Goal: Task Accomplishment & Management: Use online tool/utility

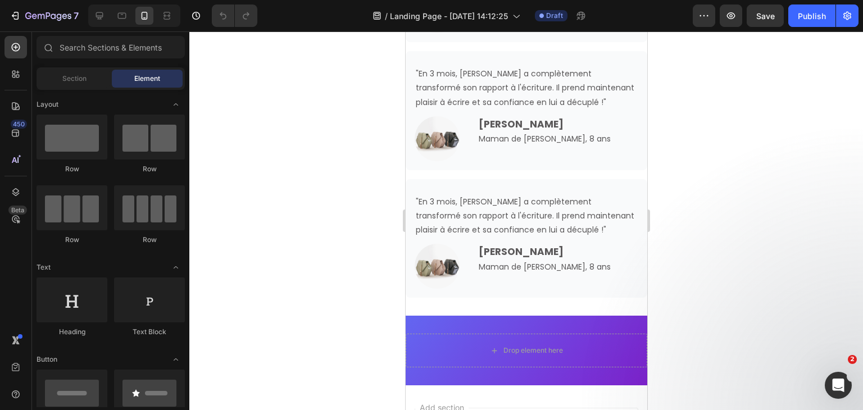
scroll to position [3205, 0]
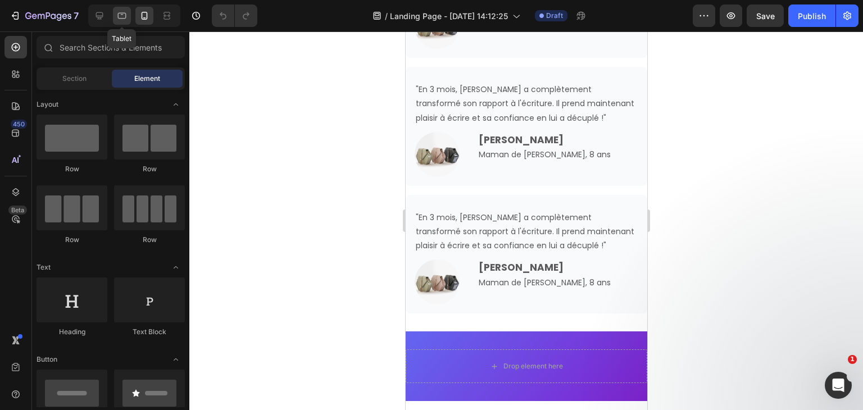
click at [120, 10] on icon at bounding box center [121, 15] width 11 height 11
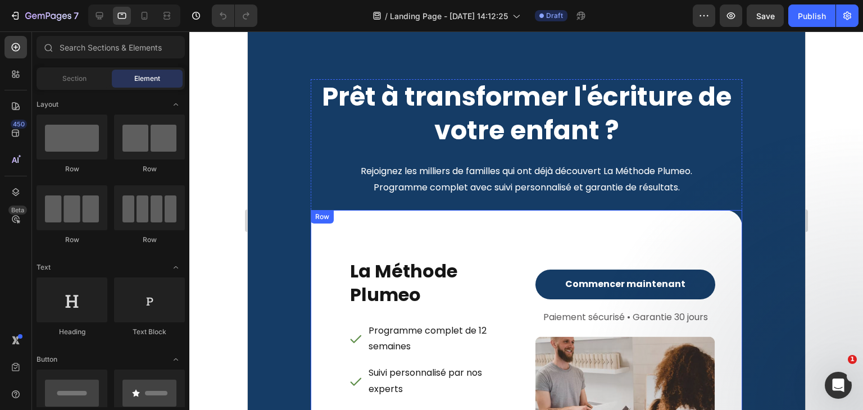
scroll to position [6062, 0]
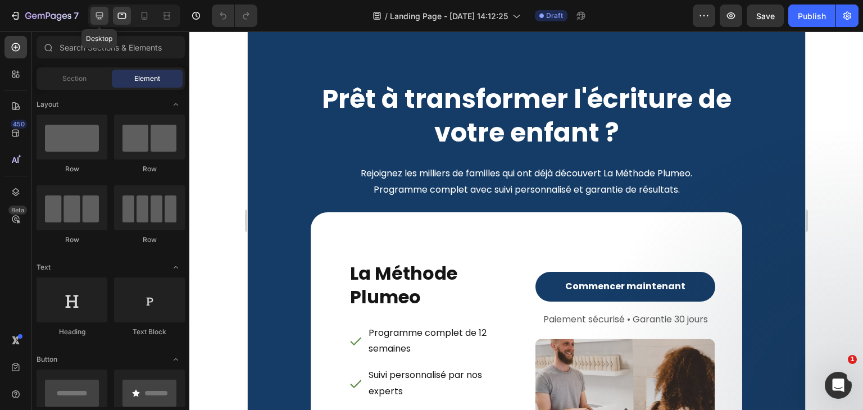
click at [106, 17] on div at bounding box center [99, 16] width 18 height 18
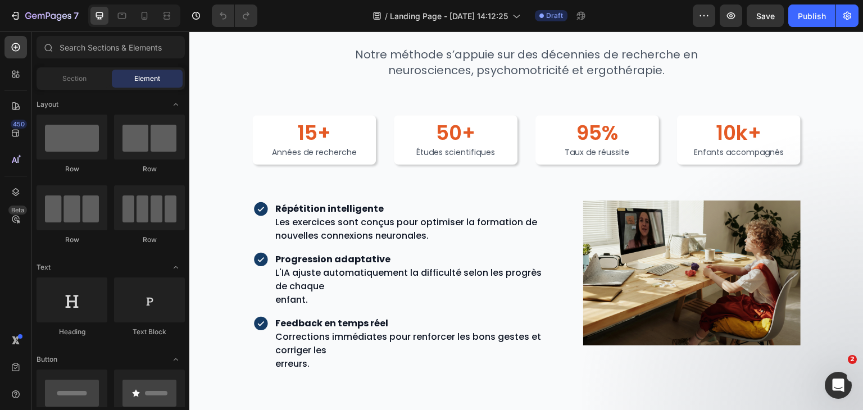
scroll to position [2885, 0]
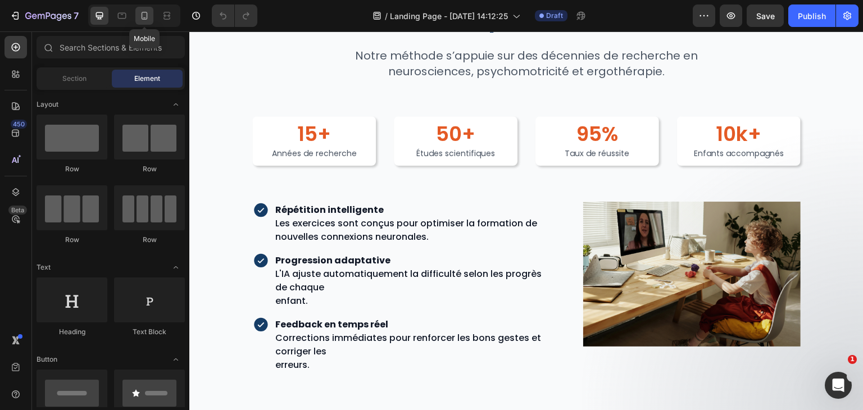
click at [143, 20] on icon at bounding box center [144, 15] width 11 height 11
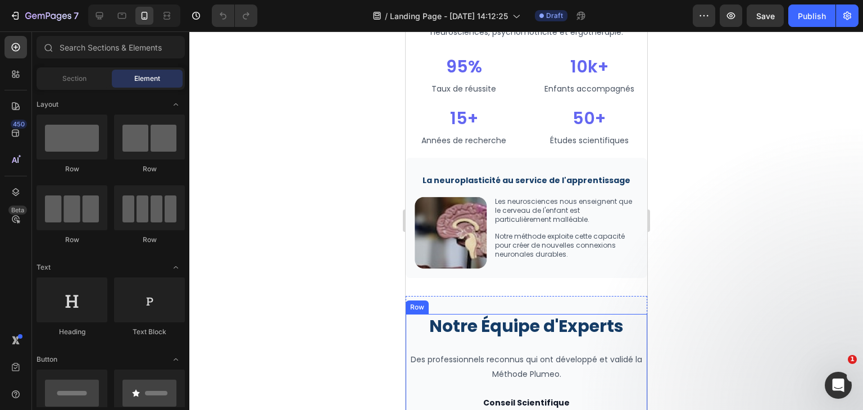
scroll to position [2170, 0]
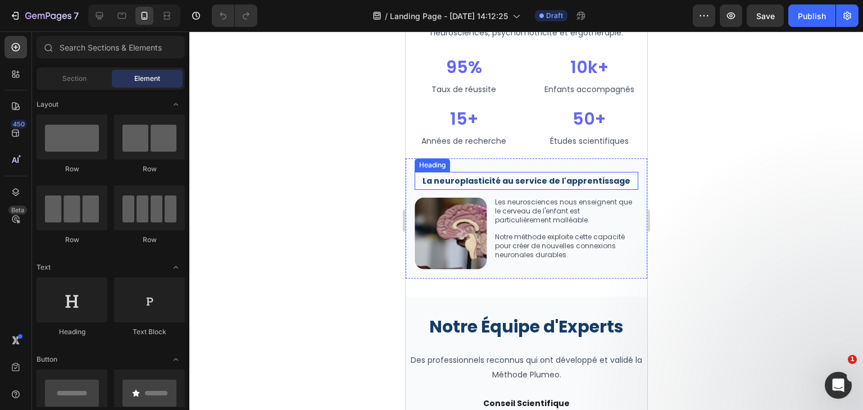
click at [474, 175] on strong "La neuroplasticité au service de l'apprentissage" at bounding box center [526, 180] width 208 height 11
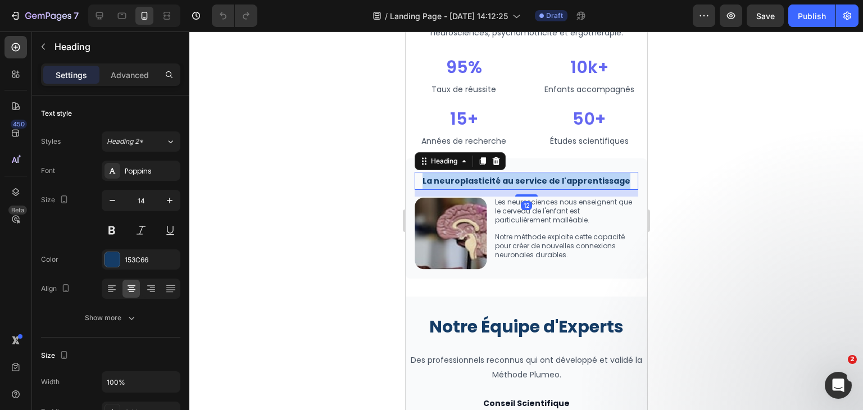
click at [474, 175] on strong "La neuroplasticité au service de l'apprentissage" at bounding box center [526, 180] width 208 height 11
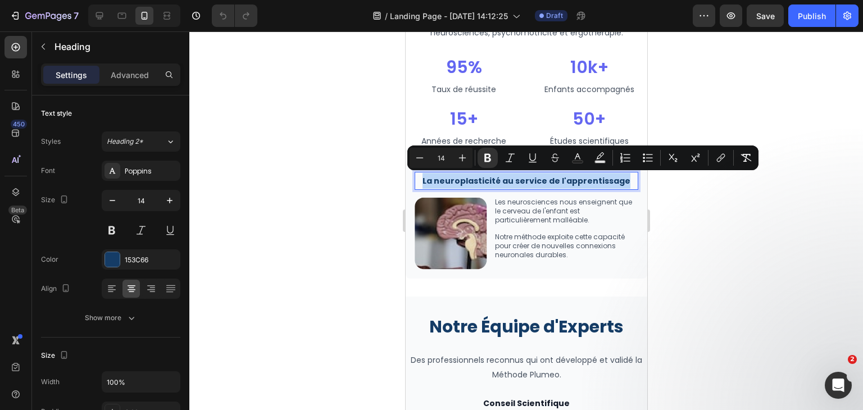
click at [474, 175] on strong "La neuroplasticité au service de l'apprentissage" at bounding box center [526, 180] width 208 height 11
copy strong "La neuroplasticité au service de l'apprentissage"
click at [105, 14] on icon at bounding box center [99, 15] width 11 height 11
type input "36"
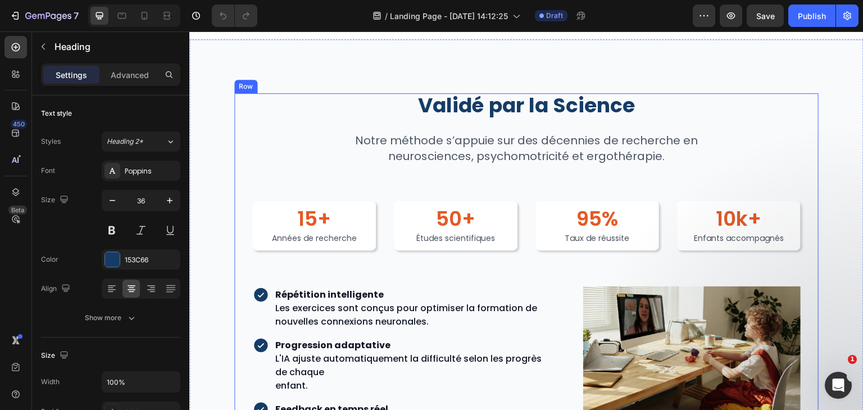
scroll to position [2120, 0]
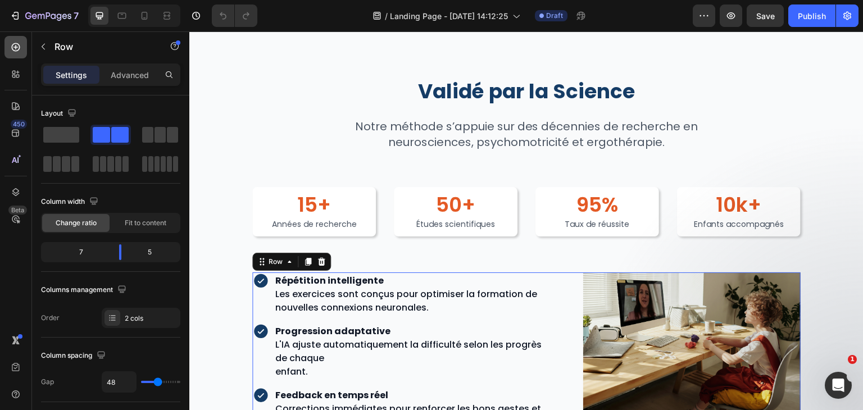
click at [11, 48] on icon at bounding box center [15, 47] width 11 height 11
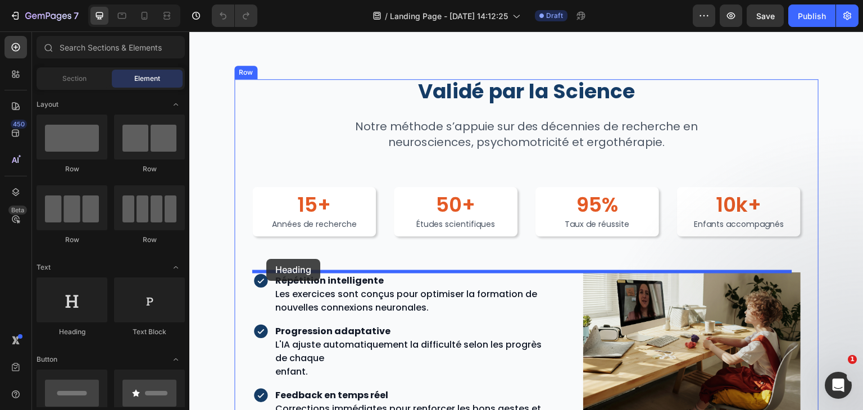
drag, startPoint x: 273, startPoint y: 332, endPoint x: 266, endPoint y: 259, distance: 72.8
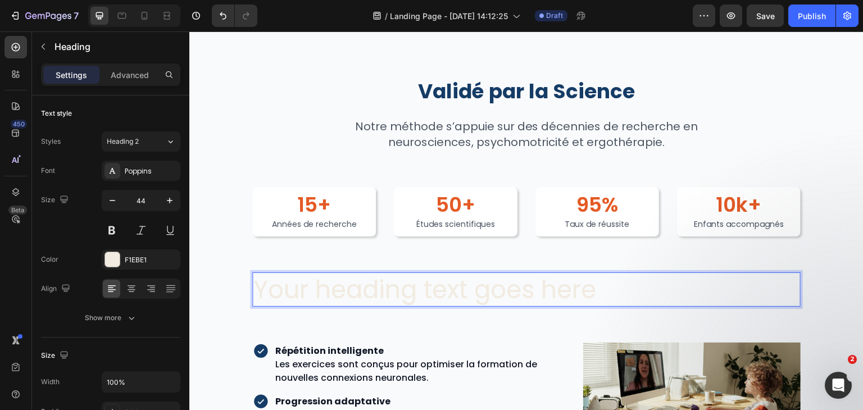
click at [319, 290] on h2 "Your heading text goes here" at bounding box center [526, 290] width 548 height 34
click at [319, 290] on p "Your heading text goes here" at bounding box center [526, 290] width 546 height 32
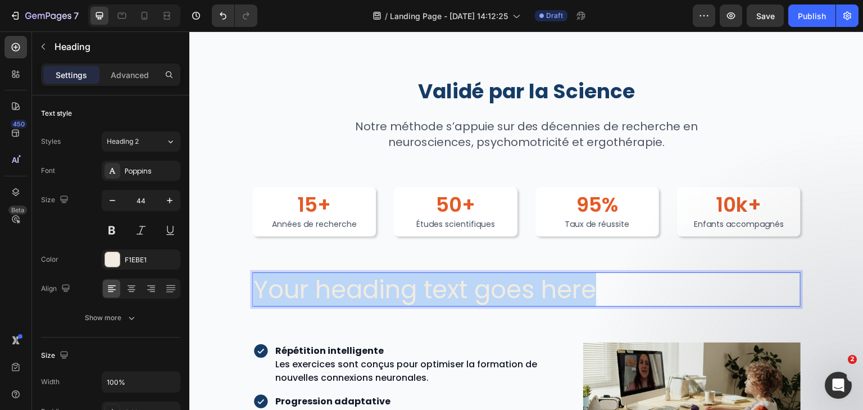
click at [319, 290] on p "Your heading text goes here" at bounding box center [526, 290] width 546 height 32
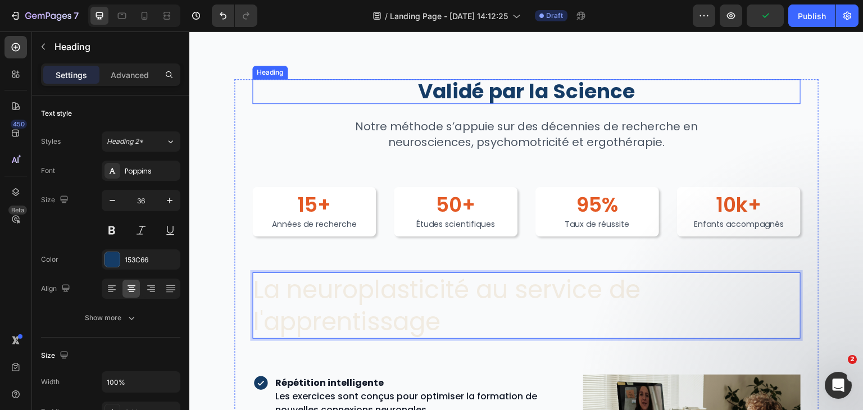
click at [536, 90] on h2 "Validé par la Science" at bounding box center [526, 91] width 548 height 25
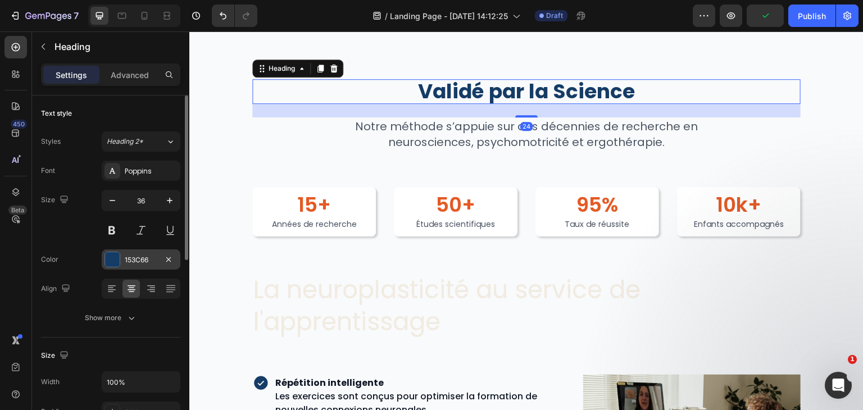
click at [139, 255] on div "153C66" at bounding box center [141, 260] width 33 height 10
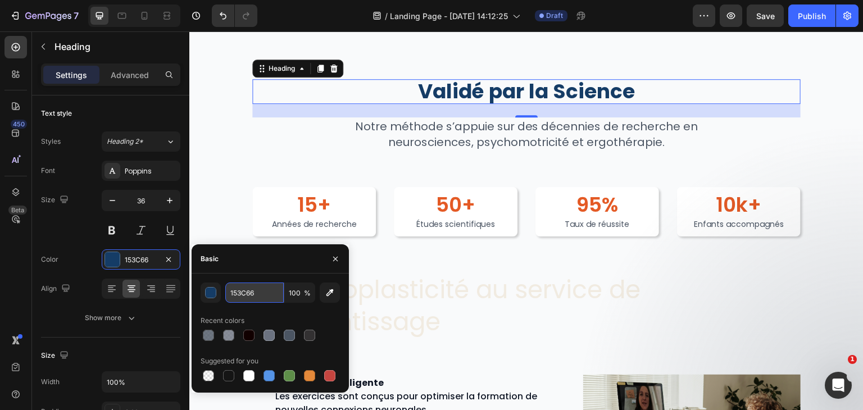
click at [254, 289] on input "153C66" at bounding box center [254, 293] width 58 height 20
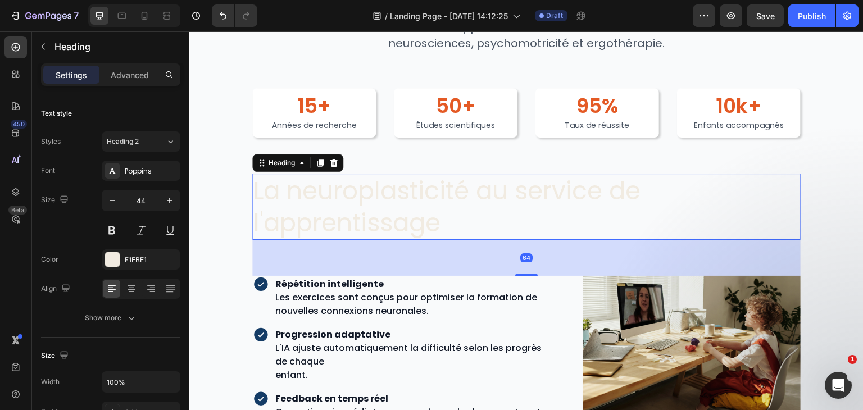
scroll to position [2230, 0]
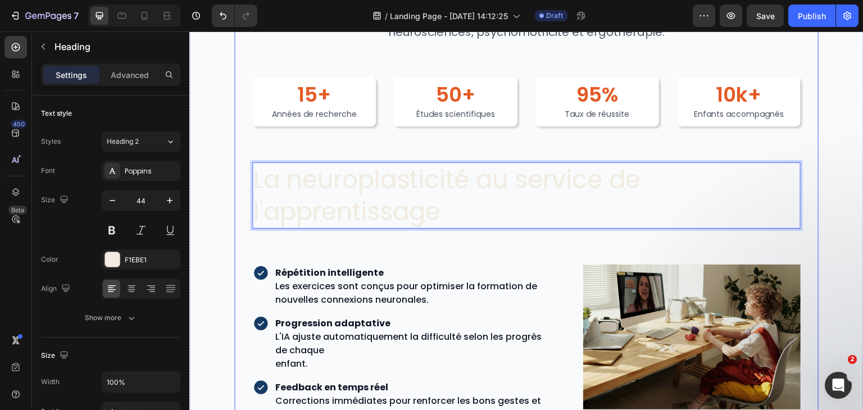
drag, startPoint x: 437, startPoint y: 199, endPoint x: 351, endPoint y: 261, distance: 105.4
click at [308, 178] on p "La neuroplasticité au service de l'apprentissage" at bounding box center [526, 196] width 546 height 64
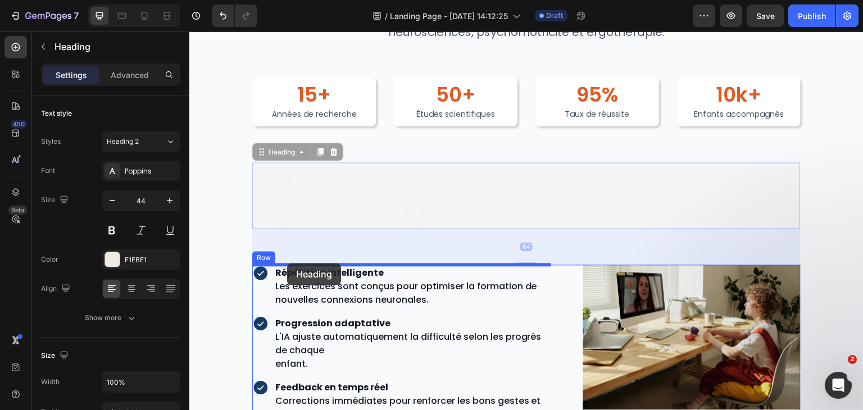
drag, startPoint x: 270, startPoint y: 149, endPoint x: 287, endPoint y: 264, distance: 115.9
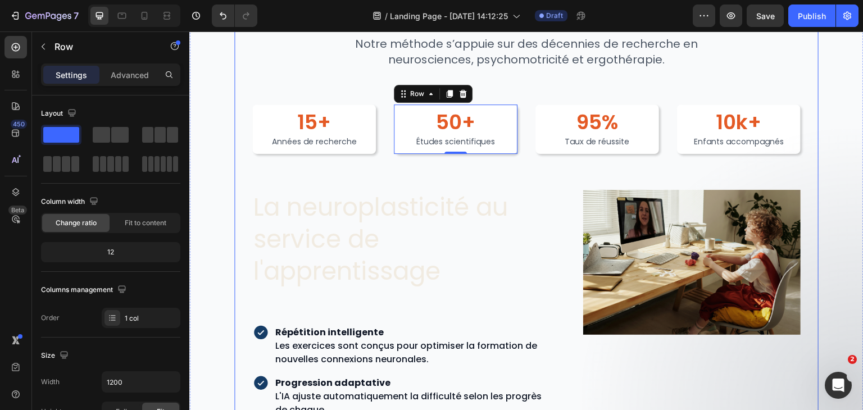
scroll to position [2201, 0]
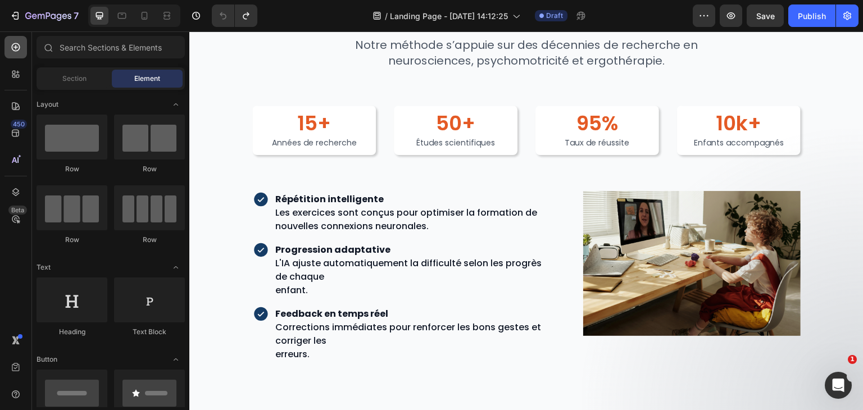
click at [13, 46] on icon at bounding box center [15, 47] width 11 height 11
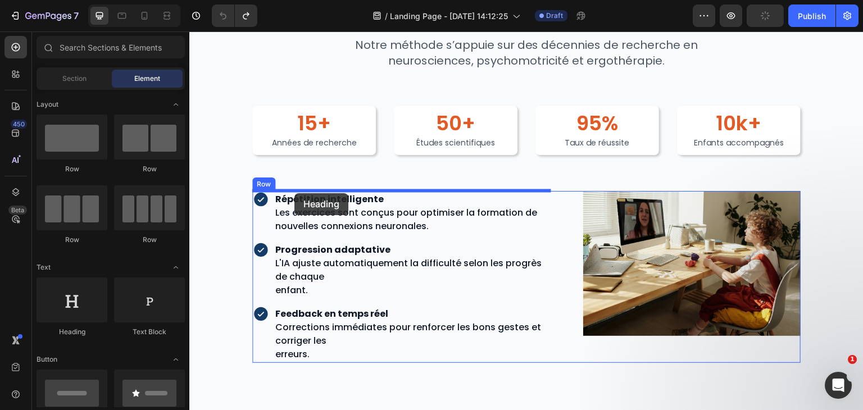
drag, startPoint x: 263, startPoint y: 332, endPoint x: 294, endPoint y: 193, distance: 142.3
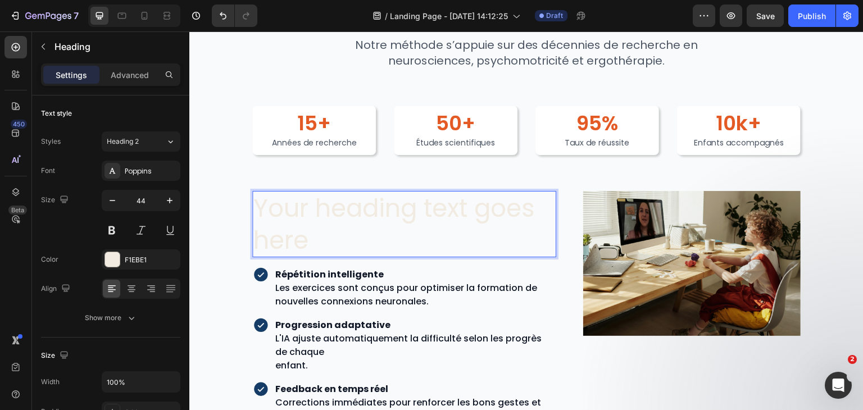
click at [321, 193] on h2 "Your heading text goes here" at bounding box center [404, 224] width 304 height 66
click at [321, 193] on p "Your heading text goes here" at bounding box center [404, 224] width 302 height 64
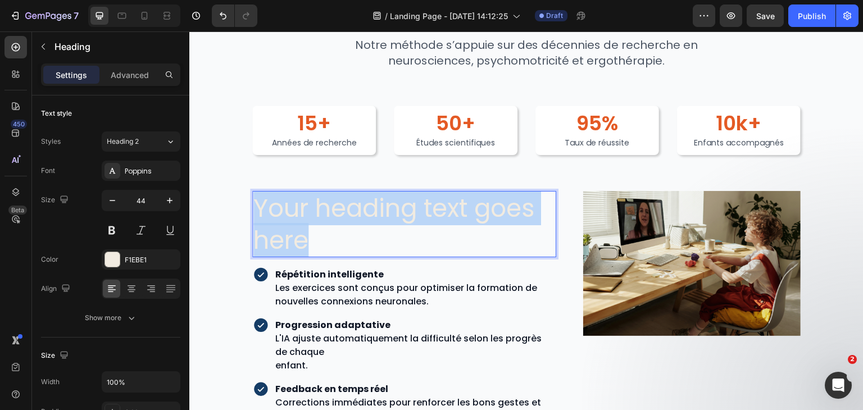
click at [321, 193] on p "Your heading text goes here" at bounding box center [404, 224] width 302 height 64
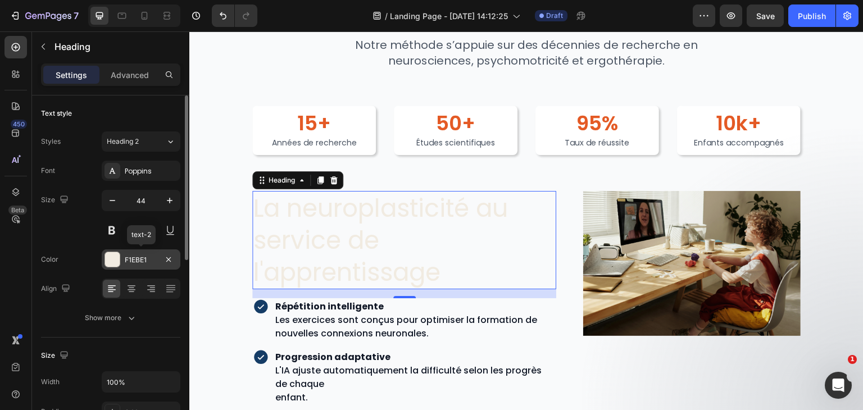
click at [158, 252] on div "F1EBE1" at bounding box center [141, 259] width 79 height 20
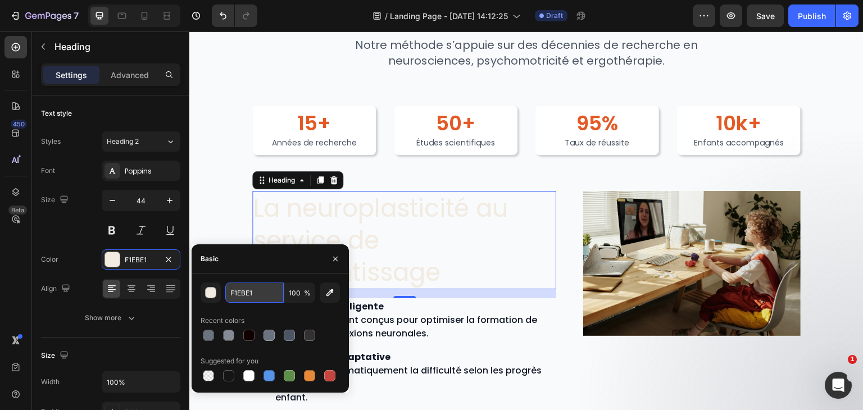
click at [257, 289] on input "F1EBE1" at bounding box center [254, 293] width 58 height 20
paste input "153C66"
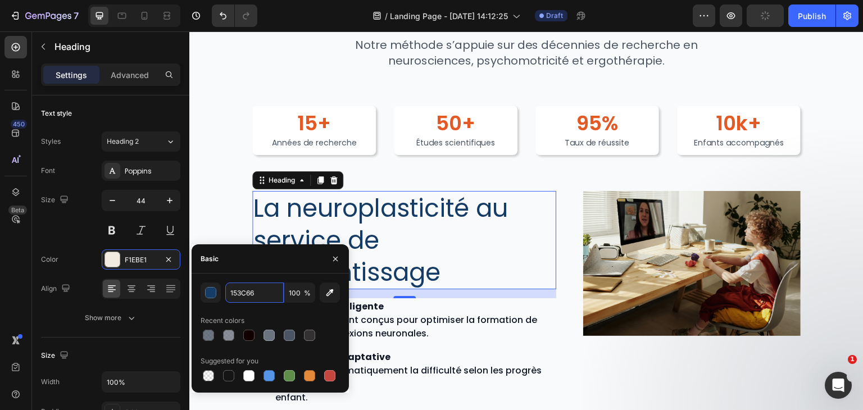
type input "153C66"
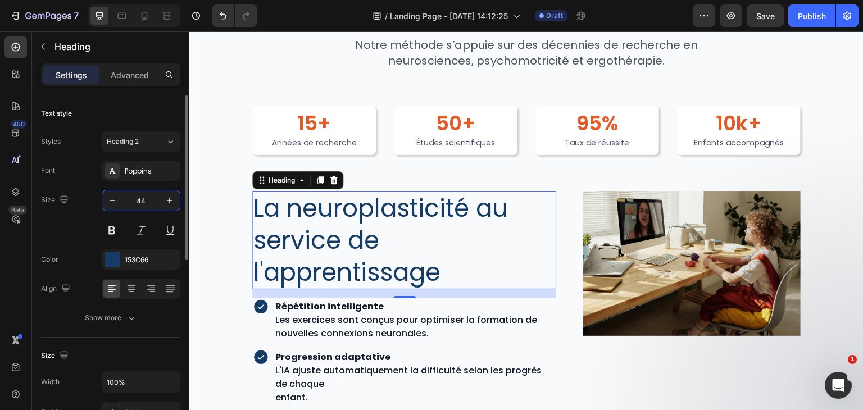
click at [142, 199] on input "44" at bounding box center [140, 200] width 37 height 20
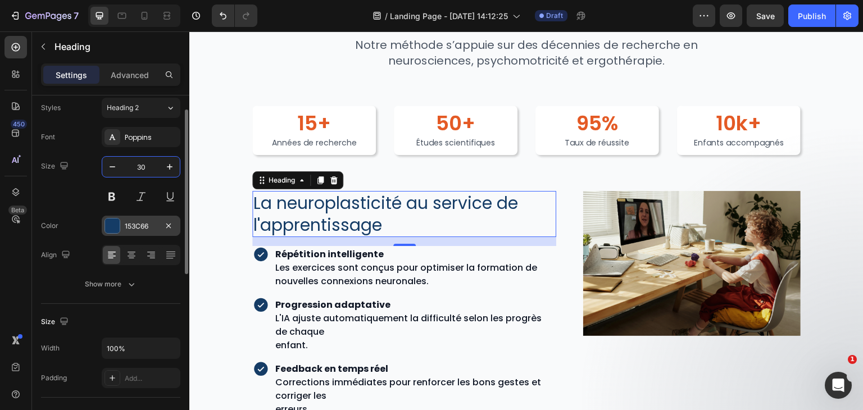
scroll to position [34, 0]
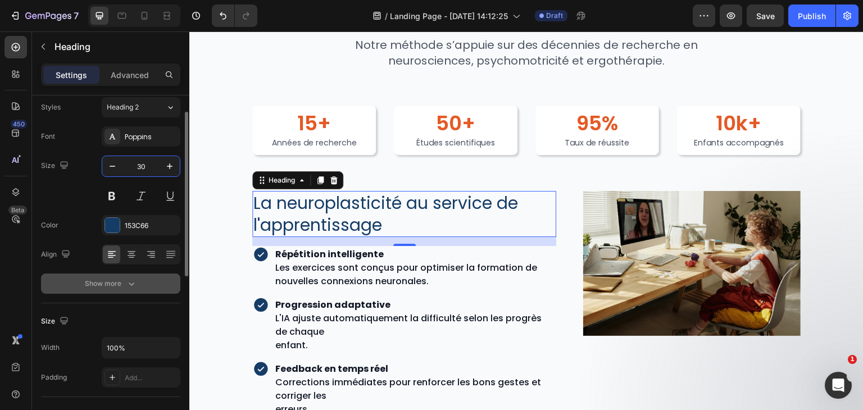
type input "30"
click at [138, 285] on button "Show more" at bounding box center [110, 284] width 139 height 20
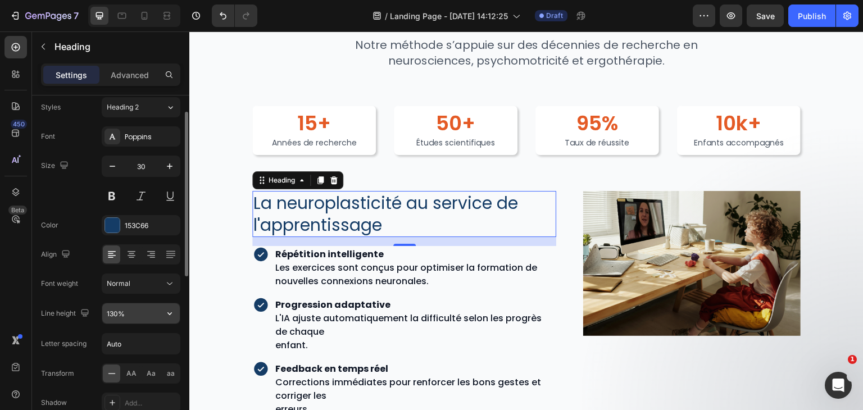
click at [132, 311] on input "130%" at bounding box center [141, 313] width 78 height 20
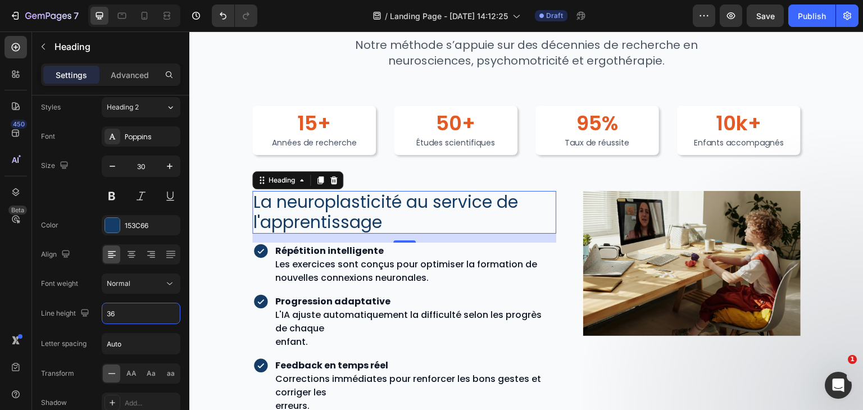
type input "36"
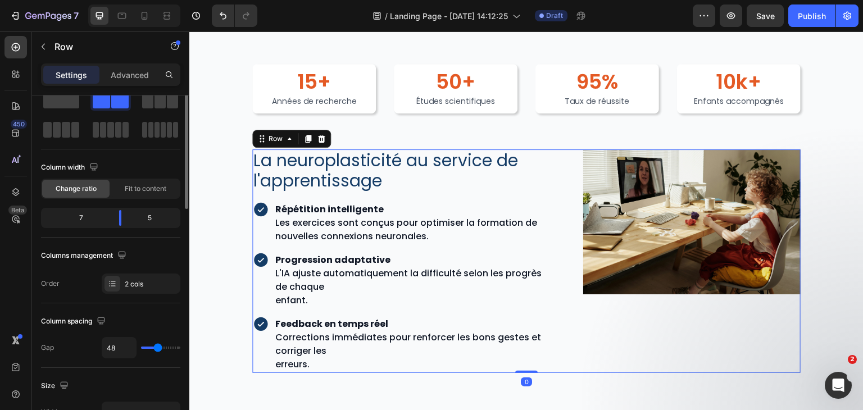
scroll to position [0, 0]
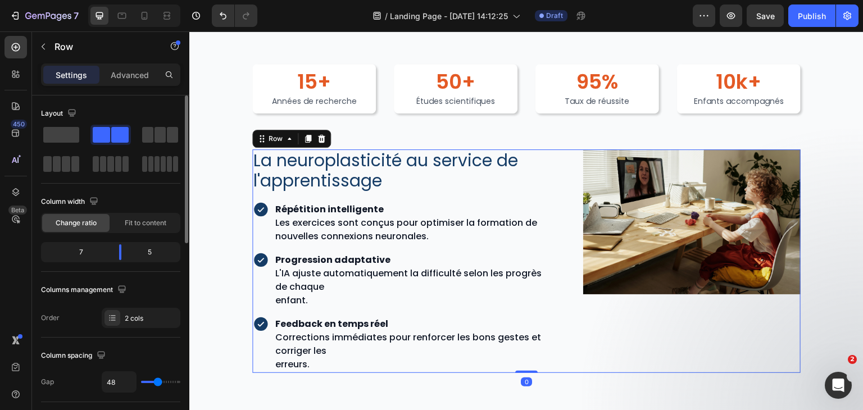
click at [564, 169] on div "La neuroplasticité au service de l'apprentissage Heading Répétition intelligent…" at bounding box center [526, 261] width 548 height 224
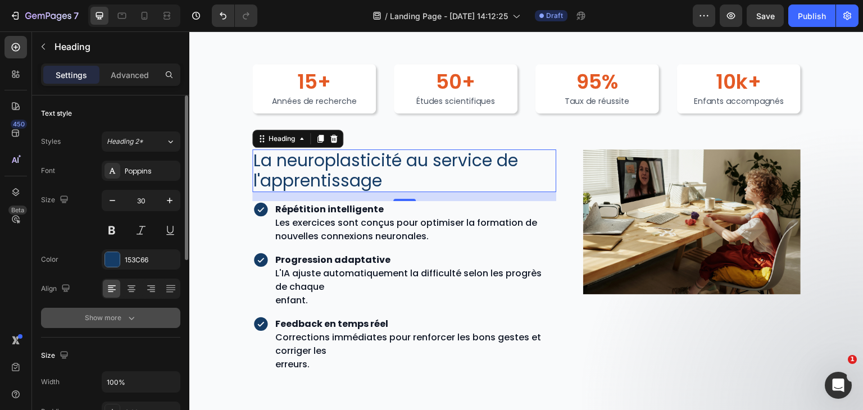
click at [131, 312] on icon "button" at bounding box center [131, 317] width 11 height 11
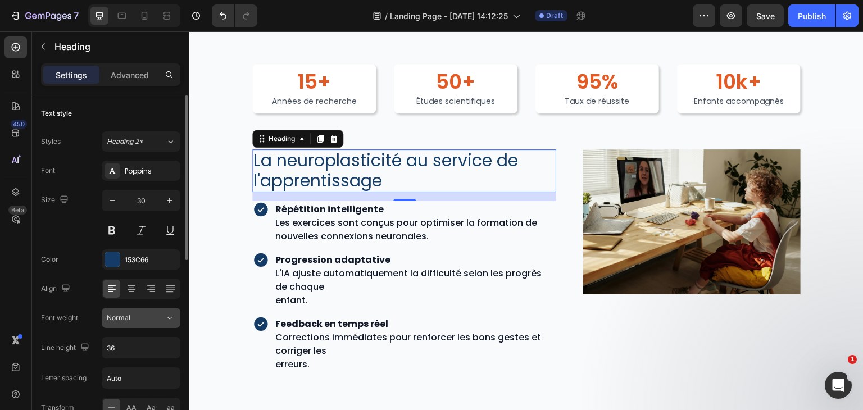
click at [164, 308] on button "Normal" at bounding box center [141, 318] width 79 height 20
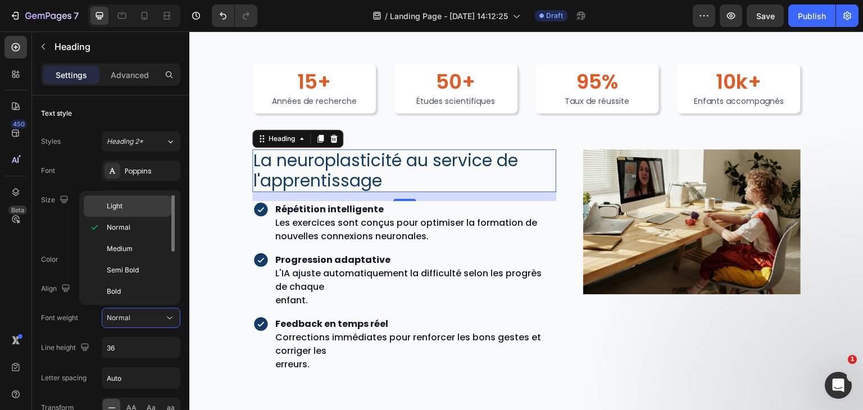
scroll to position [45, 0]
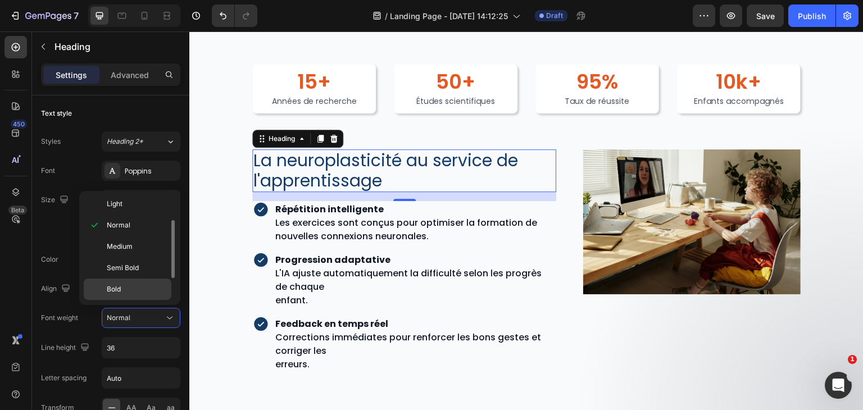
click at [121, 284] on p "Bold" at bounding box center [137, 289] width 60 height 10
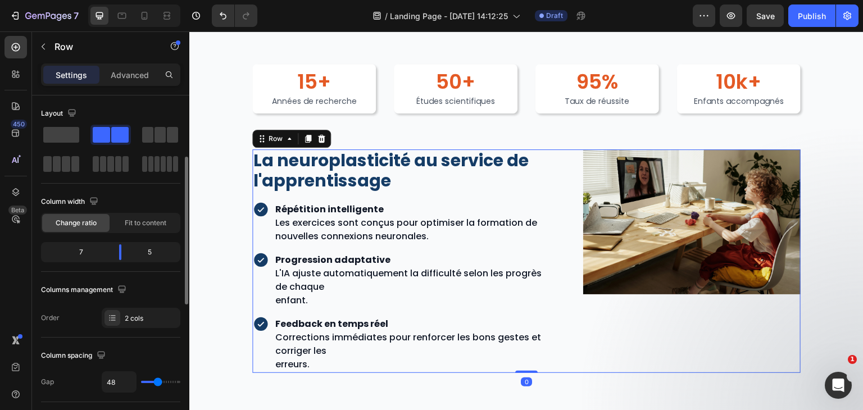
scroll to position [47, 0]
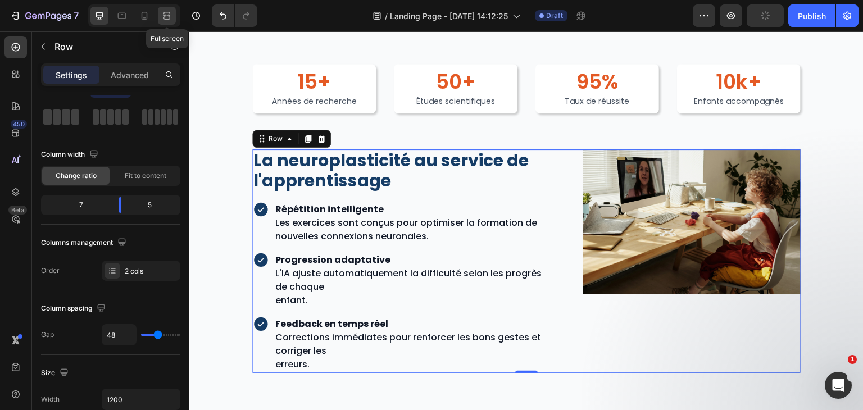
click at [171, 16] on icon at bounding box center [166, 15] width 11 height 11
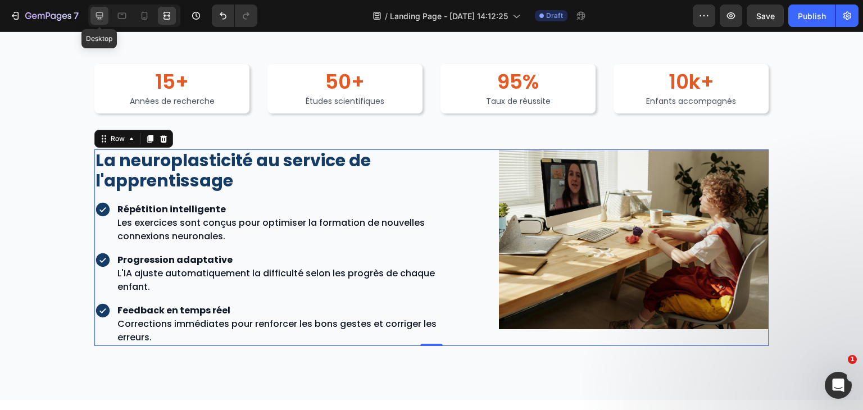
click at [101, 17] on icon at bounding box center [99, 15] width 7 height 7
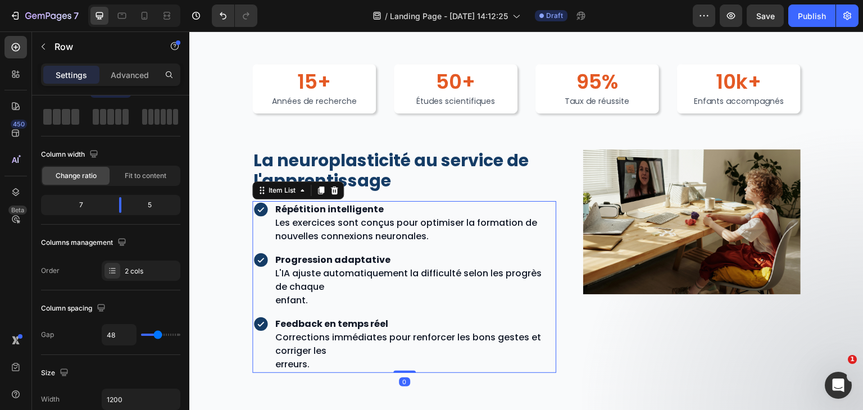
click at [308, 211] on strong "Répétition intelligente" at bounding box center [329, 209] width 108 height 13
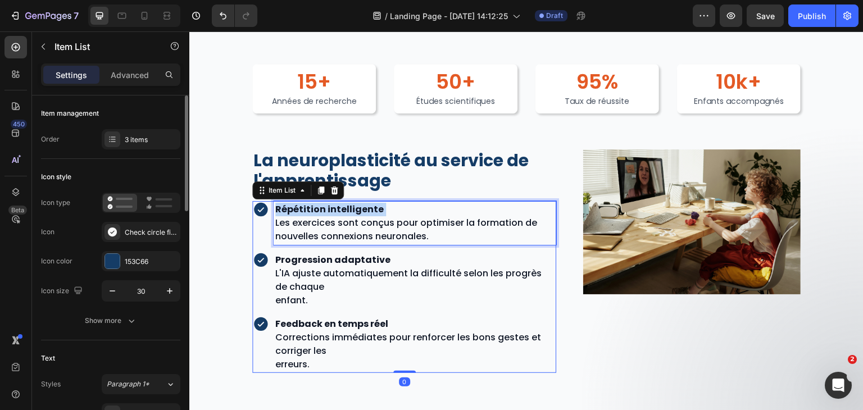
click at [308, 211] on strong "Répétition intelligente" at bounding box center [329, 209] width 108 height 13
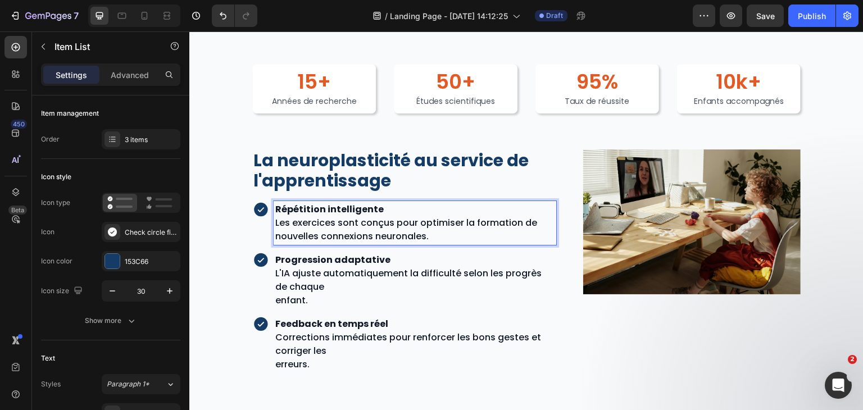
click at [400, 222] on p "Répétition intelligente Les exercices sont conçus pour optimiser la formation d…" at bounding box center [414, 223] width 279 height 40
click at [343, 206] on strong "Répétition intelligente" at bounding box center [329, 209] width 108 height 13
click at [382, 205] on p "Répétition intelligente Les exercices sont conçus pour optimiser la formation d…" at bounding box center [414, 223] width 279 height 40
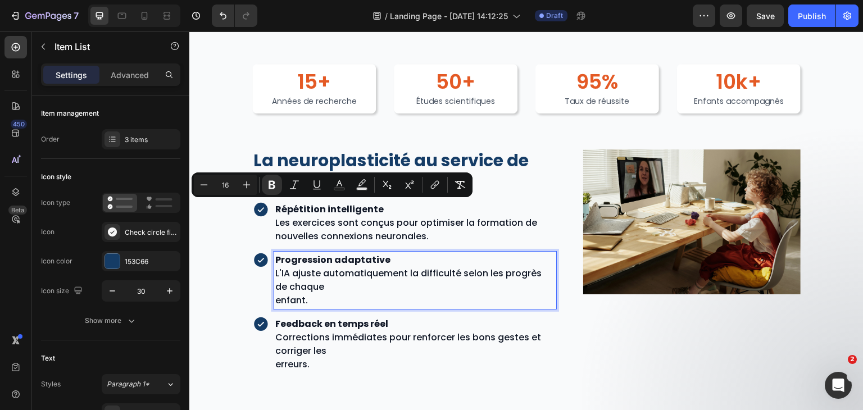
click at [348, 266] on p "Progression adaptative L'IA ajuste automatiquement la difficulté selon les prog…" at bounding box center [414, 273] width 279 height 40
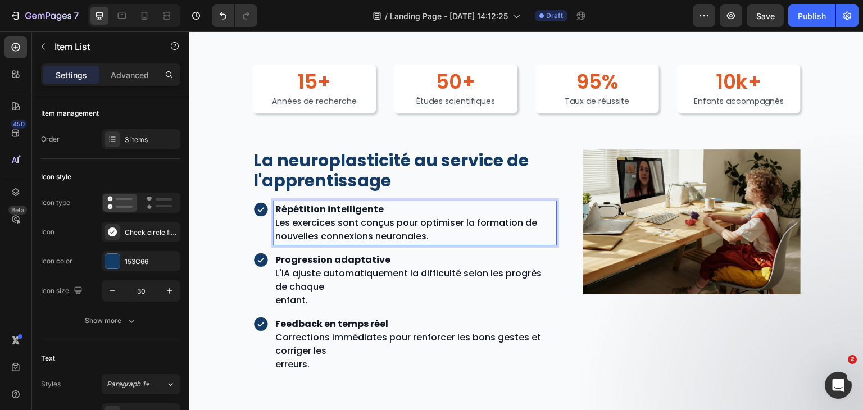
click at [358, 206] on strong "Répétition intelligente" at bounding box center [329, 209] width 108 height 13
click at [376, 204] on strong "Répétition intelligente" at bounding box center [329, 209] width 108 height 13
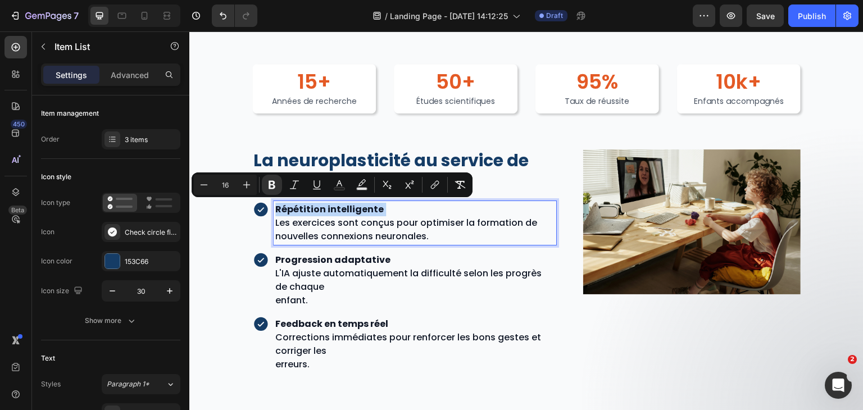
copy p "Répétition intelligente"
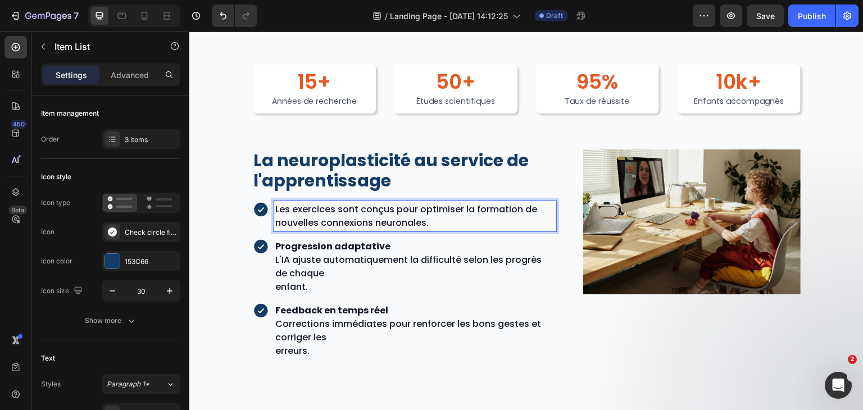
click at [391, 207] on p "Les exercices sont conçus pour optimiser la formation de nouvelles connexions n…" at bounding box center [414, 216] width 279 height 27
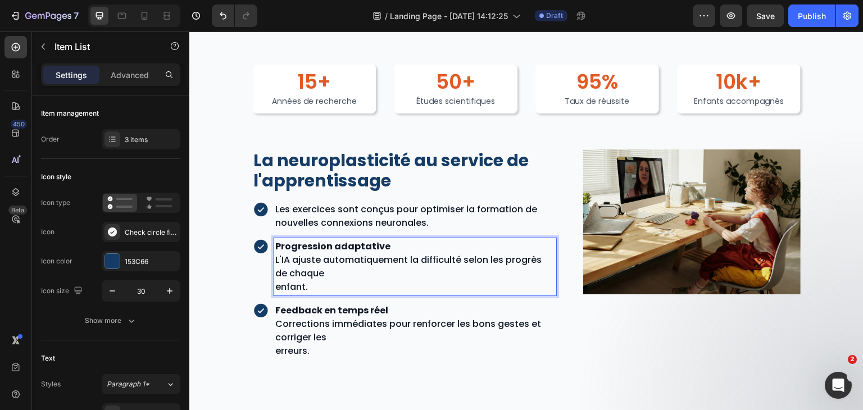
click at [453, 244] on p "Progression adaptative L'IA ajuste automatiquement la difficulté selon les prog…" at bounding box center [414, 260] width 279 height 40
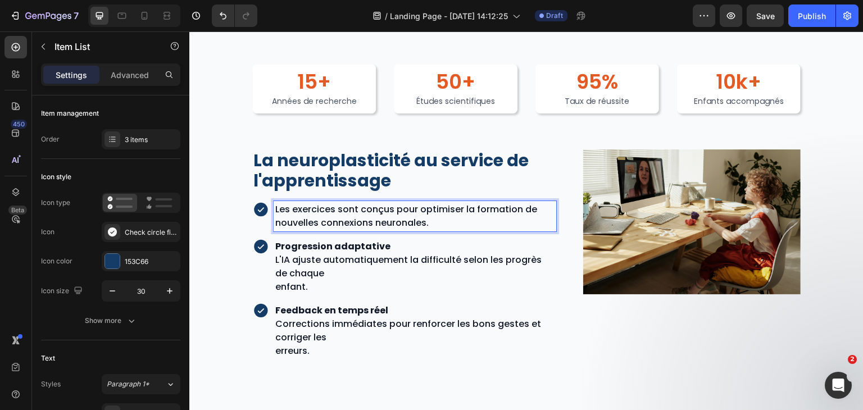
click at [457, 228] on p "Les exercices sont conçus pour optimiser la formation de nouvelles connexions n…" at bounding box center [414, 216] width 279 height 27
drag, startPoint x: 448, startPoint y: 220, endPoint x: 402, endPoint y: 208, distance: 48.0
click at [402, 208] on p "Les exercices sont conçus pour optimiser la formation de nouvelles connexions n…" at bounding box center [414, 216] width 279 height 27
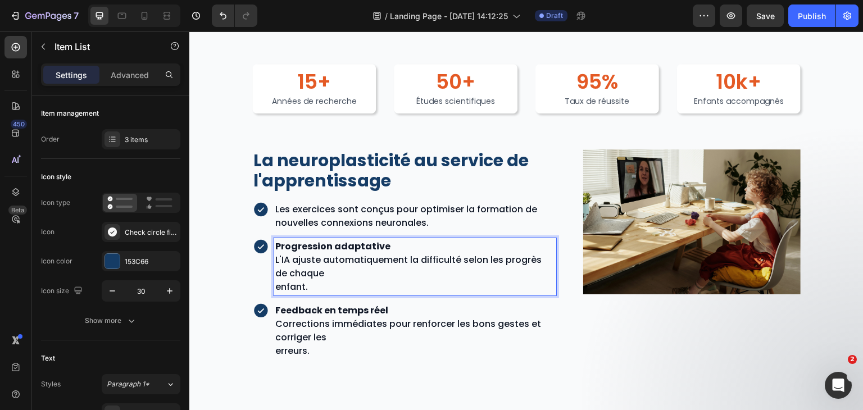
click at [374, 251] on strong "Progression adaptative" at bounding box center [332, 246] width 115 height 13
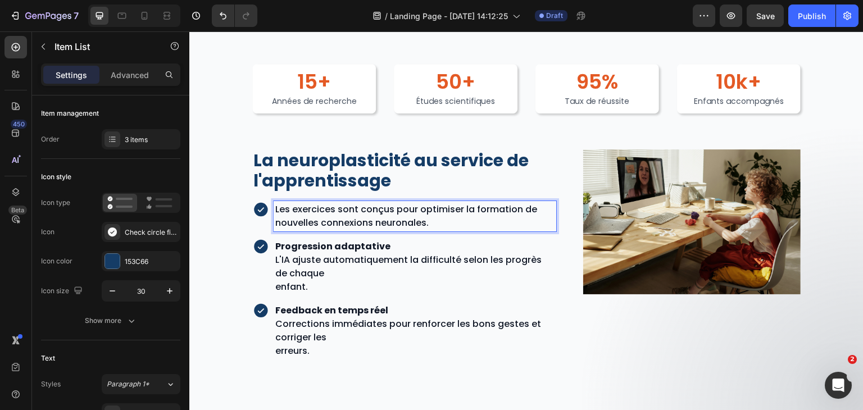
click at [319, 210] on p "Les exercices sont conçus pour optimiser la formation de nouvelles connexions n…" at bounding box center [414, 216] width 279 height 27
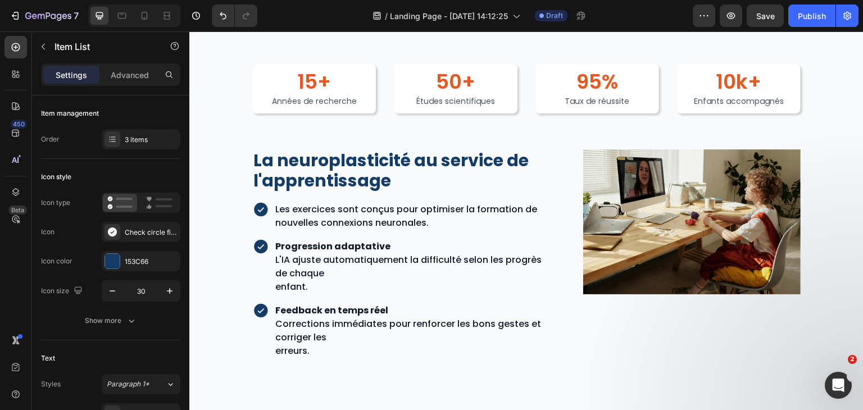
click at [261, 201] on icon at bounding box center [260, 209] width 17 height 17
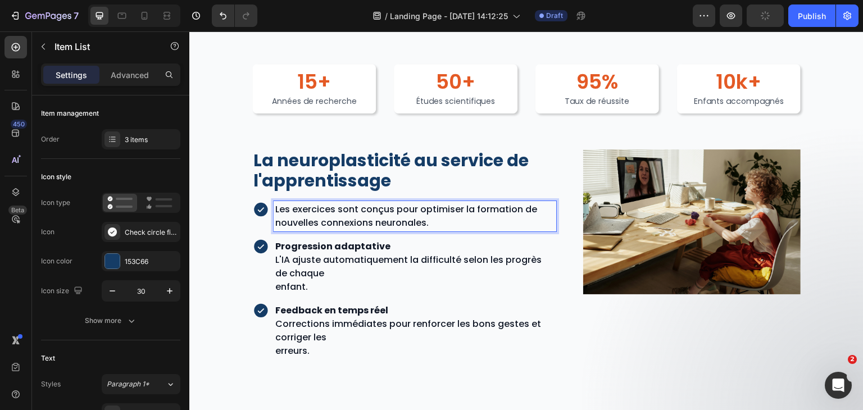
click at [326, 220] on p "Les exercices sont conçus pour optimiser la formation de nouvelles connexions n…" at bounding box center [414, 216] width 279 height 27
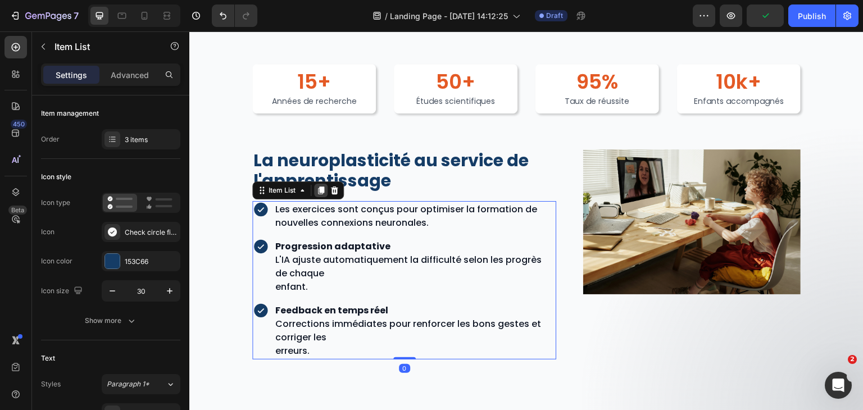
click at [321, 184] on div at bounding box center [320, 190] width 13 height 13
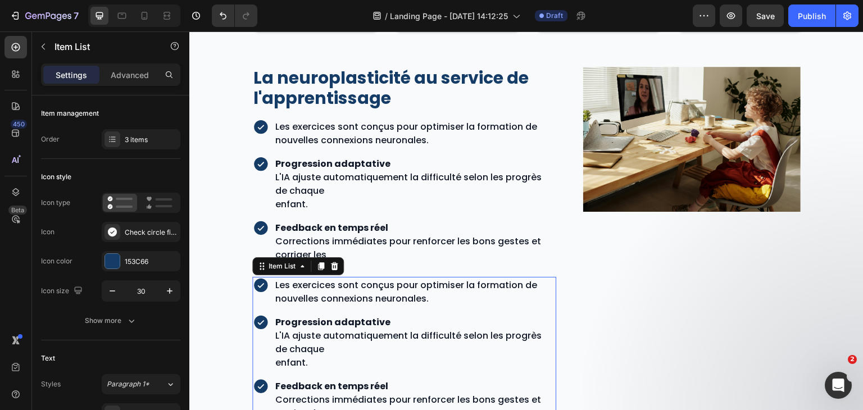
scroll to position [2324, 0]
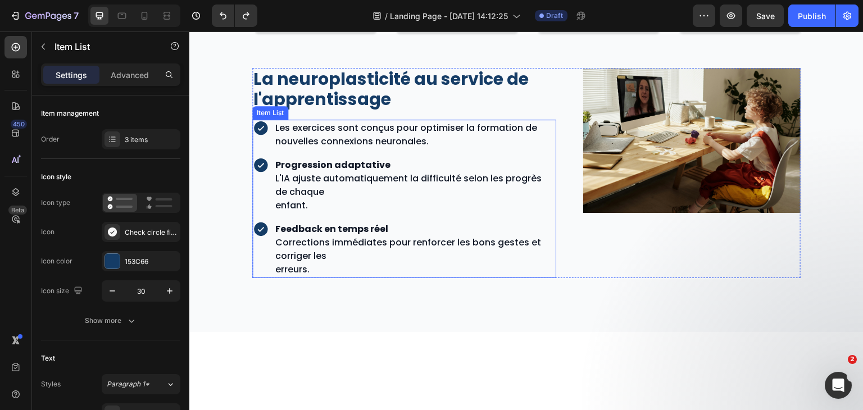
click at [324, 127] on p "Les exercices sont conçus pour optimiser la formation de nouvelles connexions n…" at bounding box center [414, 134] width 279 height 27
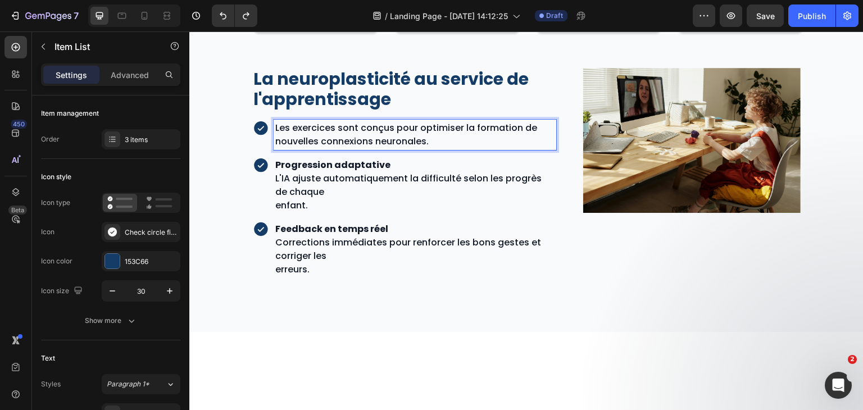
click at [324, 133] on p "Les exercices sont conçus pour optimiser la formation de nouvelles connexions n…" at bounding box center [414, 134] width 279 height 27
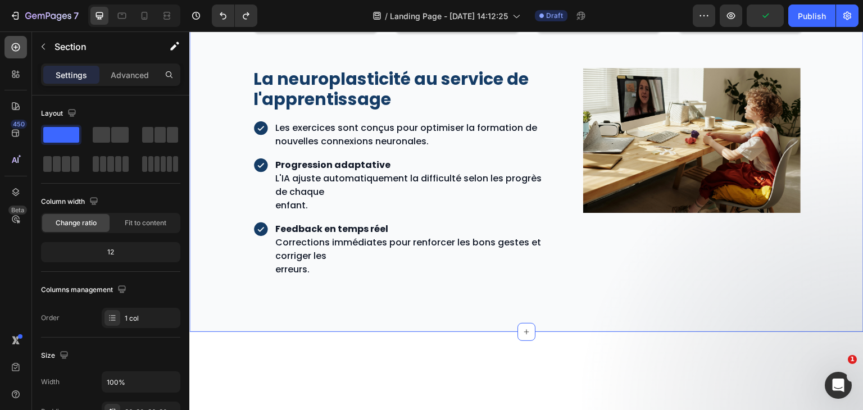
click at [16, 52] on icon at bounding box center [15, 47] width 11 height 11
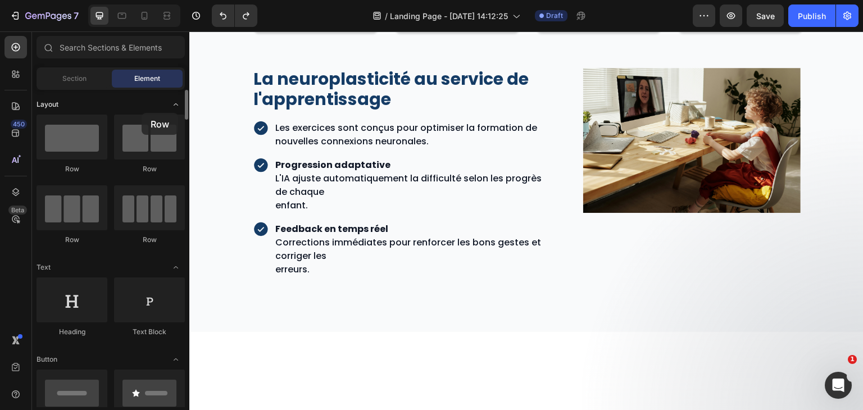
drag, startPoint x: 94, startPoint y: 146, endPoint x: 70, endPoint y: 102, distance: 50.5
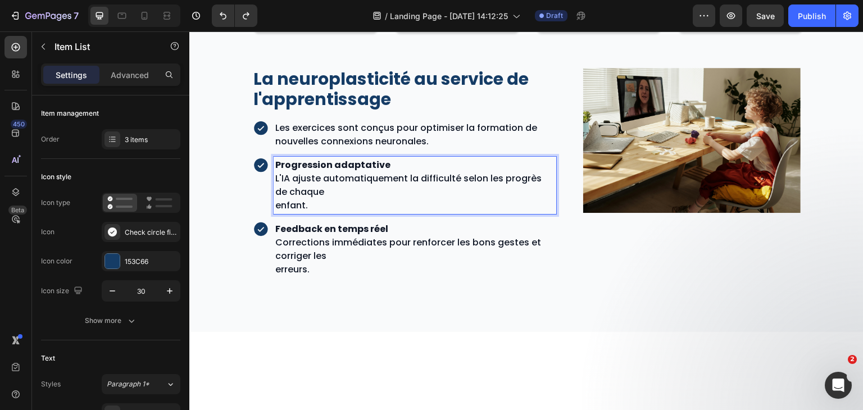
click at [333, 176] on p "Progression adaptative L'IA ajuste automatiquement la difficulté selon les prog…" at bounding box center [414, 178] width 279 height 40
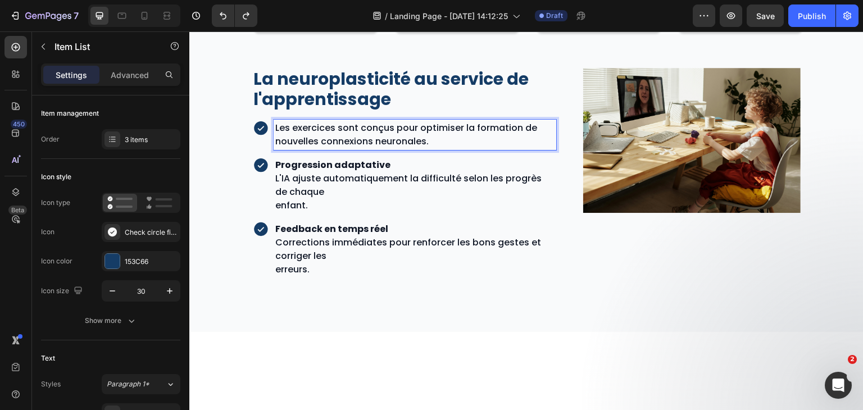
click at [283, 127] on p "Les exercices sont conçus pour optimiser la formation de nouvelles connexions n…" at bounding box center [414, 134] width 279 height 27
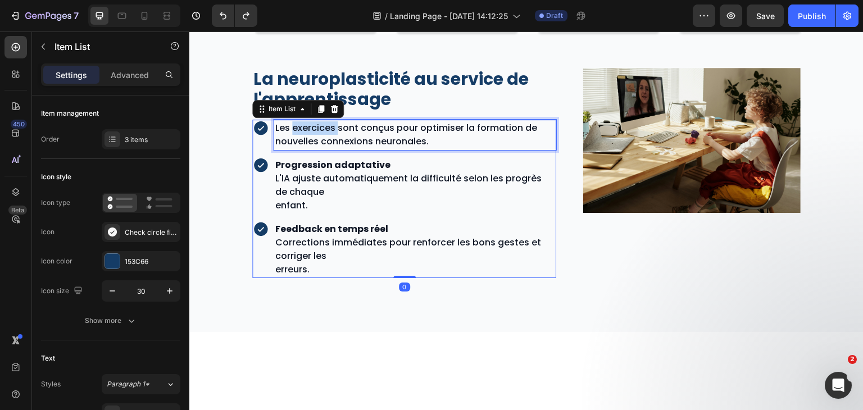
click at [319, 126] on p "Les exercices sont conçus pour optimiser la formation de nouvelles connexions n…" at bounding box center [414, 134] width 279 height 27
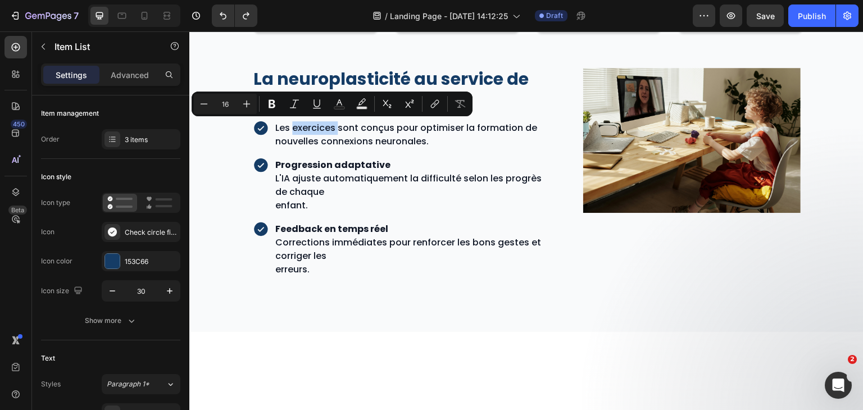
click at [403, 213] on div "Les exercices sont conçus pour optimiser la formation de nouvelles connexions n…" at bounding box center [404, 199] width 304 height 158
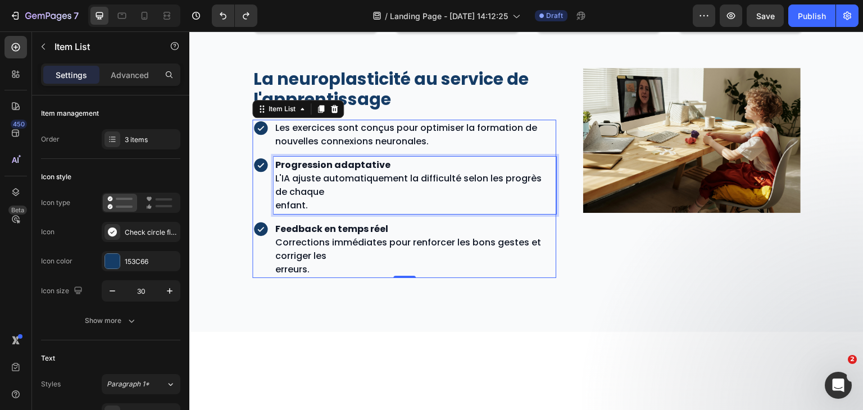
click at [382, 192] on p "Progression adaptative L'IA ajuste automatiquement la difficulté selon les prog…" at bounding box center [414, 178] width 279 height 40
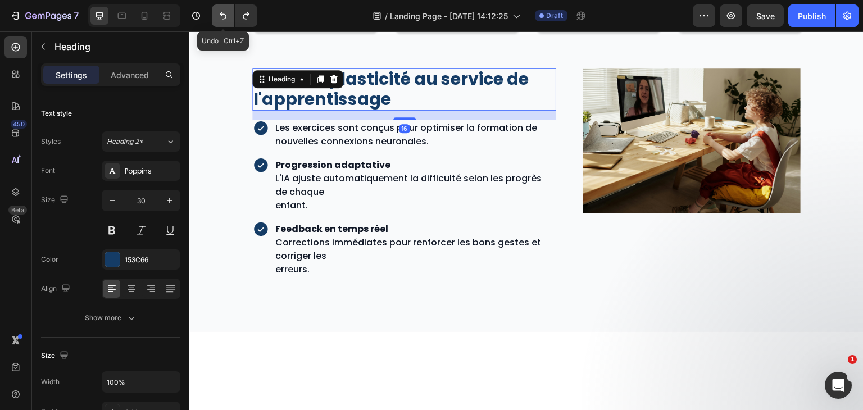
click at [223, 12] on icon "Undo/Redo" at bounding box center [222, 15] width 11 height 11
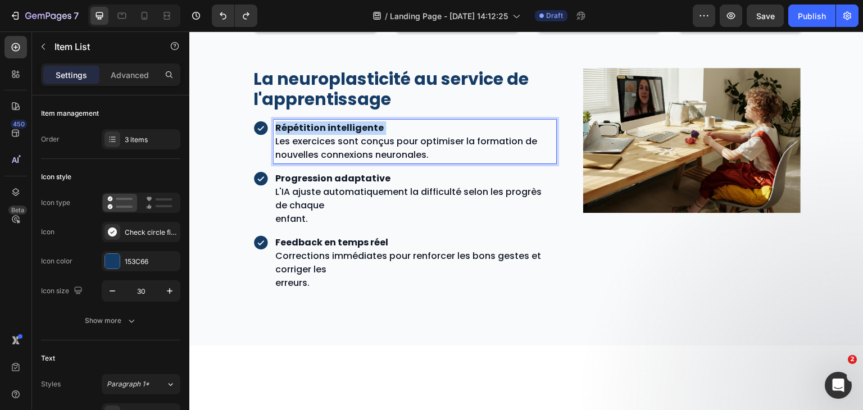
click at [378, 126] on p "Répétition intelligente Les exercices sont conçus pour optimiser la formation d…" at bounding box center [414, 141] width 279 height 40
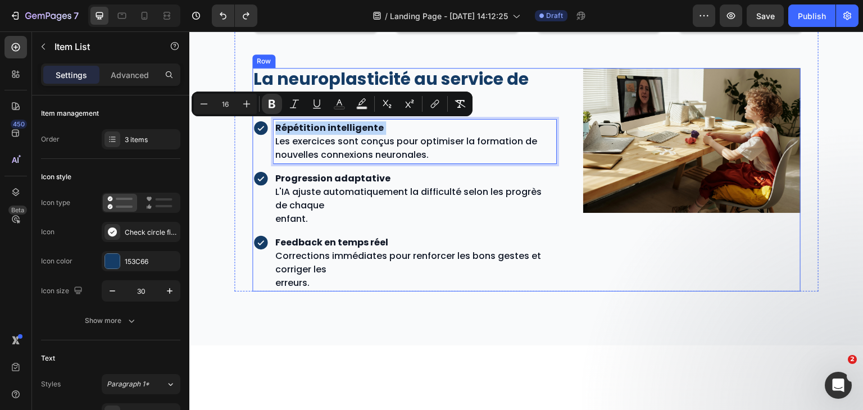
drag, startPoint x: 378, startPoint y: 126, endPoint x: 280, endPoint y: 118, distance: 98.1
click at [280, 118] on div "La neuroplasticité au service de l'apprentissage Heading Répétition intelligent…" at bounding box center [404, 180] width 304 height 224
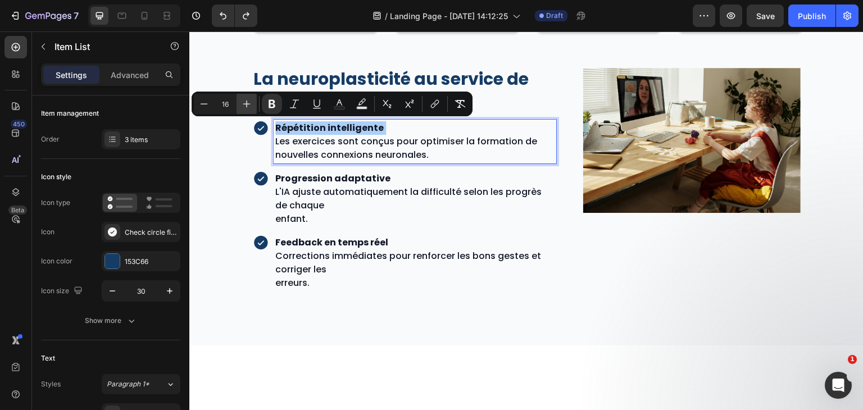
click at [244, 101] on icon "Editor contextual toolbar" at bounding box center [246, 103] width 11 height 11
click at [207, 104] on icon "Editor contextual toolbar" at bounding box center [204, 103] width 7 height 1
type input "16"
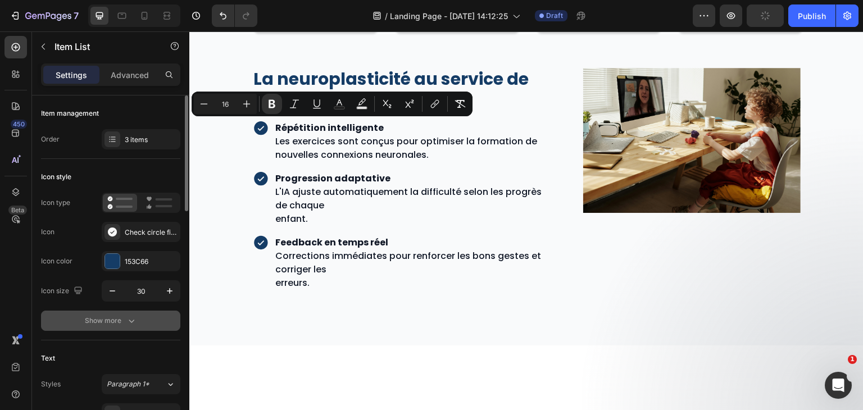
click at [131, 316] on icon "button" at bounding box center [131, 320] width 11 height 11
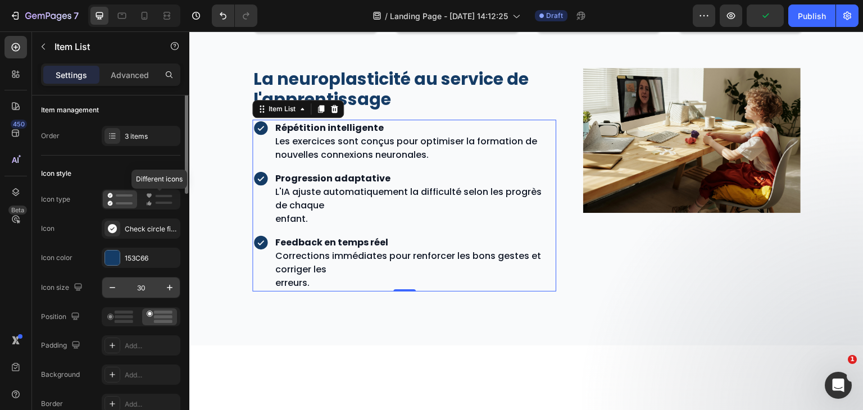
scroll to position [0, 0]
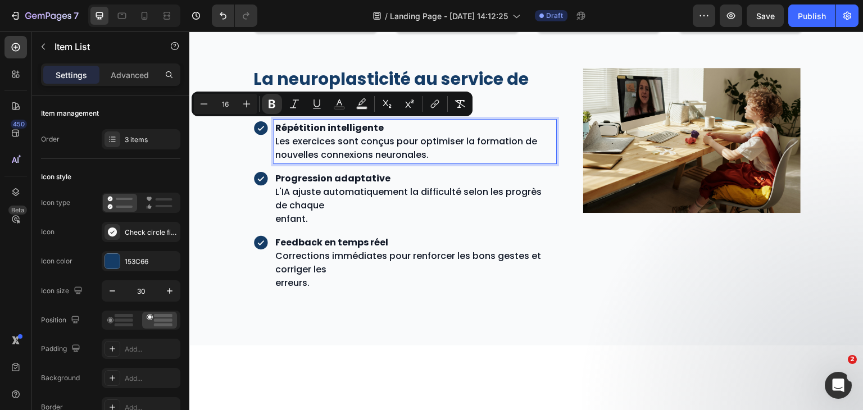
click at [412, 131] on p "Répétition intelligente Les exercices sont conçus pour optimiser la formation d…" at bounding box center [414, 141] width 279 height 40
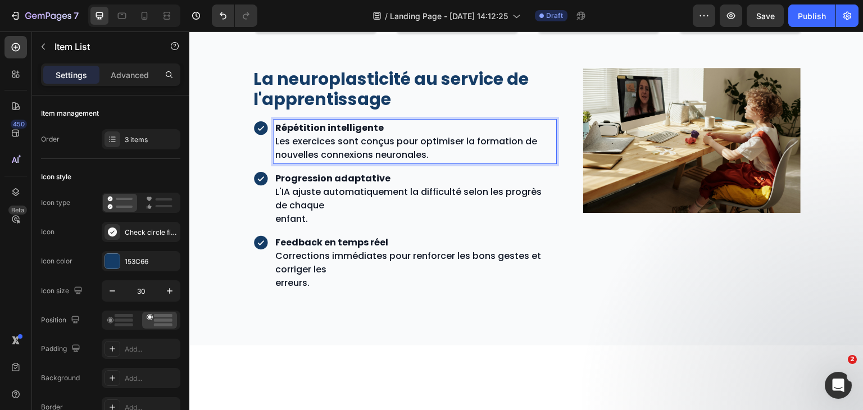
click at [392, 121] on p "Répétition intelligente Les exercices sont conçus pour optimiser la formation d…" at bounding box center [414, 141] width 279 height 40
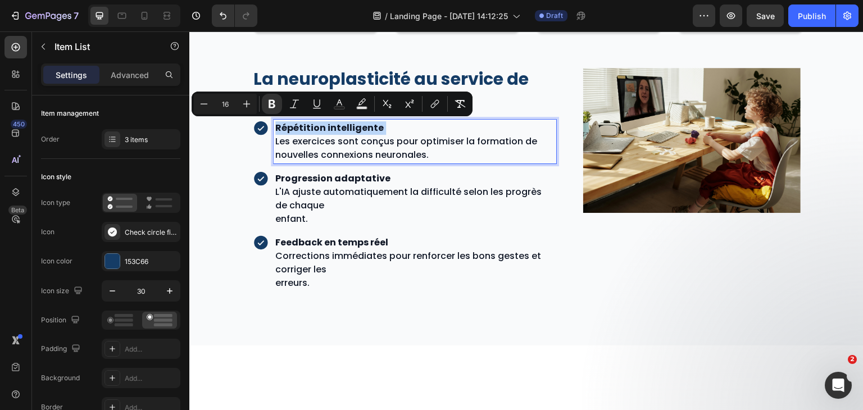
click at [392, 121] on p "Répétition intelligente Les exercices sont conçus pour optimiser la formation d…" at bounding box center [414, 141] width 279 height 40
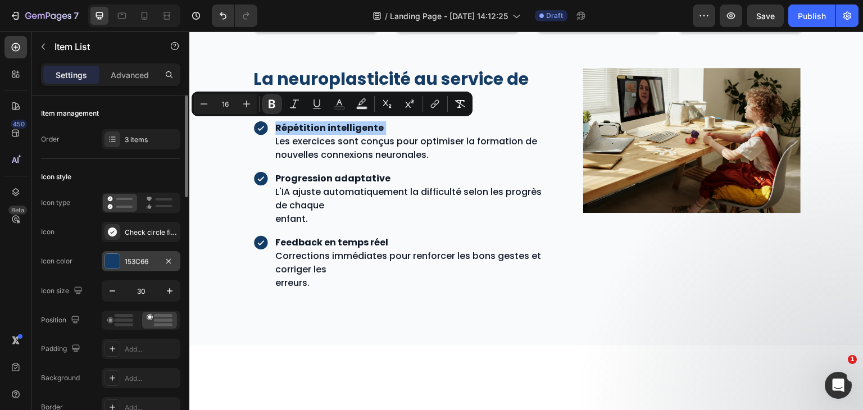
click at [139, 257] on div "153C66" at bounding box center [141, 262] width 33 height 10
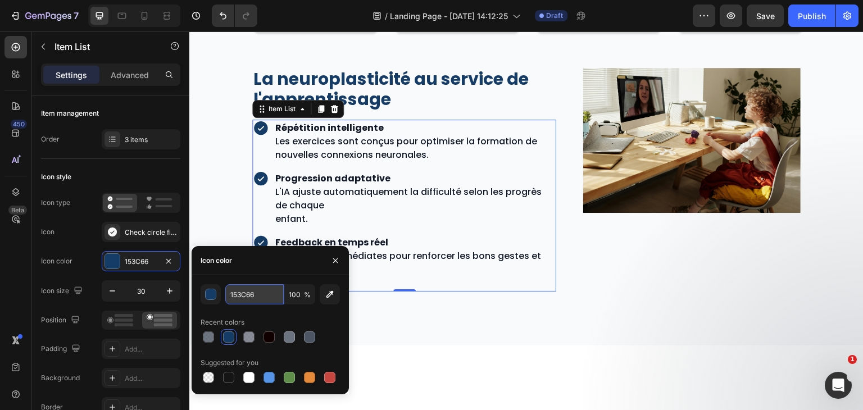
click at [275, 293] on input "153C66" at bounding box center [254, 294] width 58 height 20
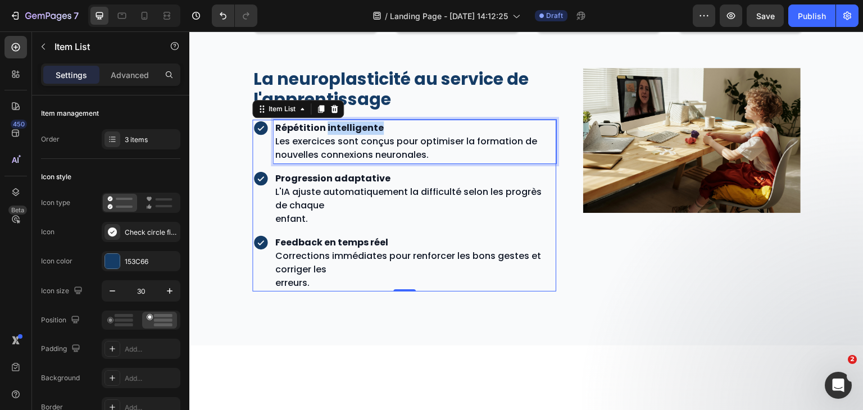
click at [361, 131] on strong "Répétition intelligente" at bounding box center [329, 127] width 108 height 13
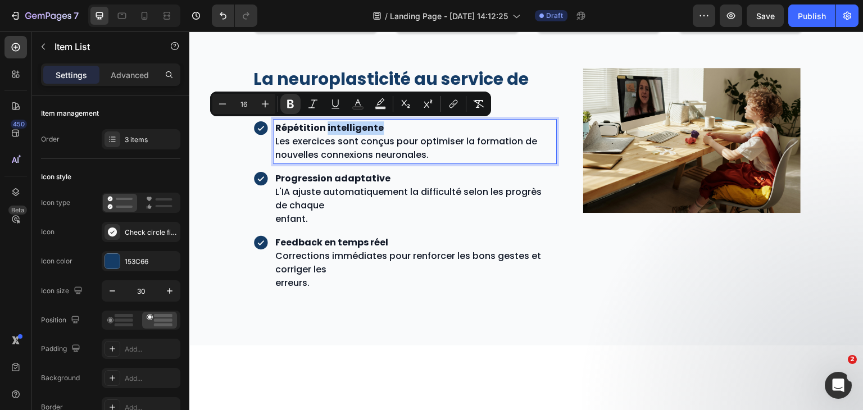
click at [358, 130] on strong "Répétition intelligente" at bounding box center [329, 127] width 108 height 13
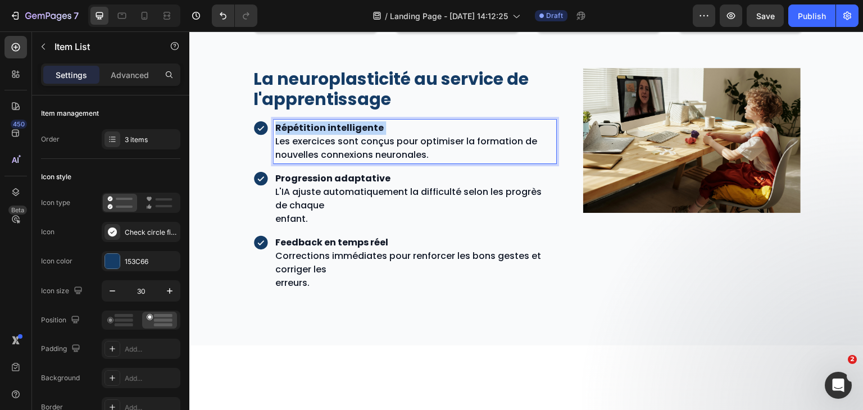
click at [358, 130] on strong "Répétition intelligente" at bounding box center [329, 127] width 108 height 13
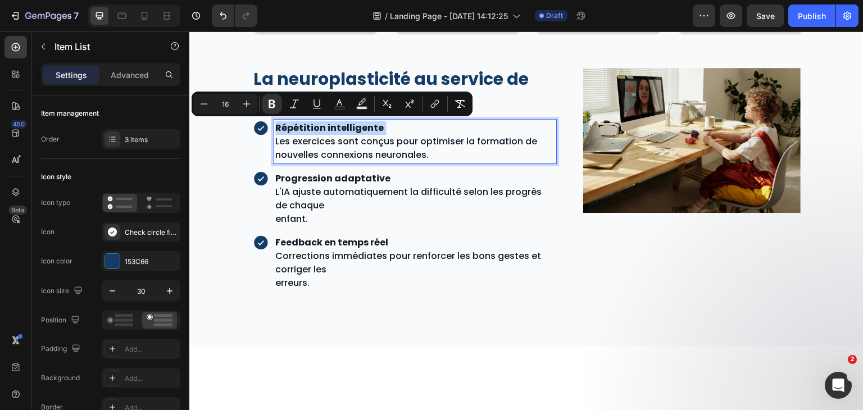
click at [358, 130] on strong "Répétition intelligente" at bounding box center [329, 127] width 108 height 13
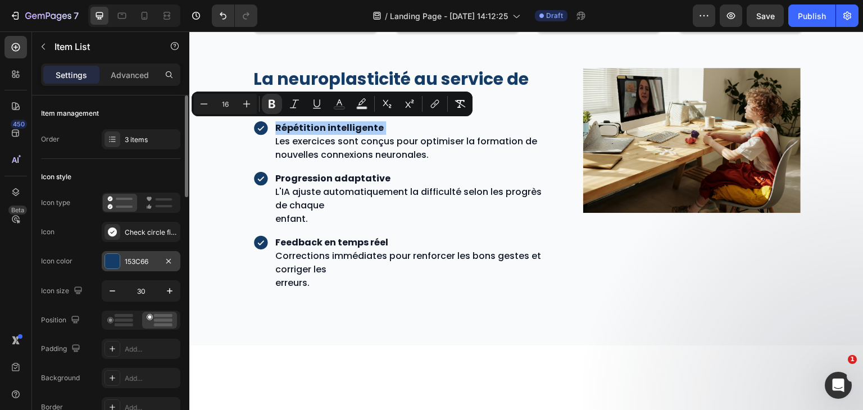
click at [151, 265] on div "153C66" at bounding box center [141, 262] width 33 height 10
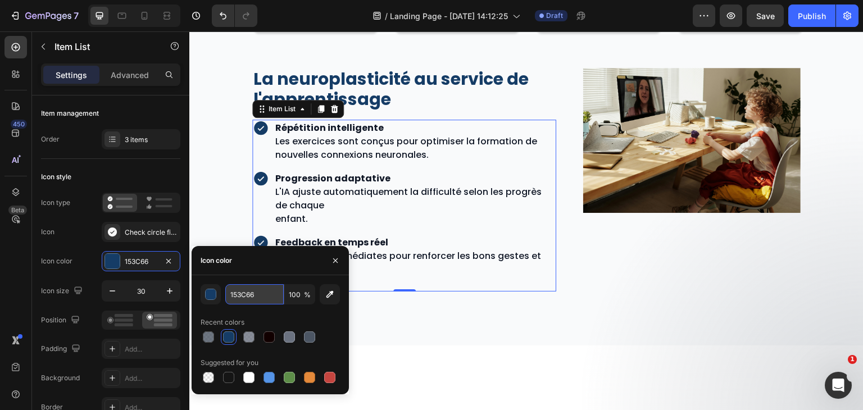
click at [269, 291] on input "153C66" at bounding box center [254, 294] width 58 height 20
paste input "11827"
type input "111827"
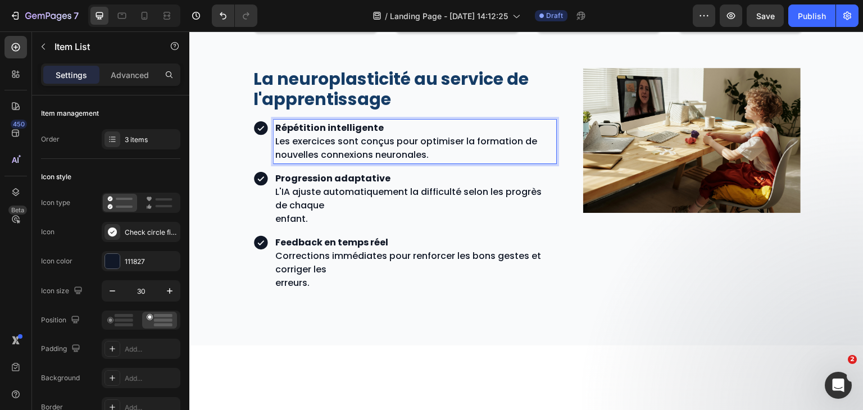
click at [393, 121] on p "Répétition intelligente Les exercices sont conçus pour optimiser la formation d…" at bounding box center [414, 141] width 279 height 40
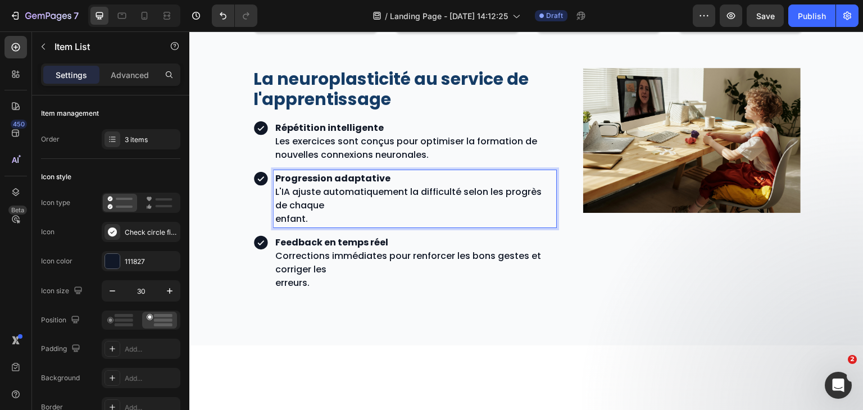
click at [428, 180] on p "Progression adaptative L'IA ajuste automatiquement la difficulté selon les prog…" at bounding box center [414, 192] width 279 height 40
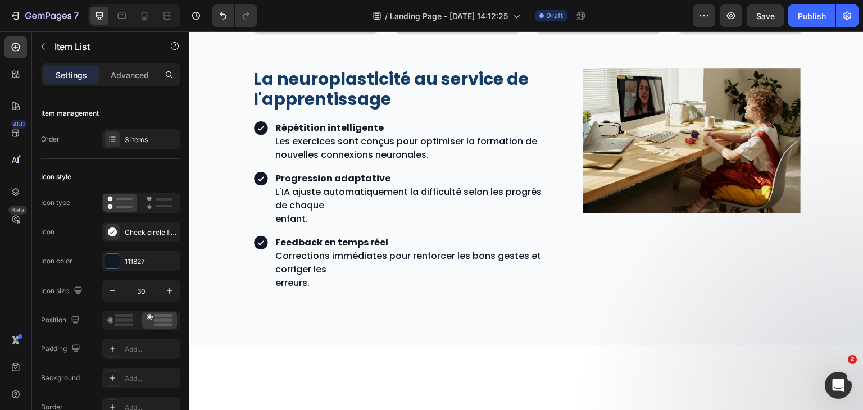
click at [260, 142] on div "Répétition intelligente Les exercices sont conçus pour optimiser la formation d…" at bounding box center [404, 142] width 304 height 44
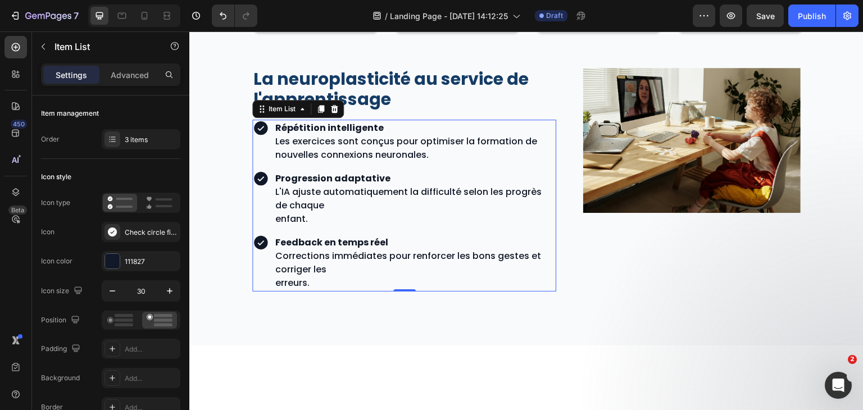
click at [266, 126] on icon at bounding box center [260, 127] width 13 height 13
click at [264, 125] on icon at bounding box center [260, 127] width 13 height 13
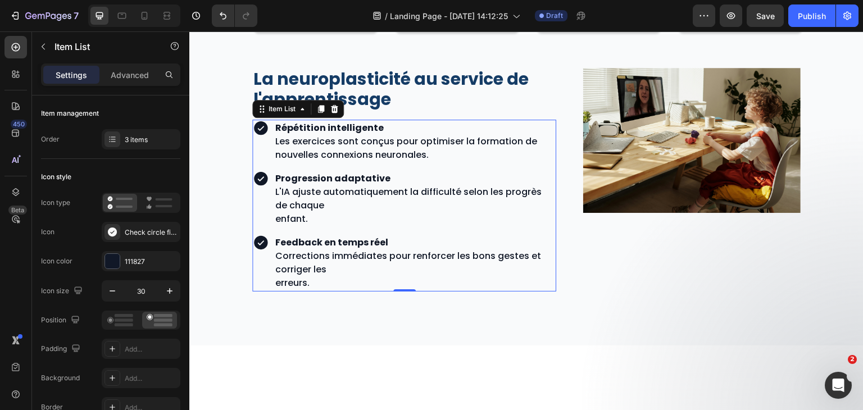
click at [264, 125] on icon at bounding box center [260, 127] width 13 height 13
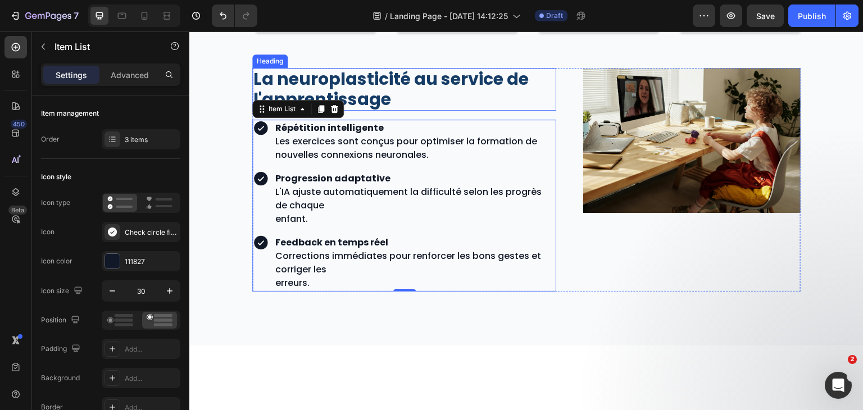
click at [376, 102] on p "La neuroplasticité au service de l'apprentissage" at bounding box center [404, 89] width 302 height 40
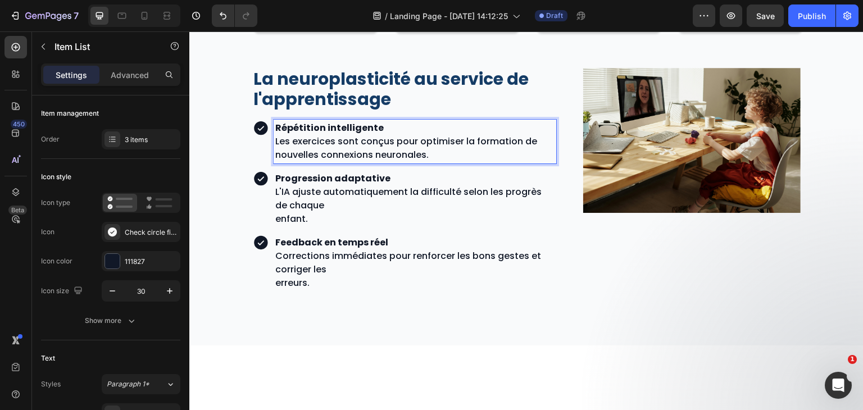
click at [358, 126] on strong "Répétition intelligente" at bounding box center [329, 127] width 108 height 13
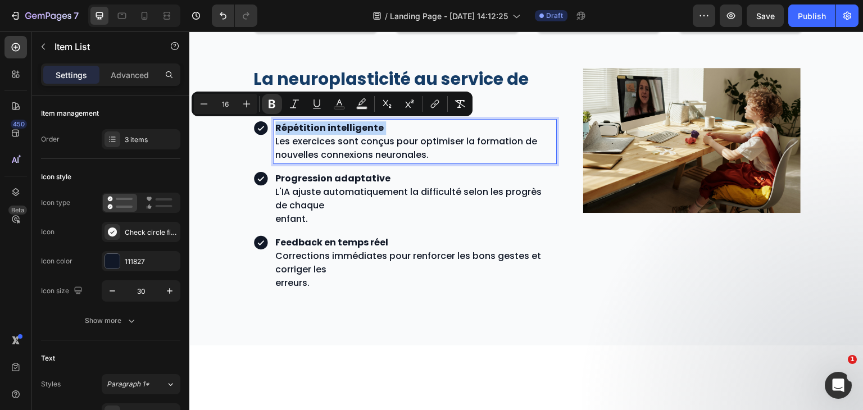
click at [358, 126] on strong "Répétition intelligente" at bounding box center [329, 127] width 108 height 13
click at [205, 103] on icon "Editor contextual toolbar" at bounding box center [203, 103] width 11 height 11
click at [249, 102] on icon "Editor contextual toolbar" at bounding box center [246, 103] width 11 height 11
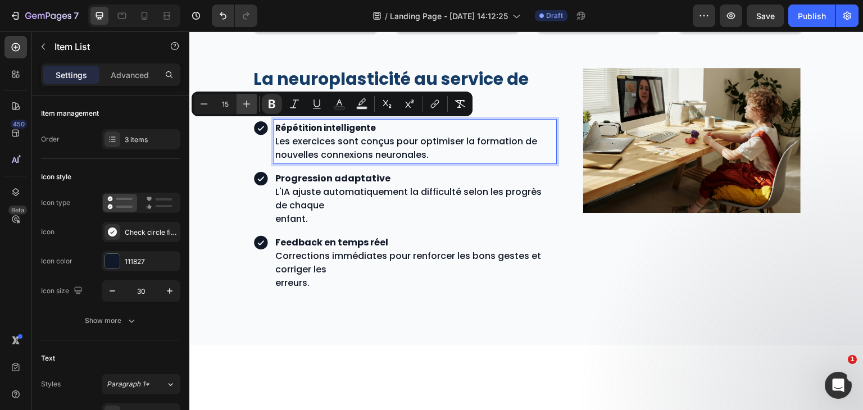
type input "16"
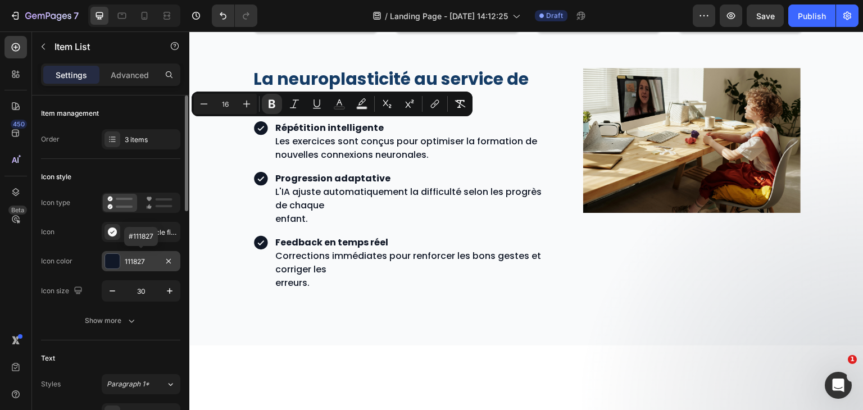
click at [149, 255] on div "111827" at bounding box center [141, 261] width 79 height 20
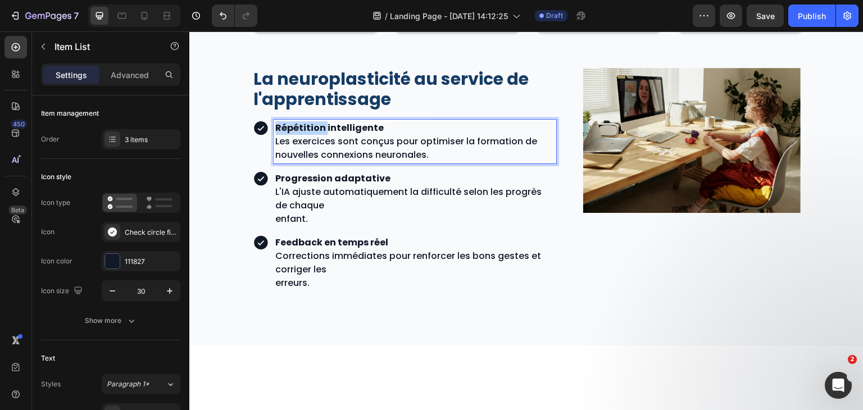
click at [303, 130] on strong "Répétition intelligente" at bounding box center [329, 127] width 108 height 13
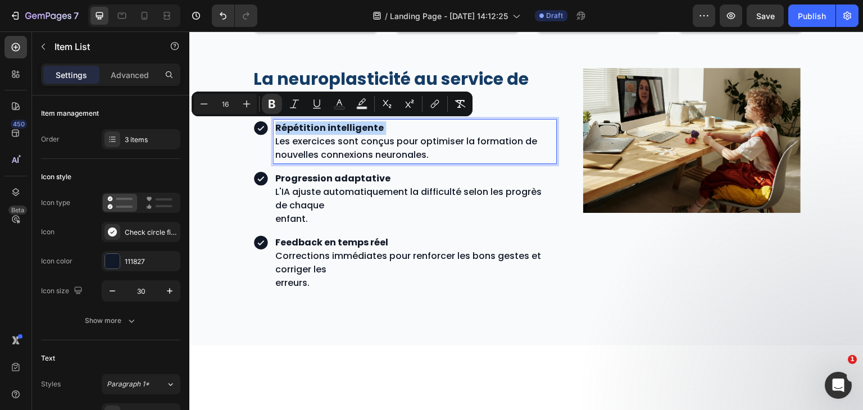
click at [303, 130] on strong "Répétition intelligente" at bounding box center [329, 127] width 108 height 13
click at [339, 108] on rect "Editor contextual toolbar" at bounding box center [339, 108] width 11 height 3
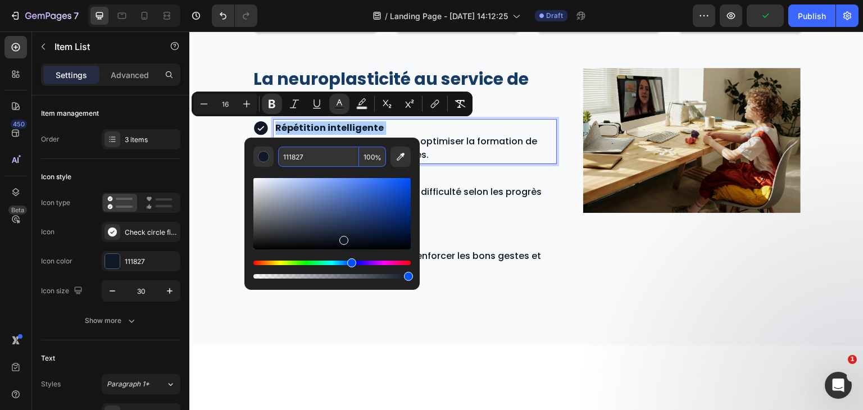
click at [323, 154] on input "111827" at bounding box center [318, 157] width 81 height 20
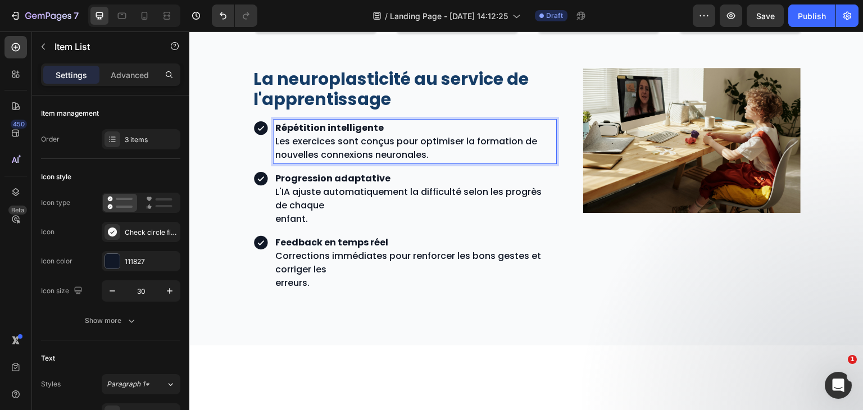
click at [465, 139] on p "Répétition intelligente Les exercices sont conçus pour optimiser la formation d…" at bounding box center [414, 141] width 279 height 40
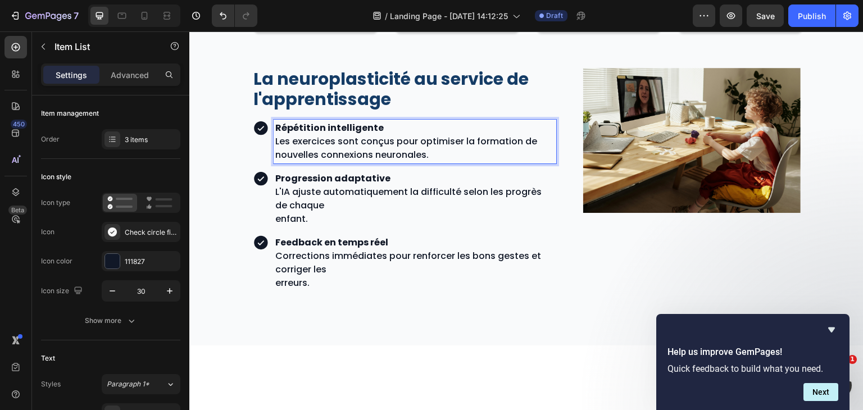
click at [429, 143] on p "Répétition intelligente Les exercices sont conçus pour optimiser la formation d…" at bounding box center [414, 141] width 279 height 40
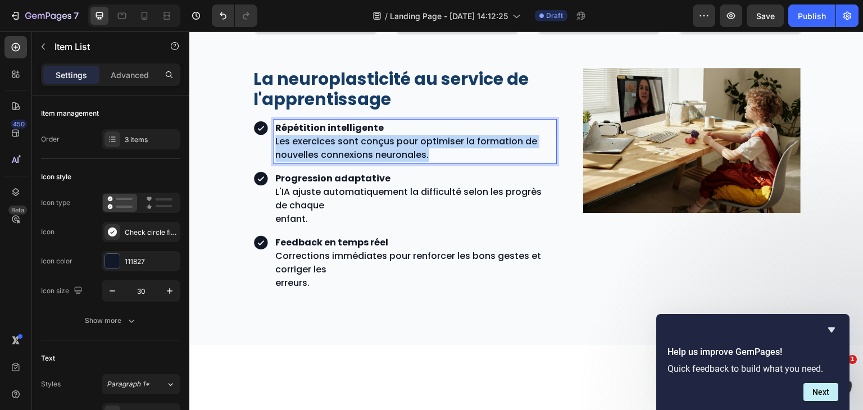
click at [429, 143] on p "Répétition intelligente Les exercices sont conçus pour optimiser la formation d…" at bounding box center [414, 141] width 279 height 40
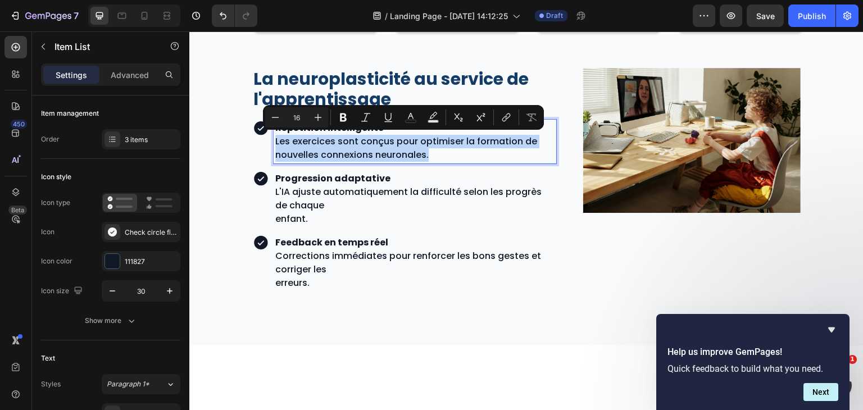
click at [429, 143] on p "Répétition intelligente Les exercices sont conçus pour optimiser la formation d…" at bounding box center [414, 141] width 279 height 40
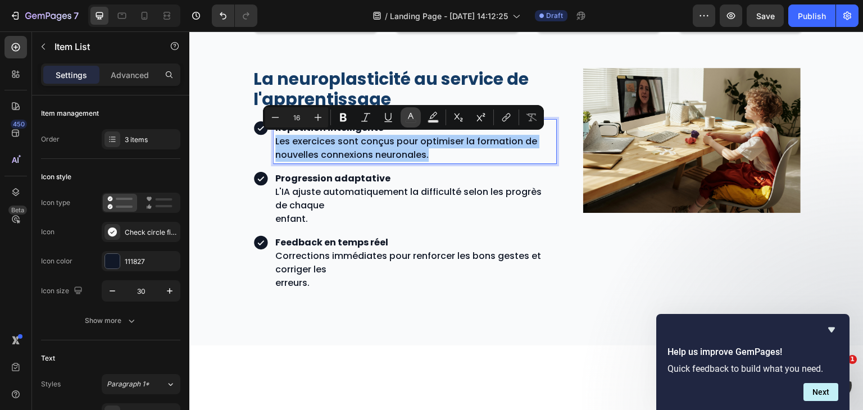
click at [402, 116] on button "color" at bounding box center [411, 117] width 20 height 20
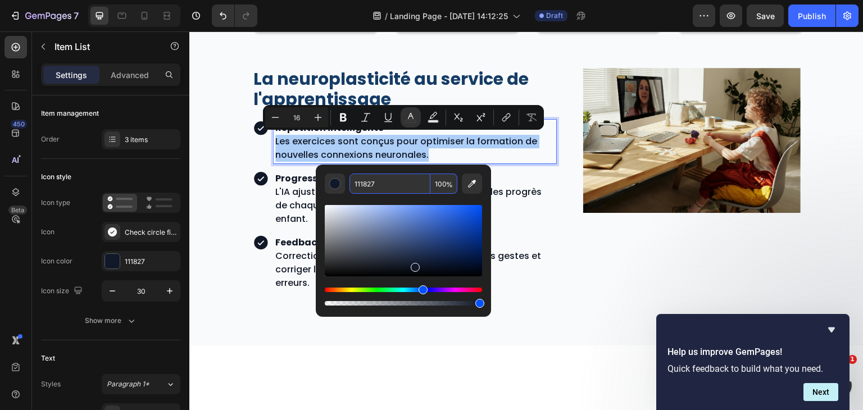
click at [375, 183] on input "111827" at bounding box center [389, 184] width 81 height 20
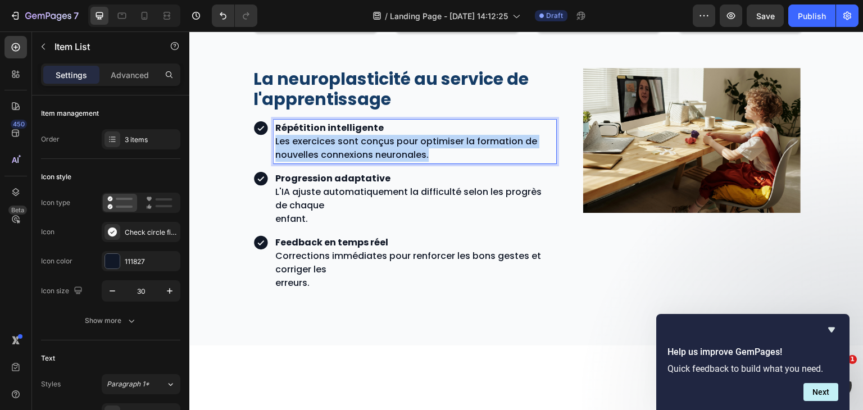
click at [444, 146] on p "Répétition intelligente Les exercices sont conçus pour optimiser la formation d…" at bounding box center [414, 141] width 279 height 40
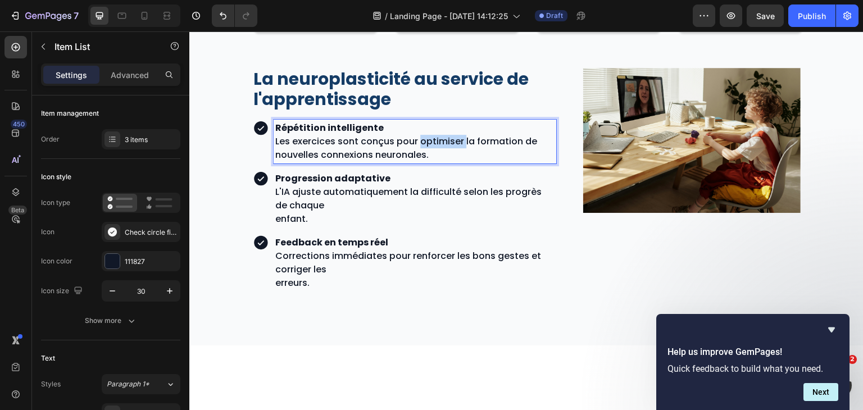
click at [444, 146] on p "Répétition intelligente Les exercices sont conçus pour optimiser la formation d…" at bounding box center [414, 141] width 279 height 40
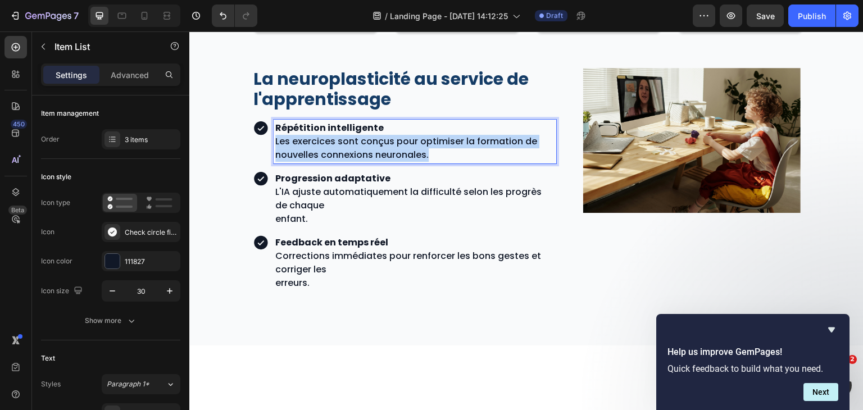
click at [444, 146] on p "Répétition intelligente Les exercices sont conçus pour optimiser la formation d…" at bounding box center [414, 141] width 279 height 40
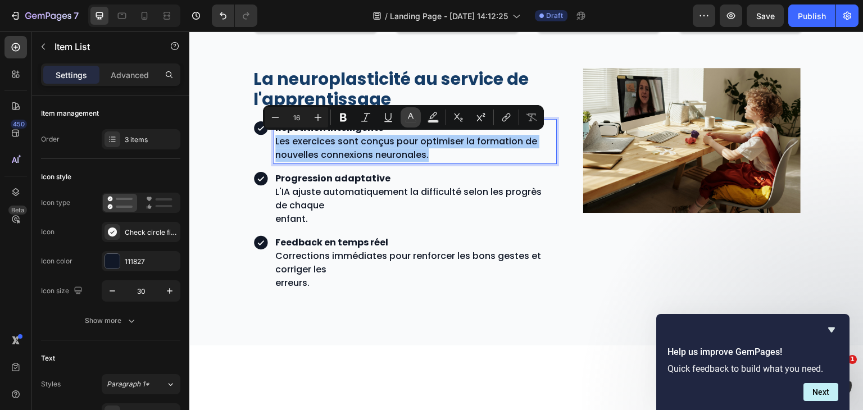
click at [414, 119] on icon "Editor contextual toolbar" at bounding box center [410, 117] width 11 height 11
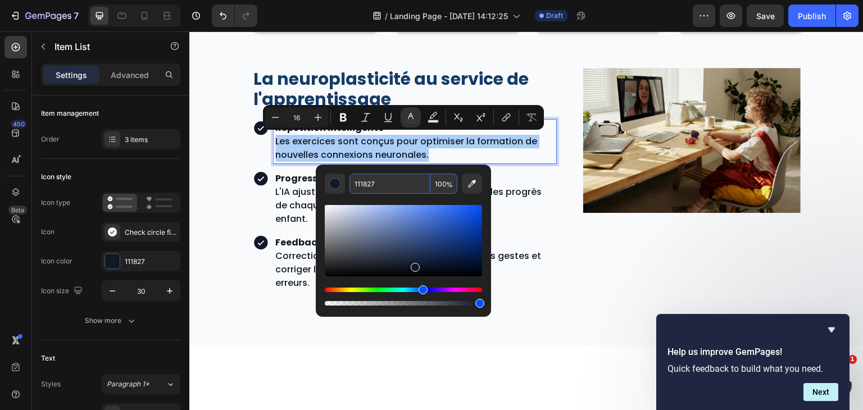
click at [381, 181] on input "111827" at bounding box center [389, 184] width 81 height 20
paste input "4B5563"
type input "4B5563"
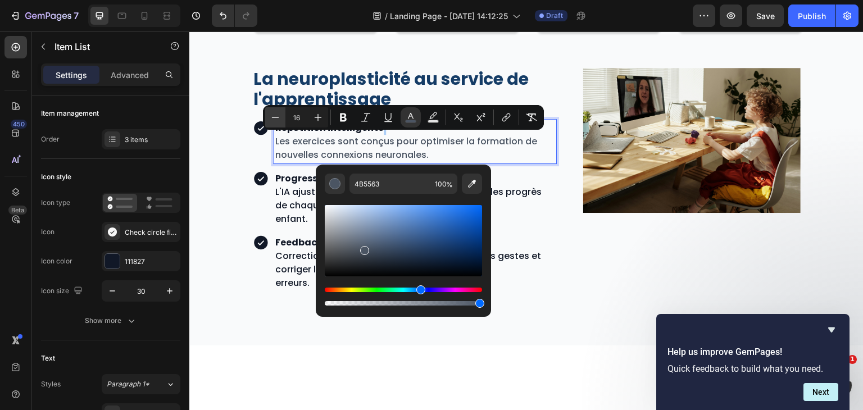
click at [274, 112] on icon "Editor contextual toolbar" at bounding box center [275, 117] width 11 height 11
click at [310, 112] on button "Plus" at bounding box center [318, 117] width 20 height 20
type input "16"
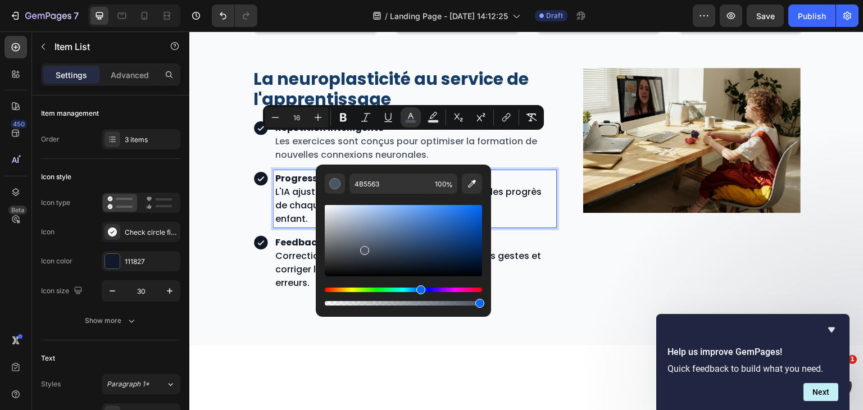
click at [512, 187] on p "Progression adaptative L'IA ajuste automatiquement la difficulté selon les prog…" at bounding box center [414, 192] width 279 height 40
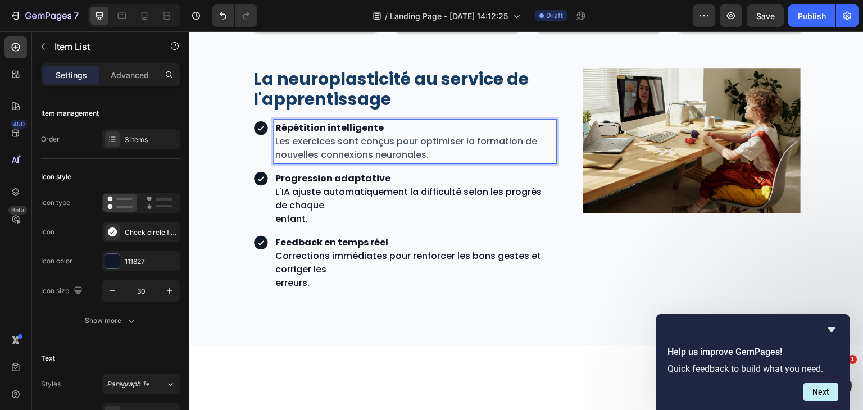
click at [478, 142] on span "Les exercices sont conçus pour optimiser la formation de nouvelles connexions n…" at bounding box center [406, 148] width 262 height 26
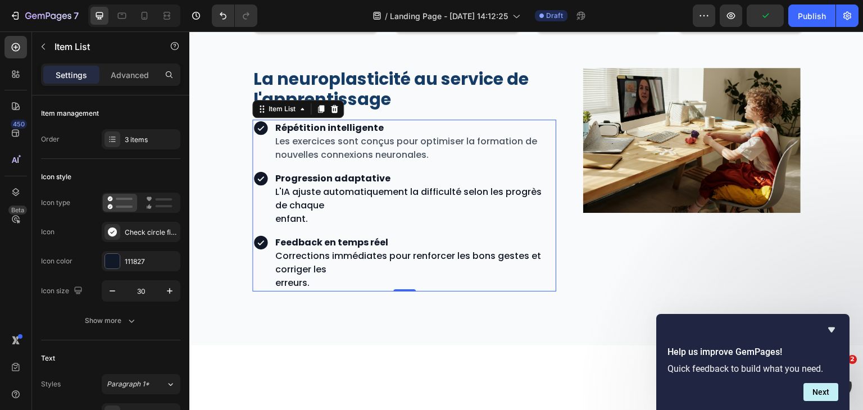
click at [257, 127] on icon at bounding box center [260, 127] width 13 height 13
click at [137, 257] on div "111827" at bounding box center [141, 262] width 33 height 10
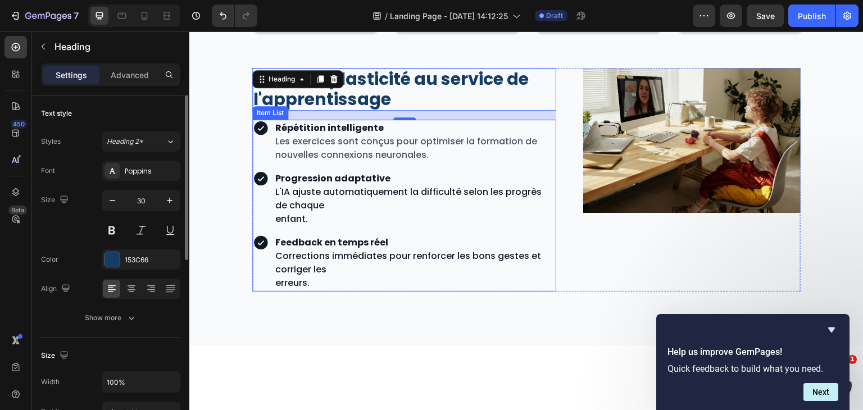
click at [260, 126] on icon at bounding box center [260, 127] width 13 height 13
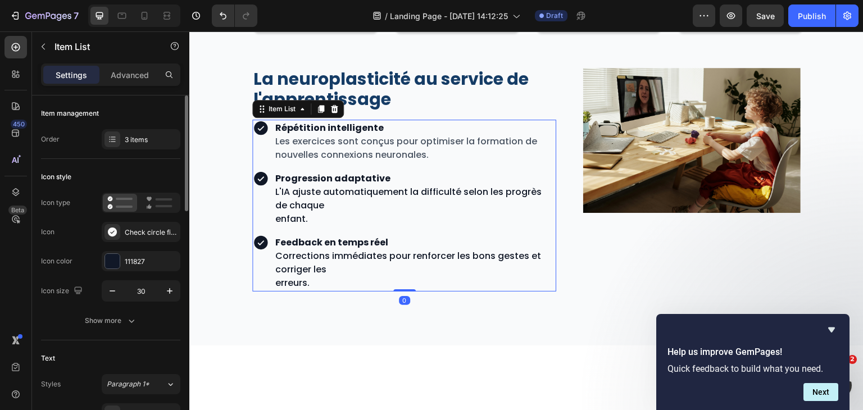
click at [260, 126] on icon at bounding box center [260, 127] width 13 height 13
click at [146, 258] on div "111827" at bounding box center [141, 262] width 33 height 10
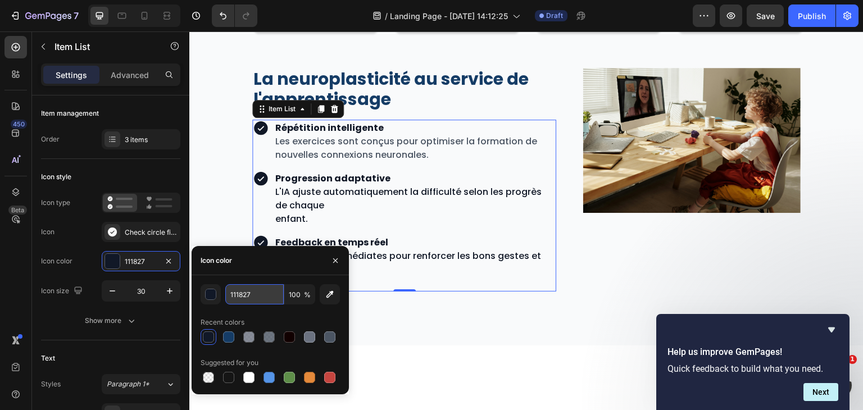
click at [266, 297] on input "111827" at bounding box center [254, 294] width 58 height 20
paste input "53C66"
type input "153C66"
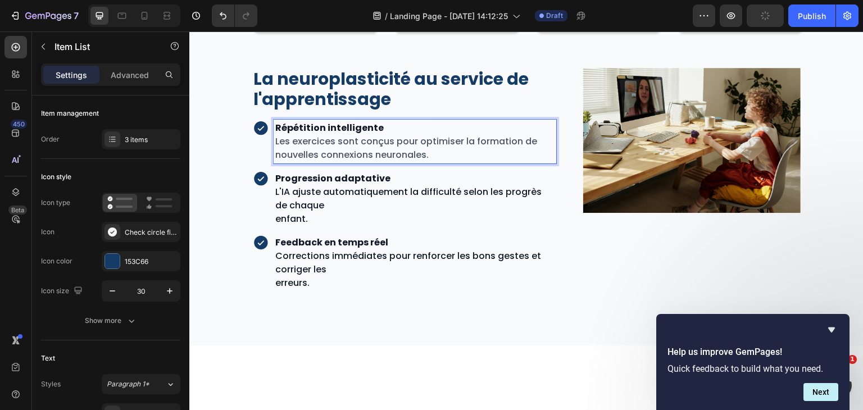
click at [317, 130] on strong "Répétition intelligente" at bounding box center [329, 127] width 108 height 13
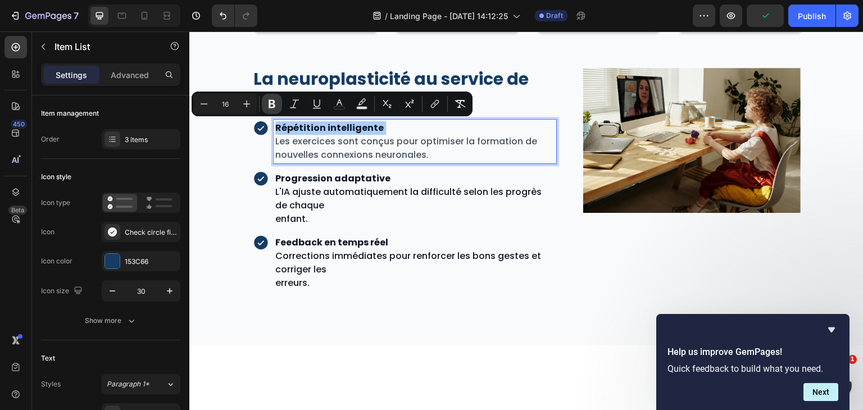
click at [274, 106] on icon "Editor contextual toolbar" at bounding box center [272, 104] width 7 height 8
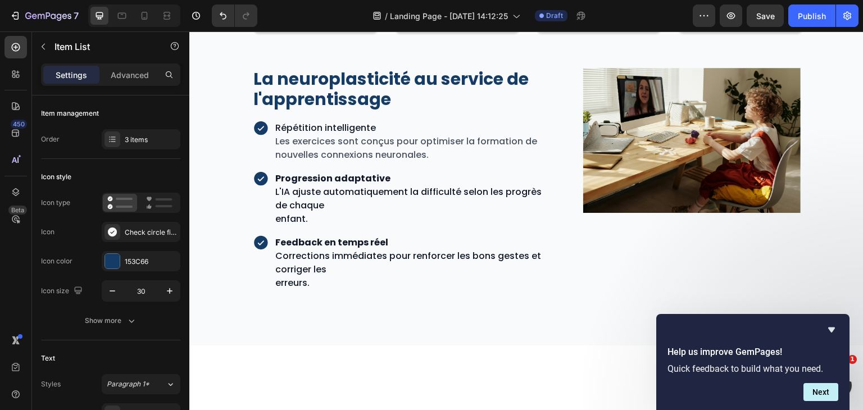
click at [334, 122] on span "Répétition intelligente" at bounding box center [325, 127] width 101 height 13
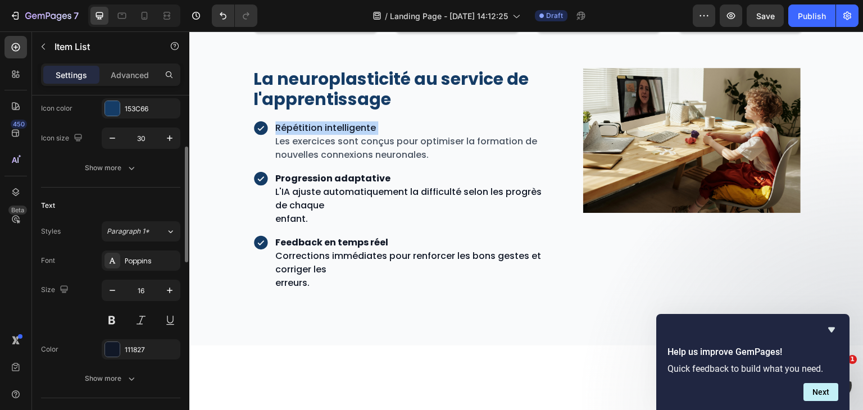
scroll to position [184, 0]
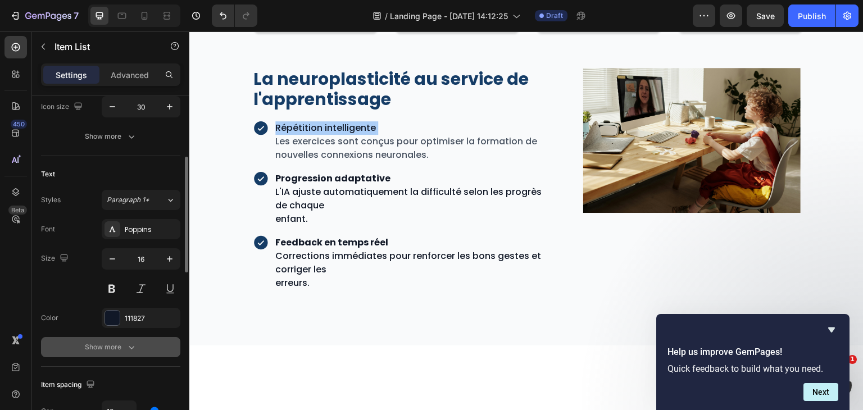
click at [132, 338] on button "Show more" at bounding box center [110, 347] width 139 height 20
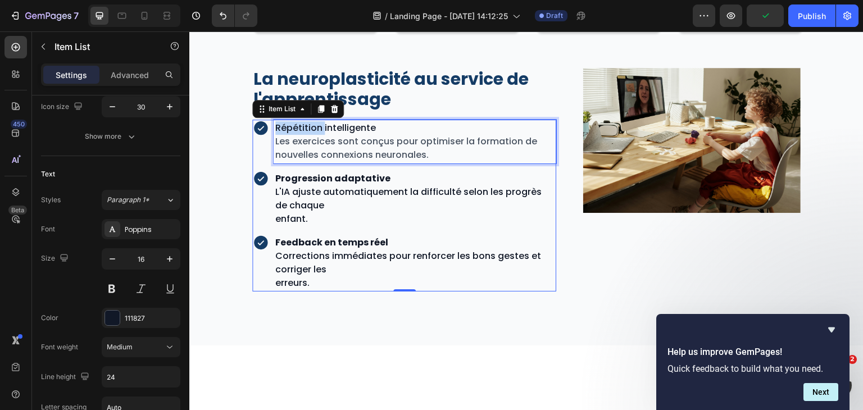
click at [308, 126] on span "Répétition intelligente" at bounding box center [325, 127] width 101 height 13
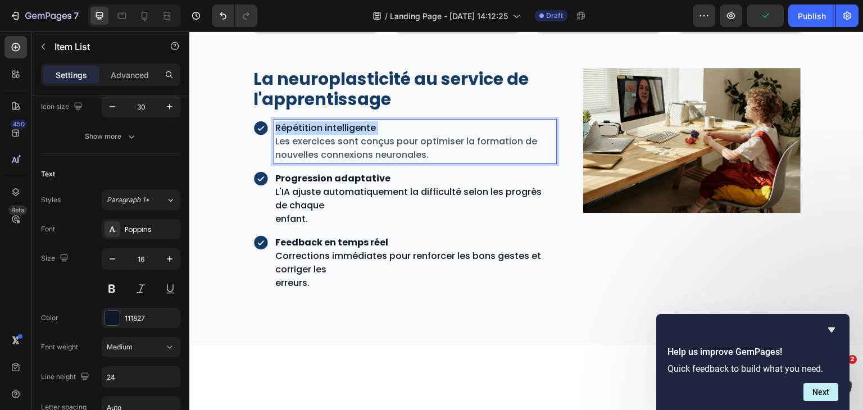
click at [308, 126] on span "Répétition intelligente" at bounding box center [325, 127] width 101 height 13
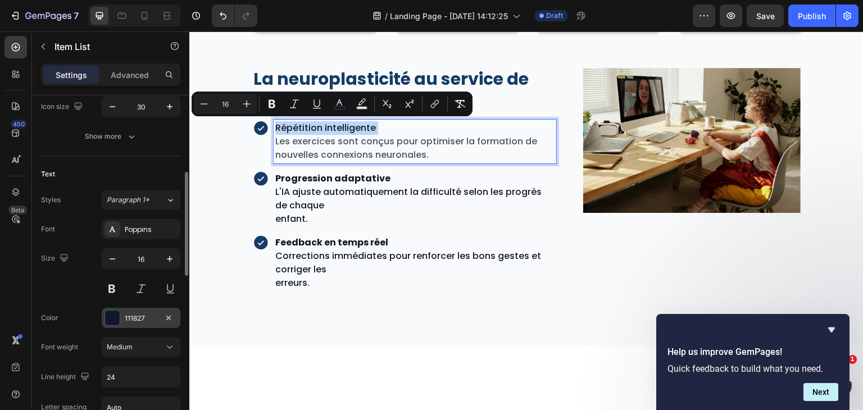
scroll to position [215, 0]
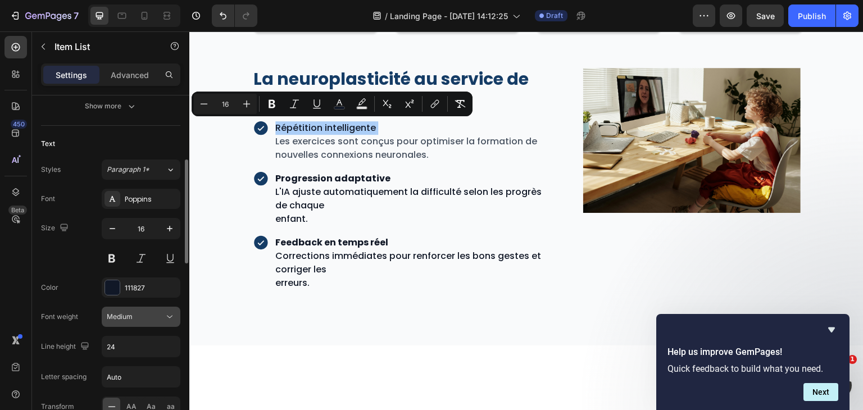
click at [170, 314] on icon at bounding box center [169, 316] width 11 height 11
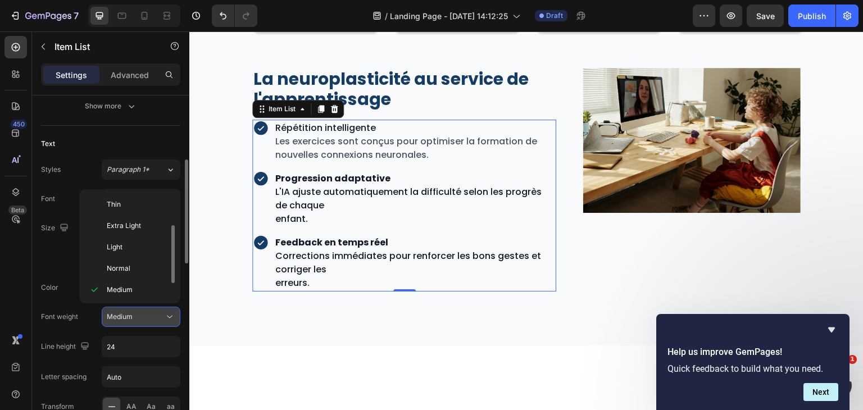
scroll to position [20, 0]
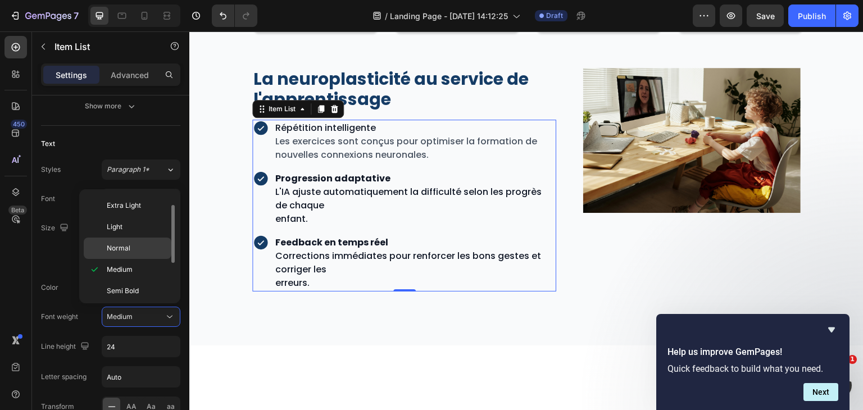
click at [138, 247] on p "Normal" at bounding box center [137, 248] width 60 height 10
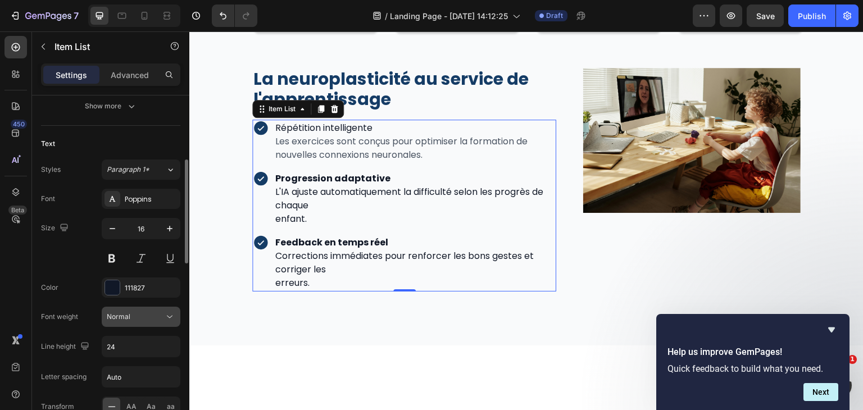
click at [173, 313] on icon at bounding box center [169, 316] width 11 height 11
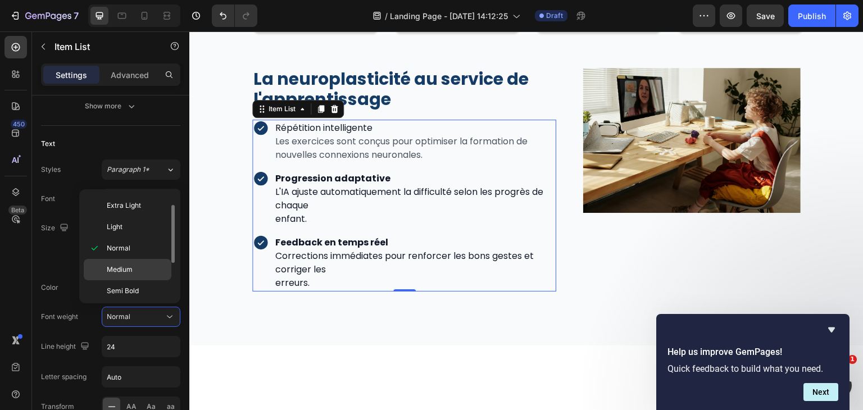
click at [137, 273] on p "Medium" at bounding box center [137, 270] width 60 height 10
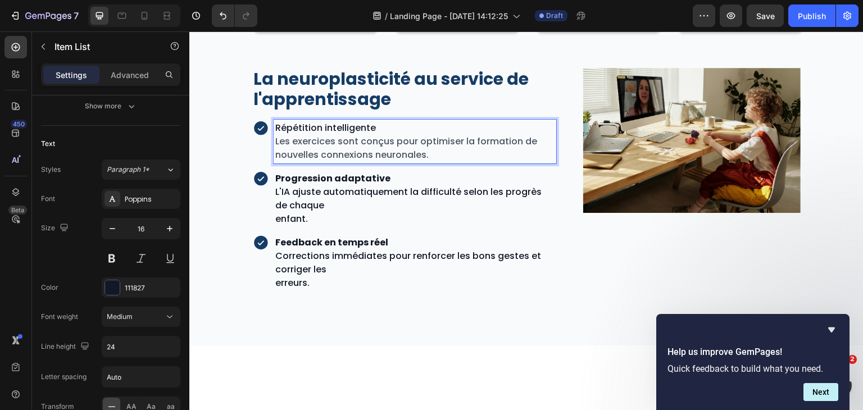
click at [332, 143] on span "Les exercices sont conçus pour optimiser la formation de nouvelles connexions n…" at bounding box center [406, 148] width 262 height 26
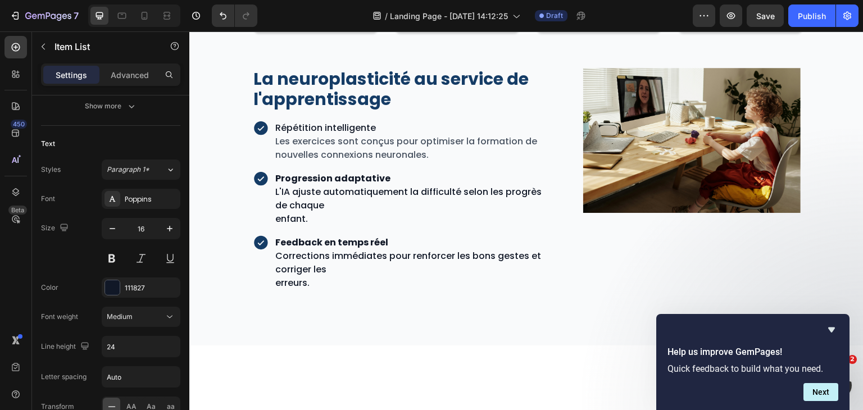
click at [262, 148] on div "Répétition intelligente Les exercices sont conçus pour optimiser la formation d…" at bounding box center [404, 142] width 304 height 44
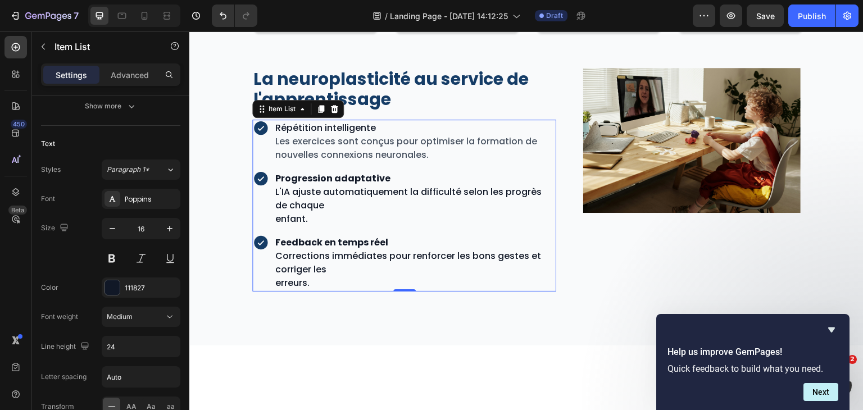
click at [262, 148] on div "Répétition intelligente Les exercices sont conçus pour optimiser la formation d…" at bounding box center [404, 142] width 304 height 44
click at [298, 132] on span "Répétition intelligente" at bounding box center [325, 127] width 101 height 13
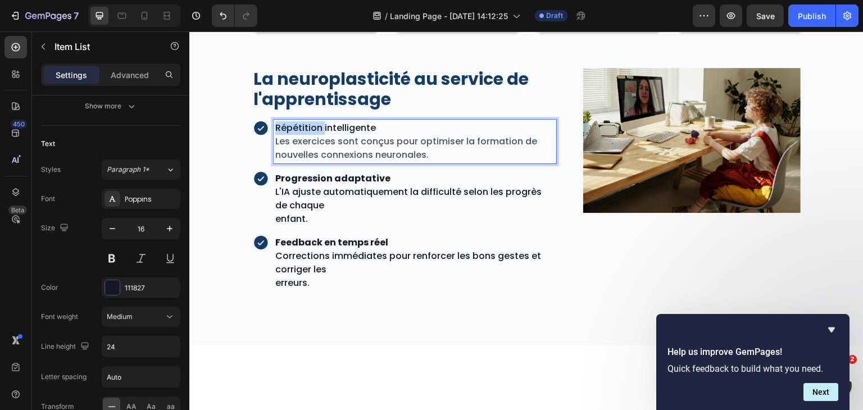
click at [298, 132] on span "Répétition intelligente" at bounding box center [325, 127] width 101 height 13
click at [434, 124] on p "Répétition intelligente Les exercices sont conçus pour optimiser la formation d…" at bounding box center [414, 141] width 279 height 40
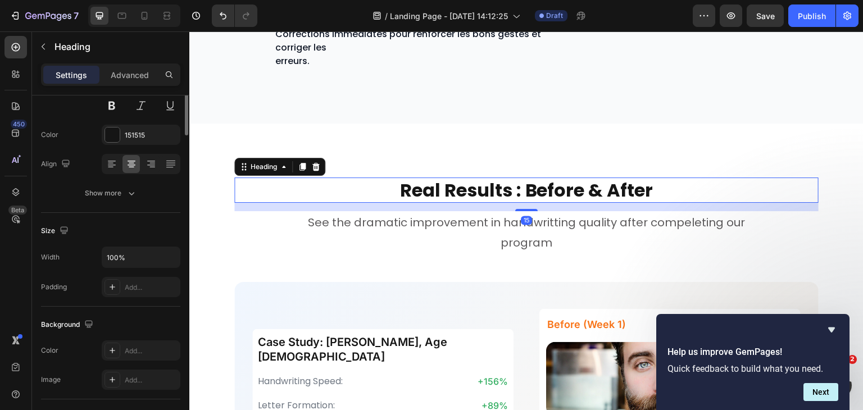
scroll to position [0, 0]
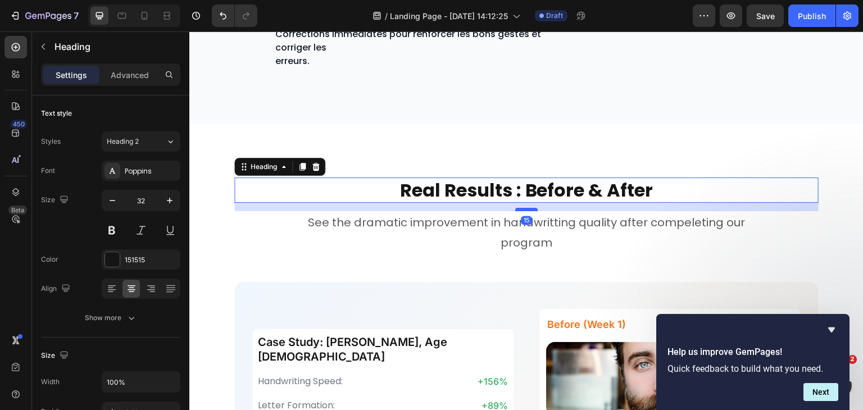
click at [528, 208] on div at bounding box center [526, 209] width 22 height 3
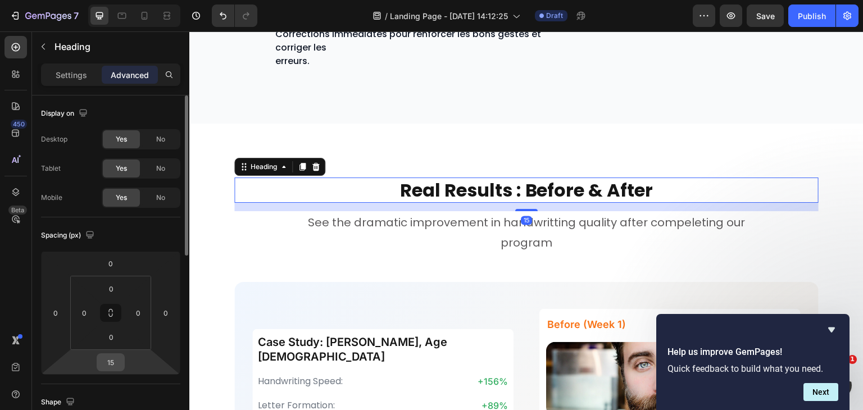
click at [119, 362] on input "15" at bounding box center [110, 362] width 22 height 17
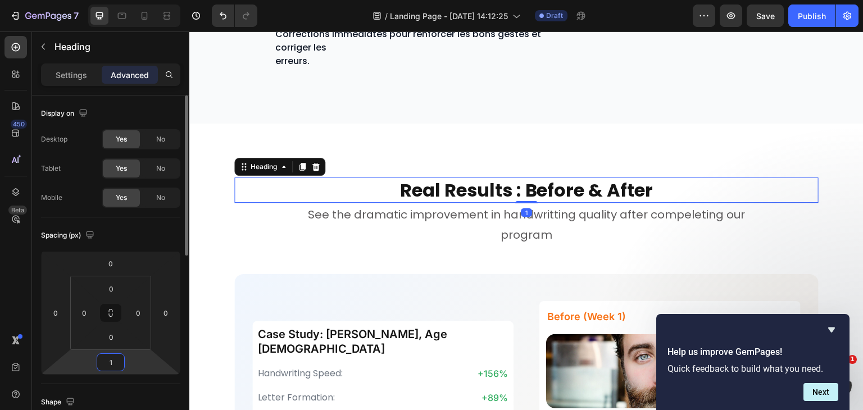
type input "16"
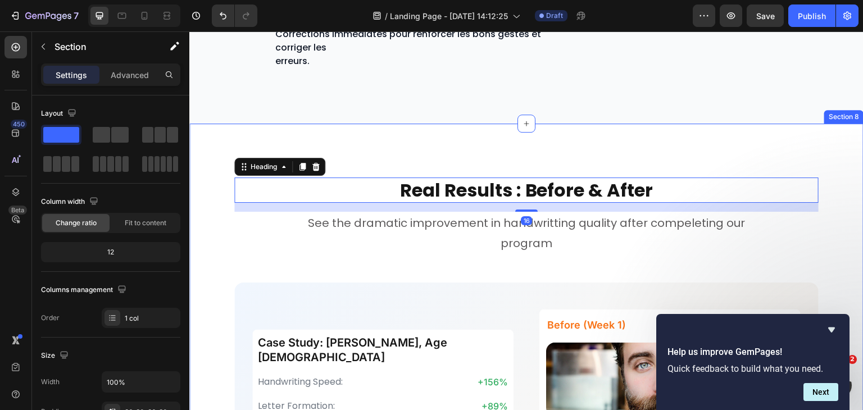
click at [460, 138] on div "Real Results : Before & After Heading 16 See the dramatic improvement in handwr…" at bounding box center [526, 395] width 674 height 543
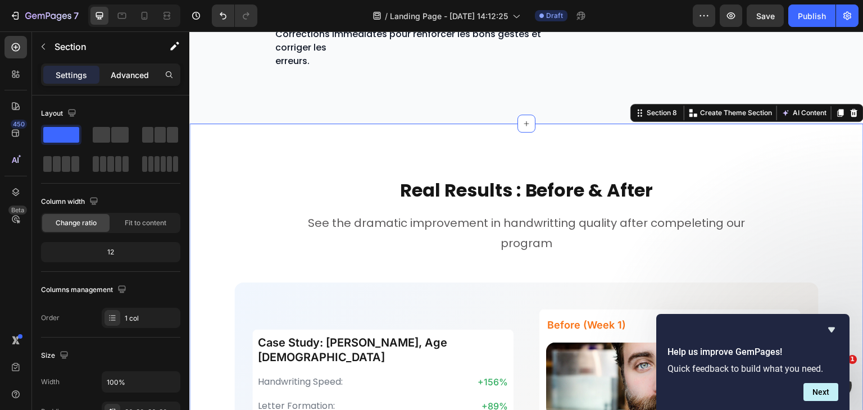
click at [139, 75] on p "Advanced" at bounding box center [130, 75] width 38 height 12
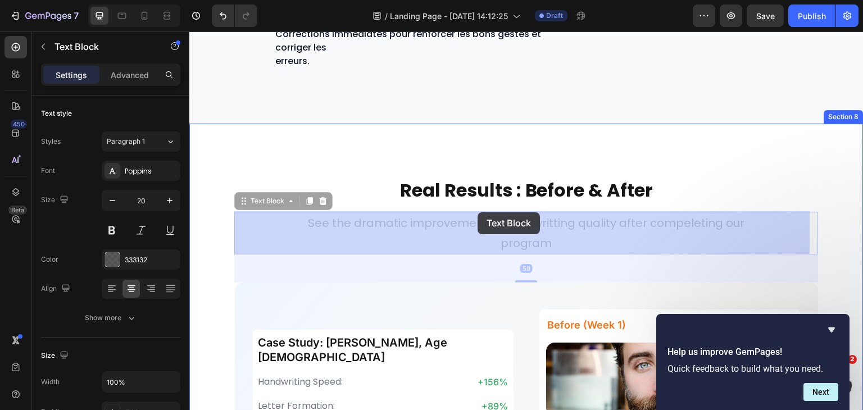
drag, startPoint x: 427, startPoint y: 223, endPoint x: 478, endPoint y: 213, distance: 51.6
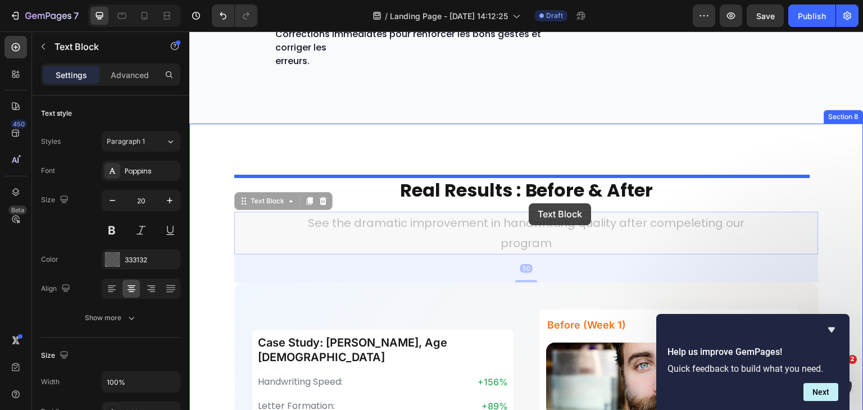
drag, startPoint x: 551, startPoint y: 223, endPoint x: 529, endPoint y: 202, distance: 30.2
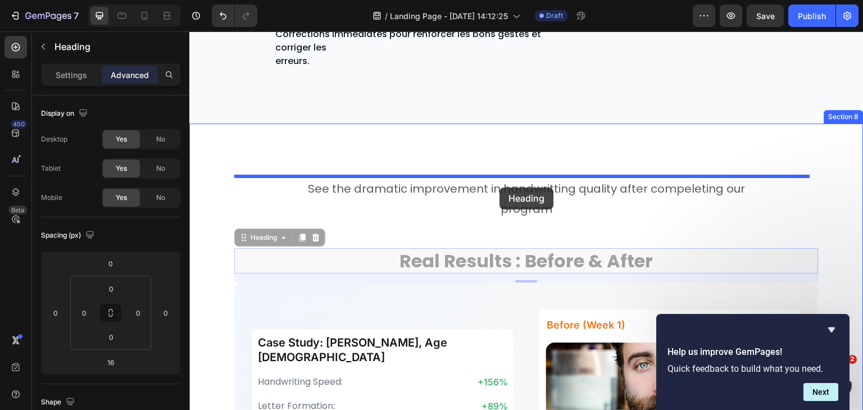
drag, startPoint x: 506, startPoint y: 262, endPoint x: 499, endPoint y: 189, distance: 73.4
type input "50"
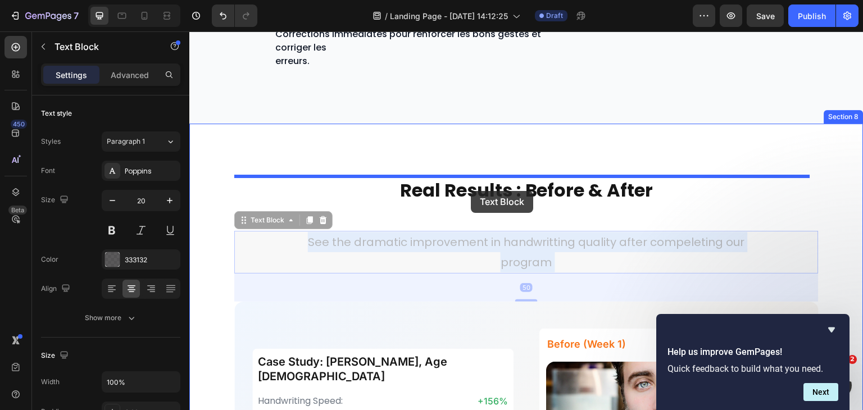
drag, startPoint x: 475, startPoint y: 246, endPoint x: 471, endPoint y: 192, distance: 54.1
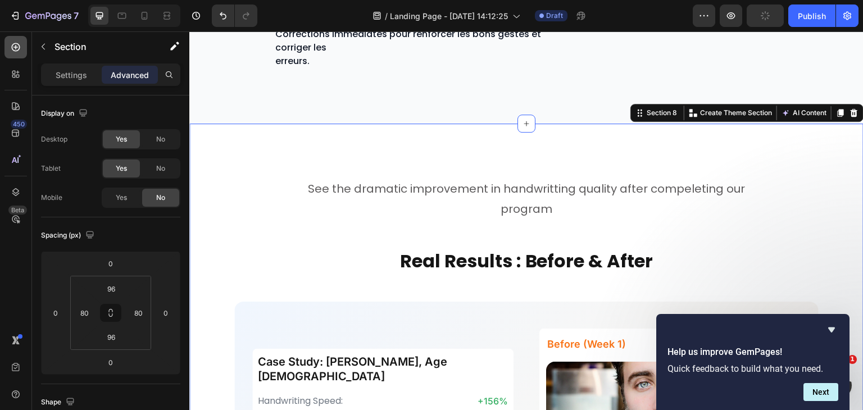
click at [13, 49] on icon at bounding box center [15, 47] width 11 height 11
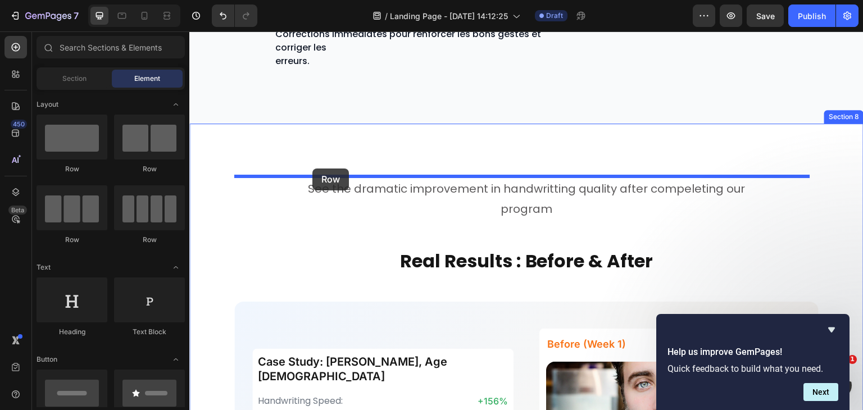
drag, startPoint x: 269, startPoint y: 175, endPoint x: 312, endPoint y: 168, distance: 44.3
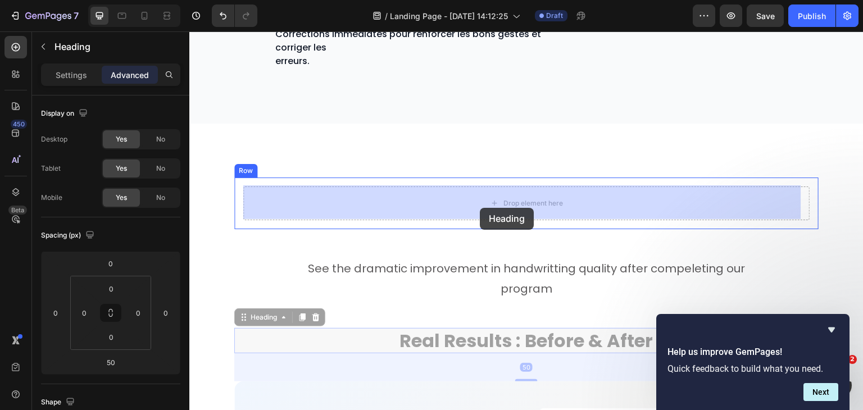
drag, startPoint x: 489, startPoint y: 333, endPoint x: 479, endPoint y: 207, distance: 125.7
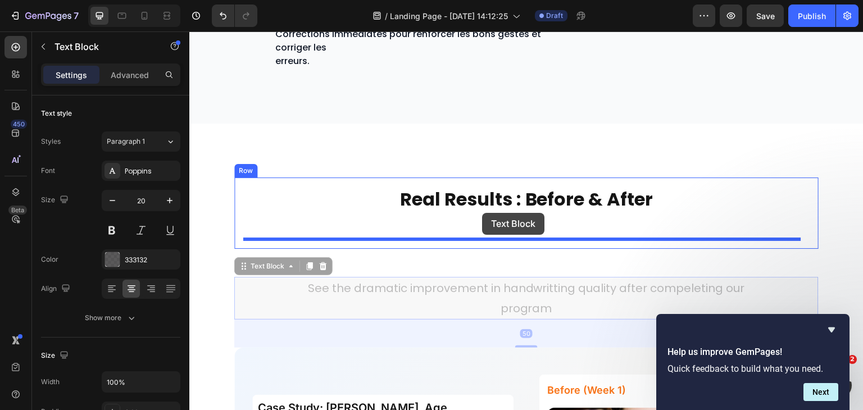
drag, startPoint x: 492, startPoint y: 292, endPoint x: 482, endPoint y: 213, distance: 79.2
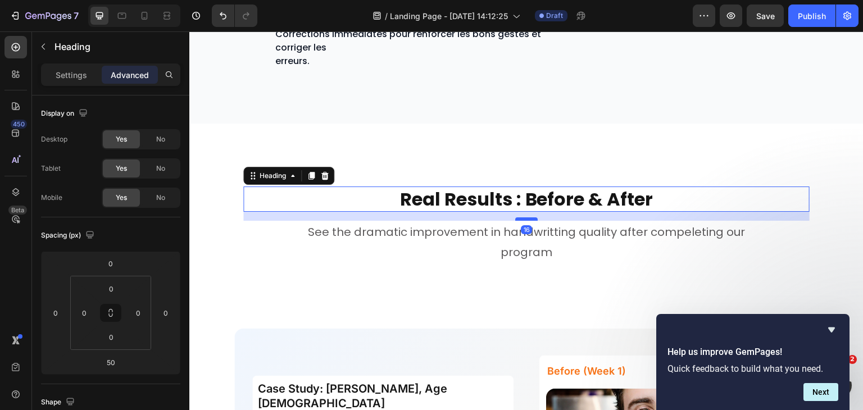
drag, startPoint x: 520, startPoint y: 238, endPoint x: 520, endPoint y: 219, distance: 19.1
click at [520, 219] on div at bounding box center [526, 218] width 22 height 3
type input "16"
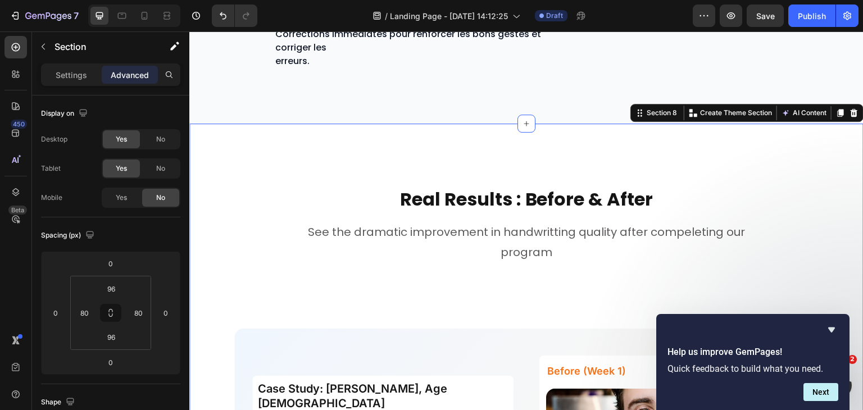
click at [463, 148] on div "Real Results : Before & After Heading See the dramatic improvement in handwritt…" at bounding box center [526, 418] width 674 height 589
click at [461, 153] on div "Real Results : Before & After Heading See the dramatic improvement in handwritt…" at bounding box center [526, 418] width 674 height 589
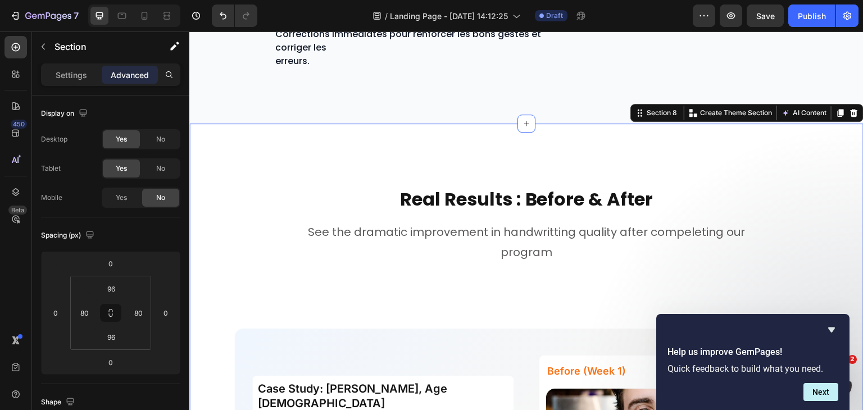
click at [461, 153] on div "Real Results : Before & After Heading See the dramatic improvement in handwritt…" at bounding box center [526, 418] width 674 height 589
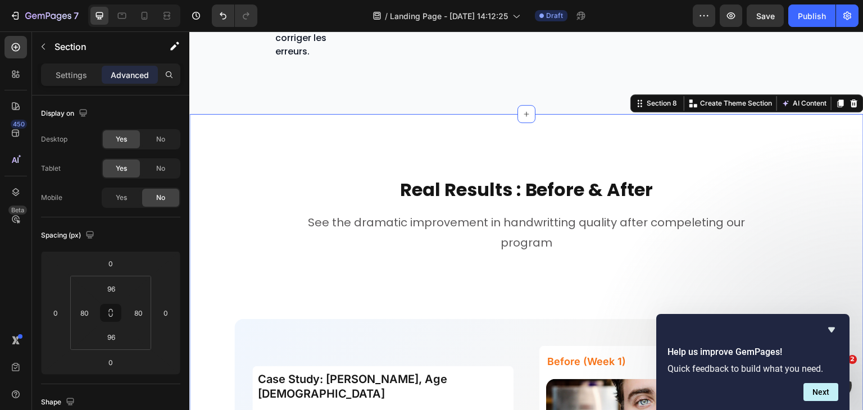
scroll to position [2537, 0]
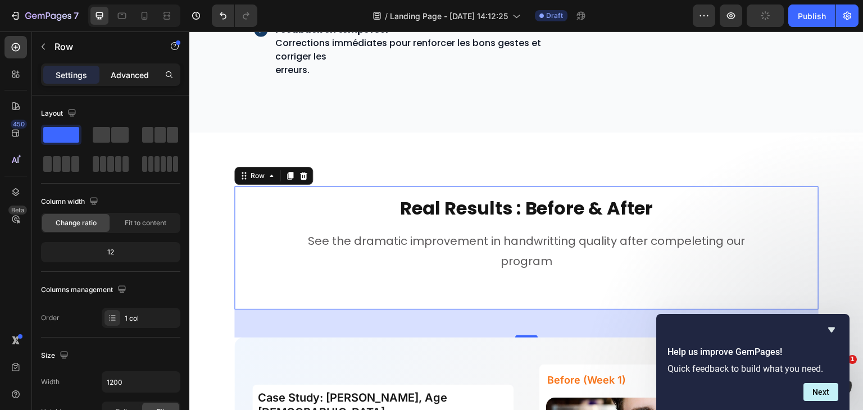
click at [128, 74] on p "Advanced" at bounding box center [130, 75] width 38 height 12
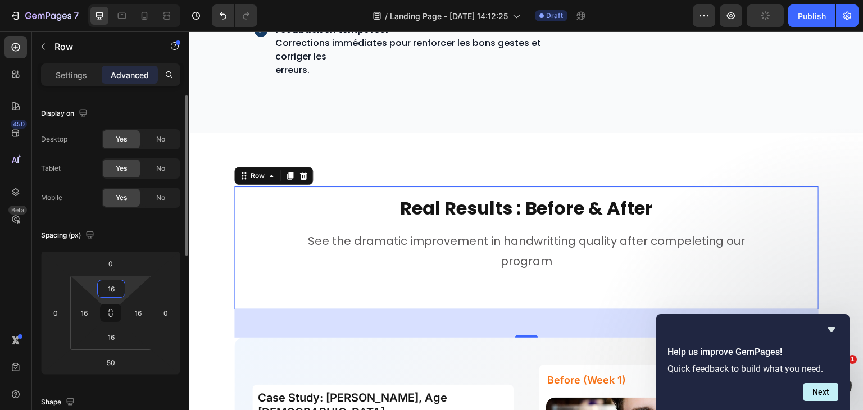
click at [119, 285] on input "16" at bounding box center [111, 288] width 22 height 17
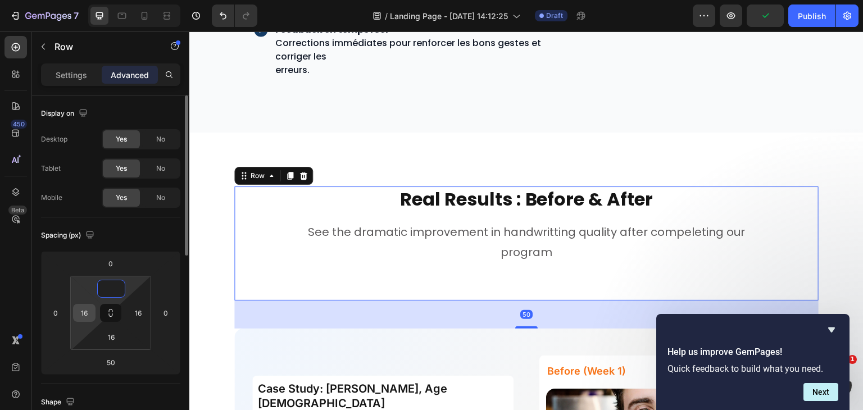
type input "0"
click at [88, 314] on input "16" at bounding box center [84, 313] width 17 height 17
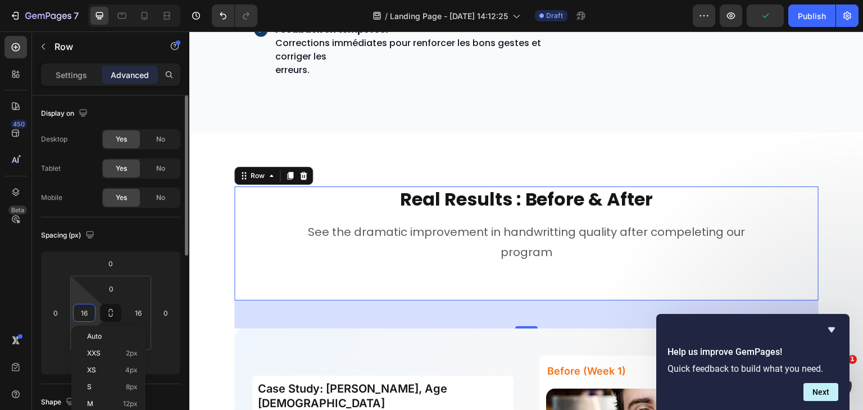
click at [88, 314] on input "16" at bounding box center [84, 313] width 17 height 17
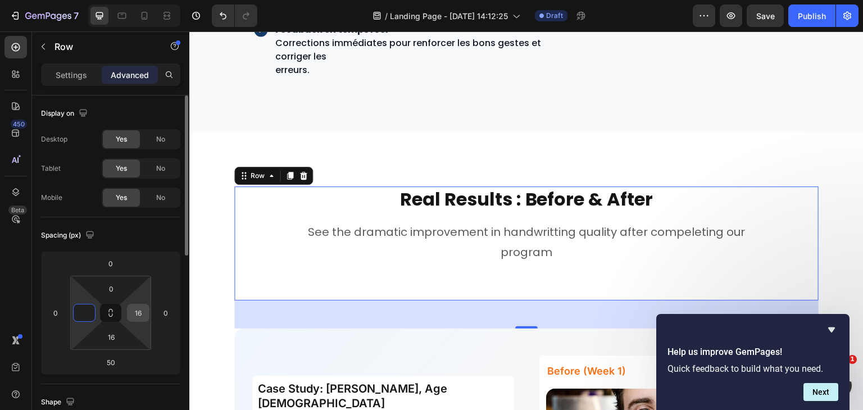
type input "0"
click at [143, 314] on input "16" at bounding box center [138, 313] width 17 height 17
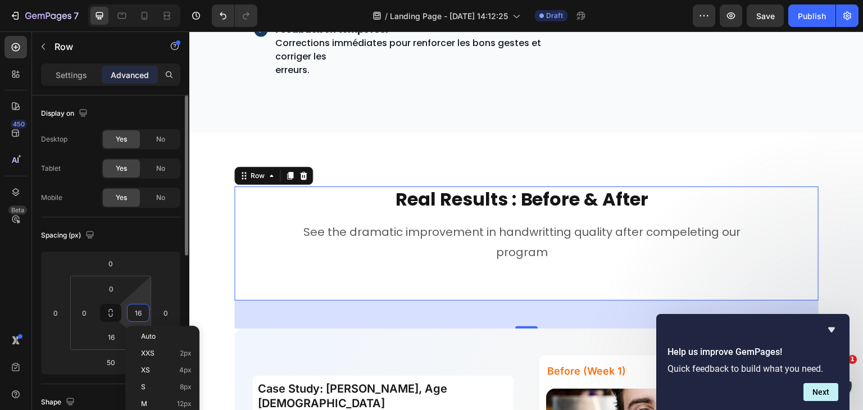
click at [143, 314] on input "16" at bounding box center [138, 313] width 17 height 17
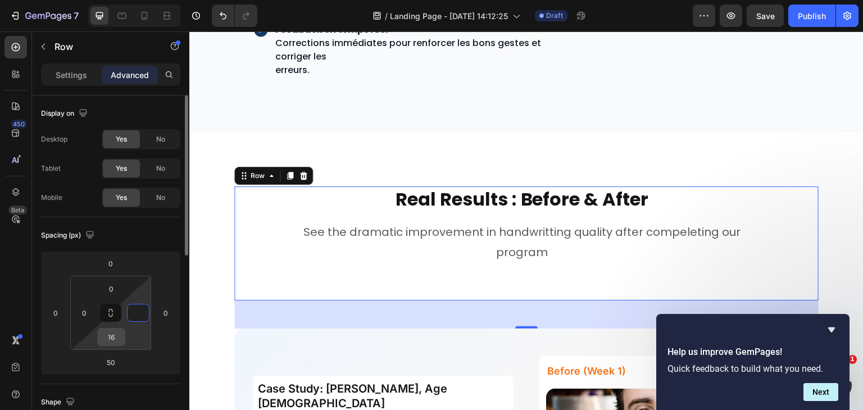
type input "0"
click at [117, 335] on input "16" at bounding box center [111, 337] width 22 height 17
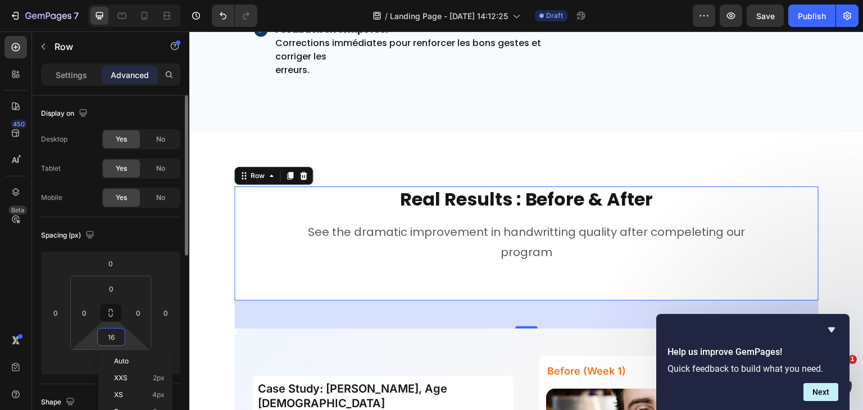
click at [117, 335] on input "16" at bounding box center [111, 337] width 22 height 17
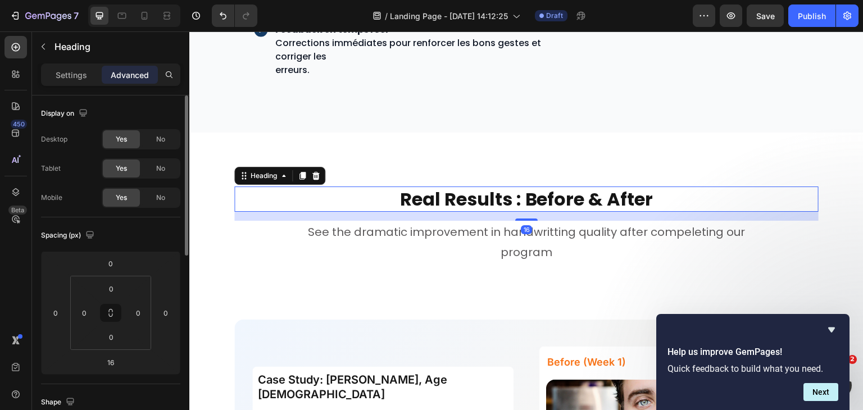
click at [482, 206] on strong "Real Results : Before & After" at bounding box center [526, 199] width 253 height 25
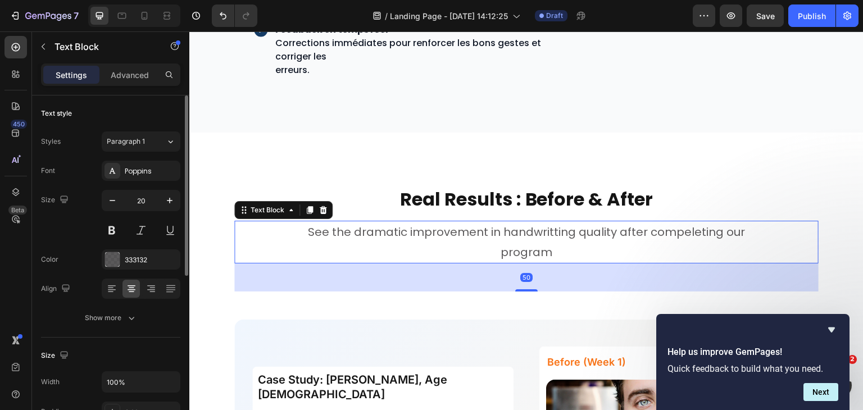
click at [520, 237] on p "See the dramatic improvement in handwritting quality after compeleting our" at bounding box center [526, 232] width 582 height 20
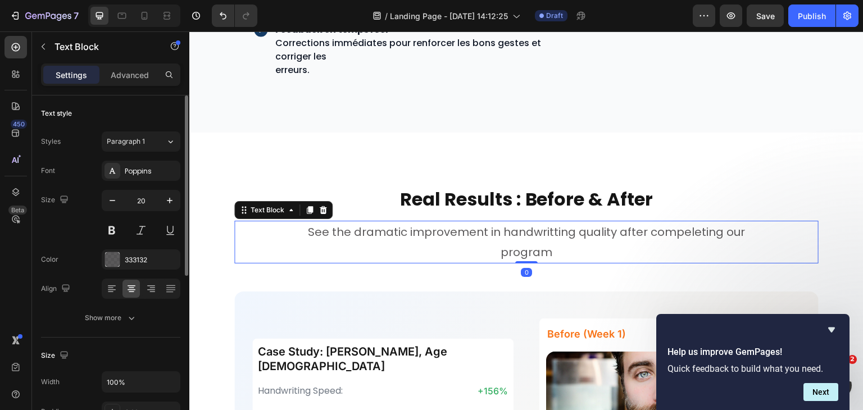
drag, startPoint x: 518, startPoint y: 287, endPoint x: 515, endPoint y: 253, distance: 33.9
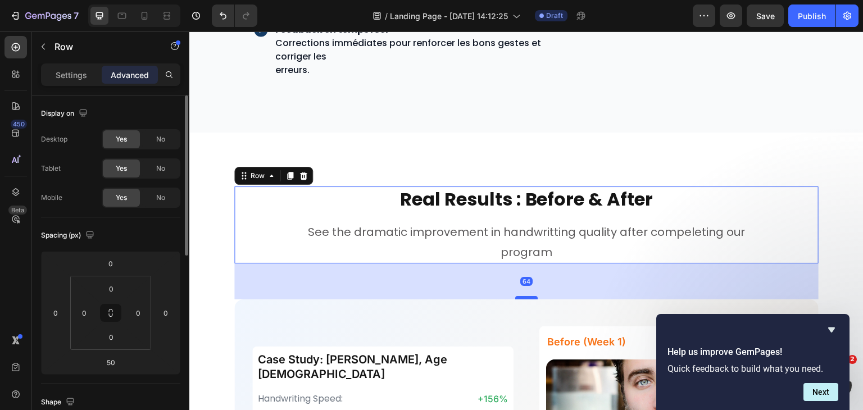
drag, startPoint x: 527, startPoint y: 289, endPoint x: 526, endPoint y: 296, distance: 7.3
click at [526, 296] on div at bounding box center [526, 297] width 22 height 3
type input "64"
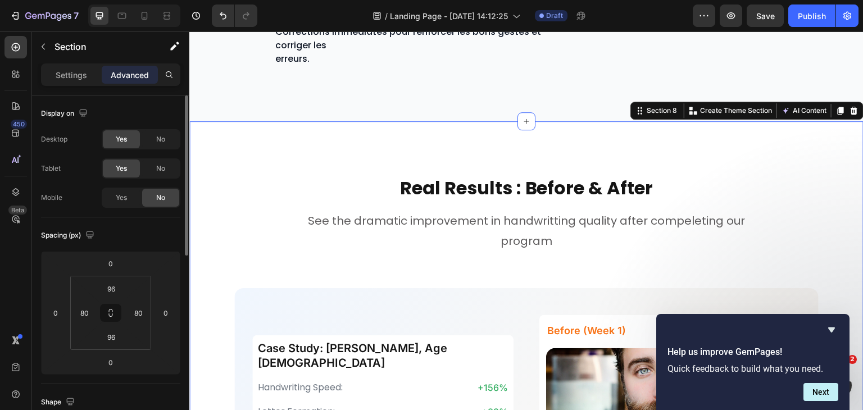
scroll to position [2581, 0]
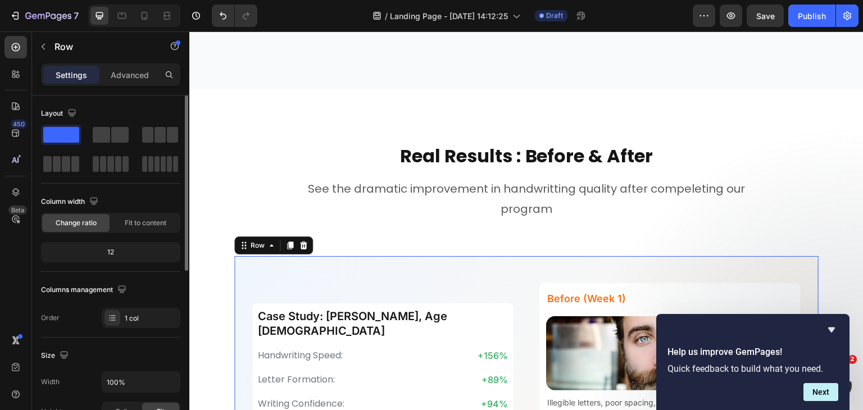
click at [121, 77] on p "Advanced" at bounding box center [130, 75] width 38 height 12
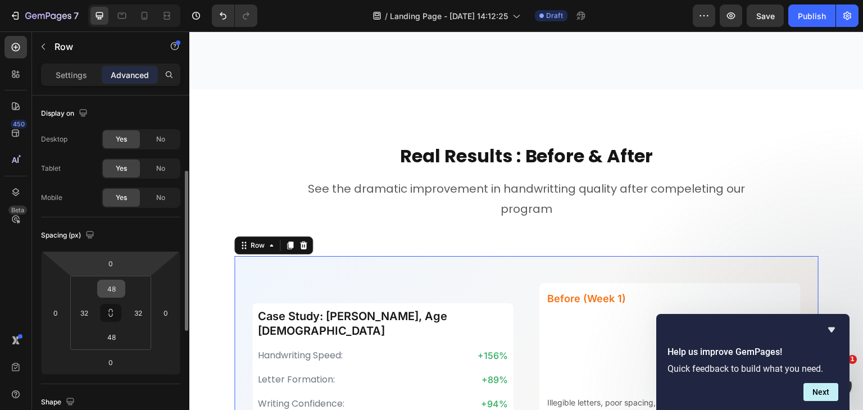
scroll to position [52, 0]
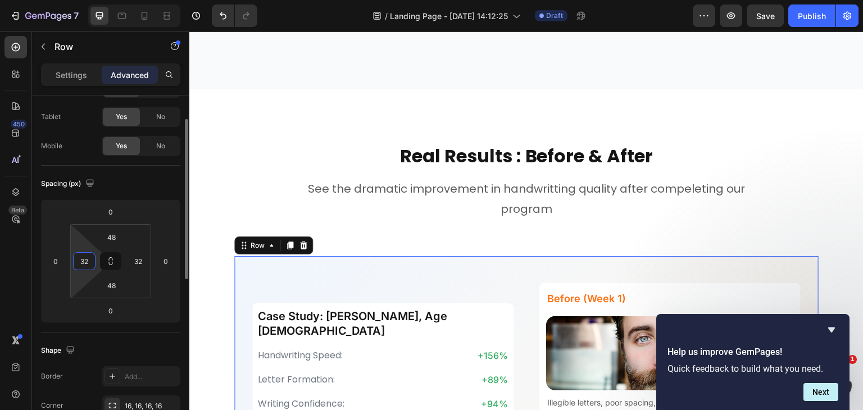
click at [88, 257] on input "32" at bounding box center [84, 261] width 17 height 17
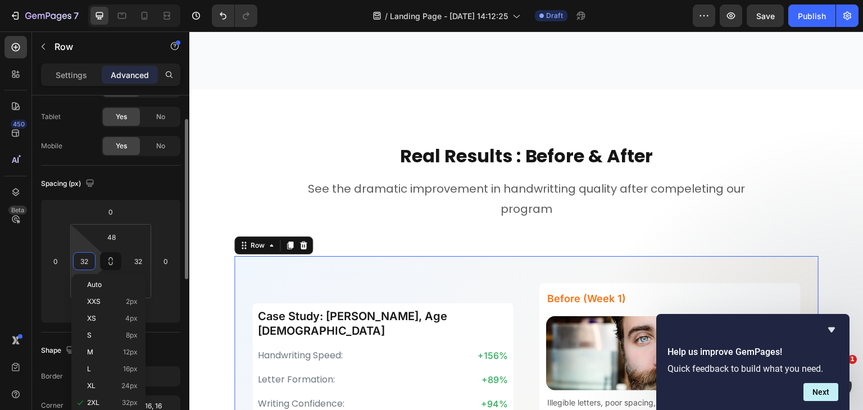
click at [88, 257] on input "32" at bounding box center [84, 261] width 17 height 17
type input "2"
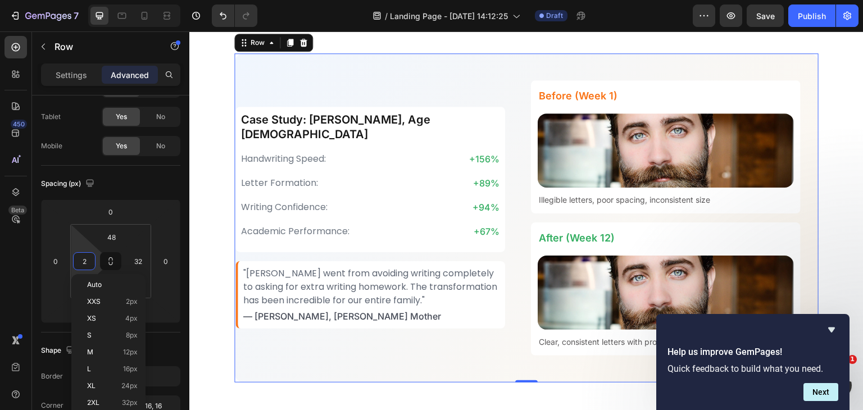
scroll to position [2785, 0]
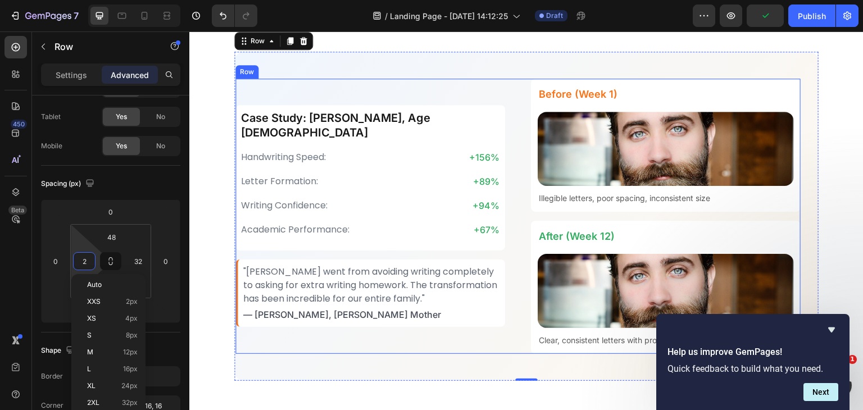
click at [480, 248] on div "Case Study: Alex, Age 8 Heading Handwriting Speed: Text Block +156% Text Block …" at bounding box center [370, 216] width 270 height 275
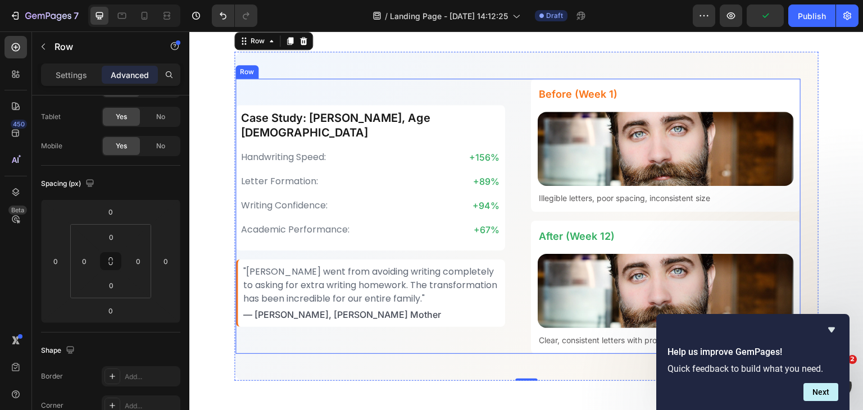
click at [480, 248] on div "Case Study: Alex, Age 8 Heading Handwriting Speed: Text Block +156% Text Block …" at bounding box center [370, 216] width 270 height 275
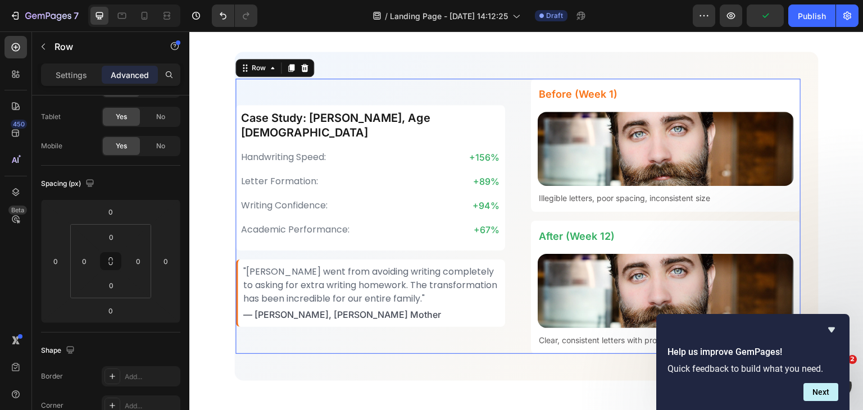
scroll to position [52, 0]
click at [480, 248] on div "Case Study: Alex, Age 8 Heading Handwriting Speed: Text Block +156% Text Block …" at bounding box center [370, 216] width 270 height 275
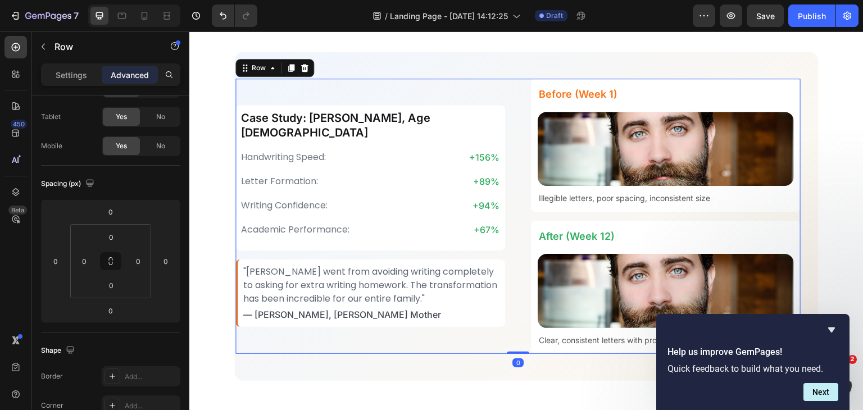
click at [480, 248] on div "Case Study: Alex, Age 8 Heading Handwriting Speed: Text Block +156% Text Block …" at bounding box center [370, 216] width 270 height 275
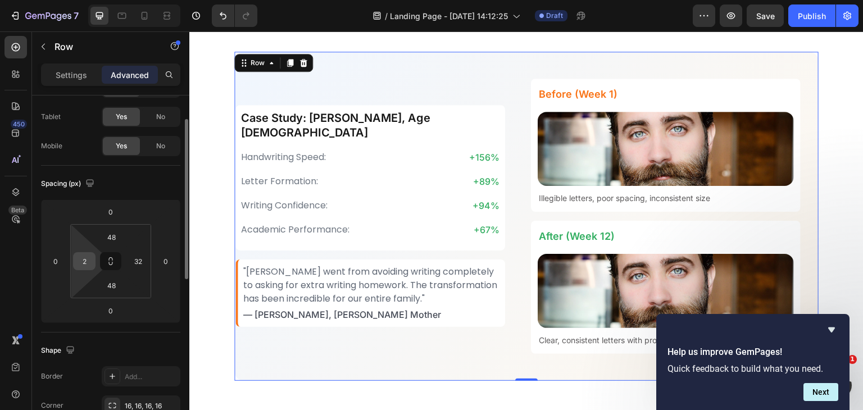
click at [87, 258] on input "2" at bounding box center [84, 261] width 17 height 17
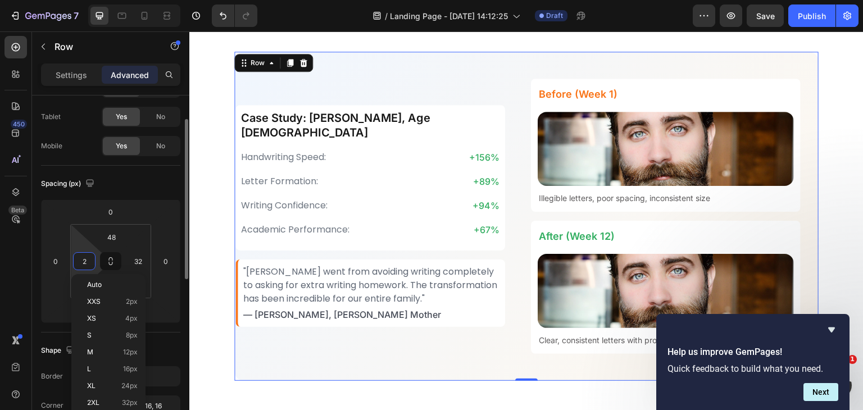
click at [87, 258] on input "2" at bounding box center [84, 261] width 17 height 17
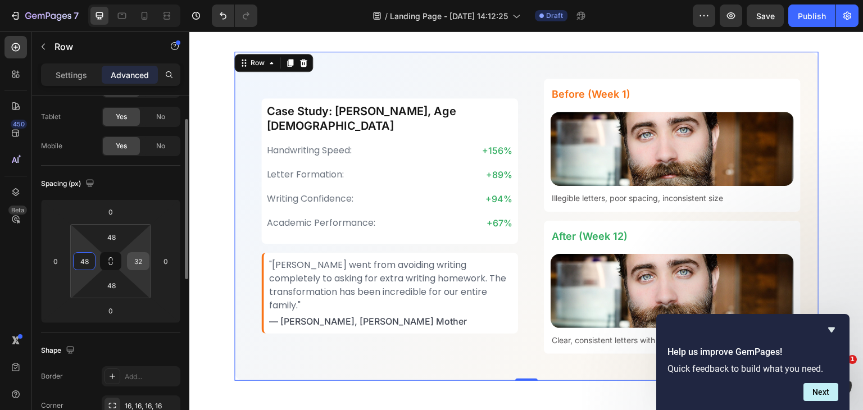
type input "48"
click at [146, 260] on input "32" at bounding box center [138, 261] width 17 height 17
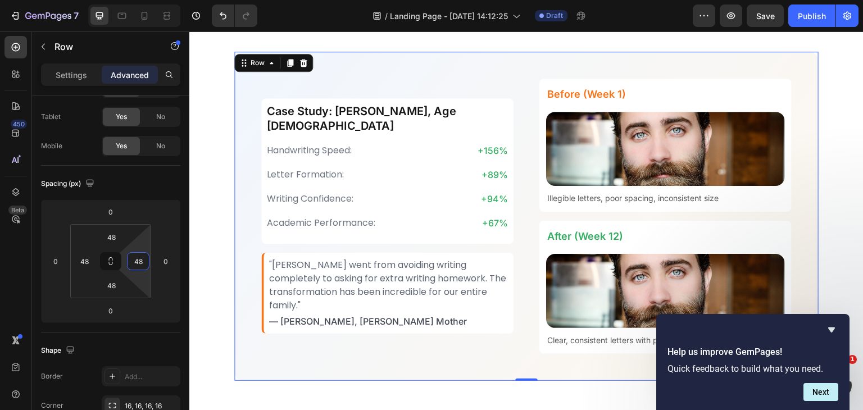
type input "48"
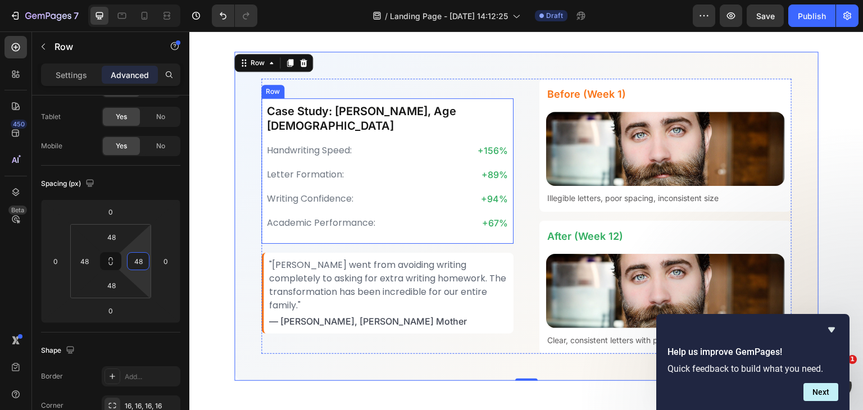
click at [505, 115] on div "Case Study: Alex, Age 8 Heading Handwriting Speed: Text Block +156% Text Block …" at bounding box center [387, 171] width 252 height 146
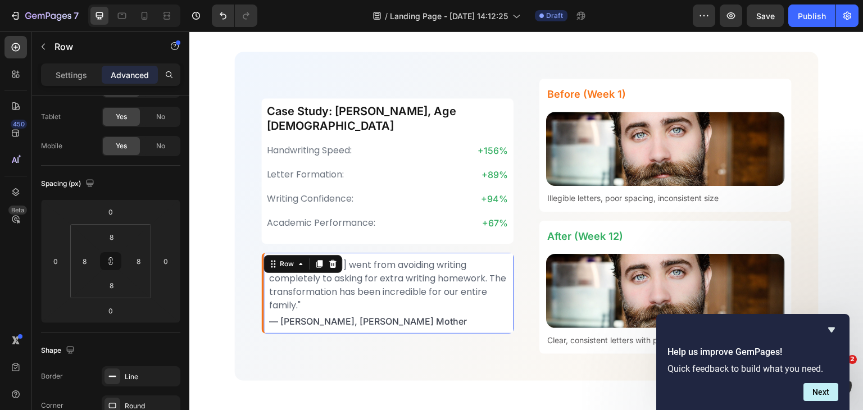
click at [507, 253] on div ""Alex went from avoiding writing completely to asking for extra writing homewor…" at bounding box center [387, 293] width 252 height 81
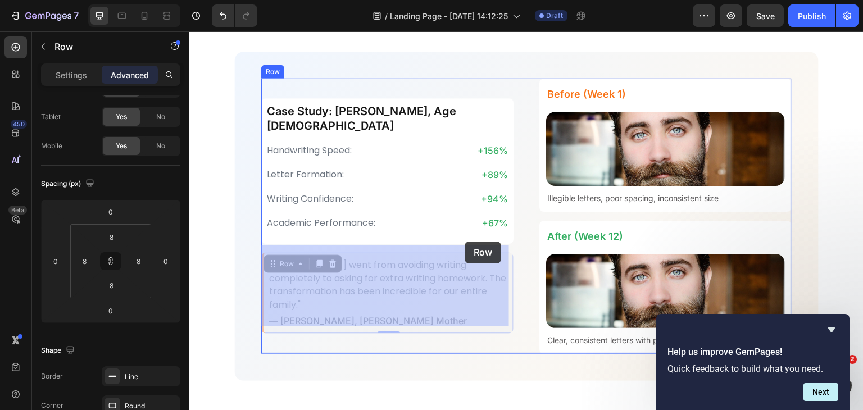
drag, startPoint x: 507, startPoint y: 248, endPoint x: 465, endPoint y: 242, distance: 42.0
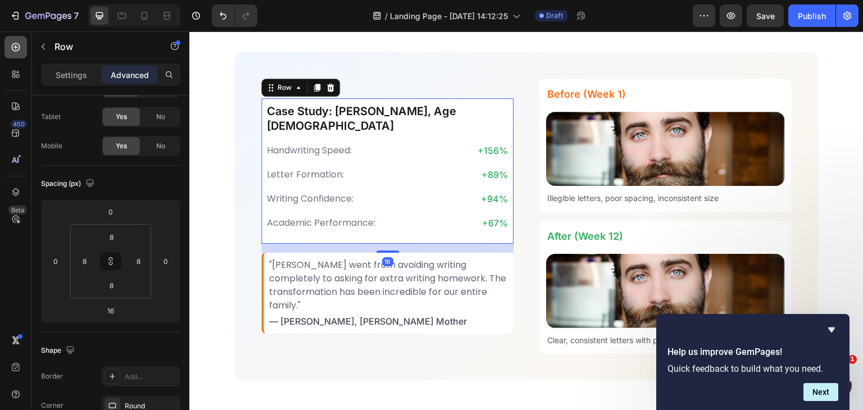
click at [18, 46] on icon at bounding box center [15, 47] width 11 height 11
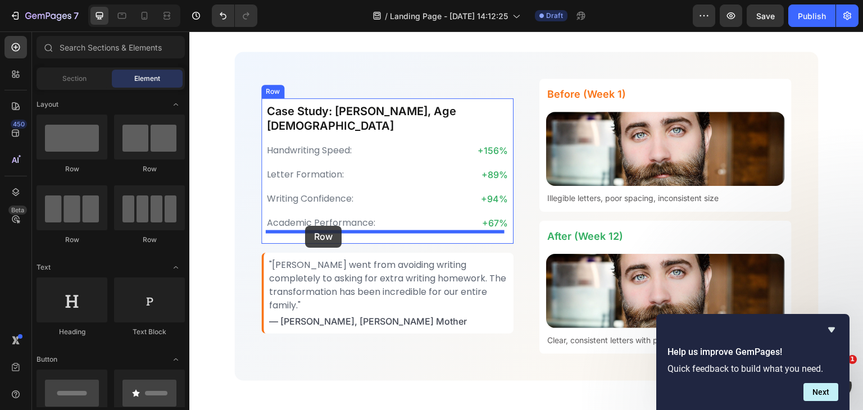
drag, startPoint x: 277, startPoint y: 156, endPoint x: 305, endPoint y: 226, distance: 75.6
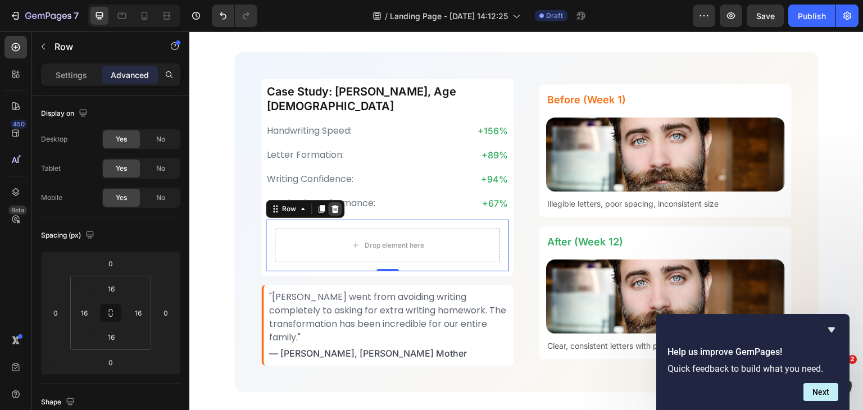
click at [338, 205] on icon at bounding box center [334, 209] width 9 height 9
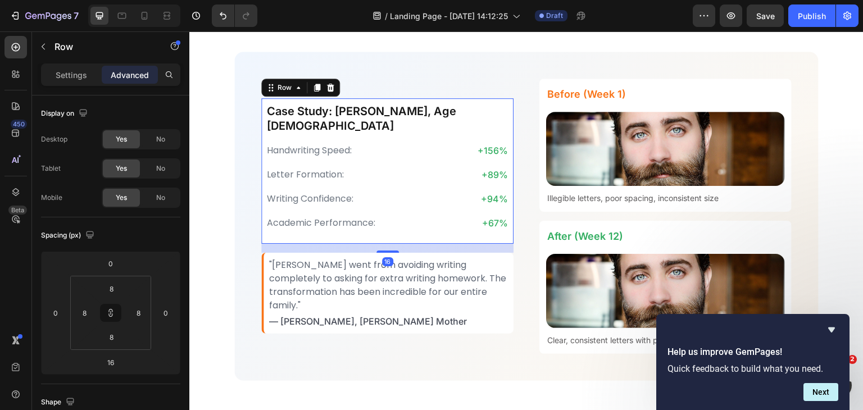
click at [263, 105] on div "Case Study: Alex, Age 8 Heading Handwriting Speed: Text Block +156% Text Block …" at bounding box center [387, 216] width 252 height 275
click at [65, 79] on p "Settings" at bounding box center [71, 75] width 31 height 12
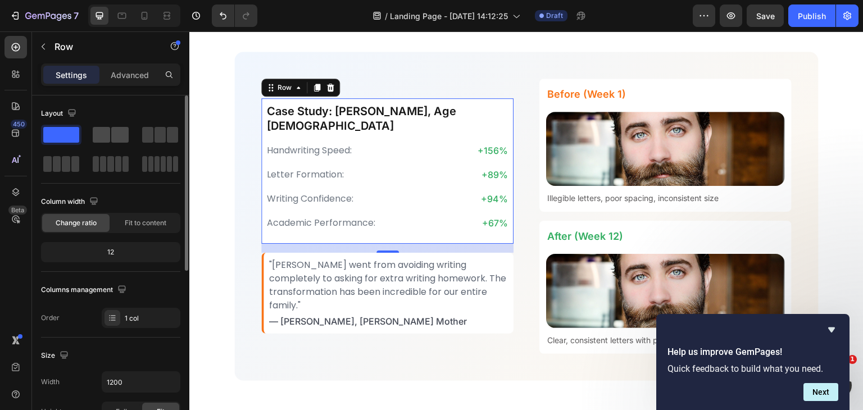
click at [113, 136] on span at bounding box center [119, 135] width 17 height 16
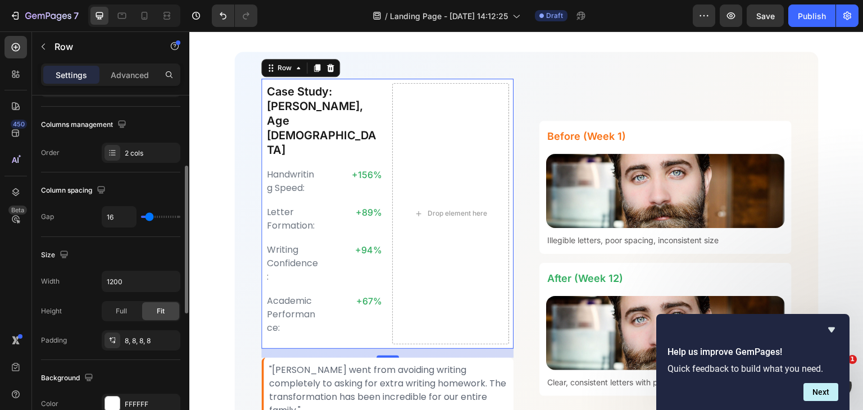
scroll to position [0, 0]
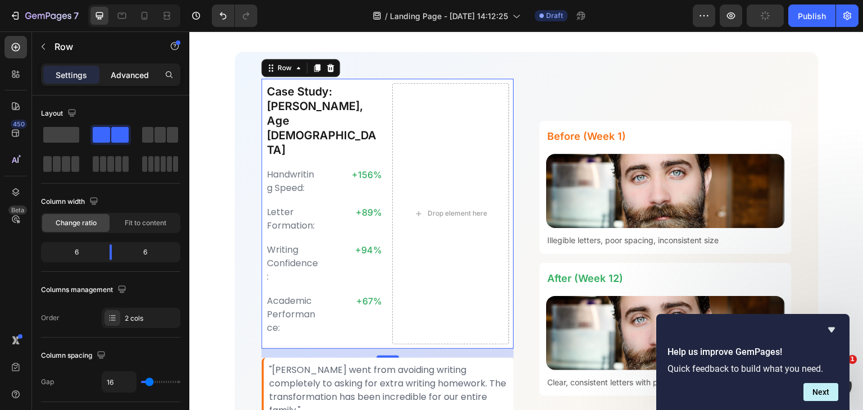
click at [139, 67] on div "Advanced" at bounding box center [130, 75] width 56 height 18
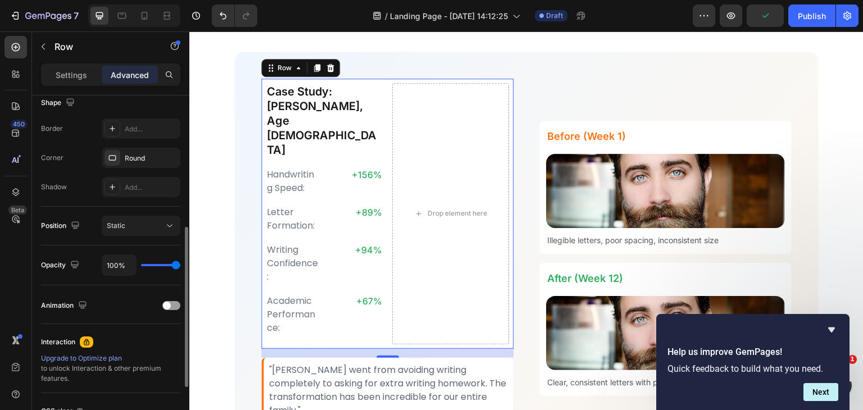
scroll to position [402, 0]
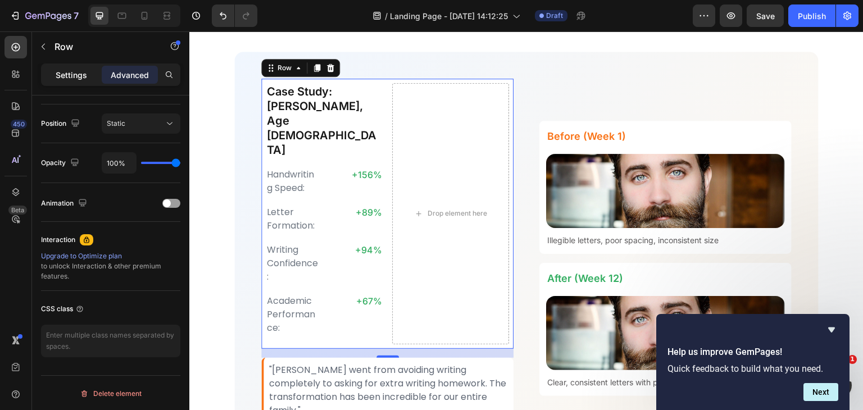
click at [79, 66] on div "Settings" at bounding box center [71, 75] width 56 height 18
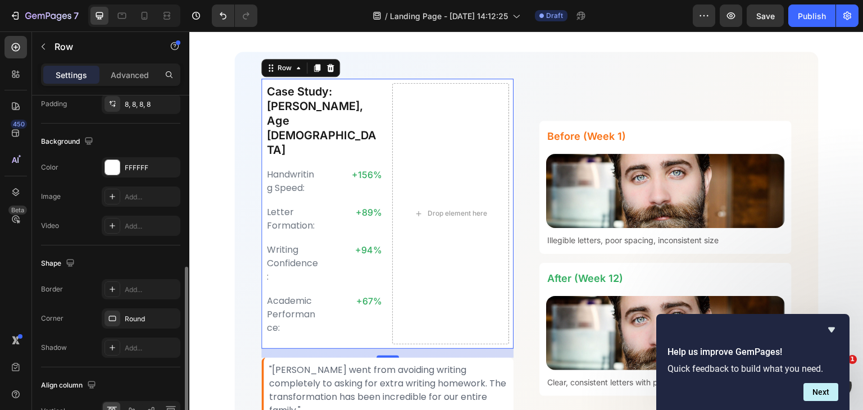
scroll to position [465, 0]
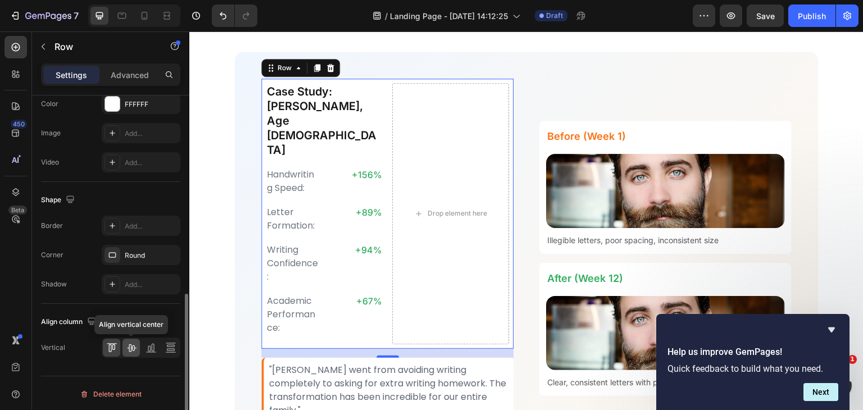
click at [134, 344] on icon at bounding box center [131, 348] width 9 height 8
click at [171, 345] on icon at bounding box center [170, 347] width 11 height 11
click at [148, 346] on icon at bounding box center [151, 347] width 11 height 11
click at [135, 344] on icon at bounding box center [131, 347] width 11 height 11
click at [113, 345] on icon at bounding box center [111, 347] width 11 height 11
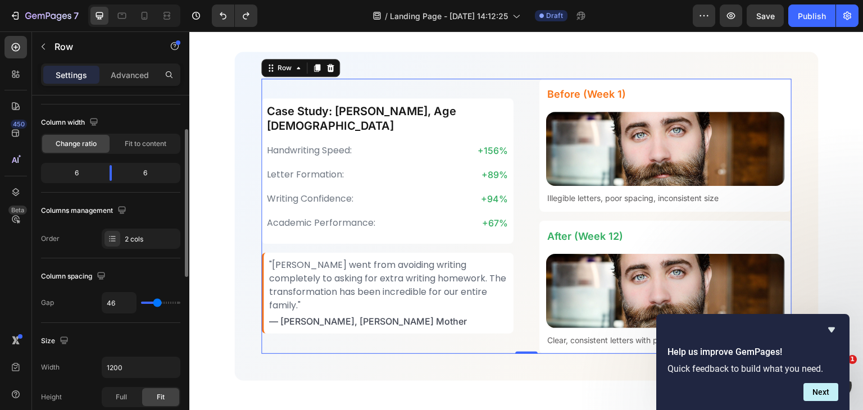
scroll to position [100, 0]
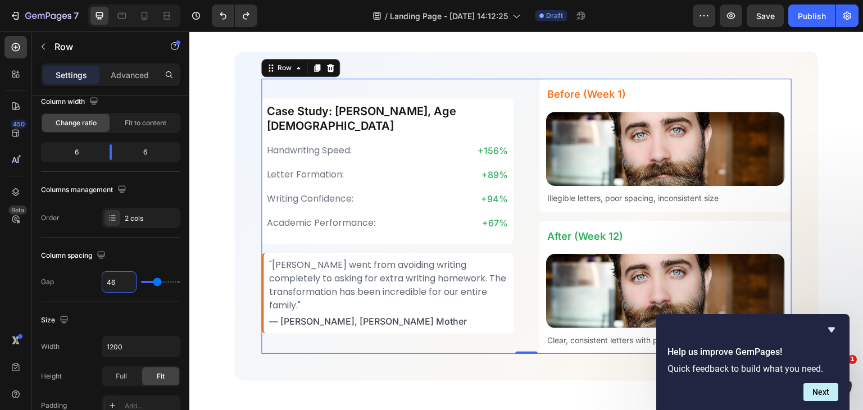
click at [121, 284] on input "46" at bounding box center [119, 282] width 34 height 20
type input "4"
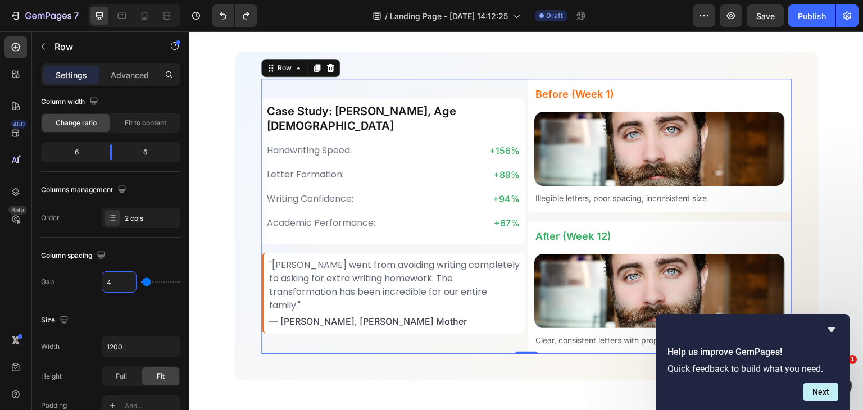
type input "48"
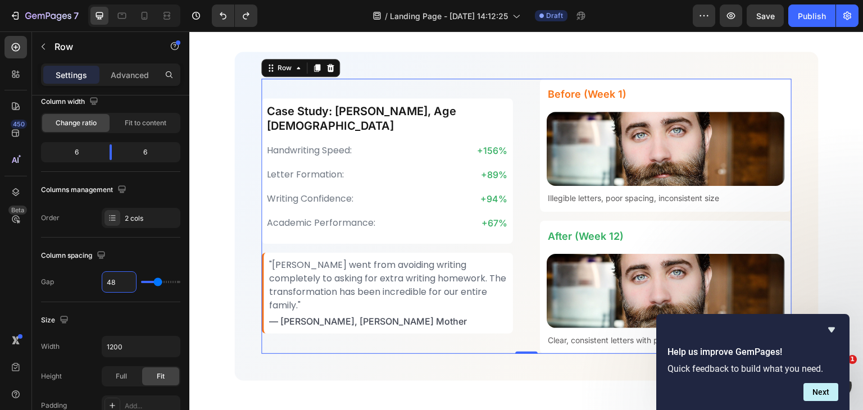
type input "48"
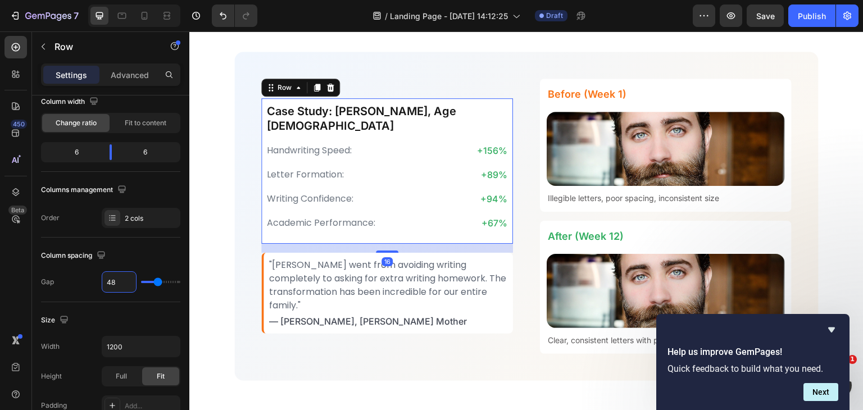
click at [506, 110] on div "Case Study: Alex, Age 8 Heading Handwriting Speed: Text Block +156% Text Block …" at bounding box center [387, 171] width 252 height 146
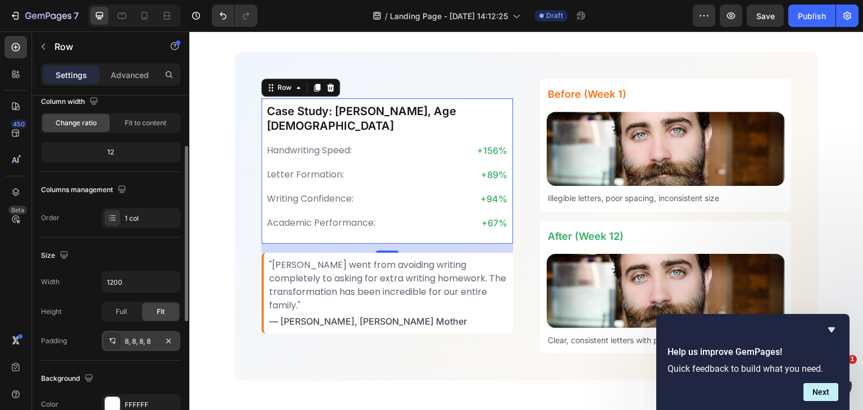
click at [146, 337] on div "8, 8, 8, 8" at bounding box center [141, 342] width 33 height 10
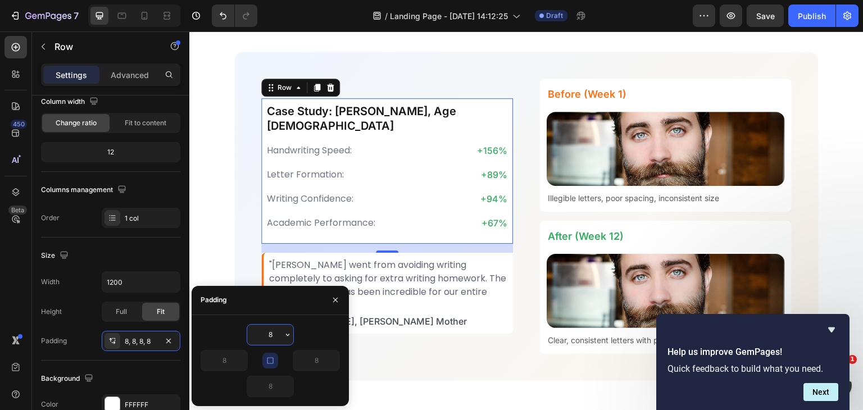
click at [274, 333] on input "8" at bounding box center [270, 335] width 46 height 20
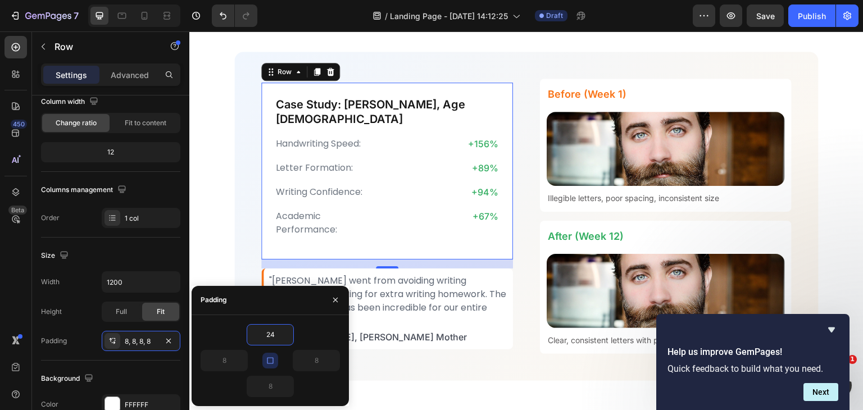
type input "24"
click at [269, 356] on icon "button" at bounding box center [270, 360] width 9 height 9
type input "24"
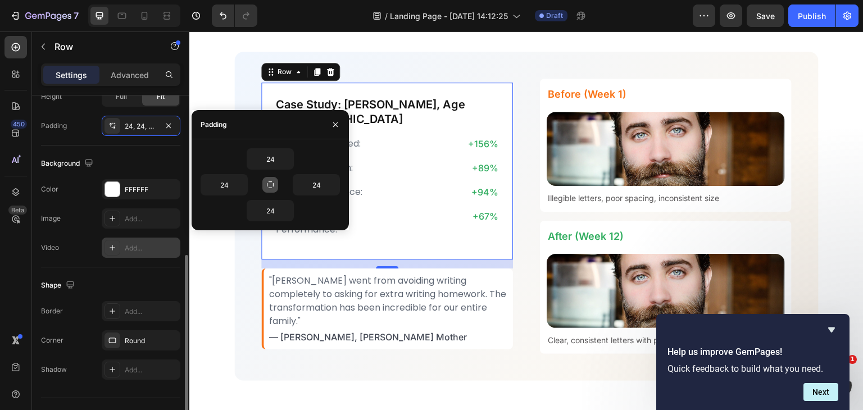
scroll to position [338, 0]
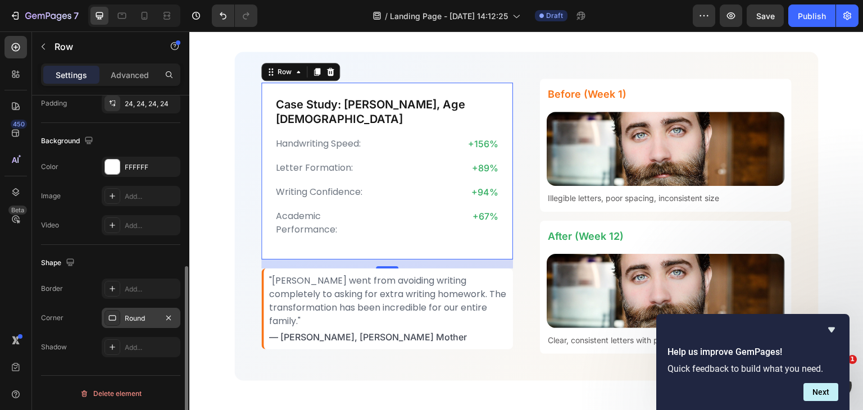
click at [138, 308] on div "Round" at bounding box center [141, 318] width 79 height 20
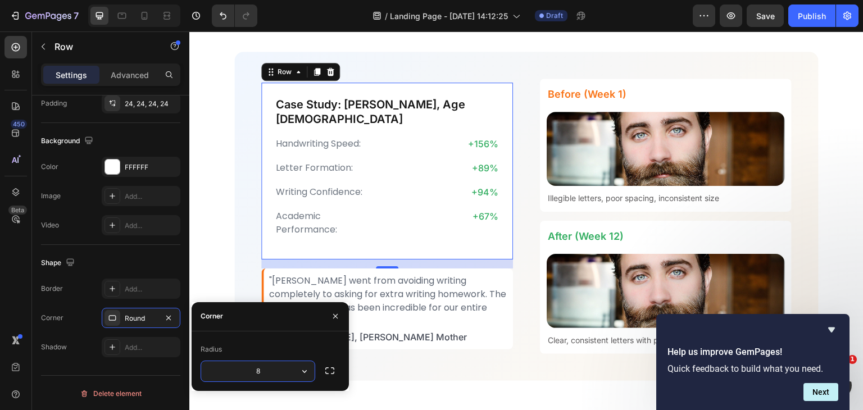
click at [274, 367] on input "8" at bounding box center [257, 371] width 113 height 20
type input "12"
click at [314, 106] on h2 "Case Study: [PERSON_NAME], Age [DEMOGRAPHIC_DATA]" at bounding box center [387, 111] width 225 height 31
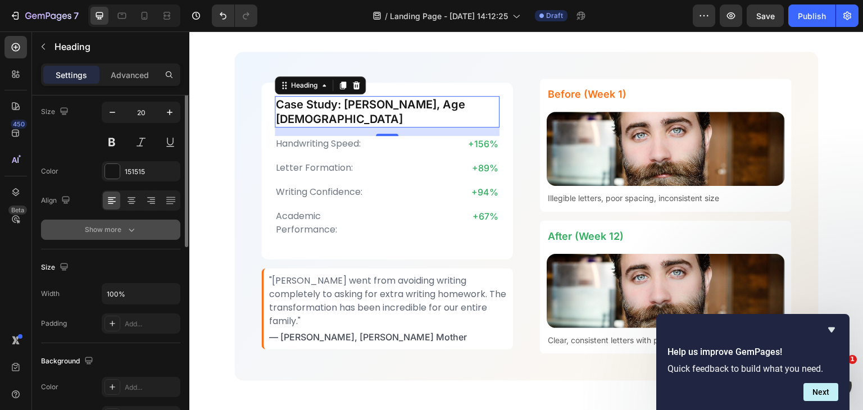
scroll to position [0, 0]
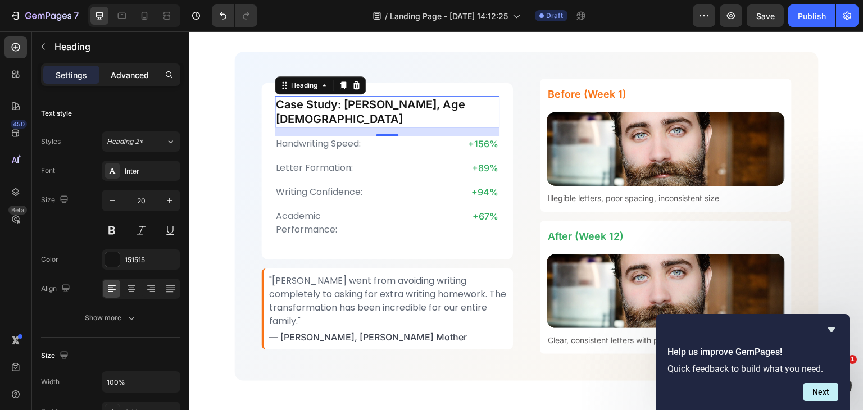
click at [113, 67] on div "Advanced" at bounding box center [130, 75] width 56 height 18
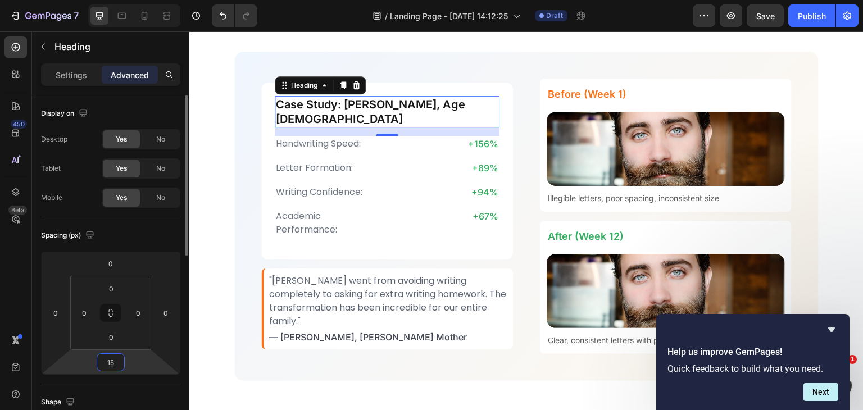
click at [119, 356] on input "15" at bounding box center [110, 362] width 22 height 17
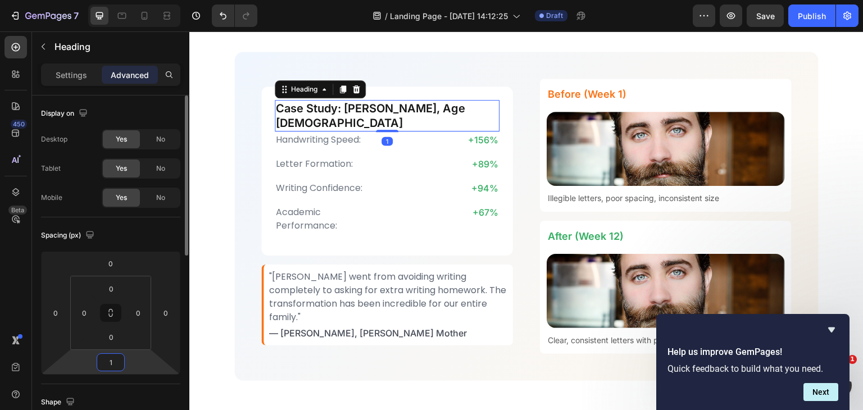
type input "16"
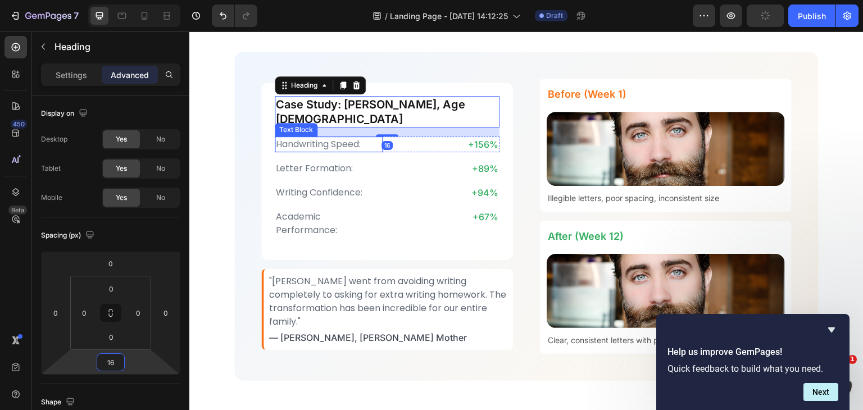
click at [319, 138] on p "Handwriting Speed:" at bounding box center [329, 144] width 106 height 13
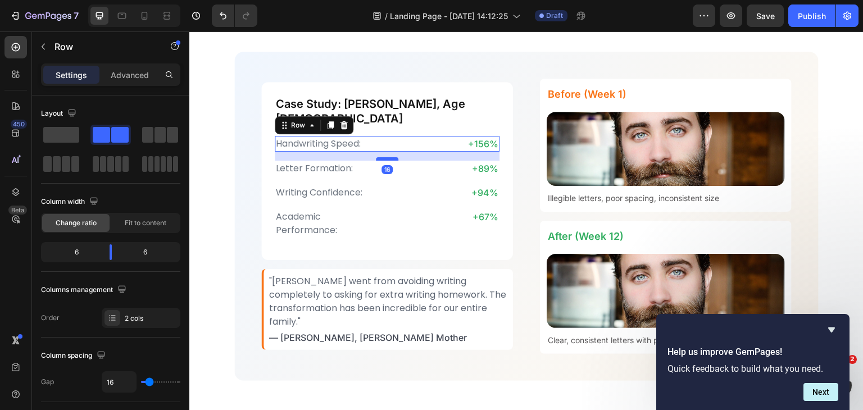
click at [387, 157] on div at bounding box center [387, 158] width 22 height 3
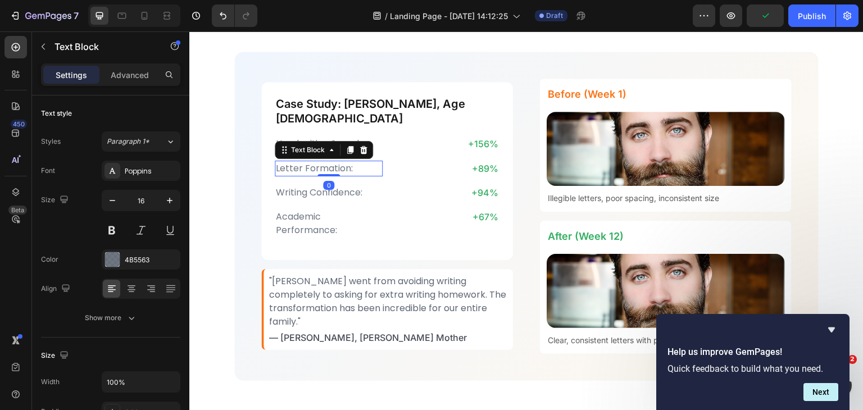
click at [348, 163] on p "Letter Formation:" at bounding box center [329, 168] width 106 height 13
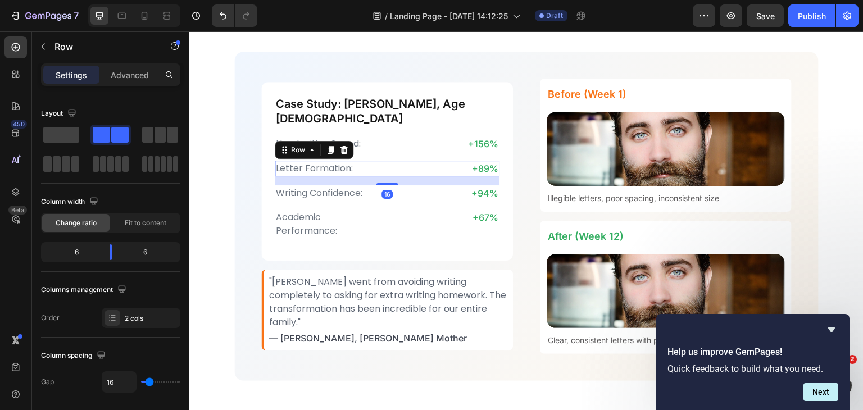
click at [386, 183] on div at bounding box center [387, 184] width 22 height 2
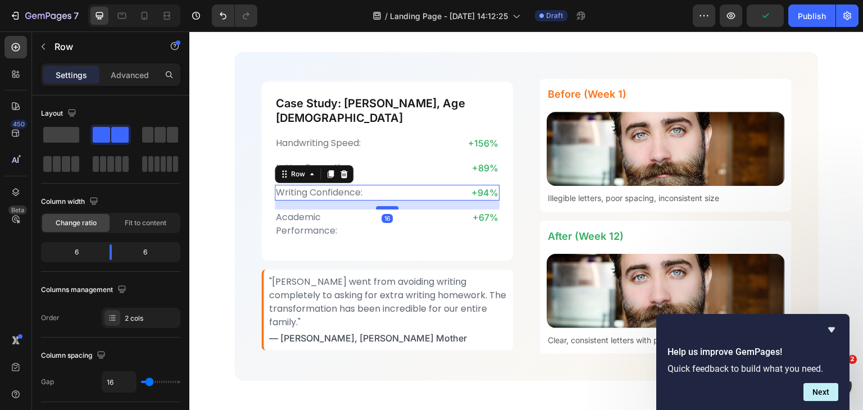
click at [385, 206] on div at bounding box center [387, 207] width 22 height 3
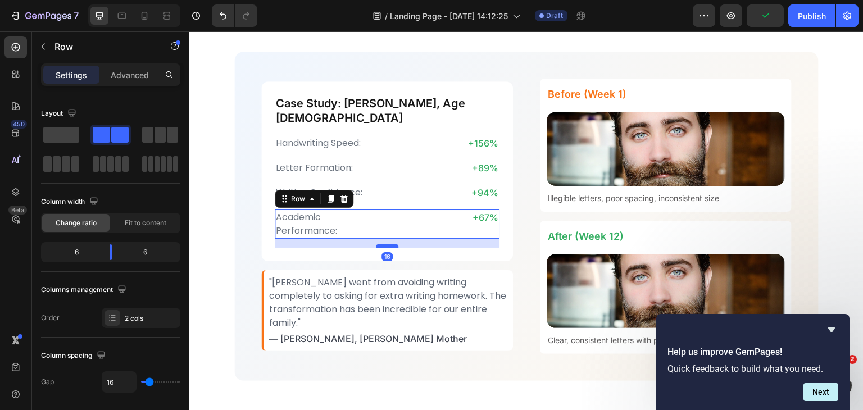
click at [387, 244] on div at bounding box center [387, 245] width 22 height 3
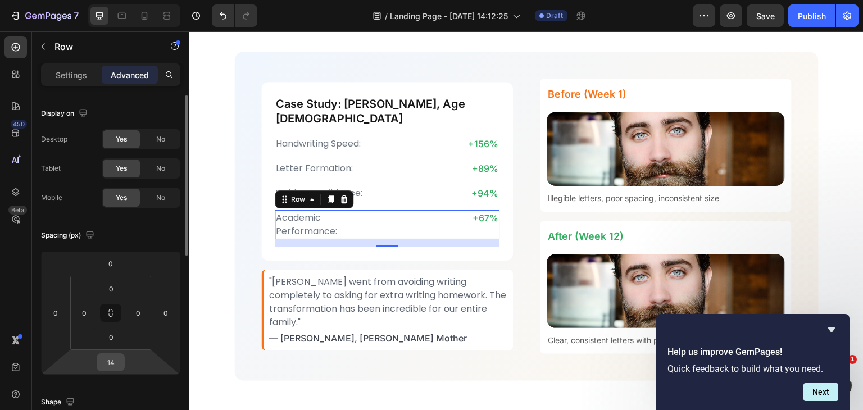
click at [119, 357] on input "14" at bounding box center [110, 362] width 22 height 17
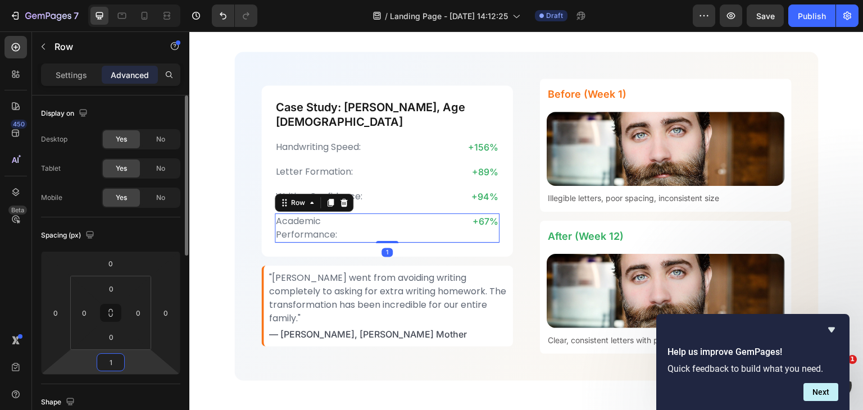
type input "16"
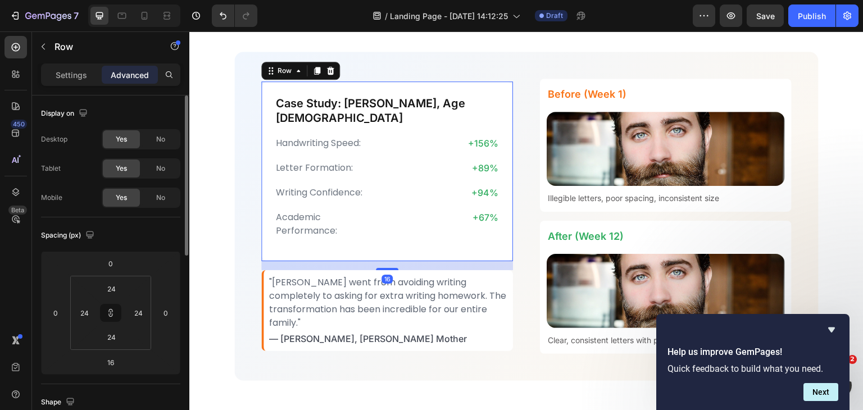
click at [480, 93] on div "Case Study: Alex, Age 8 Heading Handwriting Speed: Text Block +156% Text Block …" at bounding box center [387, 171] width 252 height 180
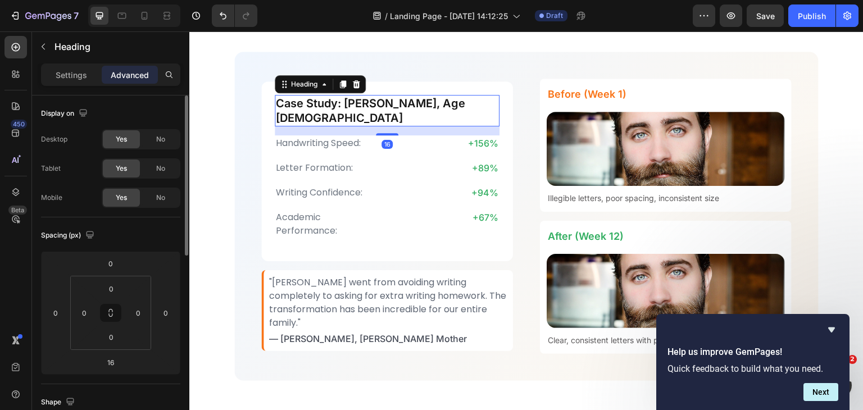
click at [309, 108] on h2 "Case Study: [PERSON_NAME], Age [DEMOGRAPHIC_DATA]" at bounding box center [387, 110] width 225 height 31
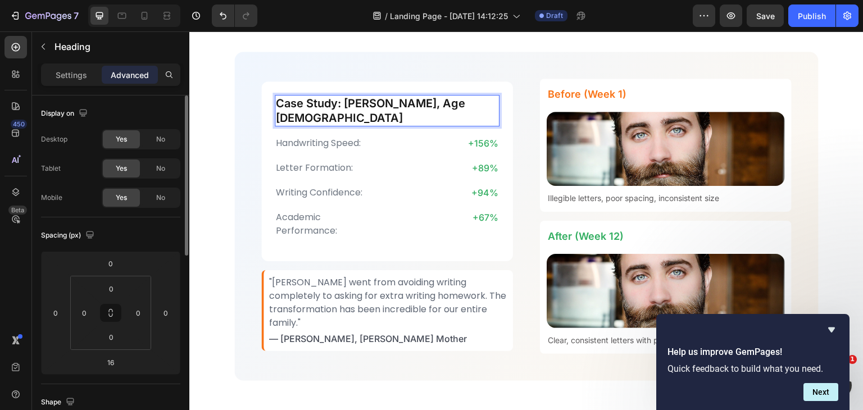
click at [440, 112] on p "Case Study: [PERSON_NAME], Age [DEMOGRAPHIC_DATA]" at bounding box center [387, 110] width 223 height 29
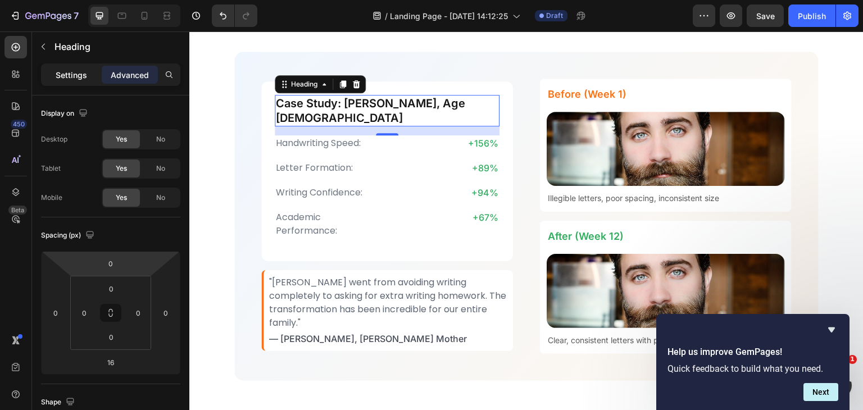
click at [66, 69] on p "Settings" at bounding box center [71, 75] width 31 height 12
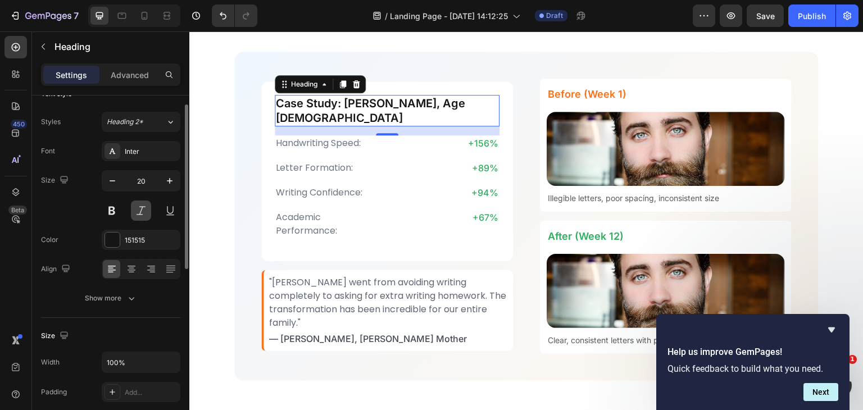
scroll to position [20, 0]
click at [124, 290] on button "Show more" at bounding box center [110, 298] width 139 height 20
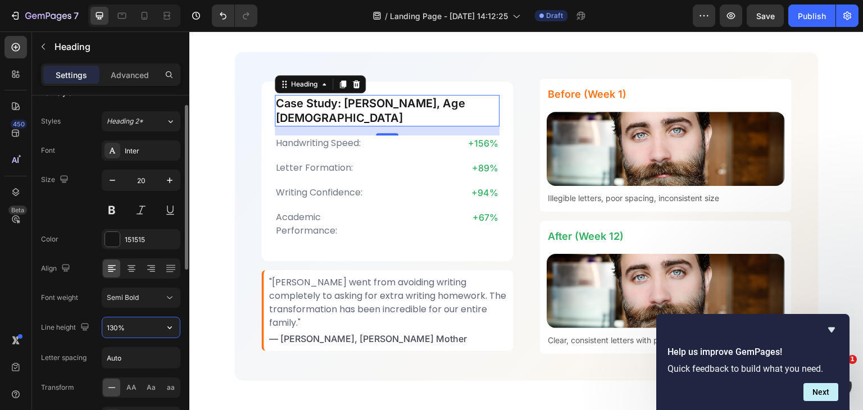
click at [131, 325] on input "130%" at bounding box center [141, 327] width 78 height 20
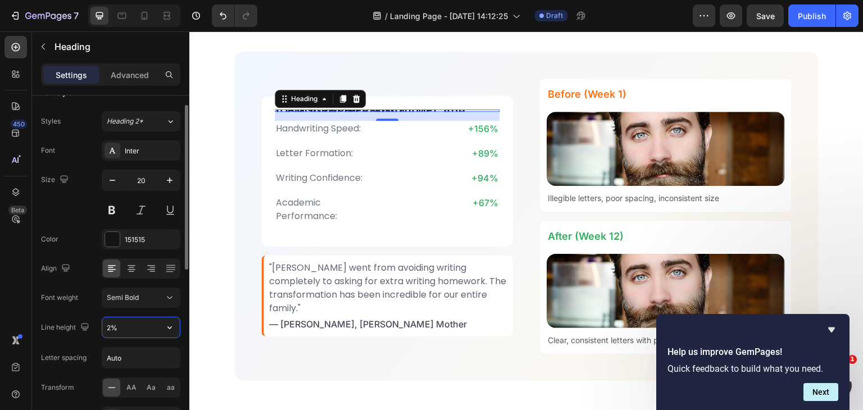
type input "28%"
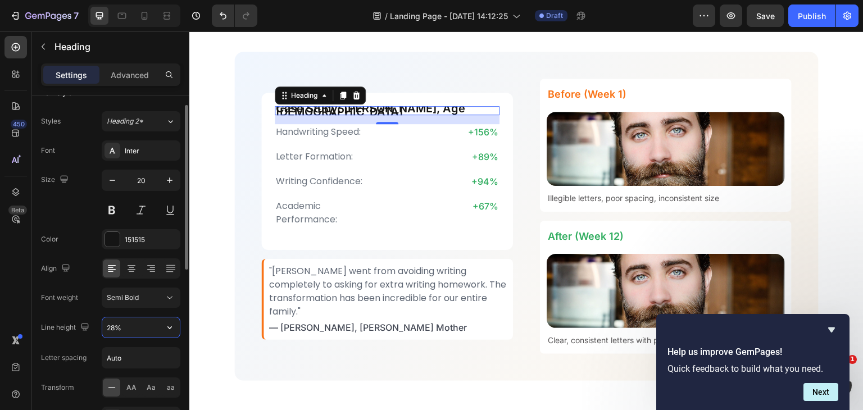
click at [131, 325] on input "28%" at bounding box center [141, 327] width 78 height 20
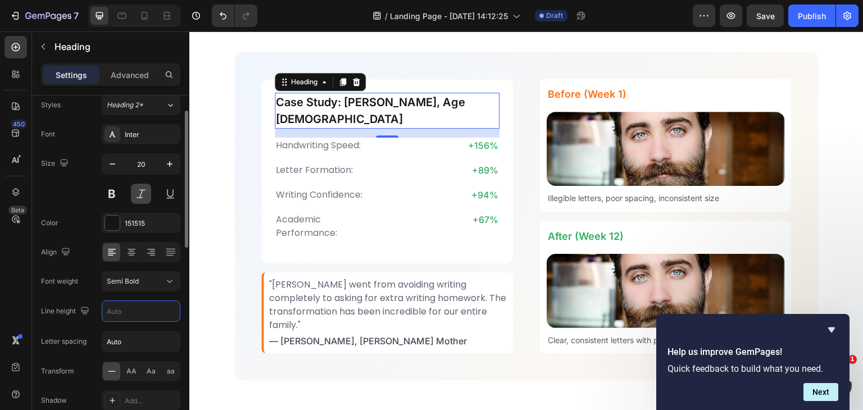
scroll to position [37, 0]
click at [142, 308] on input "text" at bounding box center [141, 311] width 78 height 20
click at [170, 310] on icon "button" at bounding box center [169, 310] width 11 height 11
click at [129, 305] on input "text" at bounding box center [141, 311] width 78 height 20
type input "28"
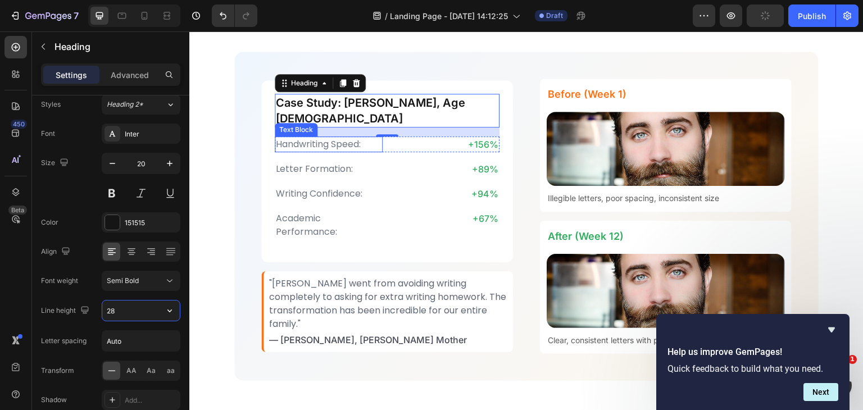
click at [336, 139] on p "Handwriting Speed:" at bounding box center [329, 144] width 106 height 13
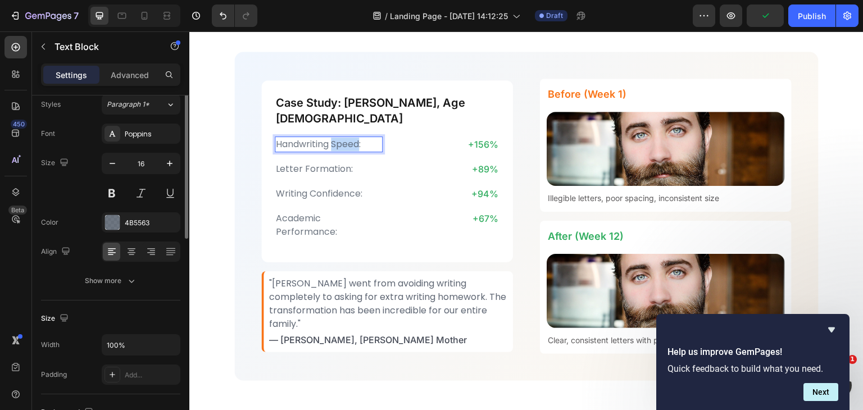
scroll to position [0, 0]
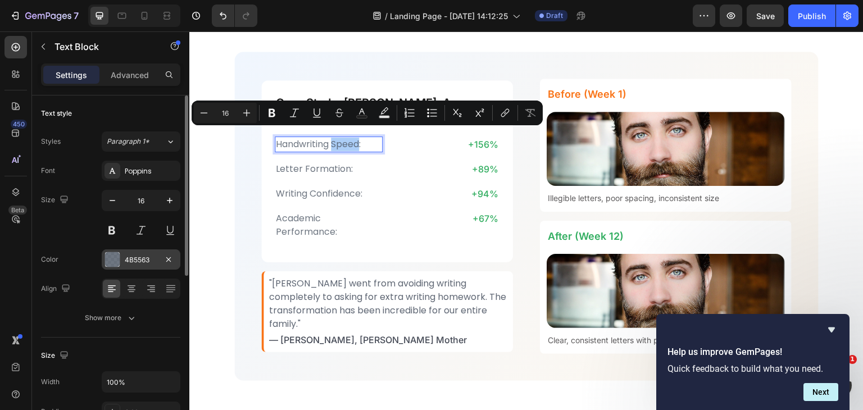
click at [115, 255] on div at bounding box center [112, 259] width 15 height 15
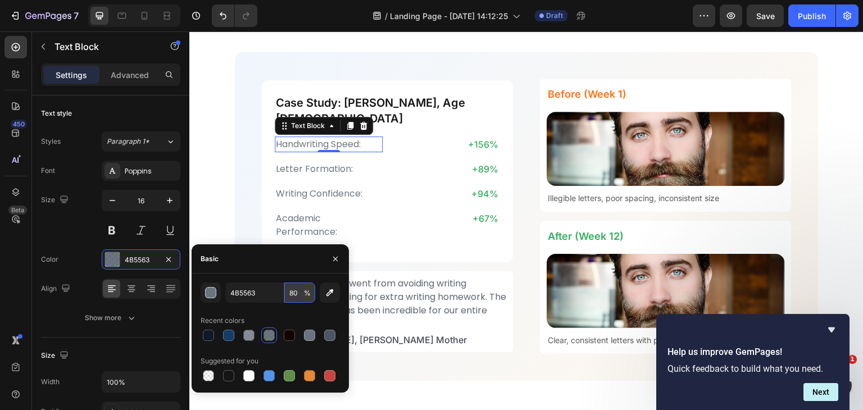
click at [297, 288] on input "80" at bounding box center [299, 293] width 31 height 20
type input "100"
click at [146, 194] on input "16" at bounding box center [140, 200] width 37 height 20
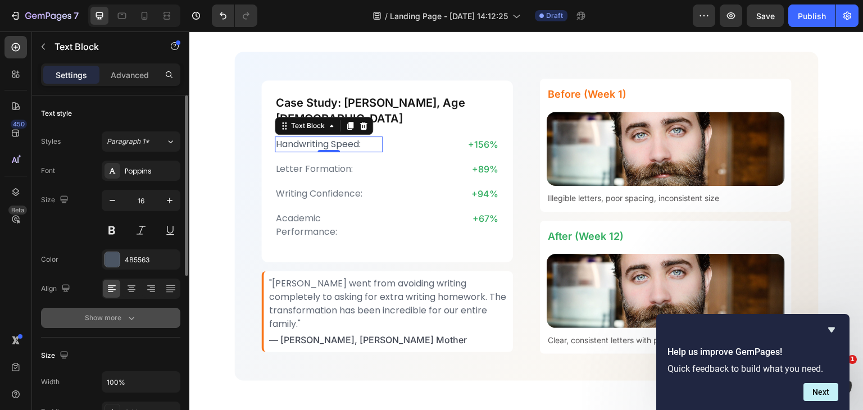
click at [138, 319] on button "Show more" at bounding box center [110, 318] width 139 height 20
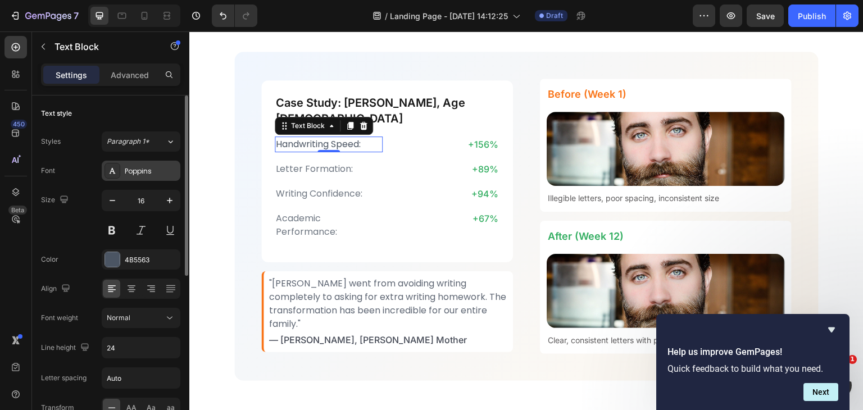
click at [153, 166] on div "Poppins" at bounding box center [151, 171] width 53 height 10
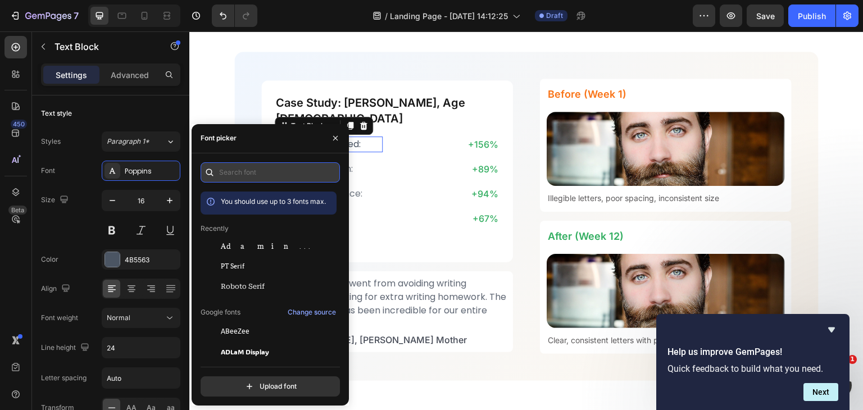
click at [247, 167] on input "text" at bounding box center [270, 172] width 139 height 20
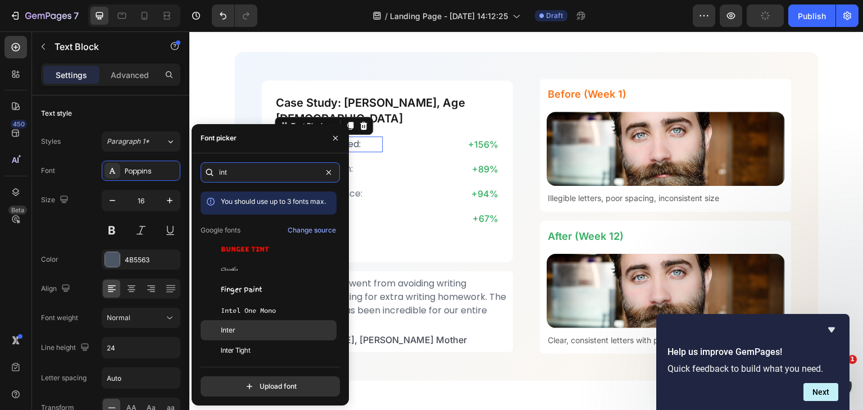
type input "int"
click at [249, 323] on div "Inter" at bounding box center [269, 330] width 136 height 20
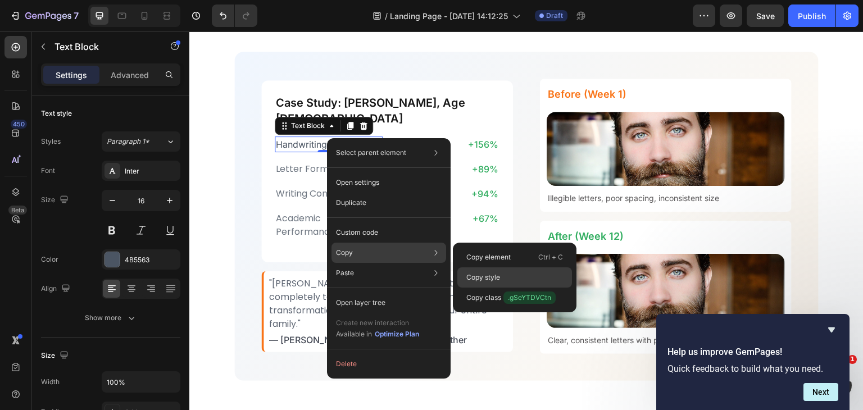
click at [485, 273] on p "Copy style" at bounding box center [483, 278] width 34 height 10
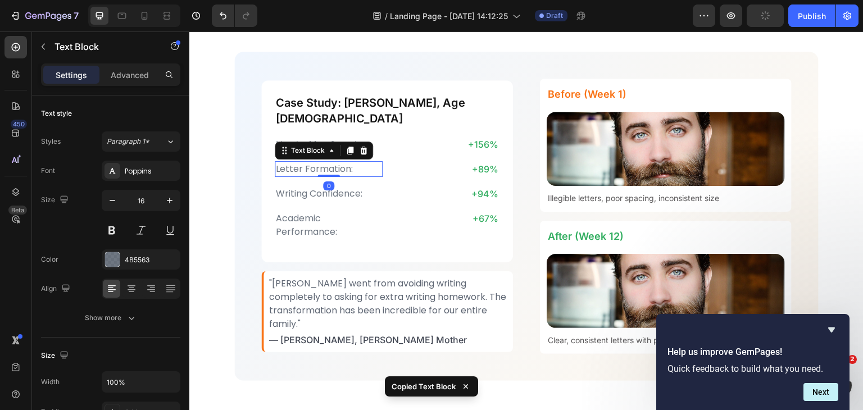
click at [319, 162] on p "Letter Formation:" at bounding box center [329, 168] width 106 height 13
click at [369, 162] on p "Letter Formation:" at bounding box center [329, 168] width 106 height 13
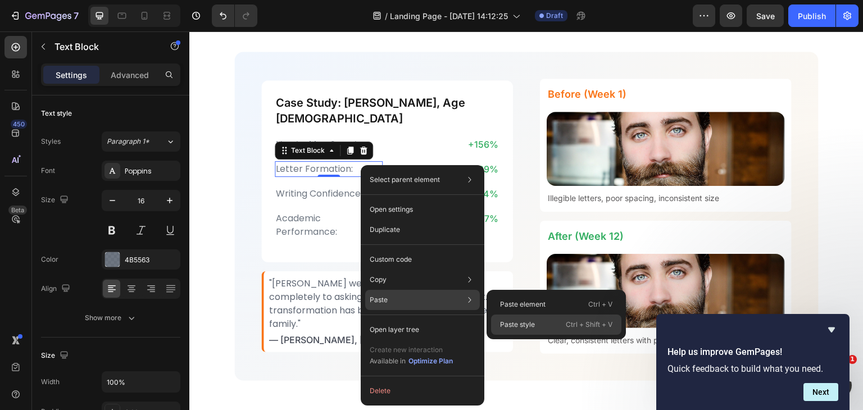
click at [519, 320] on p "Paste style" at bounding box center [517, 325] width 35 height 10
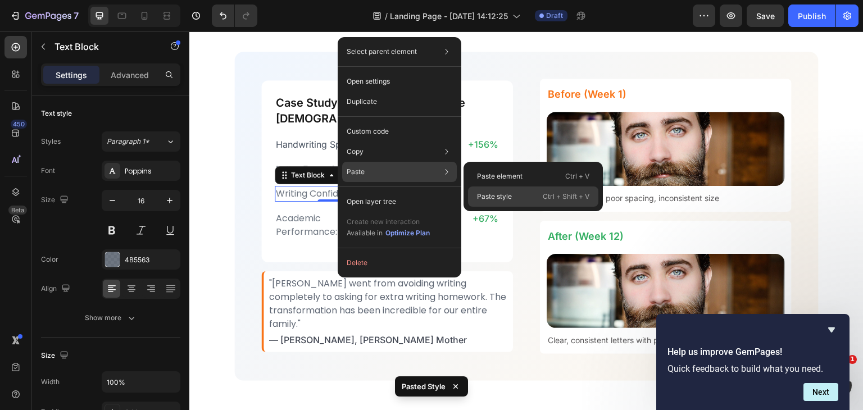
click at [504, 196] on p "Paste style" at bounding box center [494, 197] width 35 height 10
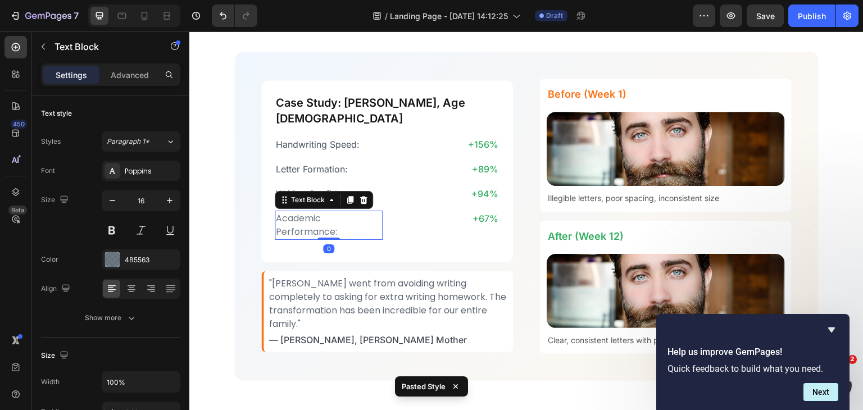
click at [337, 214] on p "Academic Performance:" at bounding box center [329, 225] width 106 height 27
click at [376, 214] on p "Academic Performance:" at bounding box center [329, 225] width 106 height 27
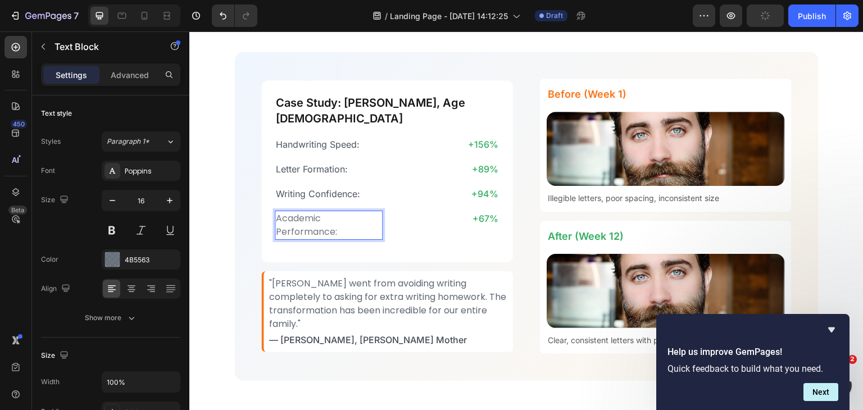
drag, startPoint x: 375, startPoint y: 214, endPoint x: 347, endPoint y: 212, distance: 28.7
drag, startPoint x: 347, startPoint y: 212, endPoint x: 307, endPoint y: 176, distance: 53.7
click at [307, 176] on div "Case Study: Alex, Age 8 Heading Handwriting Speed: Text Block +156% Text Block …" at bounding box center [387, 171] width 225 height 155
click at [334, 217] on p "Academic Performance:" at bounding box center [329, 225] width 106 height 27
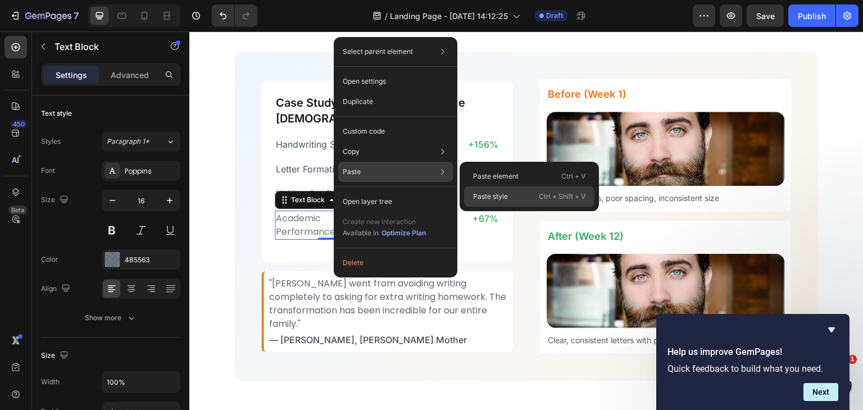
click at [488, 192] on p "Paste style" at bounding box center [490, 197] width 35 height 10
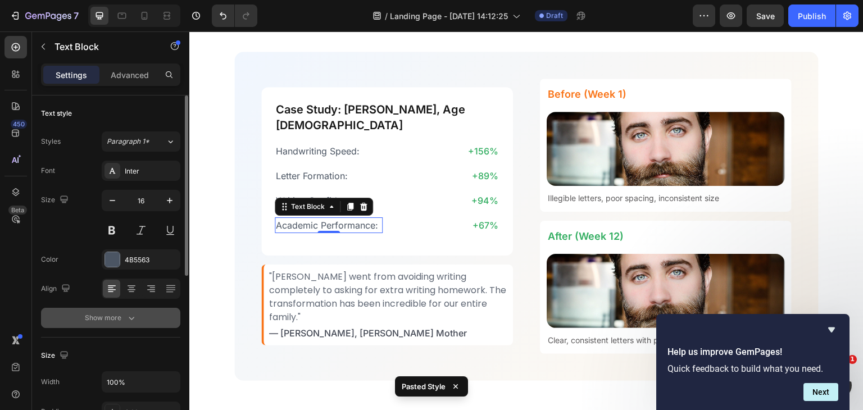
click at [134, 317] on icon "button" at bounding box center [131, 317] width 11 height 11
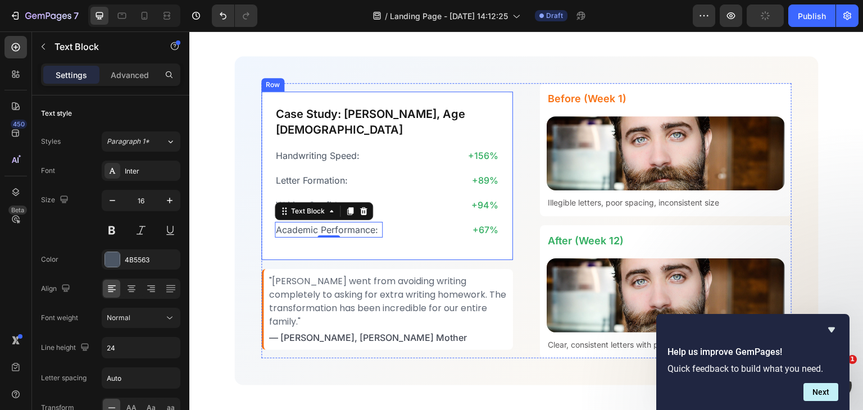
scroll to position [2782, 0]
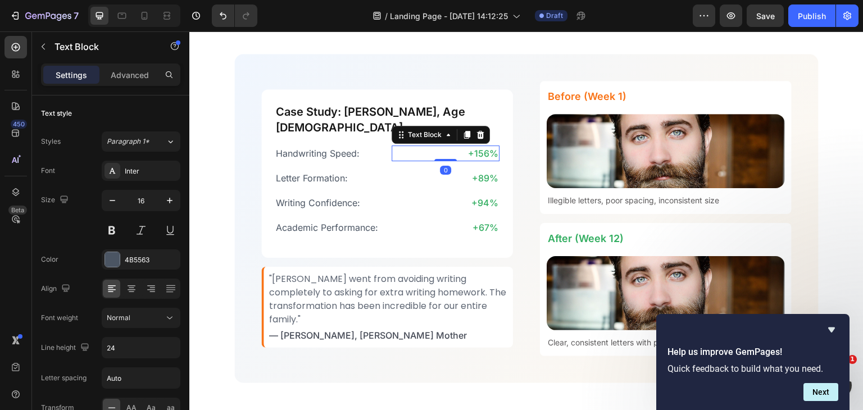
click at [475, 147] on p "+156%" at bounding box center [446, 153] width 106 height 13
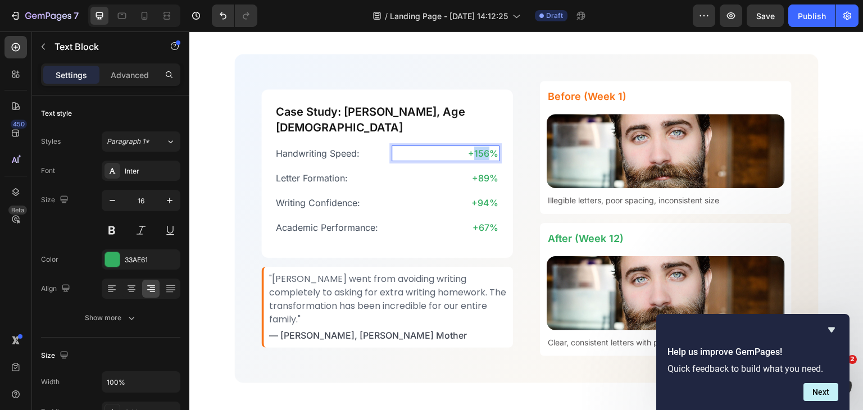
click at [475, 147] on p "+156%" at bounding box center [446, 153] width 106 height 13
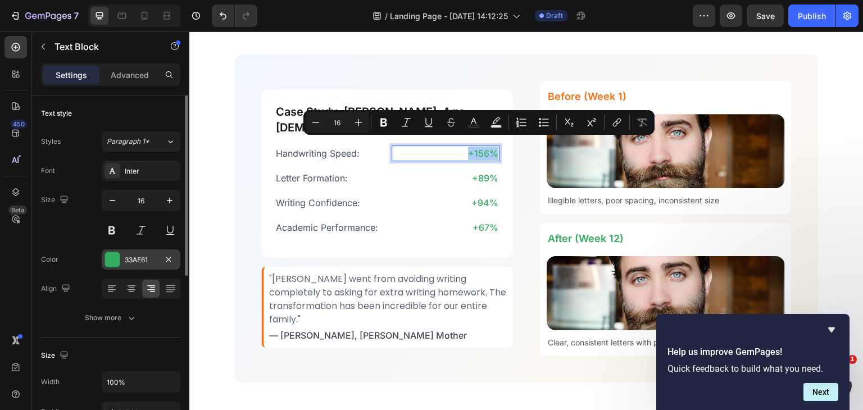
click at [141, 253] on div "33AE61" at bounding box center [141, 259] width 79 height 20
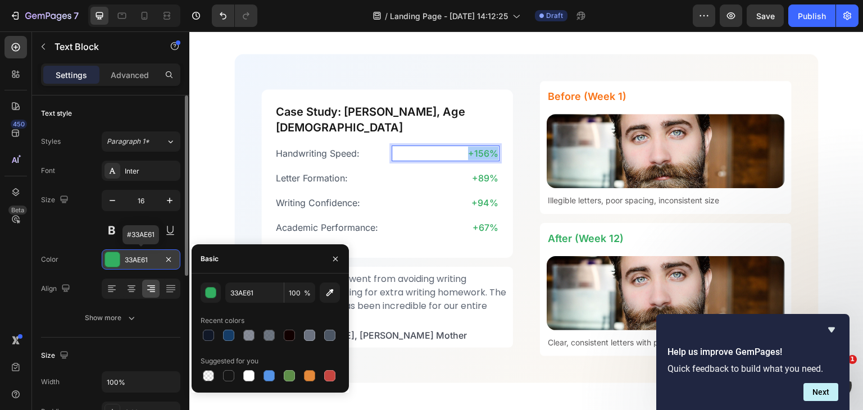
click at [141, 253] on div "33AE61" at bounding box center [141, 259] width 79 height 20
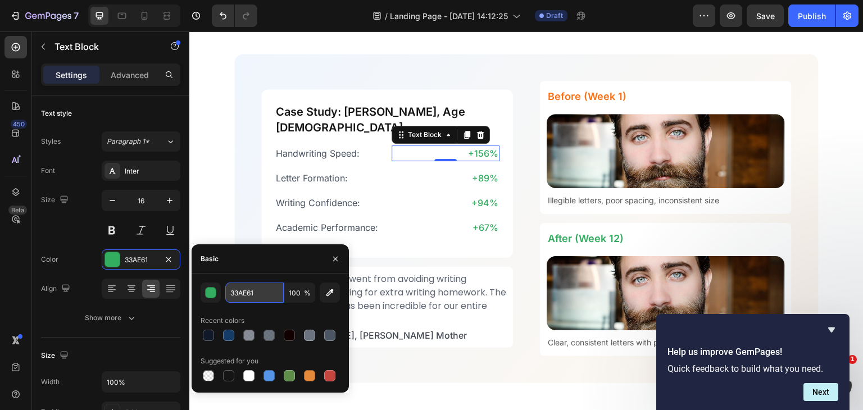
click at [246, 285] on input "33AE61" at bounding box center [254, 293] width 58 height 20
paste input "16A34A"
type input "16A34A"
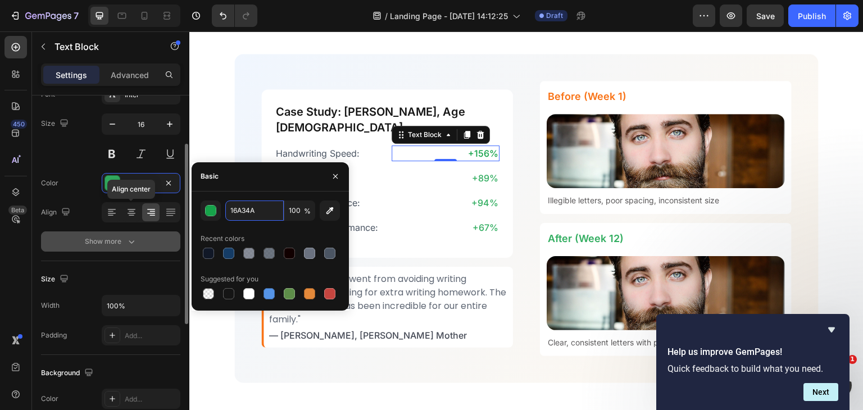
scroll to position [82, 0]
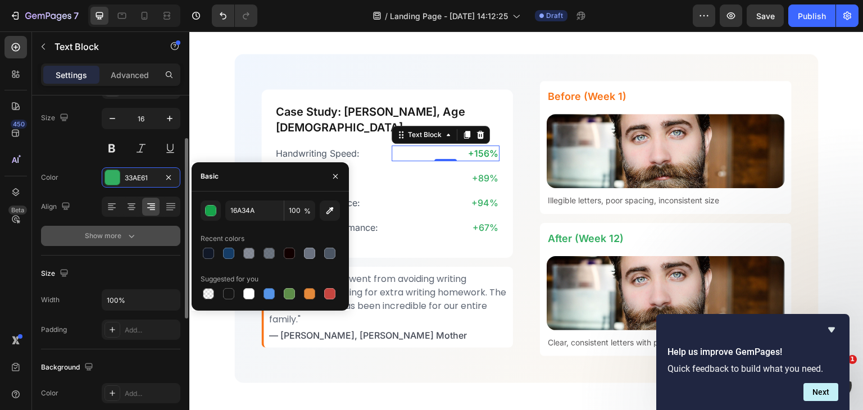
click at [127, 228] on button "Show more" at bounding box center [110, 236] width 139 height 20
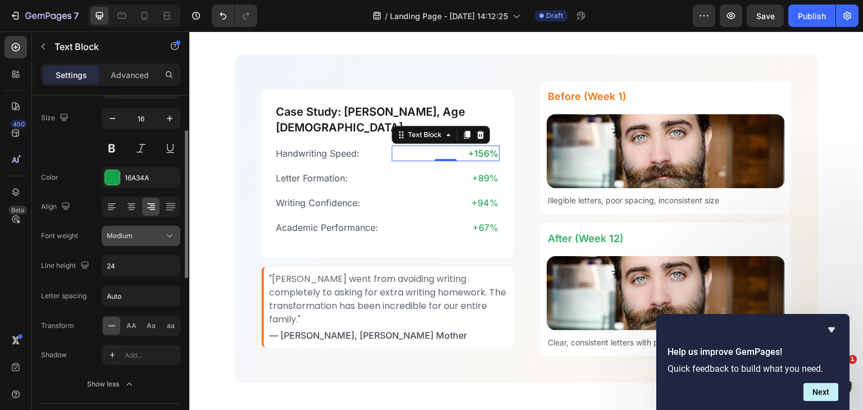
click at [153, 237] on div "Medium" at bounding box center [135, 236] width 57 height 10
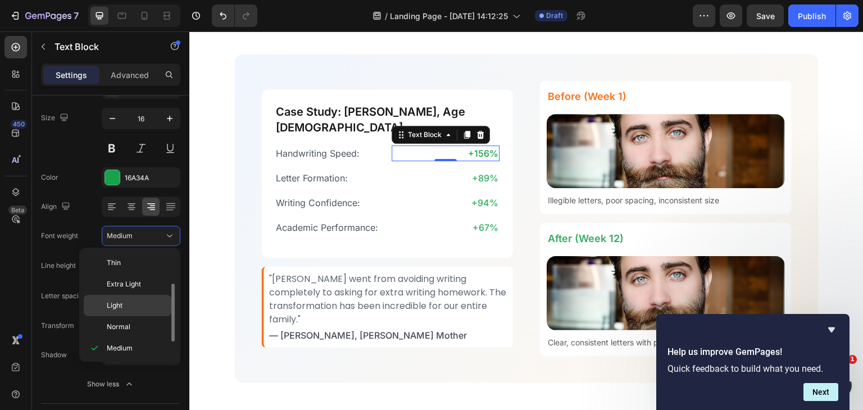
scroll to position [20, 0]
click at [129, 344] on span "Semi Bold" at bounding box center [123, 349] width 32 height 10
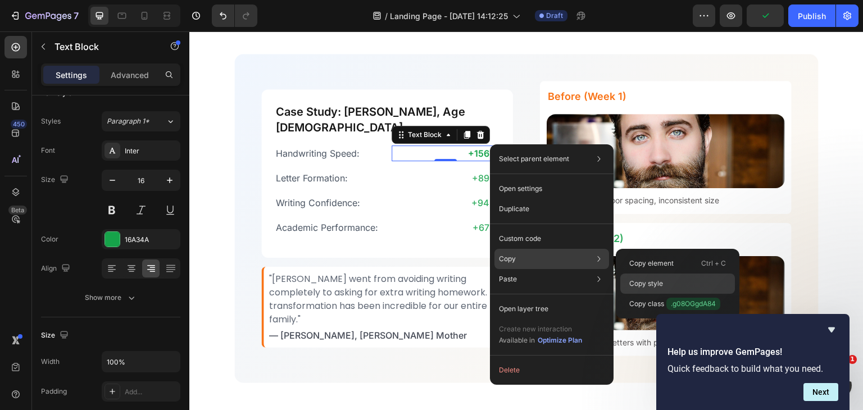
click at [652, 283] on p "Copy style" at bounding box center [646, 284] width 34 height 10
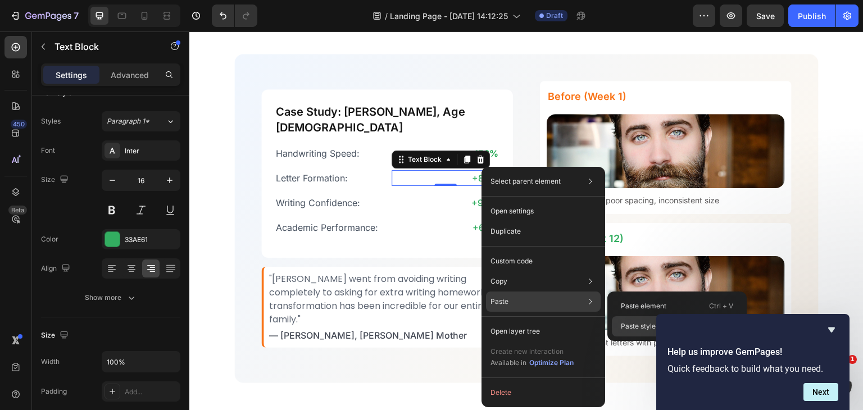
click at [633, 323] on p "Paste style" at bounding box center [638, 326] width 35 height 10
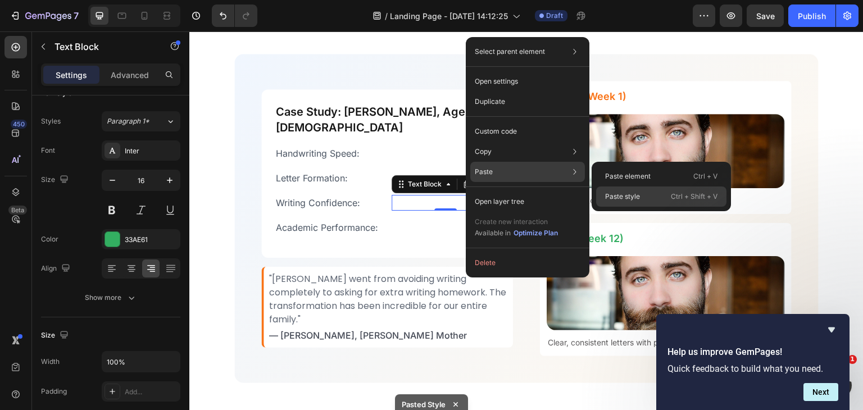
click at [627, 203] on div "Paste style Ctrl + Shift + V" at bounding box center [661, 197] width 130 height 20
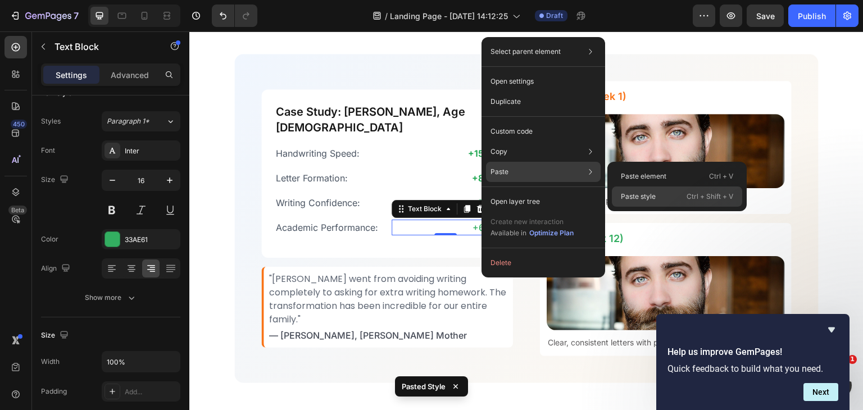
click at [627, 199] on p "Paste style" at bounding box center [638, 197] width 35 height 10
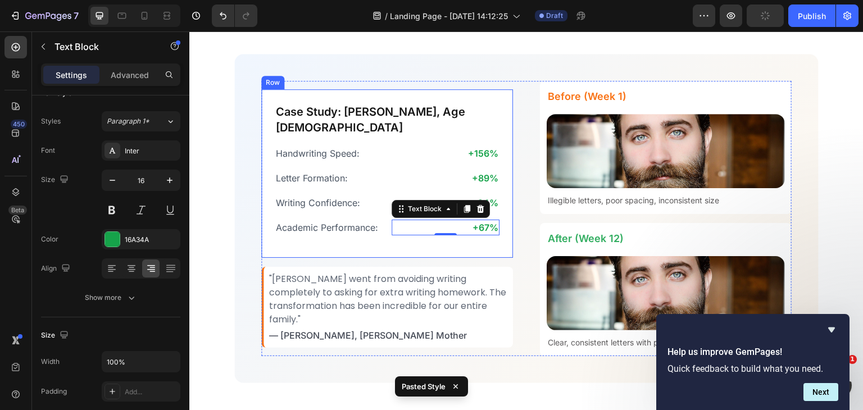
click at [502, 108] on div "Case Study: Alex, Age 8 Heading Handwriting Speed: Text Block +156% Text Block …" at bounding box center [387, 173] width 252 height 169
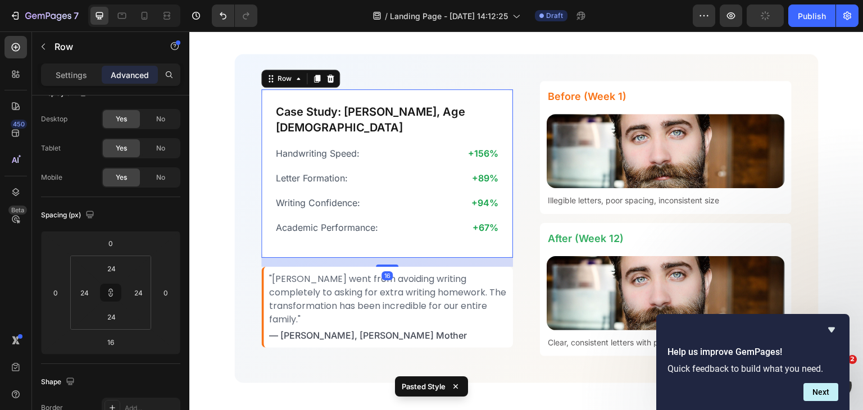
scroll to position [0, 0]
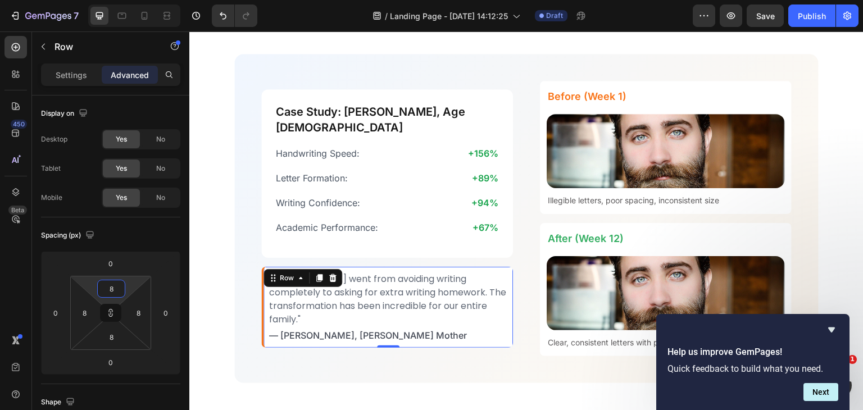
click at [118, 285] on input "8" at bounding box center [111, 288] width 22 height 17
type input "2"
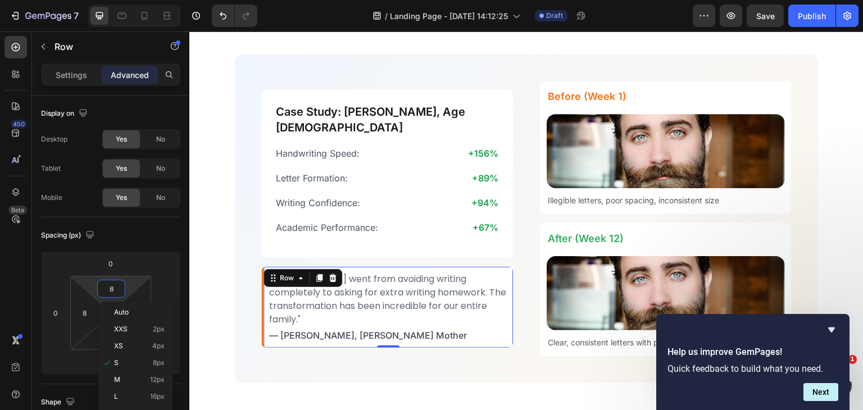
type input "2"
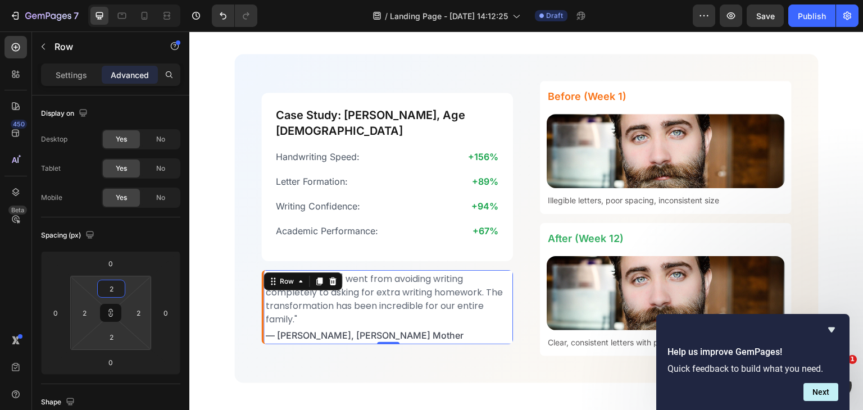
type input "28"
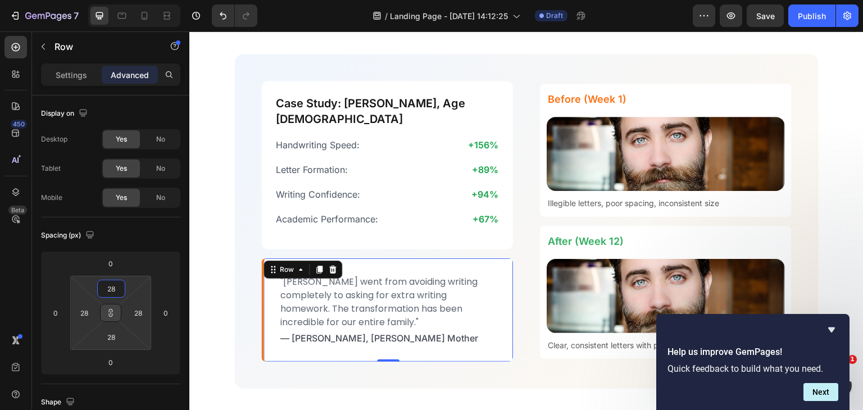
type input "28"
click at [108, 308] on icon at bounding box center [110, 312] width 9 height 9
click at [144, 314] on input "28" at bounding box center [138, 313] width 17 height 17
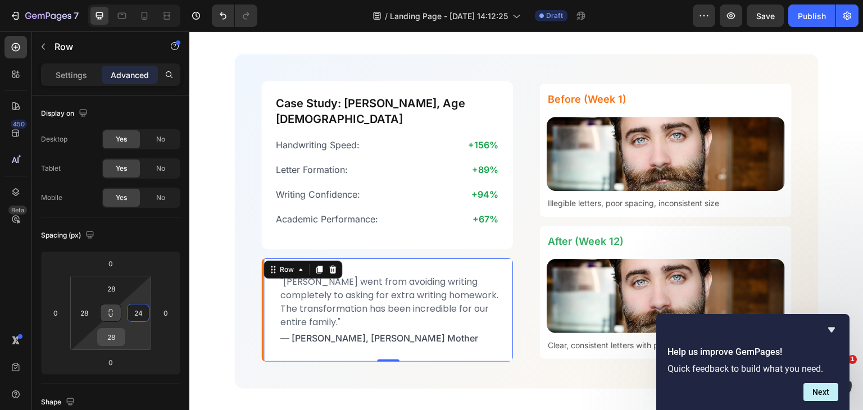
type input "24"
click at [117, 333] on input "28" at bounding box center [111, 337] width 22 height 17
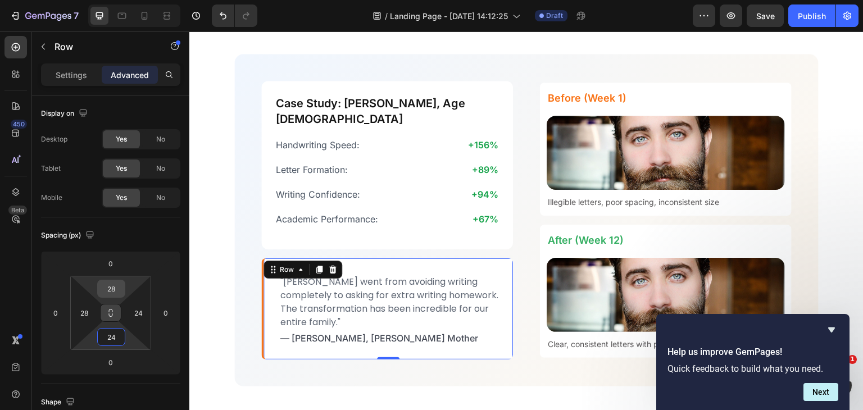
type input "24"
click at [112, 290] on input "28" at bounding box center [111, 288] width 22 height 17
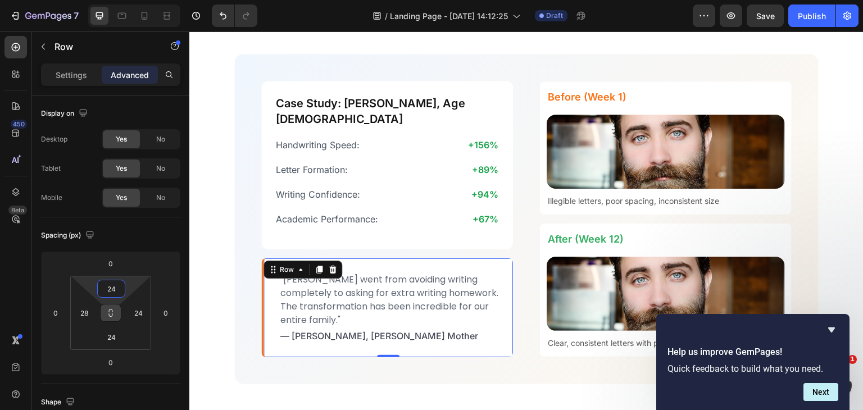
type input "24"
click at [394, 279] on p ""[PERSON_NAME] went from avoiding writing completely to asking for extra writin…" at bounding box center [389, 300] width 218 height 54
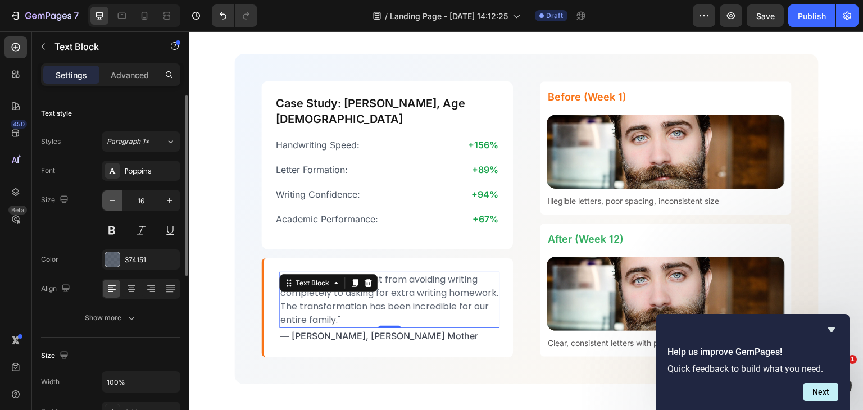
click at [114, 203] on icon "button" at bounding box center [112, 200] width 11 height 11
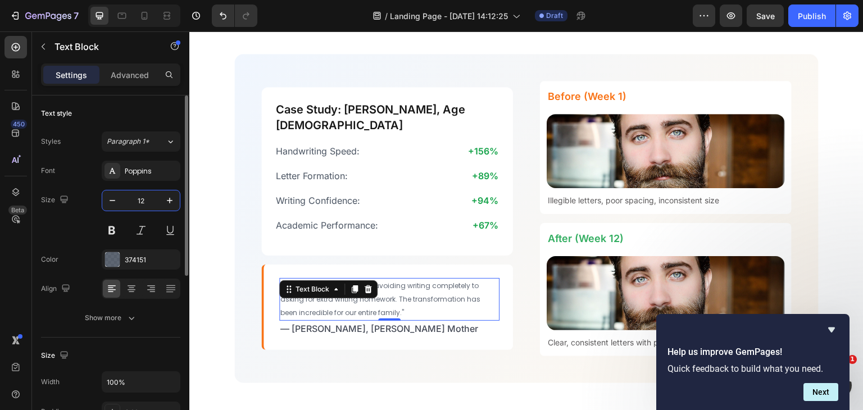
click at [143, 201] on input "12" at bounding box center [140, 200] width 37 height 20
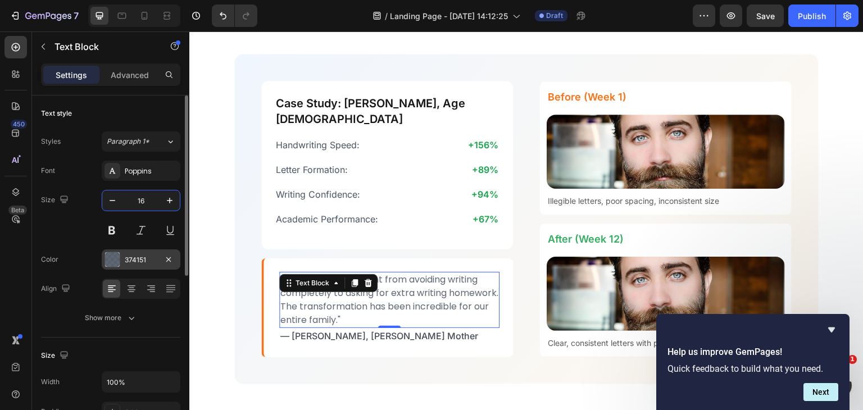
type input "16"
click at [117, 257] on div at bounding box center [112, 259] width 15 height 15
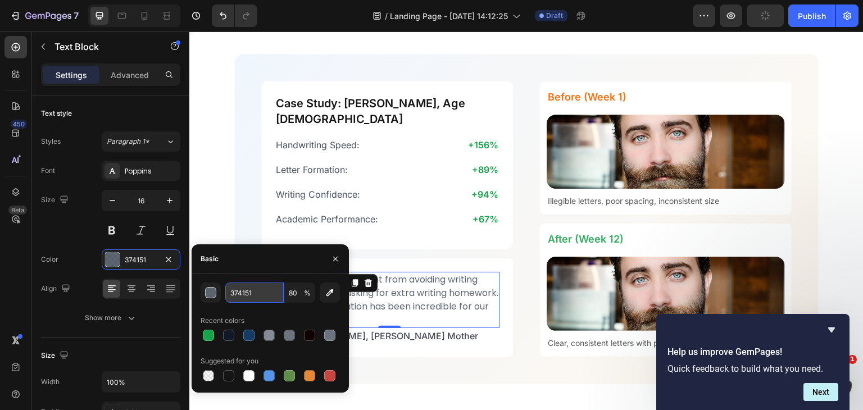
click at [238, 288] on input "374151" at bounding box center [254, 293] width 58 height 20
click at [299, 288] on input "80" at bounding box center [299, 293] width 31 height 20
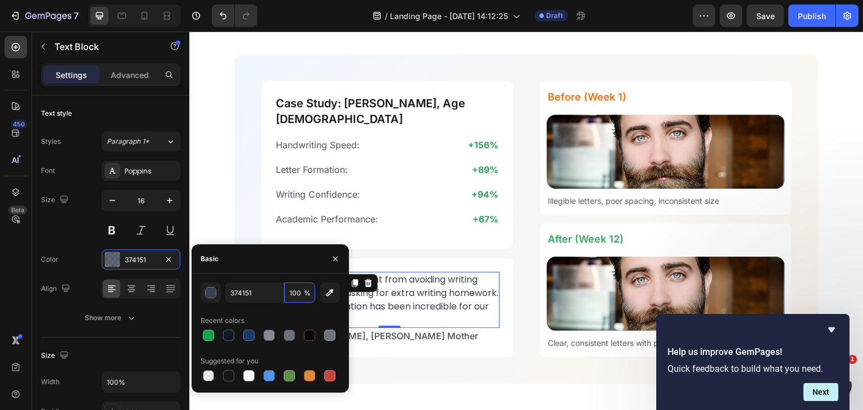
type input "100"
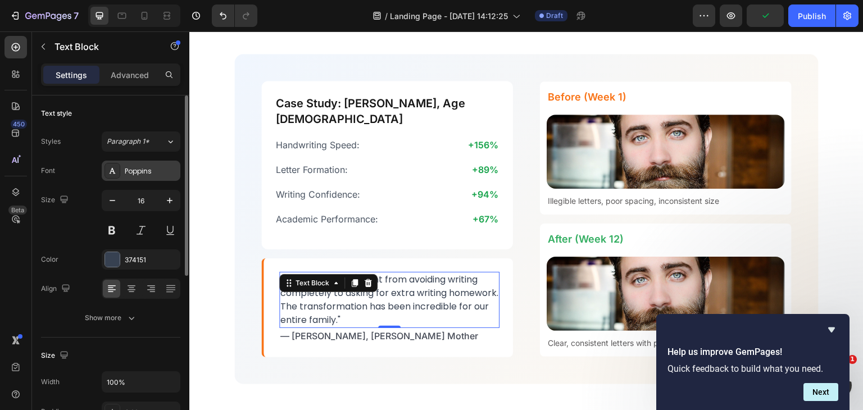
click at [160, 168] on div "Poppins" at bounding box center [151, 171] width 53 height 10
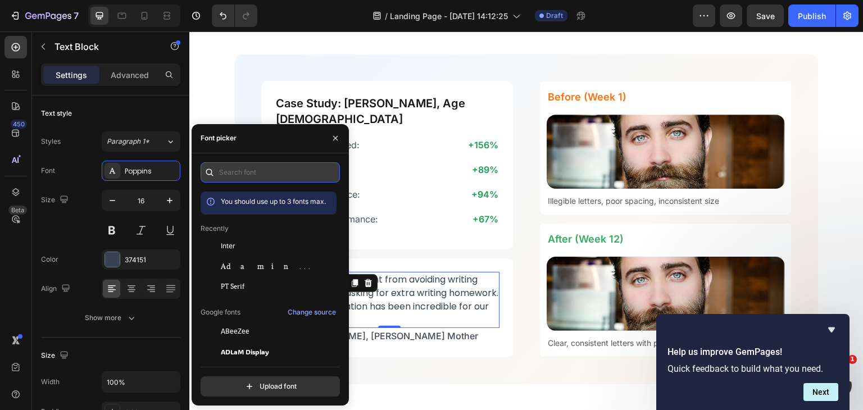
click at [263, 172] on input "text" at bounding box center [270, 172] width 139 height 20
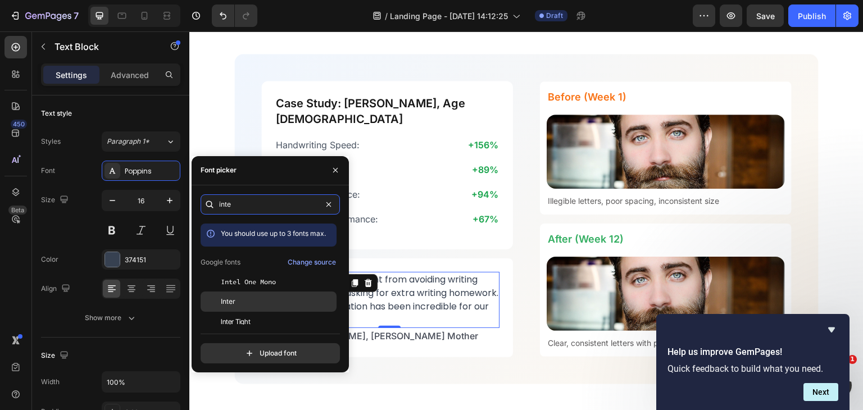
type input "inte"
click at [265, 302] on div "Inter" at bounding box center [277, 302] width 113 height 10
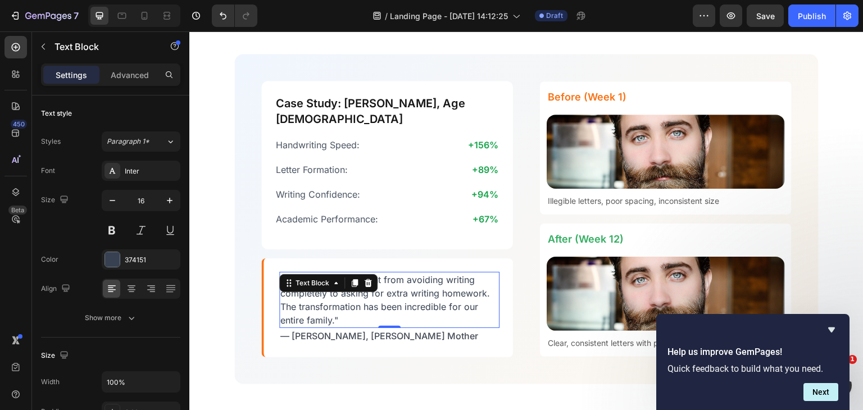
scroll to position [2775, 0]
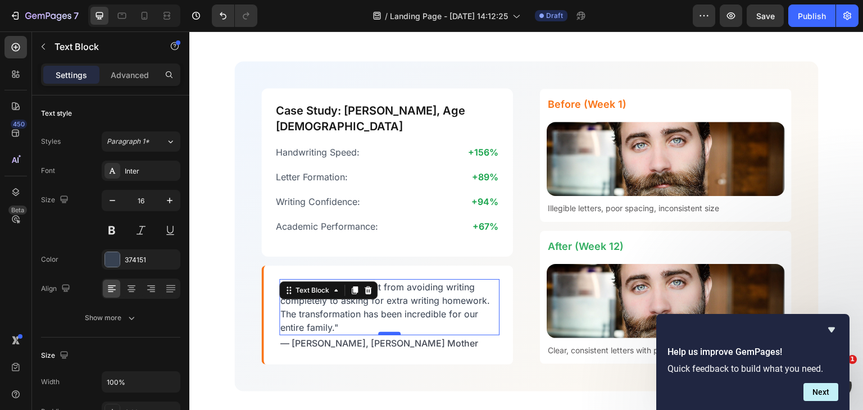
click at [386, 332] on div at bounding box center [389, 333] width 22 height 3
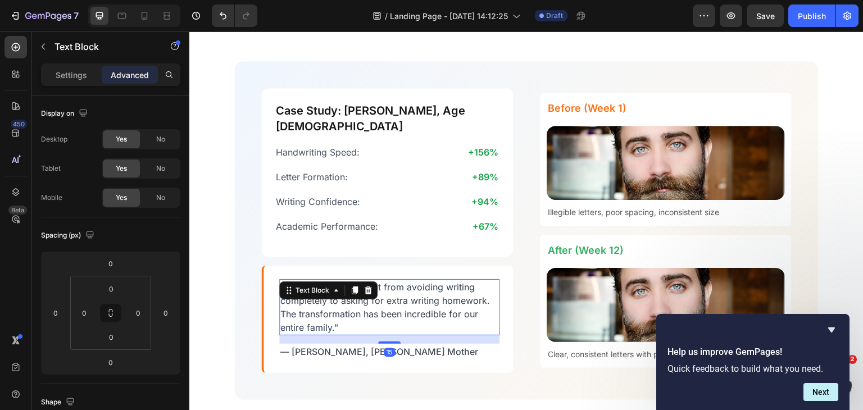
drag, startPoint x: 386, startPoint y: 324, endPoint x: 385, endPoint y: 333, distance: 8.4
click at [385, 333] on div ""Alex went from avoiding writing completely to asking for extra writing homewor…" at bounding box center [389, 319] width 220 height 80
click at [389, 341] on div at bounding box center [389, 342] width 22 height 3
type input "16"
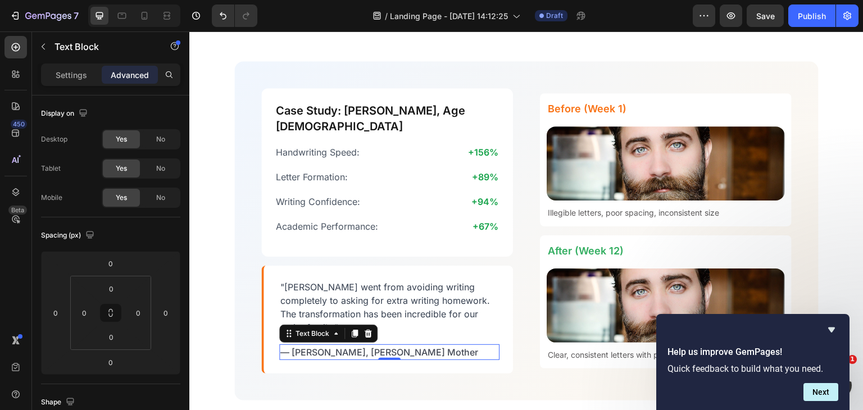
click at [351, 346] on p "— [PERSON_NAME], [PERSON_NAME] Mother" at bounding box center [389, 352] width 218 height 13
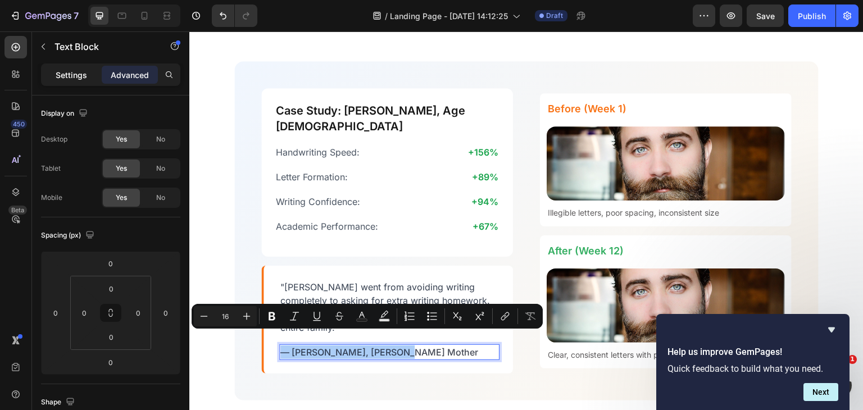
click at [70, 70] on p "Settings" at bounding box center [71, 75] width 31 height 12
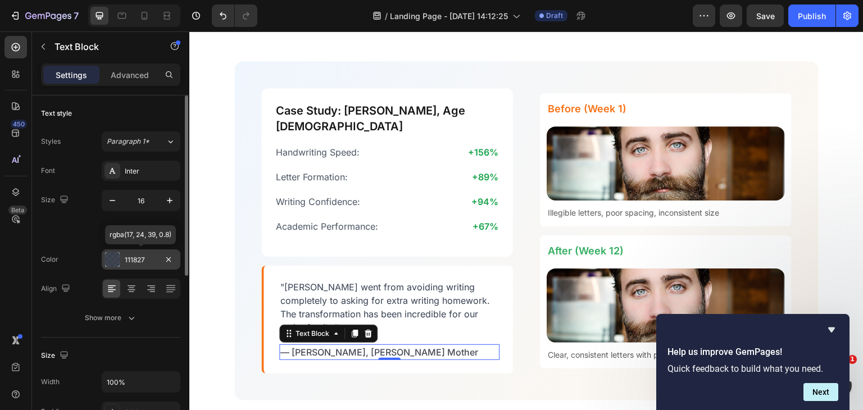
click at [134, 261] on div "111827" at bounding box center [141, 260] width 33 height 10
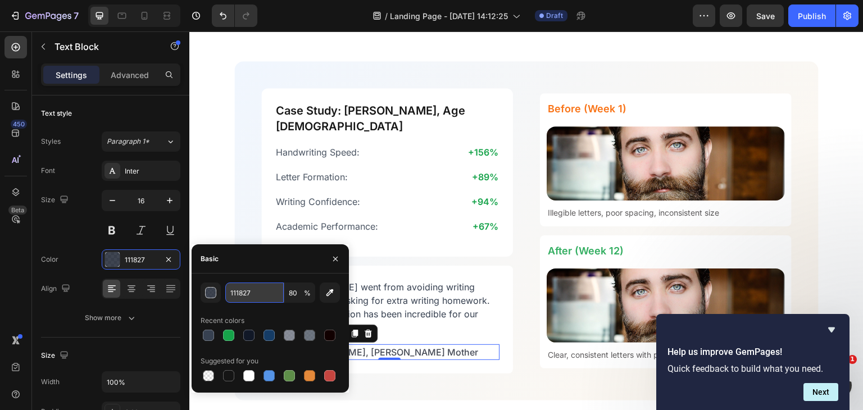
click at [265, 293] on input "111827" at bounding box center [254, 293] width 58 height 20
click at [300, 290] on input "80" at bounding box center [299, 293] width 31 height 20
type input "100"
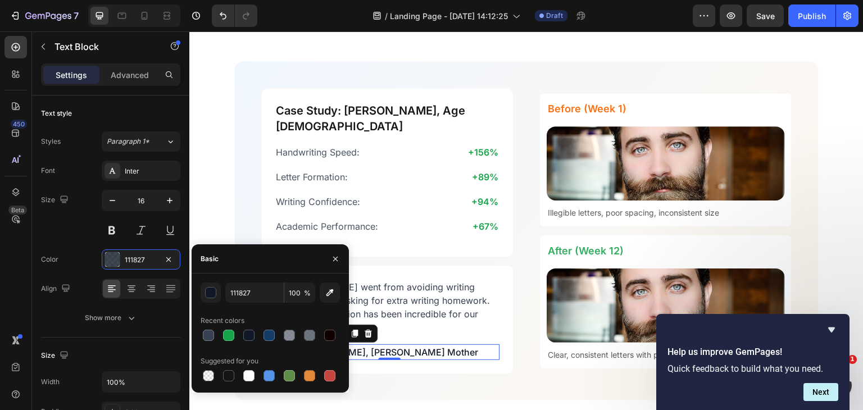
click at [444, 344] on div "— [PERSON_NAME], [PERSON_NAME] Mother" at bounding box center [389, 352] width 220 height 16
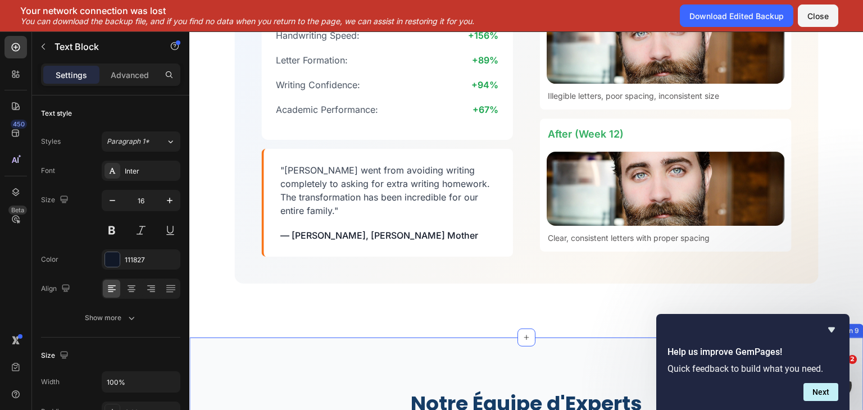
scroll to position [2455, 0]
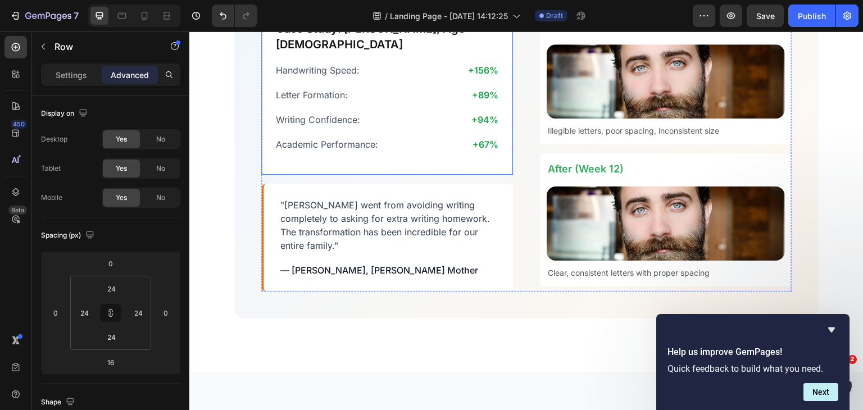
click at [406, 157] on div "Case Study: Alex, Age 8 Heading Handwriting Speed: Text Block +156% Text Block …" at bounding box center [387, 90] width 252 height 169
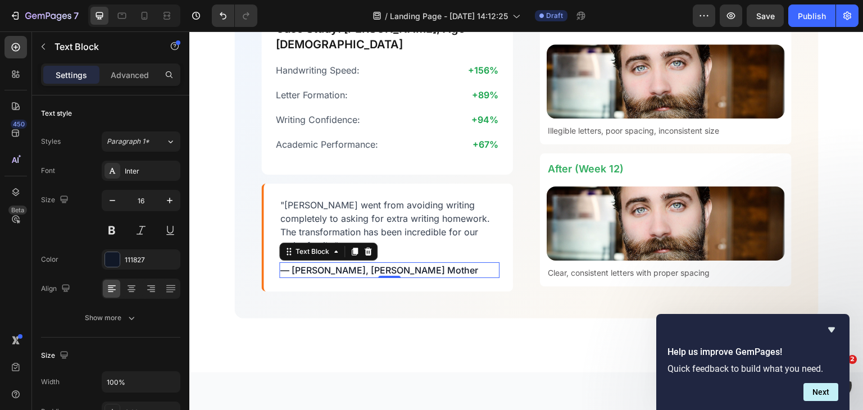
click at [340, 264] on p "— [PERSON_NAME], [PERSON_NAME] Mother" at bounding box center [389, 270] width 218 height 13
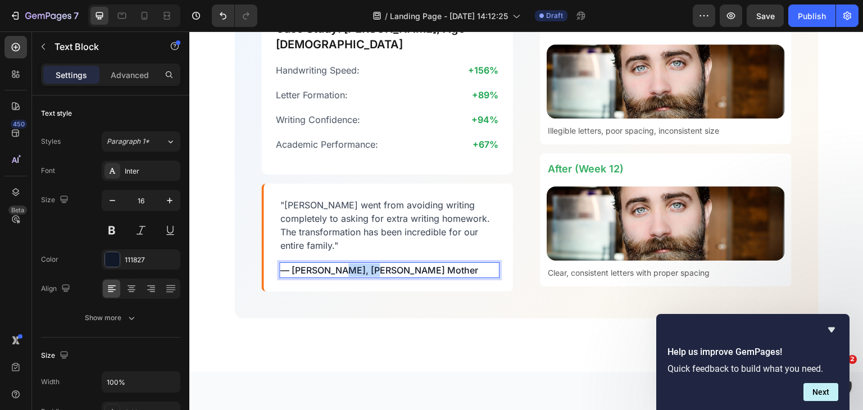
click at [340, 264] on p "— [PERSON_NAME], [PERSON_NAME] Mother" at bounding box center [389, 270] width 218 height 13
click at [403, 264] on p "— [PERSON_NAME], [PERSON_NAME] Mother" at bounding box center [389, 270] width 218 height 13
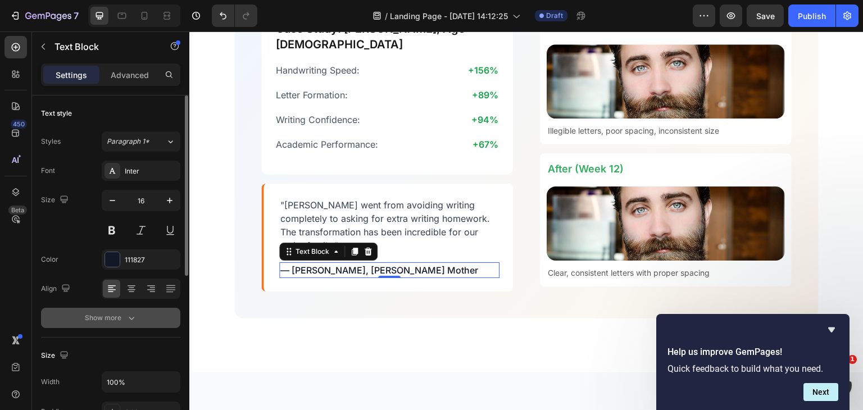
click at [131, 310] on button "Show more" at bounding box center [110, 318] width 139 height 20
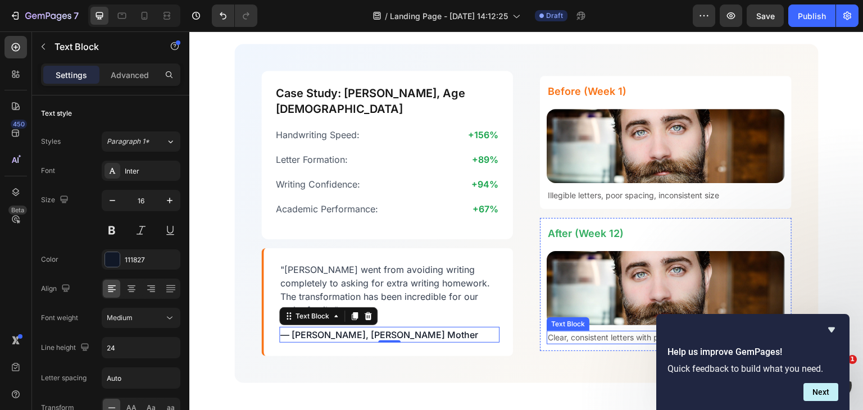
scroll to position [2393, 0]
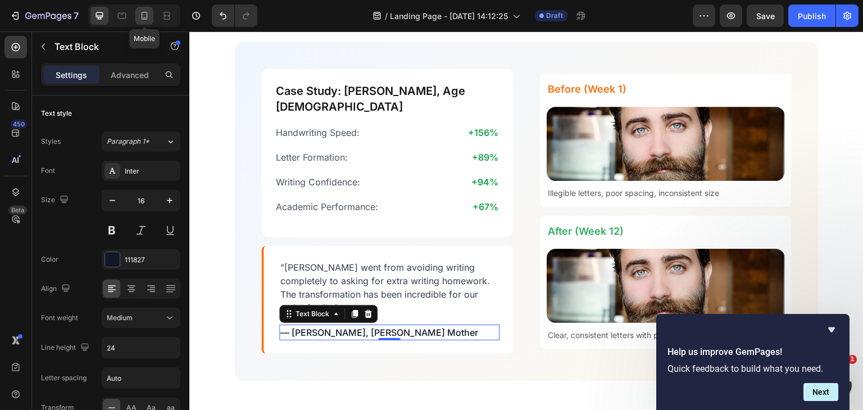
click at [144, 12] on icon at bounding box center [145, 16] width 6 height 8
type input "14"
type input "180%"
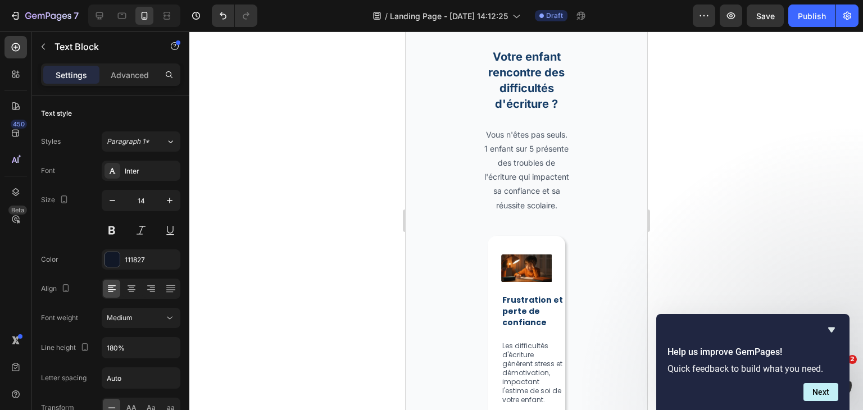
scroll to position [584, 0]
click at [106, 11] on div at bounding box center [99, 16] width 18 height 18
type input "16"
type input "24"
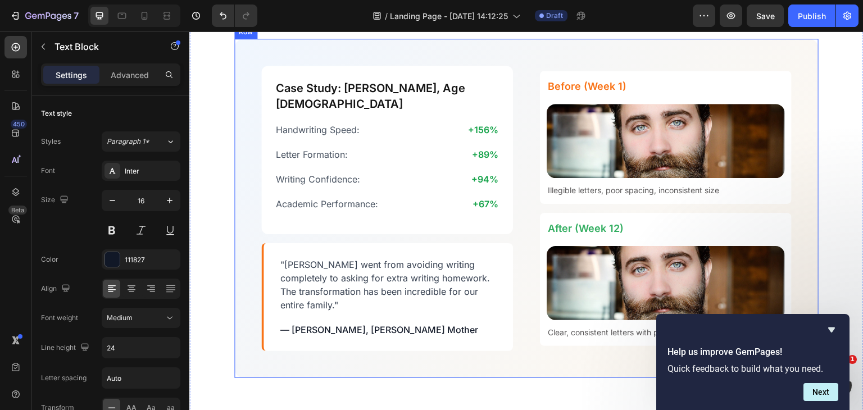
scroll to position [2397, 0]
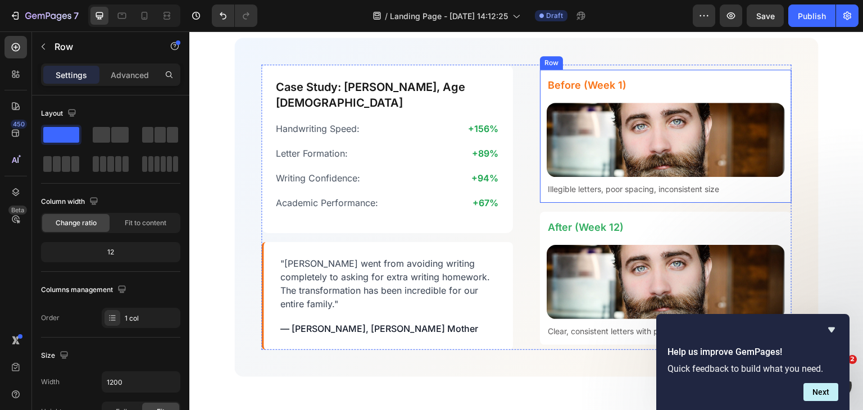
click at [637, 70] on div "Before (Week 1) Heading Image Illegible letters, poor spacing, inconsistent siz…" at bounding box center [666, 136] width 252 height 133
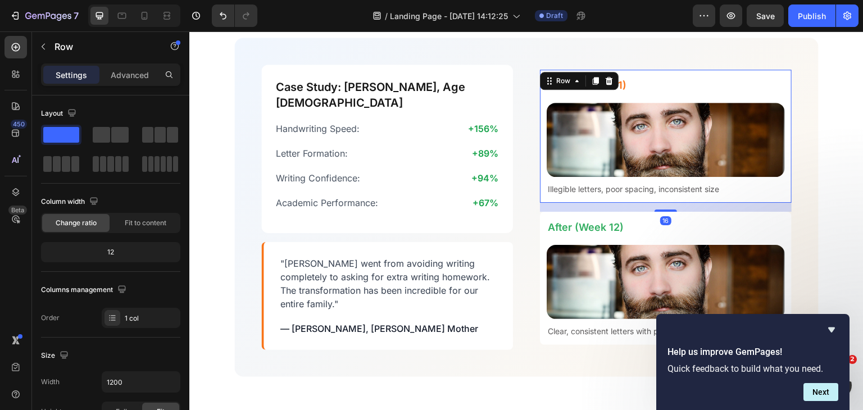
click at [637, 70] on div "Before (Week 1) Heading Image Illegible letters, poor spacing, inconsistent siz…" at bounding box center [666, 136] width 252 height 133
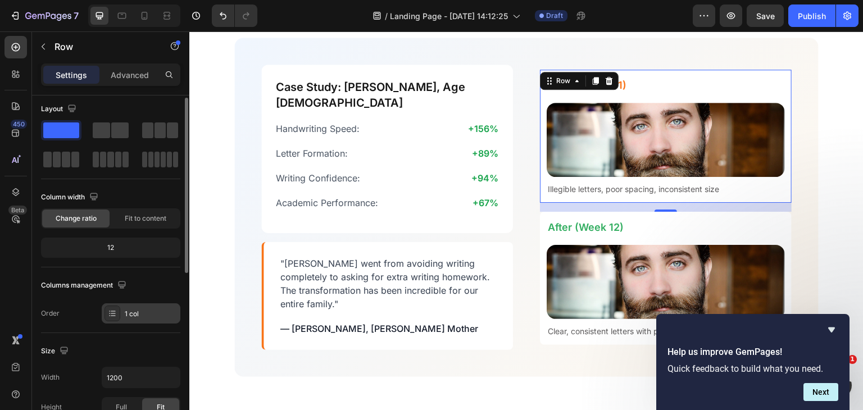
scroll to position [0, 0]
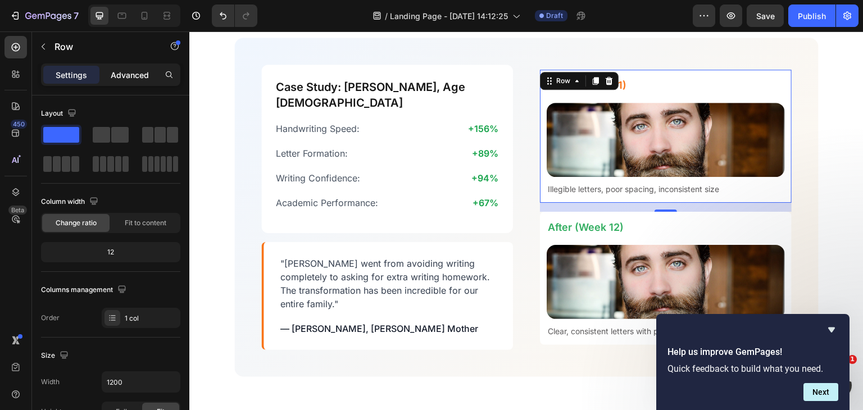
click at [128, 76] on p "Advanced" at bounding box center [130, 75] width 38 height 12
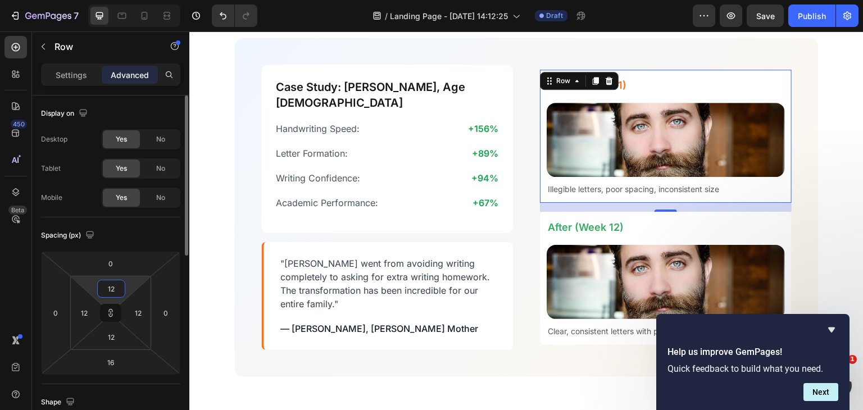
click at [108, 282] on input "12" at bounding box center [111, 288] width 22 height 17
type input "2"
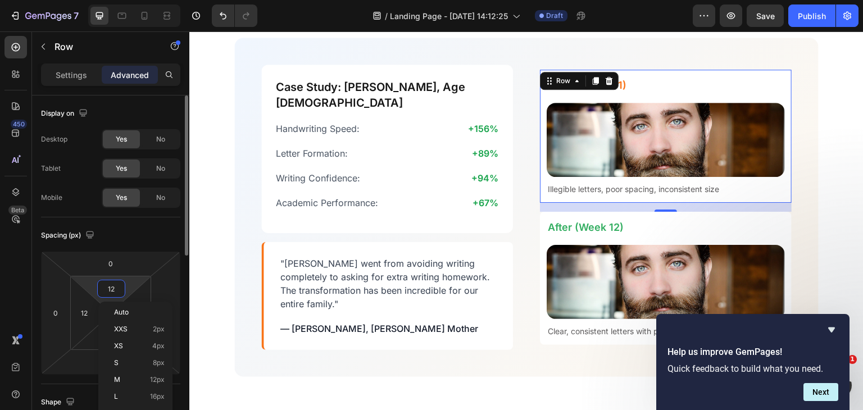
type input "2"
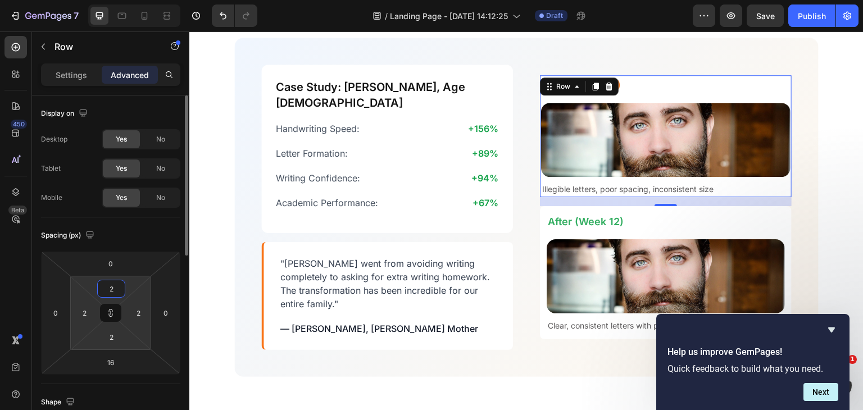
type input "24"
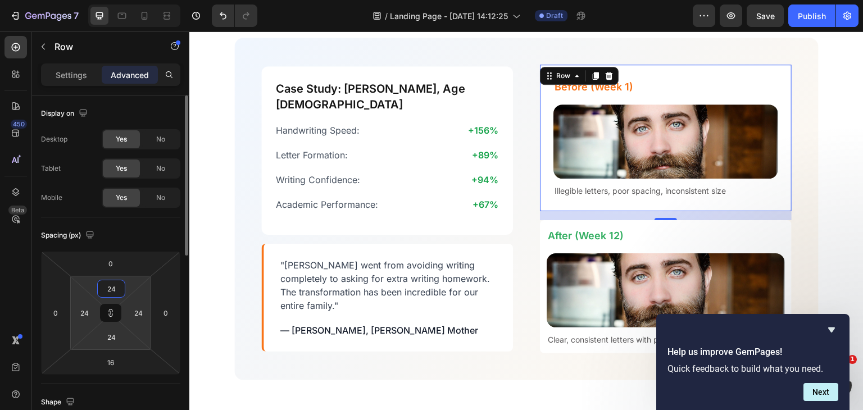
type input "24"
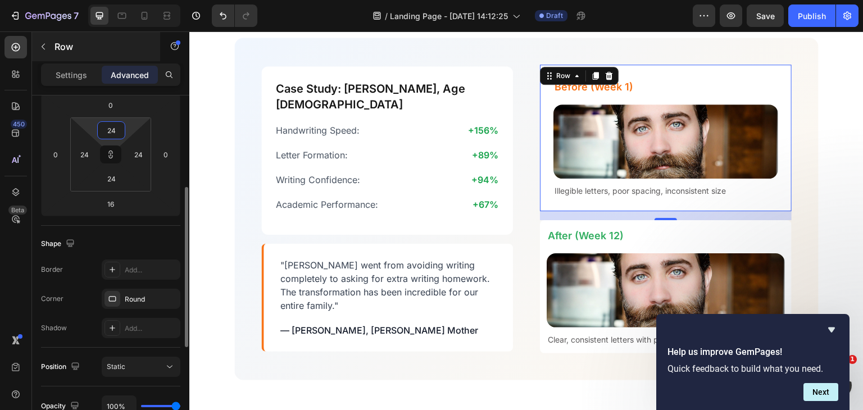
scroll to position [153, 0]
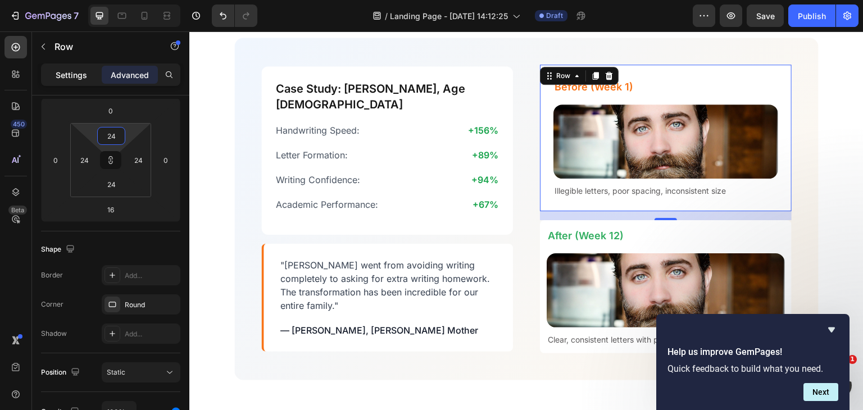
click at [57, 66] on div "Settings" at bounding box center [71, 75] width 56 height 18
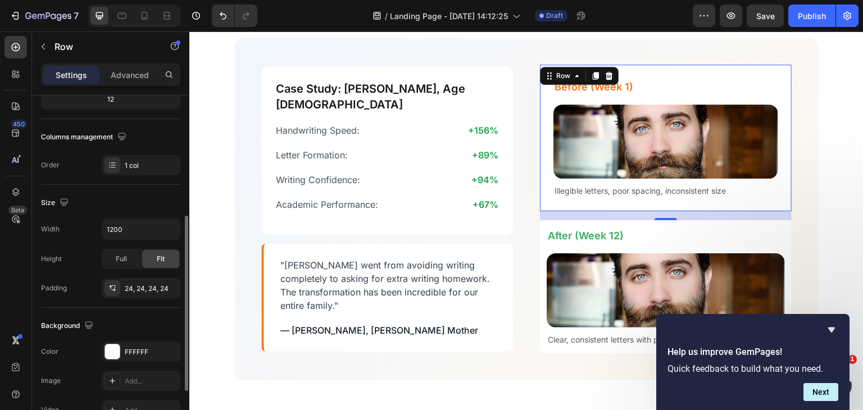
scroll to position [199, 0]
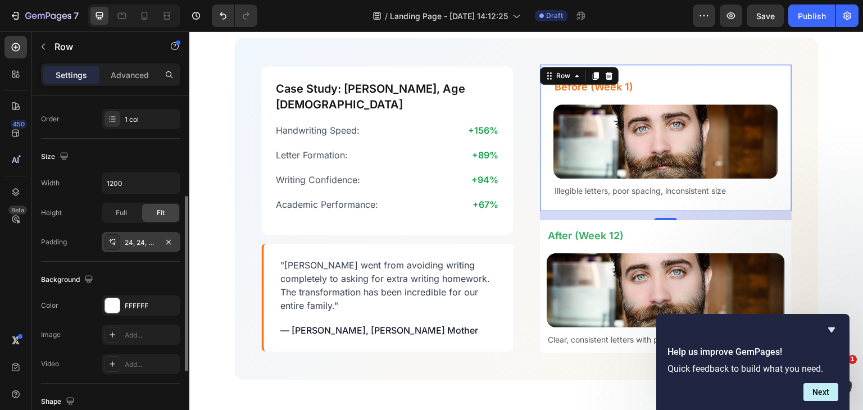
click at [145, 239] on div "24, 24, 24, 24" at bounding box center [141, 243] width 33 height 10
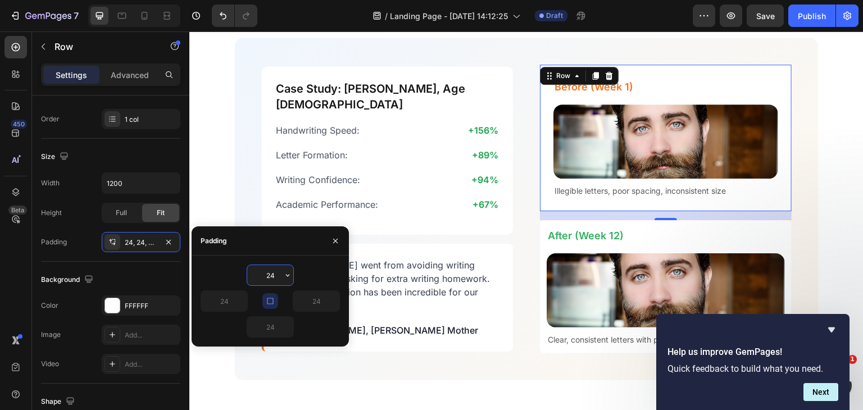
click at [276, 277] on input "24" at bounding box center [270, 275] width 46 height 20
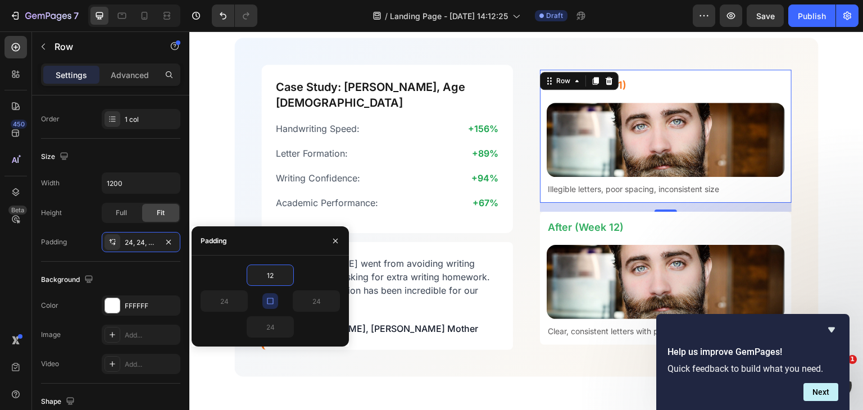
type input "12"
click at [274, 297] on icon "button" at bounding box center [270, 301] width 9 height 9
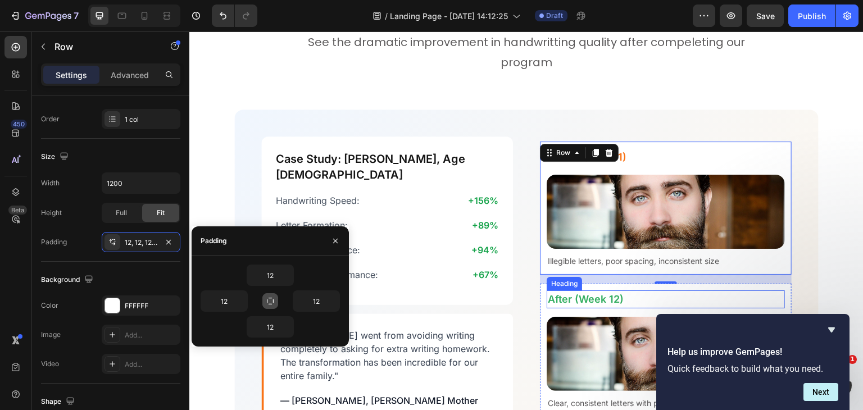
scroll to position [2324, 0]
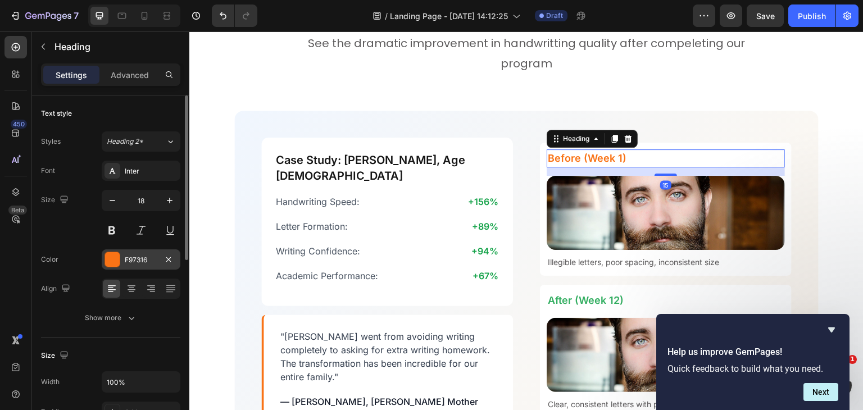
click at [134, 252] on div "F97316" at bounding box center [141, 259] width 79 height 20
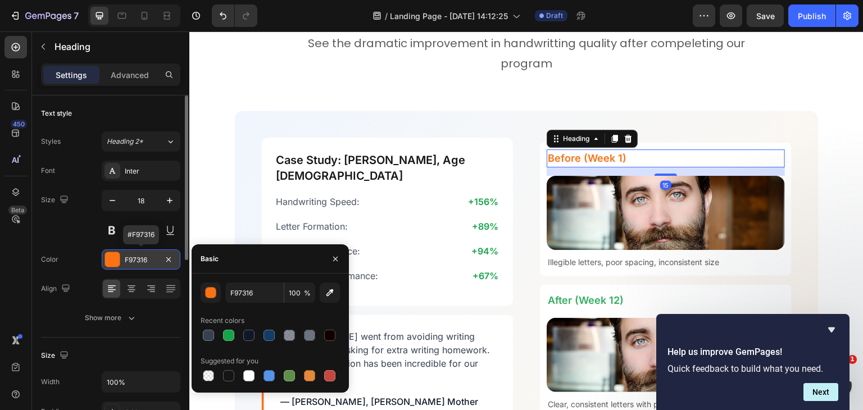
click at [134, 252] on div "F97316" at bounding box center [141, 259] width 79 height 20
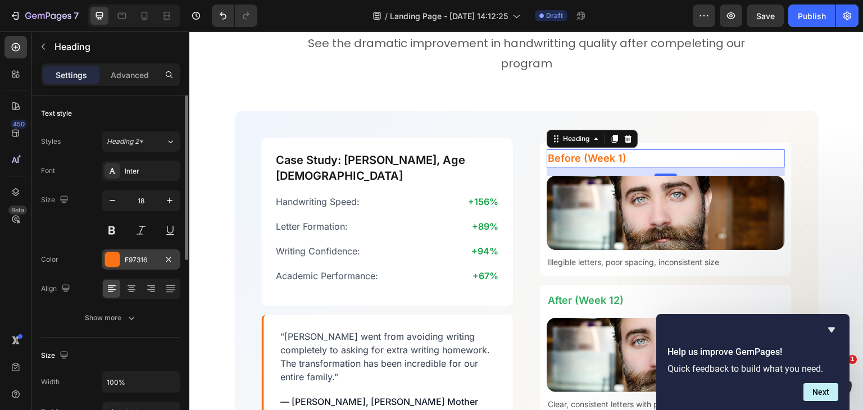
click at [146, 259] on div "F97316" at bounding box center [141, 260] width 33 height 10
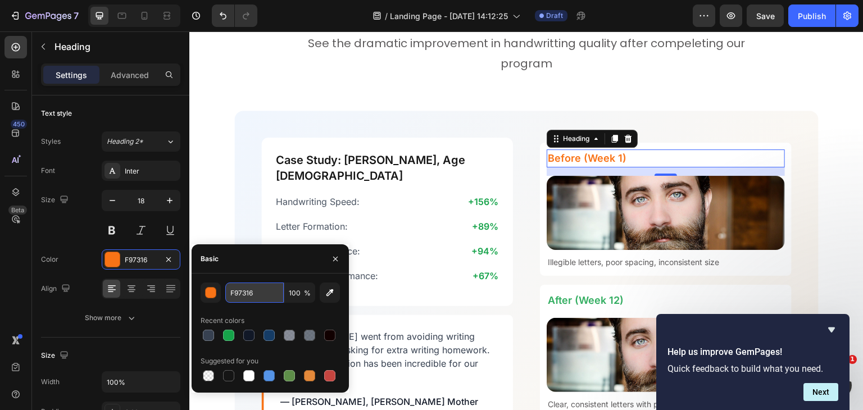
click at [249, 296] on input "F97316" at bounding box center [254, 293] width 58 height 20
click at [239, 293] on input "F97316" at bounding box center [254, 293] width 58 height 20
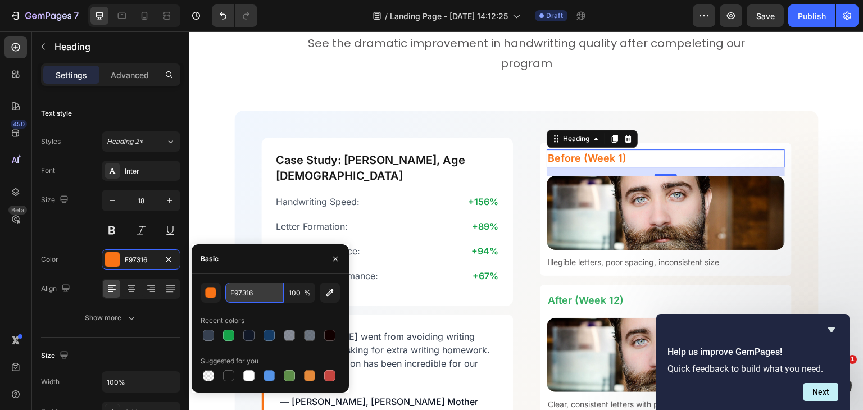
paste input "DC262"
type input "DC2626"
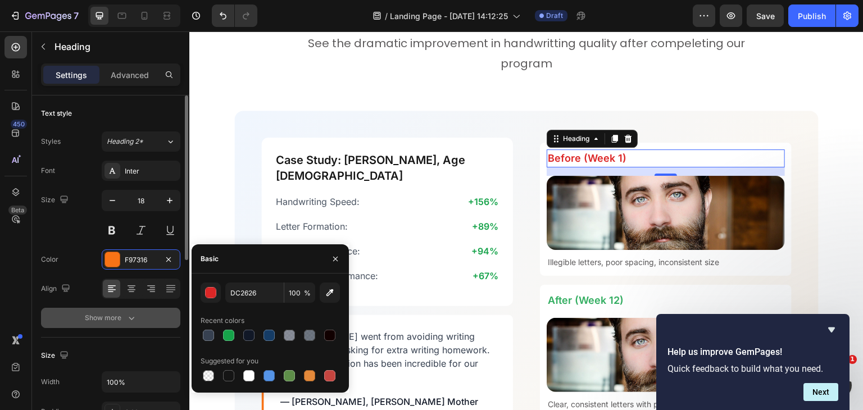
click at [130, 317] on icon "button" at bounding box center [131, 317] width 11 height 11
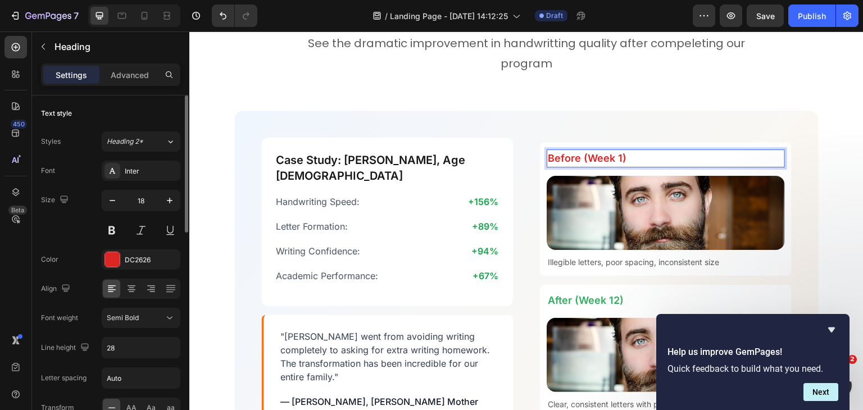
click at [634, 156] on p "Before (Week 1)" at bounding box center [666, 159] width 236 height 16
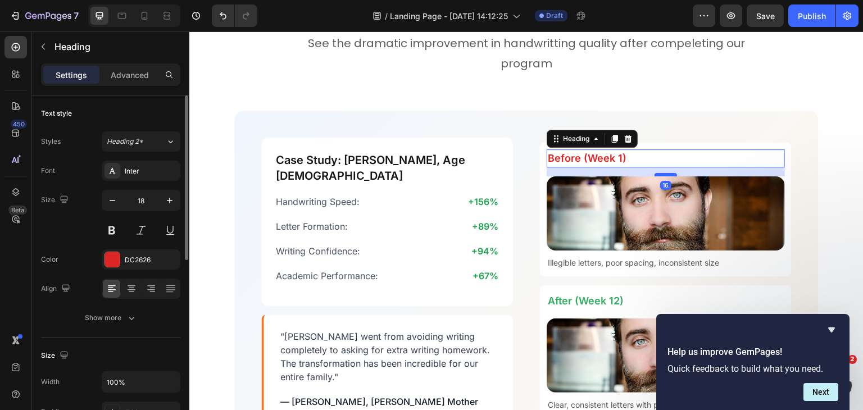
click at [661, 173] on div at bounding box center [666, 174] width 22 height 3
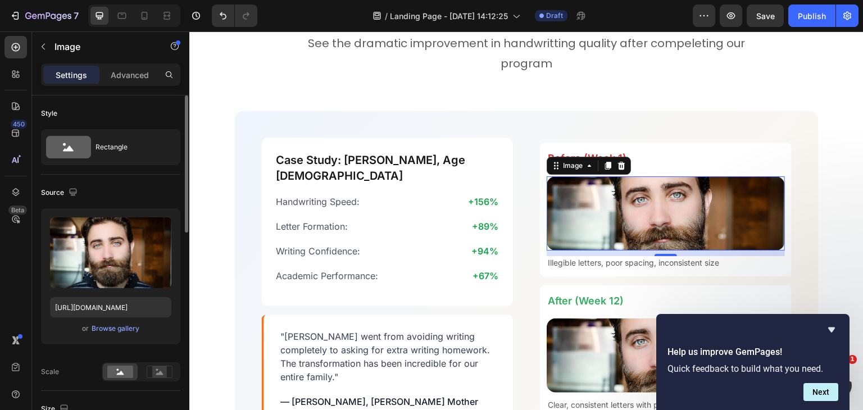
click at [659, 251] on div "10" at bounding box center [666, 254] width 238 height 6
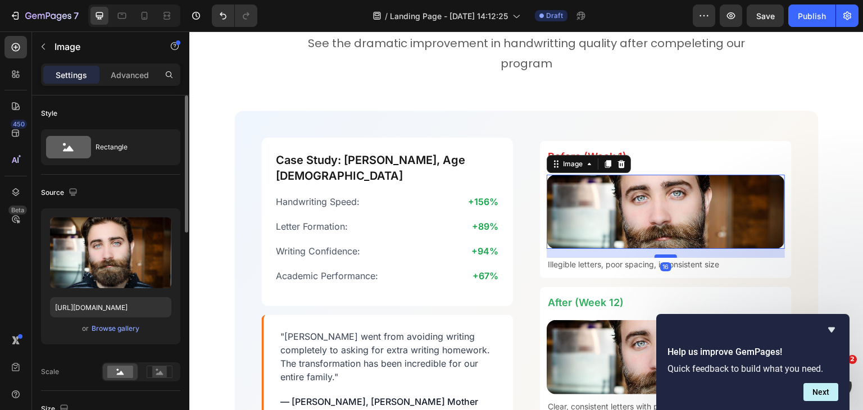
click at [661, 255] on div at bounding box center [666, 256] width 22 height 3
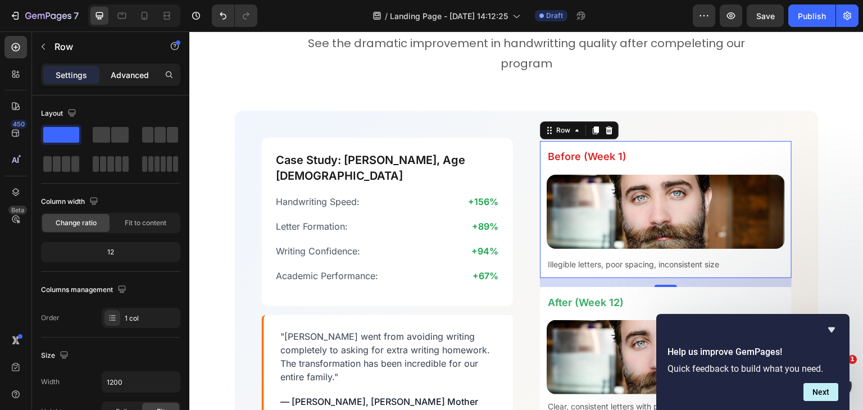
click at [121, 78] on p "Advanced" at bounding box center [130, 75] width 38 height 12
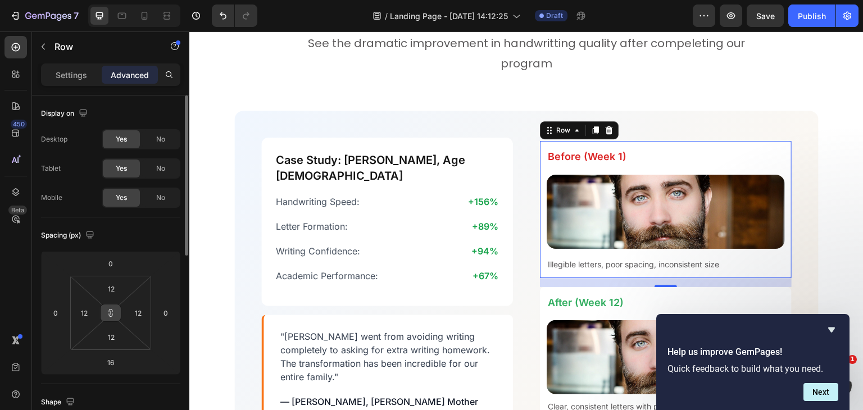
click at [112, 307] on button at bounding box center [110, 313] width 21 height 18
click at [116, 284] on input "12" at bounding box center [111, 288] width 22 height 17
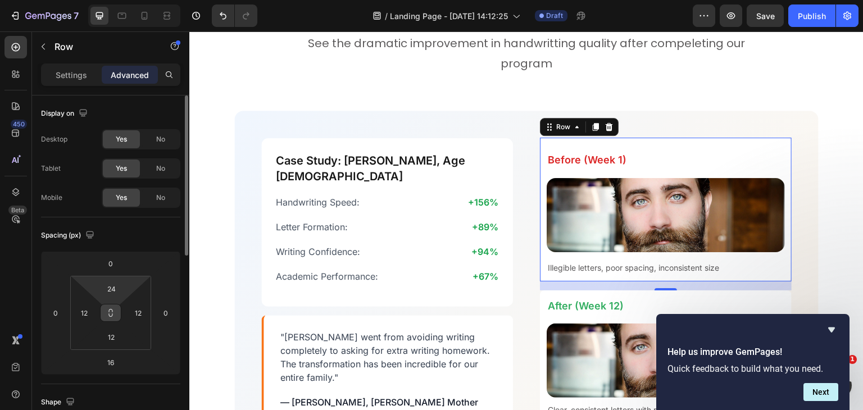
click at [109, 312] on icon at bounding box center [110, 312] width 9 height 9
click at [84, 314] on input "12" at bounding box center [84, 313] width 17 height 17
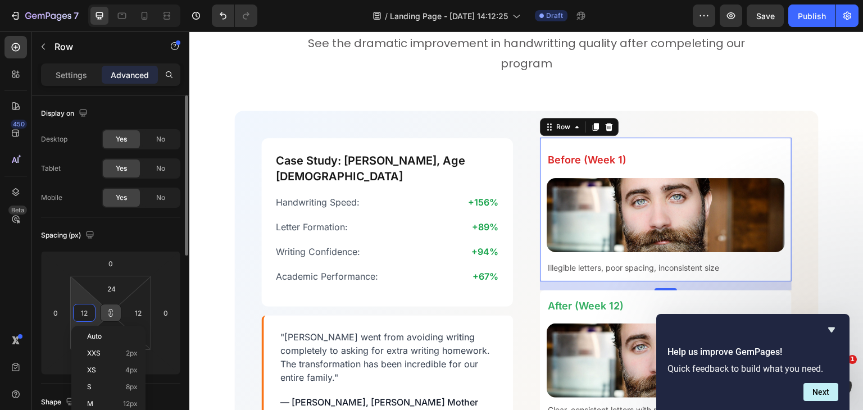
click at [84, 314] on input "12" at bounding box center [84, 313] width 17 height 17
type input "2"
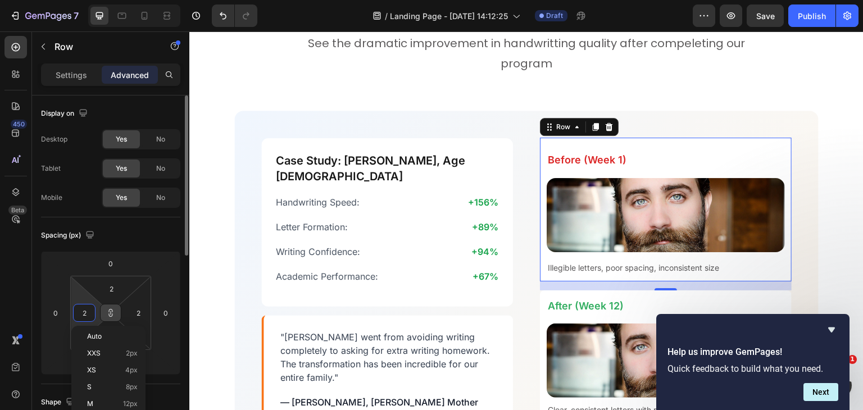
type input "24"
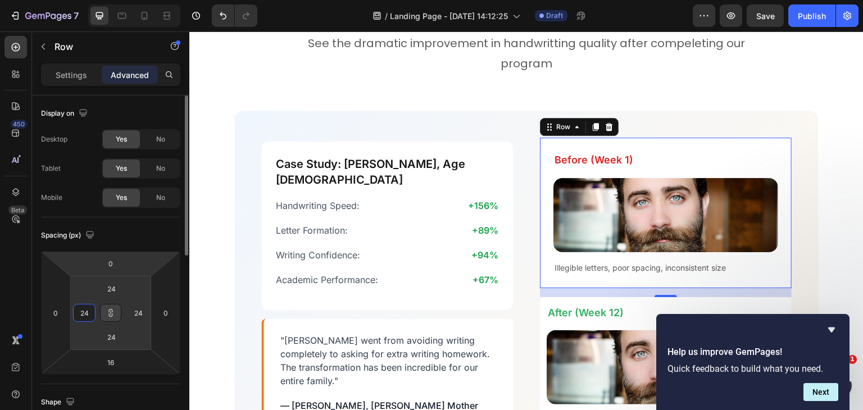
type input "24"
click at [106, 216] on div "Display on Desktop Yes No Tablet Yes No Mobile Yes No" at bounding box center [110, 157] width 139 height 122
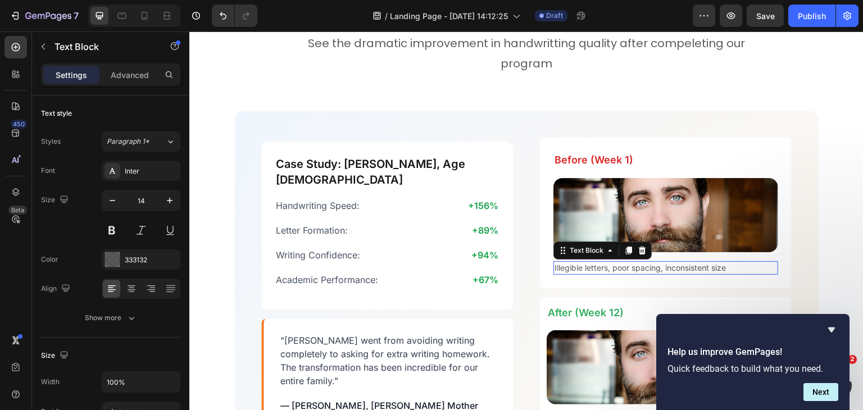
click at [597, 266] on p "Illegible letters, poor spacing, inconsistent size" at bounding box center [666, 267] width 223 height 11
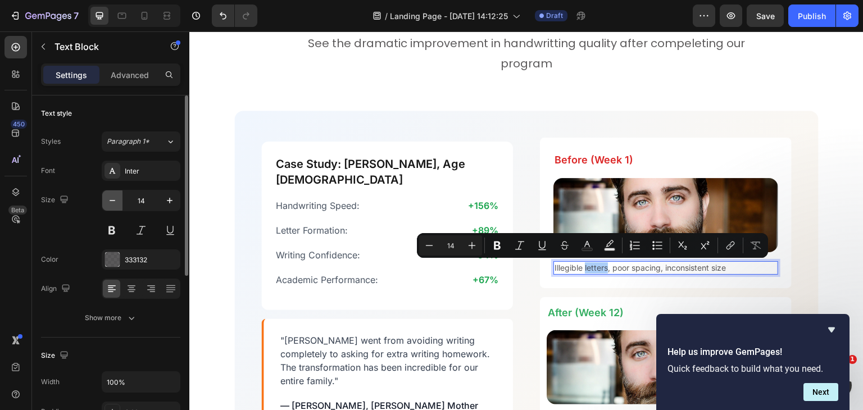
click at [115, 200] on icon "button" at bounding box center [112, 200] width 11 height 11
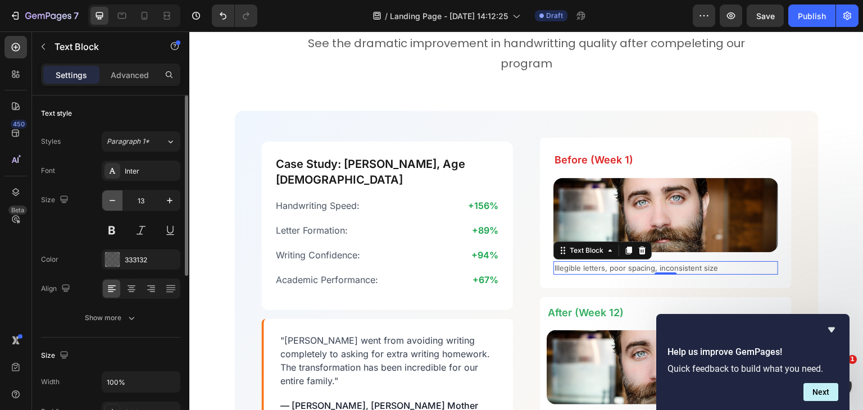
click at [115, 200] on icon "button" at bounding box center [112, 200] width 11 height 11
click at [165, 197] on icon "button" at bounding box center [169, 200] width 11 height 11
type input "14"
click at [130, 315] on icon "button" at bounding box center [131, 317] width 11 height 11
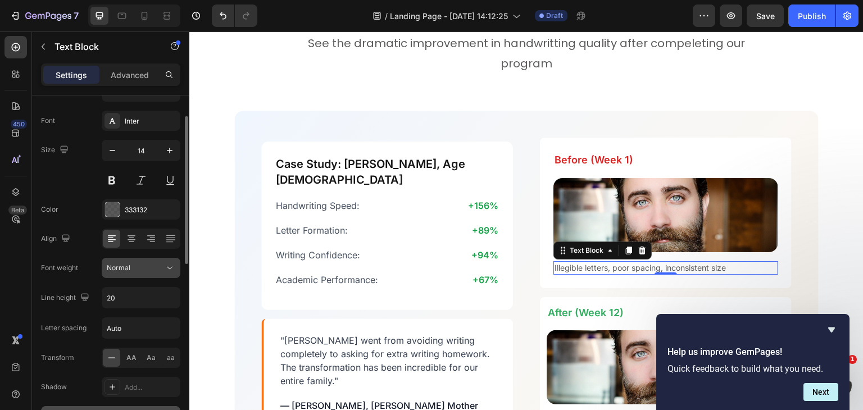
scroll to position [51, 0]
click at [142, 207] on div "333132" at bounding box center [141, 210] width 33 height 10
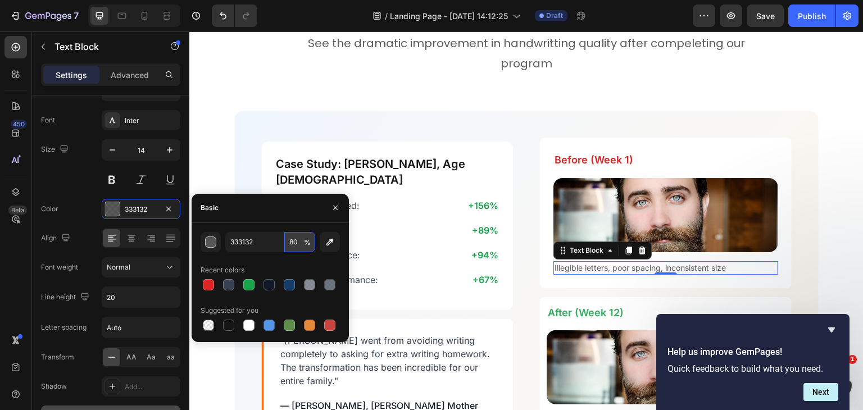
click at [298, 243] on input "80" at bounding box center [299, 242] width 31 height 20
type input "100"
click at [238, 235] on input "333132" at bounding box center [254, 242] width 58 height 20
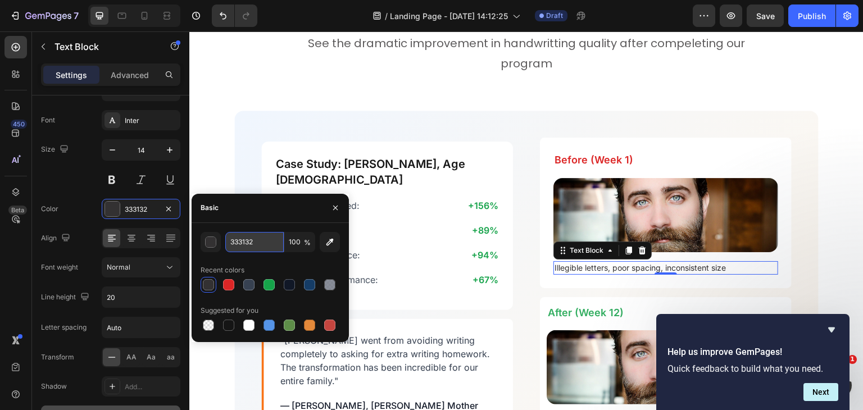
click at [238, 235] on input "333132" at bounding box center [254, 242] width 58 height 20
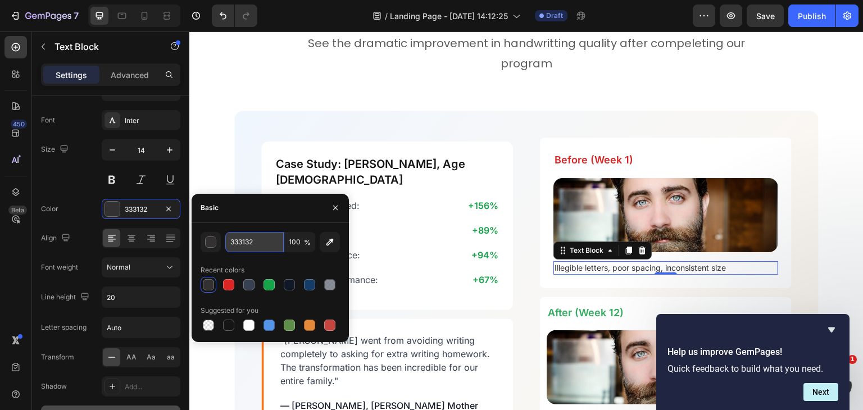
paste input "4B5563"
type input "4B5563"
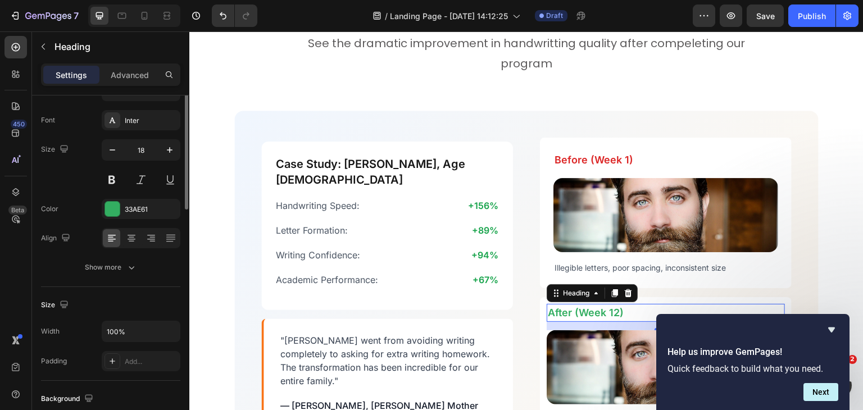
click at [599, 310] on h2 "After (Week 12)" at bounding box center [666, 313] width 238 height 18
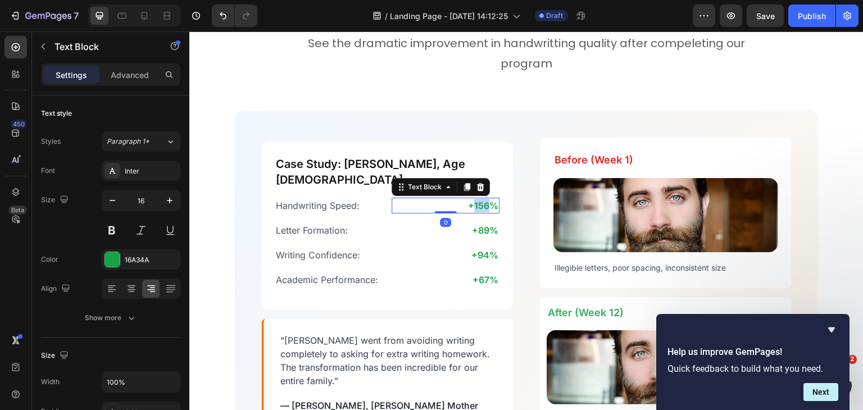
click at [475, 199] on p "+156%" at bounding box center [446, 205] width 106 height 13
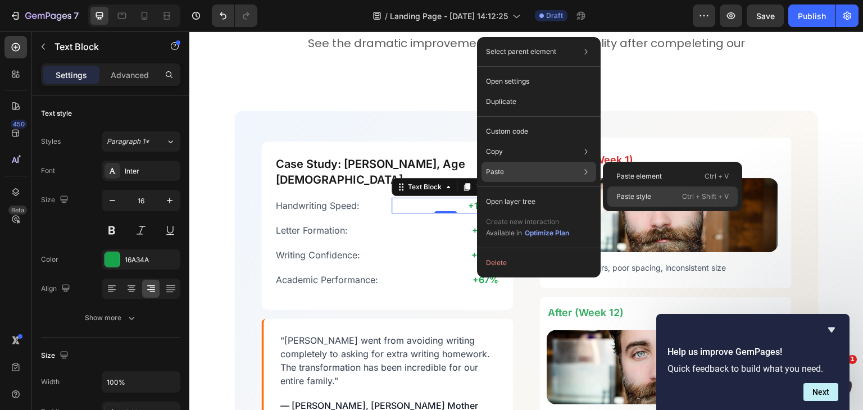
click at [618, 189] on div "Paste style Ctrl + Shift + V" at bounding box center [672, 197] width 130 height 20
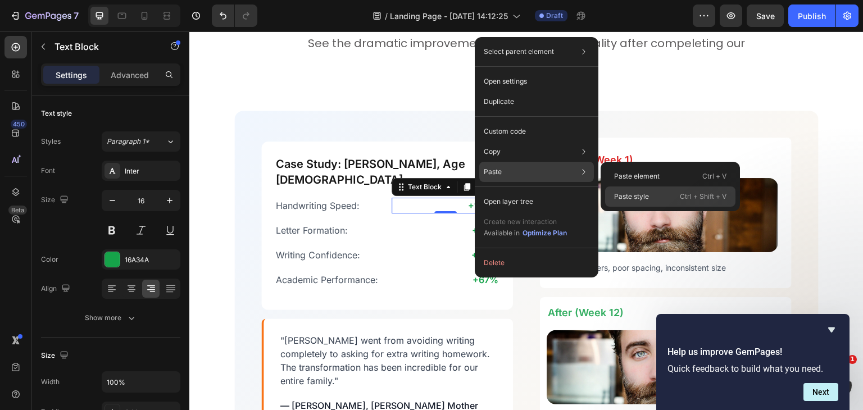
click at [616, 190] on div "Paste style Ctrl + Shift + V" at bounding box center [670, 197] width 130 height 20
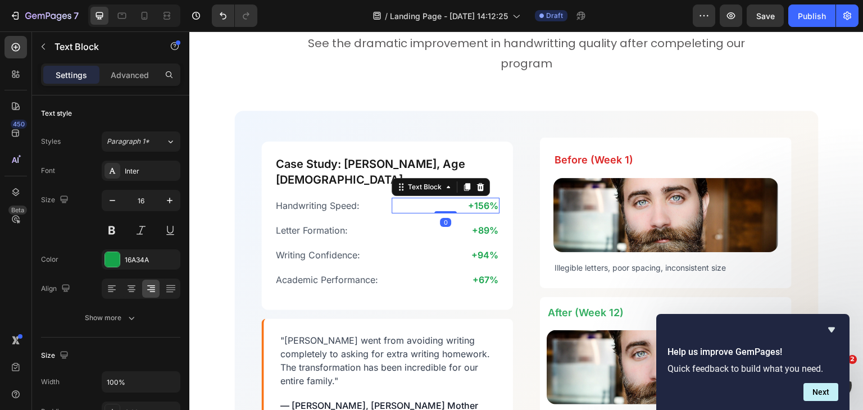
click at [475, 199] on p "+156%" at bounding box center [446, 205] width 106 height 13
click at [148, 256] on div "16A34A" at bounding box center [141, 260] width 33 height 10
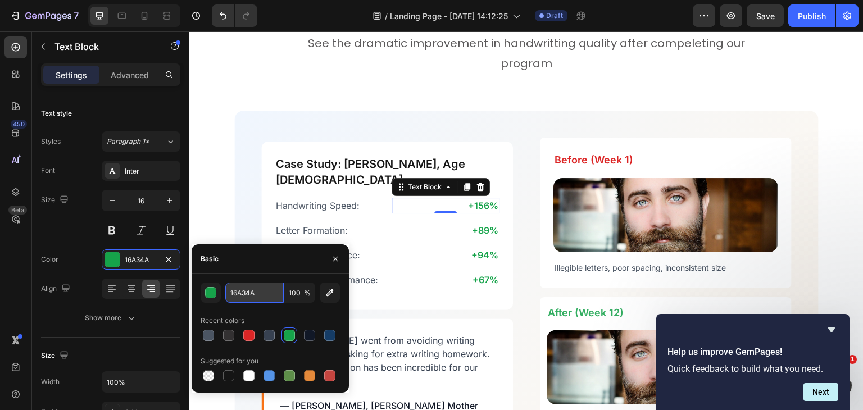
click at [253, 287] on input "16A34A" at bounding box center [254, 293] width 58 height 20
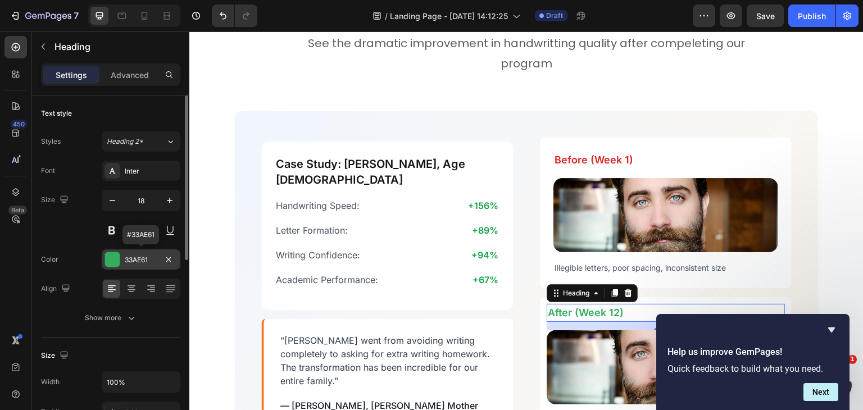
click at [147, 258] on div "33AE61" at bounding box center [141, 260] width 33 height 10
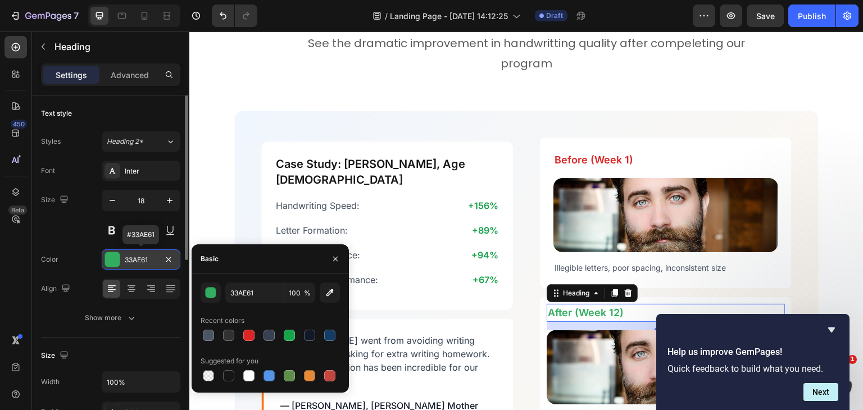
click at [147, 258] on div "33AE61" at bounding box center [141, 260] width 33 height 10
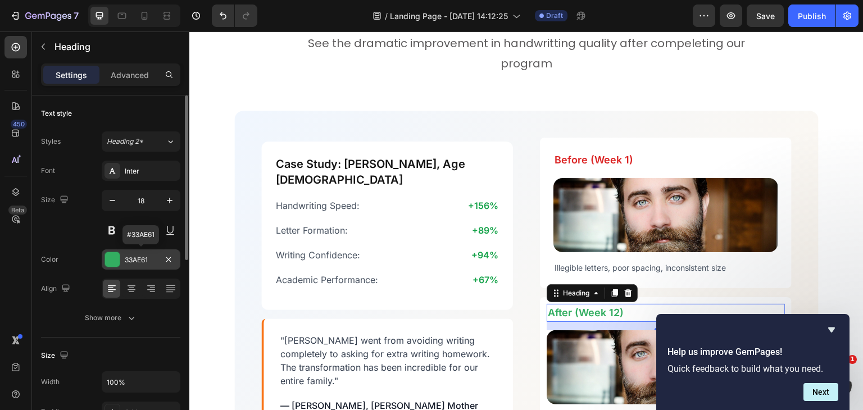
click at [147, 258] on div "33AE61" at bounding box center [141, 260] width 33 height 10
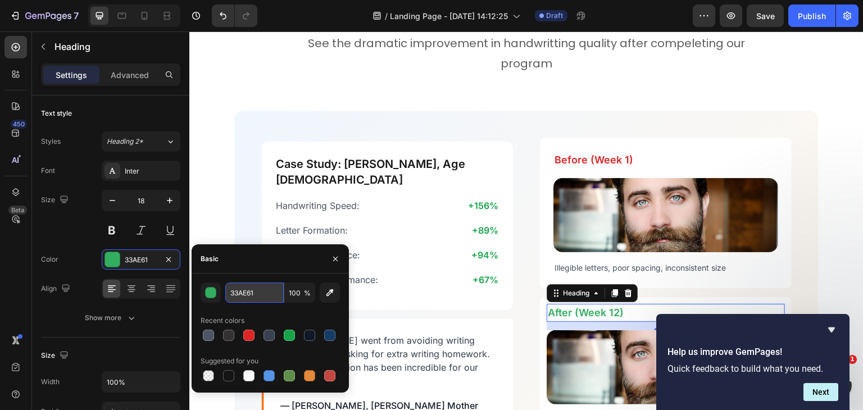
click at [265, 293] on input "33AE61" at bounding box center [254, 293] width 58 height 20
paste input "16A34A"
type input "16A34A"
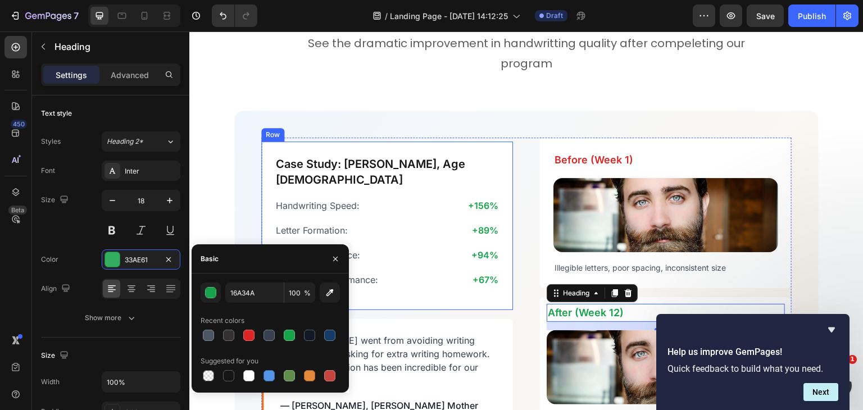
click at [478, 152] on div "Case Study: Alex, Age 8 Heading Handwriting Speed: Text Block +156% Text Block …" at bounding box center [387, 226] width 252 height 169
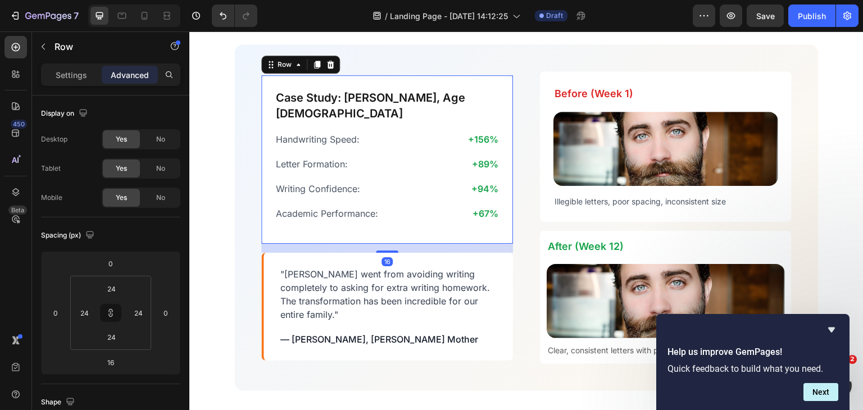
scroll to position [2391, 0]
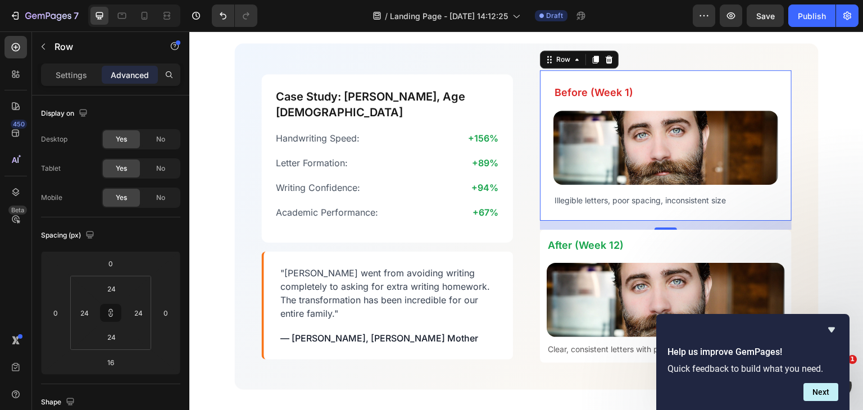
click at [653, 224] on div "16" at bounding box center [666, 225] width 252 height 9
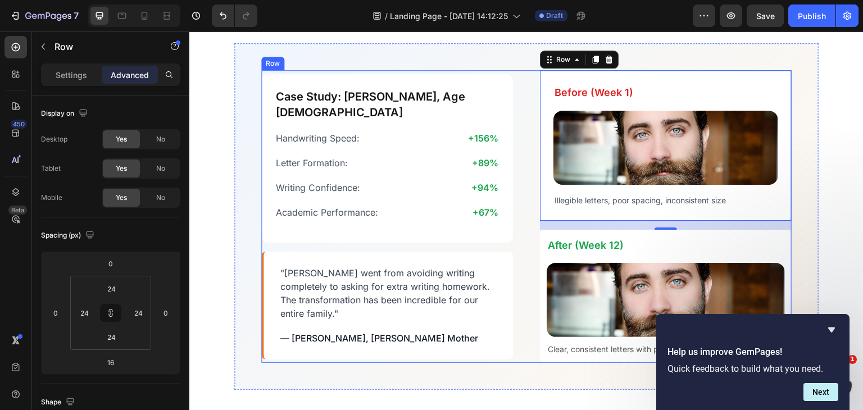
scroll to position [2353, 0]
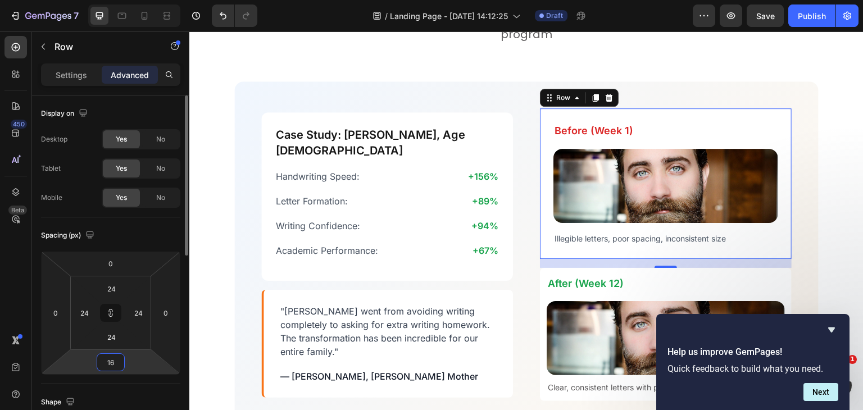
click at [118, 356] on input "16" at bounding box center [110, 362] width 22 height 17
type input "2"
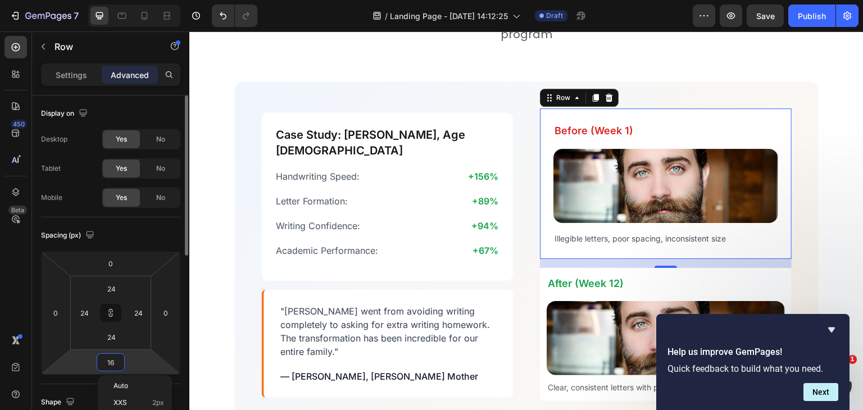
type input "2"
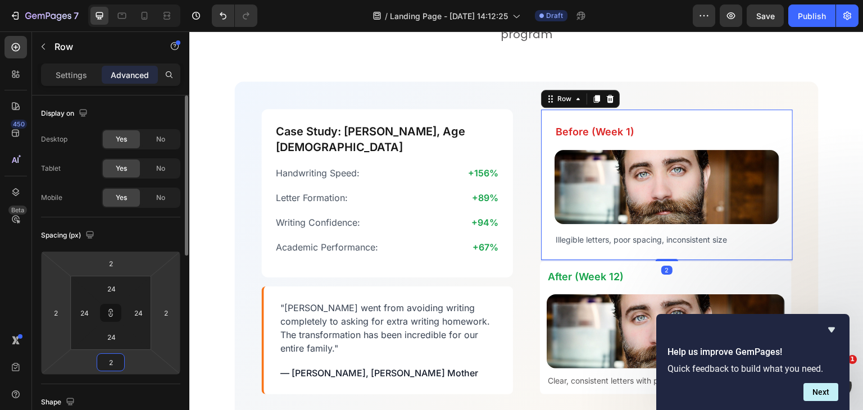
type input "24"
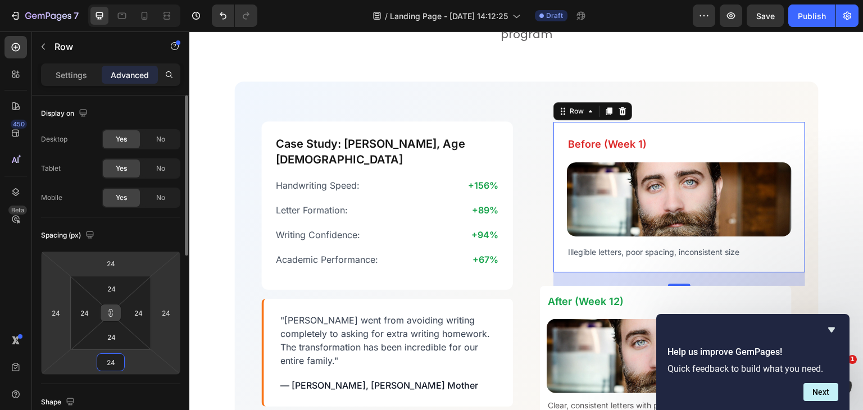
type input "24"
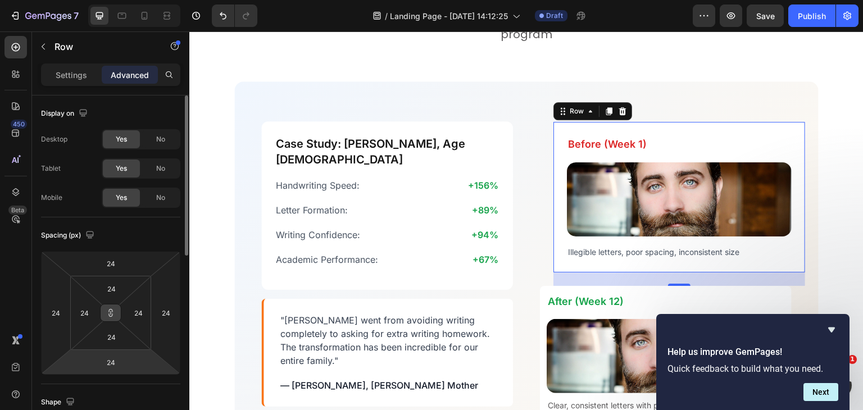
click at [110, 317] on button at bounding box center [110, 313] width 21 height 18
click at [114, 358] on input "24" at bounding box center [110, 362] width 22 height 17
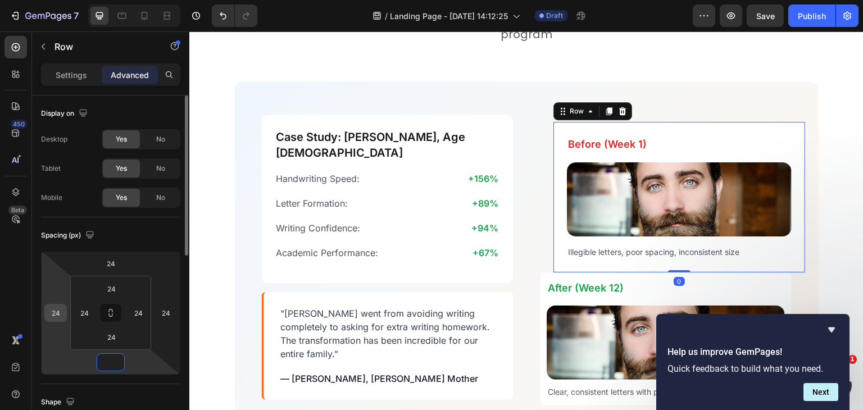
type input "0"
click at [63, 313] on input "24" at bounding box center [55, 313] width 17 height 17
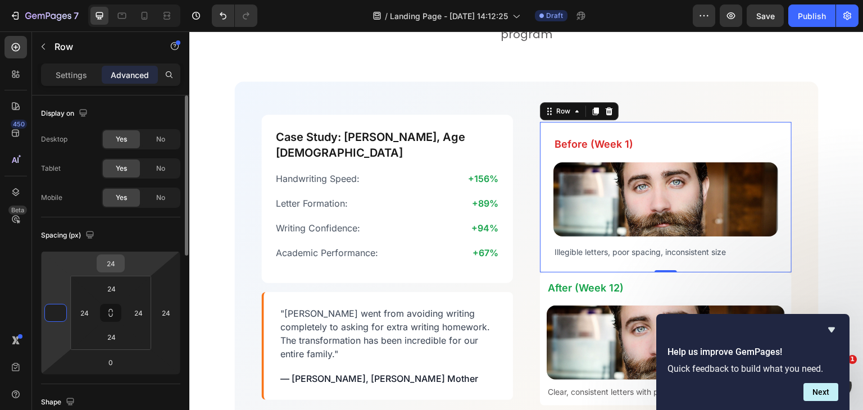
type input "0"
click at [116, 257] on input "24" at bounding box center [110, 263] width 22 height 17
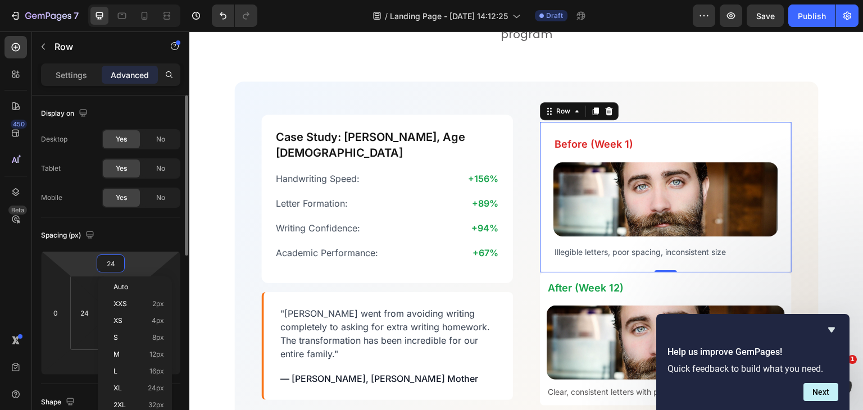
click at [116, 257] on input "24" at bounding box center [110, 263] width 22 height 17
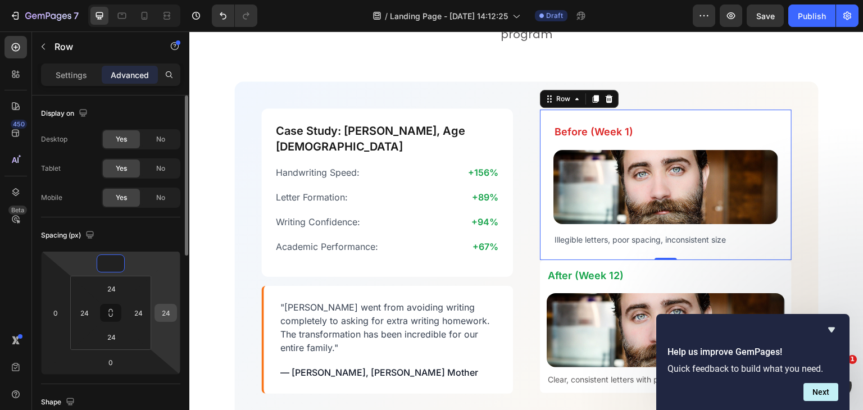
type input "0"
click at [171, 311] on input "24" at bounding box center [165, 313] width 17 height 17
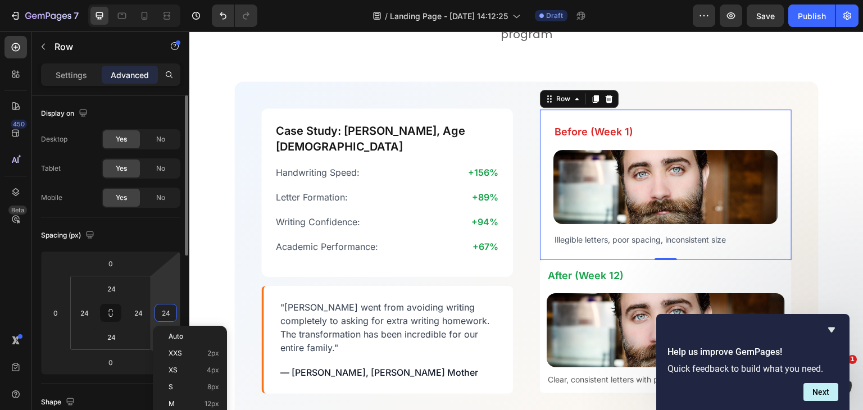
click at [171, 311] on input "24" at bounding box center [165, 313] width 17 height 17
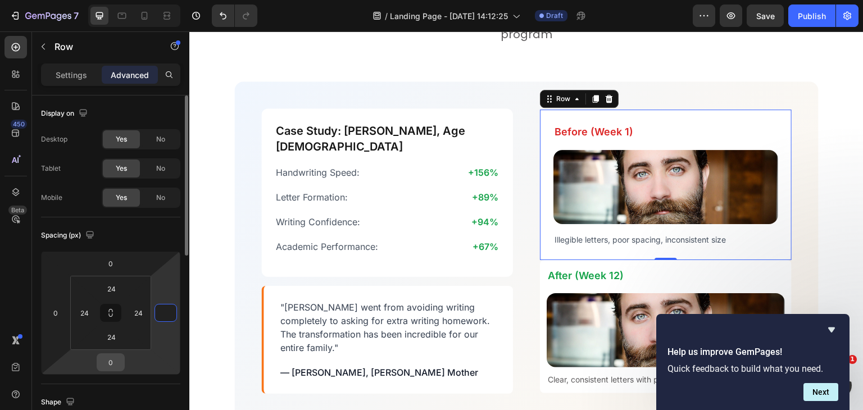
type input "0"
click at [108, 360] on input "0" at bounding box center [110, 362] width 22 height 17
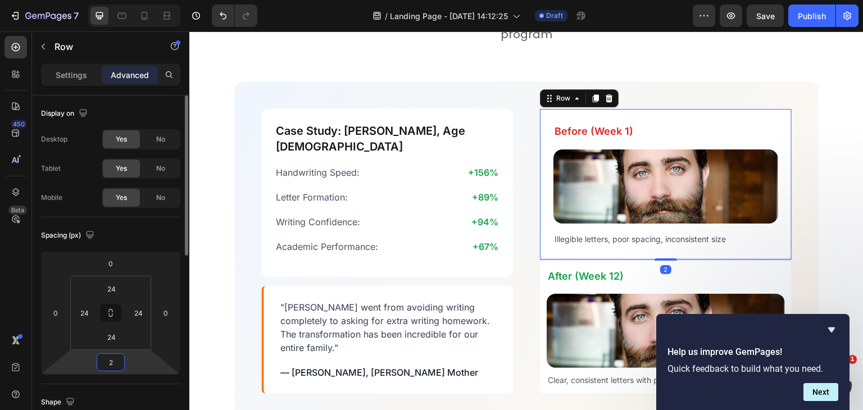
type input "24"
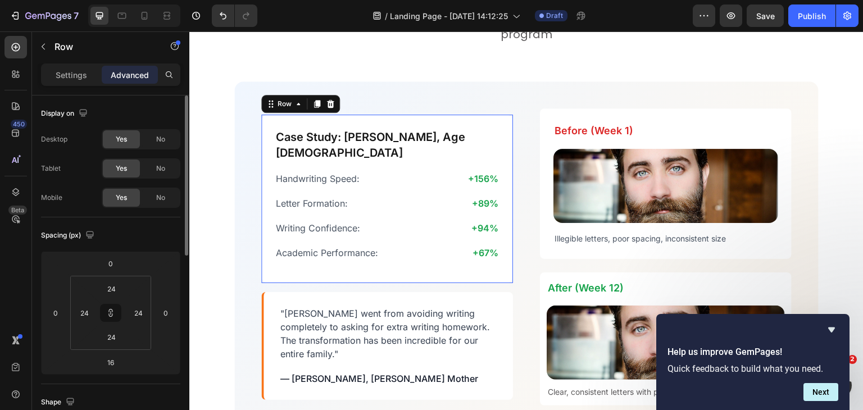
click at [478, 270] on div "Case Study: Alex, Age 8 Heading Handwriting Speed: Text Block +156% Text Block …" at bounding box center [387, 199] width 252 height 169
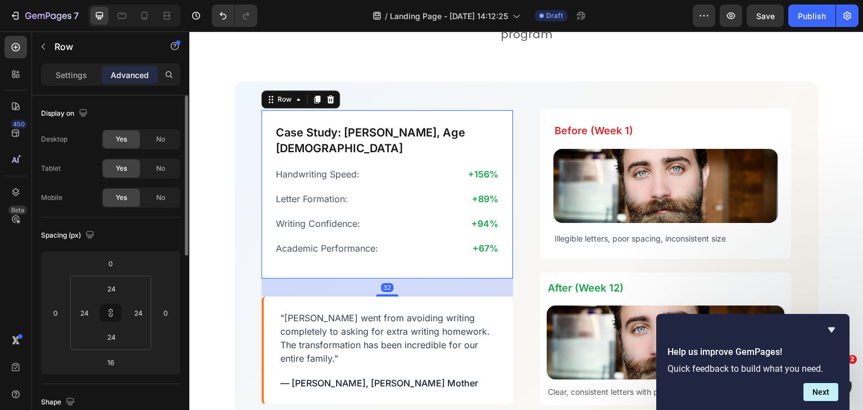
drag, startPoint x: 384, startPoint y: 282, endPoint x: 384, endPoint y: 291, distance: 9.0
click at [384, 291] on div "Case Study: Alex, Age 8 Heading Handwriting Speed: Text Block +156% Text Block …" at bounding box center [387, 256] width 252 height 297
type input "32"
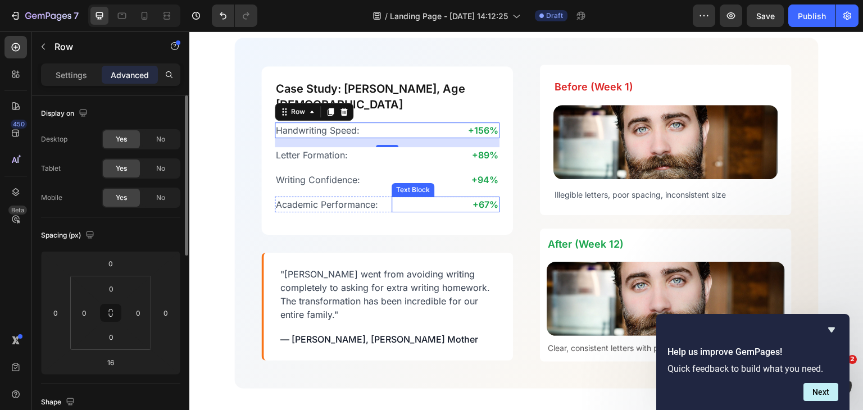
scroll to position [2398, 0]
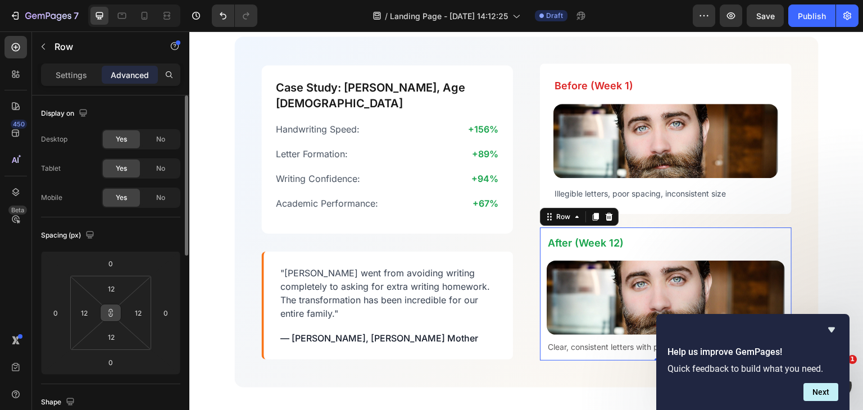
click at [110, 312] on icon at bounding box center [110, 312] width 9 height 9
click at [114, 281] on input "12" at bounding box center [111, 288] width 22 height 17
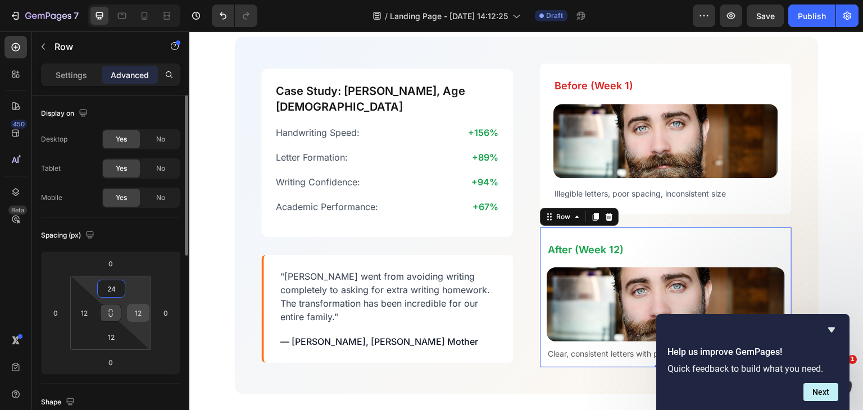
type input "24"
click at [135, 306] on input "12" at bounding box center [138, 313] width 17 height 17
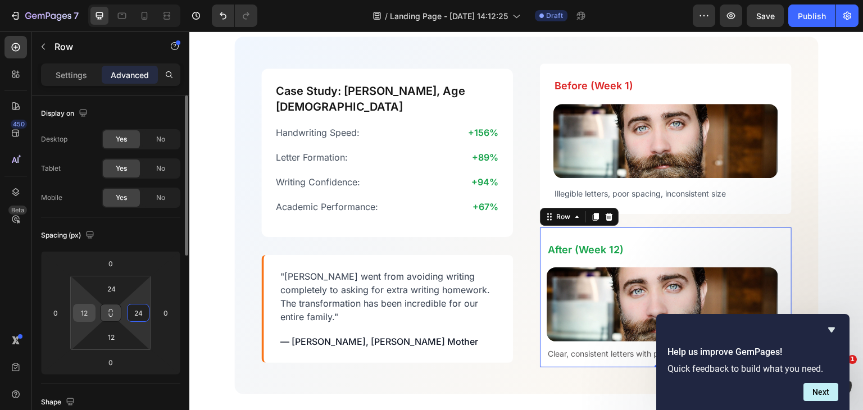
type input "24"
click at [91, 310] on input "12" at bounding box center [84, 313] width 17 height 17
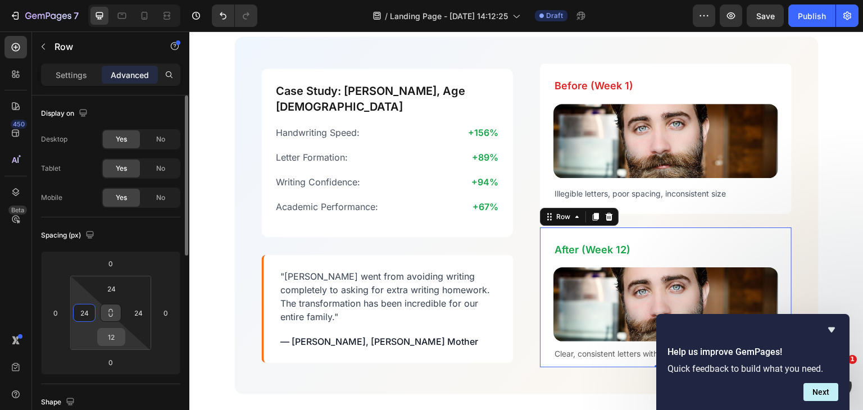
type input "24"
click at [114, 331] on input "12" at bounding box center [111, 337] width 22 height 17
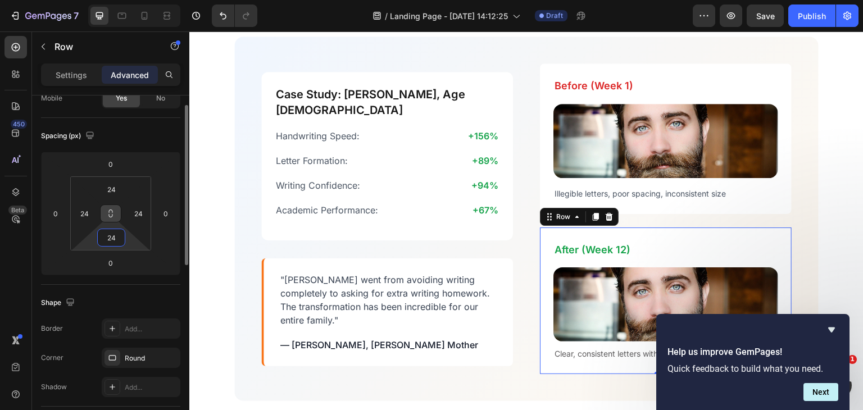
scroll to position [55, 0]
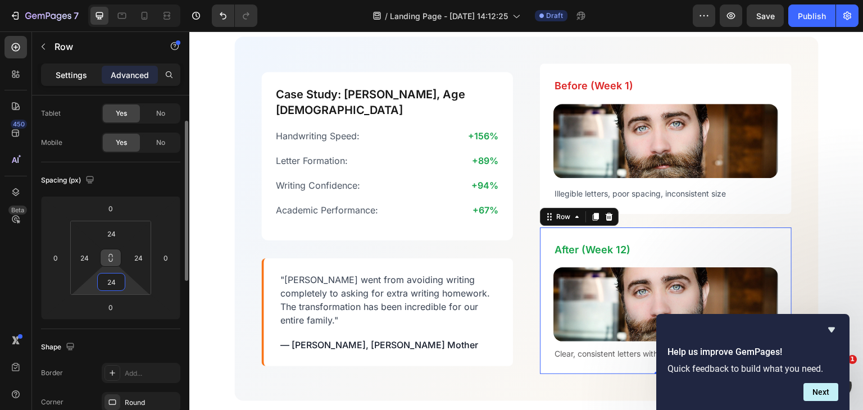
type input "24"
click at [65, 76] on p "Settings" at bounding box center [71, 75] width 31 height 12
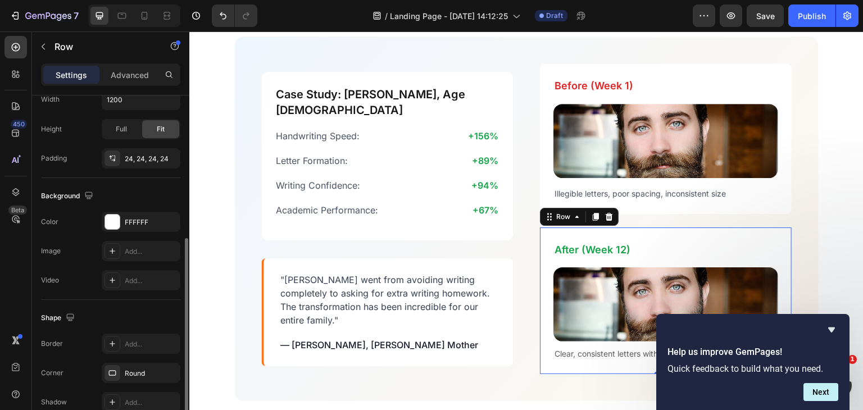
scroll to position [338, 0]
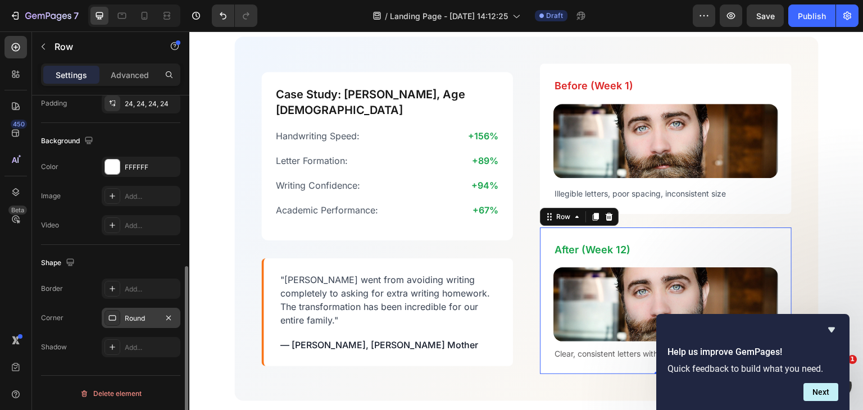
click at [135, 308] on div "Round" at bounding box center [141, 318] width 79 height 20
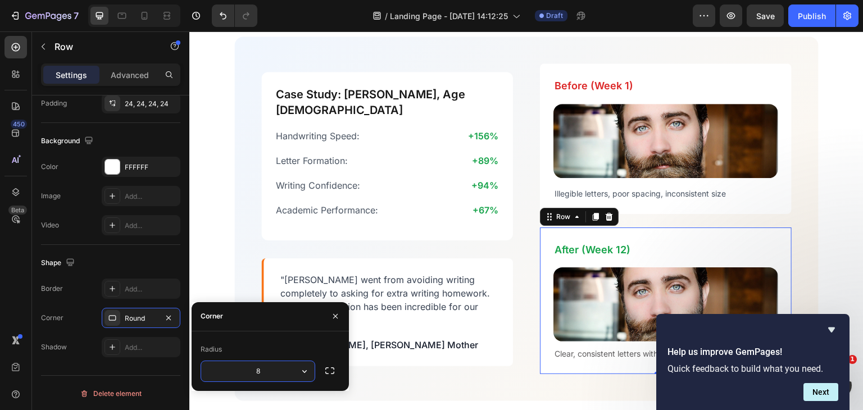
click at [264, 369] on input "8" at bounding box center [257, 371] width 113 height 20
type input "12"
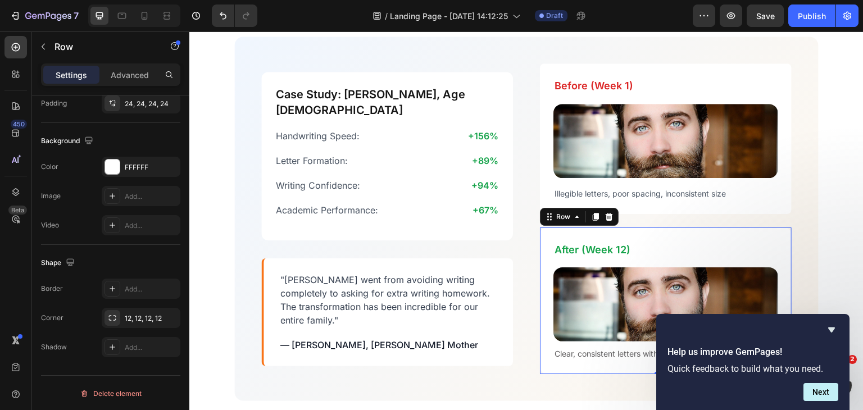
click at [652, 234] on div "After (Week 12) Heading Image Clear, consistent letters with proper spacing Tex…" at bounding box center [666, 301] width 252 height 147
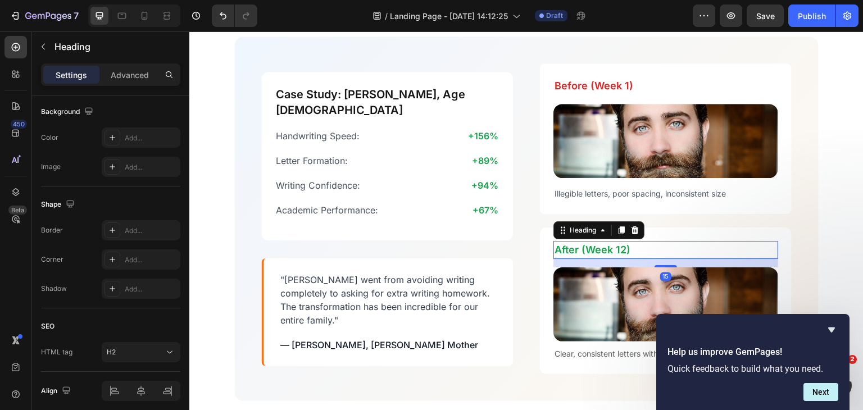
scroll to position [0, 0]
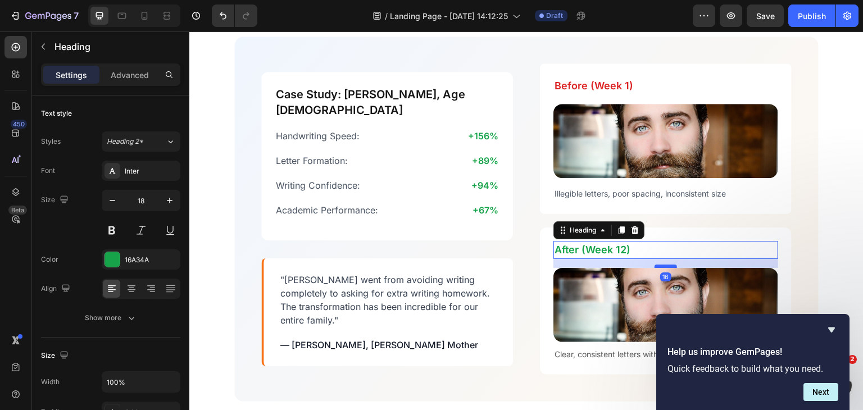
click at [659, 266] on div at bounding box center [666, 266] width 22 height 3
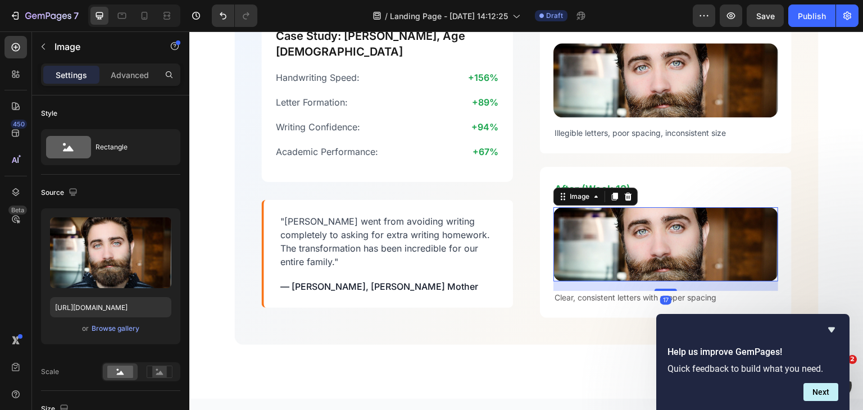
scroll to position [2458, 0]
click at [657, 292] on div "After (Week 12) Heading Image 16 Clear, consistent letters with proper spacing …" at bounding box center [665, 243] width 225 height 124
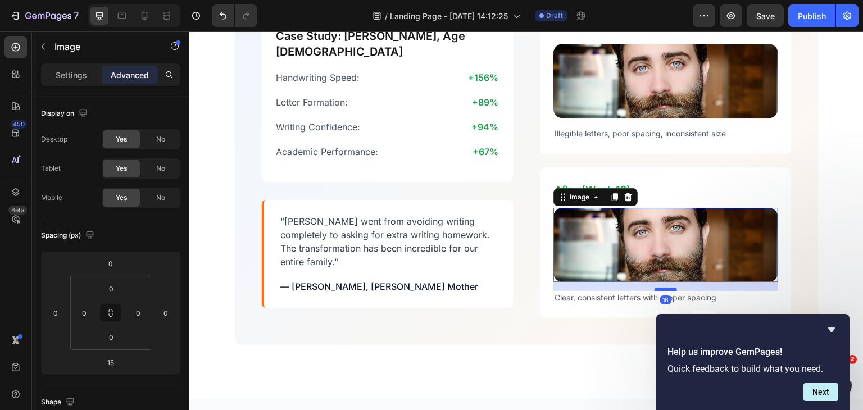
click at [657, 288] on div at bounding box center [666, 289] width 22 height 3
type input "16"
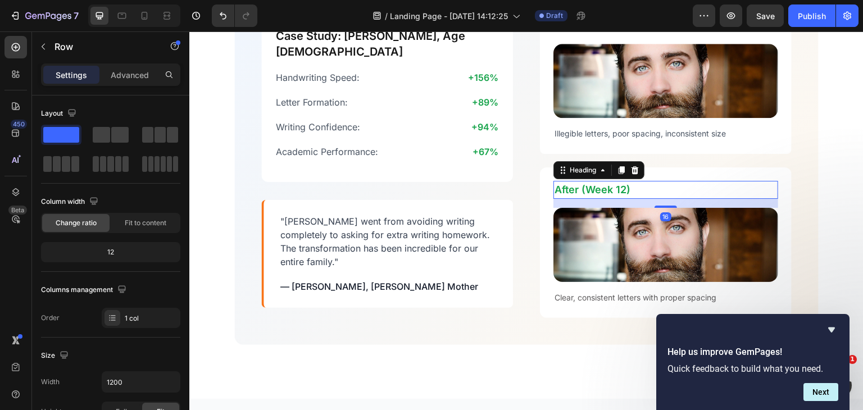
click at [591, 184] on h2 "After (Week 12)" at bounding box center [665, 190] width 225 height 18
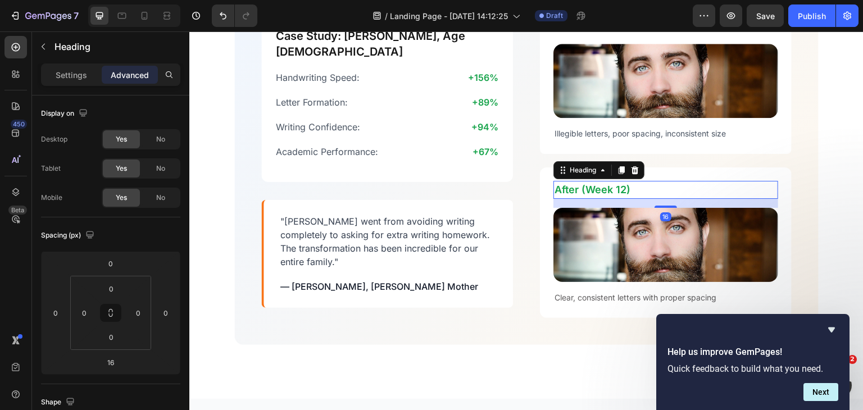
click at [591, 184] on h2 "After (Week 12)" at bounding box center [665, 190] width 225 height 18
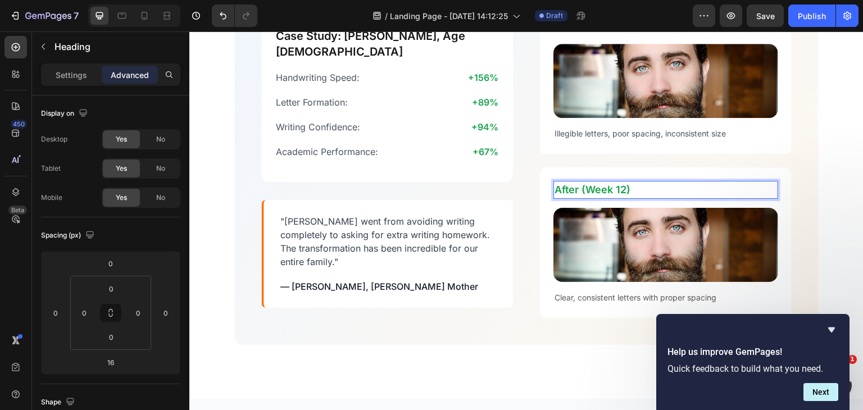
click at [647, 181] on h2 "After (Week 12)" at bounding box center [665, 190] width 225 height 18
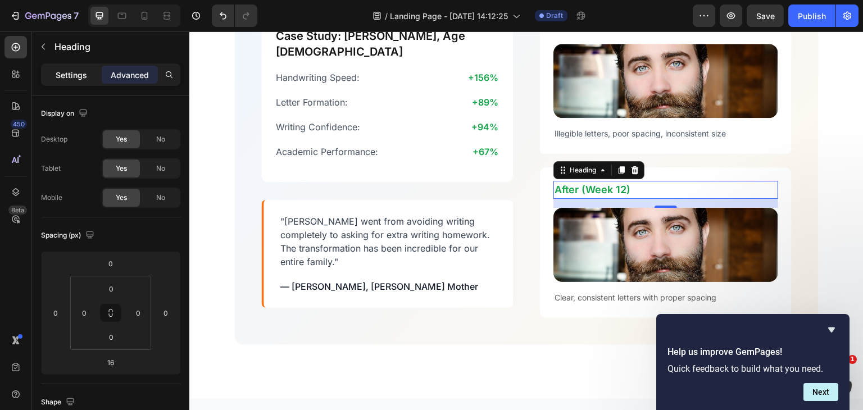
click at [65, 76] on p "Settings" at bounding box center [71, 75] width 31 height 12
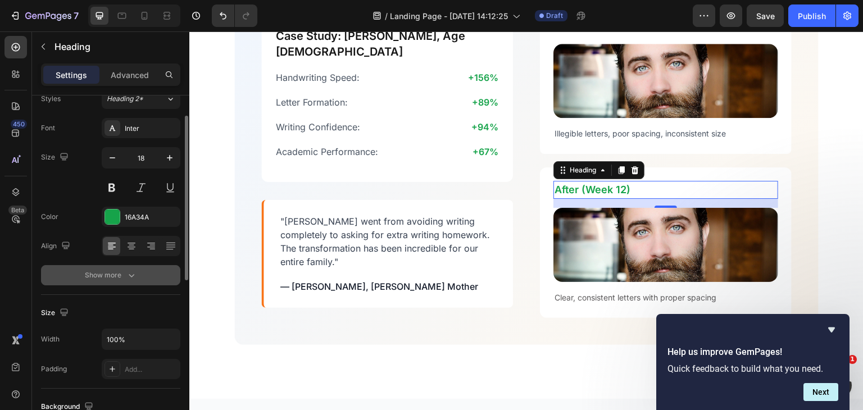
scroll to position [43, 0]
click at [128, 279] on icon "button" at bounding box center [131, 275] width 11 height 11
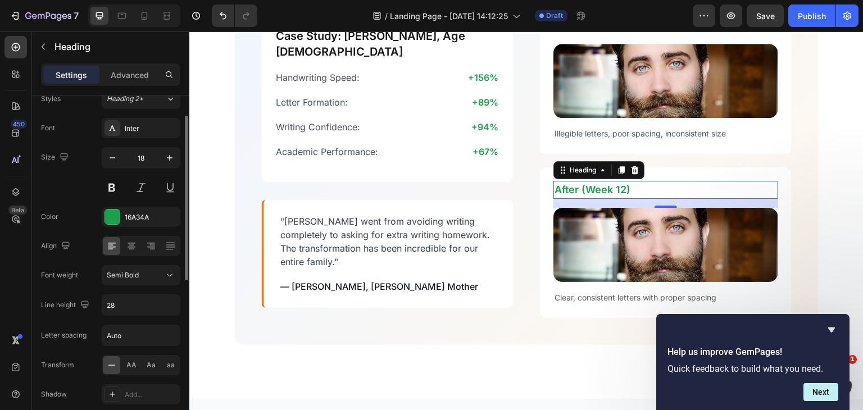
scroll to position [22, 0]
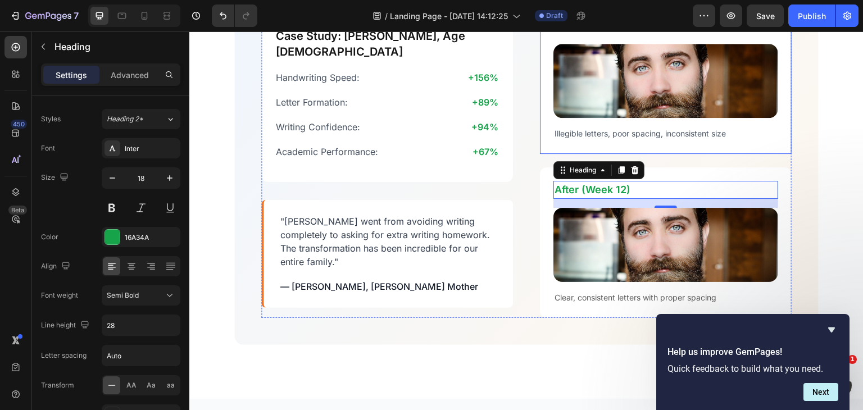
click at [545, 147] on div "Before (Week 1) Heading Image Illegible letters, poor spacing, inconsistent siz…" at bounding box center [666, 78] width 252 height 151
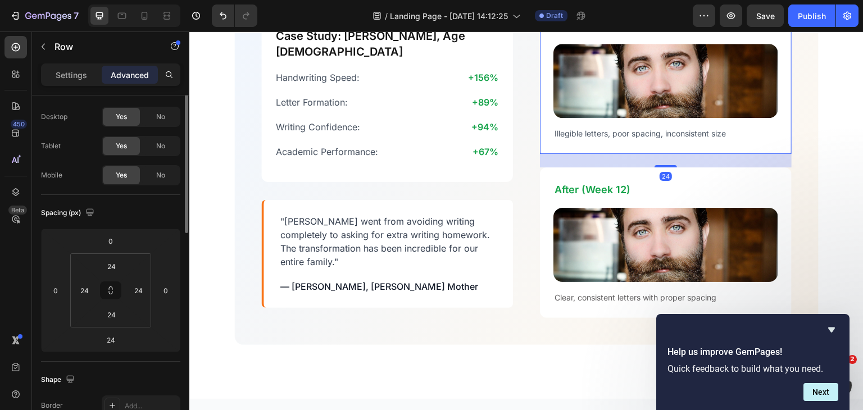
scroll to position [0, 0]
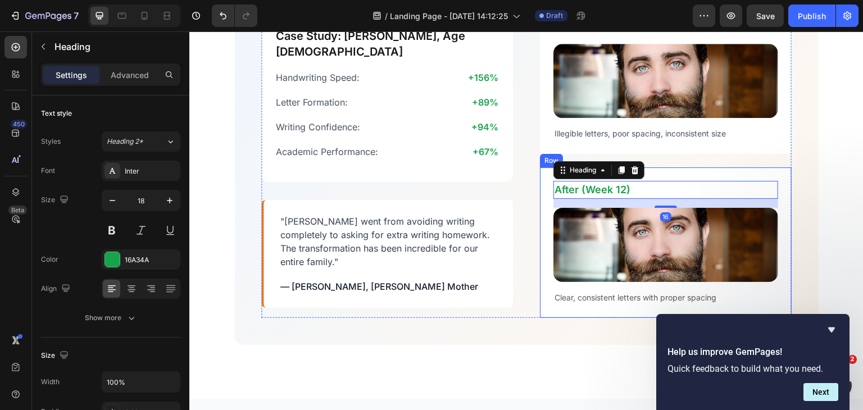
click at [680, 174] on div "After (Week 12) Heading 16 Image Clear, consistent letters with proper spacing …" at bounding box center [666, 242] width 252 height 151
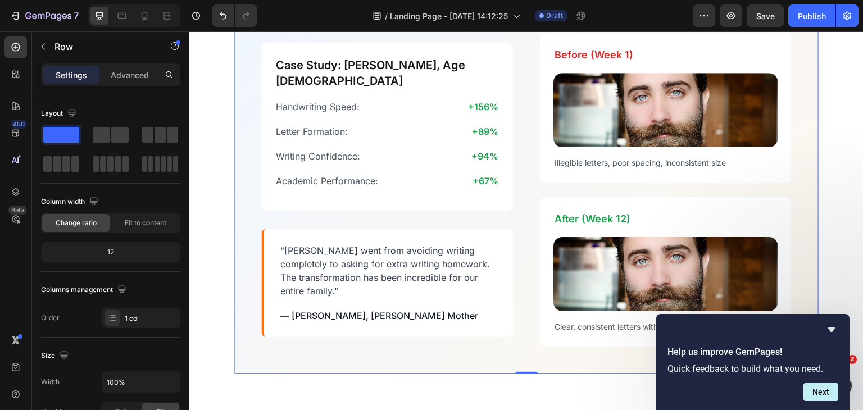
scroll to position [2447, 0]
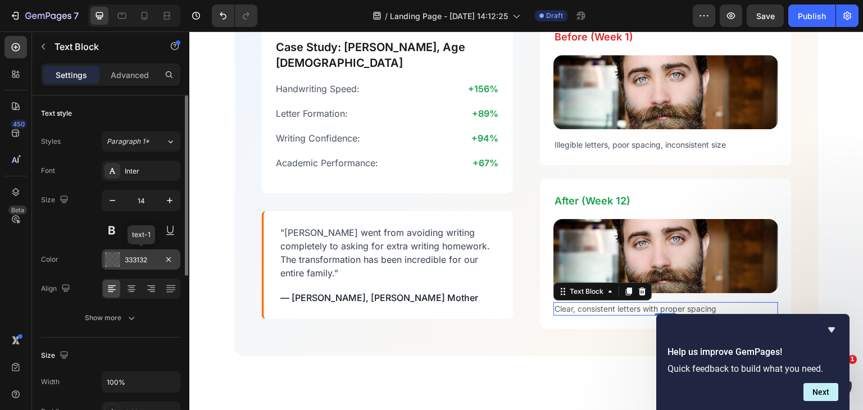
click at [142, 253] on div "333132" at bounding box center [141, 259] width 79 height 20
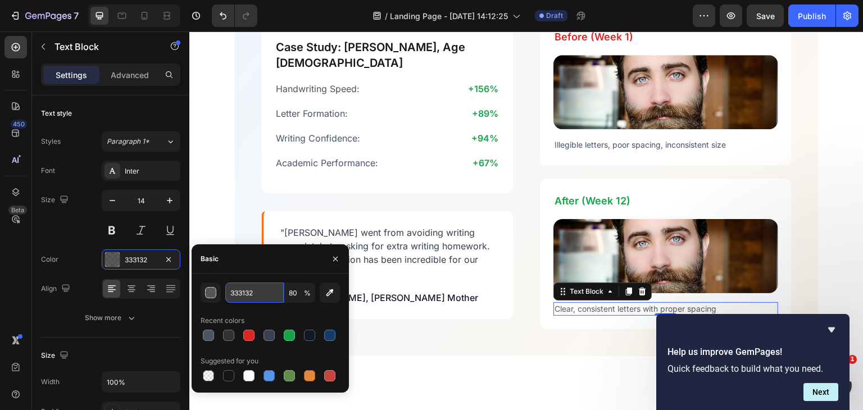
click at [242, 290] on input "333132" at bounding box center [254, 293] width 58 height 20
paste input "4B5563"
type input "4B5563"
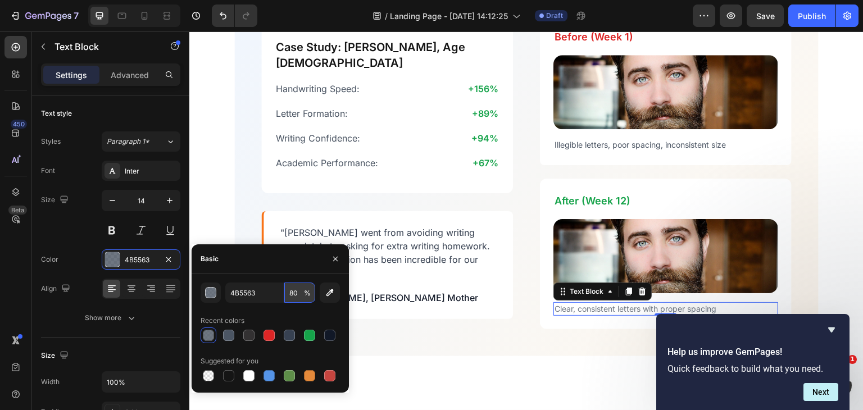
click at [299, 289] on input "80" at bounding box center [299, 293] width 31 height 20
type input "100"
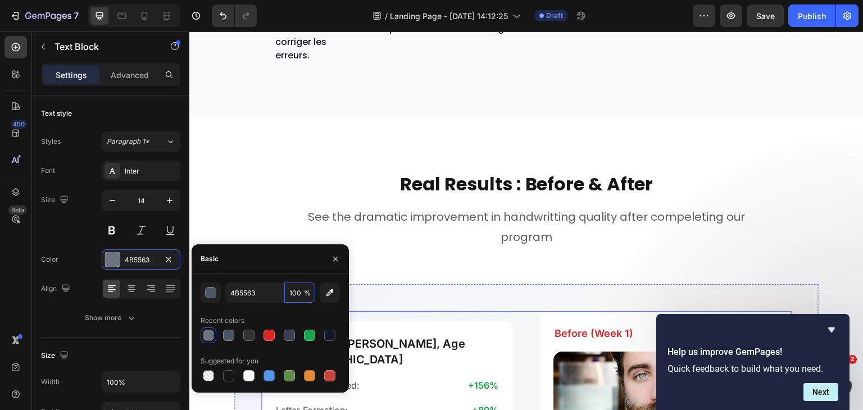
scroll to position [2150, 0]
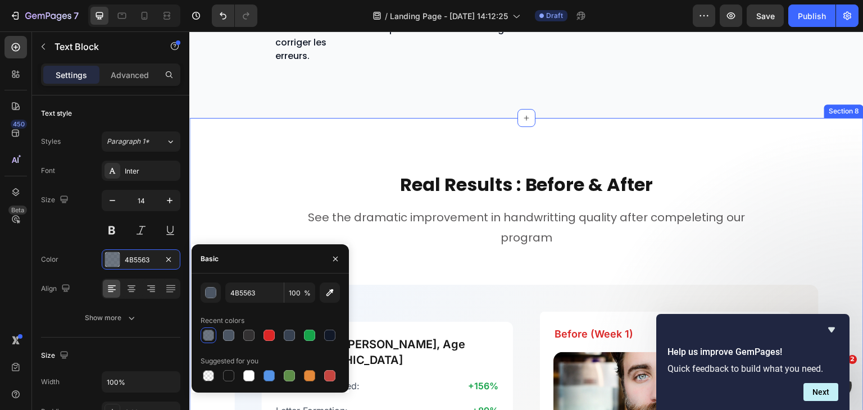
click at [470, 138] on div "Real Results : Before & After Heading See the dramatic improvement in handwritt…" at bounding box center [526, 413] width 674 height 590
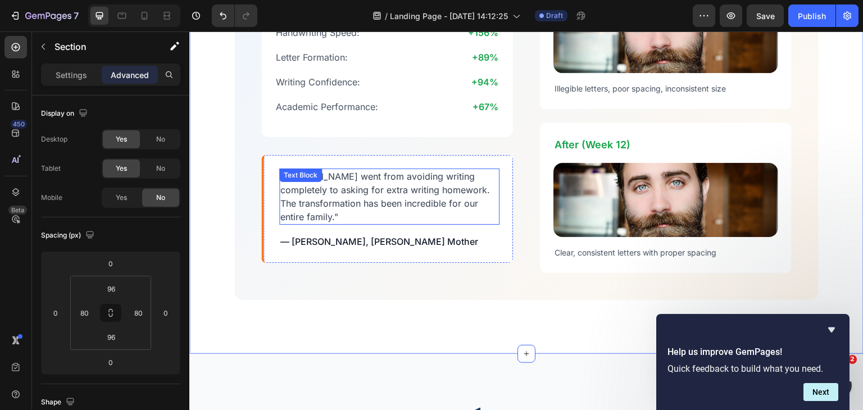
scroll to position [2544, 0]
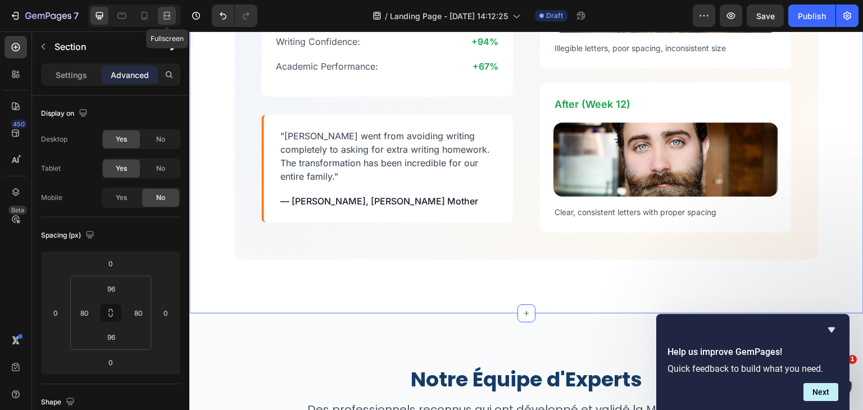
click at [171, 17] on icon at bounding box center [166, 15] width 11 height 11
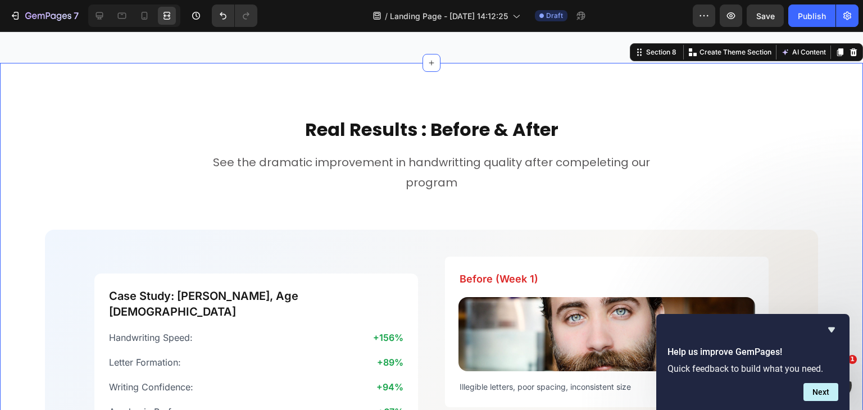
scroll to position [2212, 0]
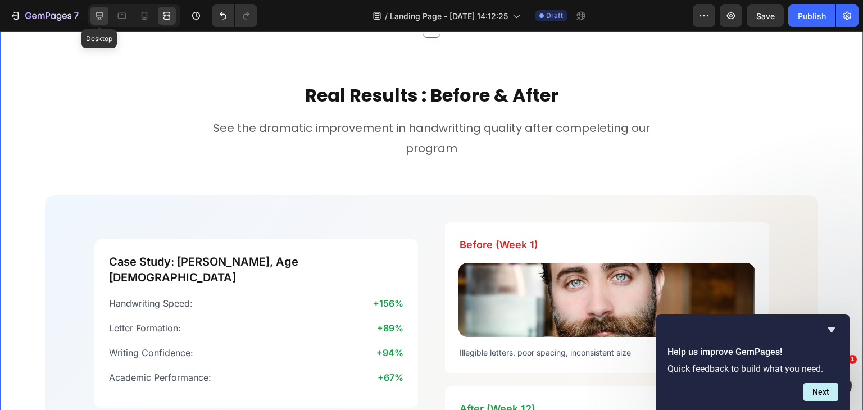
click at [96, 20] on icon at bounding box center [99, 15] width 11 height 11
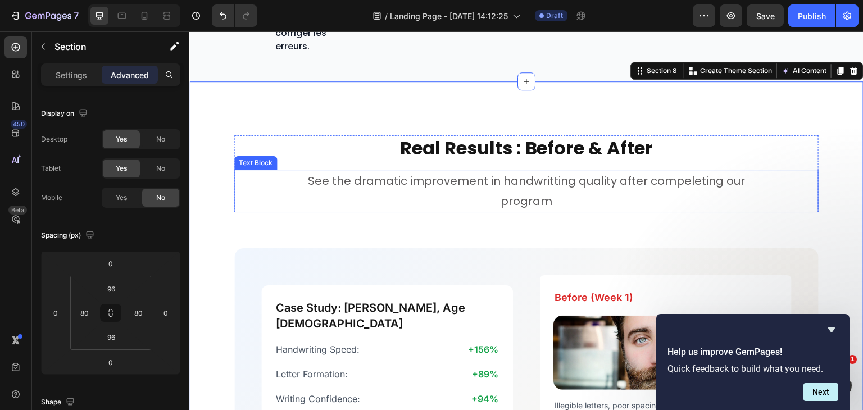
scroll to position [2145, 0]
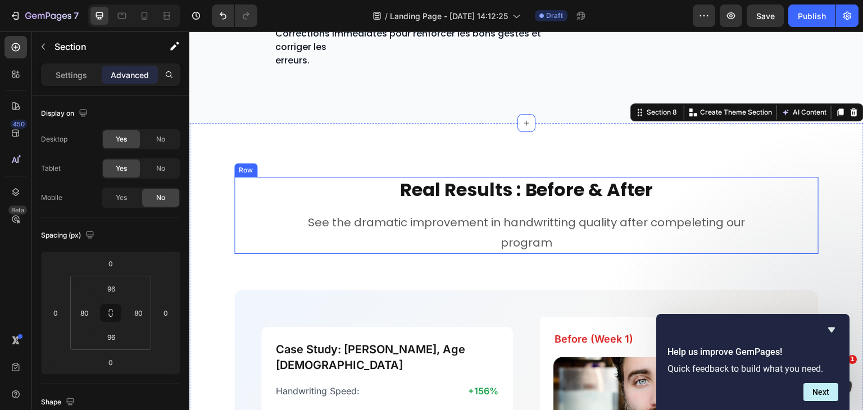
click at [265, 207] on div "Real Results : Before & After Heading See the dramatic improvement in handwritt…" at bounding box center [526, 216] width 584 height 78
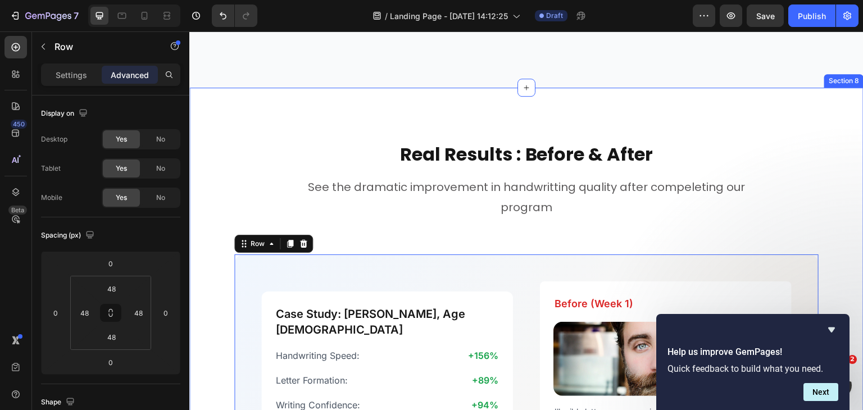
scroll to position [2181, 0]
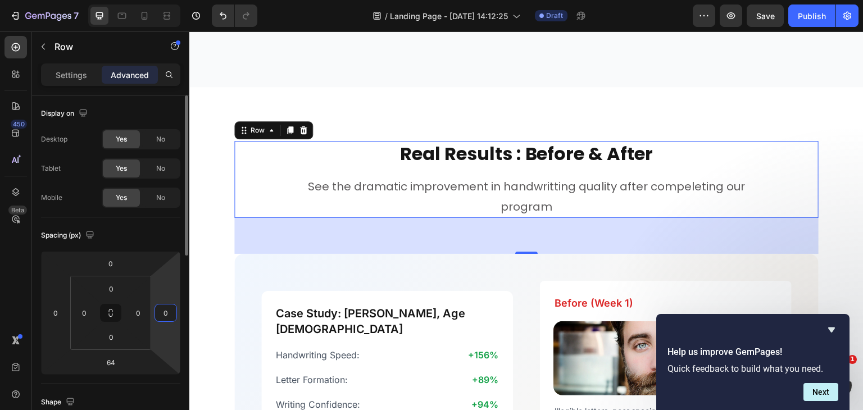
click at [166, 314] on input "0" at bounding box center [165, 313] width 17 height 17
type input "35"
click at [87, 308] on input "0" at bounding box center [84, 313] width 17 height 17
type input "35"
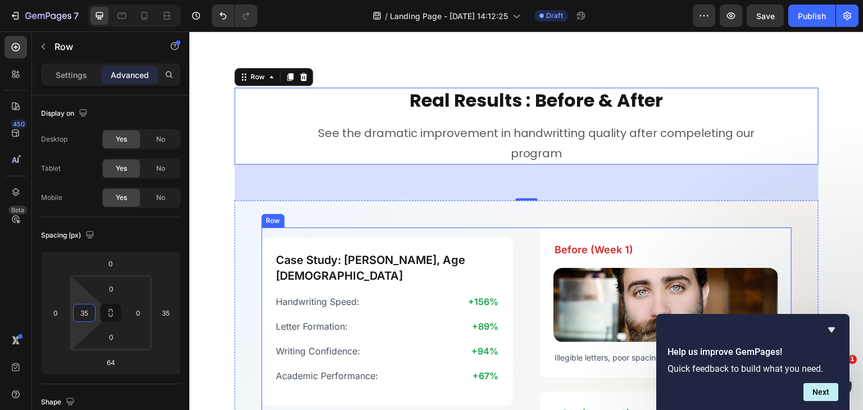
scroll to position [2251, 0]
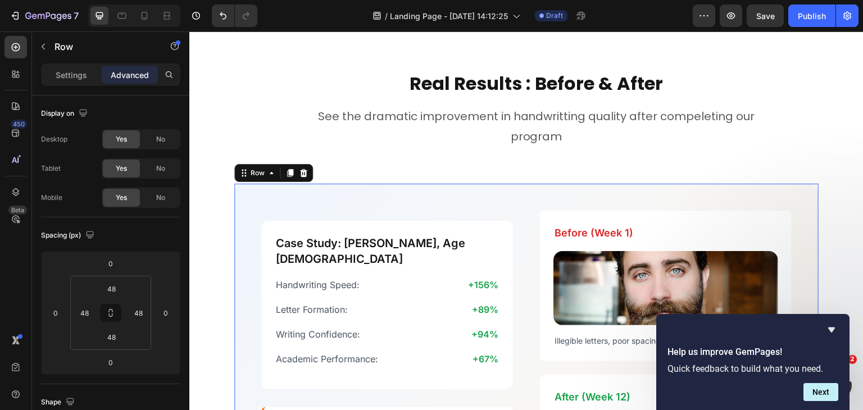
click at [276, 197] on div "Case Study: Alex, Age 8 Heading Handwriting Speed: Text Block +156% Text Block …" at bounding box center [526, 368] width 584 height 369
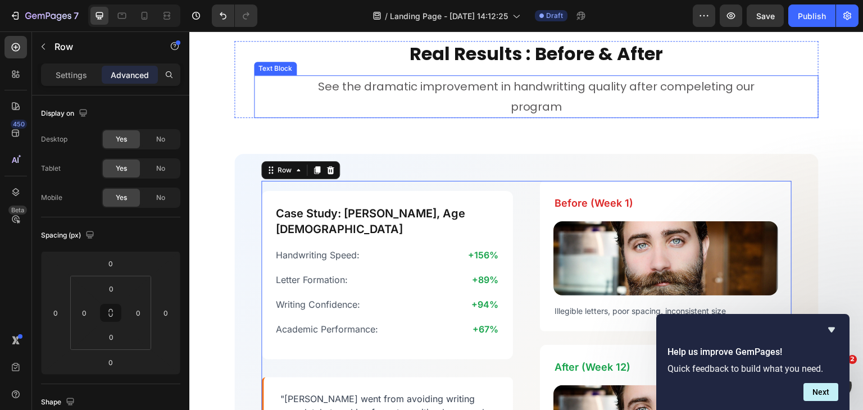
scroll to position [2250, 0]
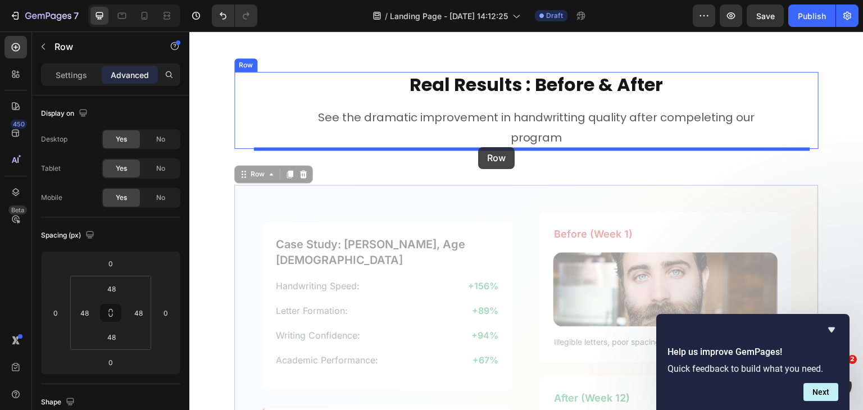
drag, startPoint x: 473, startPoint y: 188, endPoint x: 478, endPoint y: 147, distance: 41.3
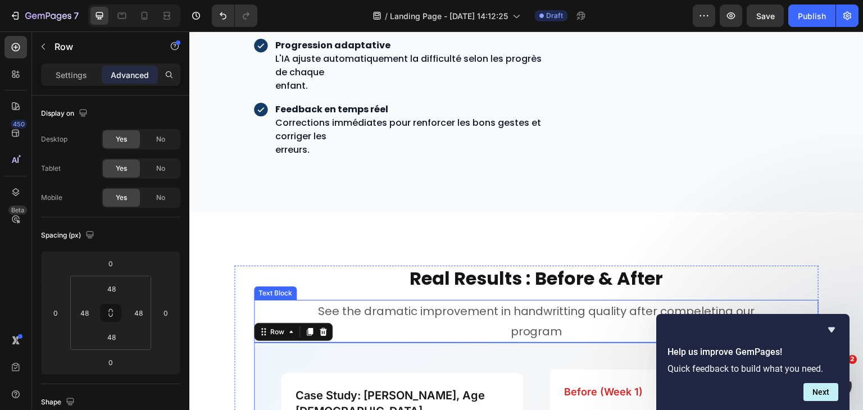
scroll to position [2149, 0]
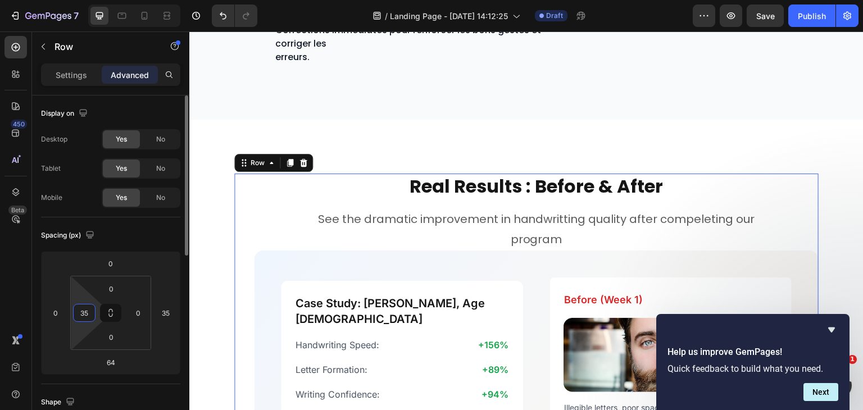
click at [90, 307] on input "35" at bounding box center [84, 313] width 17 height 17
type input "32"
click at [170, 312] on input "35" at bounding box center [165, 313] width 17 height 17
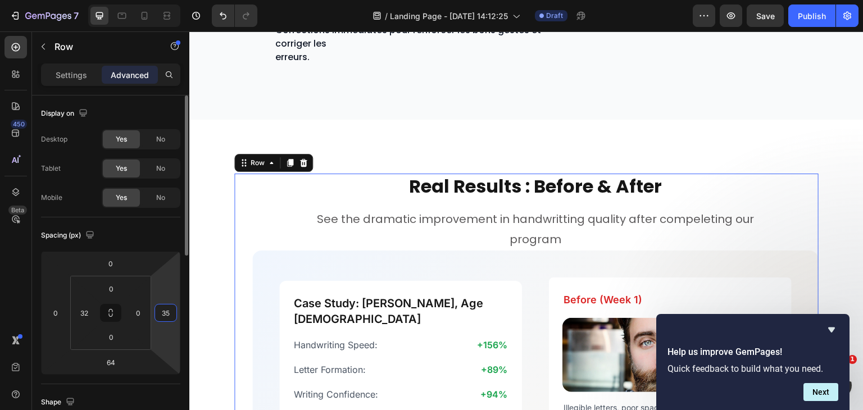
click at [170, 312] on input "35" at bounding box center [165, 313] width 17 height 17
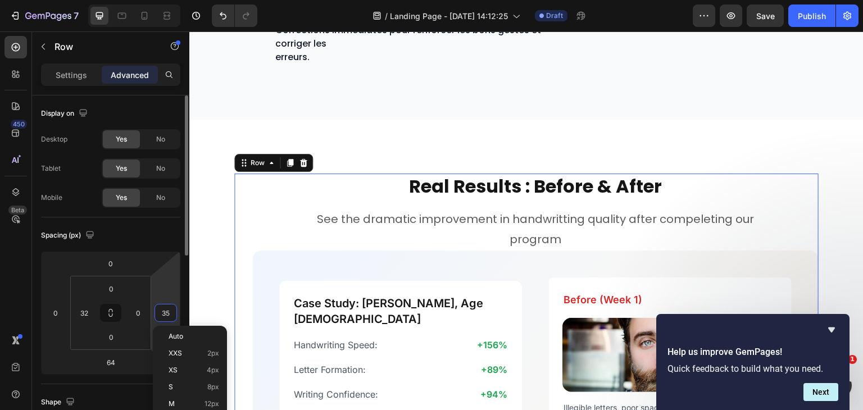
click at [170, 312] on input "35" at bounding box center [165, 313] width 17 height 17
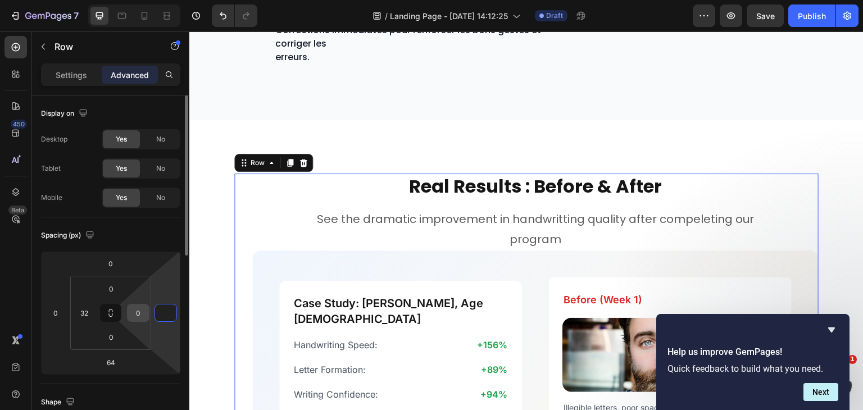
type input "0"
click at [139, 313] on input "0" at bounding box center [138, 313] width 17 height 17
type input "32"
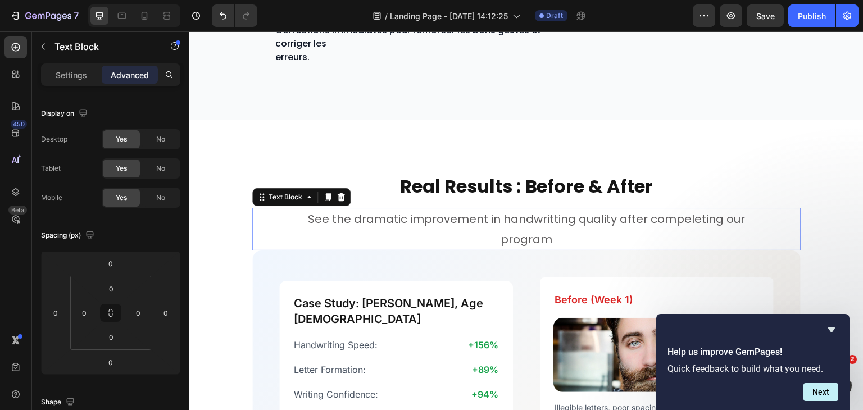
click at [263, 210] on p "See the dramatic improvement in handwritting quality after compeleting our" at bounding box center [526, 219] width 546 height 20
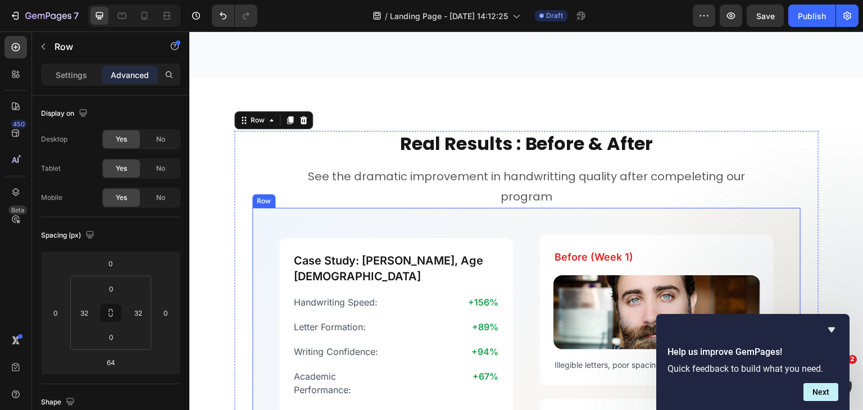
scroll to position [2172, 0]
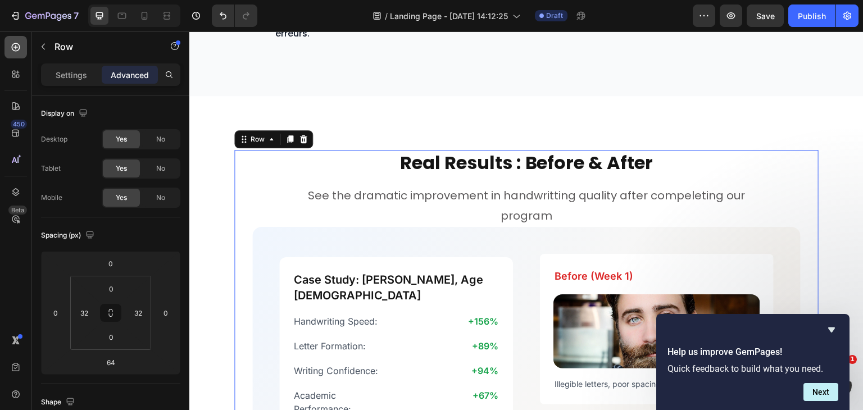
click at [13, 46] on icon at bounding box center [15, 47] width 11 height 11
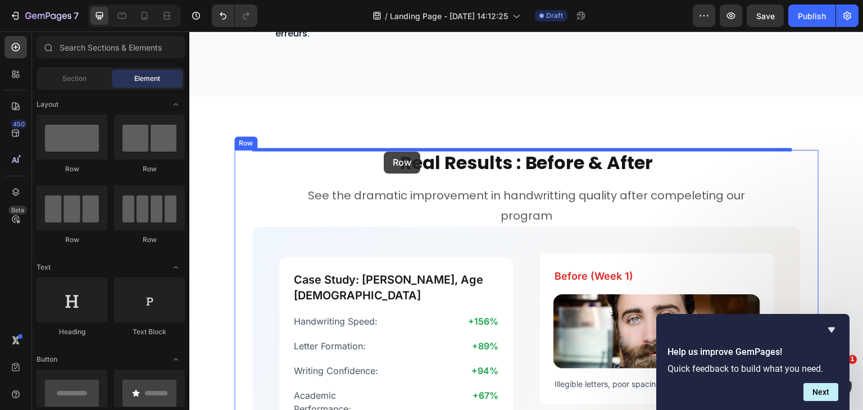
drag, startPoint x: 265, startPoint y: 171, endPoint x: 384, endPoint y: 152, distance: 121.3
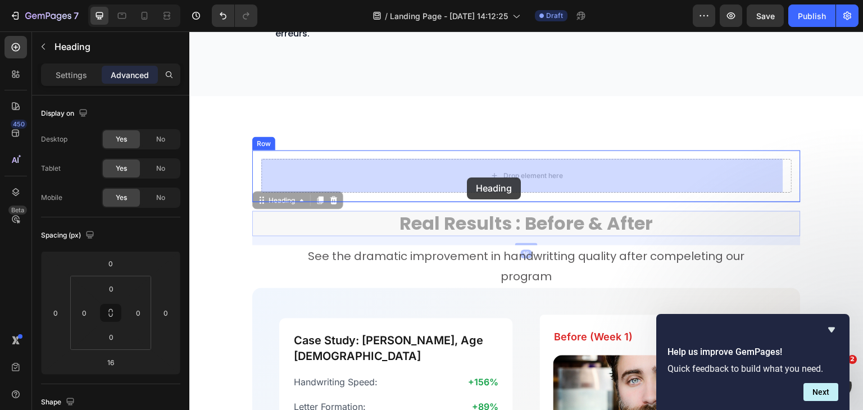
drag, startPoint x: 469, startPoint y: 224, endPoint x: 467, endPoint y: 178, distance: 46.1
type input "0"
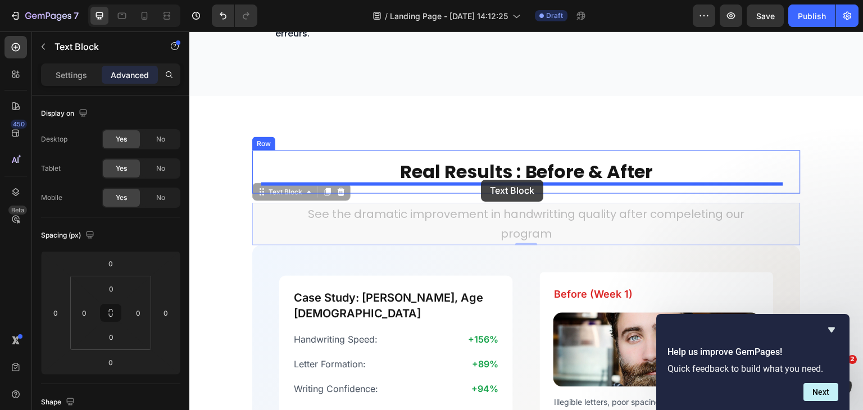
drag, startPoint x: 482, startPoint y: 216, endPoint x: 481, endPoint y: 180, distance: 36.5
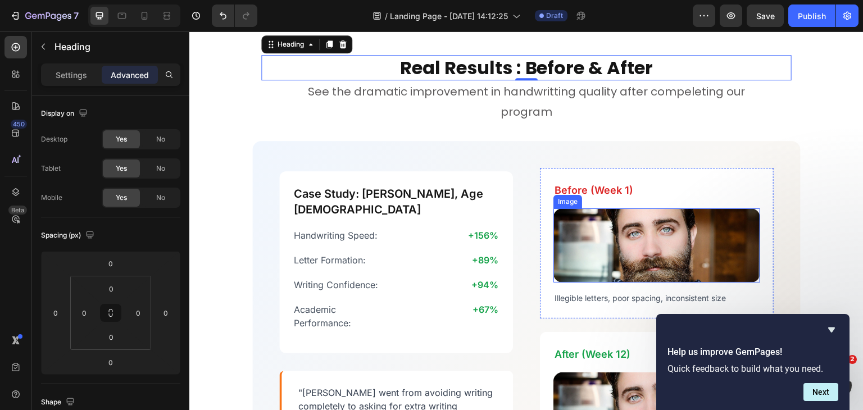
scroll to position [2187, 0]
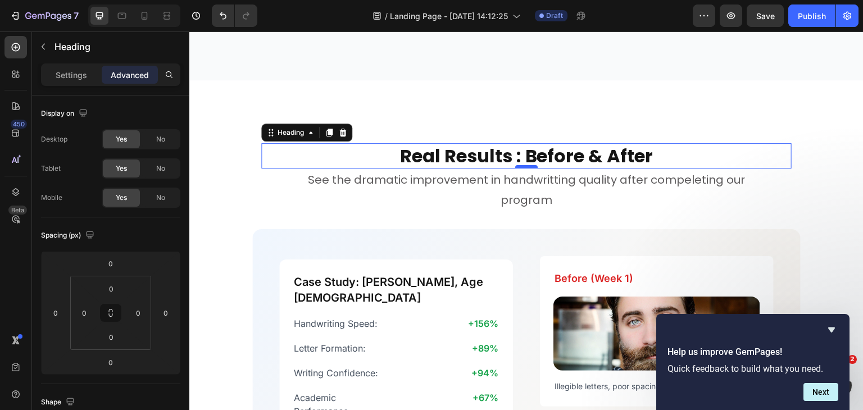
click at [521, 165] on div at bounding box center [526, 166] width 22 height 3
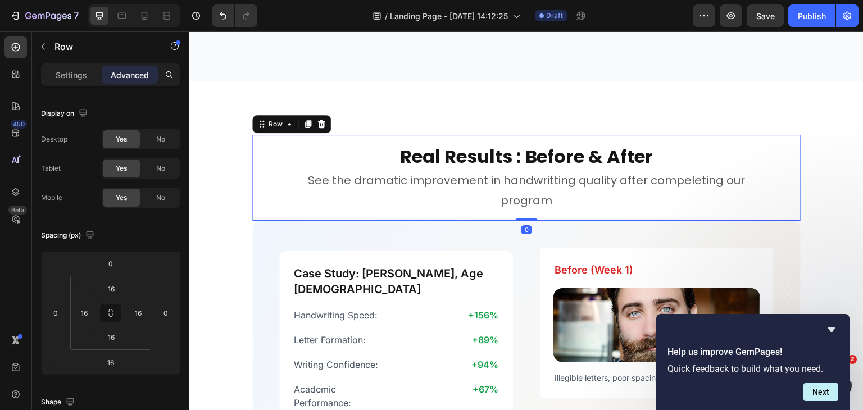
drag, startPoint x: 522, startPoint y: 227, endPoint x: 523, endPoint y: 215, distance: 12.4
type input "0"
click at [114, 288] on input "16" at bounding box center [111, 288] width 22 height 17
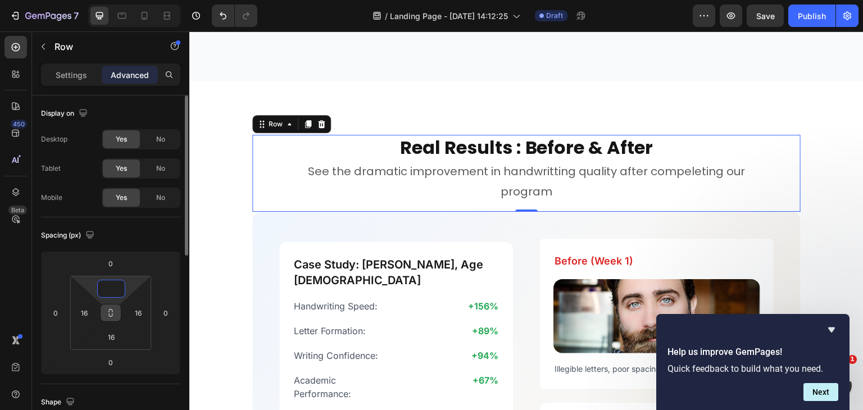
type input "0"
click at [108, 315] on icon at bounding box center [110, 312] width 9 height 9
click at [140, 311] on input "16" at bounding box center [138, 313] width 17 height 17
type input "0"
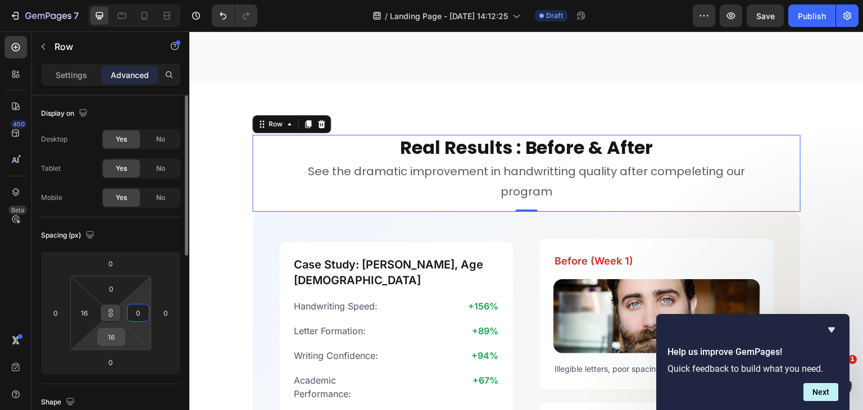
type input "0"
click at [117, 333] on input "0" at bounding box center [111, 337] width 22 height 17
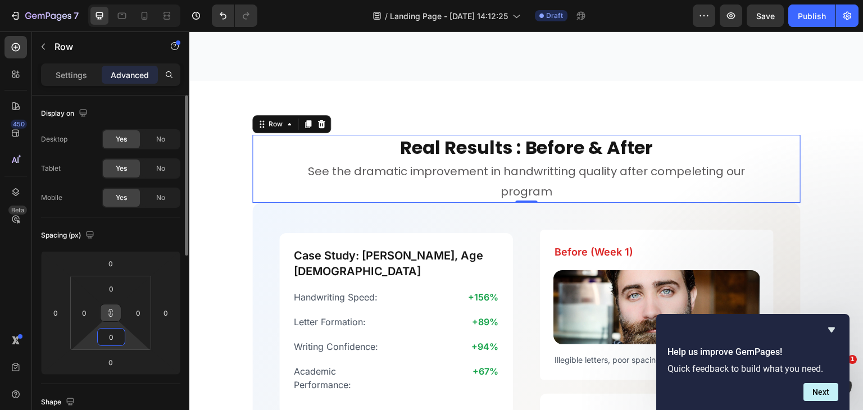
click at [117, 333] on input "0" at bounding box center [111, 337] width 22 height 17
click at [20, 48] on icon at bounding box center [15, 47] width 11 height 11
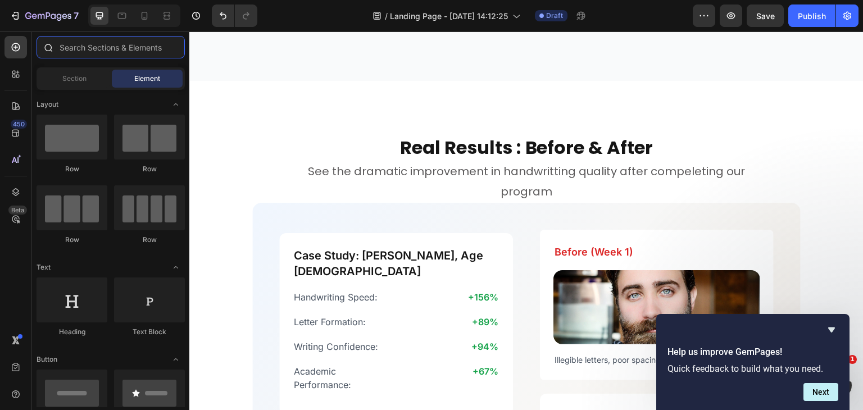
click at [103, 46] on input "text" at bounding box center [111, 47] width 148 height 22
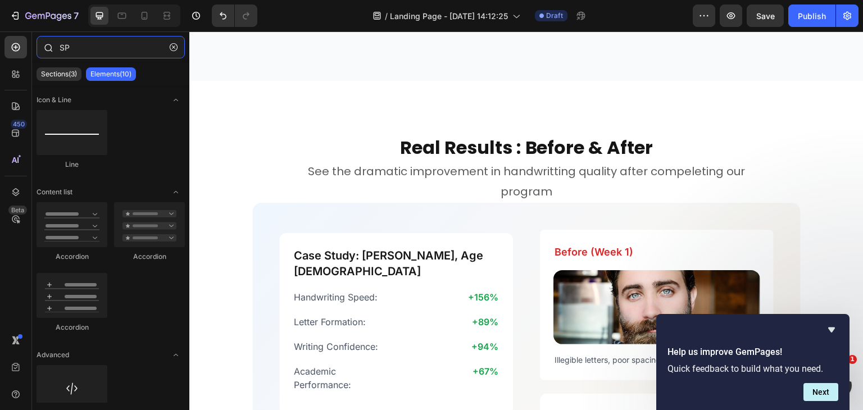
type input "S"
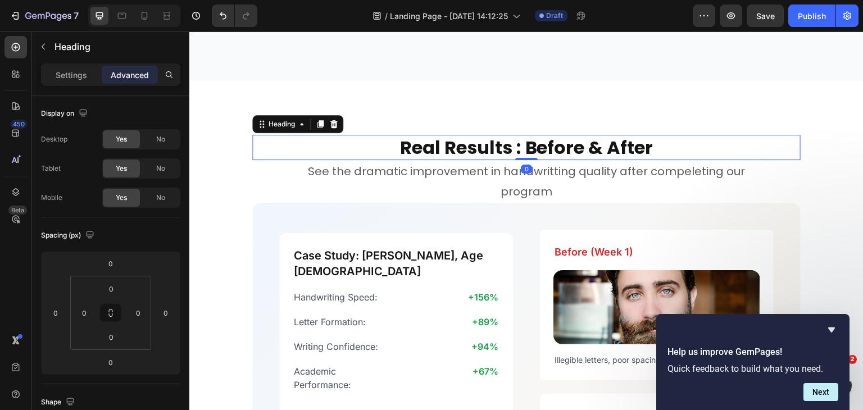
click at [790, 149] on h2 "Real Results : Before & After" at bounding box center [526, 148] width 548 height 26
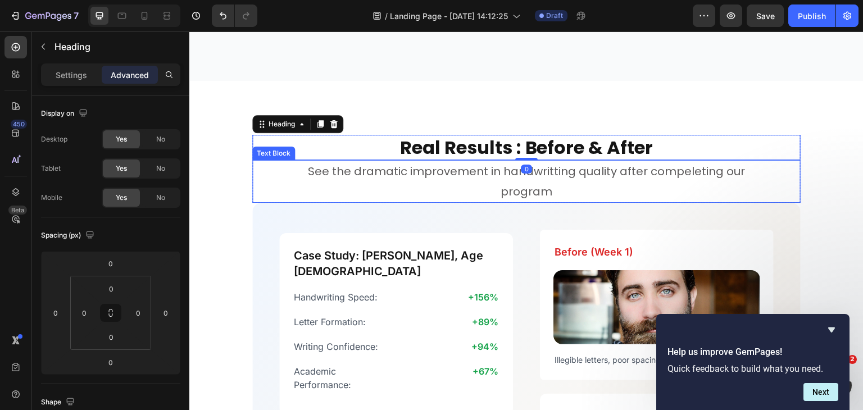
click at [792, 172] on div "See the dramatic improvement in handwritting quality after compeleting our prog…" at bounding box center [526, 181] width 548 height 43
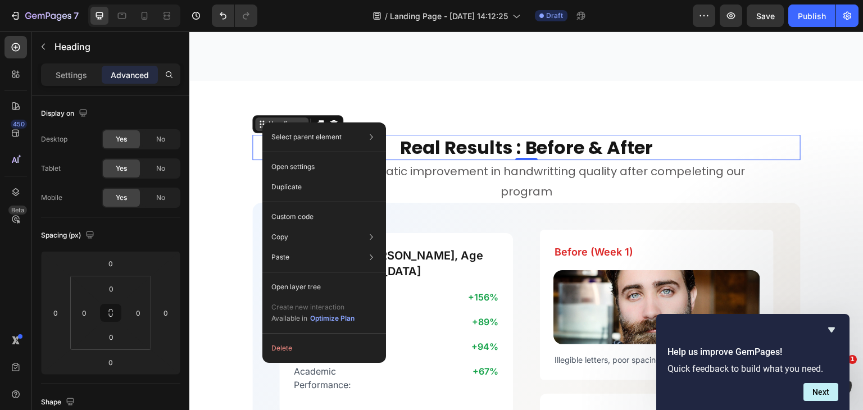
click at [265, 120] on icon at bounding box center [261, 124] width 9 height 9
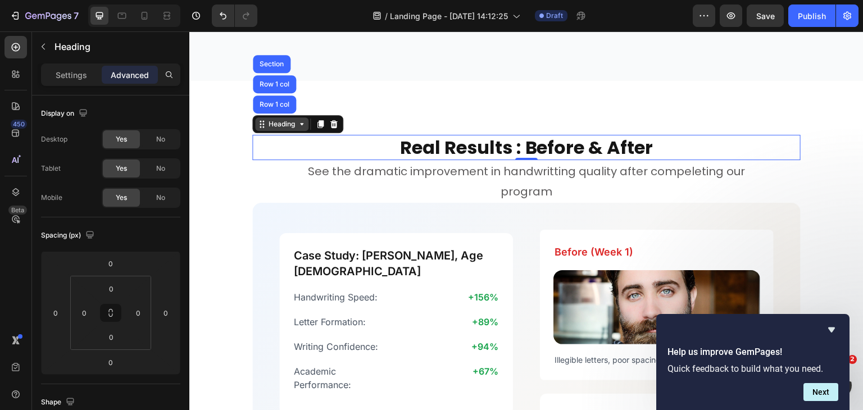
click at [265, 120] on icon at bounding box center [261, 124] width 9 height 9
click at [259, 124] on icon at bounding box center [261, 124] width 9 height 9
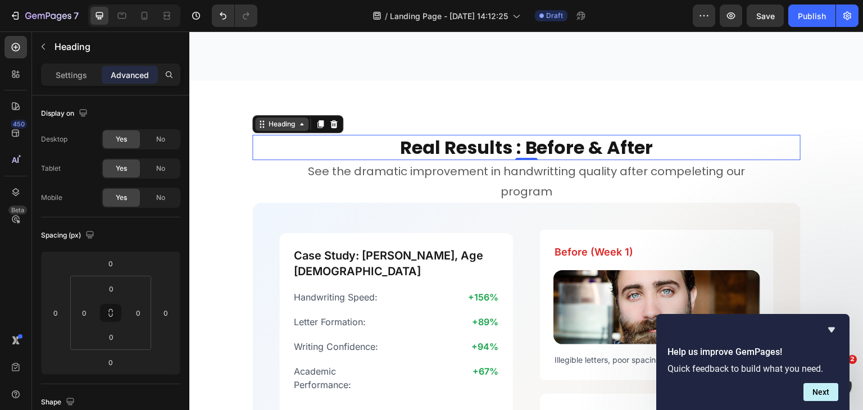
click at [259, 124] on icon at bounding box center [261, 124] width 9 height 9
drag, startPoint x: 259, startPoint y: 124, endPoint x: 261, endPoint y: 108, distance: 15.8
click at [261, 122] on icon at bounding box center [261, 124] width 9 height 9
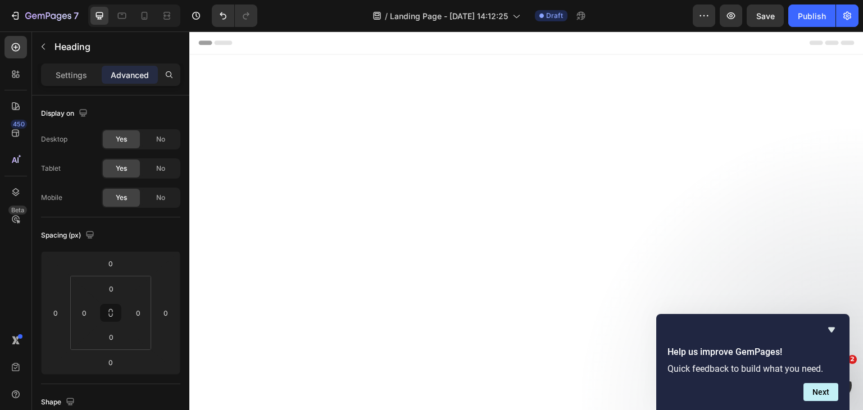
scroll to position [2187, 0]
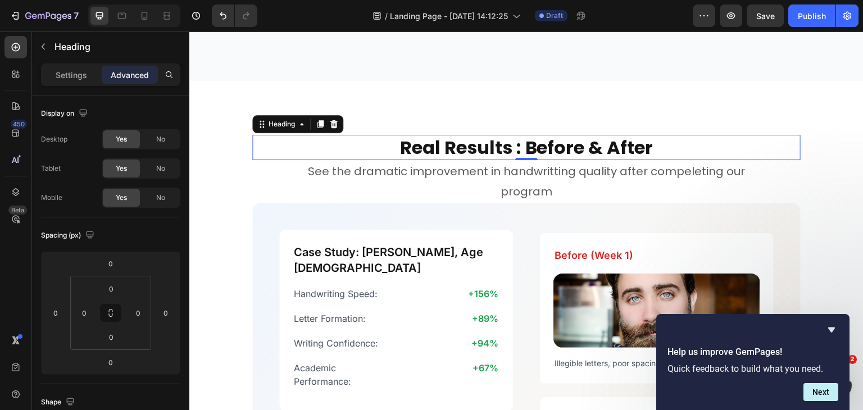
click at [261, 122] on icon at bounding box center [261, 124] width 9 height 9
click at [301, 126] on icon at bounding box center [301, 124] width 9 height 9
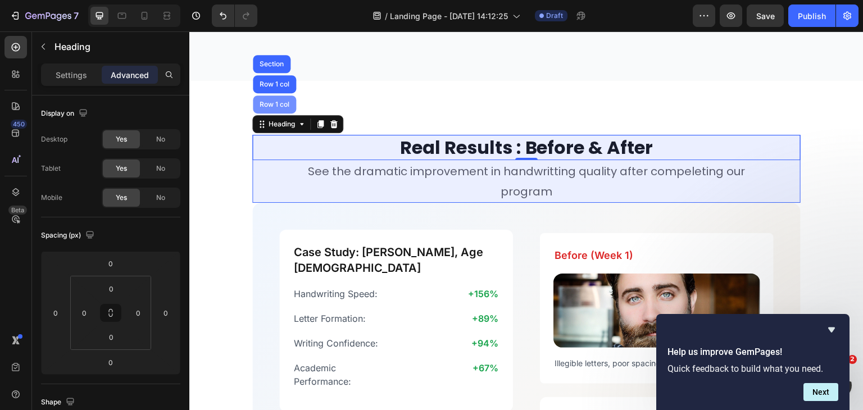
click at [275, 98] on div "Row 1 col" at bounding box center [274, 105] width 43 height 18
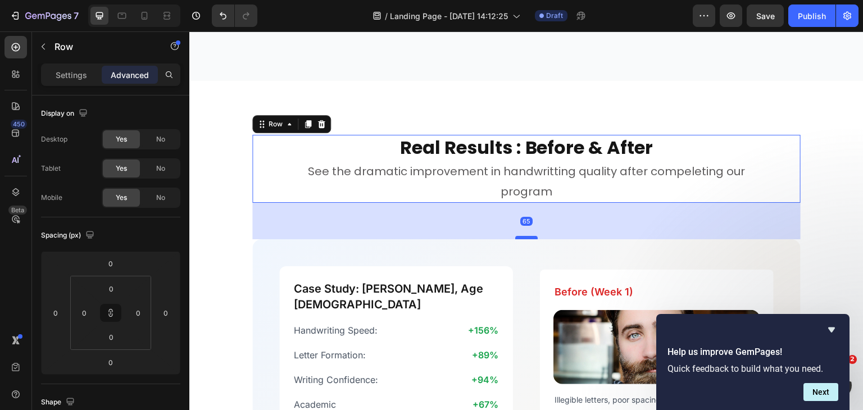
drag, startPoint x: 522, startPoint y: 201, endPoint x: 520, endPoint y: 237, distance: 36.0
click at [520, 237] on div at bounding box center [526, 237] width 22 height 3
type input "65"
click at [119, 358] on input "65" at bounding box center [110, 362] width 22 height 17
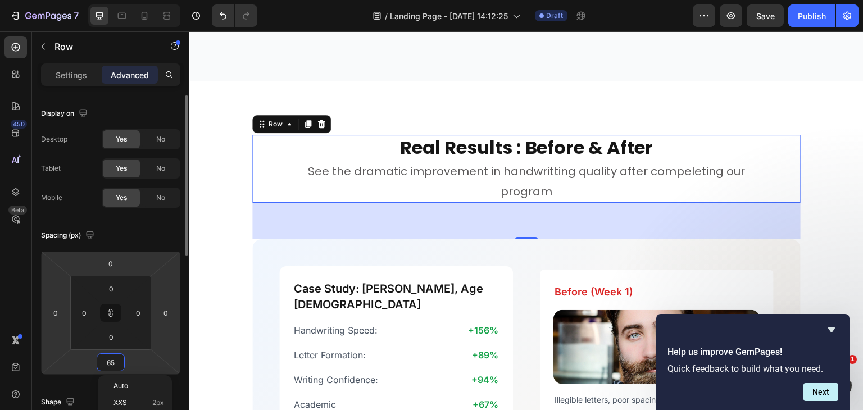
type input "6"
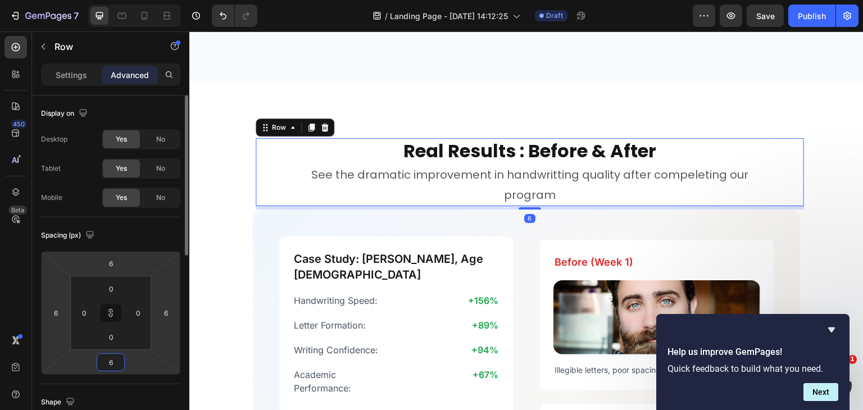
type input "64"
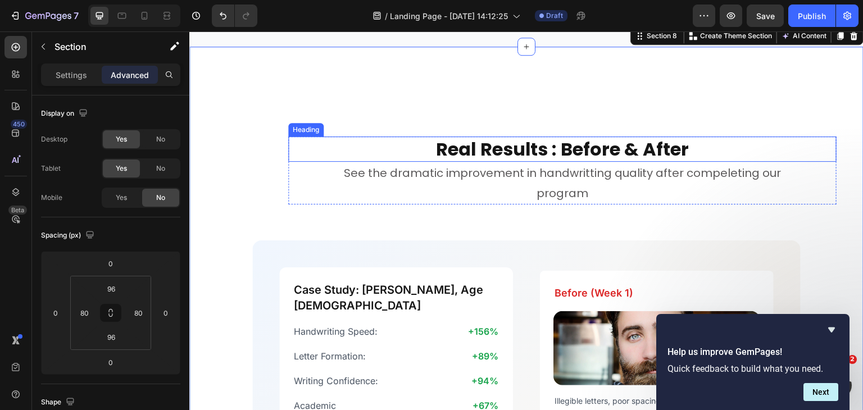
scroll to position [2249, 0]
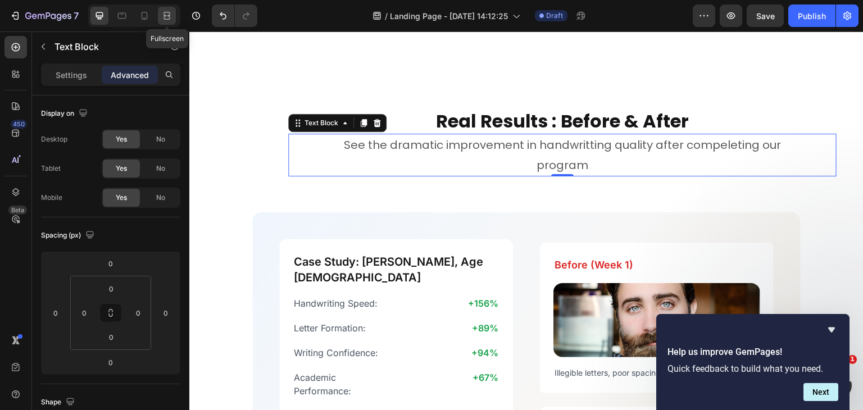
click at [169, 20] on icon at bounding box center [166, 15] width 11 height 11
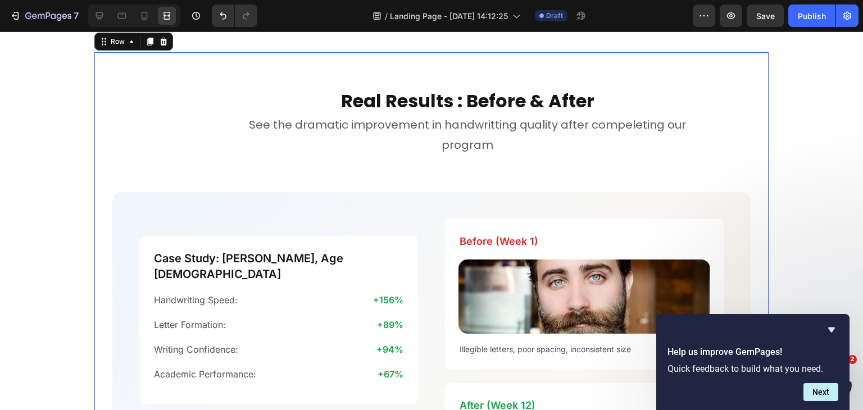
scroll to position [2110, 0]
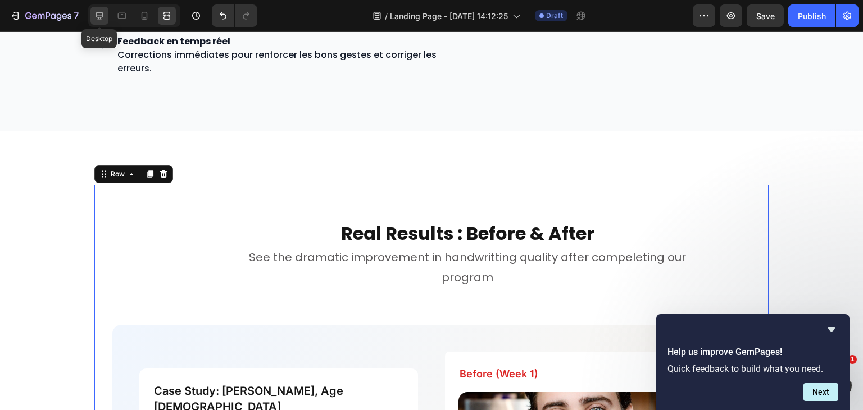
click at [99, 10] on icon at bounding box center [99, 15] width 11 height 11
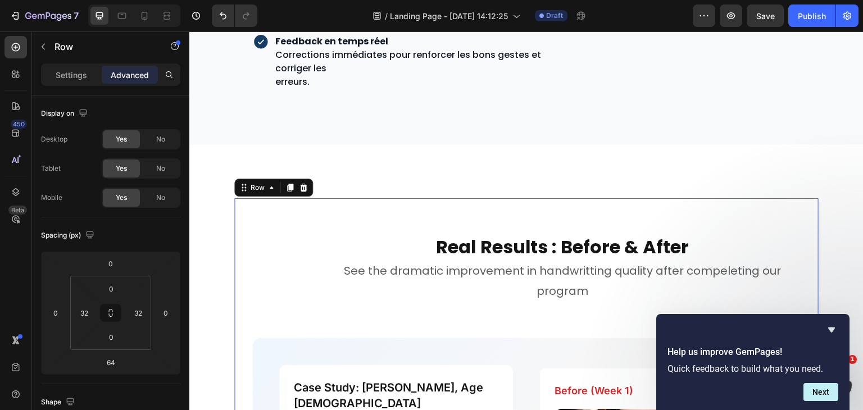
scroll to position [2161, 0]
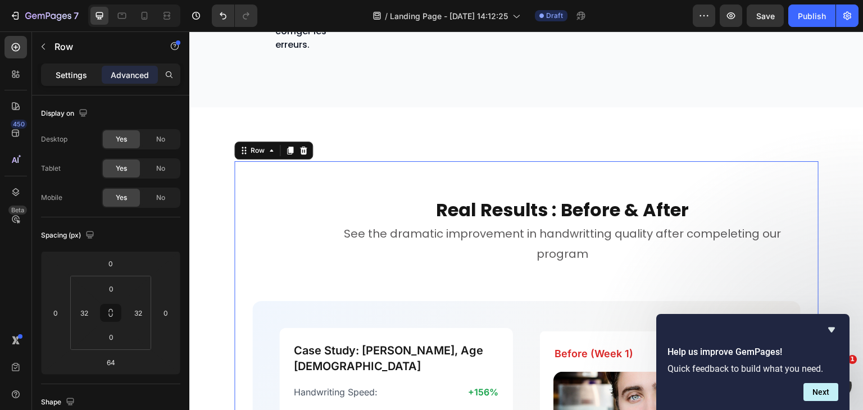
click at [73, 76] on p "Settings" at bounding box center [71, 75] width 31 height 12
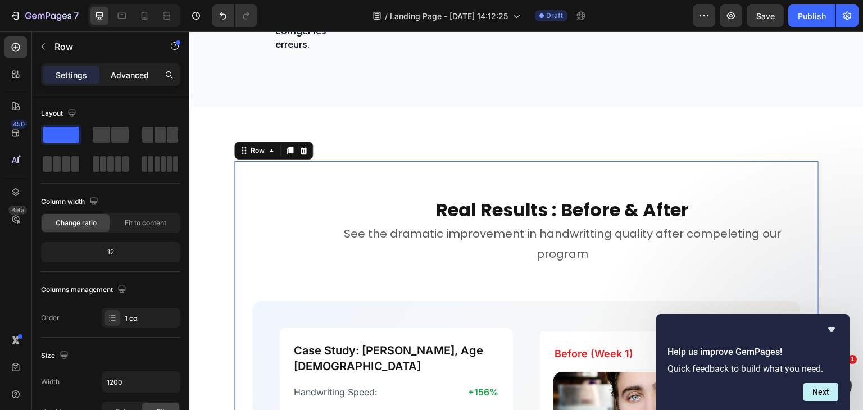
click at [129, 79] on p "Advanced" at bounding box center [130, 75] width 38 height 12
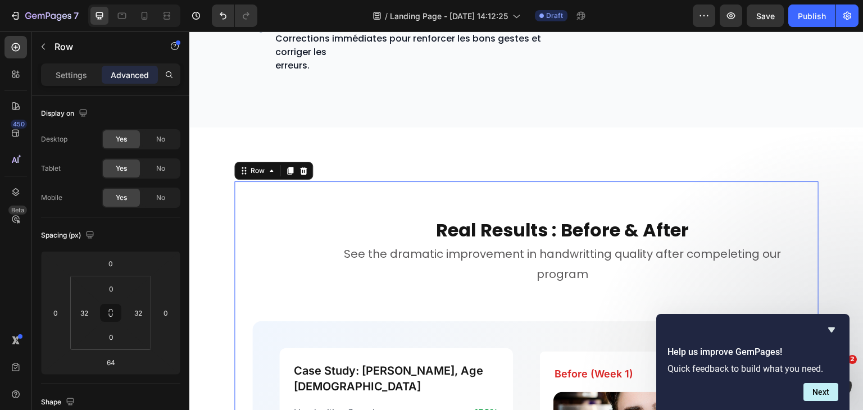
scroll to position [2140, 0]
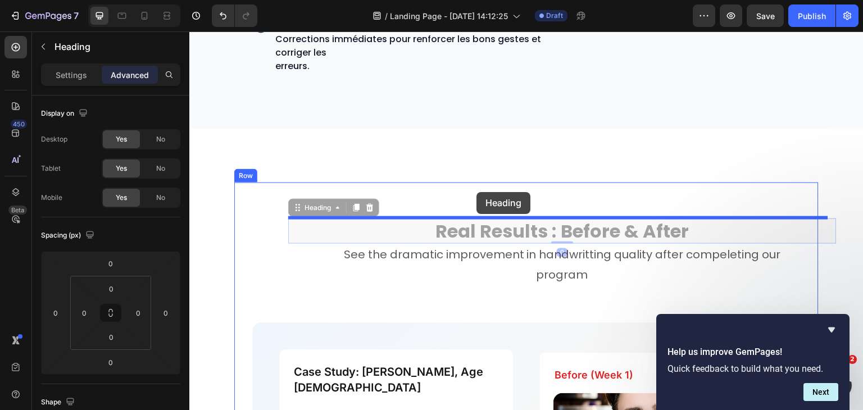
drag, startPoint x: 483, startPoint y: 228, endPoint x: 476, endPoint y: 192, distance: 36.6
type input "64"
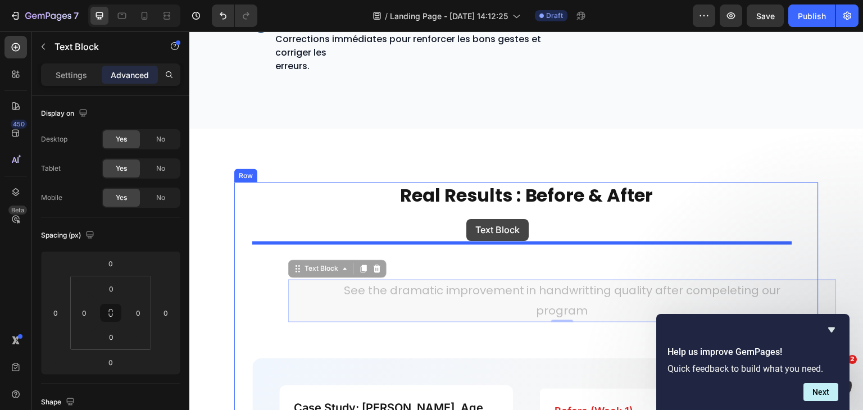
drag, startPoint x: 482, startPoint y: 284, endPoint x: 466, endPoint y: 219, distance: 66.4
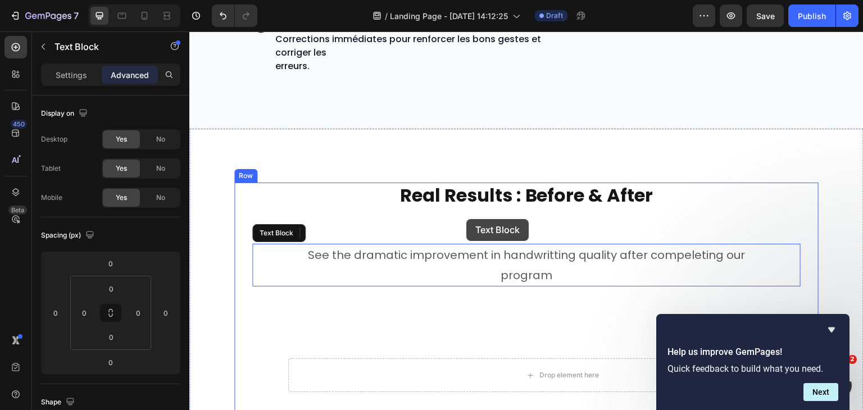
type input "64"
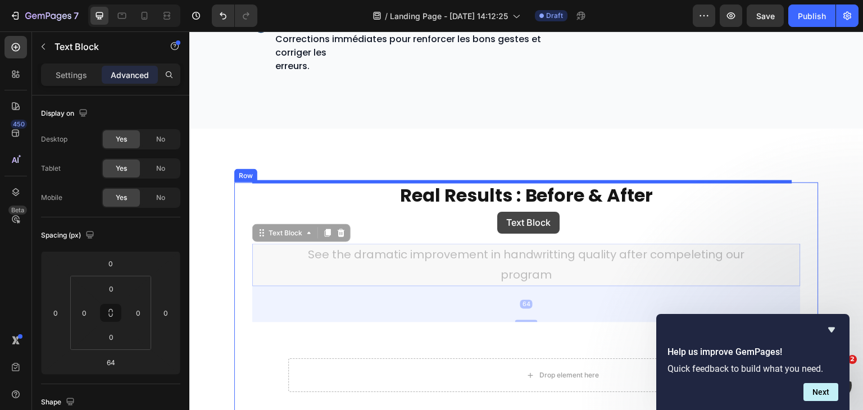
drag, startPoint x: 515, startPoint y: 264, endPoint x: 498, endPoint y: 212, distance: 54.7
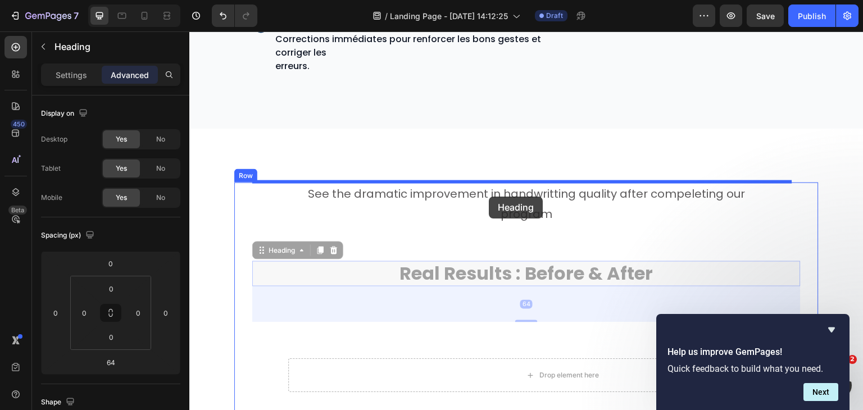
drag, startPoint x: 508, startPoint y: 269, endPoint x: 489, endPoint y: 197, distance: 75.0
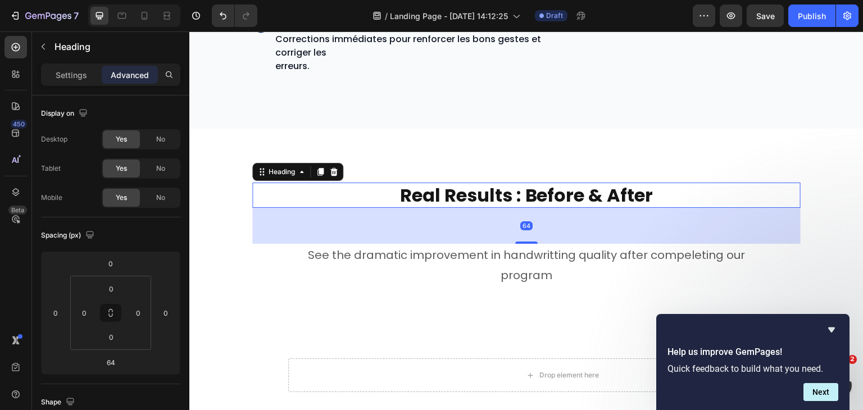
click at [493, 188] on strong "Real Results : Before & After" at bounding box center [526, 195] width 253 height 25
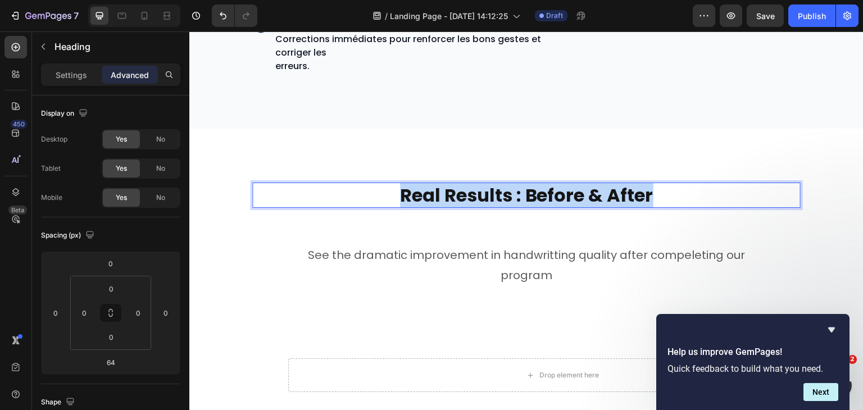
click at [493, 188] on strong "Real Results : Before & After" at bounding box center [526, 195] width 253 height 25
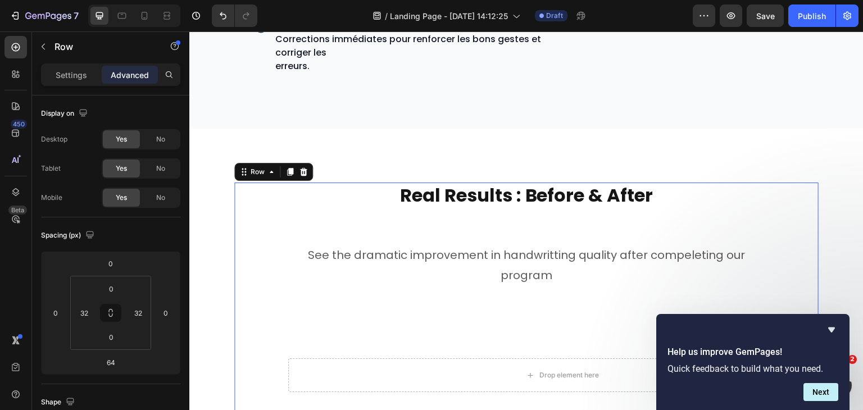
scroll to position [2203, 0]
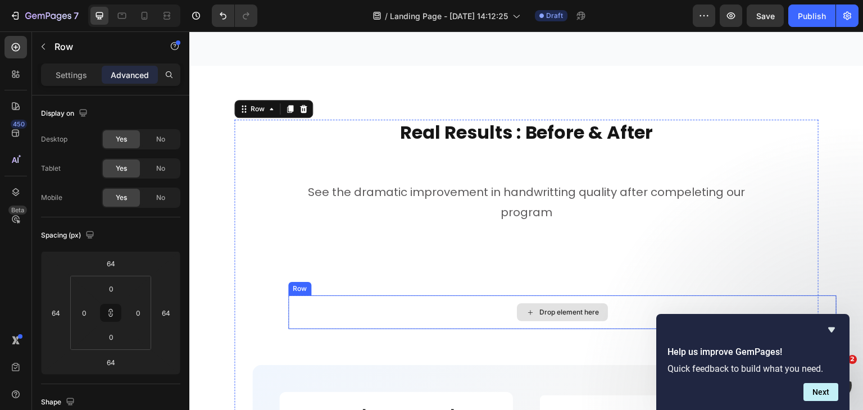
click at [309, 302] on div "Drop element here" at bounding box center [562, 313] width 548 height 34
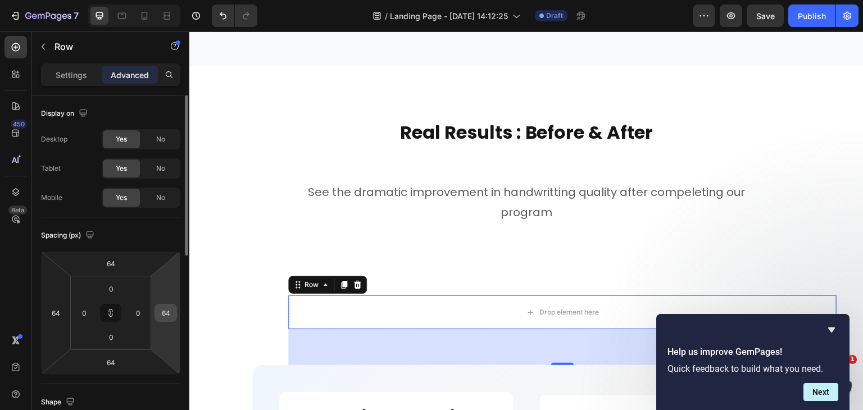
click at [168, 308] on input "64" at bounding box center [165, 313] width 17 height 17
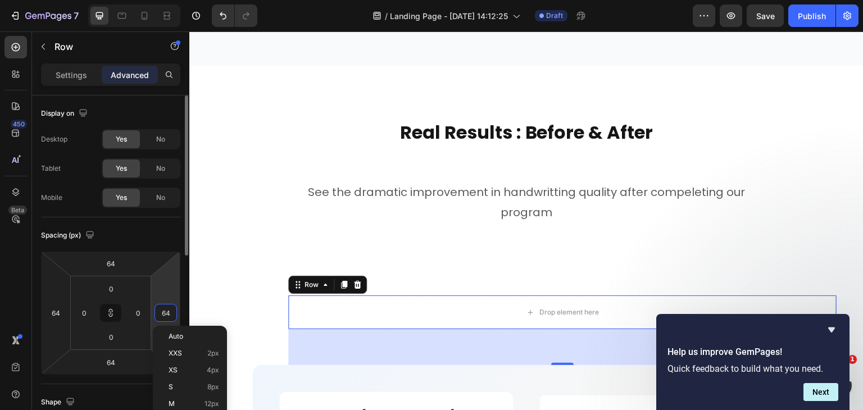
click at [168, 308] on input "64" at bounding box center [165, 313] width 17 height 17
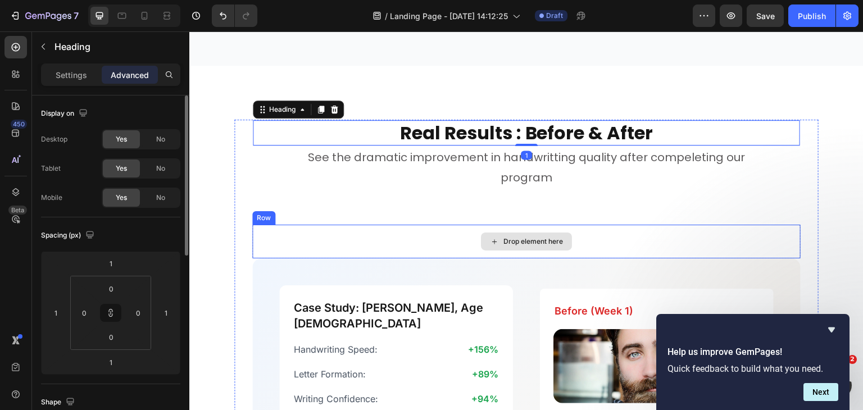
drag, startPoint x: 473, startPoint y: 129, endPoint x: 482, endPoint y: 230, distance: 102.1
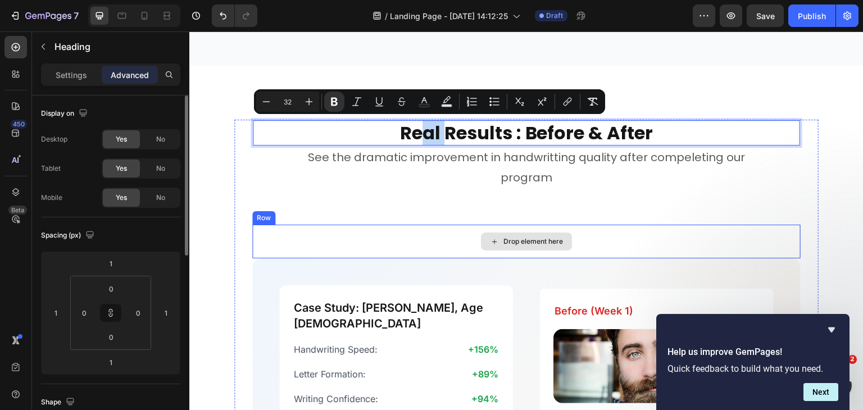
drag, startPoint x: 421, startPoint y: 129, endPoint x: 445, endPoint y: 242, distance: 116.0
click at [445, 242] on div "Real Results : Before & After Heading 1 See the dramatic improvement in handwri…" at bounding box center [526, 377] width 548 height 515
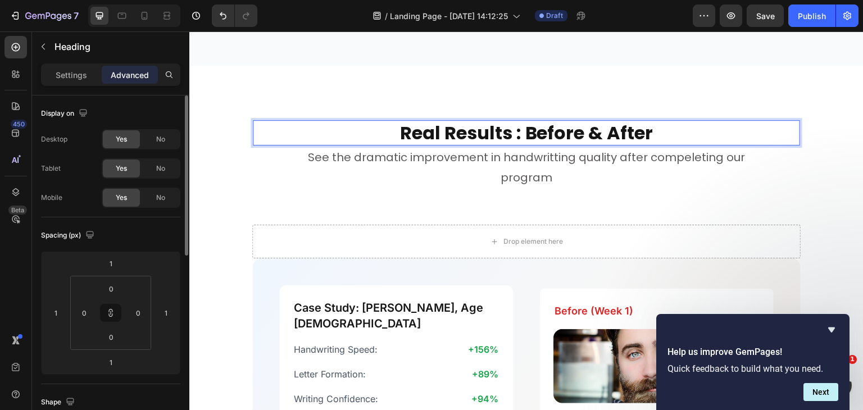
click at [670, 133] on p "Real Results : Before & After" at bounding box center [526, 133] width 545 height 24
click at [328, 125] on p "Real Results : Before & After" at bounding box center [526, 133] width 545 height 24
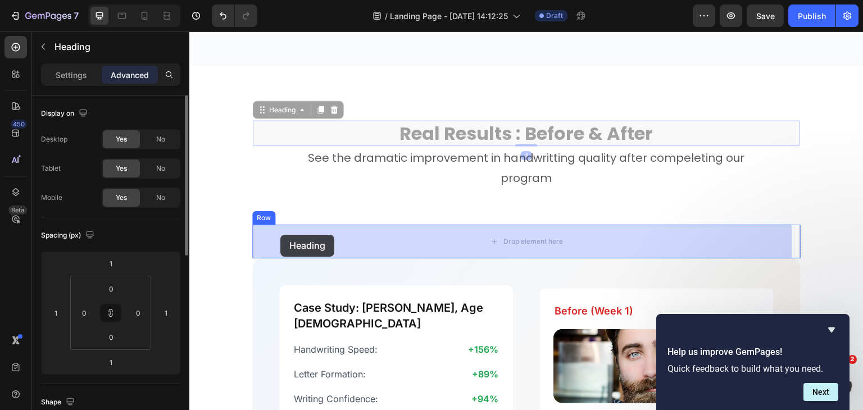
drag, startPoint x: 265, startPoint y: 104, endPoint x: 280, endPoint y: 235, distance: 131.9
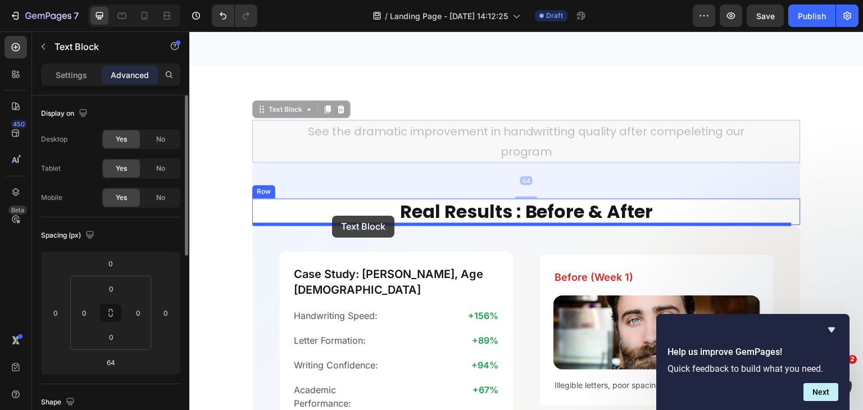
drag, startPoint x: 265, startPoint y: 107, endPoint x: 332, endPoint y: 216, distance: 127.9
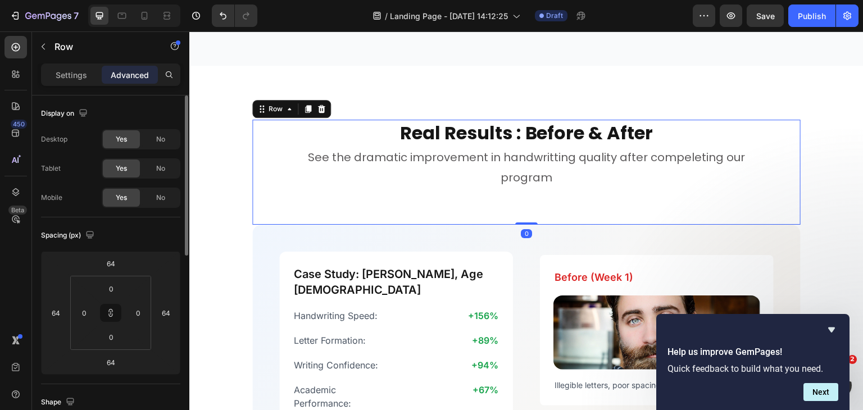
click at [345, 205] on div "Real Results : Before & After Heading See the dramatic improvement in handwritt…" at bounding box center [526, 173] width 548 height 106
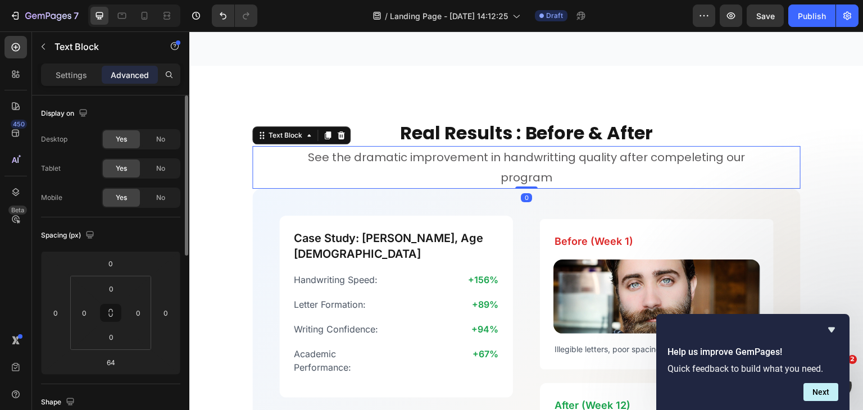
drag, startPoint x: 524, startPoint y: 222, endPoint x: 536, endPoint y: 162, distance: 60.7
click at [536, 162] on div "See the dramatic improvement in handwritting quality after compeleting our prog…" at bounding box center [526, 167] width 548 height 43
type input "0"
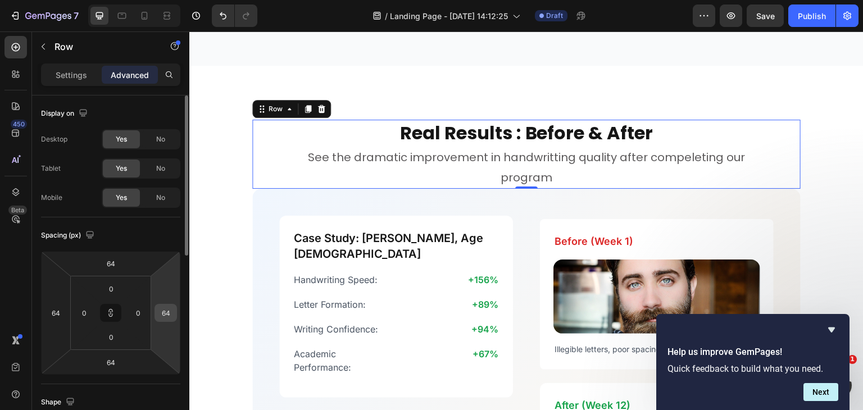
click at [173, 311] on input "64" at bounding box center [165, 313] width 17 height 17
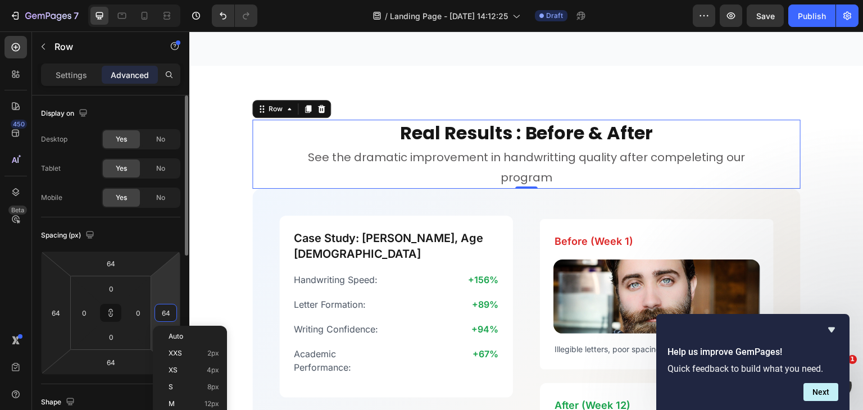
click at [173, 311] on input "64" at bounding box center [165, 313] width 17 height 17
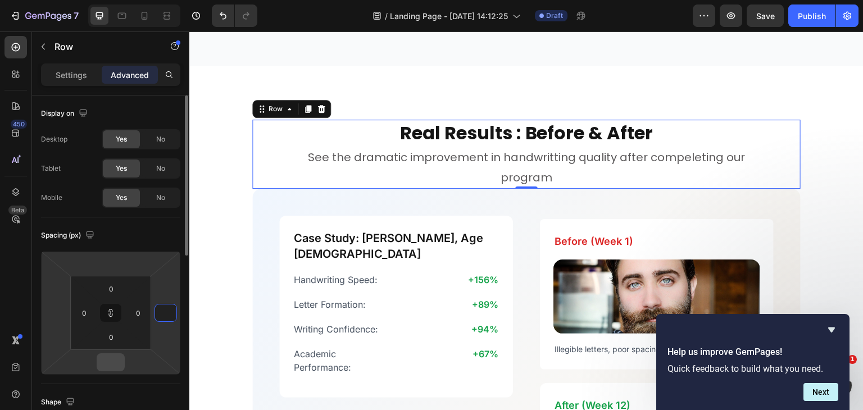
type input "1"
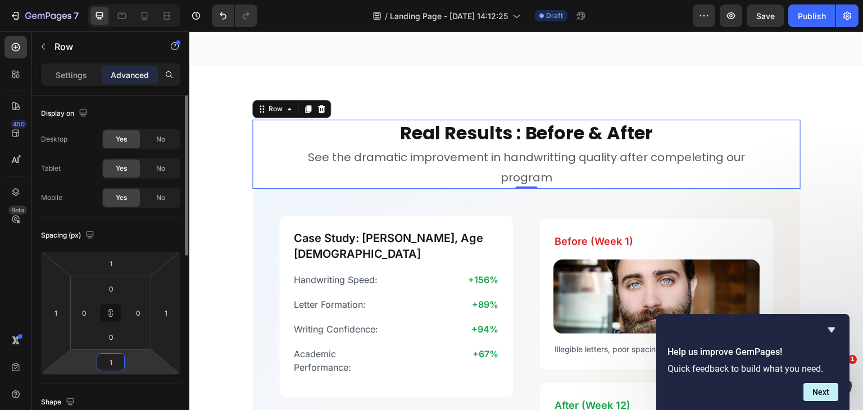
click at [111, 359] on input "1" at bounding box center [110, 362] width 22 height 17
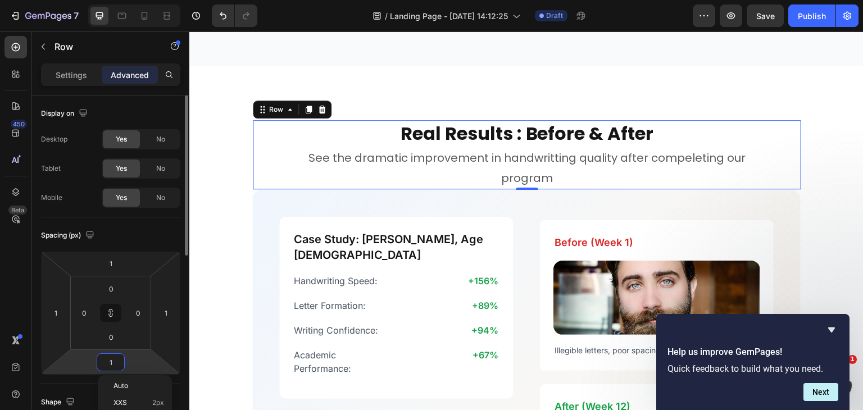
type input "6"
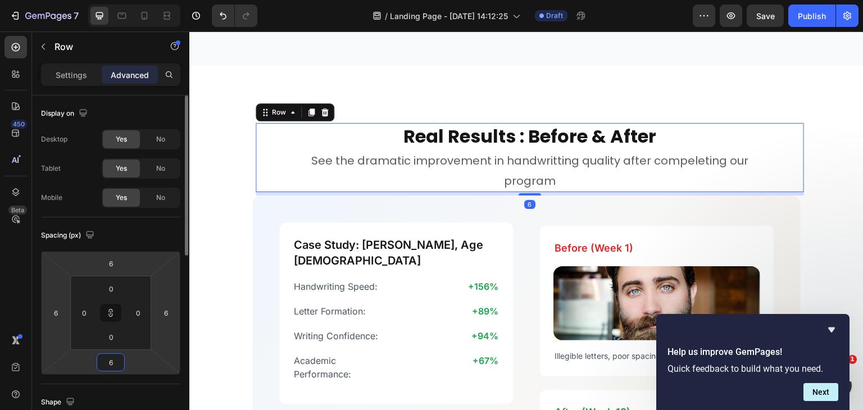
type input "64"
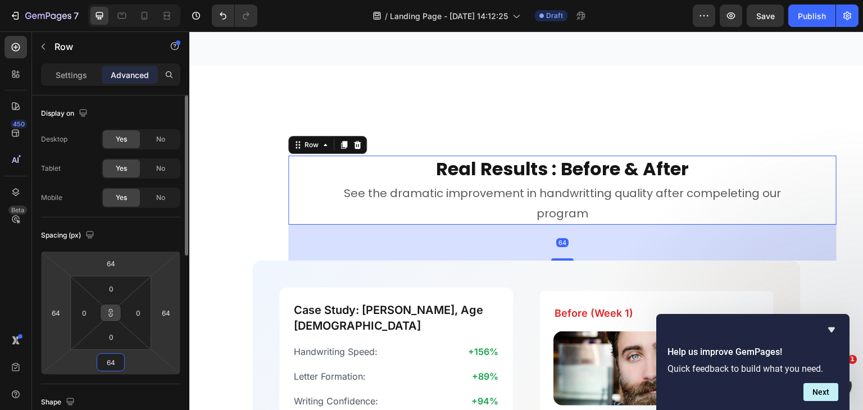
type input "64"
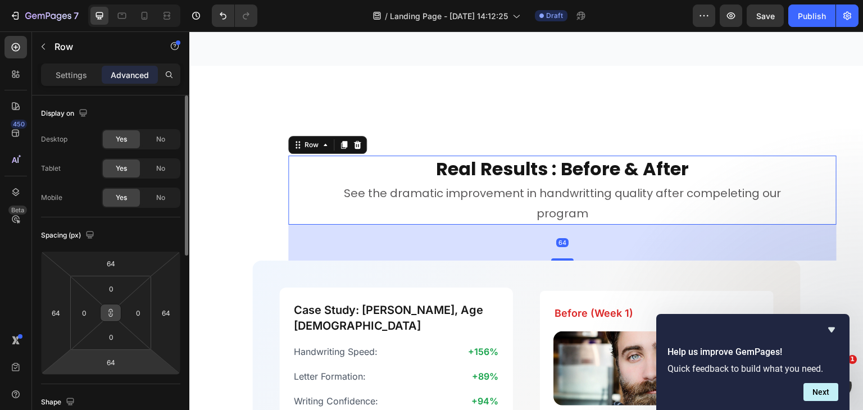
click at [108, 320] on button at bounding box center [110, 313] width 21 height 18
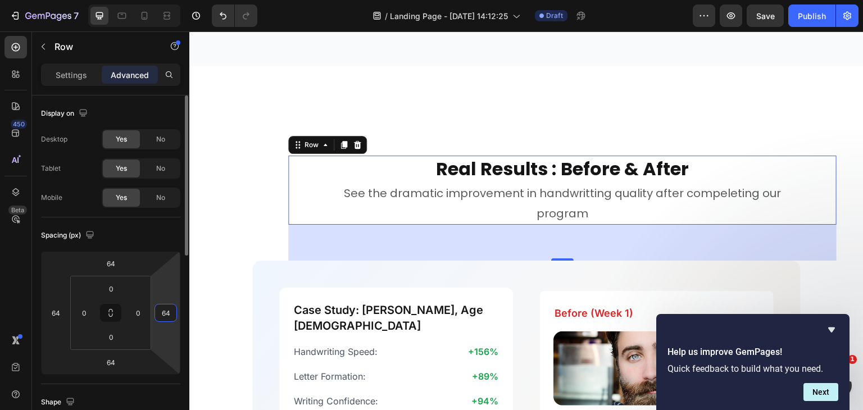
click at [171, 314] on input "64" at bounding box center [165, 313] width 17 height 17
type input "0"
click at [113, 262] on input "64" at bounding box center [110, 263] width 22 height 17
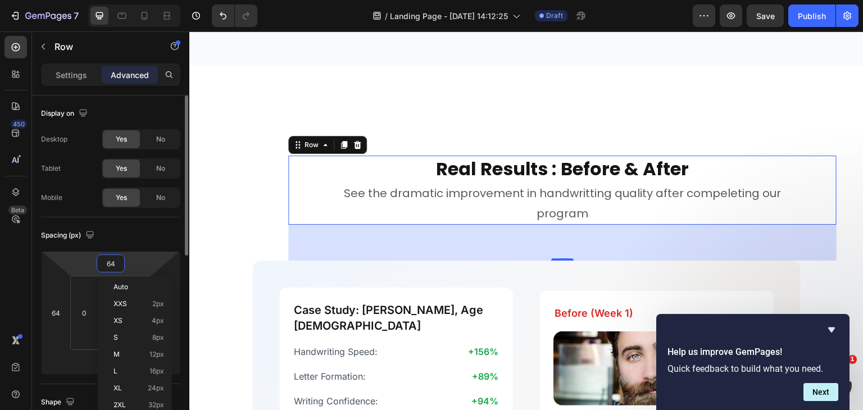
click at [113, 262] on input "64" at bounding box center [110, 263] width 22 height 17
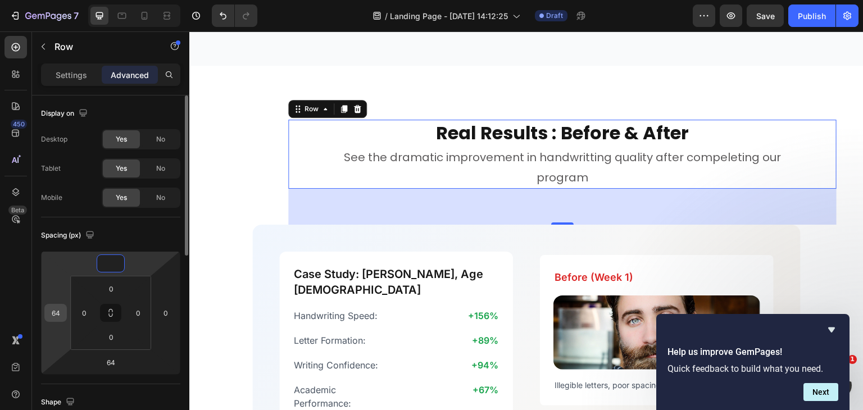
type input "0"
click at [58, 312] on input "64" at bounding box center [55, 313] width 17 height 17
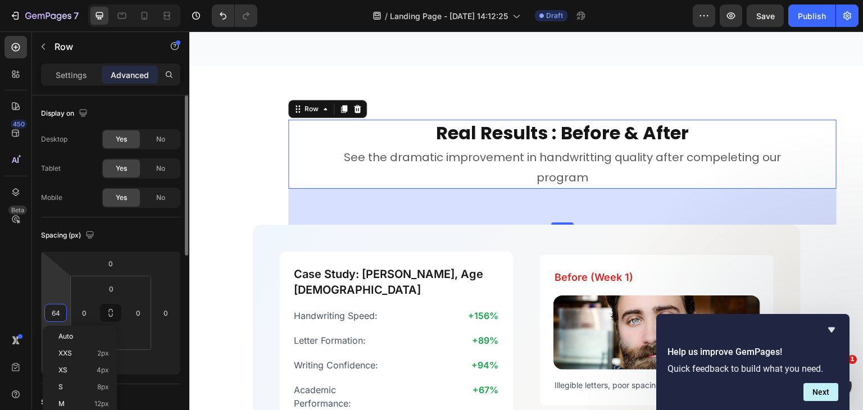
click at [58, 312] on input "64" at bounding box center [55, 313] width 17 height 17
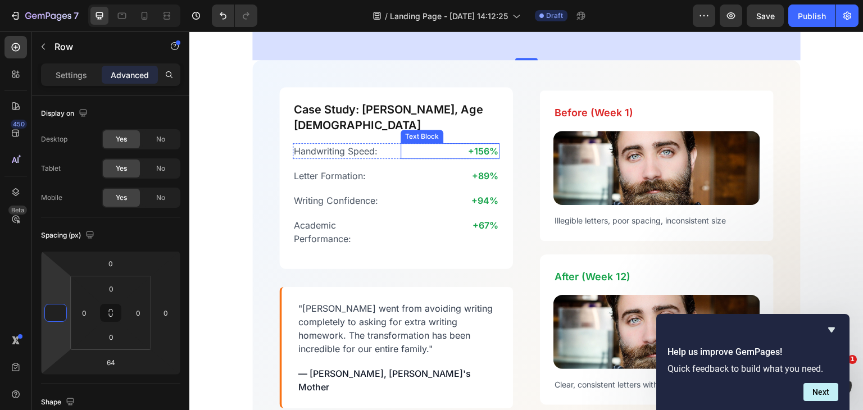
scroll to position [2438, 0]
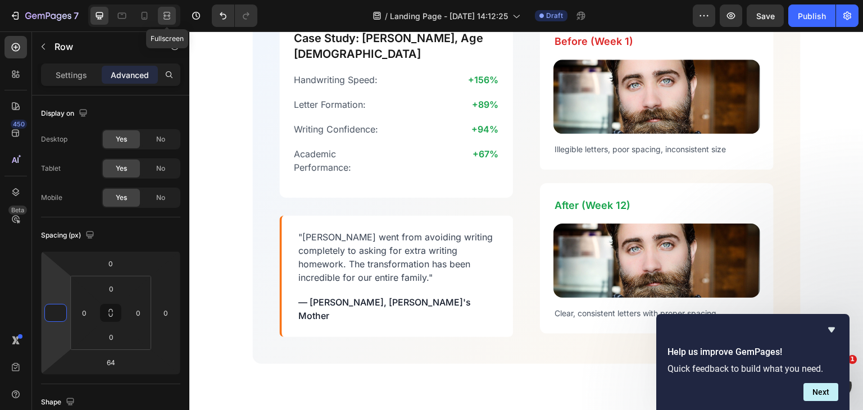
type input "0"
click at [167, 12] on icon at bounding box center [167, 13] width 7 height 2
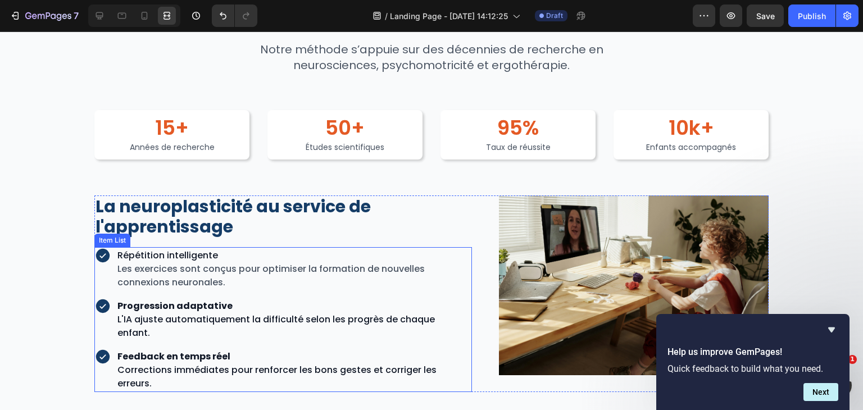
scroll to position [1829, 0]
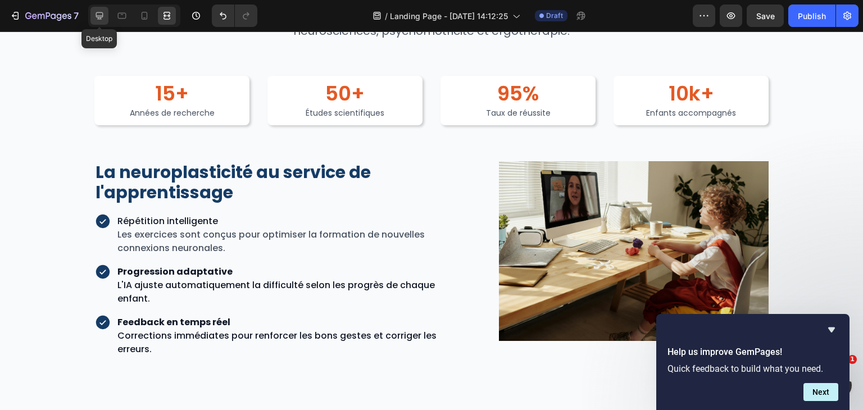
click at [98, 24] on div at bounding box center [99, 16] width 18 height 18
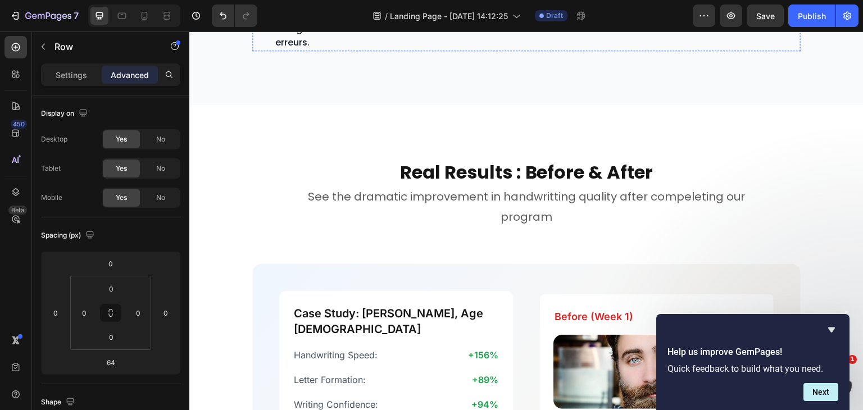
scroll to position [2177, 0]
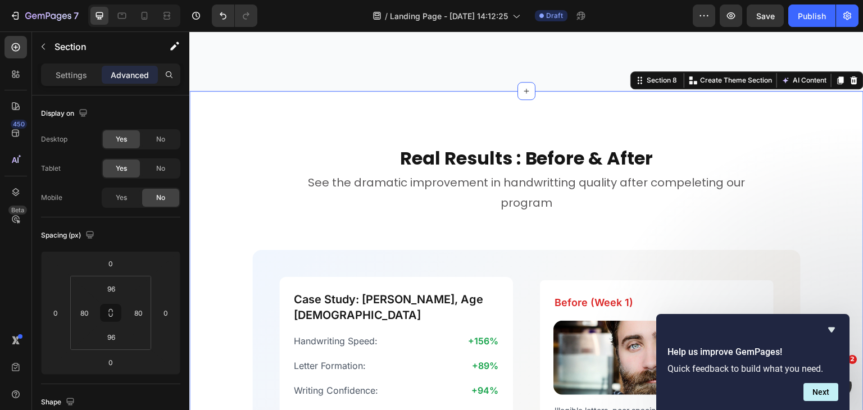
click at [313, 129] on div "Real Results : Before & After Heading See the dramatic improvement in handwritt…" at bounding box center [526, 403] width 674 height 625
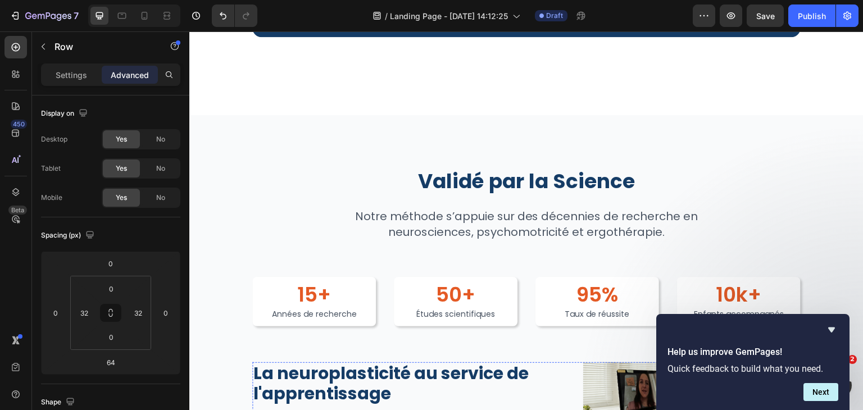
scroll to position [1625, 0]
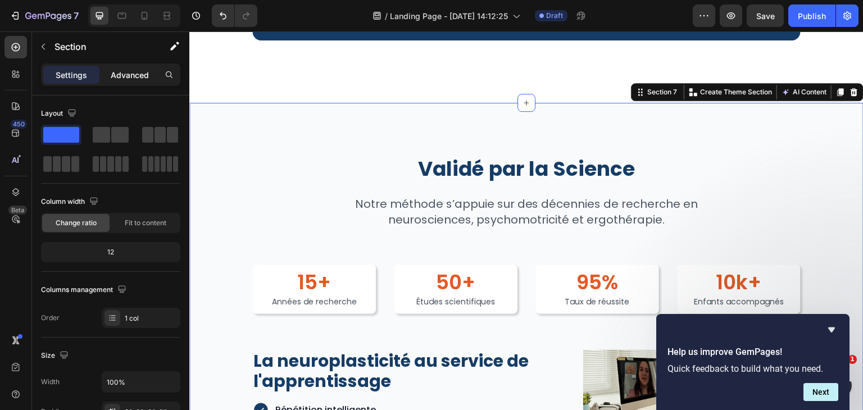
click at [141, 79] on p "Advanced" at bounding box center [130, 75] width 38 height 12
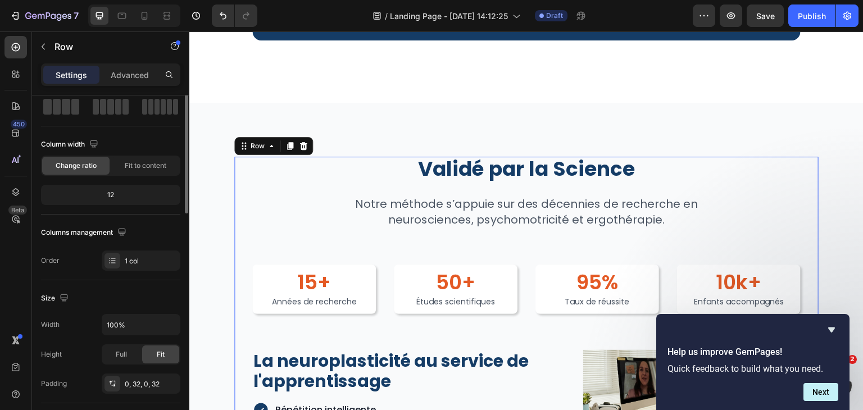
scroll to position [0, 0]
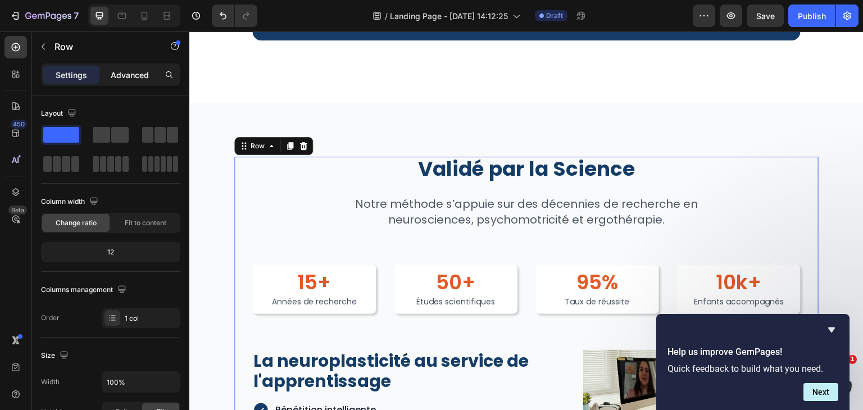
click at [131, 73] on p "Advanced" at bounding box center [130, 75] width 38 height 12
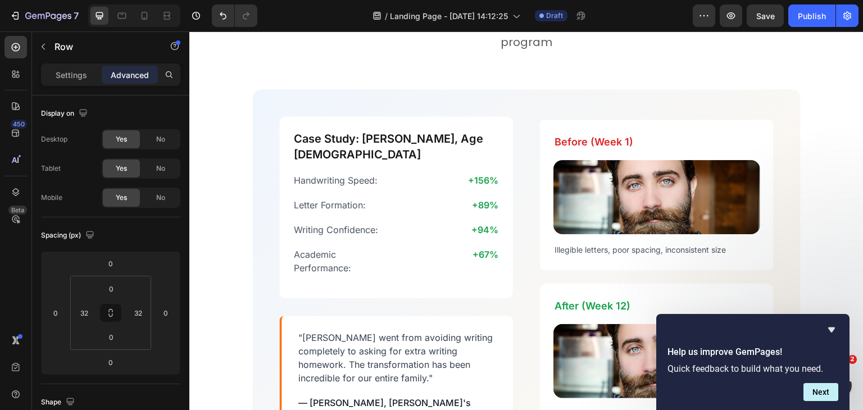
scroll to position [2341, 0]
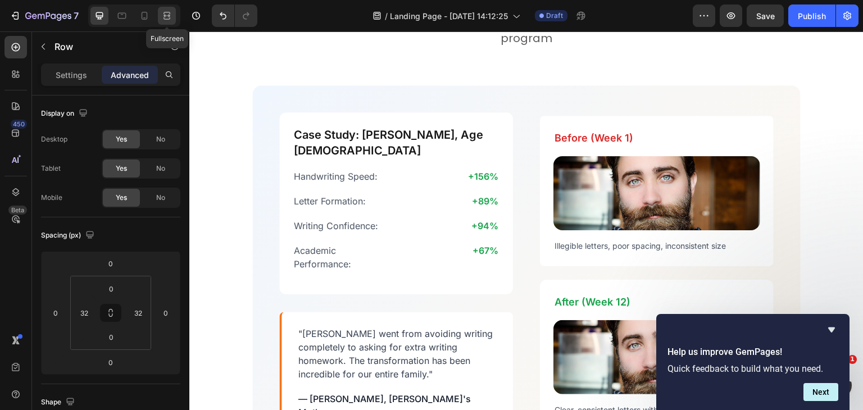
click at [162, 16] on icon at bounding box center [166, 15] width 11 height 11
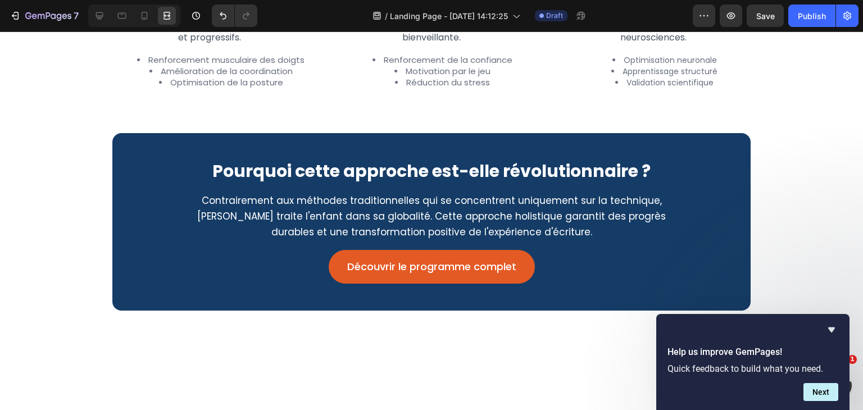
scroll to position [1315, 0]
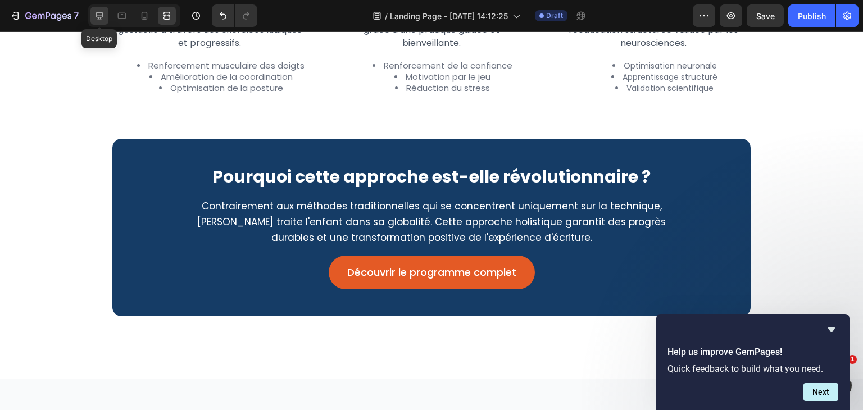
click at [99, 17] on icon at bounding box center [99, 15] width 7 height 7
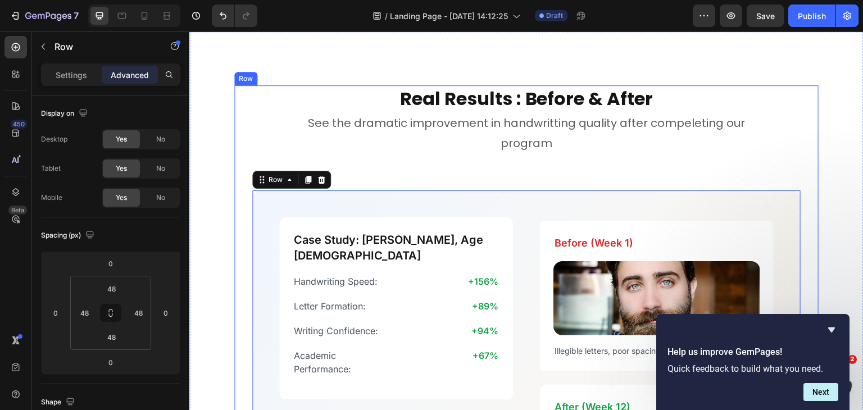
scroll to position [2294, 0]
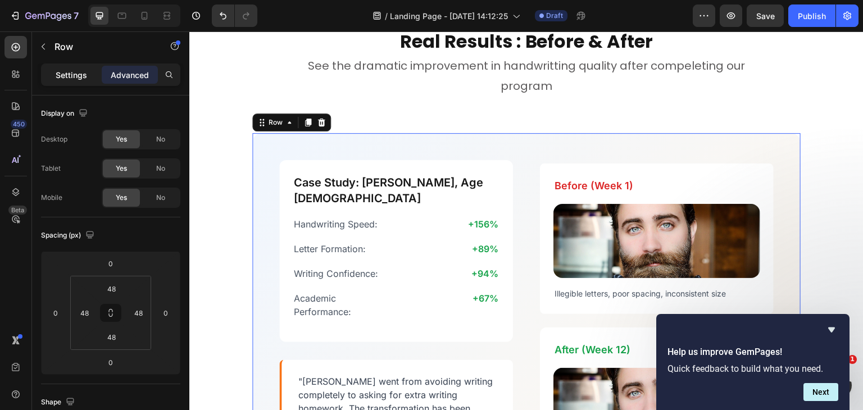
click at [74, 70] on p "Settings" at bounding box center [71, 75] width 31 height 12
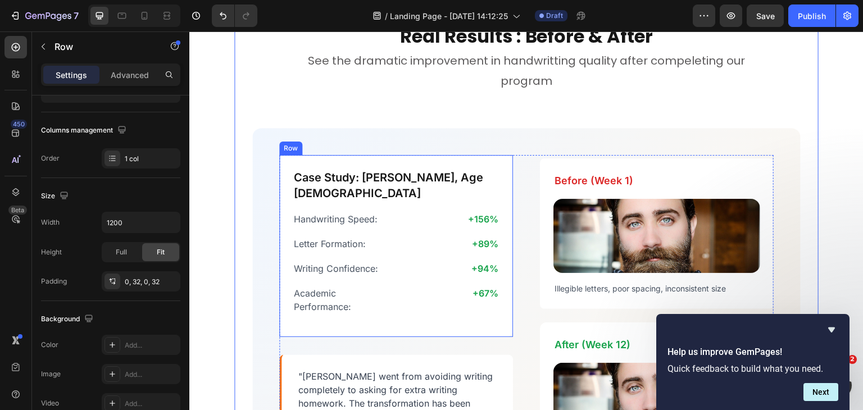
scroll to position [2298, 0]
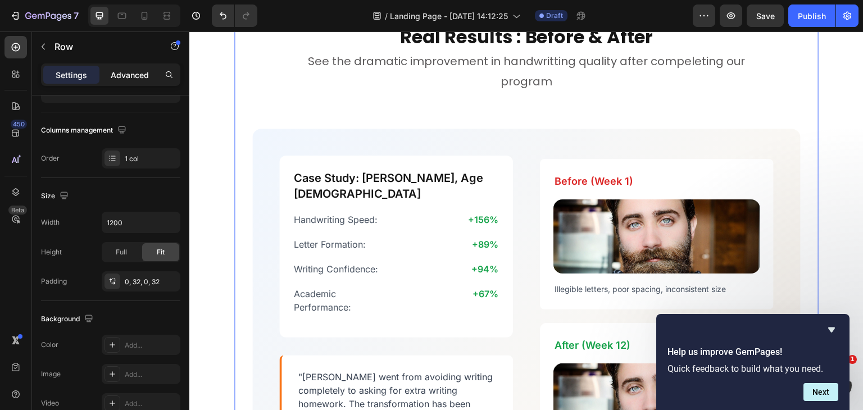
click at [139, 77] on p "Advanced" at bounding box center [130, 75] width 38 height 12
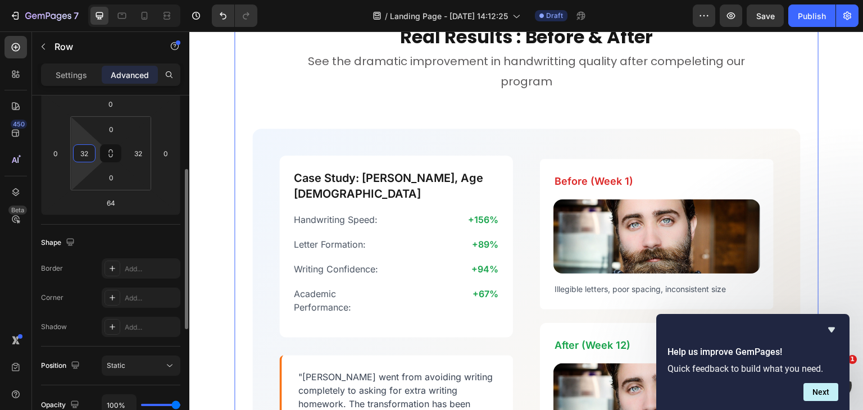
click at [87, 148] on input "32" at bounding box center [84, 153] width 17 height 17
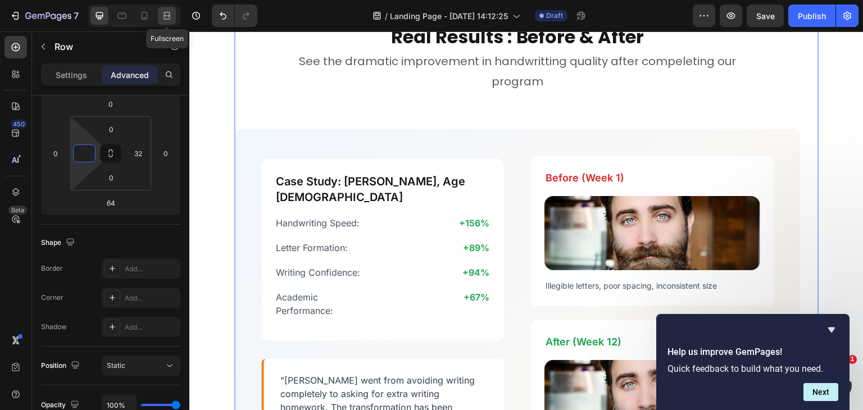
type input "0"
click at [169, 12] on icon at bounding box center [166, 15] width 11 height 11
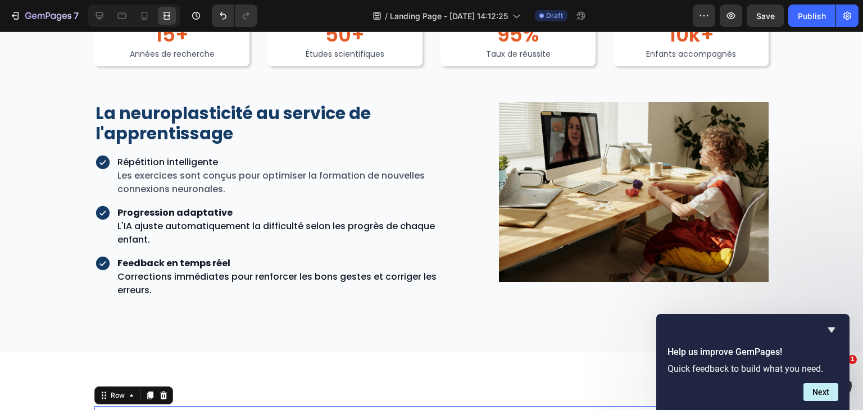
scroll to position [1860, 0]
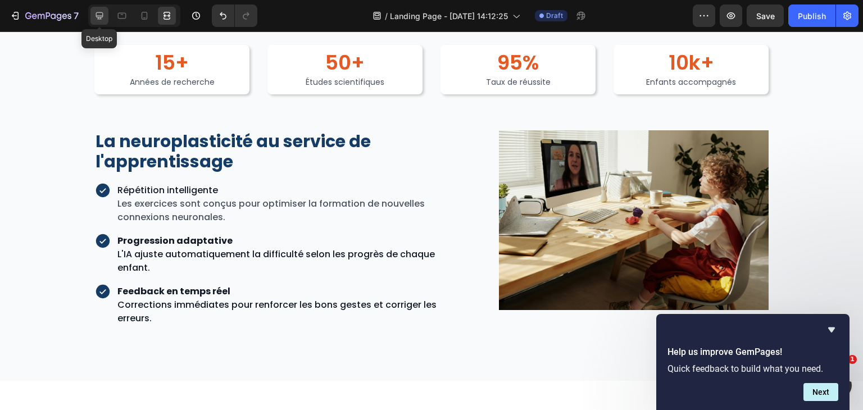
click at [97, 19] on icon at bounding box center [99, 15] width 7 height 7
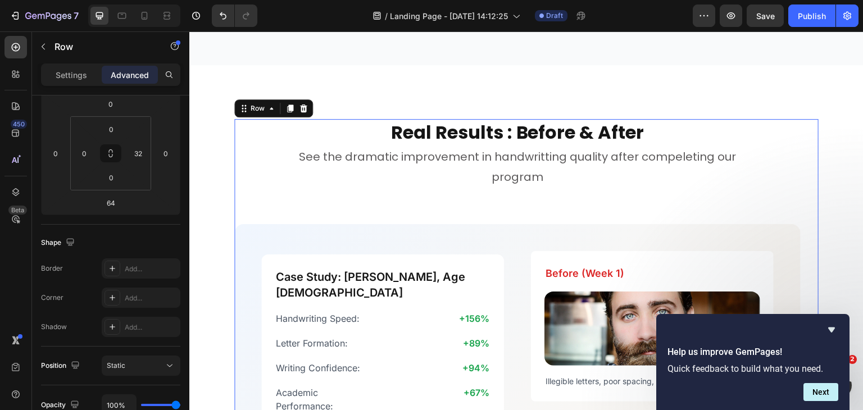
scroll to position [2202, 0]
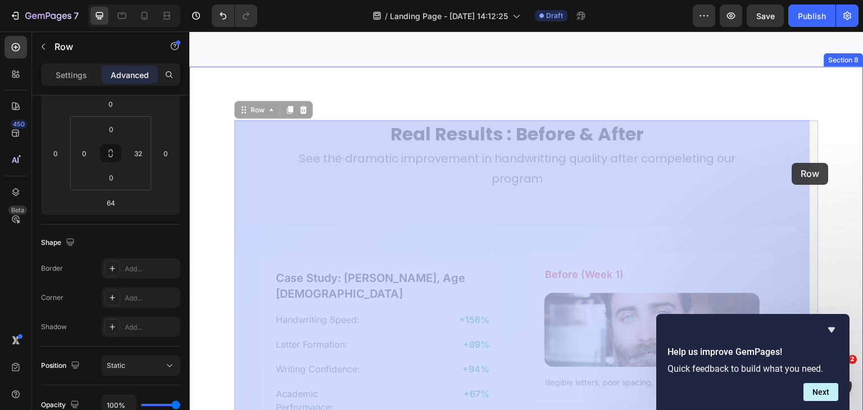
drag, startPoint x: 800, startPoint y: 136, endPoint x: 792, endPoint y: 163, distance: 28.1
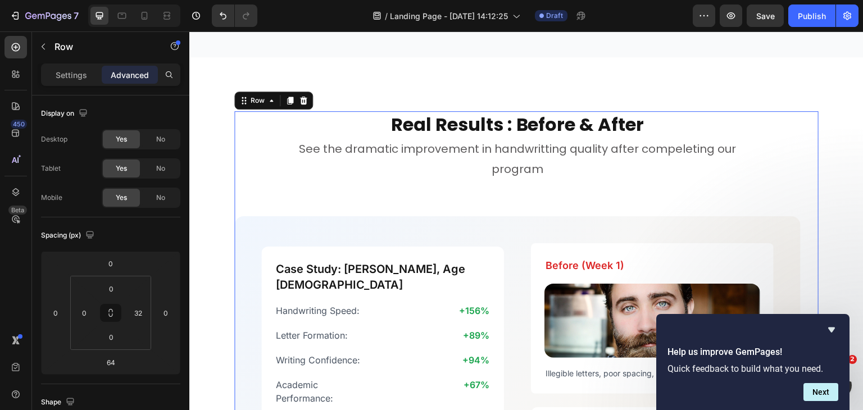
scroll to position [2210, 0]
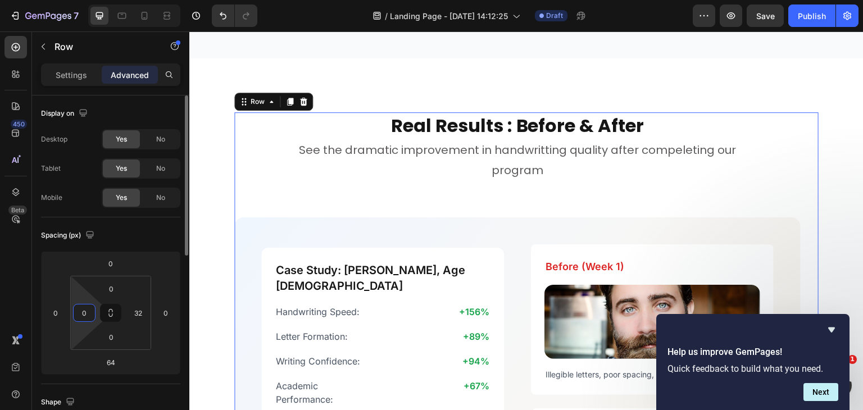
click at [81, 310] on input "0" at bounding box center [84, 313] width 17 height 17
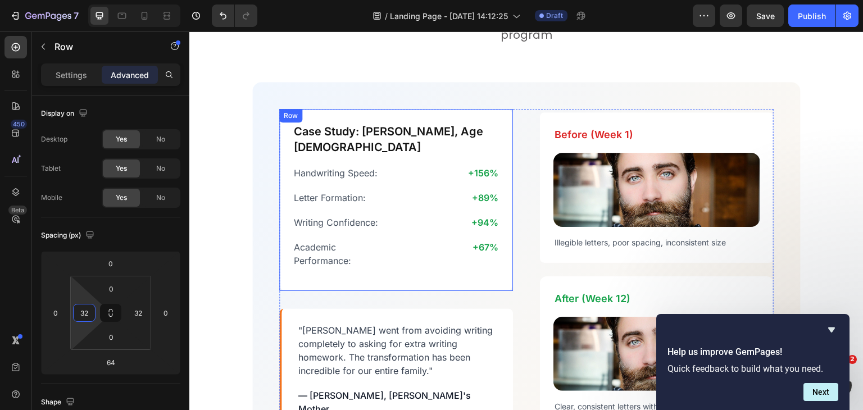
scroll to position [2342, 0]
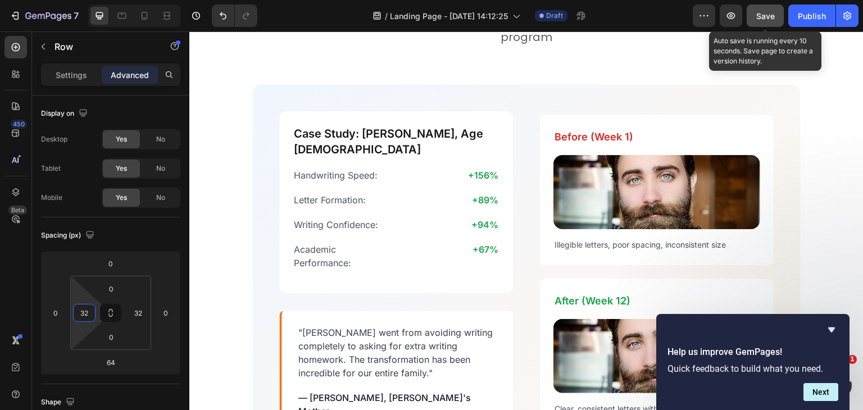
type input "32"
click at [760, 19] on span "Save" at bounding box center [765, 16] width 19 height 10
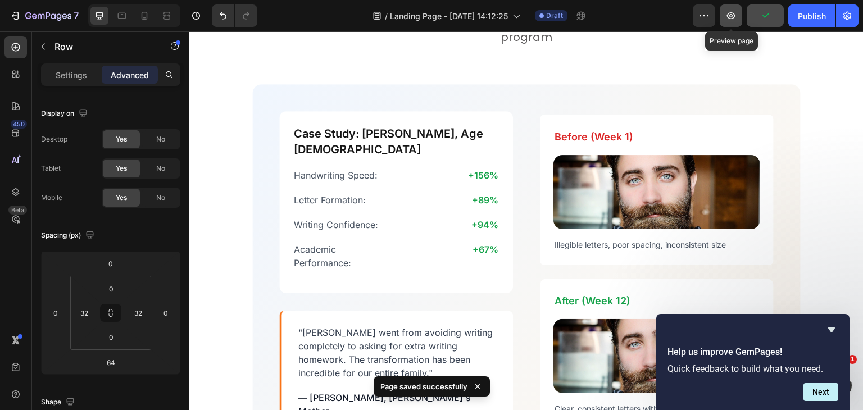
click at [735, 13] on icon "button" at bounding box center [730, 15] width 11 height 11
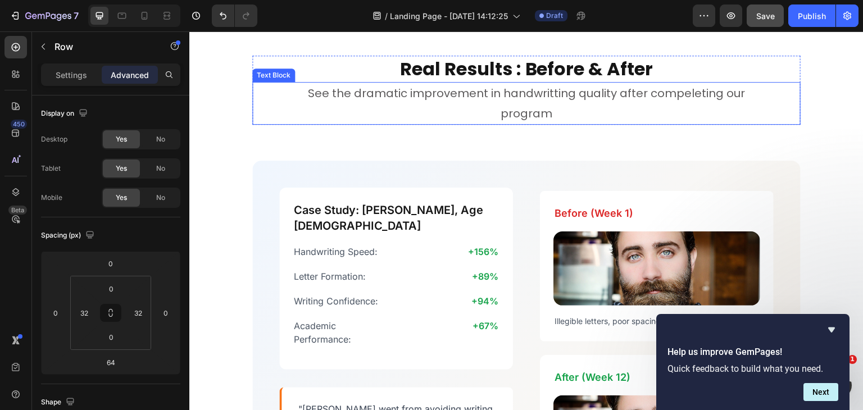
scroll to position [2172, 0]
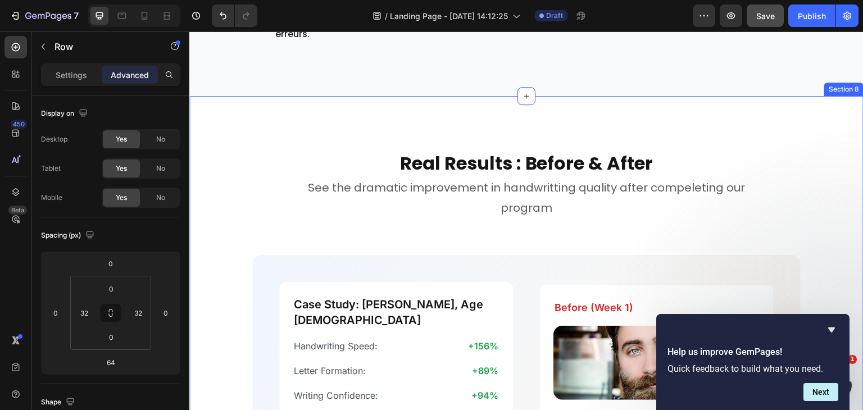
click at [287, 104] on div "Real Results : Before & After Heading See the dramatic improvement in handwritt…" at bounding box center [526, 408] width 674 height 625
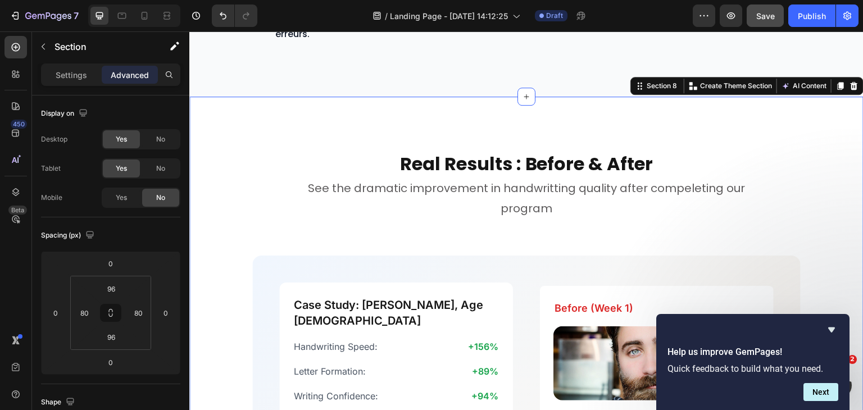
click at [245, 132] on div "Real Results : Before & After Heading See the dramatic improvement in handwritt…" at bounding box center [526, 409] width 674 height 625
click at [266, 230] on div "Real Results : Before & After Heading See the dramatic improvement in handwritt…" at bounding box center [526, 391] width 548 height 481
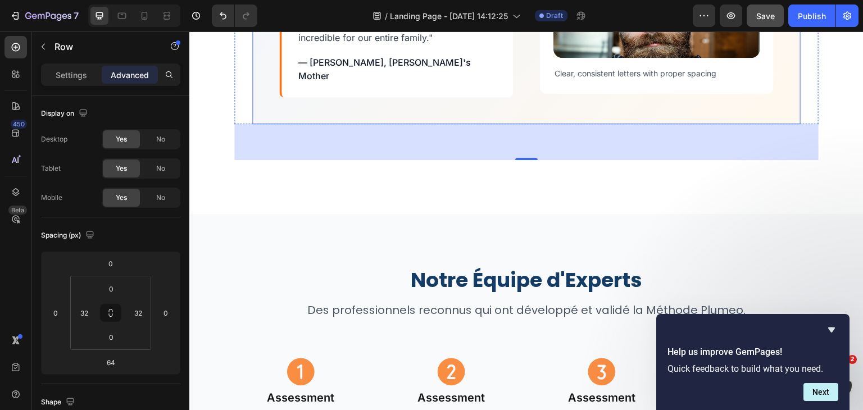
scroll to position [2733, 0]
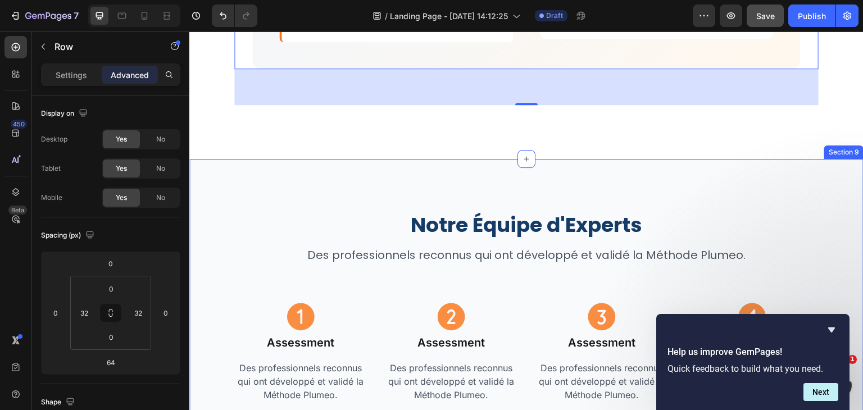
click at [466, 160] on div "Notre Équipe d'Experts Heading Des professionnels reconnus qui ont développé et…" at bounding box center [526, 308] width 674 height 298
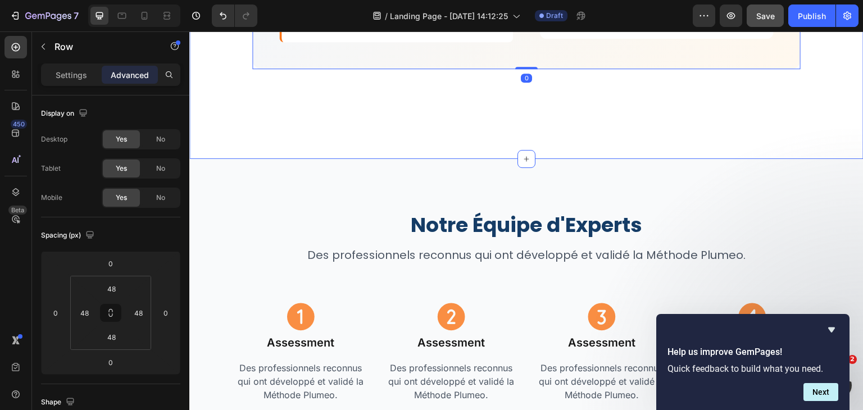
scroll to position [2586, 0]
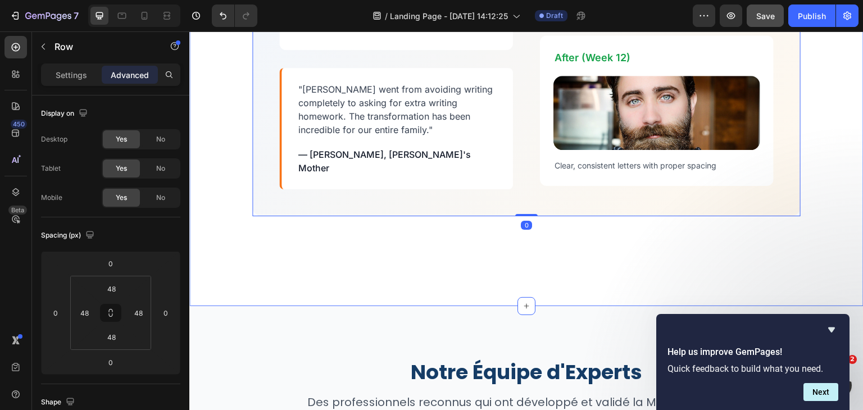
click at [500, 197] on div "Case Study: Alex, Age 8 Heading Handwriting Speed: Text Block +156% Text Block …" at bounding box center [526, 28] width 548 height 375
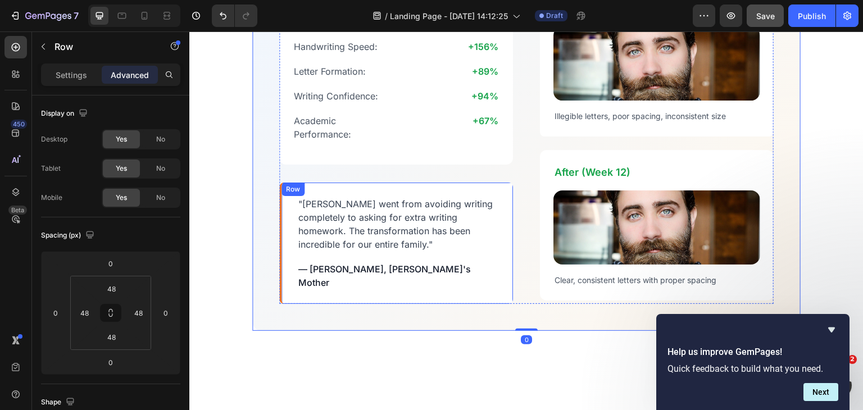
scroll to position [2513, 0]
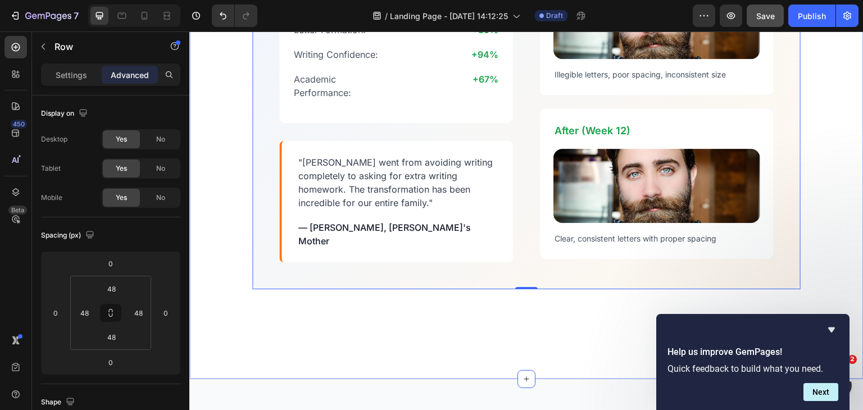
click at [460, 310] on div "Real Results : Before & After Heading See the dramatic improvement in handwritt…" at bounding box center [526, 67] width 584 height 517
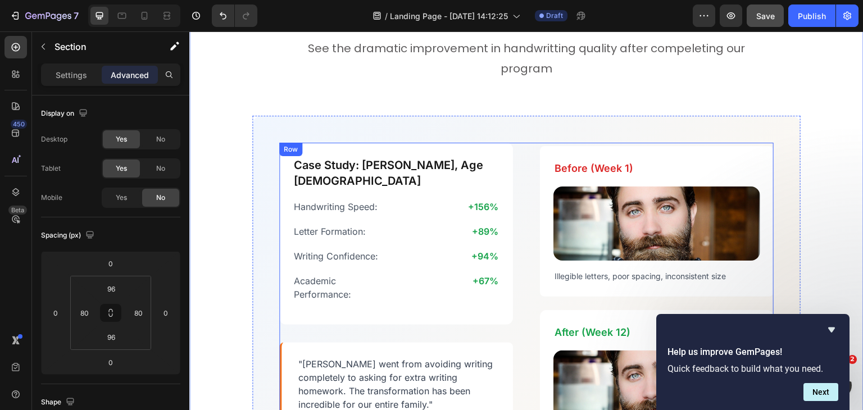
scroll to position [2318, 0]
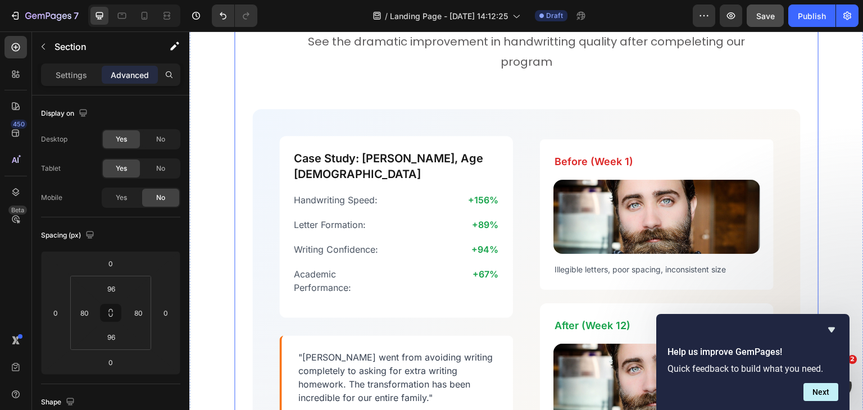
click at [430, 75] on div "Real Results : Before & After Heading See the dramatic improvement in handwritt…" at bounding box center [526, 244] width 548 height 481
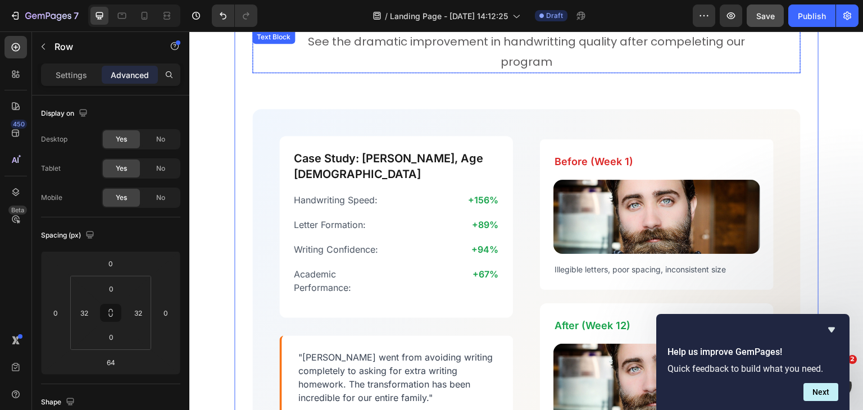
click at [503, 70] on p "program" at bounding box center [526, 62] width 546 height 20
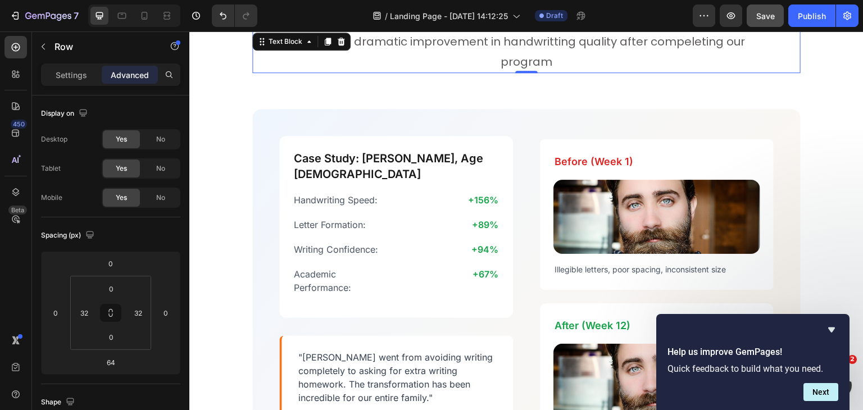
click at [503, 70] on p "program" at bounding box center [526, 62] width 546 height 20
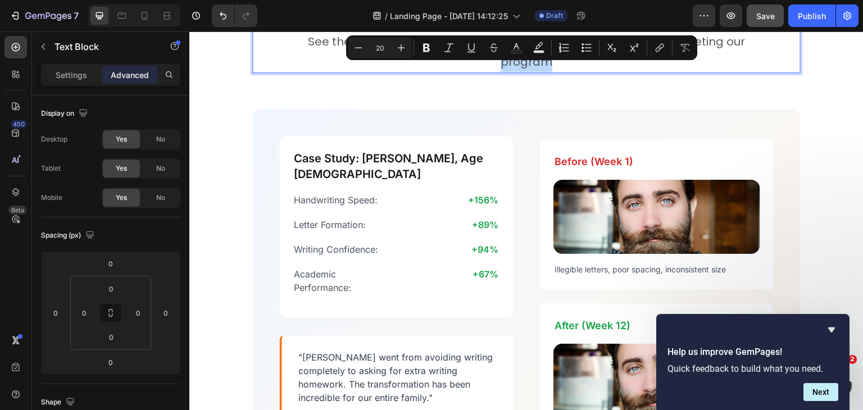
click at [551, 65] on p "program" at bounding box center [526, 62] width 546 height 20
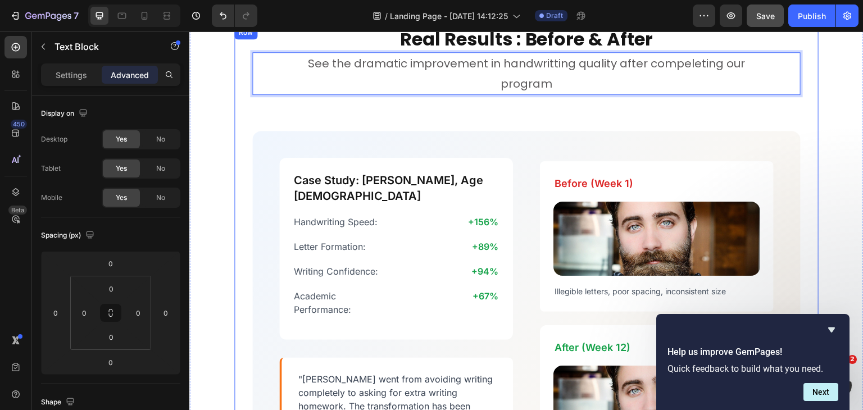
scroll to position [2249, 0]
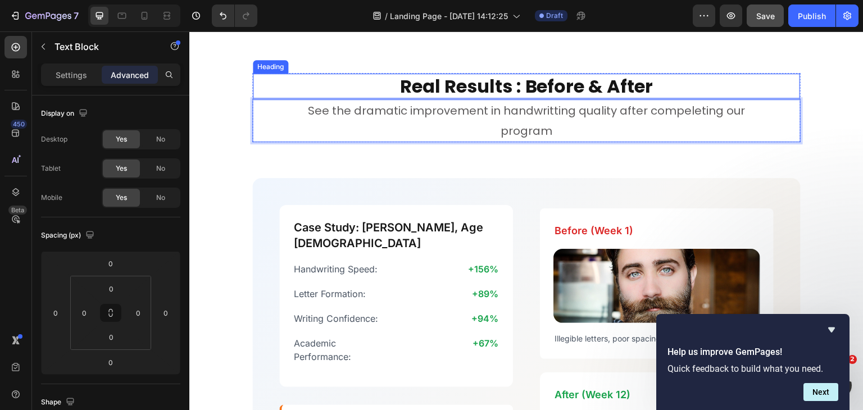
click at [789, 83] on h2 "Real Results : Before & After" at bounding box center [526, 87] width 547 height 26
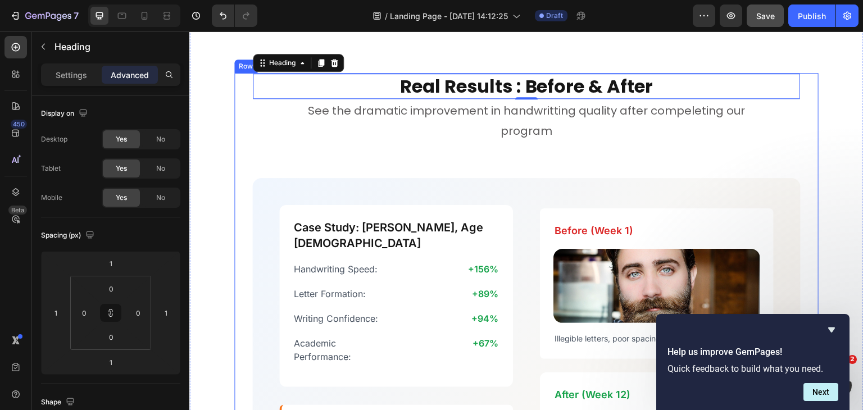
click at [794, 93] on div "Real Results : Before & After Heading 1 See the dramatic improvement in handwri…" at bounding box center [526, 313] width 584 height 481
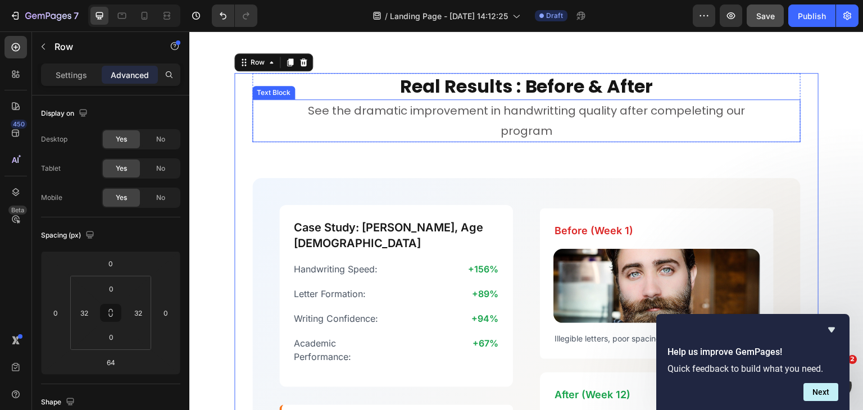
click at [256, 103] on p "See the dramatic improvement in handwritting quality after compeleting our" at bounding box center [526, 111] width 546 height 20
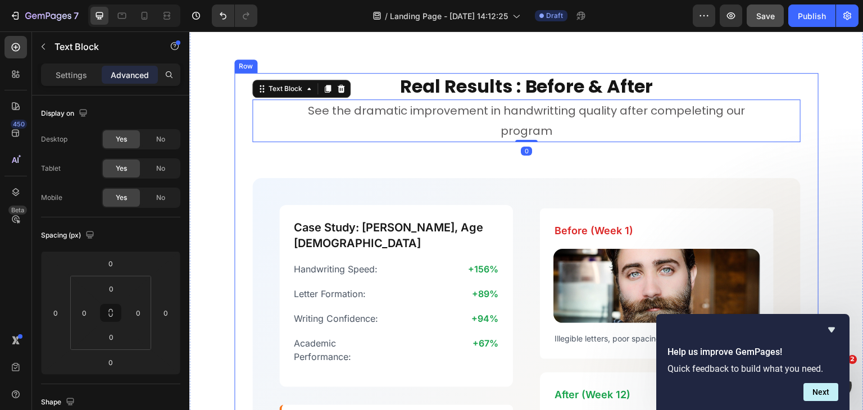
click at [456, 167] on div "Real Results : Before & After Heading See the dramatic improvement in handwritt…" at bounding box center [526, 313] width 548 height 481
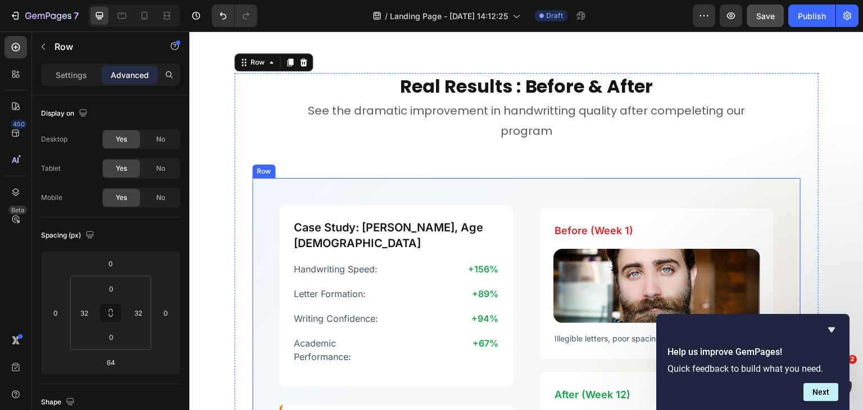
click at [459, 179] on div "Case Study: Alex, Age 8 Heading Handwriting Speed: Text Block +156% Text Block …" at bounding box center [526, 365] width 548 height 375
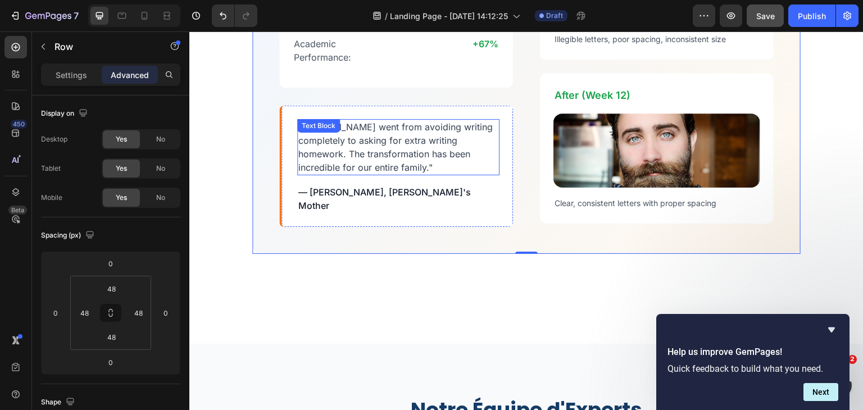
scroll to position [2584, 0]
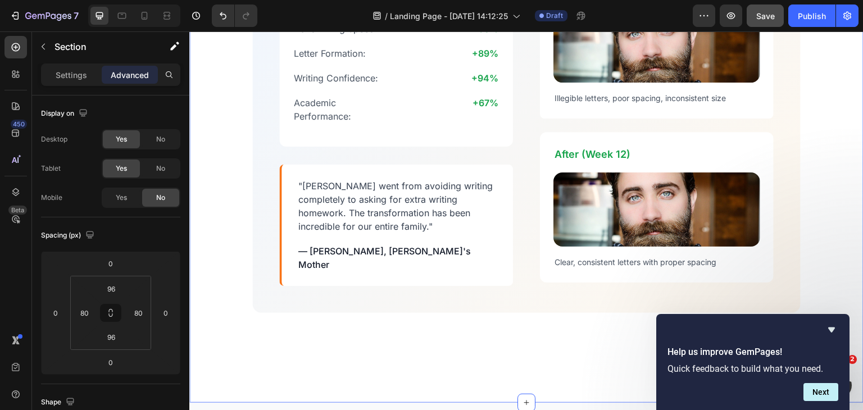
scroll to position [2489, 0]
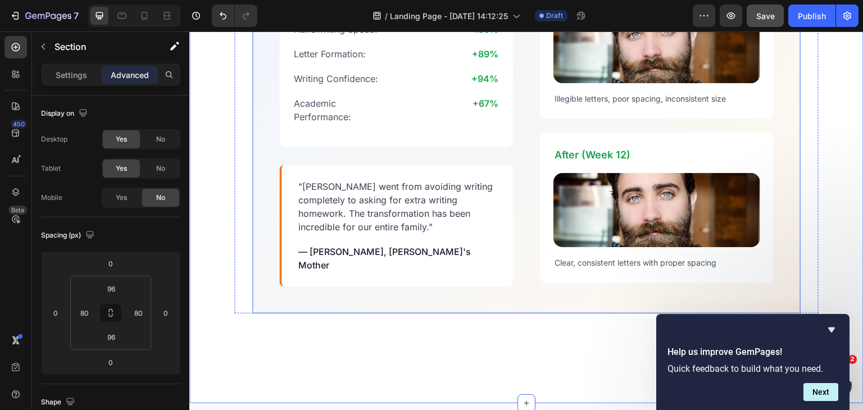
click at [416, 298] on div "Case Study: Alex, Age 8 Heading Handwriting Speed: Text Block +156% Text Block …" at bounding box center [526, 125] width 548 height 375
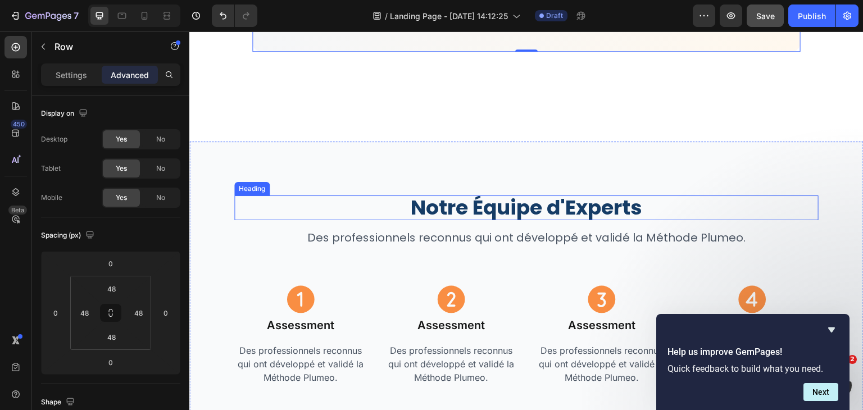
scroll to position [2751, 0]
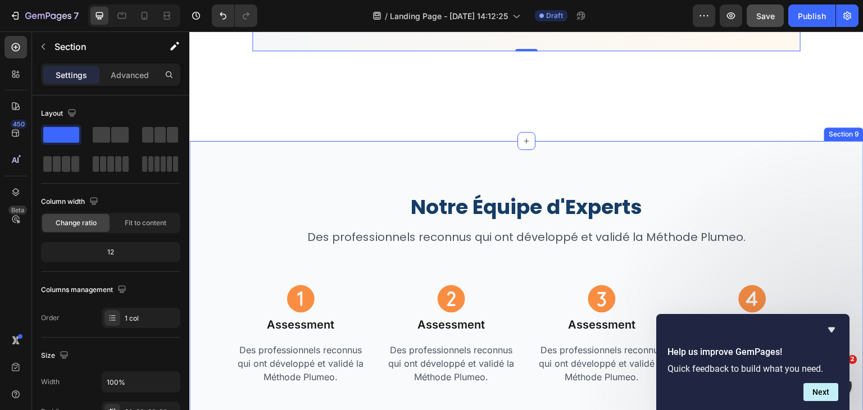
click at [539, 174] on div "Notre Équipe d'Experts Heading Des professionnels reconnus qui ont développé et…" at bounding box center [526, 290] width 674 height 298
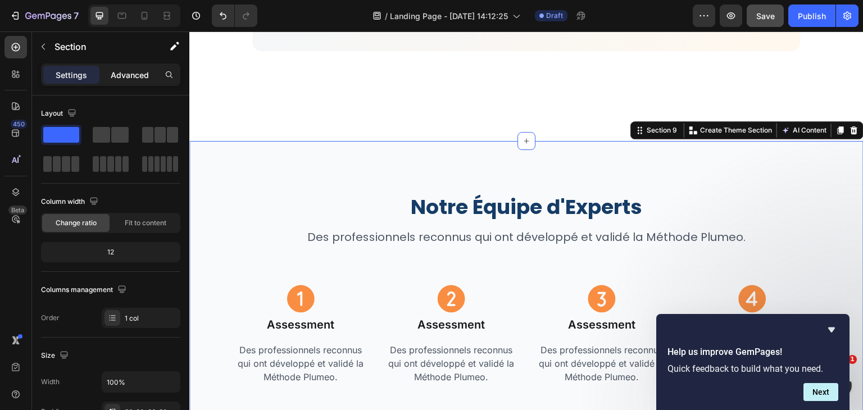
click at [124, 80] on div "Advanced" at bounding box center [130, 75] width 56 height 18
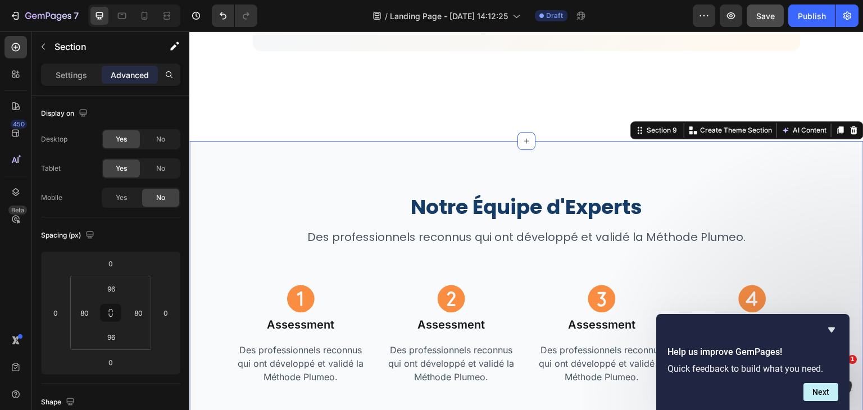
scroll to position [2762, 0]
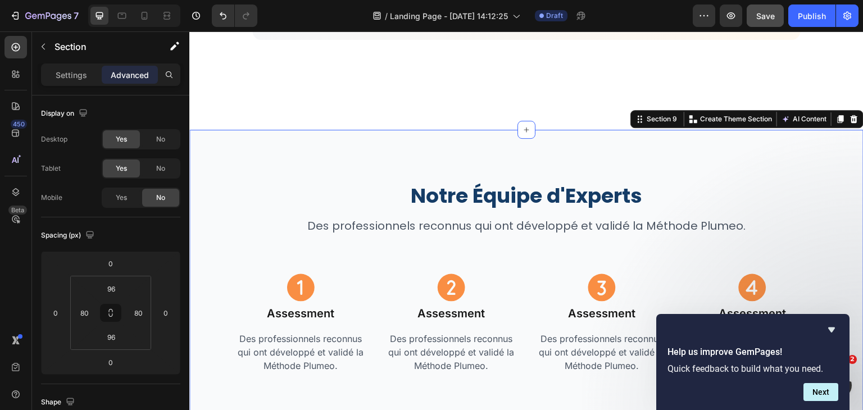
click at [353, 162] on div "Notre Équipe d'Experts Heading Des professionnels reconnus qui ont développé et…" at bounding box center [526, 279] width 674 height 298
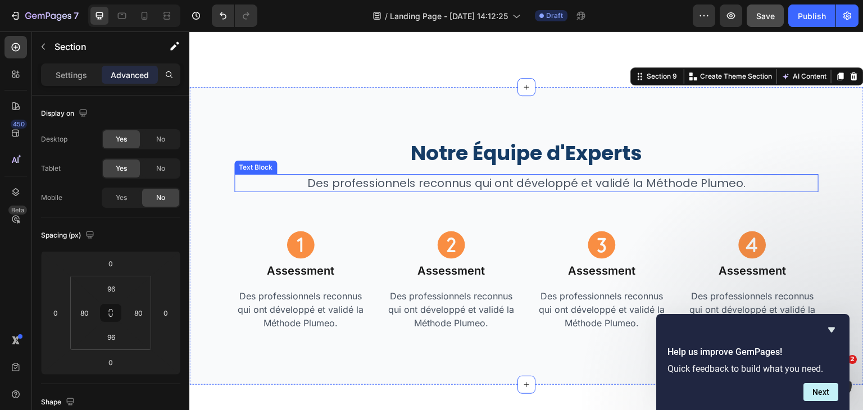
scroll to position [2834, 0]
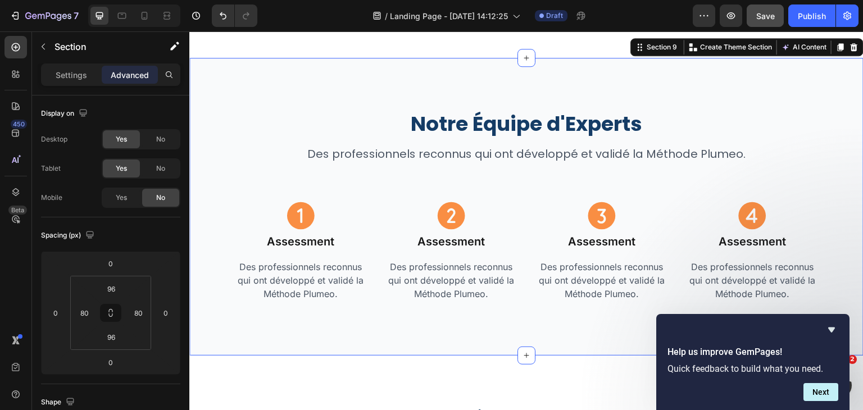
click at [271, 95] on div "Notre Équipe d'Experts Heading Des professionnels reconnus qui ont développé et…" at bounding box center [526, 207] width 674 height 298
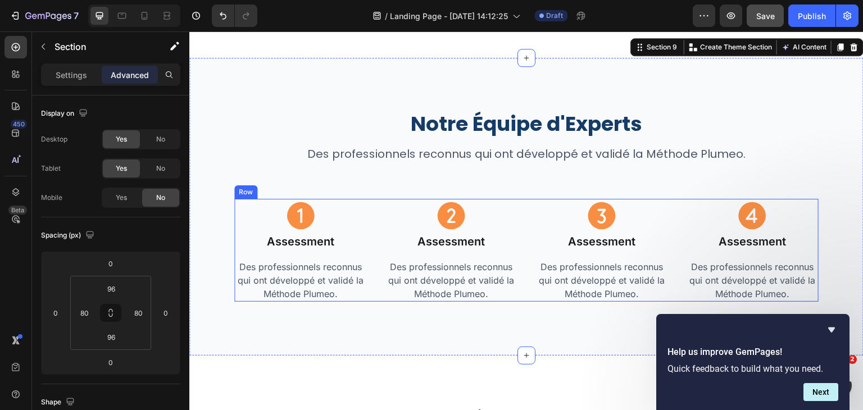
click at [376, 200] on div "Icon Assessment Heading Des professionnels reconnus qui ont développé et validé…" at bounding box center [526, 250] width 584 height 103
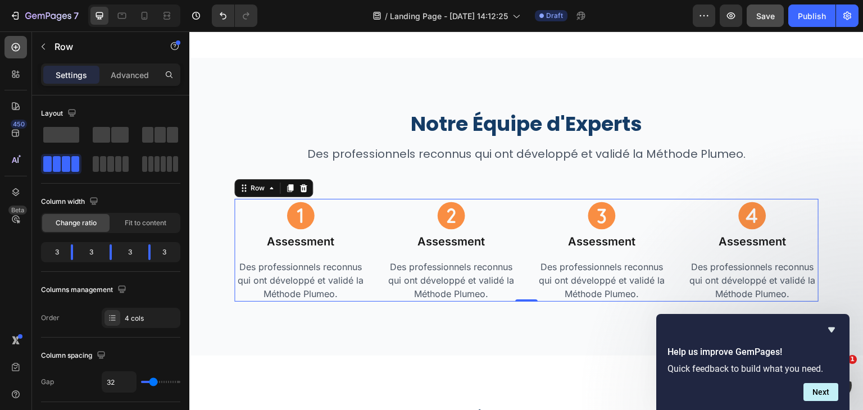
click at [19, 49] on icon at bounding box center [16, 47] width 8 height 8
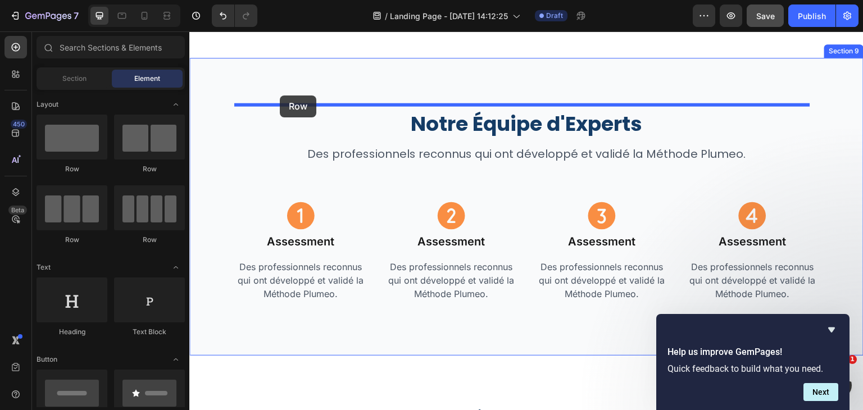
drag, startPoint x: 274, startPoint y: 167, endPoint x: 412, endPoint y: 88, distance: 159.3
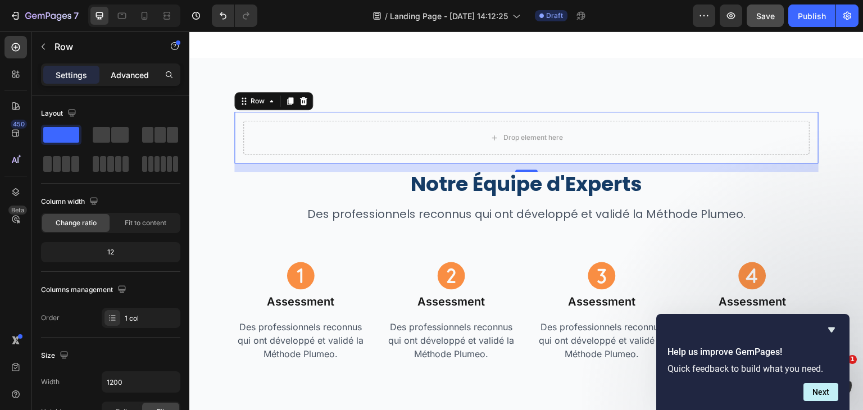
click at [126, 70] on p "Advanced" at bounding box center [130, 75] width 38 height 12
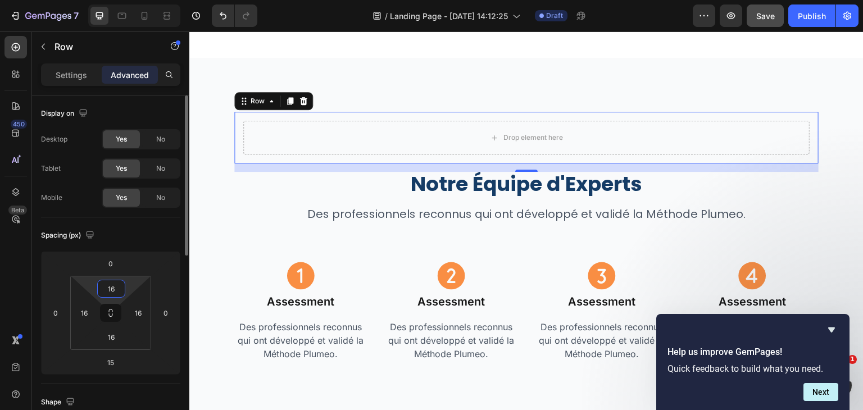
click at [120, 285] on input "16" at bounding box center [111, 288] width 22 height 17
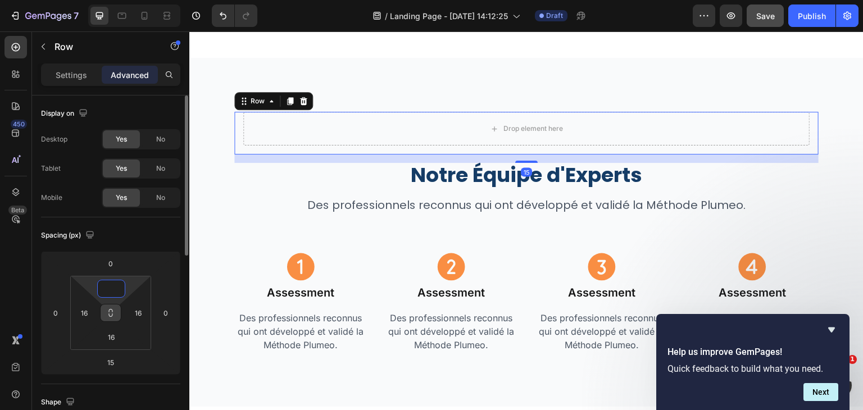
type input "0"
click at [111, 307] on button at bounding box center [110, 313] width 21 height 18
click at [86, 308] on input "16" at bounding box center [84, 313] width 17 height 17
type input "0"
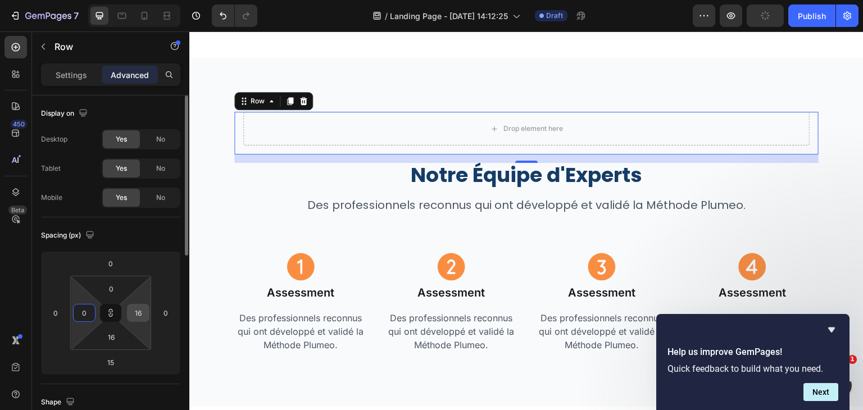
click at [142, 314] on input "16" at bounding box center [138, 313] width 17 height 17
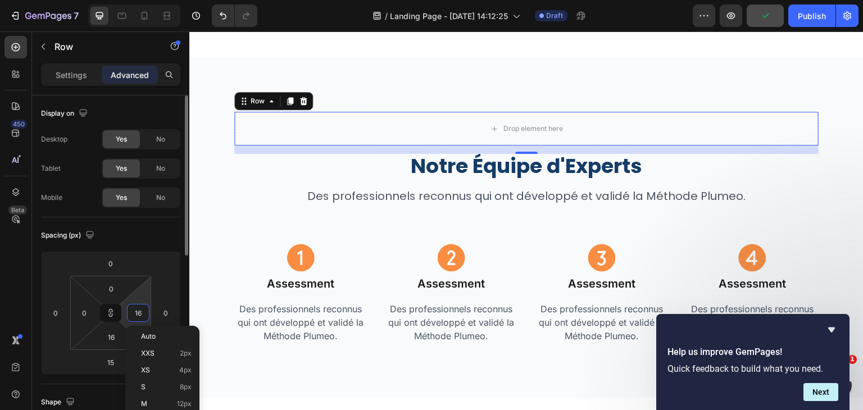
type input "0"
click at [173, 0] on html "7 Version history / Landing Page - Sep 23, 14:12:25 Draft Preview Save Publish …" at bounding box center [431, 0] width 863 height 0
type input "0"
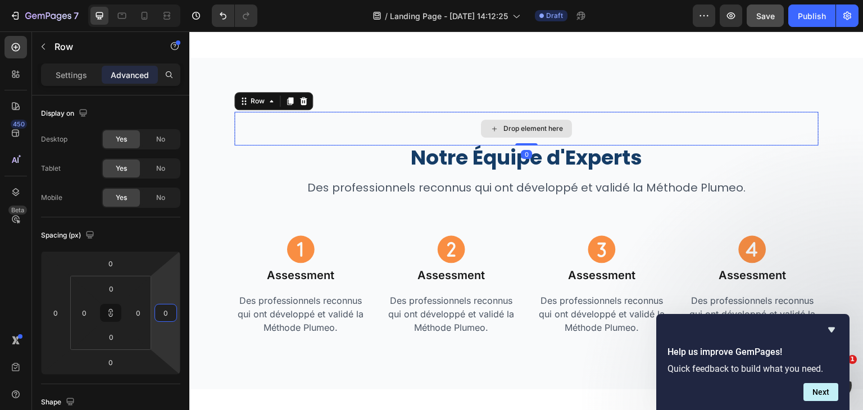
click at [299, 115] on div "Drop element here" at bounding box center [526, 129] width 584 height 34
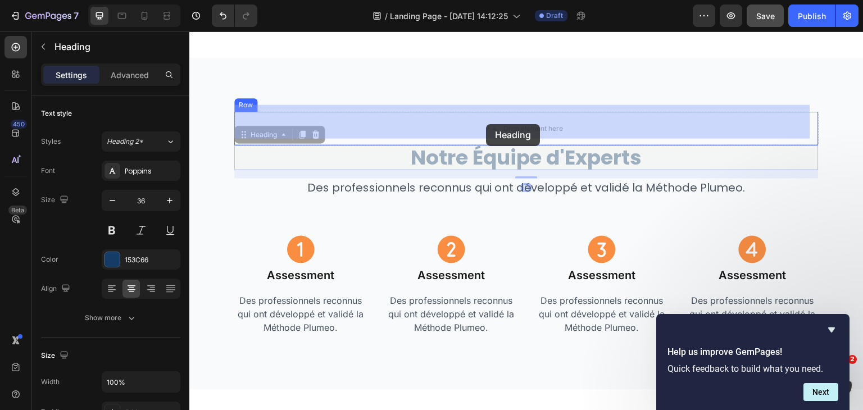
drag, startPoint x: 491, startPoint y: 156, endPoint x: 487, endPoint y: 124, distance: 32.3
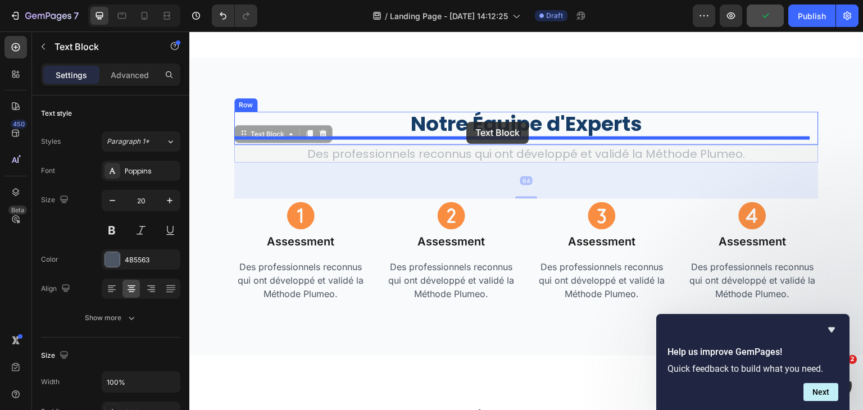
drag, startPoint x: 467, startPoint y: 150, endPoint x: 466, endPoint y: 122, distance: 28.1
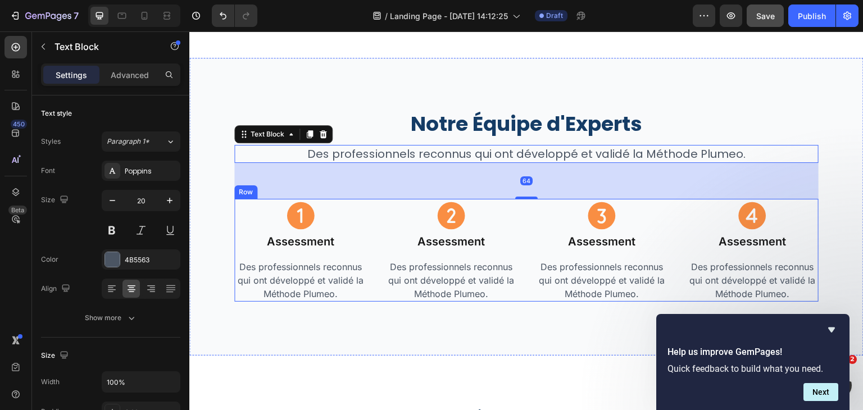
click at [524, 206] on div "Icon Assessment Heading Des professionnels reconnus qui ont développé et validé…" at bounding box center [526, 250] width 584 height 103
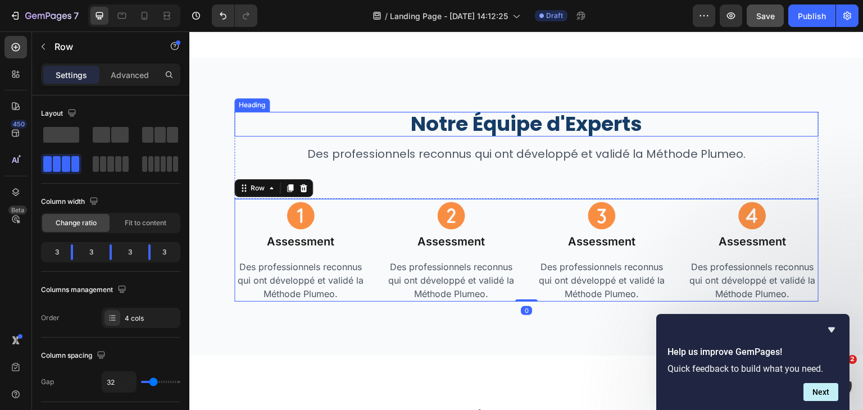
click at [508, 122] on h2 "Notre Équipe d'Experts" at bounding box center [526, 124] width 584 height 25
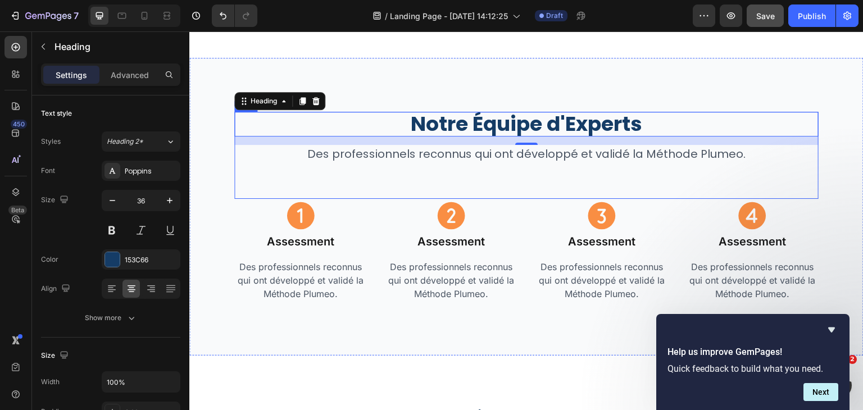
click at [802, 160] on div "Notre Équipe d'Experts Heading 15 Des professionnels reconnus qui ont développé…" at bounding box center [526, 155] width 584 height 87
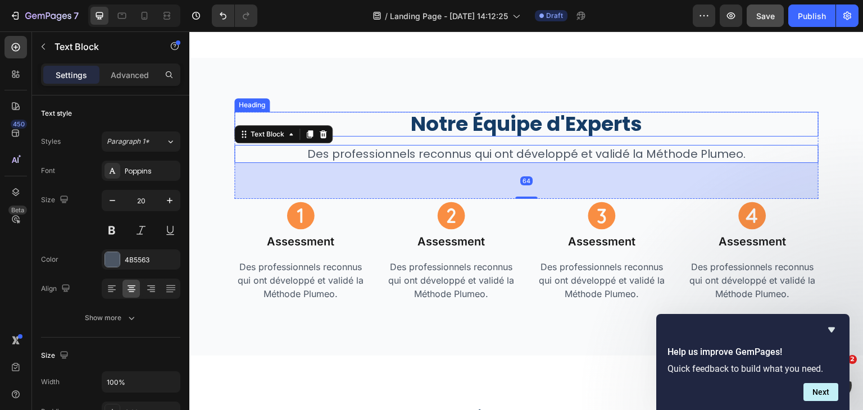
drag, startPoint x: 603, startPoint y: 142, endPoint x: 587, endPoint y: 119, distance: 28.2
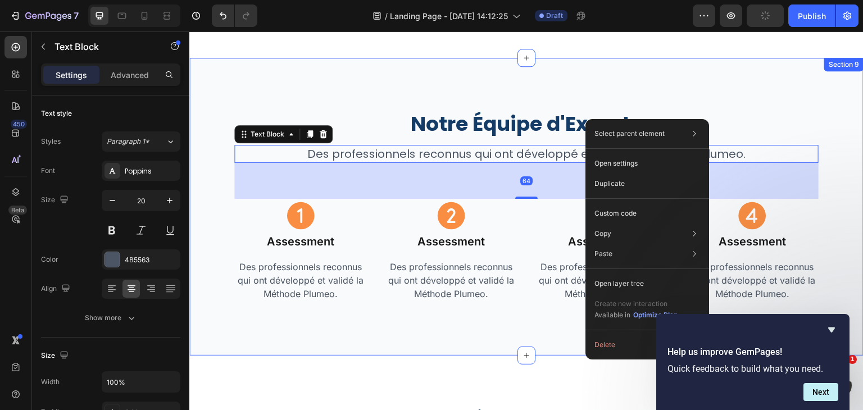
click at [664, 81] on div "Notre Équipe d'Experts Heading Des professionnels reconnus qui ont développé et…" at bounding box center [526, 207] width 674 height 298
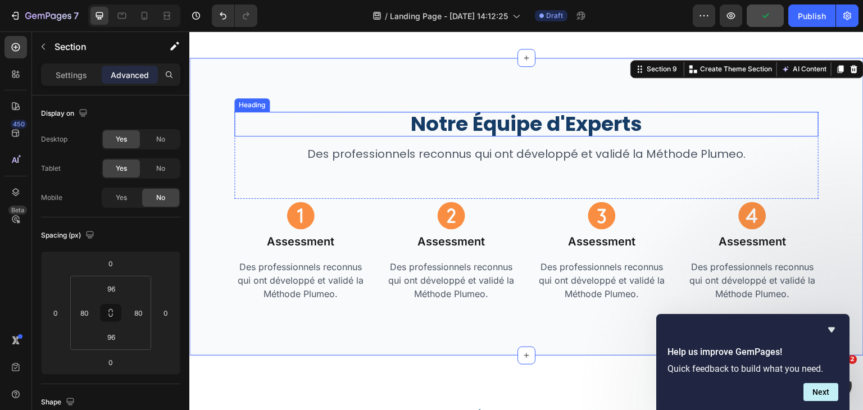
click at [571, 116] on h2 "Notre Équipe d'Experts" at bounding box center [526, 124] width 584 height 25
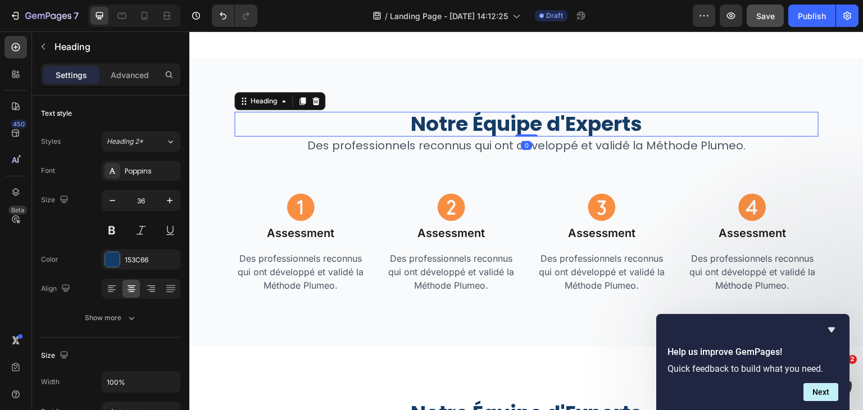
drag, startPoint x: 523, startPoint y: 137, endPoint x: 525, endPoint y: 124, distance: 12.6
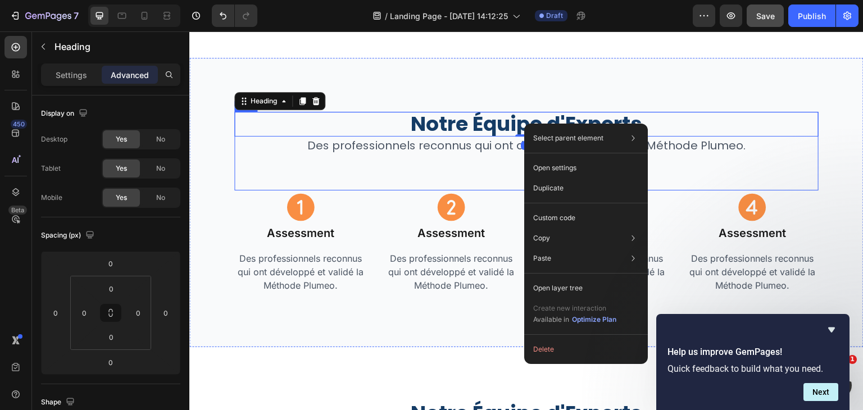
click at [431, 152] on div "Notre Équipe d'Experts Heading 0 Des professionnels reconnus qui ont développé …" at bounding box center [526, 151] width 584 height 79
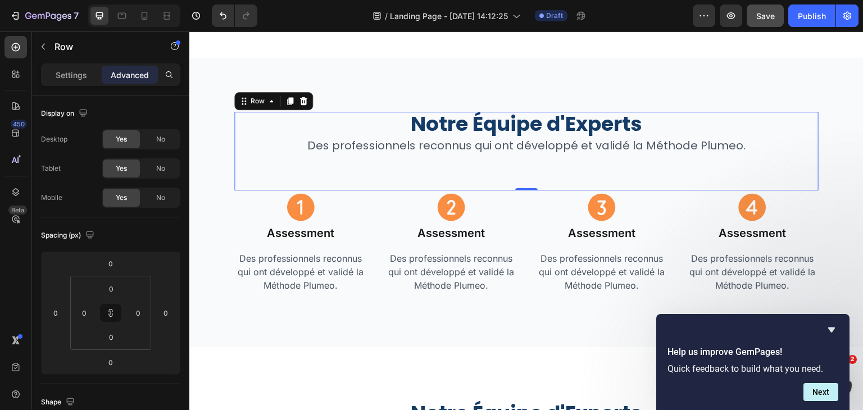
click at [527, 165] on div "Notre Équipe d'Experts Heading Des professionnels reconnus qui ont développé et…" at bounding box center [526, 151] width 584 height 79
drag, startPoint x: 524, startPoint y: 181, endPoint x: 525, endPoint y: 163, distance: 18.0
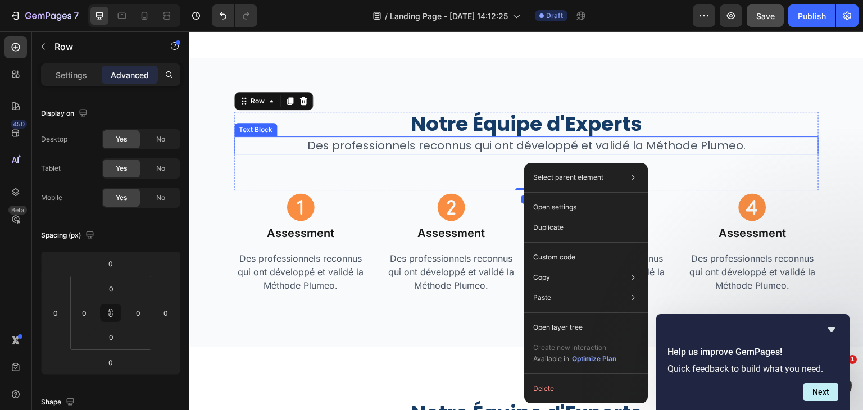
click at [487, 140] on p "Des professionnels reconnus qui ont développé et validé la Méthode Plumeo." at bounding box center [526, 146] width 582 height 16
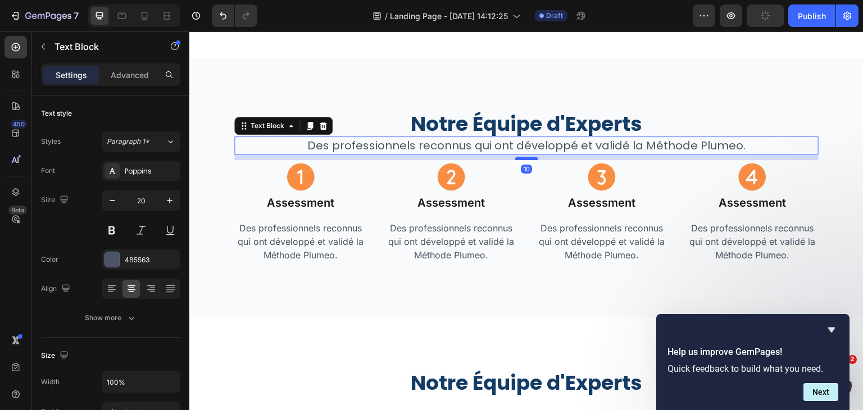
drag, startPoint x: 518, startPoint y: 181, endPoint x: 520, endPoint y: 151, distance: 30.4
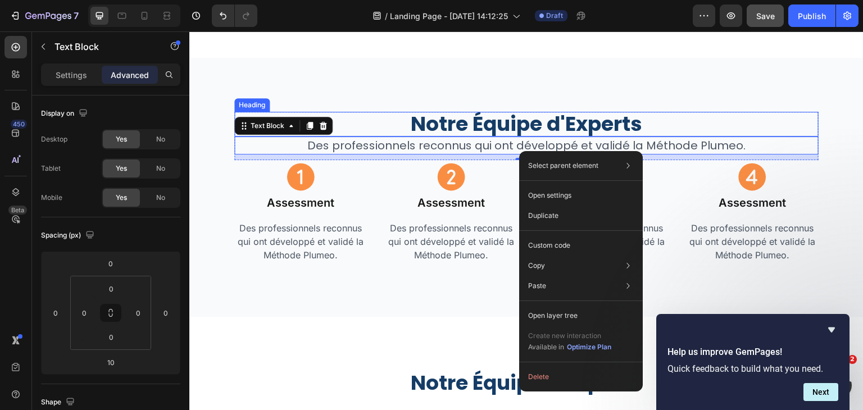
click at [789, 112] on h2 "Notre Équipe d'Experts" at bounding box center [526, 124] width 584 height 25
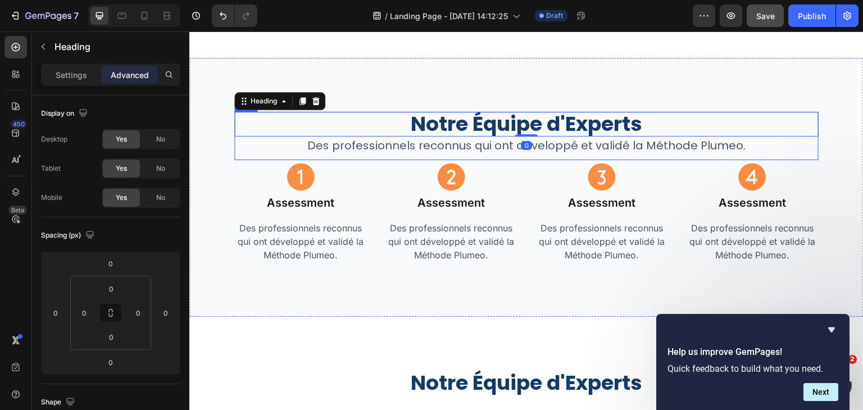
click at [787, 150] on div "Notre Équipe d'Experts Heading 0 Des professionnels reconnus qui ont développé …" at bounding box center [526, 136] width 584 height 48
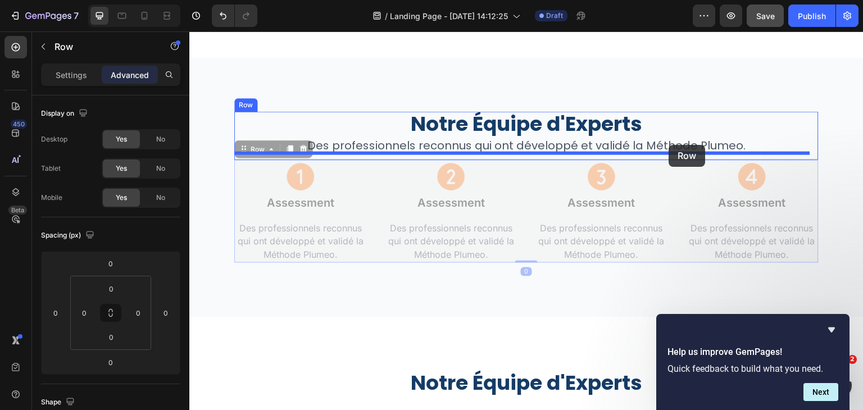
drag, startPoint x: 673, startPoint y: 169, endPoint x: 669, endPoint y: 145, distance: 24.4
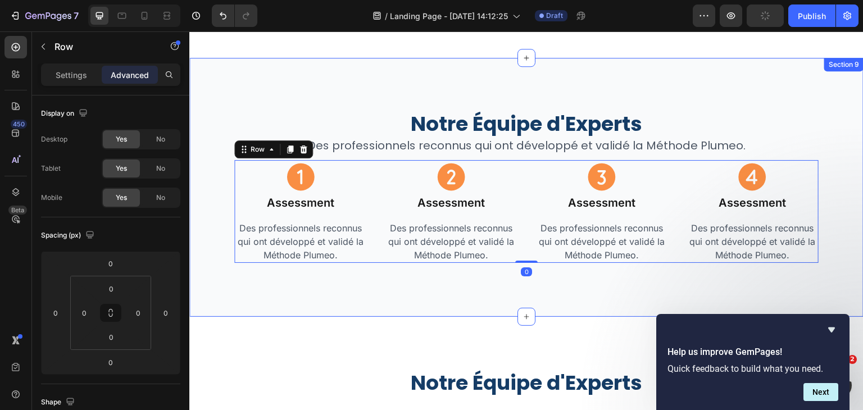
click at [702, 90] on div "Notre Équipe d'Experts Heading Des professionnels reconnus qui ont développé et…" at bounding box center [526, 187] width 674 height 259
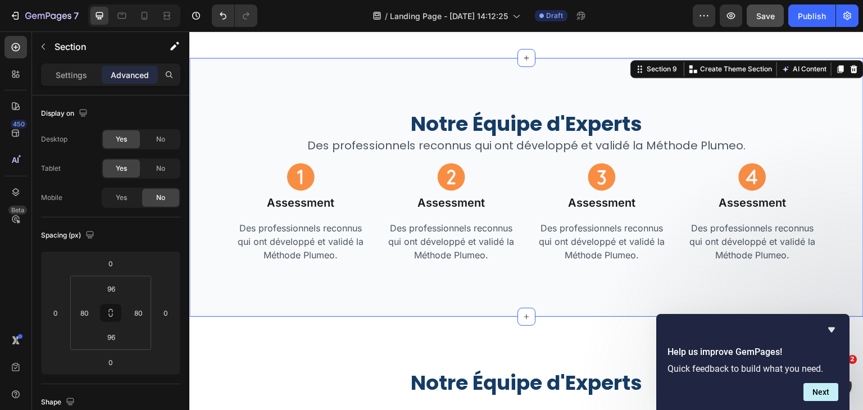
scroll to position [2804, 0]
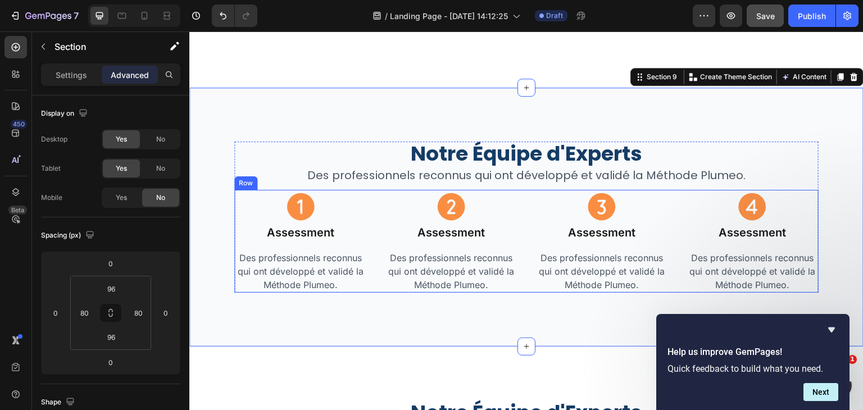
click at [375, 273] on div "Icon Assessment Heading Des professionnels reconnus qui ont développé et validé…" at bounding box center [526, 241] width 584 height 103
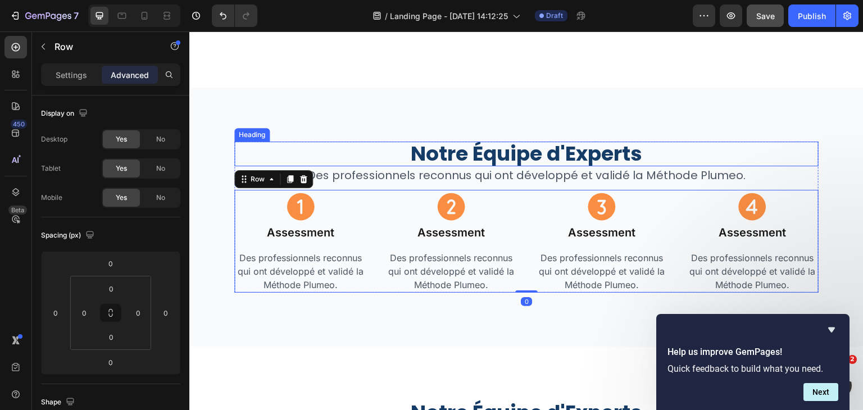
click at [314, 142] on h2 "Notre Équipe d'Experts" at bounding box center [526, 154] width 584 height 25
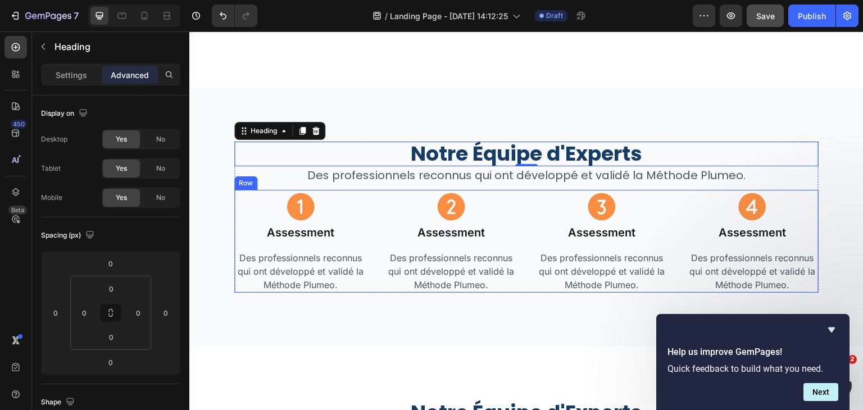
click at [517, 198] on div "Icon Assessment Heading Des professionnels reconnus qui ont développé et validé…" at bounding box center [526, 241] width 584 height 103
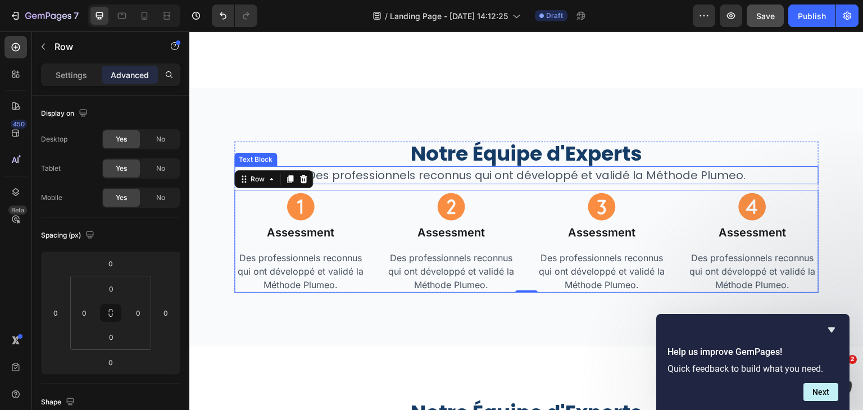
click at [511, 176] on div "Des professionnels reconnus qui ont développé et validé la Méthode Plumeo." at bounding box center [526, 175] width 584 height 18
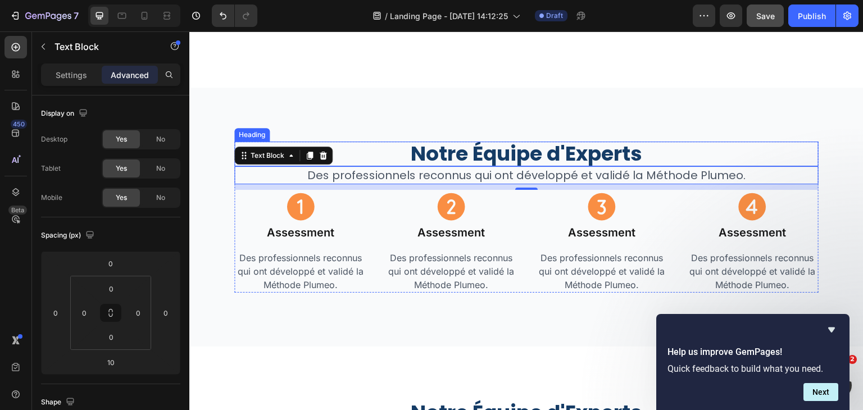
click at [385, 147] on h2 "Notre Équipe d'Experts" at bounding box center [526, 154] width 584 height 25
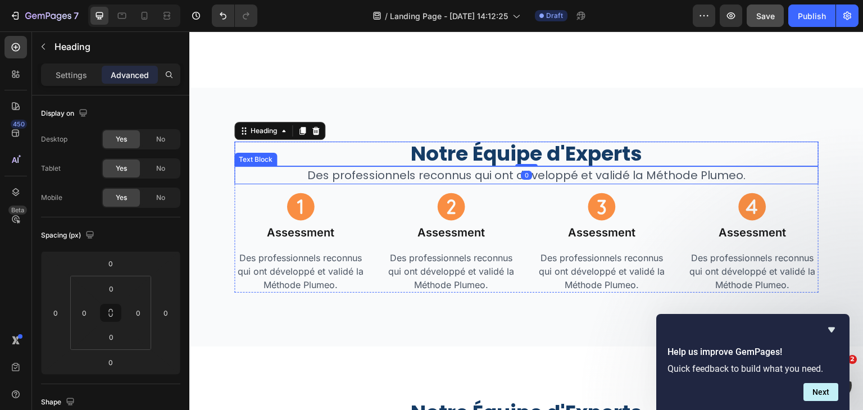
click at [245, 169] on p "Des professionnels reconnus qui ont développé et validé la Méthode Plumeo." at bounding box center [526, 175] width 582 height 16
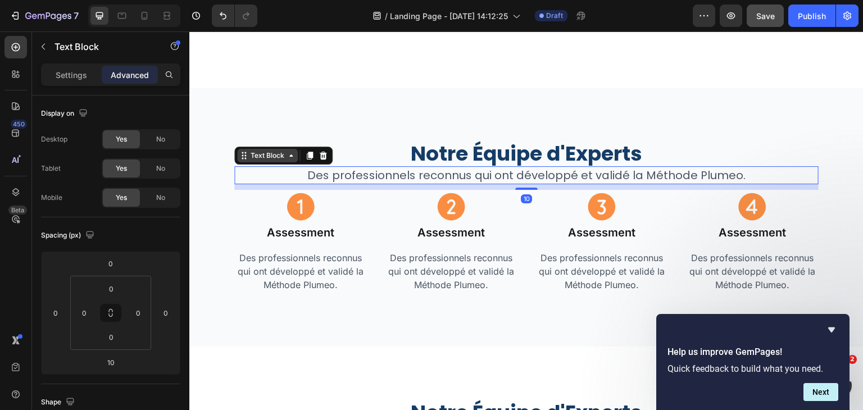
click at [244, 155] on icon at bounding box center [245, 156] width 2 height 2
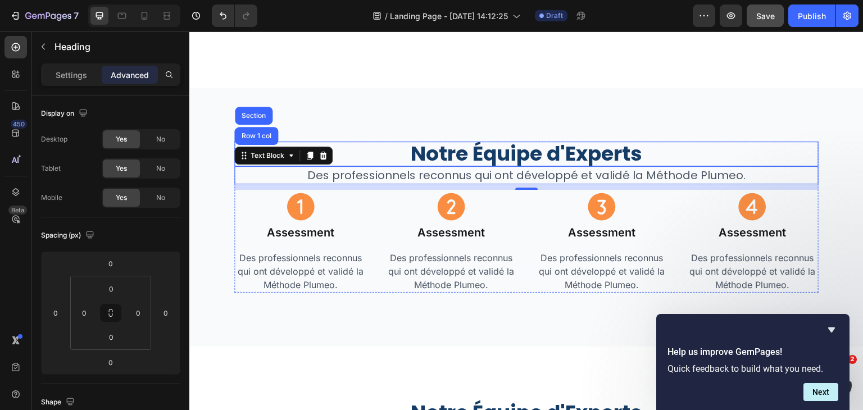
click at [365, 142] on h2 "Notre Équipe d'Experts" at bounding box center [526, 154] width 584 height 25
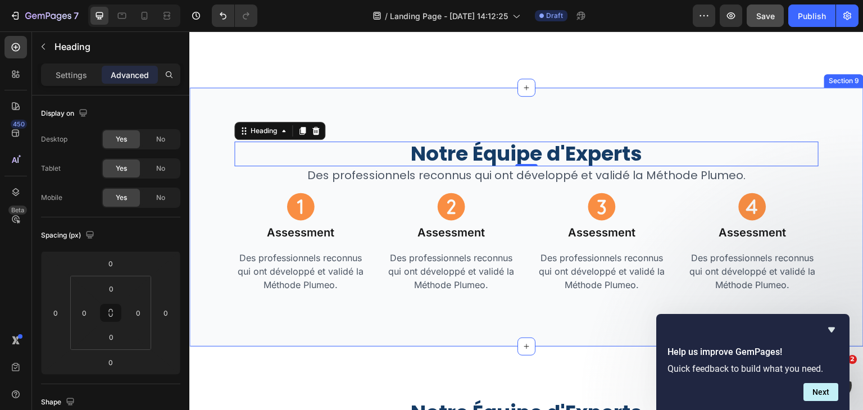
click at [730, 98] on div "Notre Équipe d'Experts Heading 0 Des professionnels reconnus qui ont développé …" at bounding box center [526, 217] width 674 height 259
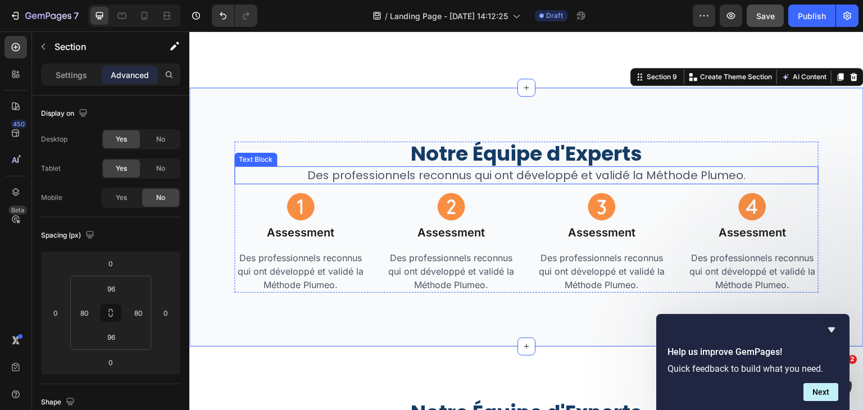
click at [732, 167] on p "Des professionnels reconnus qui ont développé et validé la Méthode Plumeo." at bounding box center [526, 175] width 582 height 16
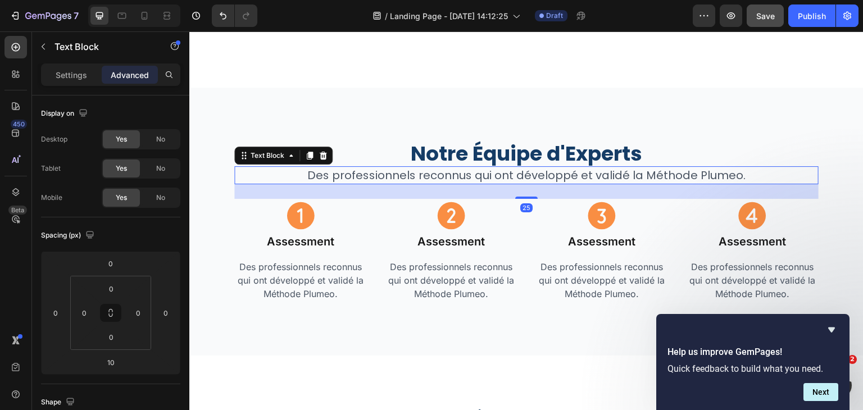
drag, startPoint x: 529, startPoint y: 181, endPoint x: 802, endPoint y: 203, distance: 274.6
click at [528, 197] on div at bounding box center [526, 198] width 22 height 2
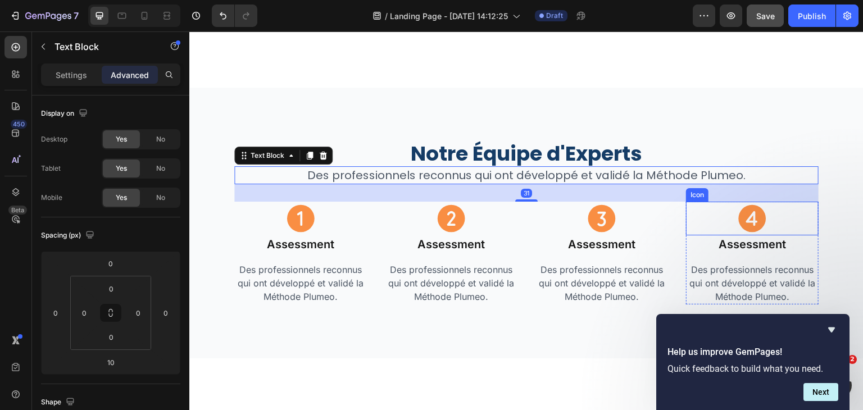
click at [801, 210] on div "Icon" at bounding box center [752, 219] width 133 height 34
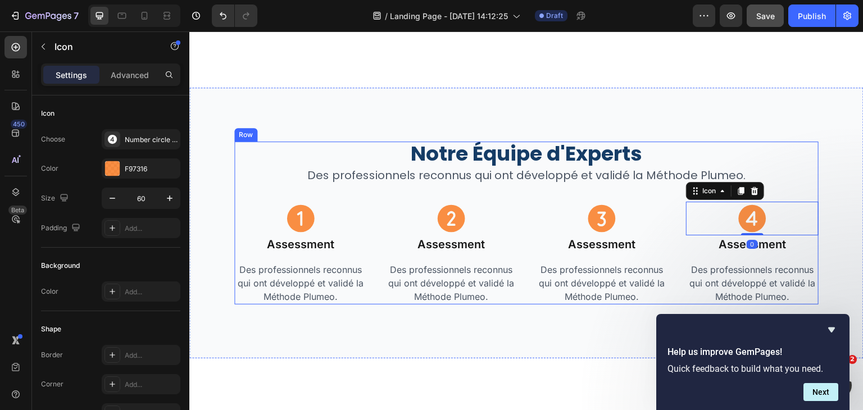
click at [802, 185] on div "Notre Équipe d'Experts Heading Des professionnels reconnus qui ont développé et…" at bounding box center [526, 223] width 584 height 163
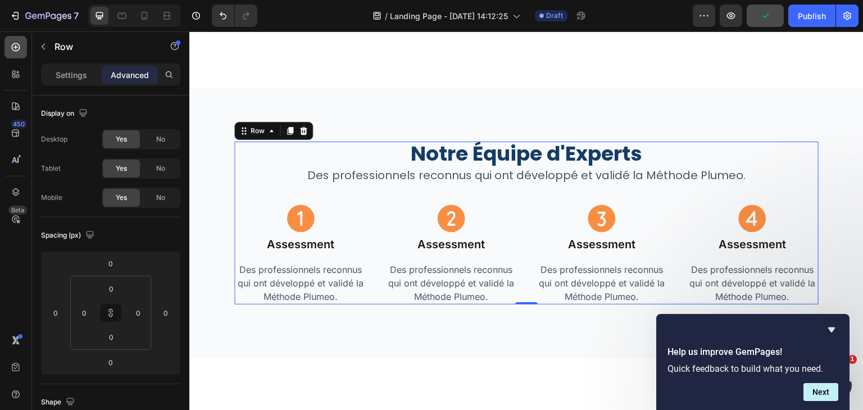
click at [13, 47] on icon at bounding box center [15, 47] width 4 height 4
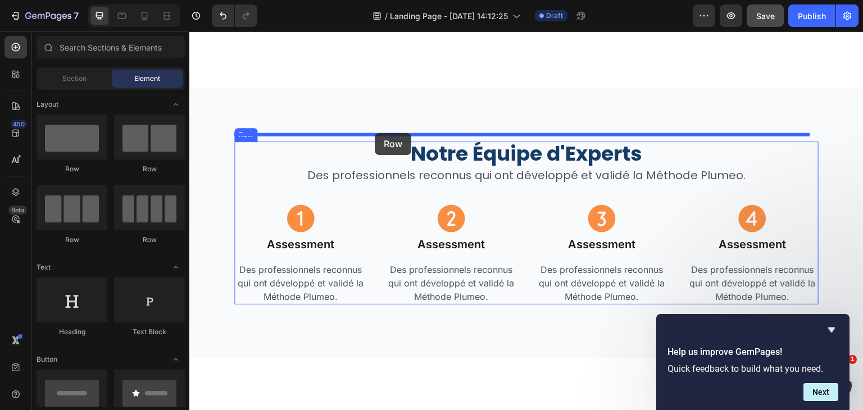
drag, startPoint x: 280, startPoint y: 175, endPoint x: 375, endPoint y: 133, distance: 103.4
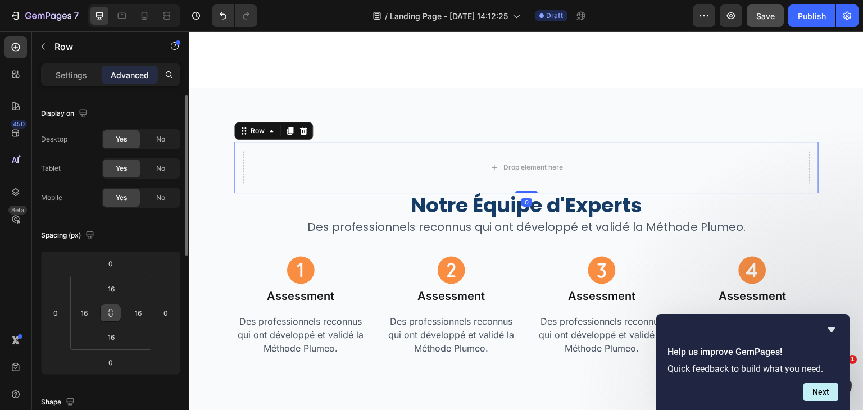
click at [115, 310] on icon at bounding box center [110, 312] width 9 height 9
click at [115, 283] on input "16" at bounding box center [111, 288] width 22 height 17
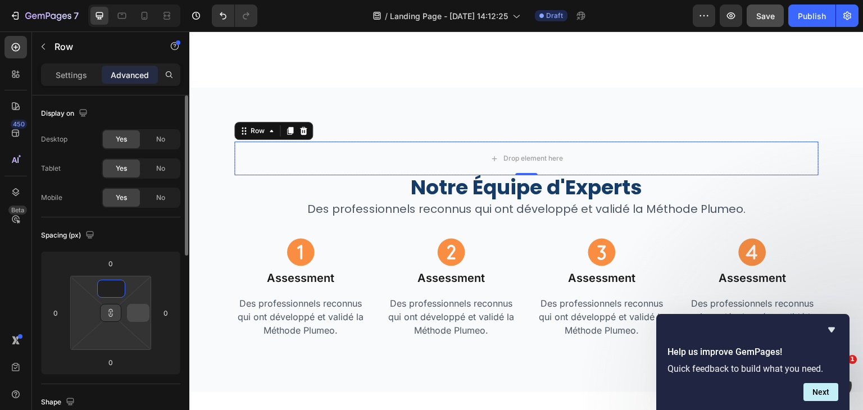
click at [143, 306] on input at bounding box center [138, 313] width 17 height 17
type input "1"
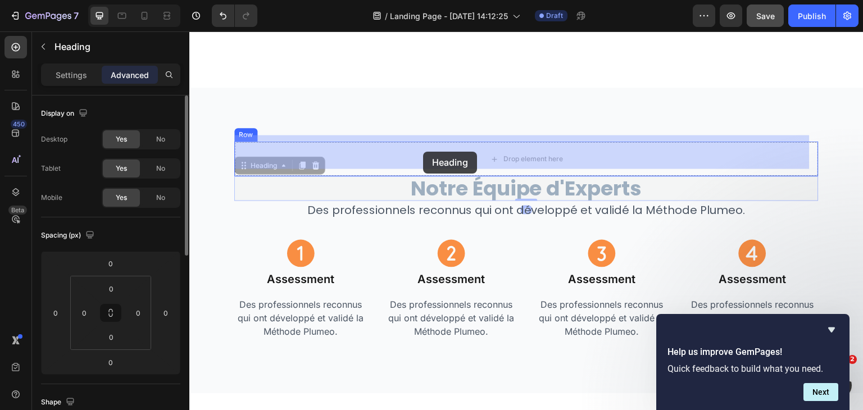
drag, startPoint x: 421, startPoint y: 180, endPoint x: 423, endPoint y: 152, distance: 28.7
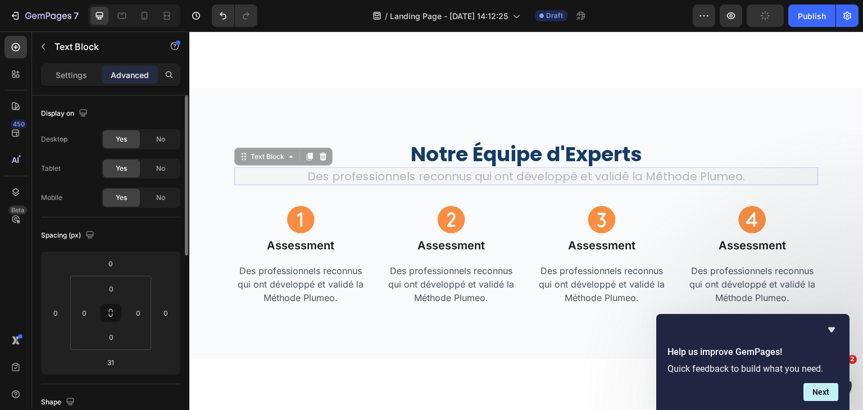
drag, startPoint x: 441, startPoint y: 174, endPoint x: 441, endPoint y: 151, distance: 23.0
click at [441, 151] on div "Notre Équipe d'Experts Heading Row Des professionnels reconnus qui ont développ…" at bounding box center [526, 224] width 584 height 164
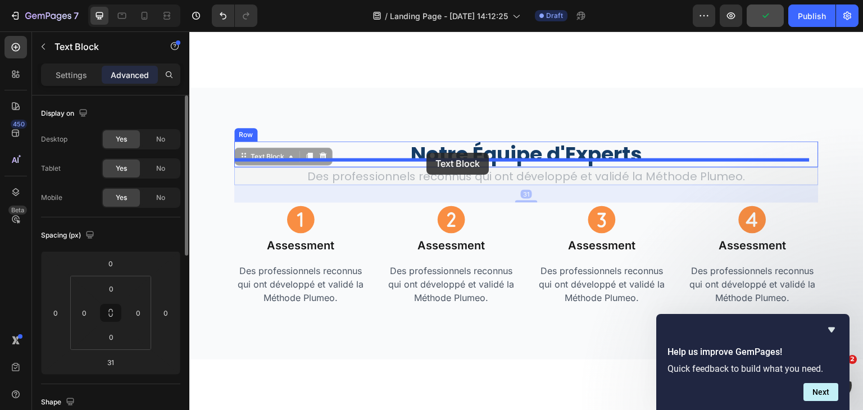
drag, startPoint x: 425, startPoint y: 168, endPoint x: 426, endPoint y: 152, distance: 16.3
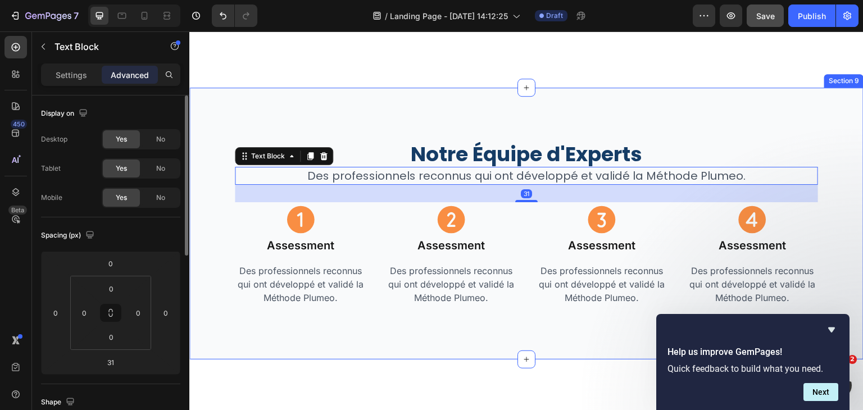
click at [516, 99] on div "Notre Équipe d'Experts Heading Des professionnels reconnus qui ont développé et…" at bounding box center [526, 224] width 674 height 272
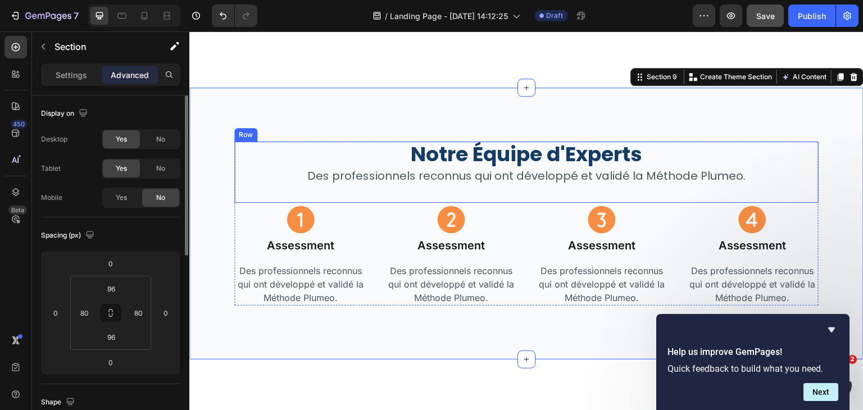
click at [271, 179] on div "Notre Équipe d'Experts Heading Des professionnels reconnus qui ont développé et…" at bounding box center [526, 172] width 583 height 60
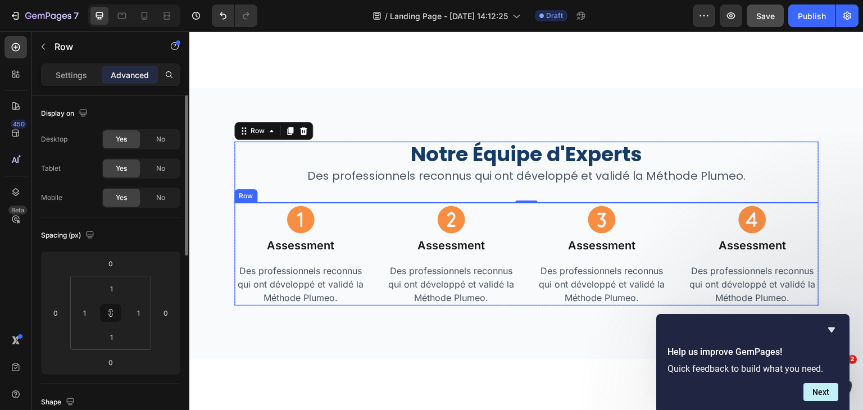
click at [380, 219] on div "Icon Assessment Heading Des professionnels reconnus qui ont développé et validé…" at bounding box center [526, 254] width 584 height 103
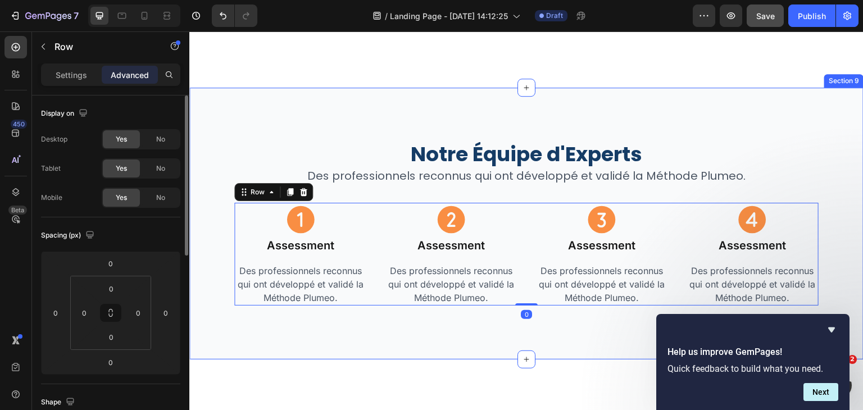
click at [332, 88] on div "Notre Équipe d'Experts Heading Des professionnels reconnus qui ont développé et…" at bounding box center [526, 224] width 674 height 272
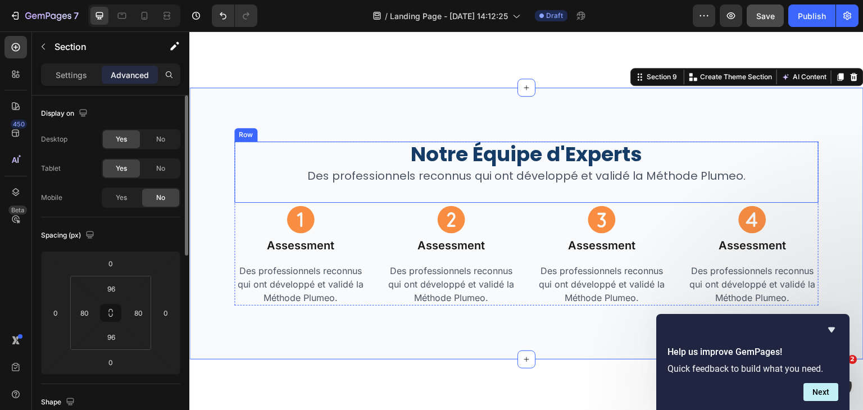
click at [704, 182] on div "Notre Équipe d'Experts Heading Des professionnels reconnus qui ont développé et…" at bounding box center [526, 172] width 583 height 60
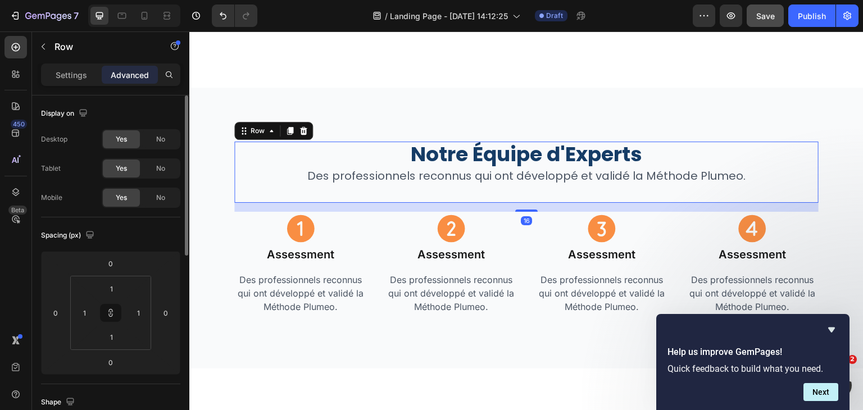
drag, startPoint x: 525, startPoint y: 194, endPoint x: 748, endPoint y: 66, distance: 257.2
click at [525, 210] on div at bounding box center [526, 211] width 22 height 2
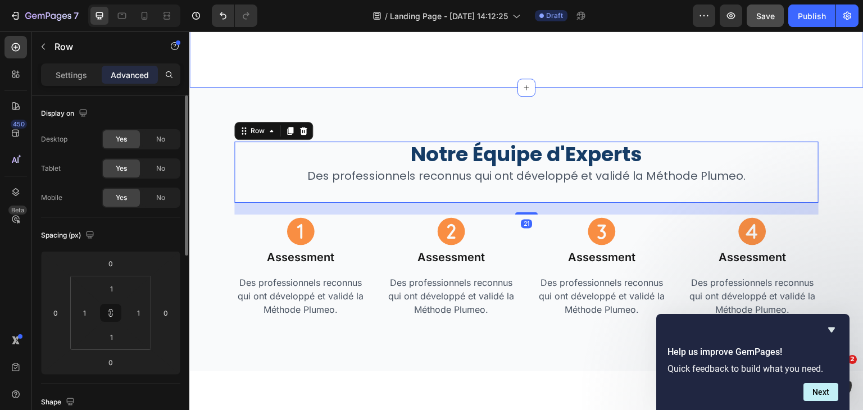
click at [744, 88] on div "Notre Équipe d'Experts Heading Des professionnels reconnus qui ont développé et…" at bounding box center [526, 230] width 674 height 284
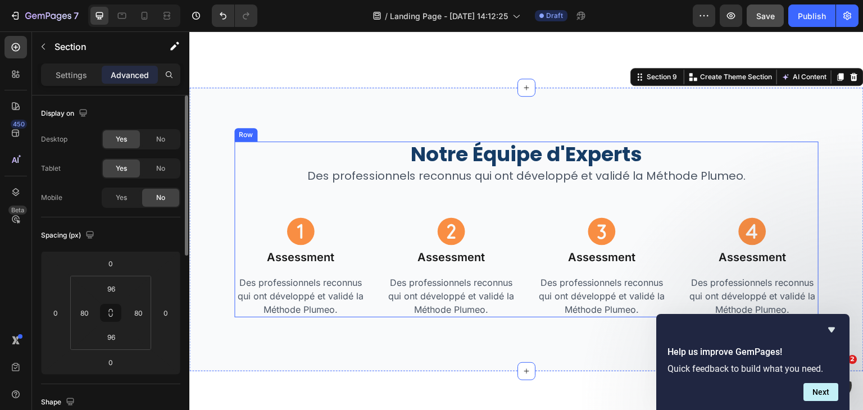
click at [802, 203] on div "Notre Équipe d'Experts Heading Des professionnels reconnus qui ont développé et…" at bounding box center [526, 230] width 584 height 176
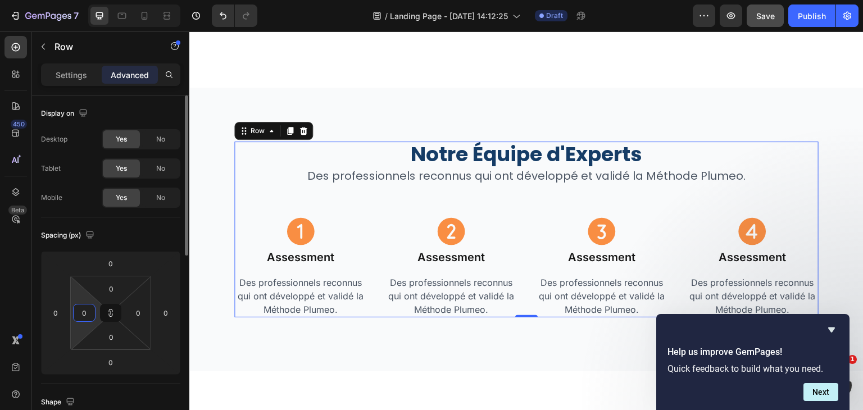
click at [88, 314] on input "0" at bounding box center [84, 313] width 17 height 17
type input "3"
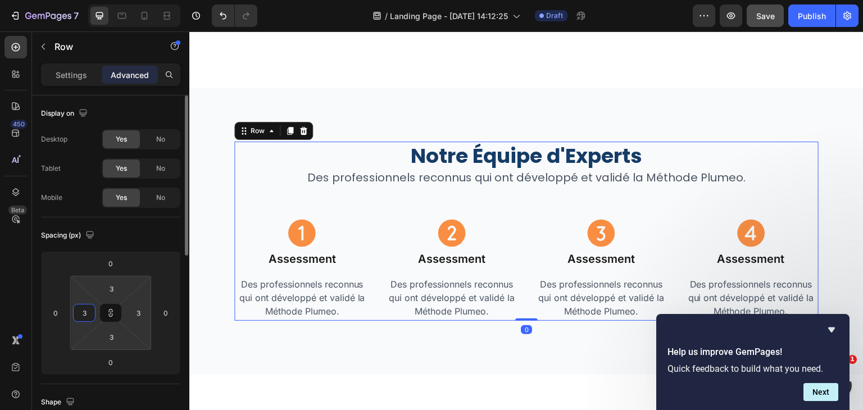
type input "32"
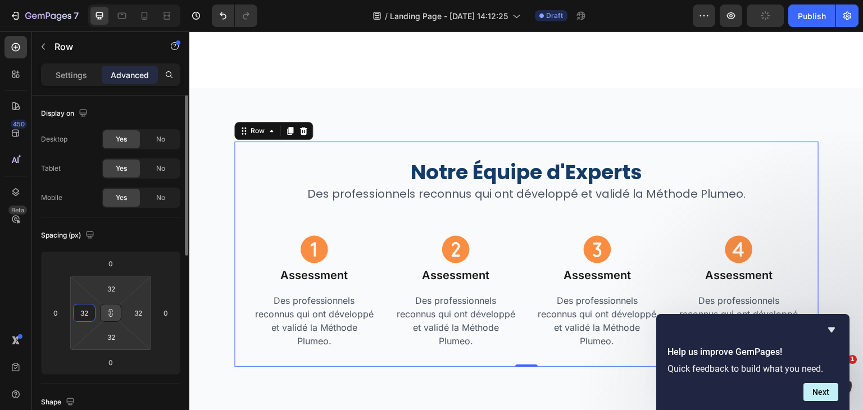
type input "32"
click at [114, 311] on icon at bounding box center [110, 312] width 9 height 9
click at [117, 289] on input "32" at bounding box center [111, 288] width 22 height 17
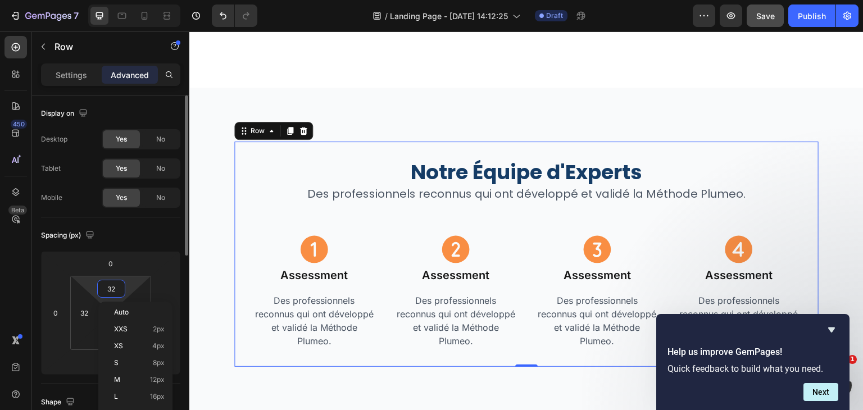
click at [117, 289] on input "32" at bounding box center [111, 288] width 22 height 17
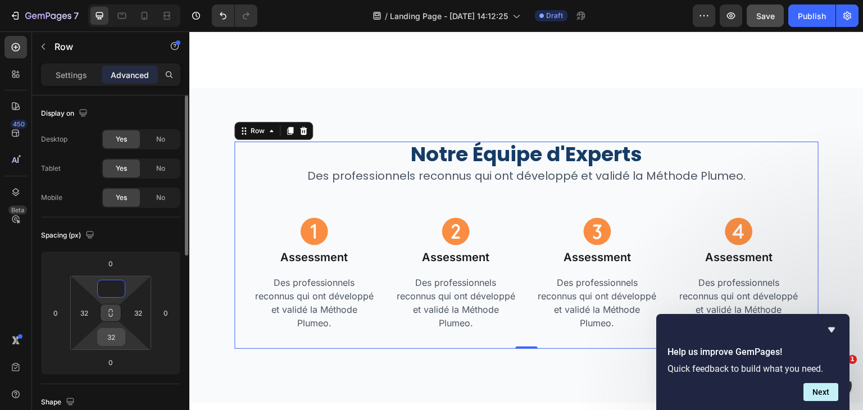
type input "0"
click at [117, 333] on input "32" at bounding box center [111, 337] width 22 height 17
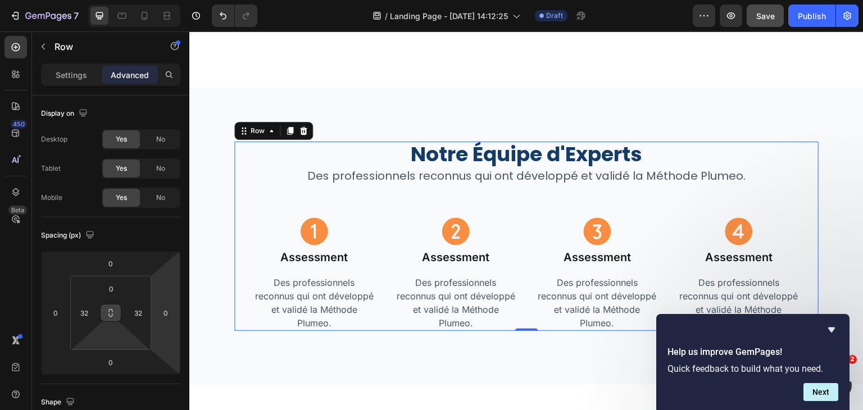
type input "0"
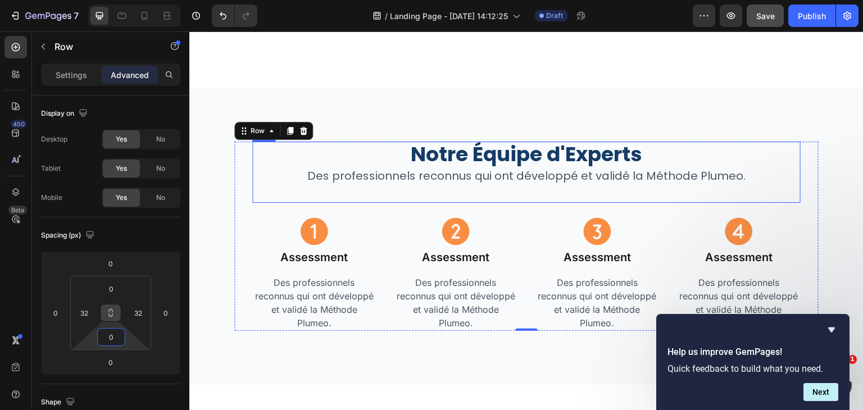
click at [789, 190] on div "Notre Équipe d'Experts Heading Des professionnels reconnus qui ont développé et…" at bounding box center [526, 172] width 547 height 60
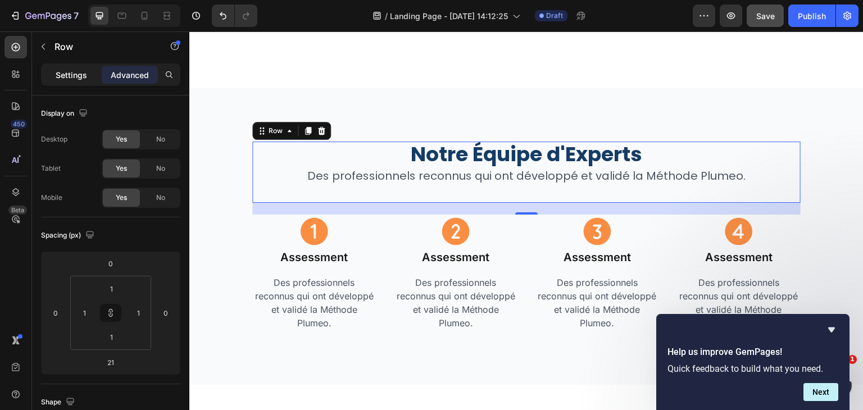
click at [59, 69] on p "Settings" at bounding box center [71, 75] width 31 height 12
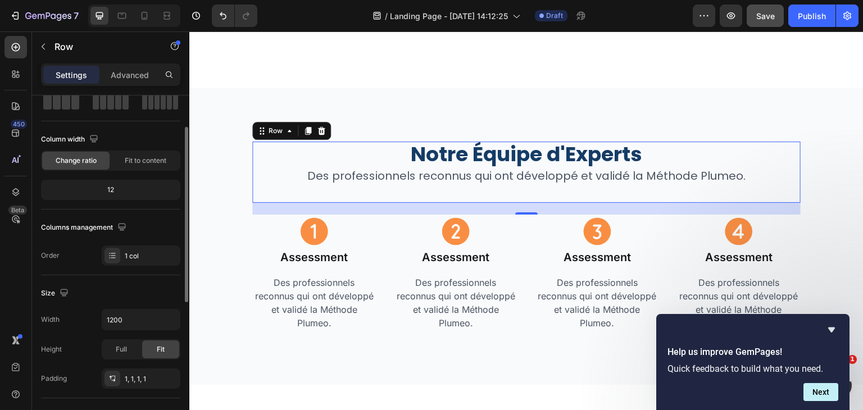
scroll to position [0, 0]
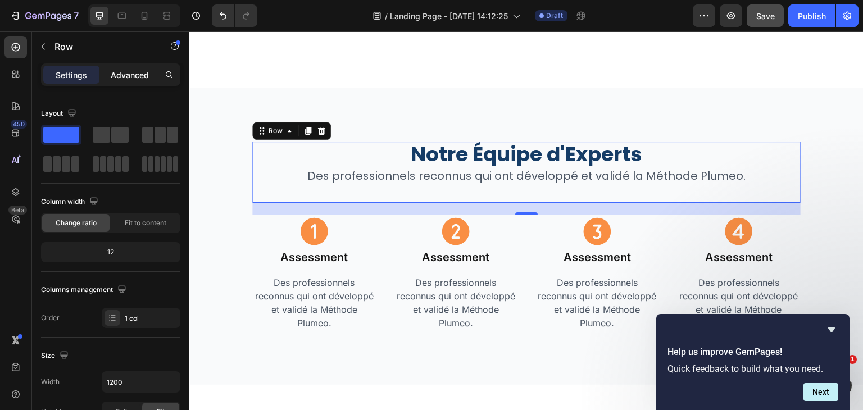
click at [134, 71] on p "Advanced" at bounding box center [130, 75] width 38 height 12
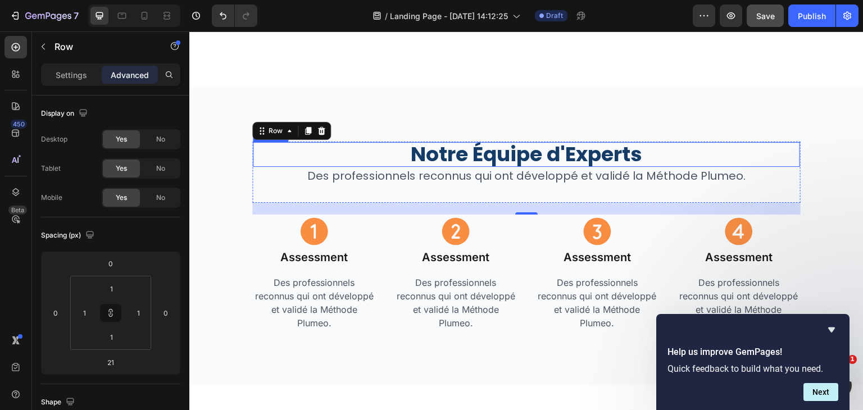
click at [366, 148] on h2 "Notre Équipe d'Experts" at bounding box center [526, 154] width 547 height 25
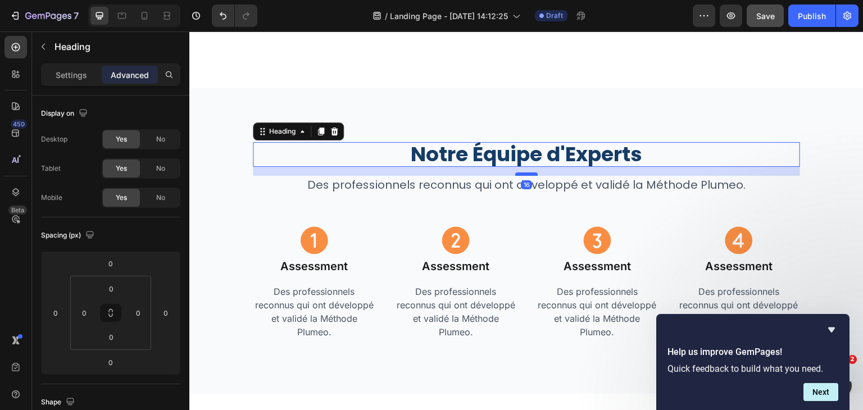
drag, startPoint x: 523, startPoint y: 157, endPoint x: 524, endPoint y: 166, distance: 9.0
click at [524, 172] on div at bounding box center [526, 173] width 22 height 3
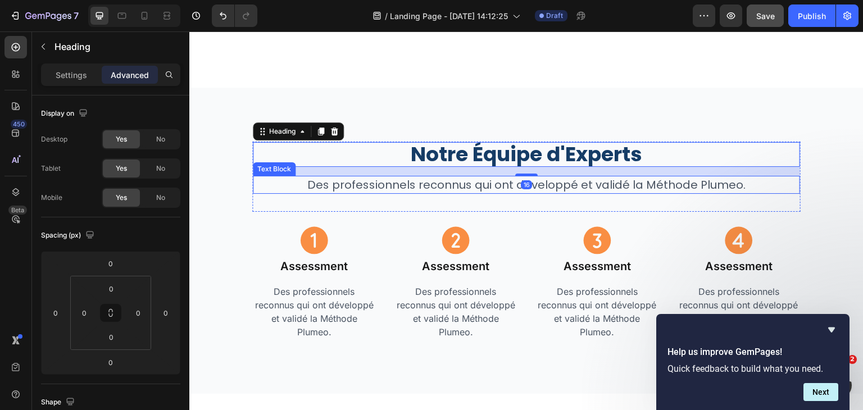
type input "16"
click at [621, 181] on p "Des professionnels reconnus qui ont développé et validé la Méthode Plumeo." at bounding box center [526, 185] width 545 height 16
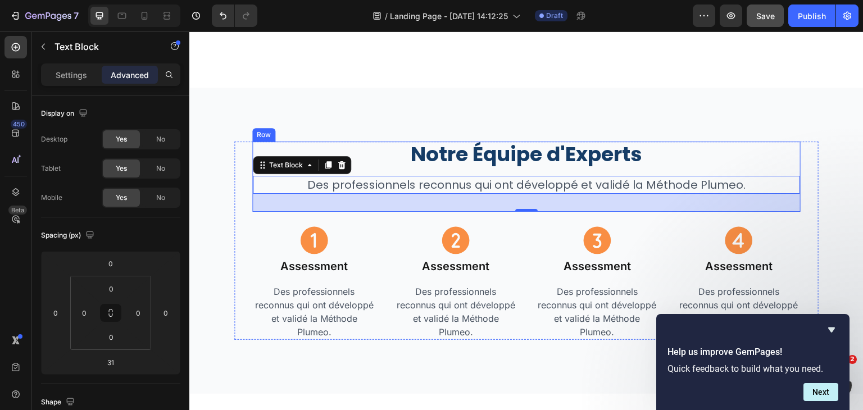
click at [789, 164] on div "Notre Équipe d'Experts Heading Des professionnels reconnus qui ont développé et…" at bounding box center [526, 176] width 547 height 69
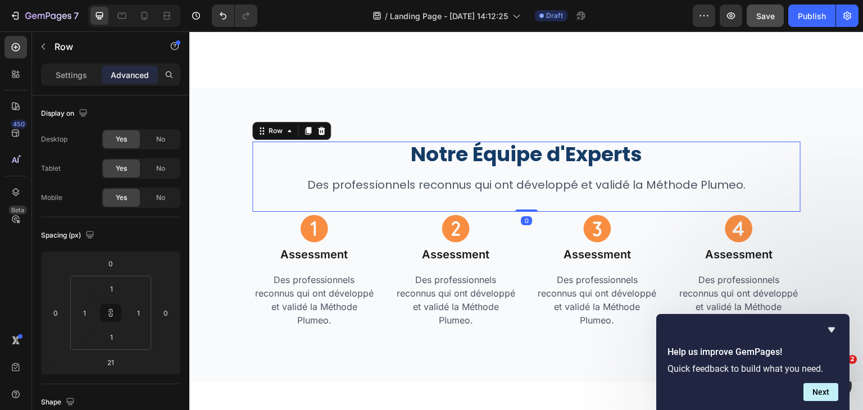
drag, startPoint x: 521, startPoint y: 215, endPoint x: 523, endPoint y: 178, distance: 36.6
click at [523, 178] on div "Notre Équipe d'Experts Heading Des professionnels reconnus qui ont développé et…" at bounding box center [526, 177] width 548 height 70
type input "0"
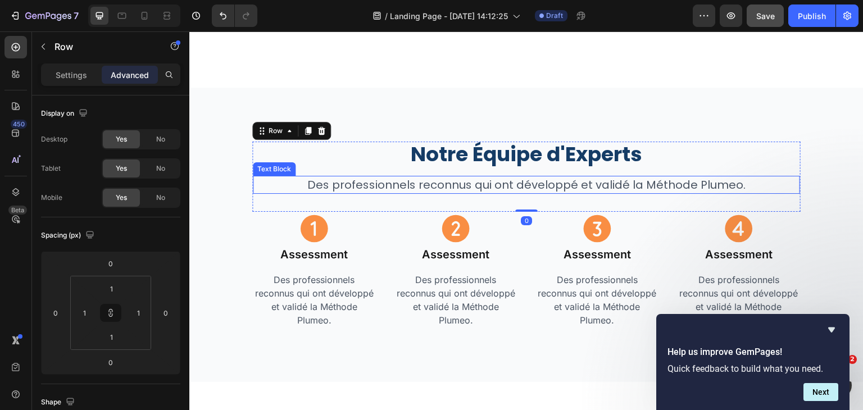
click at [505, 178] on p "Des professionnels reconnus qui ont développé et validé la Méthode Plumeo." at bounding box center [526, 185] width 545 height 16
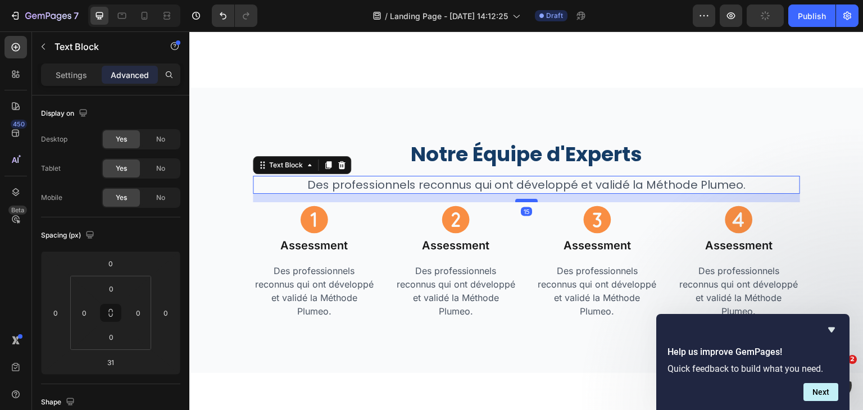
drag, startPoint x: 529, startPoint y: 203, endPoint x: 532, endPoint y: 194, distance: 8.7
click at [532, 199] on div at bounding box center [526, 200] width 22 height 3
type input "16"
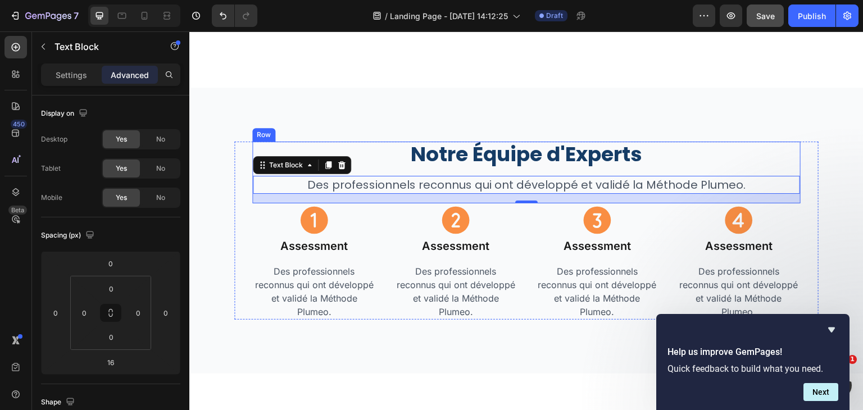
click at [789, 162] on div "Notre Équipe d'Experts Heading Des professionnels reconnus qui ont développé et…" at bounding box center [526, 172] width 547 height 61
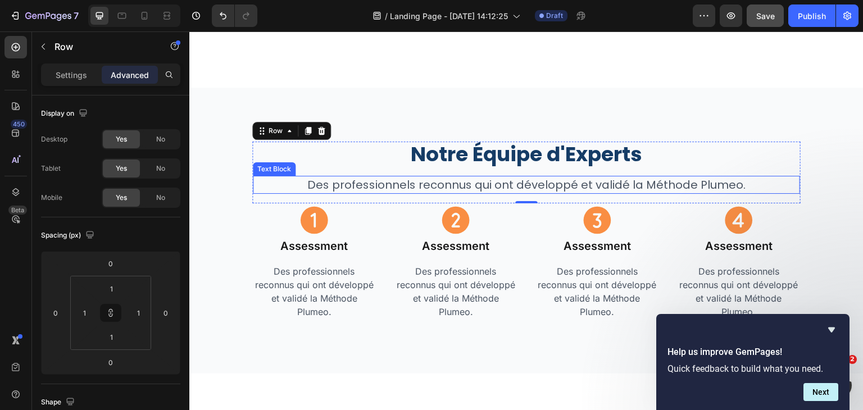
click at [515, 183] on p "Des professionnels reconnus qui ont développé et validé la Méthode Plumeo." at bounding box center [526, 185] width 545 height 16
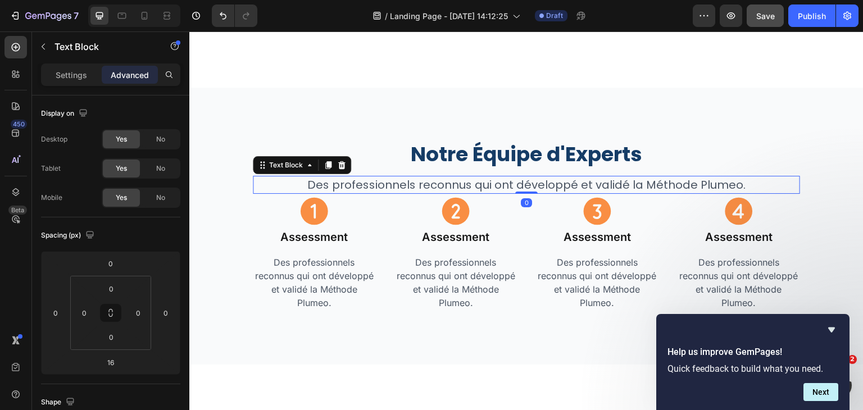
drag, startPoint x: 520, startPoint y: 193, endPoint x: 520, endPoint y: 179, distance: 14.1
click at [520, 179] on div "Des professionnels reconnus qui ont développé et validé la Méthode Plumeo. Text…" at bounding box center [526, 185] width 547 height 18
type input "0"
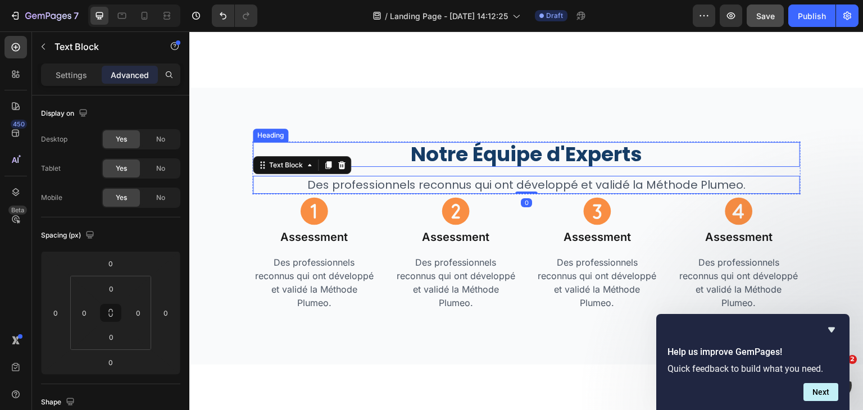
click at [674, 152] on h2 "Notre Équipe d'Experts" at bounding box center [526, 154] width 547 height 25
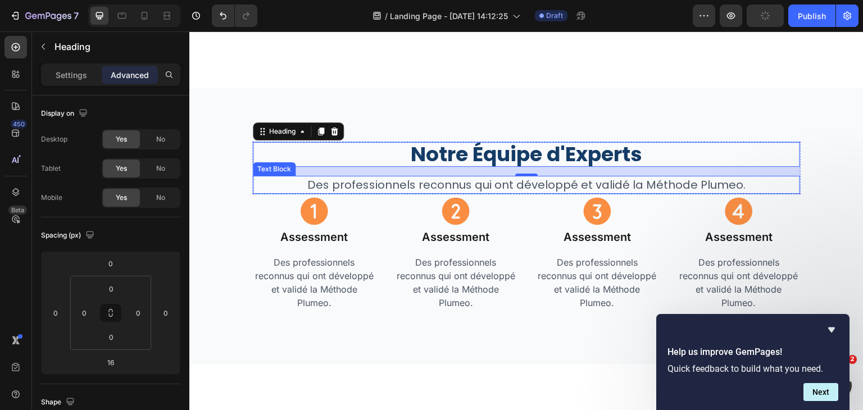
click at [789, 177] on p "Des professionnels reconnus qui ont développé et validé la Méthode Plumeo." at bounding box center [526, 185] width 545 height 16
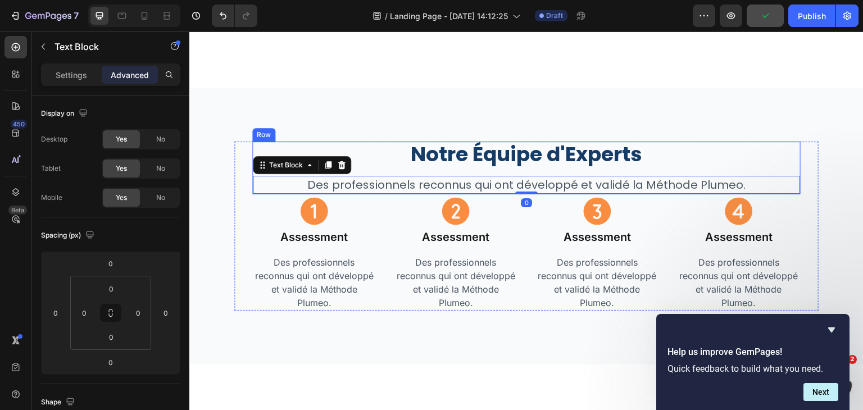
click at [789, 164] on div "Notre Équipe d'Experts Heading Des professionnels reconnus qui ont développé et…" at bounding box center [526, 168] width 547 height 52
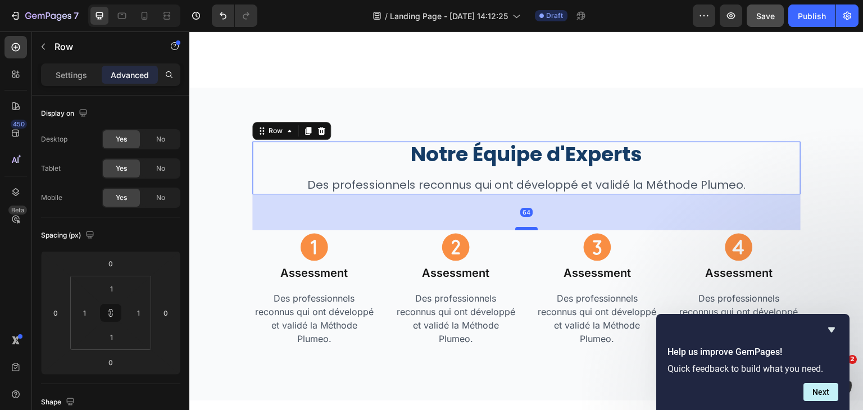
drag, startPoint x: 521, startPoint y: 186, endPoint x: 520, endPoint y: 222, distance: 36.0
click at [520, 227] on div at bounding box center [526, 228] width 22 height 3
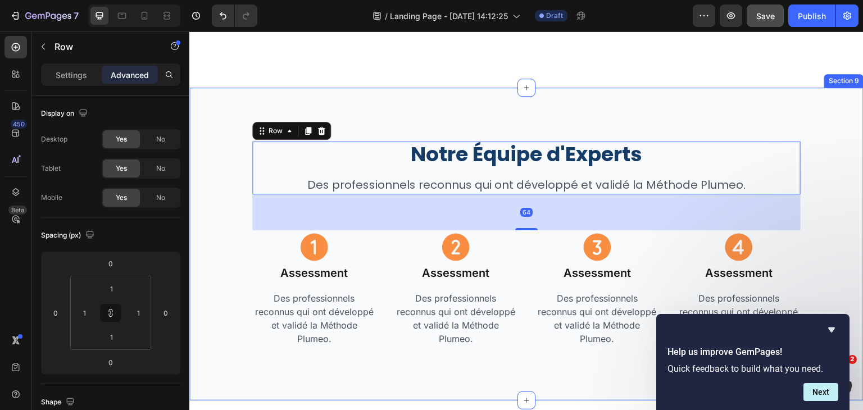
type input "64"
click at [626, 97] on div "Notre Équipe d'Experts Heading Des professionnels reconnus qui ont développé et…" at bounding box center [526, 244] width 674 height 313
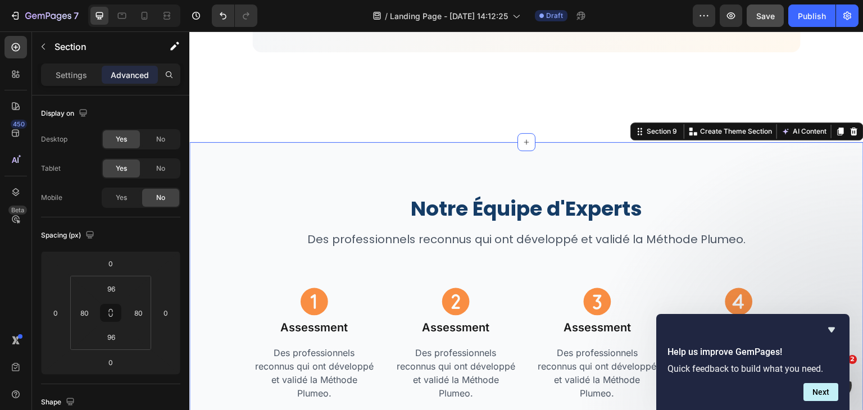
scroll to position [2755, 0]
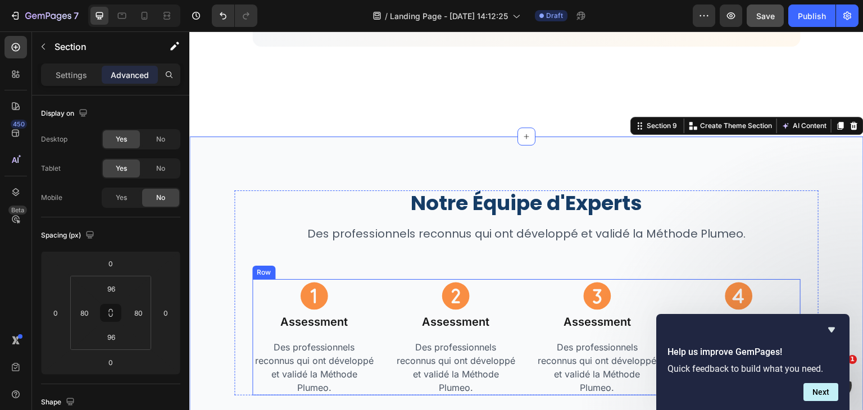
click at [517, 279] on div "Icon Assessment Heading Des professionnels reconnus qui ont développé et validé…" at bounding box center [526, 337] width 548 height 116
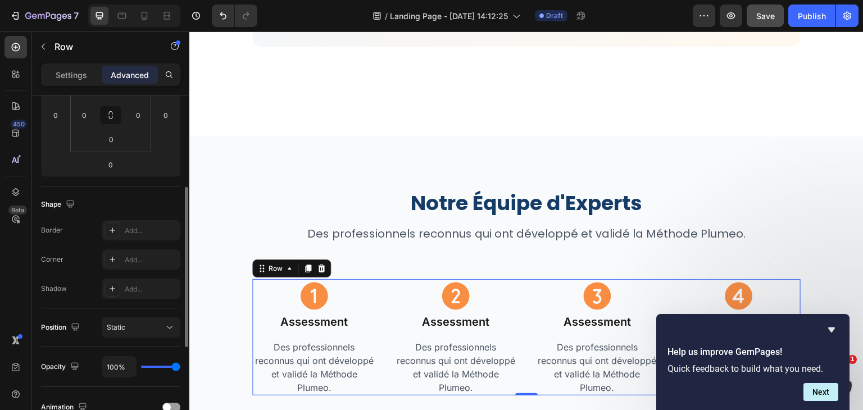
scroll to position [151, 0]
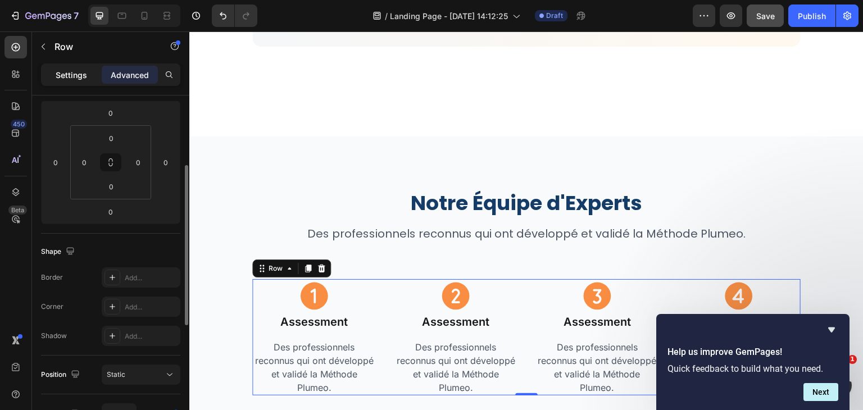
click at [68, 74] on p "Settings" at bounding box center [71, 75] width 31 height 12
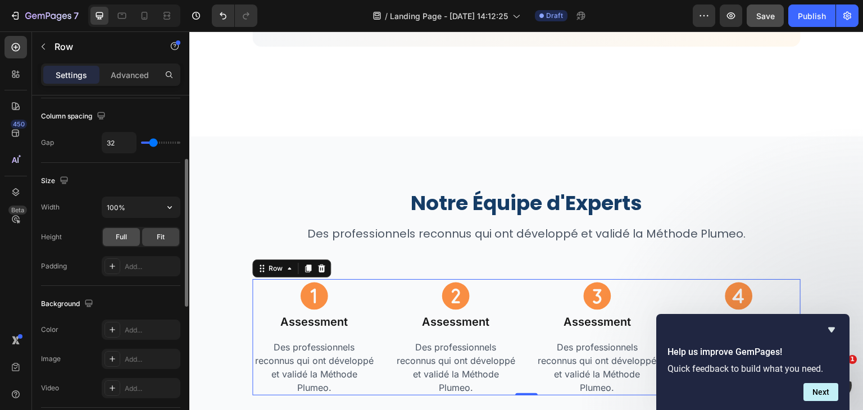
scroll to position [207, 0]
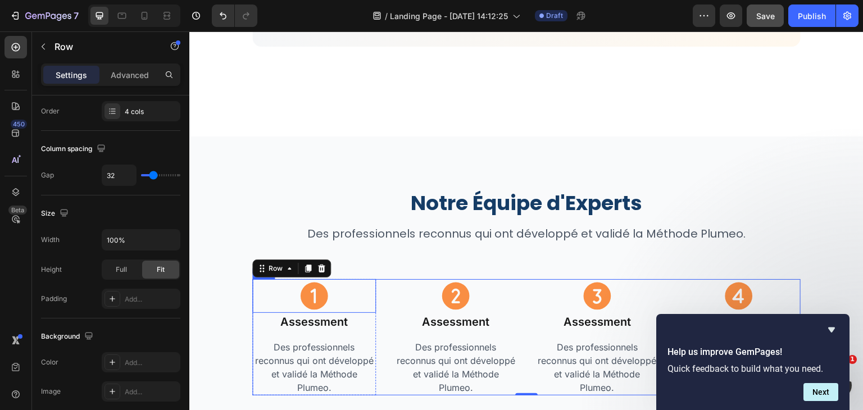
click at [314, 293] on icon at bounding box center [314, 296] width 34 height 34
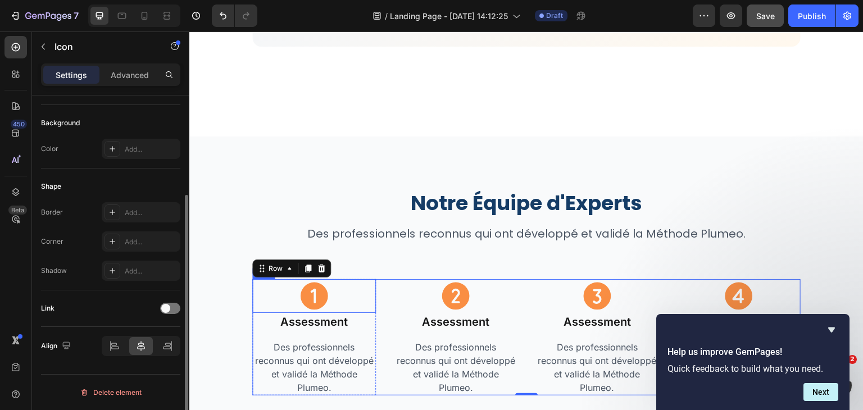
click at [314, 293] on icon at bounding box center [314, 296] width 34 height 34
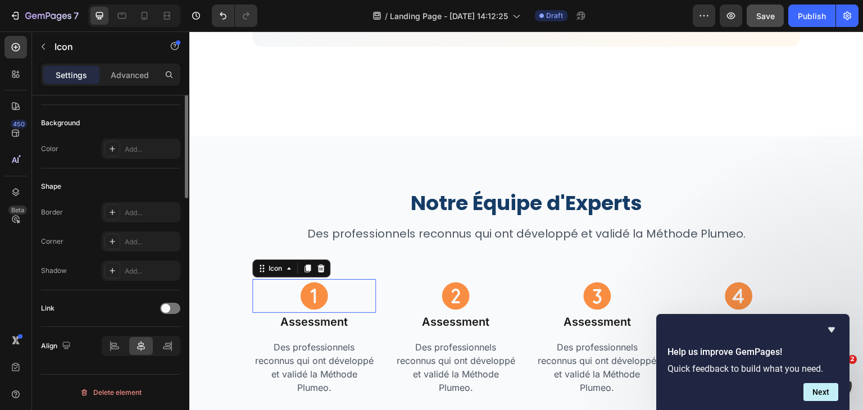
scroll to position [0, 0]
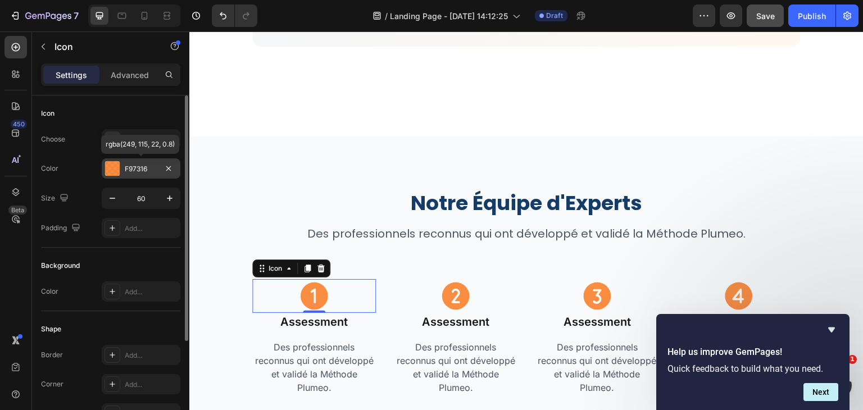
click at [144, 165] on div "F97316" at bounding box center [141, 169] width 33 height 10
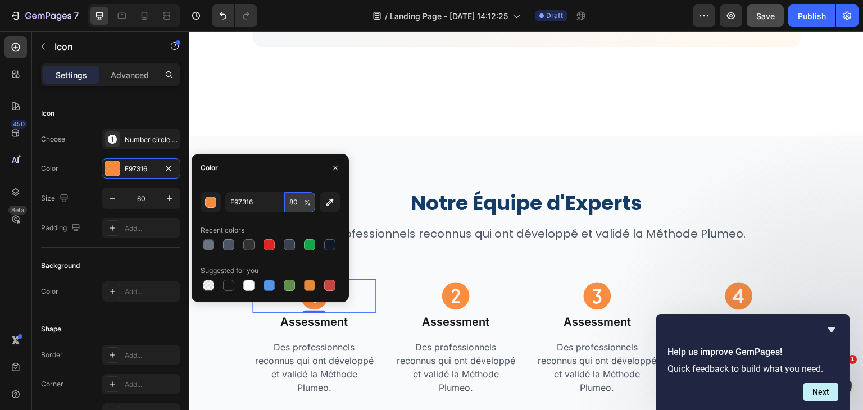
click at [293, 205] on input "80" at bounding box center [299, 202] width 31 height 20
type input "100"
click at [255, 203] on input "F97316" at bounding box center [254, 202] width 58 height 20
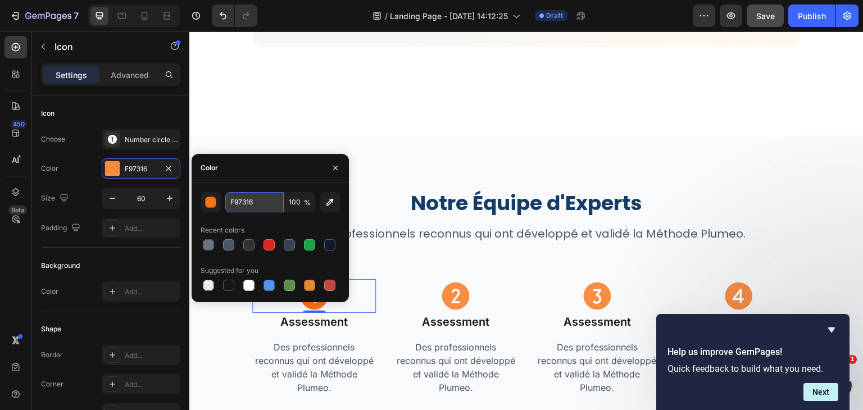
click at [255, 203] on input "F97316" at bounding box center [254, 202] width 58 height 20
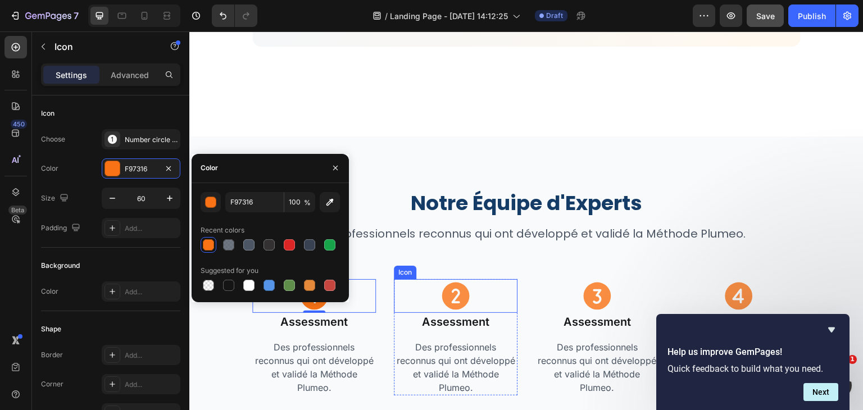
click at [449, 283] on icon at bounding box center [456, 297] width 28 height 28
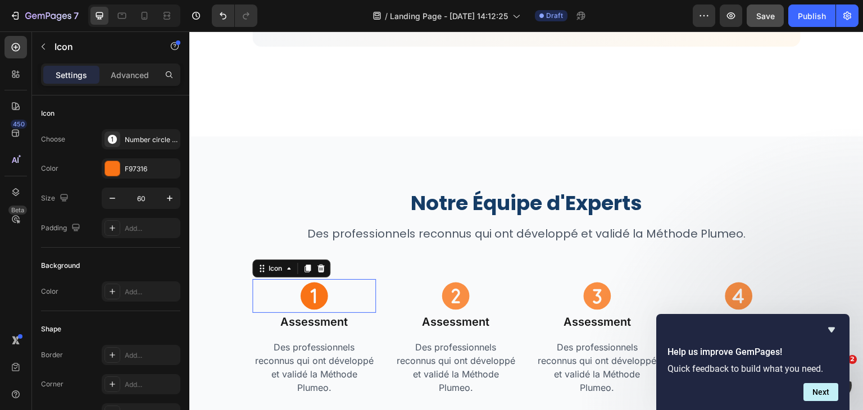
click at [315, 292] on icon at bounding box center [315, 297] width 28 height 28
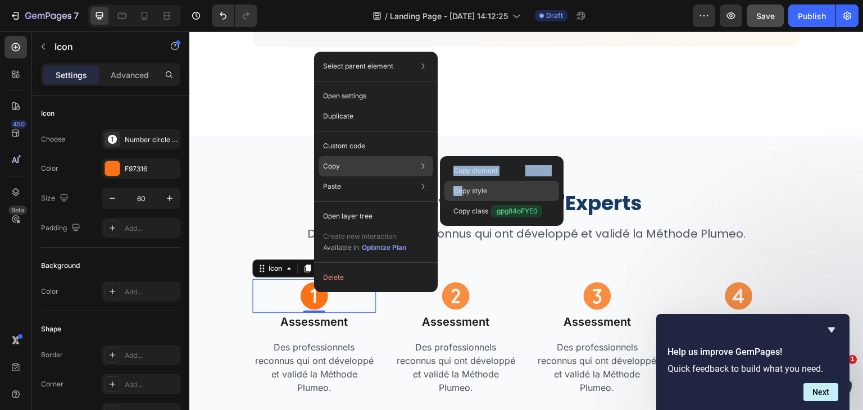
drag, startPoint x: 428, startPoint y: 162, endPoint x: 464, endPoint y: 192, distance: 47.1
click at [433, 176] on div "Copy Copy element Ctrl + C Copy style Copy class .gpg84oFYE0" at bounding box center [376, 166] width 115 height 20
click at [464, 192] on p "Copy style" at bounding box center [470, 191] width 34 height 10
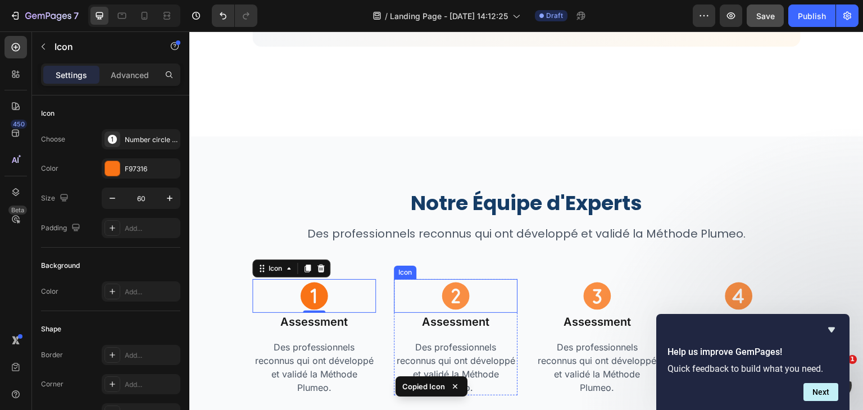
click at [442, 289] on icon at bounding box center [456, 297] width 28 height 28
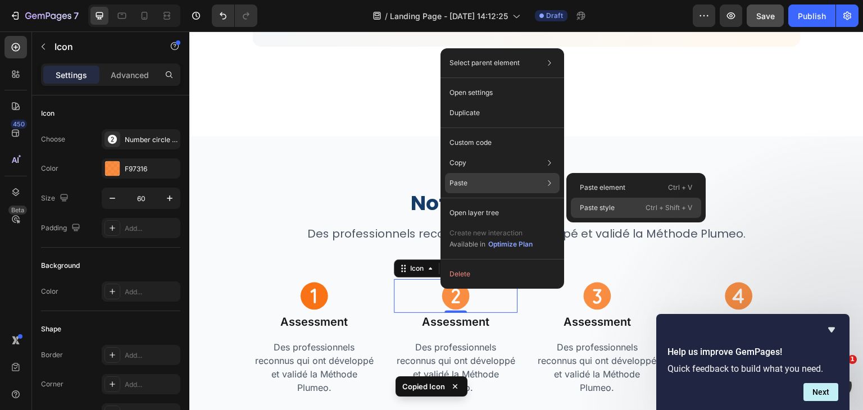
drag, startPoint x: 591, startPoint y: 201, endPoint x: 391, endPoint y: 251, distance: 205.5
click at [591, 201] on div "Paste style Ctrl + Shift + V" at bounding box center [636, 208] width 130 height 20
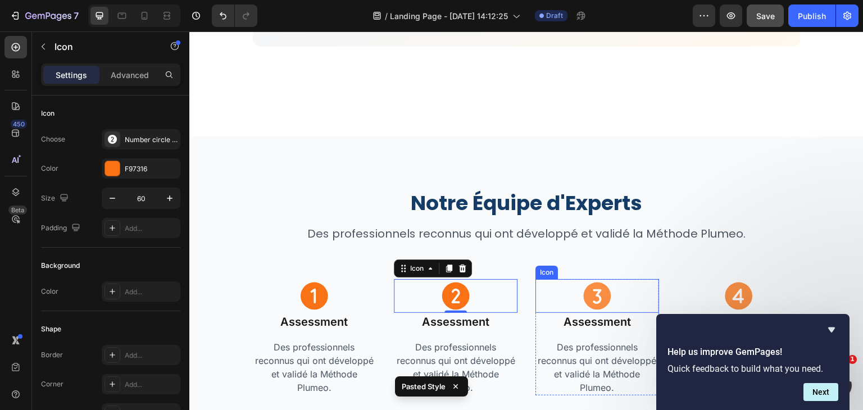
click at [584, 283] on icon at bounding box center [598, 297] width 28 height 28
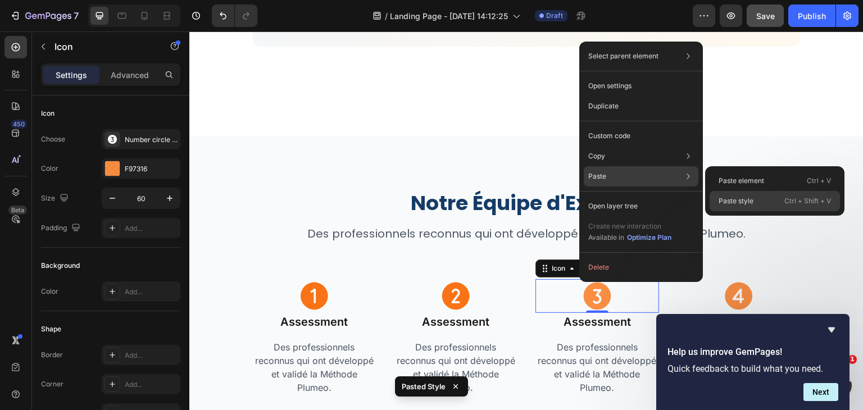
click at [739, 194] on div "Paste style Ctrl + Shift + V" at bounding box center [775, 201] width 130 height 20
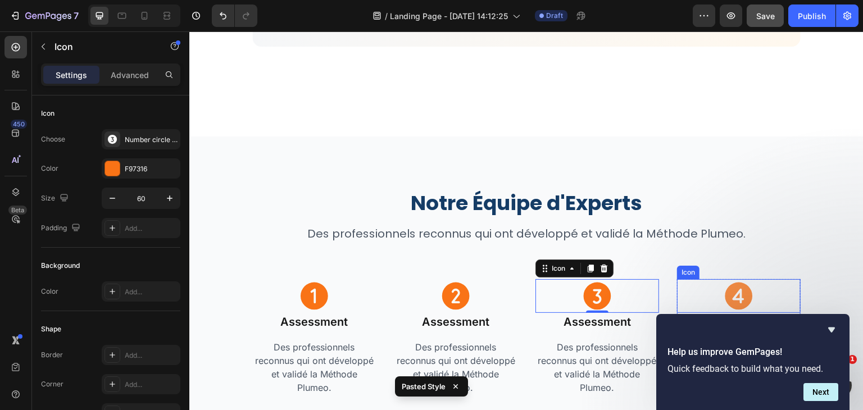
click at [725, 283] on icon at bounding box center [739, 297] width 28 height 28
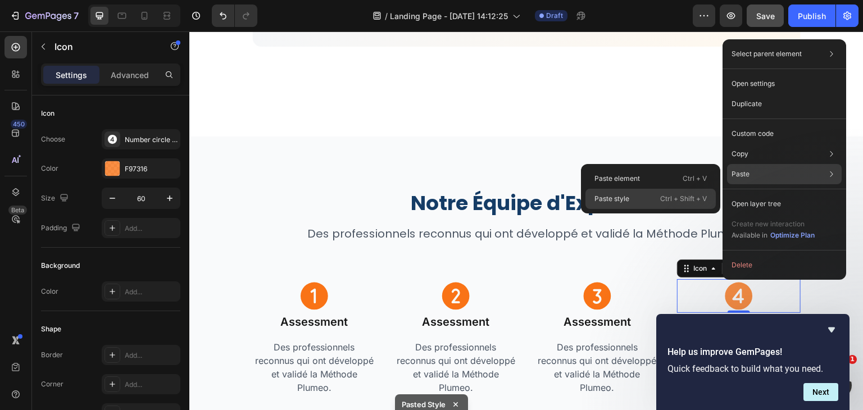
click at [685, 193] on p "Ctrl + Shift + V" at bounding box center [683, 198] width 47 height 11
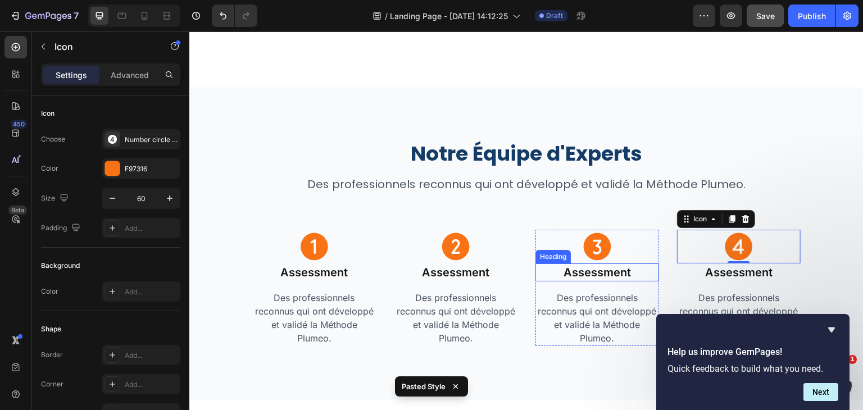
scroll to position [2806, 0]
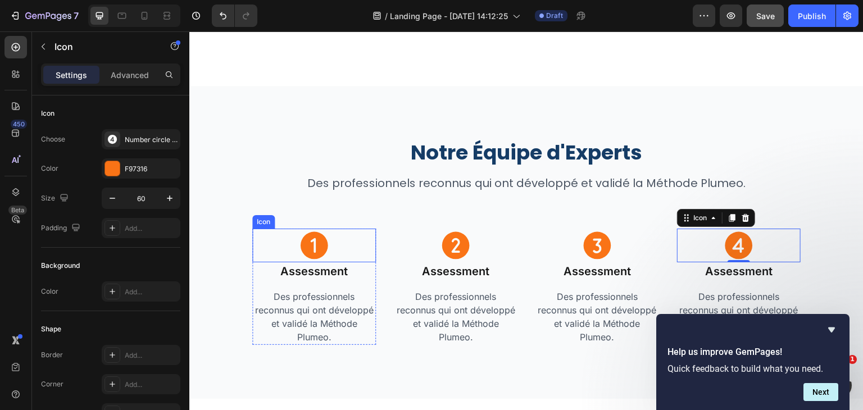
click at [312, 235] on icon at bounding box center [315, 246] width 28 height 28
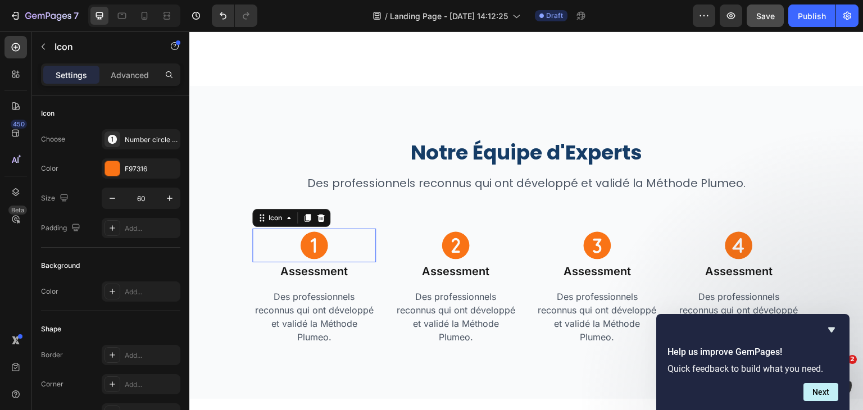
click at [312, 235] on icon at bounding box center [315, 246] width 28 height 28
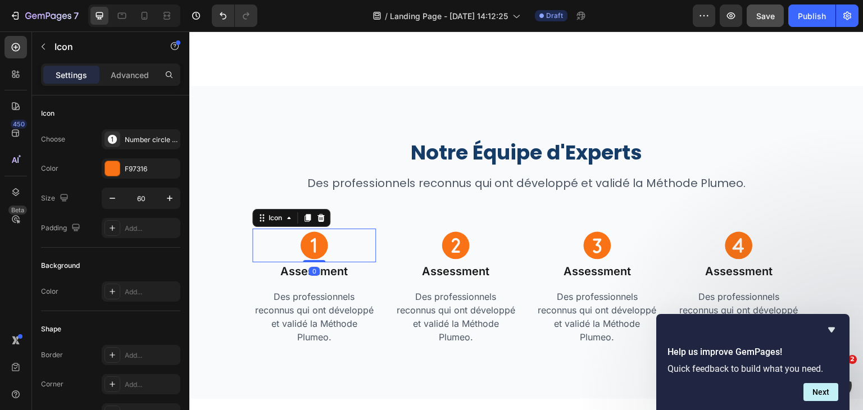
click at [312, 235] on icon at bounding box center [315, 246] width 28 height 28
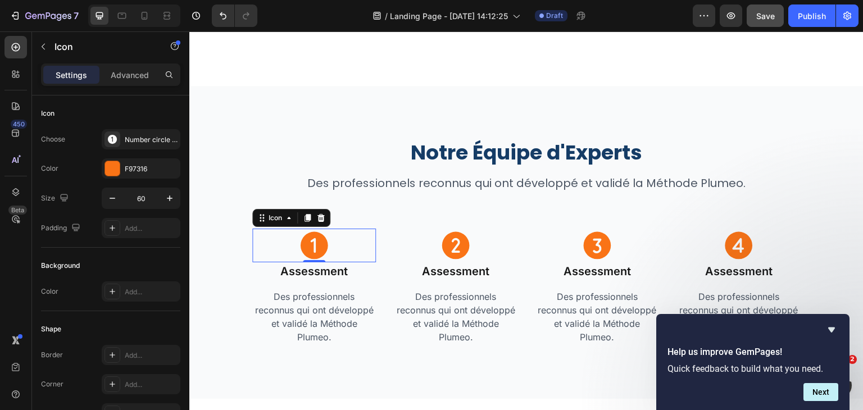
click at [312, 235] on icon at bounding box center [315, 246] width 28 height 28
click at [452, 241] on icon at bounding box center [456, 246] width 34 height 34
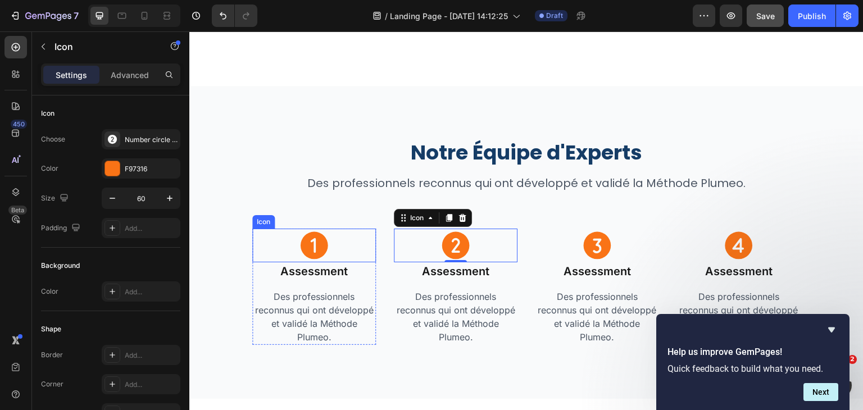
click at [311, 237] on icon at bounding box center [315, 246] width 28 height 28
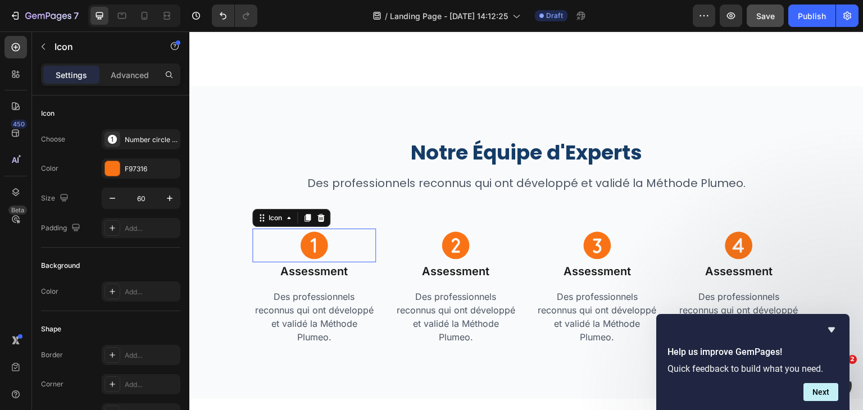
click at [311, 237] on icon at bounding box center [315, 246] width 28 height 28
click at [137, 137] on div "Number circle one filled" at bounding box center [151, 140] width 53 height 10
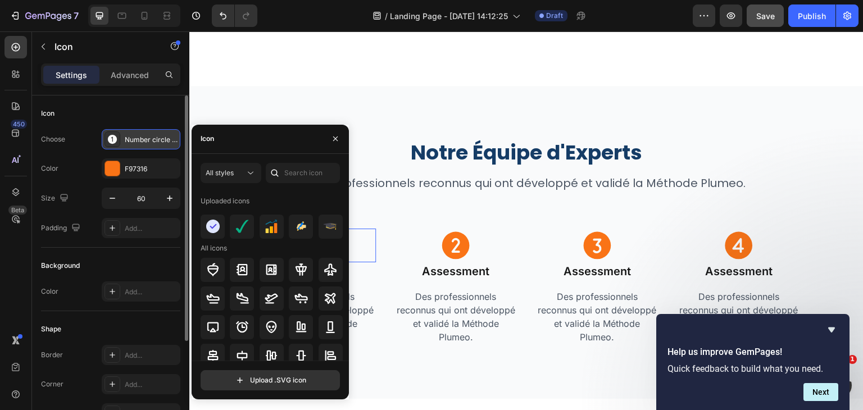
click at [137, 137] on div "Number circle one filled" at bounding box center [151, 140] width 53 height 10
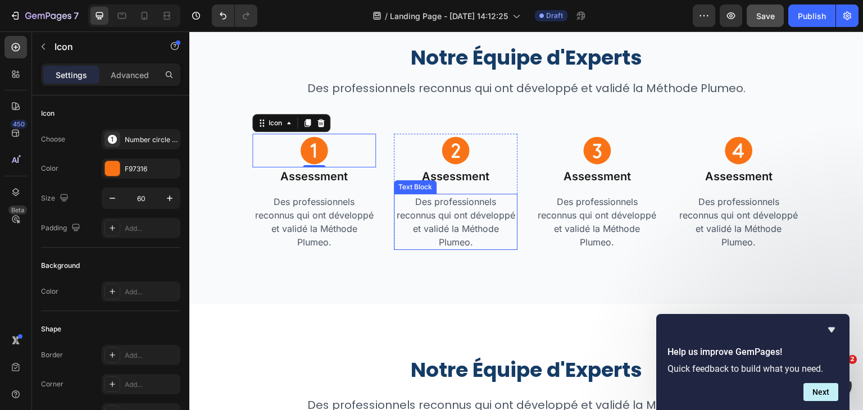
scroll to position [2913, 0]
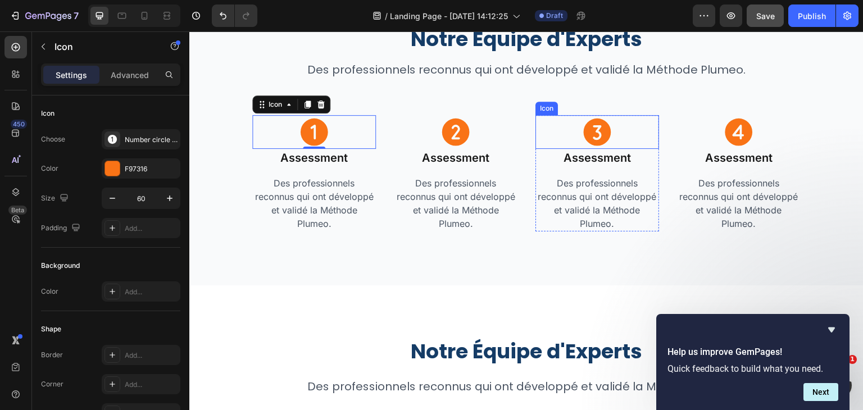
click at [590, 133] on icon at bounding box center [598, 133] width 28 height 28
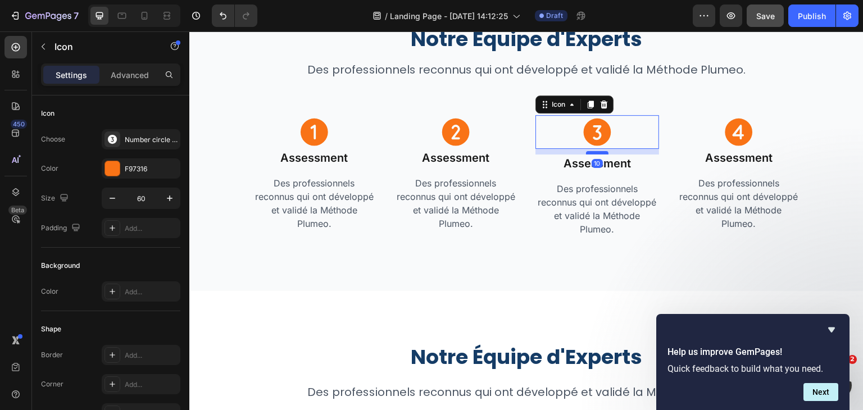
click at [595, 152] on div at bounding box center [597, 152] width 22 height 3
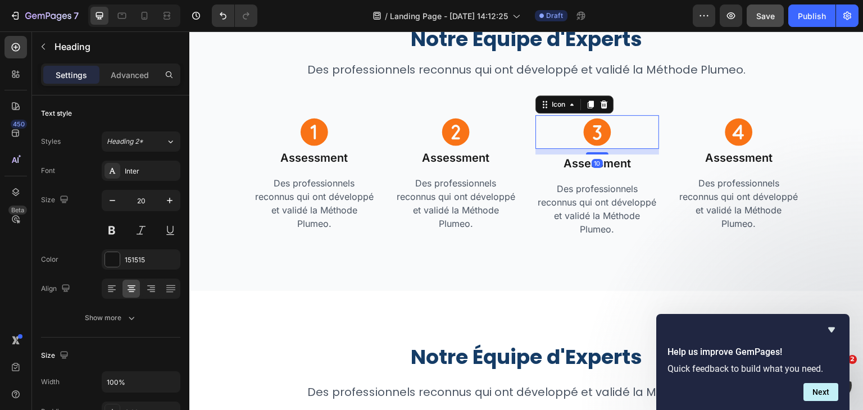
click at [613, 162] on h2 "Assessment" at bounding box center [597, 164] width 124 height 18
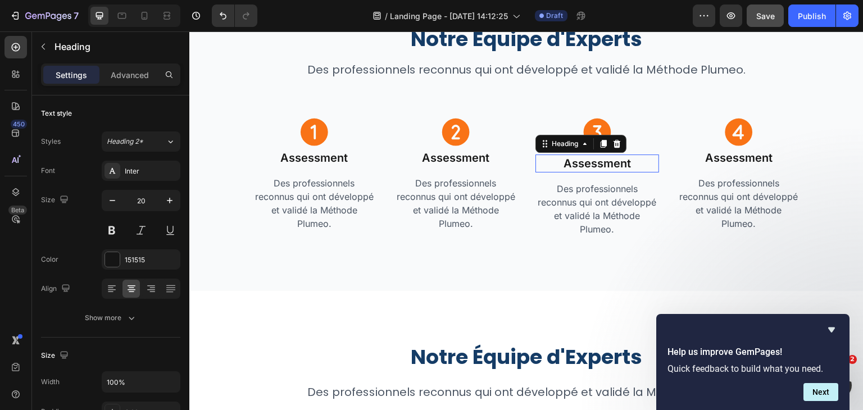
click at [613, 162] on h2 "Assessment" at bounding box center [597, 164] width 124 height 18
click at [609, 164] on p "Assessment" at bounding box center [597, 164] width 121 height 16
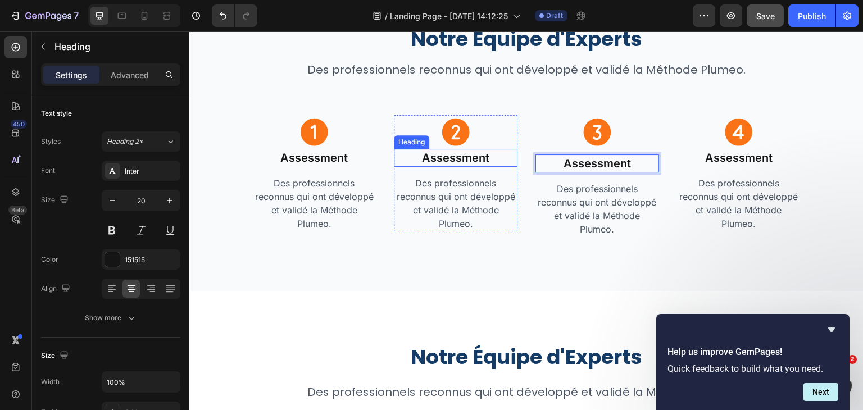
click at [470, 155] on h2 "Assessment" at bounding box center [456, 158] width 124 height 18
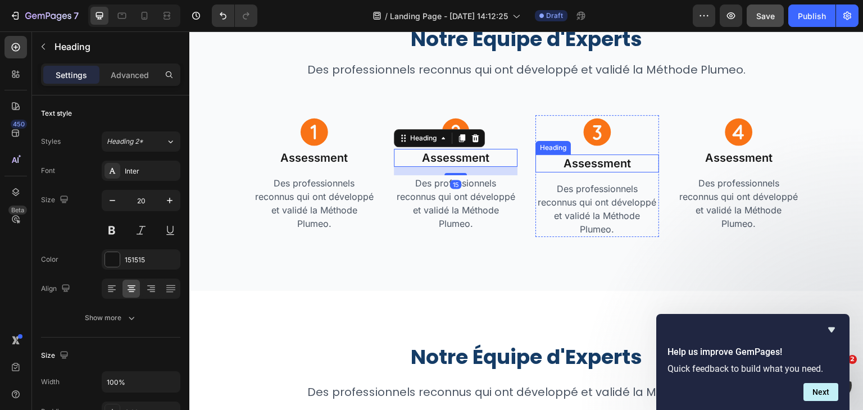
click at [577, 162] on p "Assessment" at bounding box center [597, 164] width 121 height 16
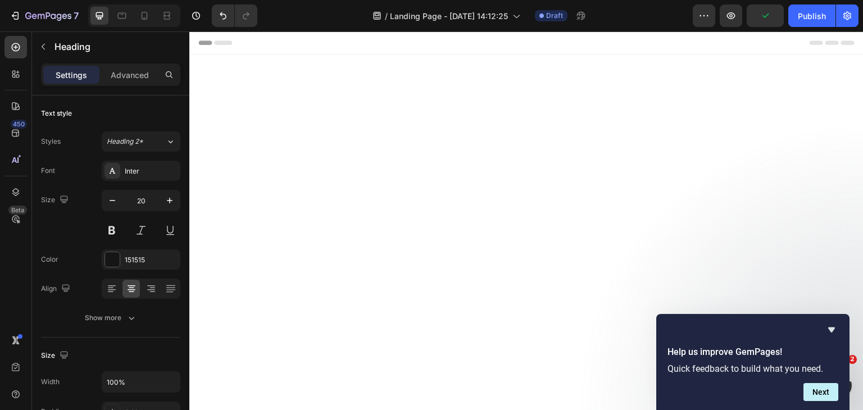
scroll to position [2913, 0]
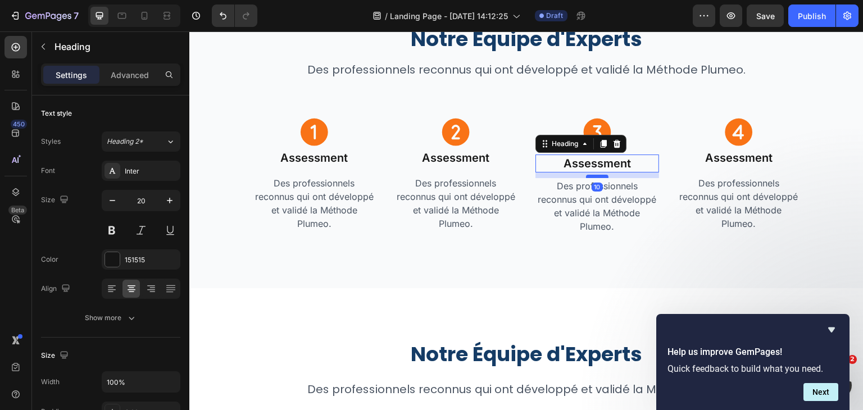
click at [594, 176] on div at bounding box center [597, 176] width 22 height 3
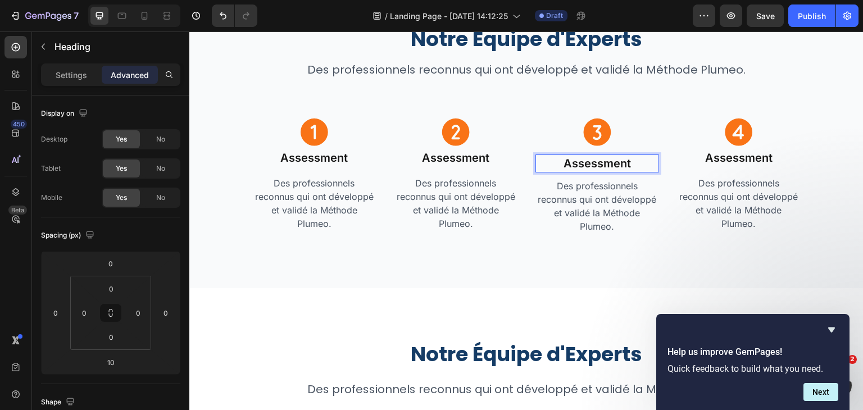
click at [595, 165] on p "Assessment" at bounding box center [597, 164] width 121 height 16
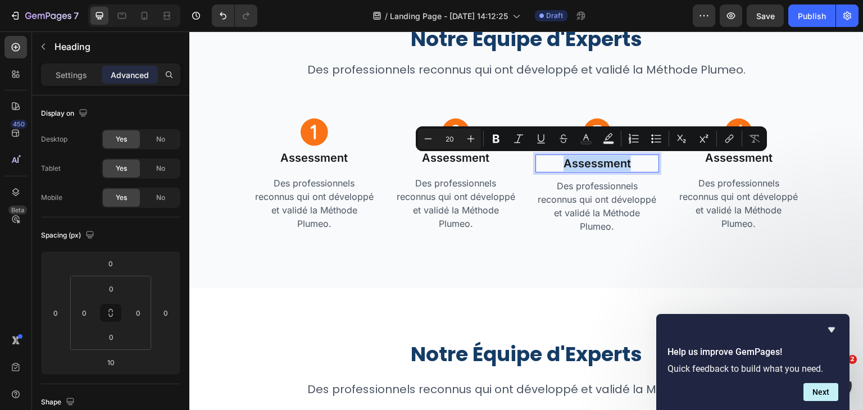
click at [595, 165] on p "Assessment" at bounding box center [597, 164] width 121 height 16
click at [62, 71] on p "Settings" at bounding box center [71, 75] width 31 height 12
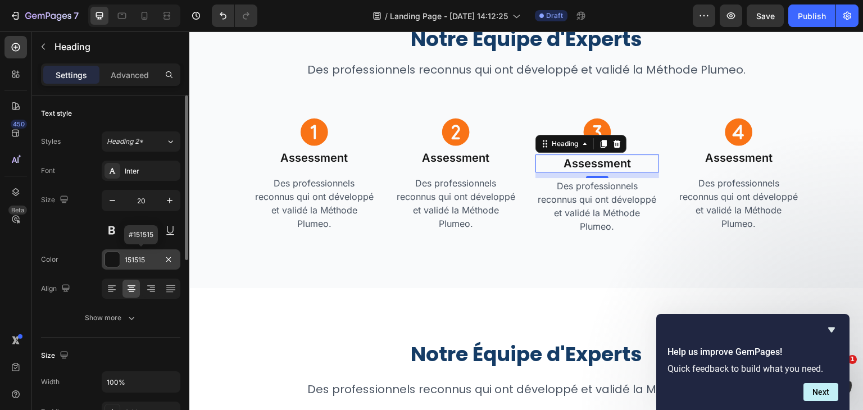
click at [144, 259] on div "151515" at bounding box center [141, 260] width 33 height 10
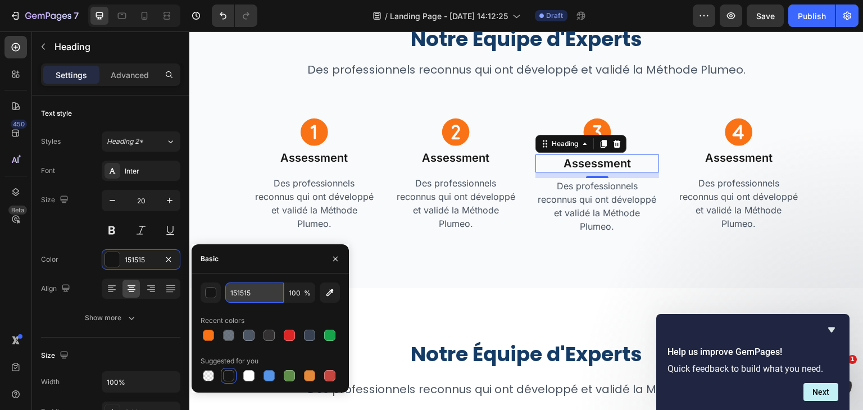
click at [257, 290] on input "151515" at bounding box center [254, 293] width 58 height 20
paste input "11827"
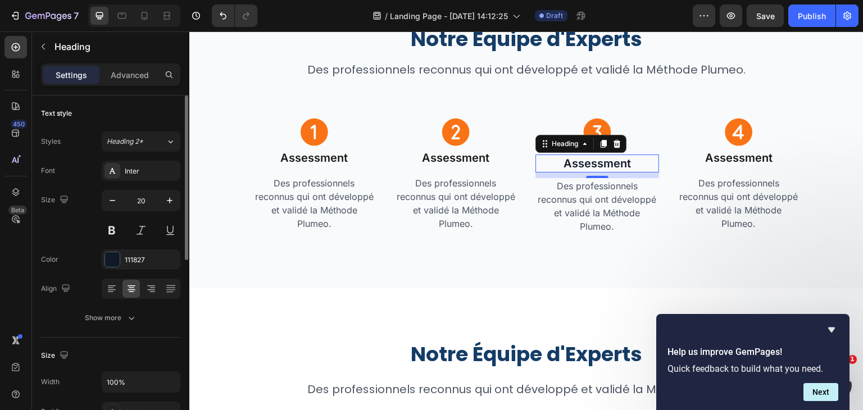
click at [134, 344] on div "Size Width 100% Padding Add..." at bounding box center [110, 385] width 139 height 94
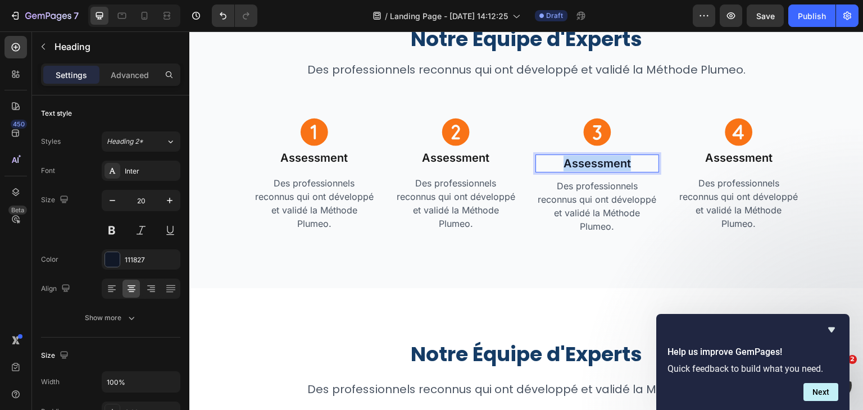
click at [576, 166] on p "Assessment" at bounding box center [597, 164] width 121 height 16
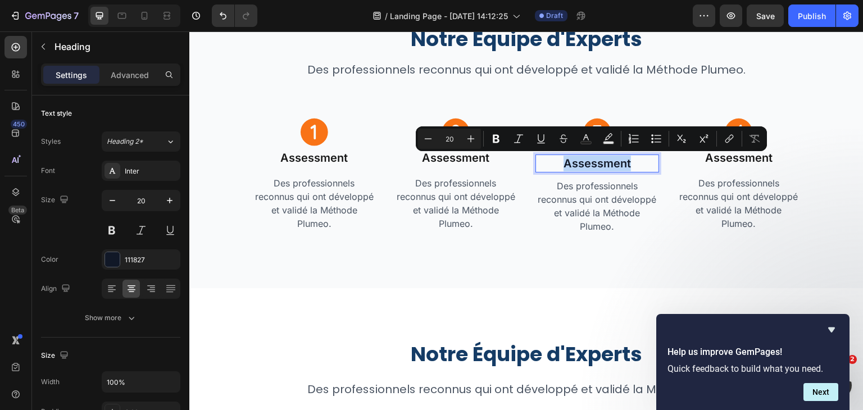
click at [576, 166] on p "Assessment" at bounding box center [597, 164] width 121 height 16
click at [121, 256] on div "111827" at bounding box center [141, 259] width 79 height 20
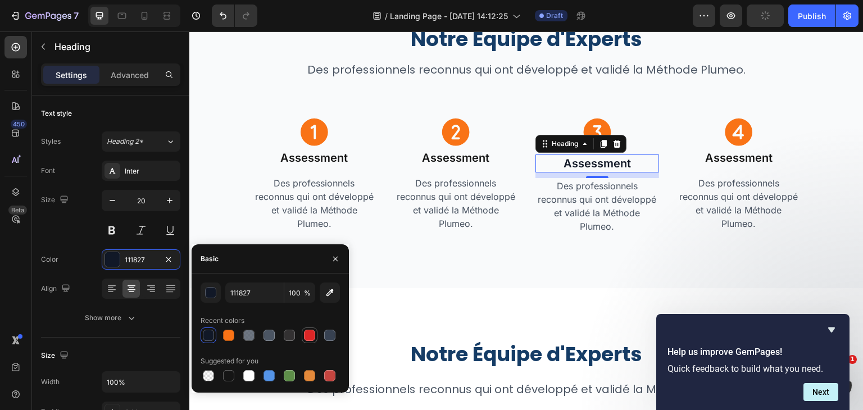
click at [302, 335] on div at bounding box center [310, 336] width 16 height 16
click at [312, 333] on div at bounding box center [309, 335] width 11 height 11
click at [258, 290] on input "DC2626" at bounding box center [254, 293] width 58 height 20
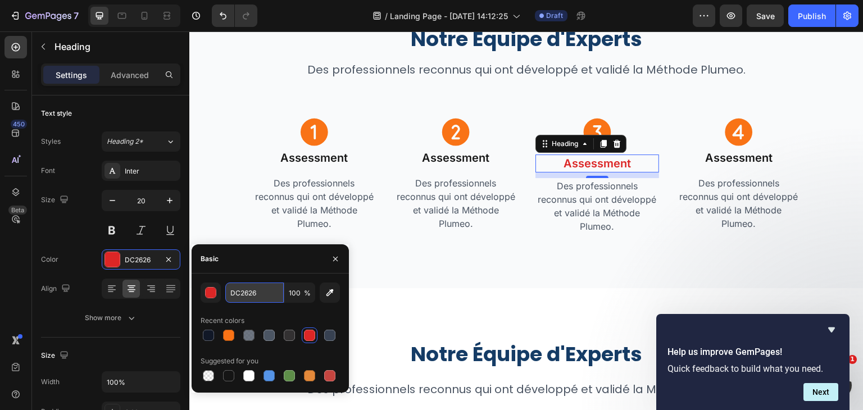
click at [258, 290] on input "DC2626" at bounding box center [254, 293] width 58 height 20
paste input "111827"
type input "111827"
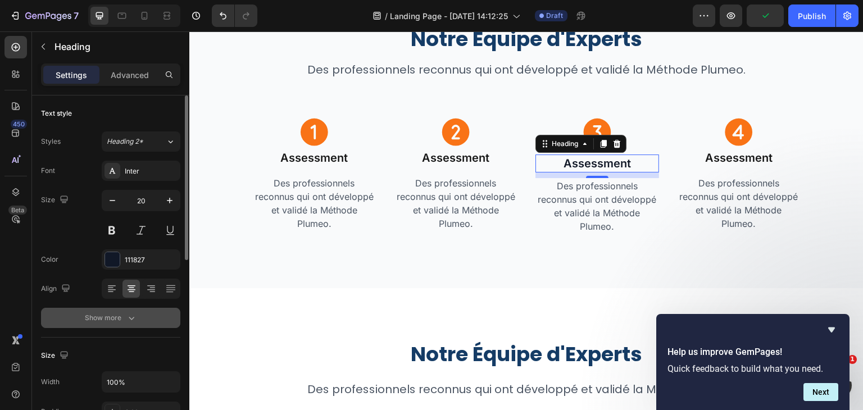
click at [130, 316] on icon "button" at bounding box center [131, 317] width 11 height 11
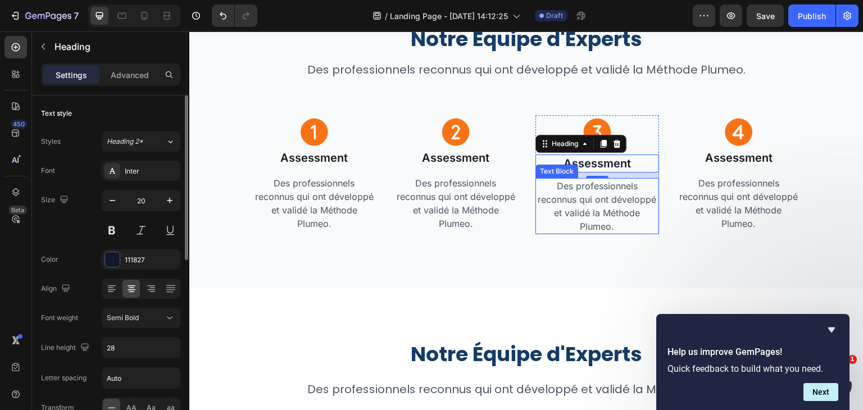
click at [598, 193] on p "Des professionnels reconnus qui ont développé et validé la Méthode Plumeo." at bounding box center [597, 206] width 121 height 54
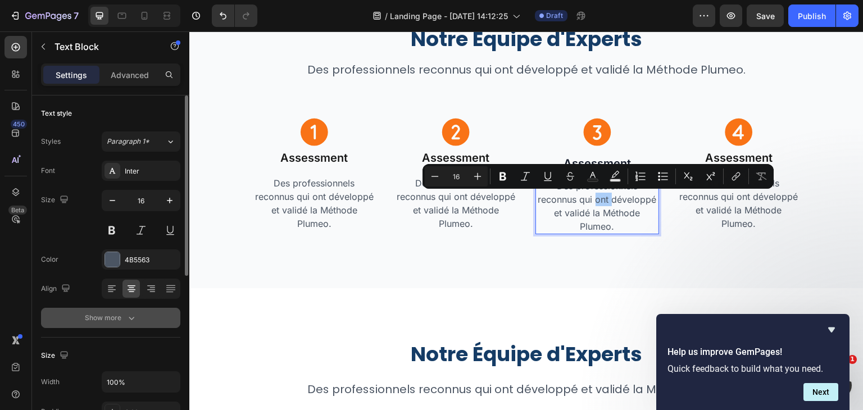
click at [135, 312] on icon "button" at bounding box center [131, 317] width 11 height 11
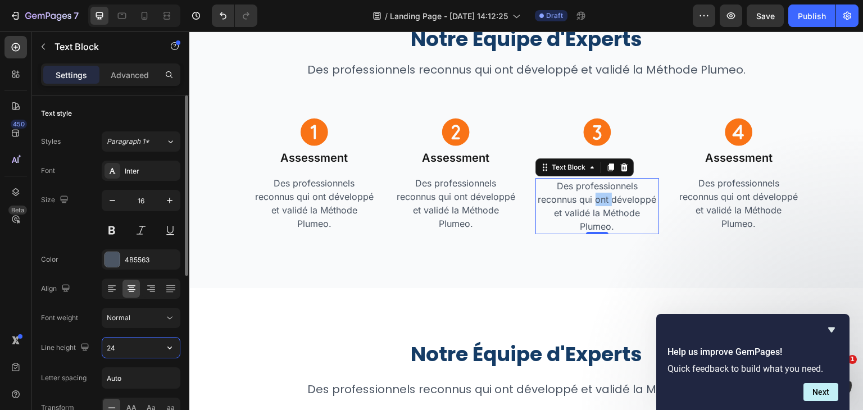
click at [142, 342] on input "24" at bounding box center [141, 348] width 78 height 20
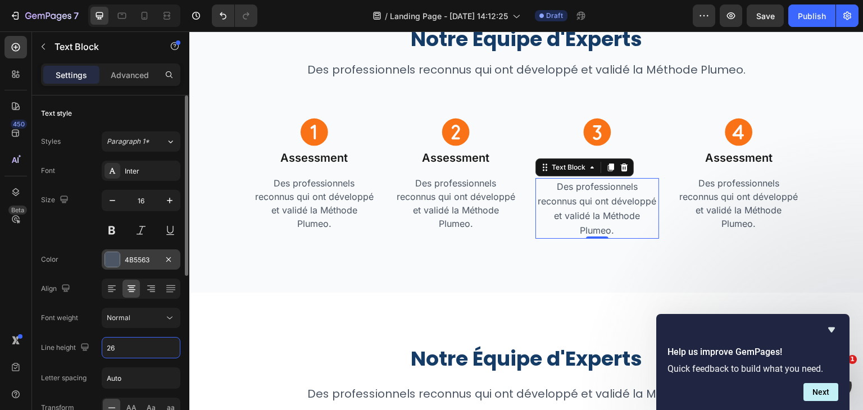
type input "26"
click at [139, 258] on div "4B5563" at bounding box center [141, 260] width 33 height 10
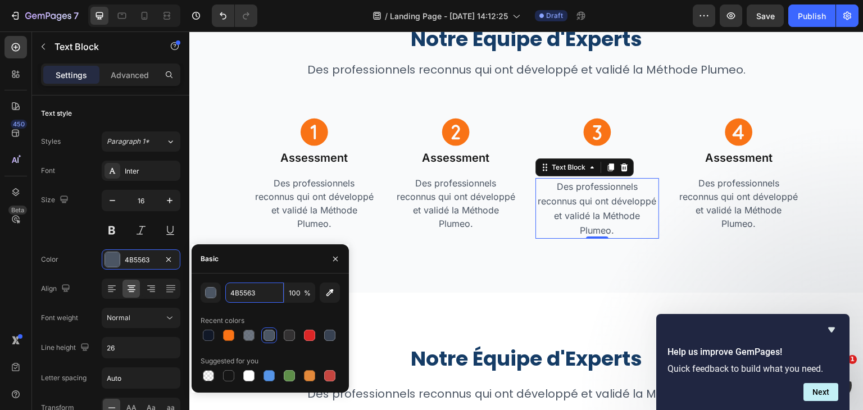
click at [243, 294] on input "4B5563" at bounding box center [254, 293] width 58 height 20
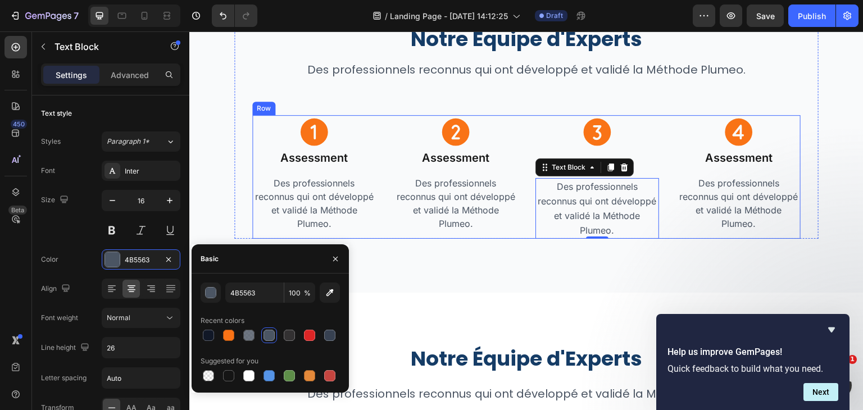
click at [383, 231] on div "Icon Assessment Heading Des professionnels reconnus qui ont développé et validé…" at bounding box center [526, 177] width 548 height 124
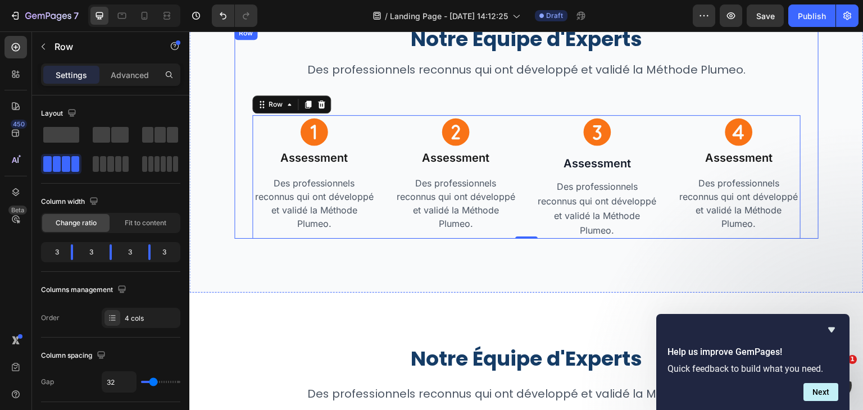
click at [624, 82] on div "Notre Équipe d'Experts Heading Des professionnels reconnus qui ont développé et…" at bounding box center [526, 132] width 548 height 212
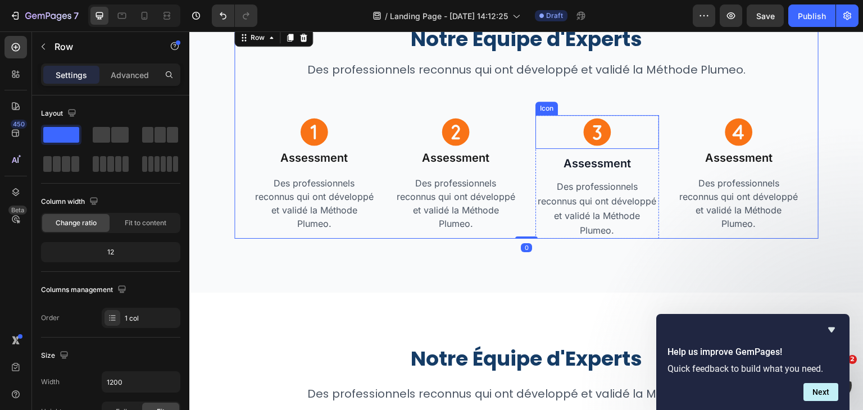
click at [635, 134] on div "Icon" at bounding box center [597, 132] width 124 height 34
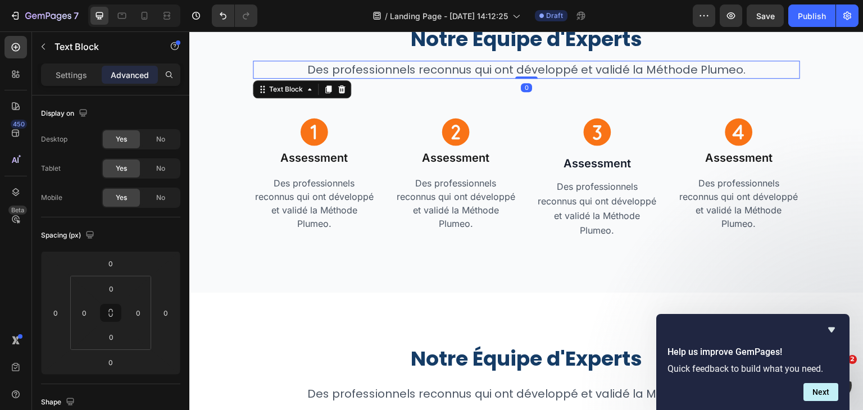
click at [619, 77] on div "Des professionnels reconnus qui ont développé et validé la Méthode Plumeo." at bounding box center [526, 70] width 547 height 18
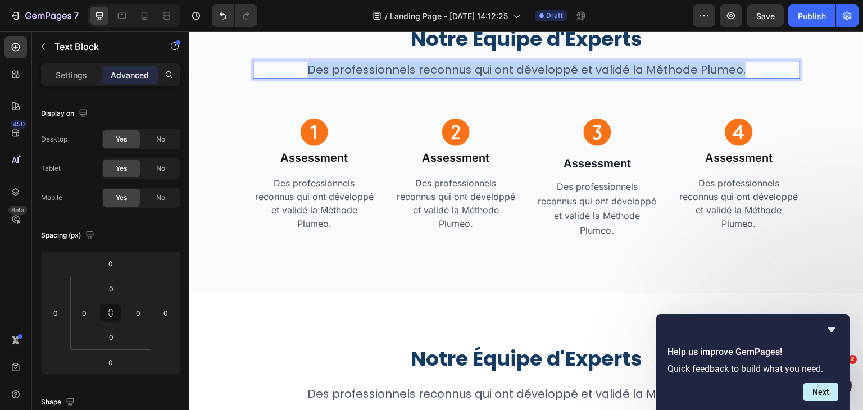
click at [619, 77] on div "Des professionnels reconnus qui ont développé et validé la Méthode Plumeo." at bounding box center [526, 70] width 547 height 18
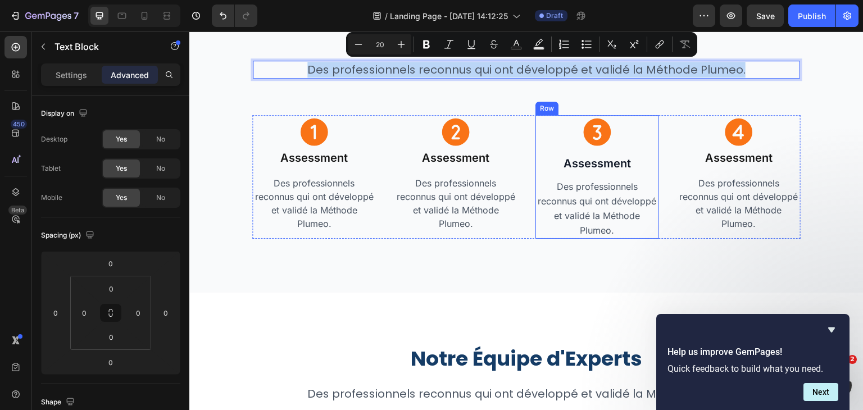
click at [648, 151] on div "Icon Assessment Heading Des professionnels reconnus qui ont développé et validé…" at bounding box center [597, 177] width 124 height 124
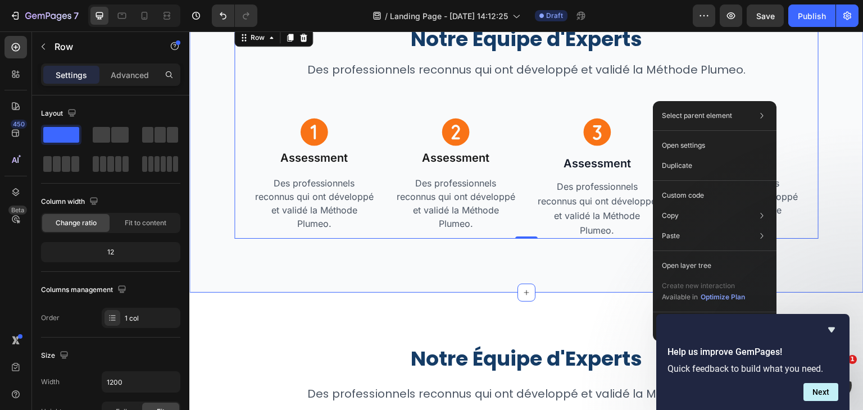
click at [552, 274] on div "Notre Équipe d'Experts Heading Des professionnels reconnus qui ont développé et…" at bounding box center [526, 132] width 674 height 320
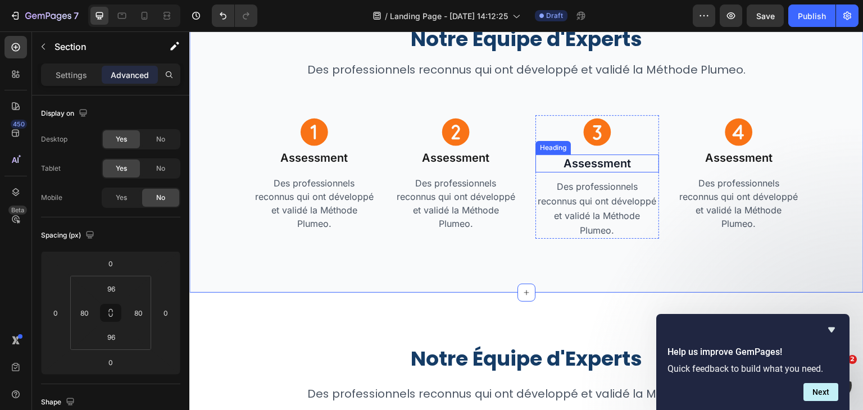
click at [556, 158] on p "Assessment" at bounding box center [597, 164] width 121 height 16
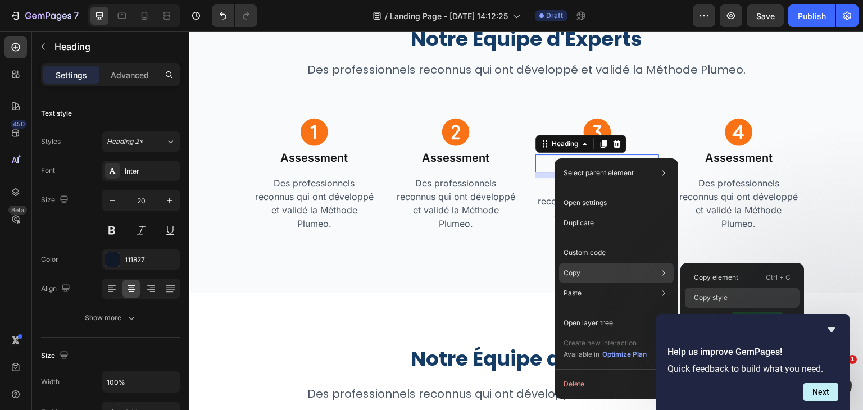
click at [700, 293] on p "Copy style" at bounding box center [711, 298] width 34 height 10
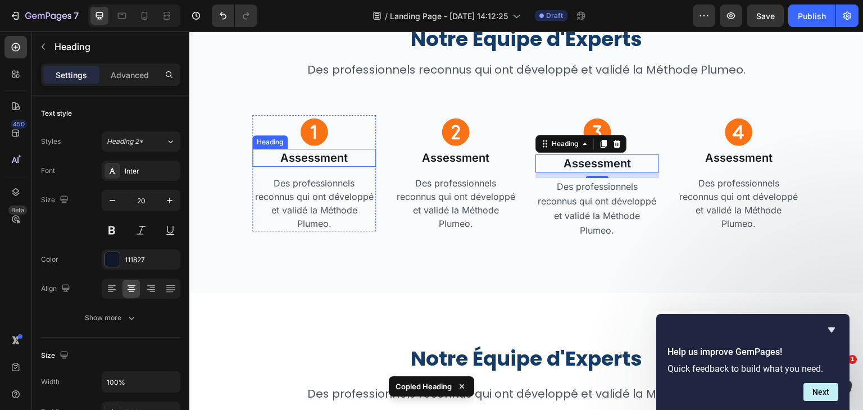
click at [308, 153] on h2 "Assessment" at bounding box center [314, 158] width 124 height 18
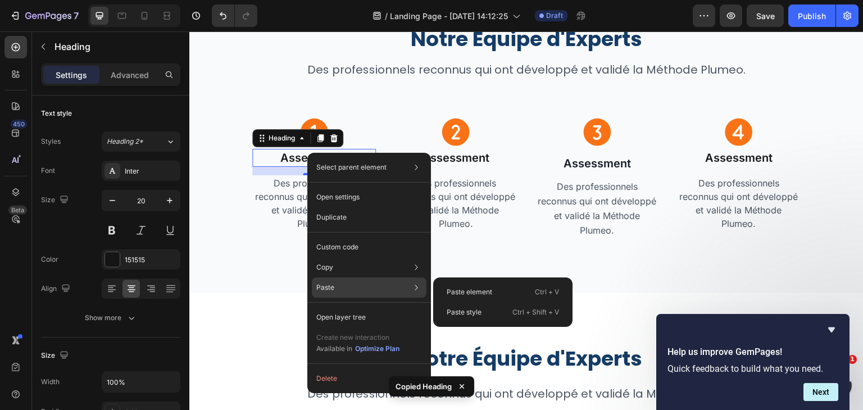
click at [348, 280] on div "Paste Paste element Ctrl + V Paste style Ctrl + Shift + V" at bounding box center [369, 288] width 115 height 20
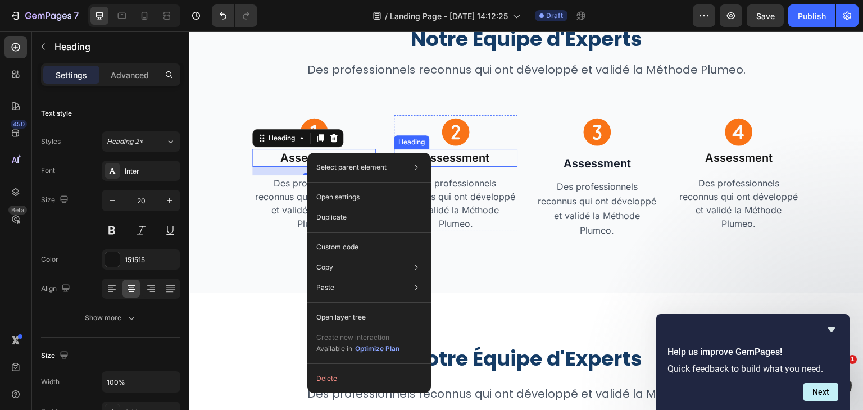
click at [436, 155] on h2 "Assessment" at bounding box center [456, 158] width 124 height 18
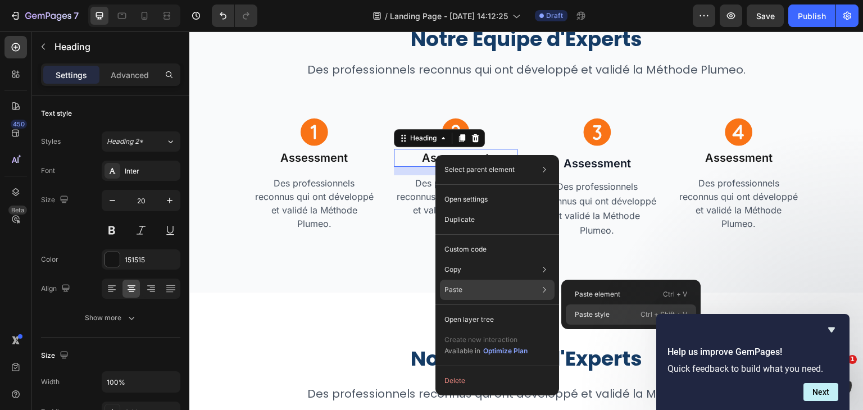
drag, startPoint x: 606, startPoint y: 317, endPoint x: 502, endPoint y: 115, distance: 227.2
click at [606, 317] on p "Paste style" at bounding box center [592, 315] width 35 height 10
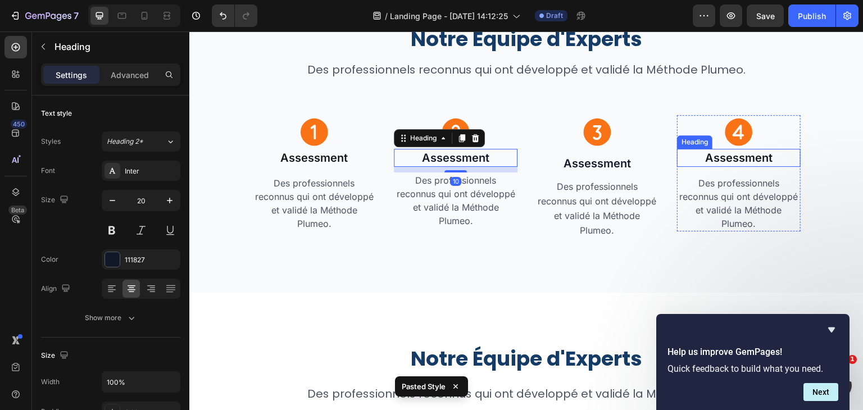
click at [735, 158] on h2 "Assessment" at bounding box center [739, 158] width 124 height 18
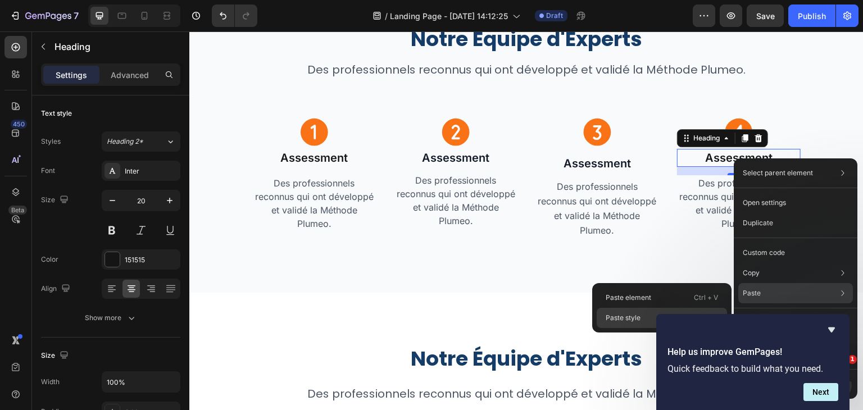
click at [623, 315] on p "Paste style" at bounding box center [623, 318] width 35 height 10
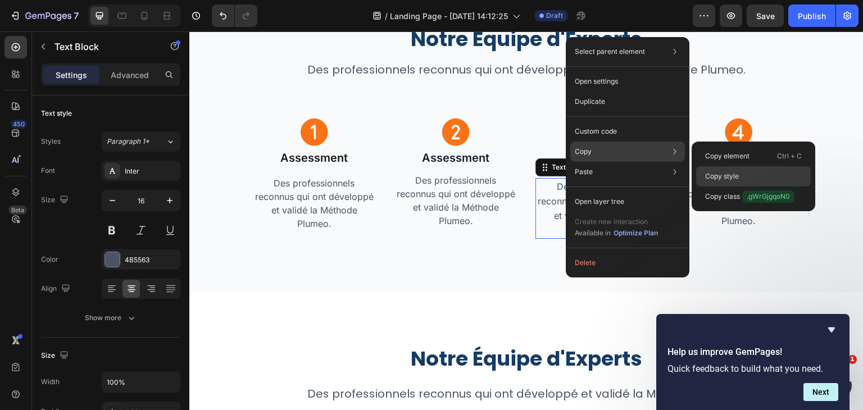
click at [715, 171] on p "Copy style" at bounding box center [722, 176] width 34 height 10
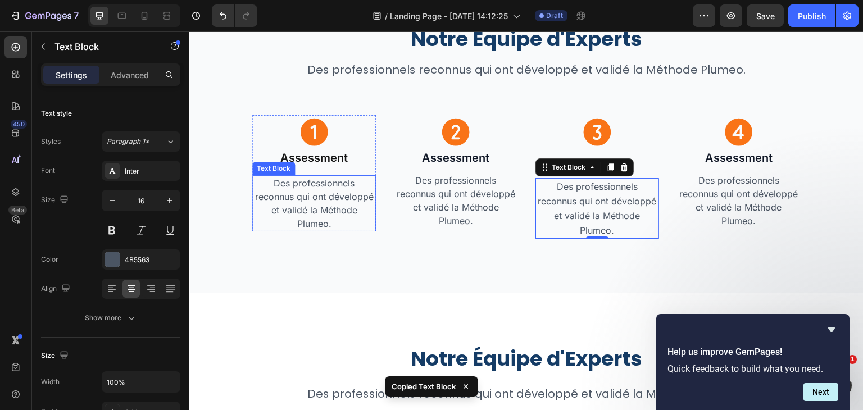
click at [302, 194] on p "Des professionnels reconnus qui ont développé et validé la Méthode Plumeo." at bounding box center [313, 203] width 121 height 54
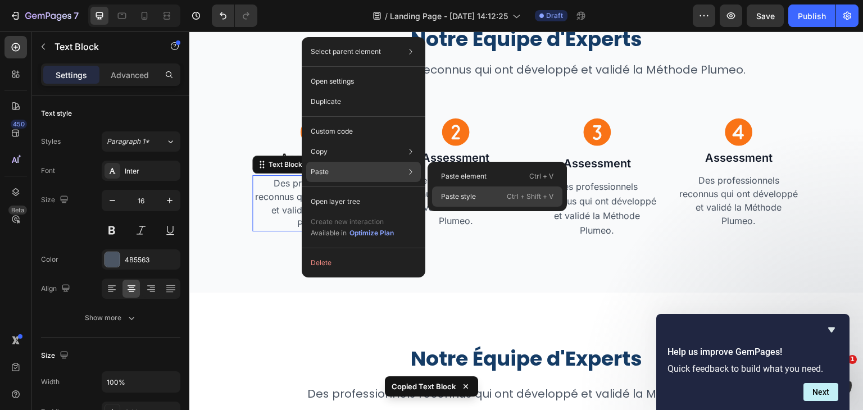
drag, startPoint x: 450, startPoint y: 200, endPoint x: 281, endPoint y: 171, distance: 170.4
click at [450, 200] on p "Paste style" at bounding box center [458, 197] width 35 height 10
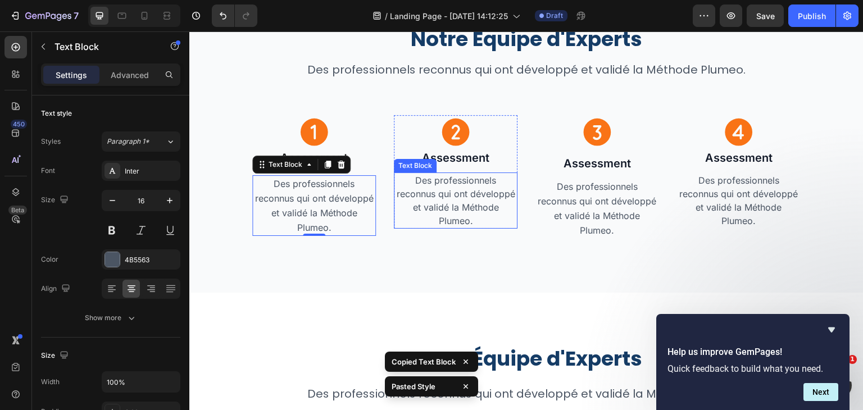
click at [474, 204] on p "Des professionnels reconnus qui ont développé et validé la Méthode Plumeo." at bounding box center [455, 201] width 121 height 54
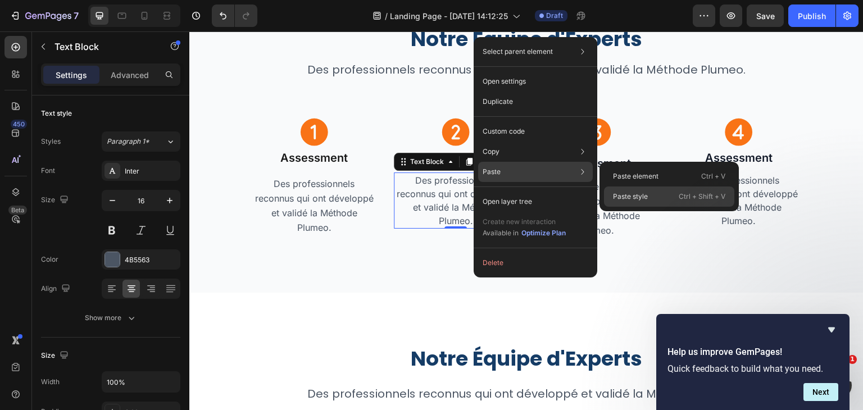
click at [646, 190] on div "Paste style Ctrl + Shift + V" at bounding box center [669, 197] width 130 height 20
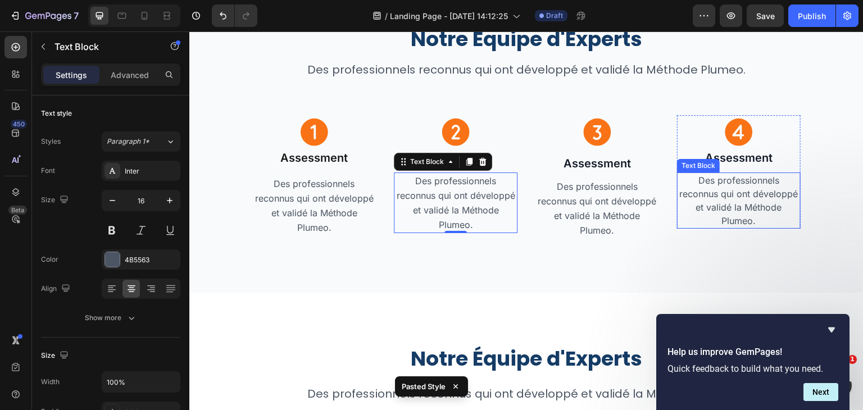
click at [714, 186] on p "Des professionnels reconnus qui ont développé et validé la Méthode Plumeo." at bounding box center [738, 201] width 121 height 54
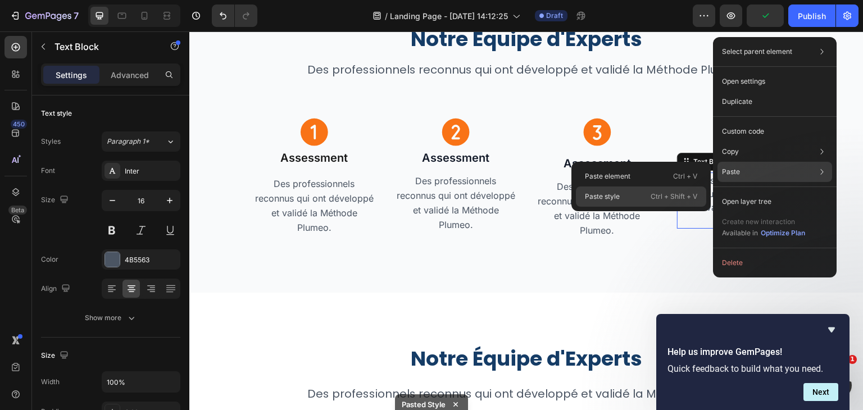
click at [675, 193] on p "Ctrl + Shift + V" at bounding box center [674, 196] width 47 height 11
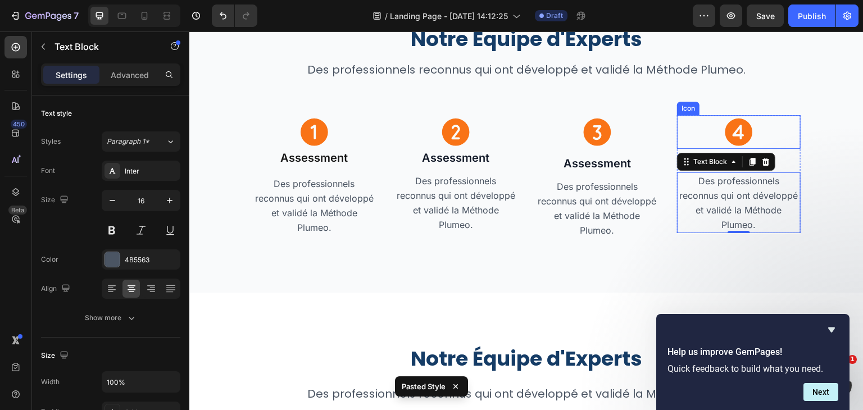
click at [707, 129] on div "Icon" at bounding box center [739, 132] width 124 height 34
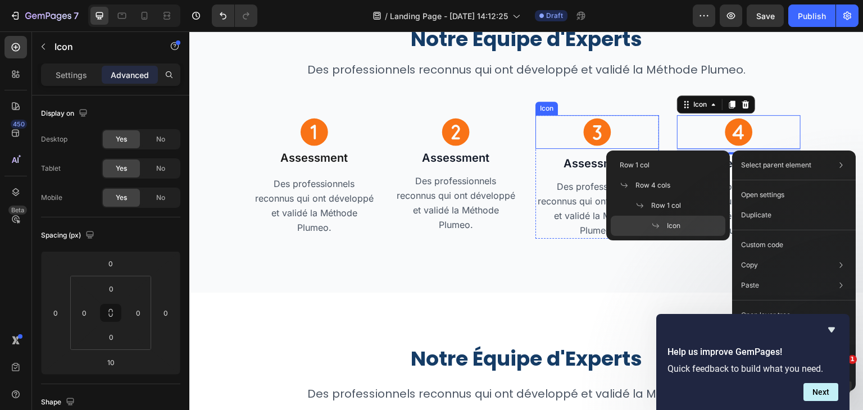
click at [625, 126] on div "Icon" at bounding box center [597, 132] width 124 height 34
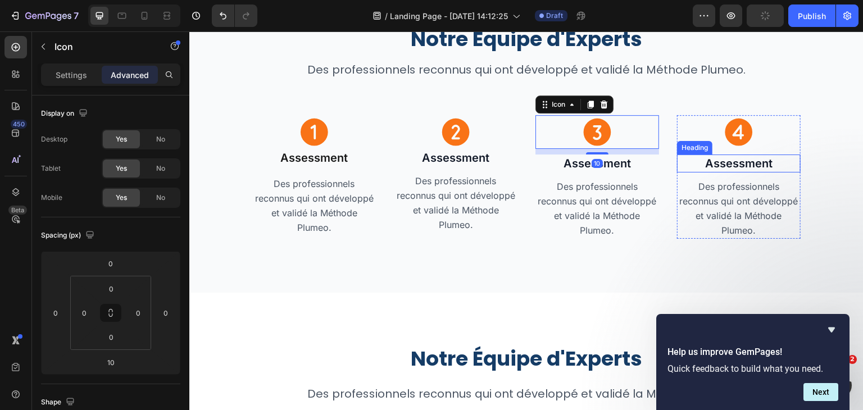
click at [709, 163] on h2 "Assessment" at bounding box center [739, 164] width 124 height 18
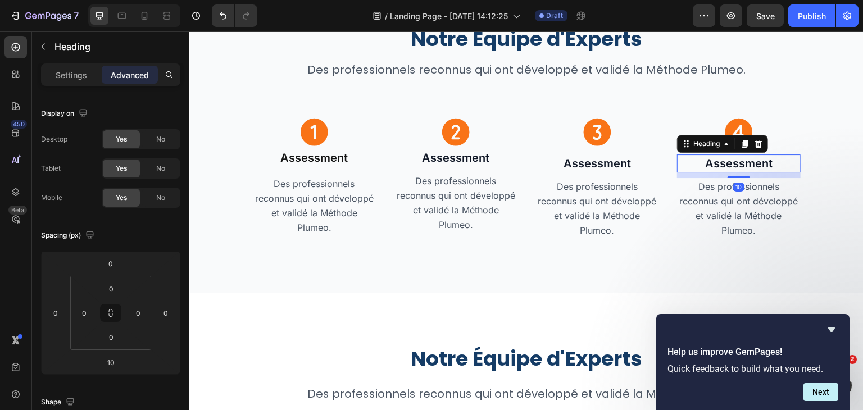
click at [598, 165] on p "Assessment" at bounding box center [597, 164] width 121 height 16
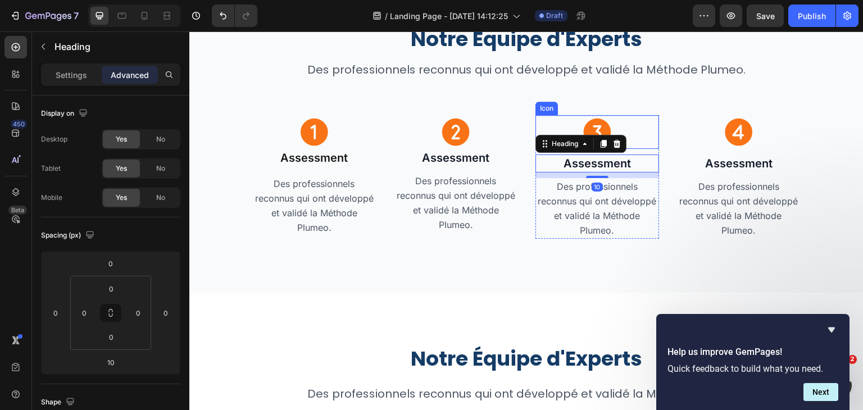
click at [597, 133] on icon at bounding box center [598, 133] width 28 height 28
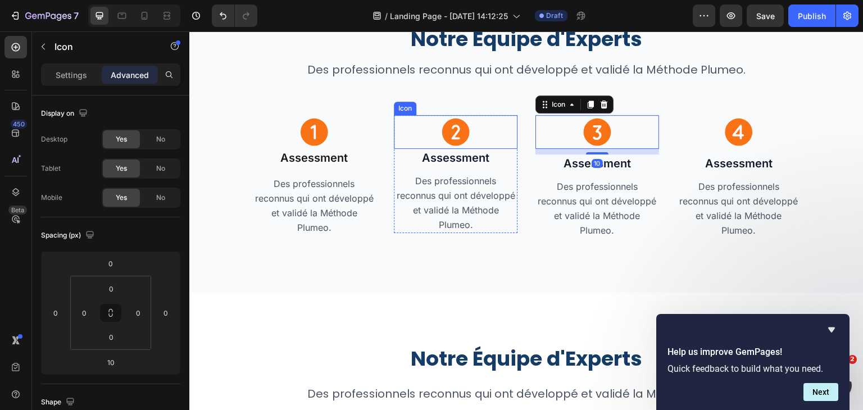
click at [447, 142] on icon at bounding box center [456, 133] width 28 height 28
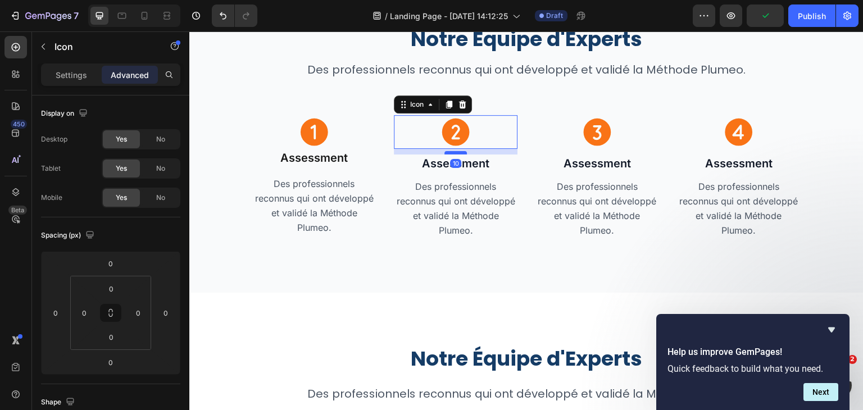
type input "10"
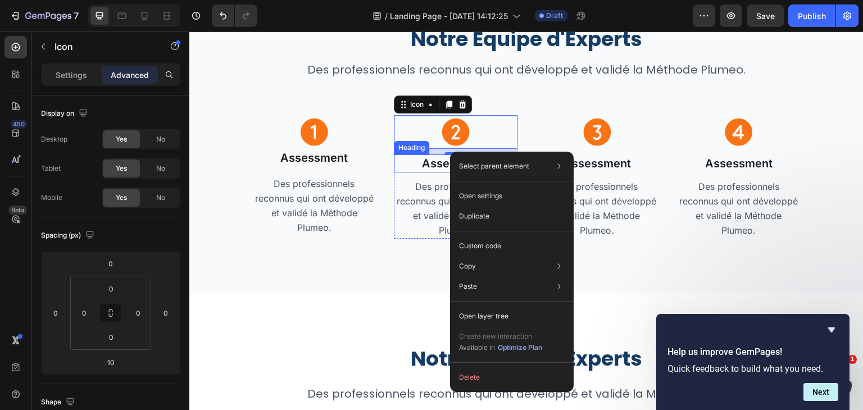
click at [424, 162] on h2 "Assessment" at bounding box center [456, 164] width 124 height 18
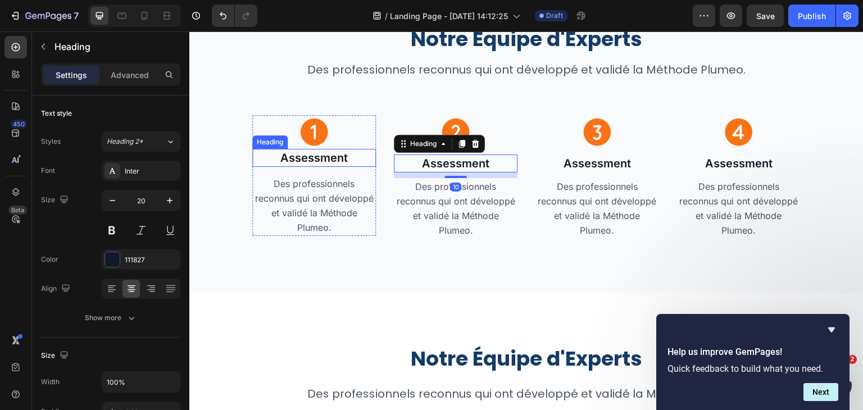
click at [333, 152] on h2 "Assessment" at bounding box center [314, 158] width 124 height 18
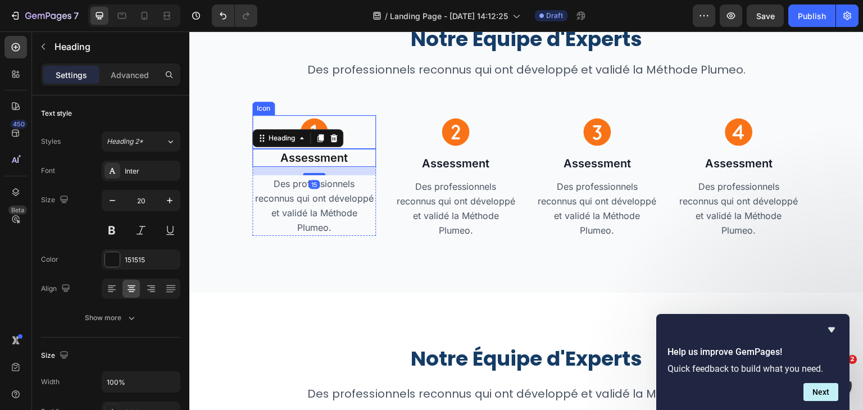
click at [327, 119] on icon at bounding box center [314, 132] width 34 height 34
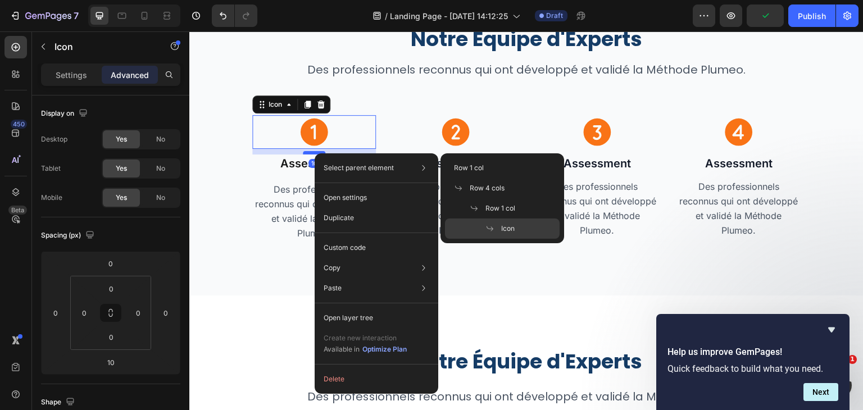
click at [338, 166] on p "Select parent element" at bounding box center [359, 168] width 70 height 10
click at [295, 163] on h2 "Assessment" at bounding box center [314, 164] width 124 height 18
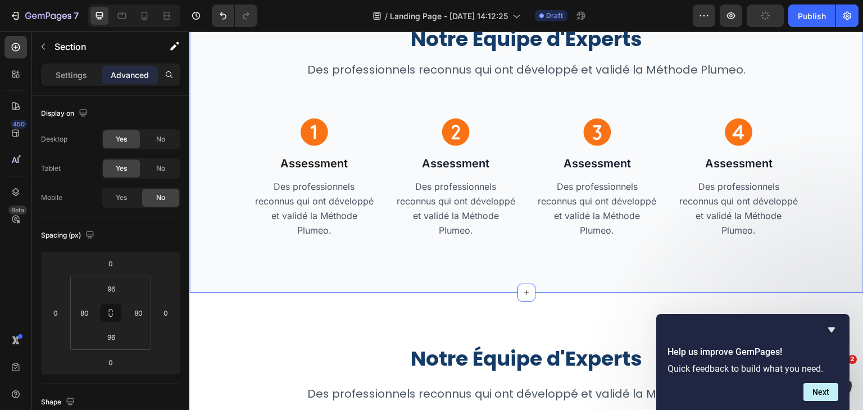
click at [530, 252] on div "Notre Équipe d'Experts Heading Des professionnels reconnus qui ont développé et…" at bounding box center [526, 132] width 674 height 320
click at [323, 219] on p "Des professionnels reconnus qui ont développé et validé la Méthode Plumeo." at bounding box center [313, 208] width 121 height 58
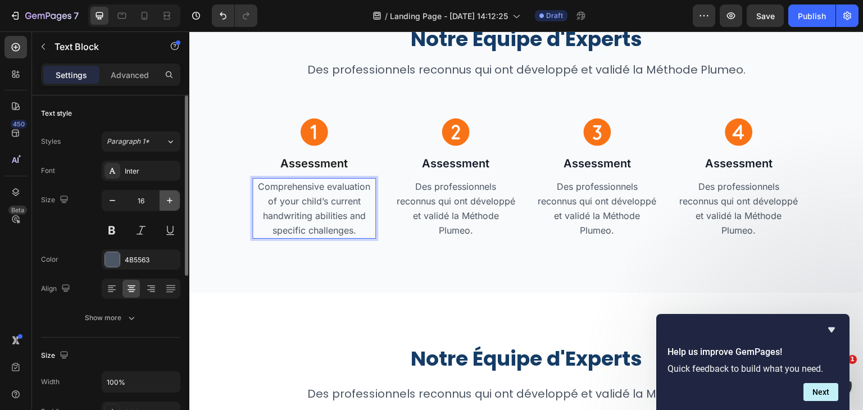
click at [164, 199] on icon "button" at bounding box center [169, 200] width 11 height 11
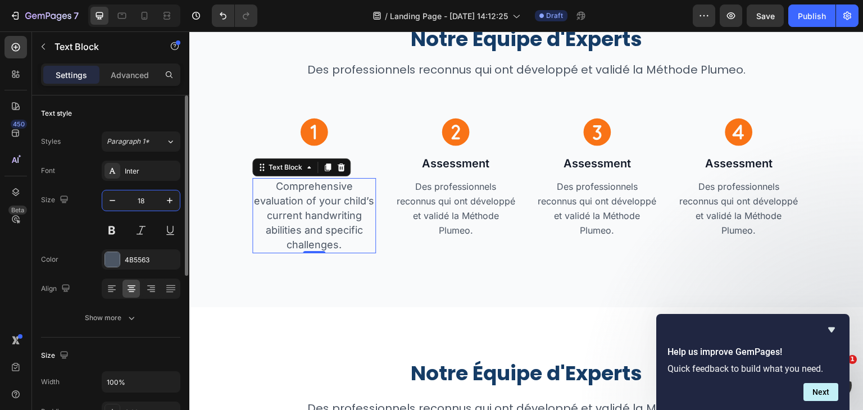
click at [148, 203] on input "18" at bounding box center [140, 200] width 37 height 20
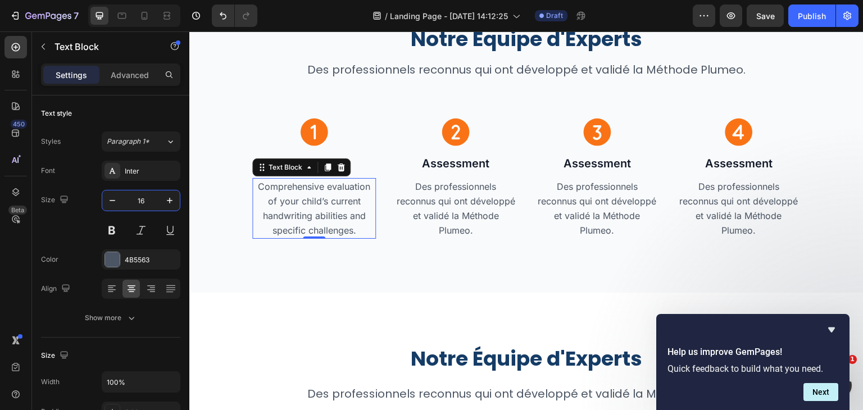
type input "16"
click at [460, 193] on p "Des professionnels reconnus qui ont développé et validé la Méthode Plumeo." at bounding box center [455, 208] width 121 height 58
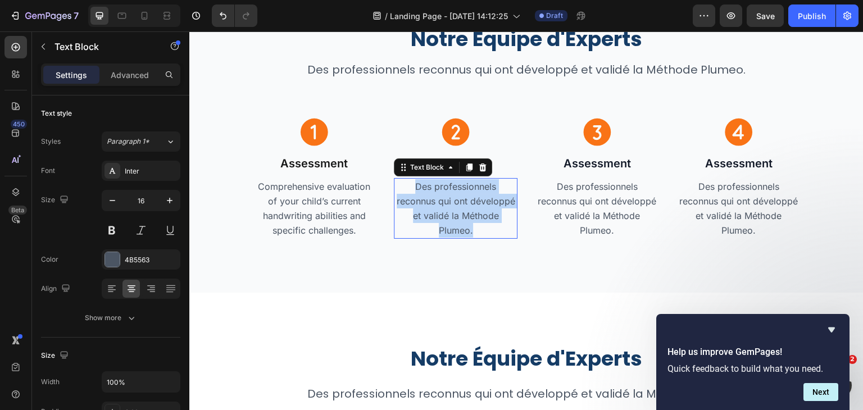
click at [460, 193] on p "Des professionnels reconnus qui ont développé et validé la Méthode Plumeo." at bounding box center [455, 208] width 121 height 58
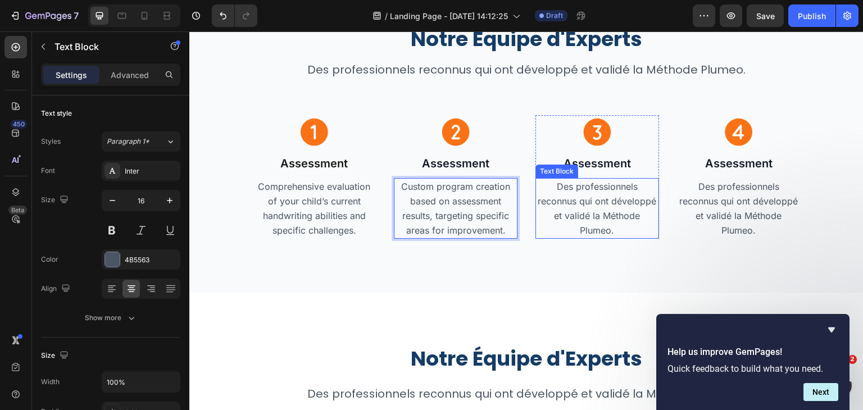
click at [593, 212] on p "Des professionnels reconnus qui ont développé et validé la Méthode Plumeo." at bounding box center [597, 208] width 121 height 58
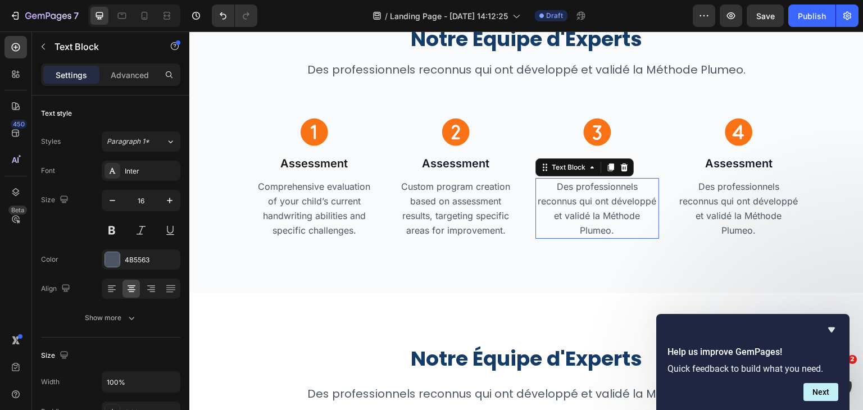
click at [593, 212] on p "Des professionnels reconnus qui ont développé et validé la Méthode Plumeo." at bounding box center [597, 208] width 121 height 58
click at [572, 190] on p "Des professionnels reconnus qui ont développé et validé la Méthode Plumeo." at bounding box center [597, 208] width 121 height 58
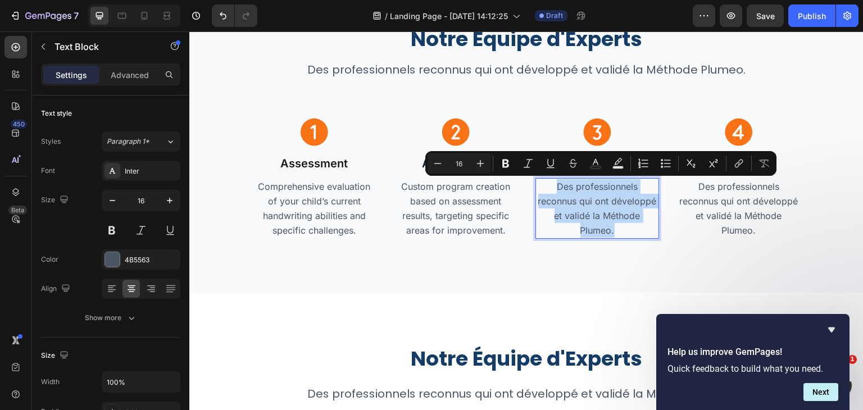
click at [572, 190] on p "Des professionnels reconnus qui ont développé et validé la Méthode Plumeo." at bounding box center [597, 208] width 121 height 58
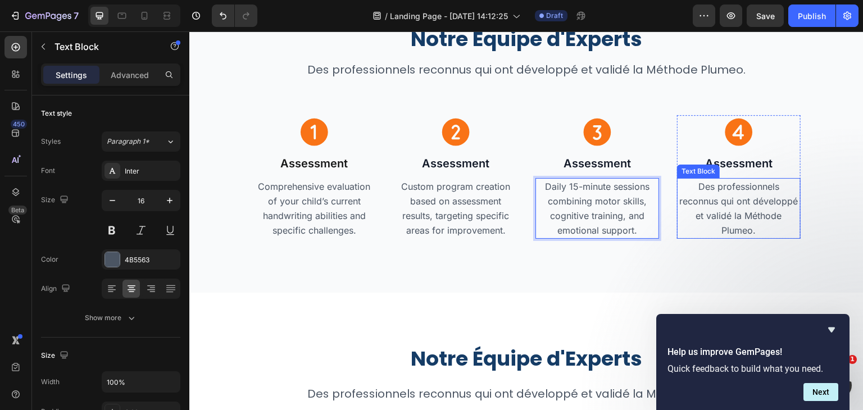
click at [727, 197] on p "Des professionnels reconnus qui ont développé et validé la Méthode Plumeo." at bounding box center [738, 208] width 121 height 58
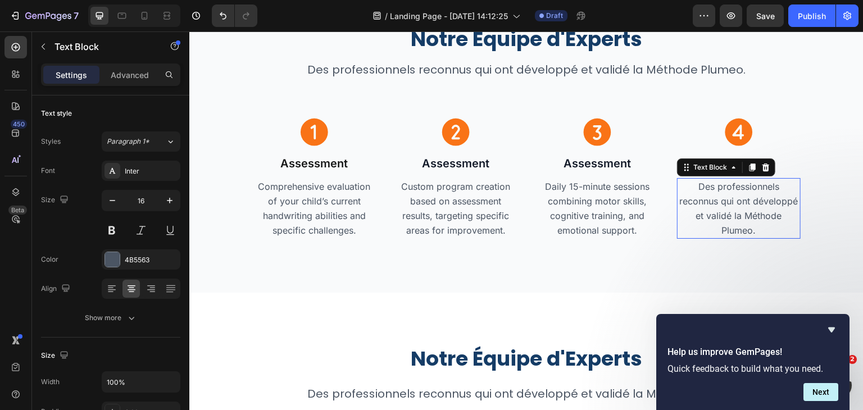
click at [727, 197] on p "Des professionnels reconnus qui ont développé et validé la Méthode Plumeo." at bounding box center [738, 208] width 121 height 58
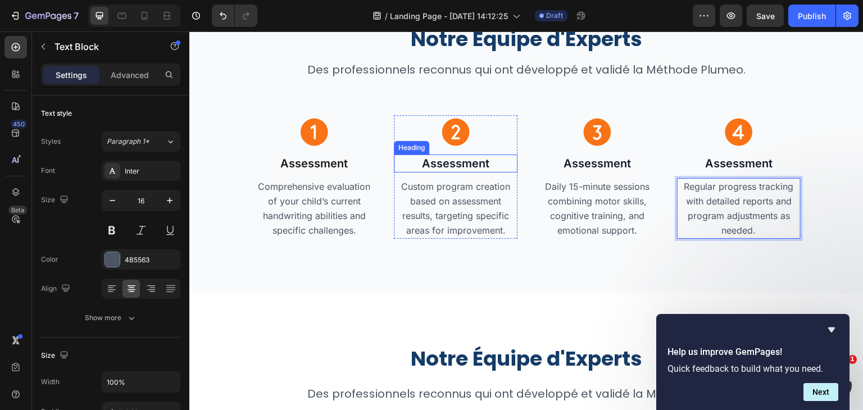
click at [464, 160] on h2 "Assessment" at bounding box center [456, 164] width 124 height 18
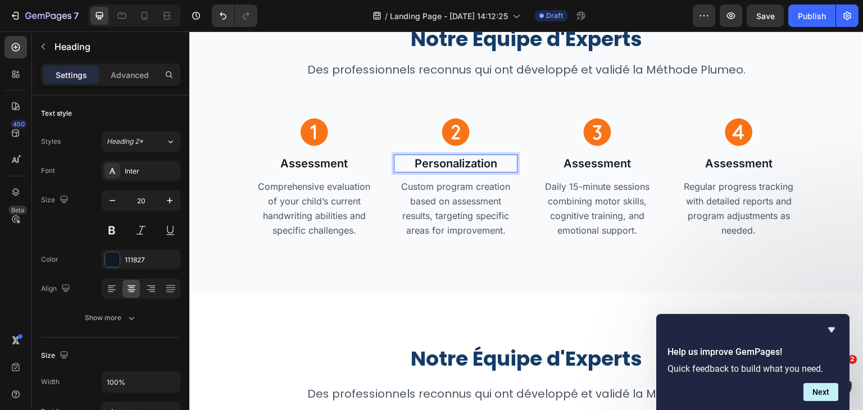
click at [585, 164] on p "Assessment" at bounding box center [597, 164] width 121 height 16
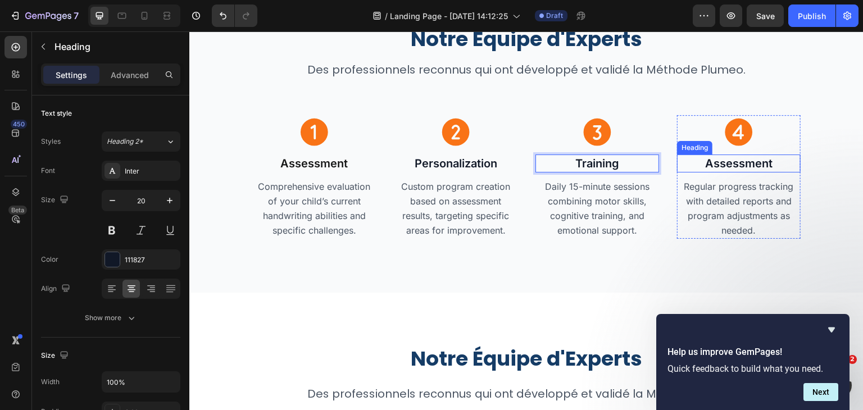
click at [720, 161] on h2 "Assessment" at bounding box center [739, 164] width 124 height 18
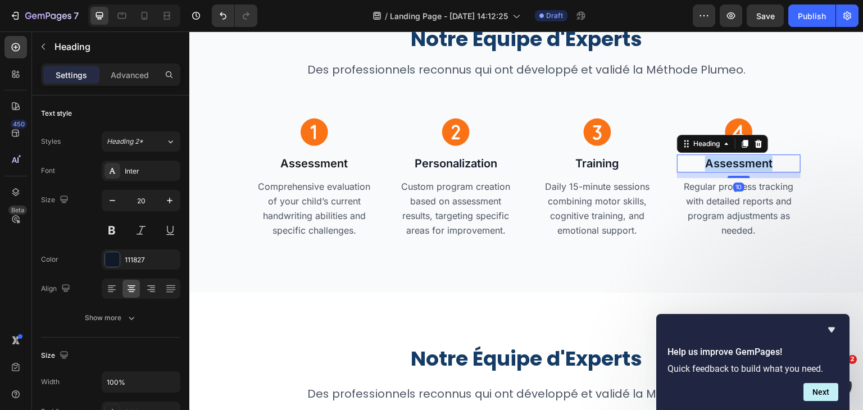
click at [720, 161] on p "Assessment" at bounding box center [738, 164] width 121 height 16
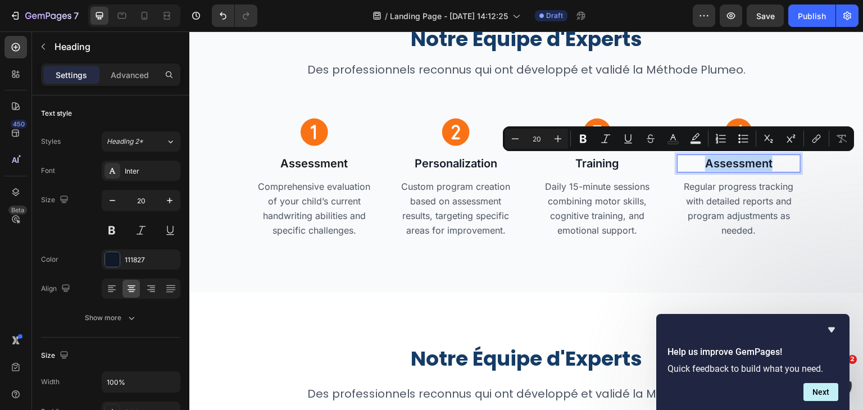
click at [720, 161] on p "Assessment" at bounding box center [738, 164] width 121 height 16
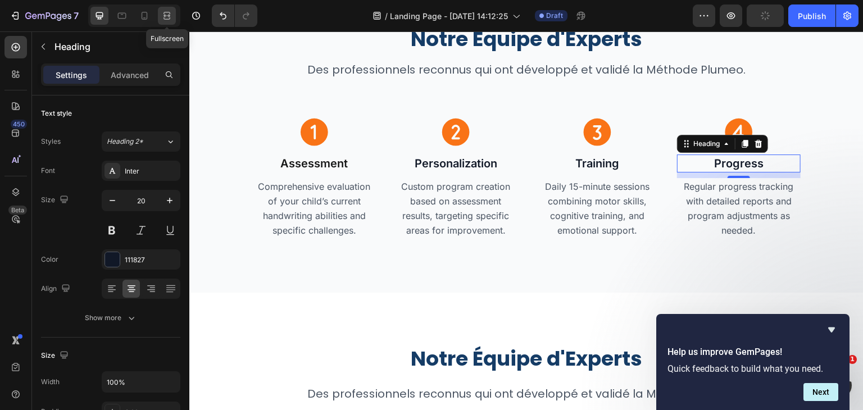
click at [164, 16] on icon at bounding box center [165, 15] width 3 height 3
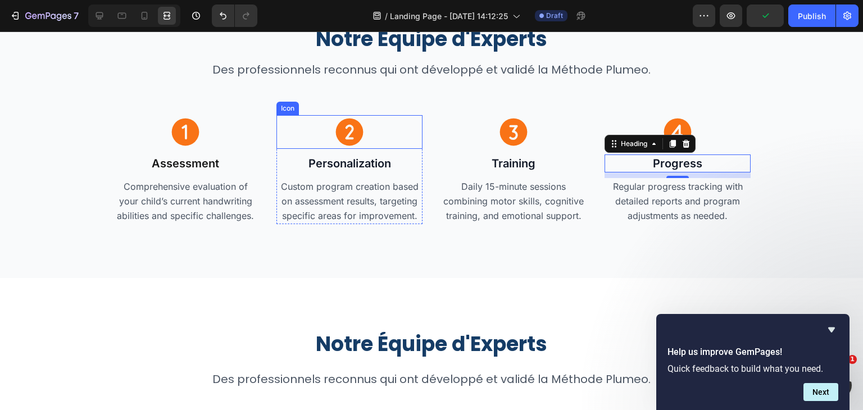
scroll to position [2892, 0]
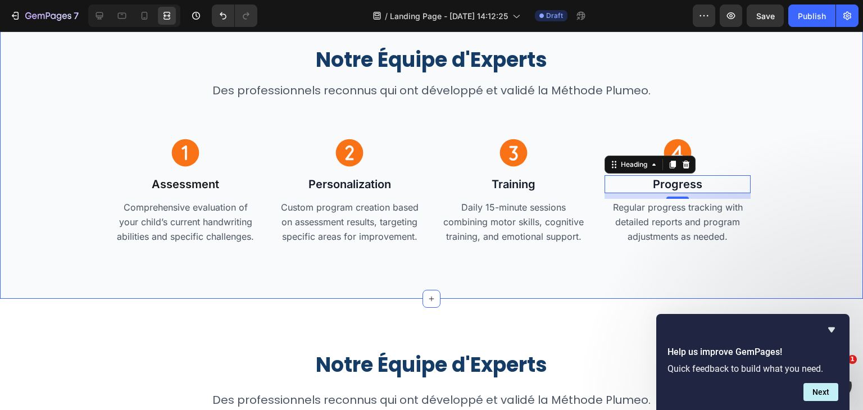
click at [811, 90] on div "Notre Équipe d'Experts Heading Des professionnels reconnus qui ont développé et…" at bounding box center [431, 146] width 863 height 306
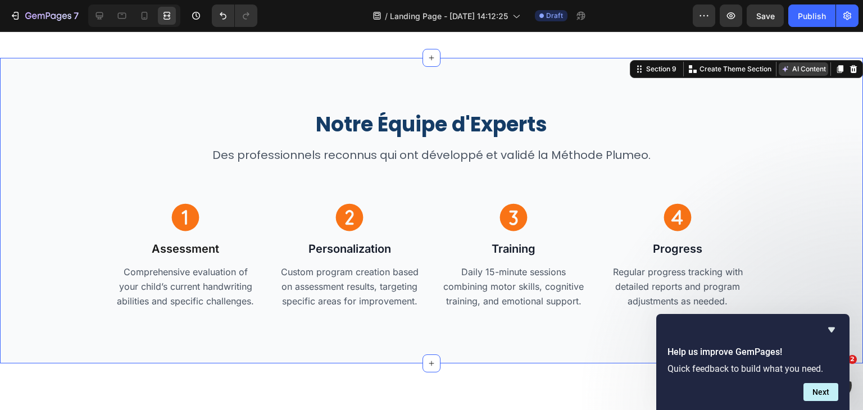
scroll to position [2854, 0]
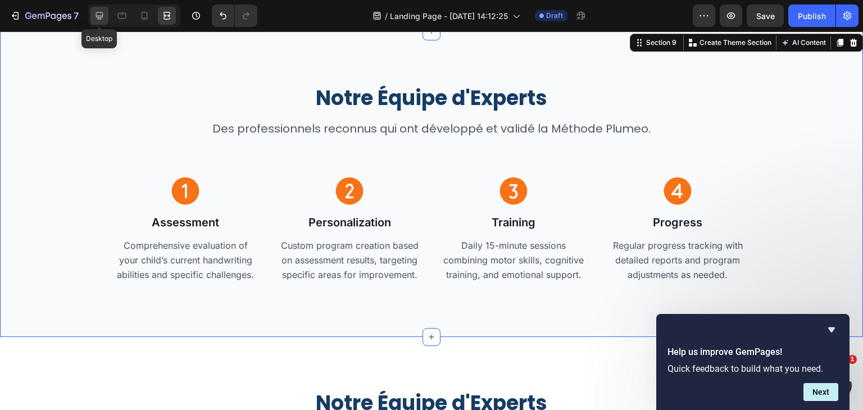
click at [99, 13] on icon at bounding box center [99, 15] width 11 height 11
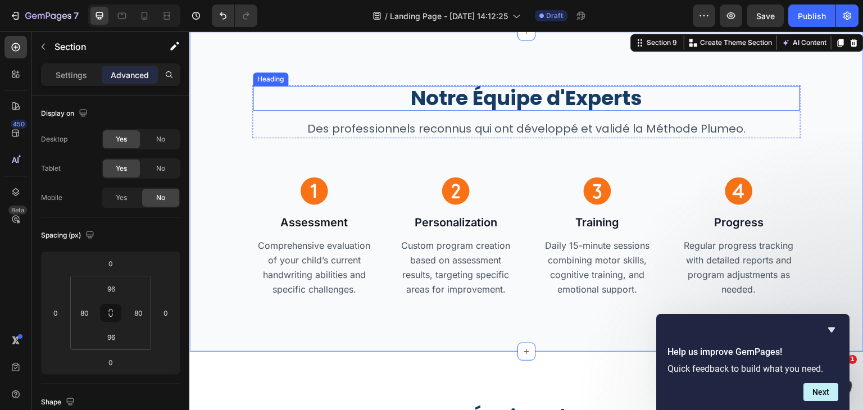
click at [451, 106] on h2 "Notre Équipe d'Experts" at bounding box center [526, 98] width 547 height 25
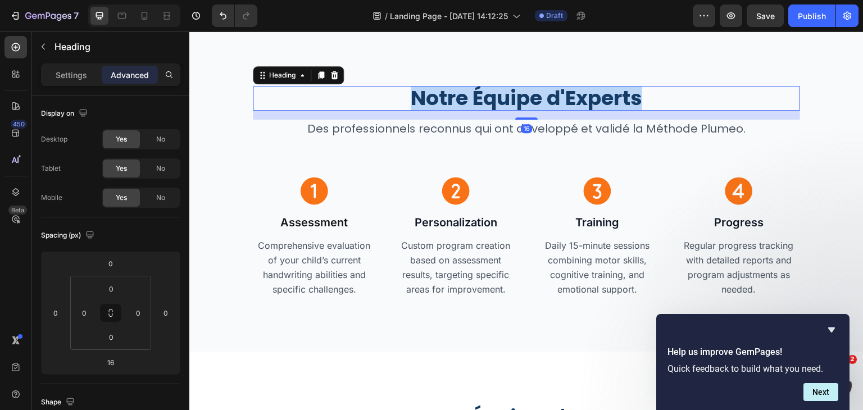
click at [451, 106] on p "Notre Équipe d'Experts" at bounding box center [526, 98] width 545 height 22
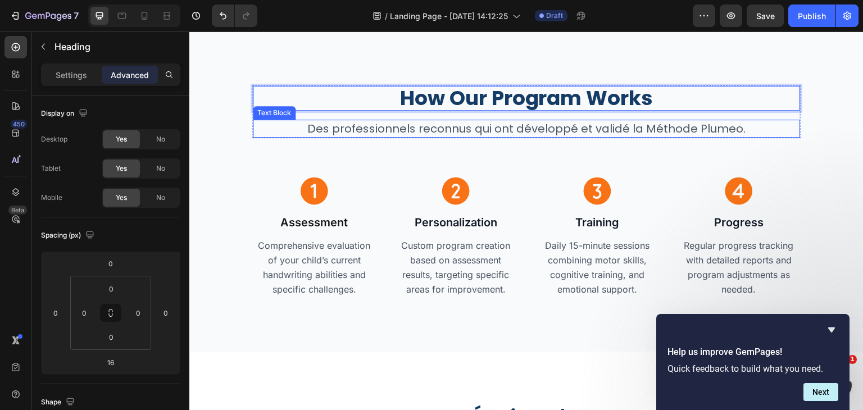
click at [558, 131] on p "Des professionnels reconnus qui ont développé et validé la Méthode Plumeo." at bounding box center [526, 129] width 545 height 16
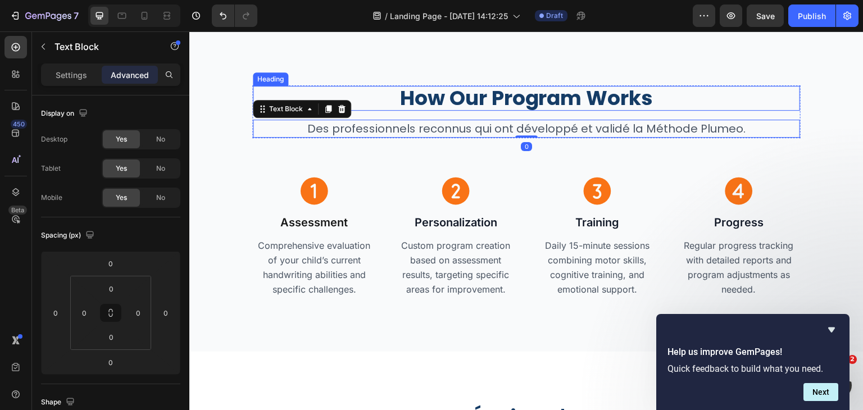
click at [552, 99] on p "How Our Program Works" at bounding box center [526, 98] width 545 height 22
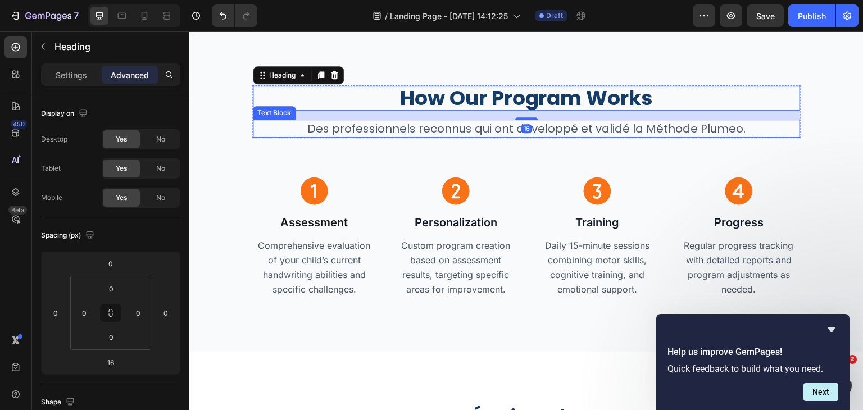
click at [570, 128] on p "Des professionnels reconnus qui ont développé et validé la Méthode Plumeo." at bounding box center [526, 129] width 545 height 16
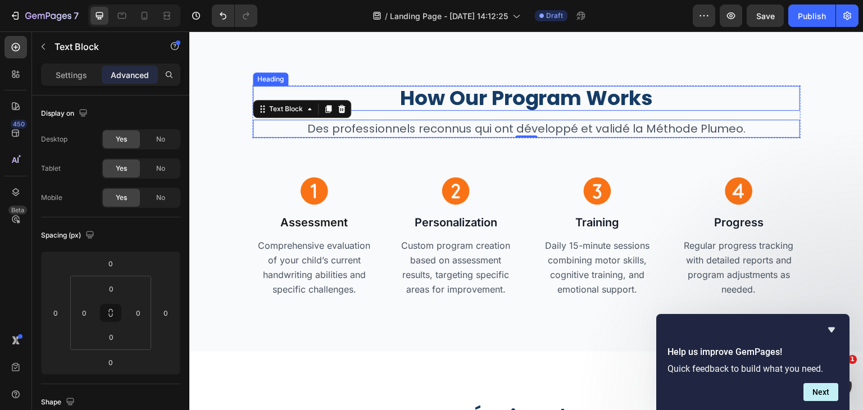
click at [516, 102] on p "How Our Program Works" at bounding box center [526, 98] width 545 height 22
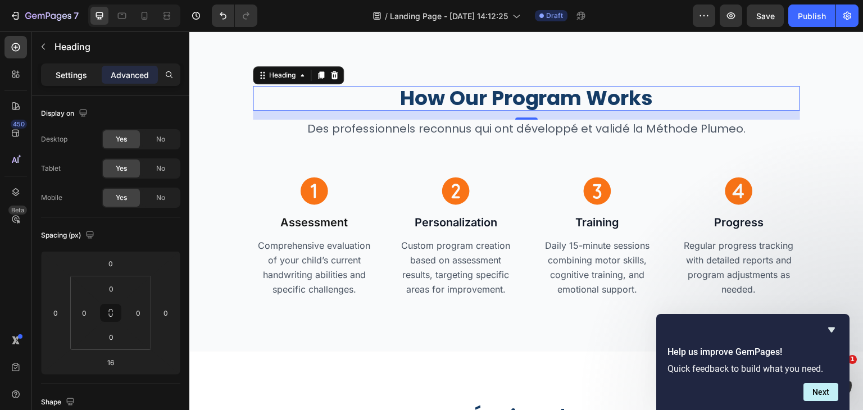
click at [70, 74] on p "Settings" at bounding box center [71, 75] width 31 height 12
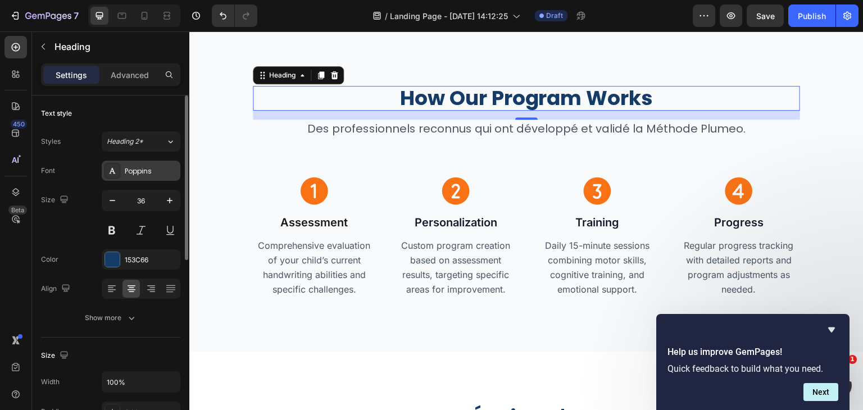
click at [144, 167] on div "Poppins" at bounding box center [151, 171] width 53 height 10
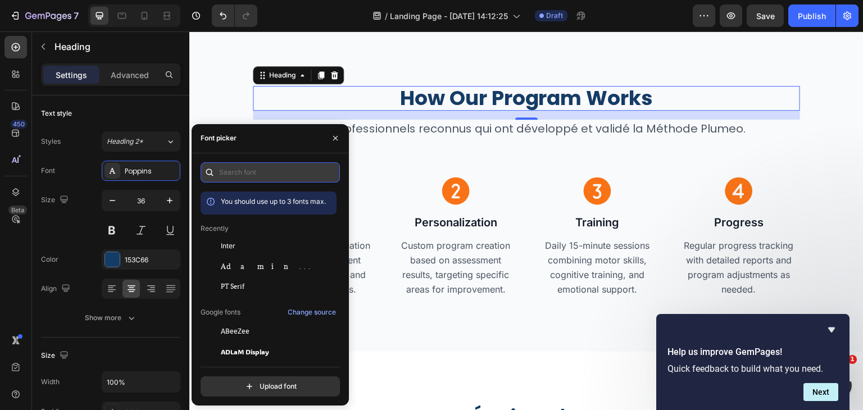
click at [231, 174] on input "text" at bounding box center [270, 172] width 139 height 20
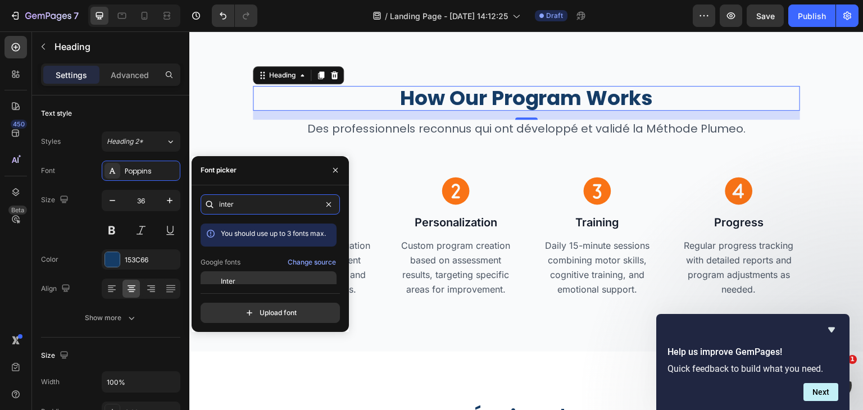
type input "inter"
click at [234, 276] on span "Inter" at bounding box center [228, 281] width 15 height 10
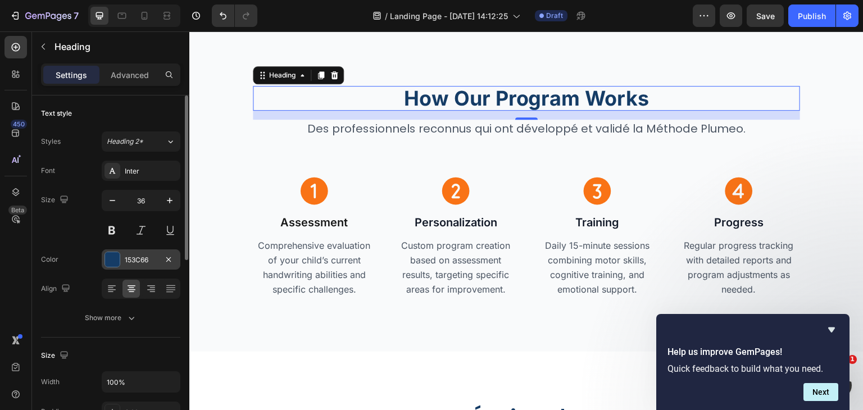
click at [148, 256] on div "153C66" at bounding box center [141, 260] width 33 height 10
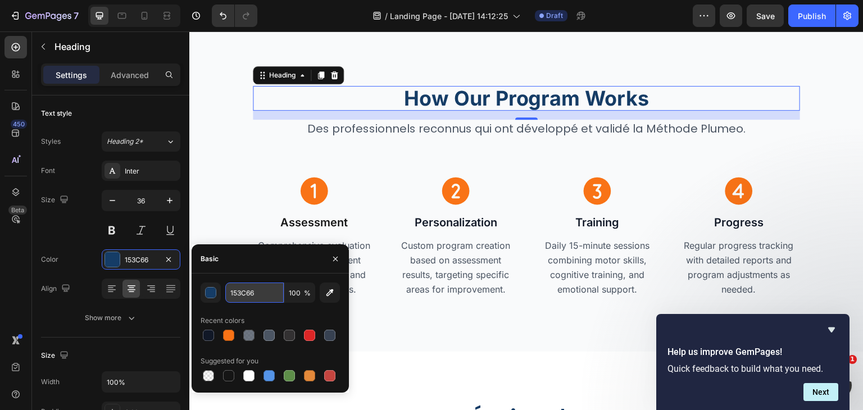
click at [243, 289] on input "153C66" at bounding box center [254, 293] width 58 height 20
paste input "11827"
type input "111827"
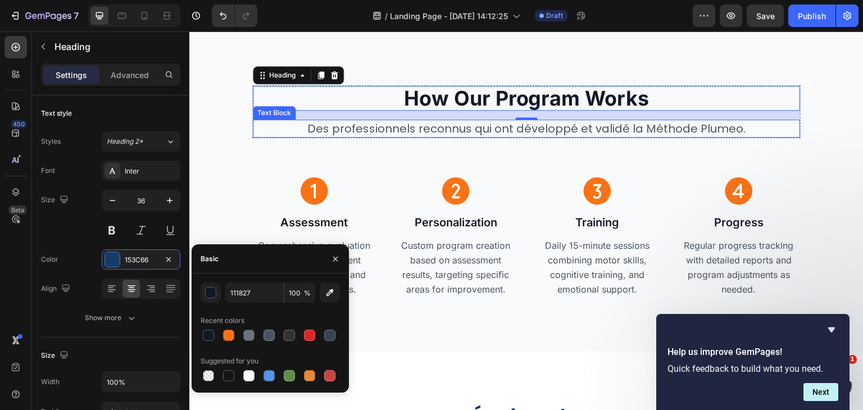
click at [452, 127] on p "Des professionnels reconnus qui ont développé et validé la Méthode Plumeo." at bounding box center [526, 129] width 545 height 16
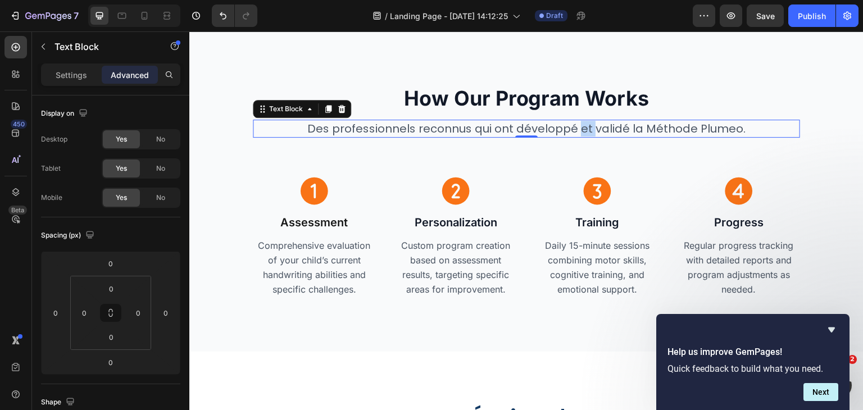
click at [584, 126] on p "Des professionnels reconnus qui ont développé et validé la Méthode Plumeo." at bounding box center [526, 129] width 545 height 16
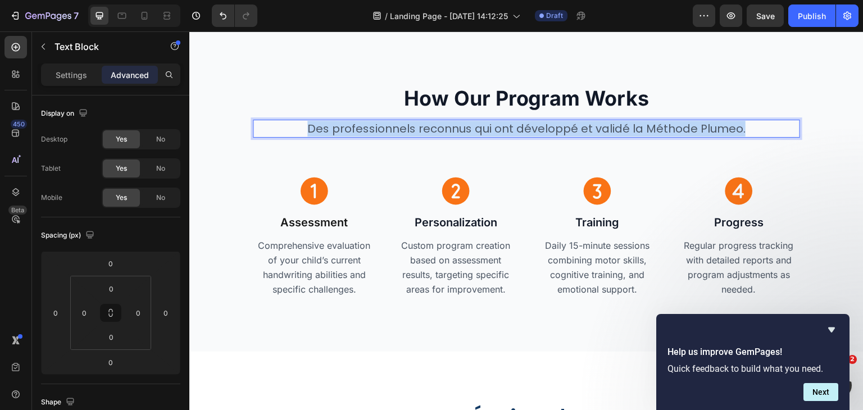
click at [584, 126] on p "Des professionnels reconnus qui ont développé et validé la Méthode Plumeo." at bounding box center [526, 129] width 545 height 16
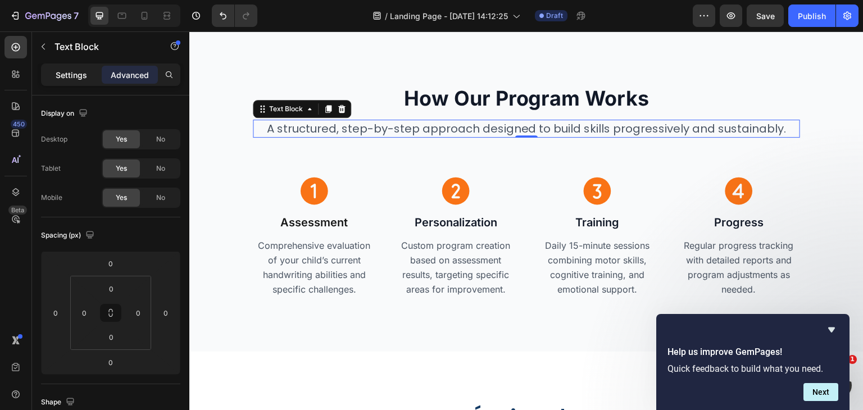
click at [62, 67] on div "Settings" at bounding box center [71, 75] width 56 height 18
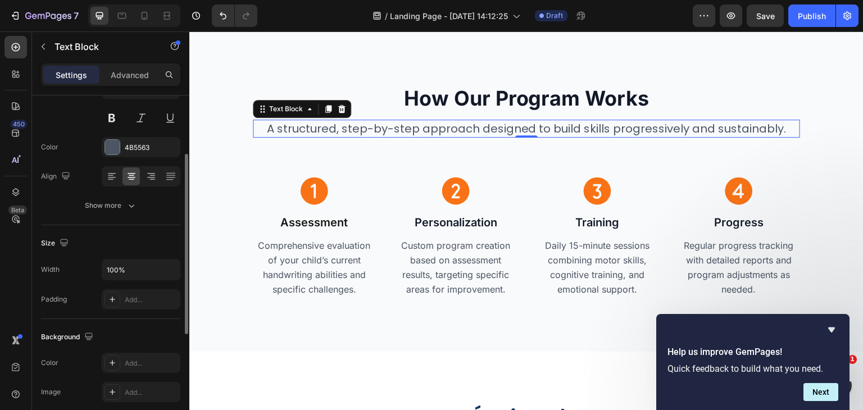
scroll to position [113, 0]
click at [148, 269] on input "100%" at bounding box center [141, 269] width 78 height 20
click at [163, 269] on button "button" at bounding box center [170, 269] width 20 height 20
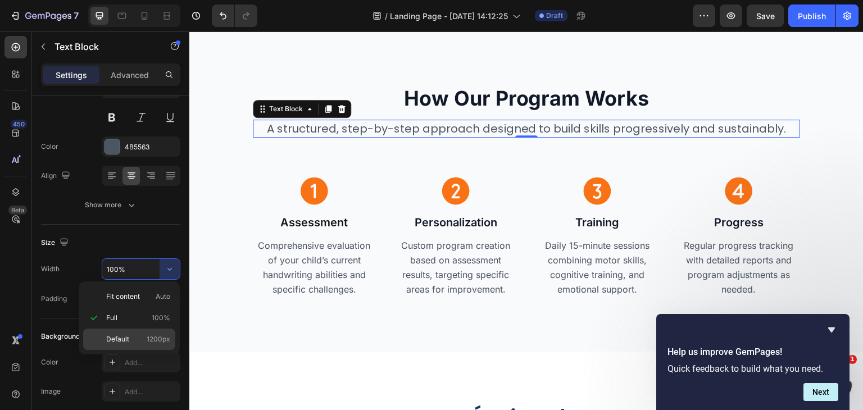
click at [130, 334] on p "Default 1200px" at bounding box center [138, 339] width 64 height 10
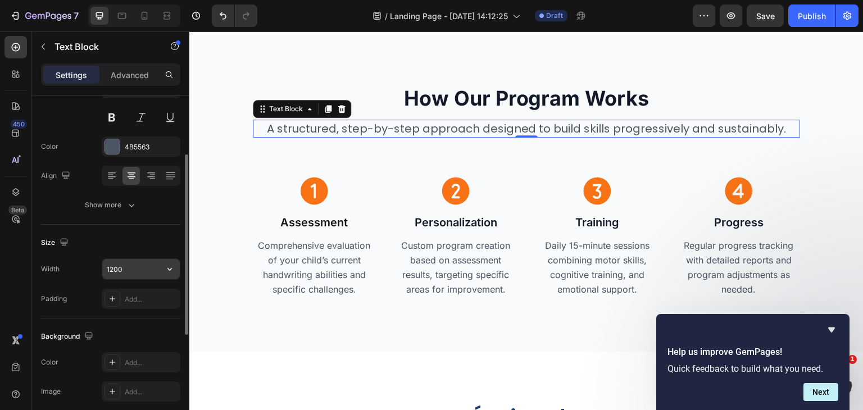
click at [134, 264] on input "1200" at bounding box center [141, 269] width 78 height 20
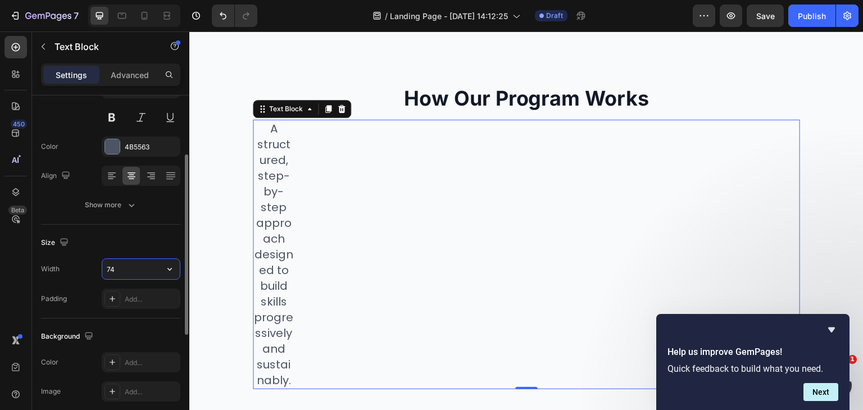
type input "740"
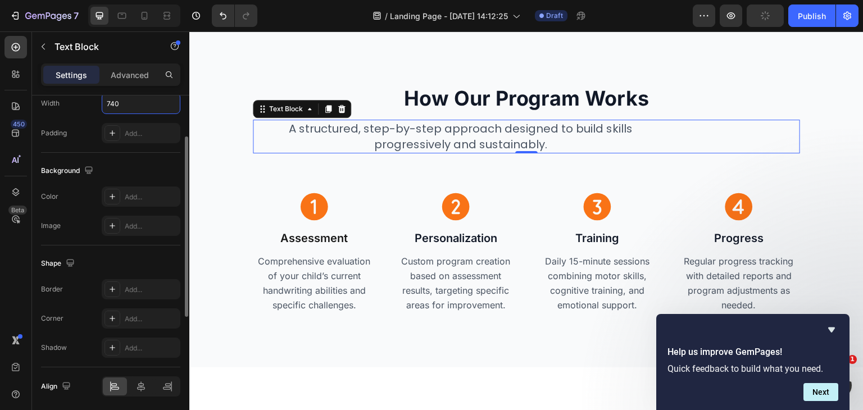
scroll to position [162, 0]
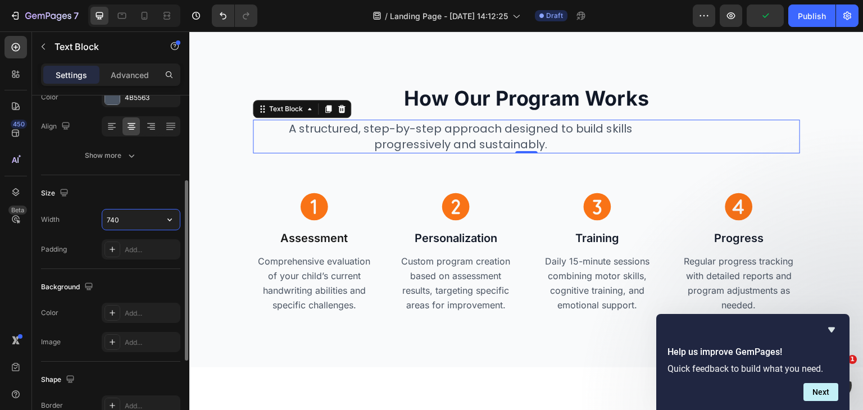
click at [137, 215] on input "740" at bounding box center [141, 220] width 78 height 20
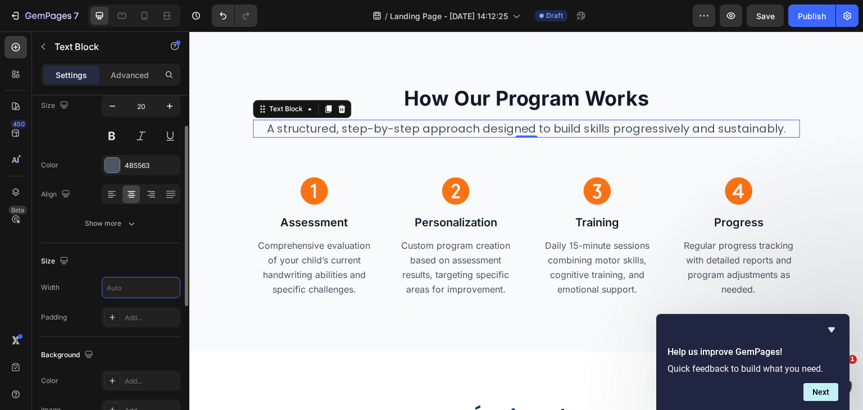
scroll to position [82, 0]
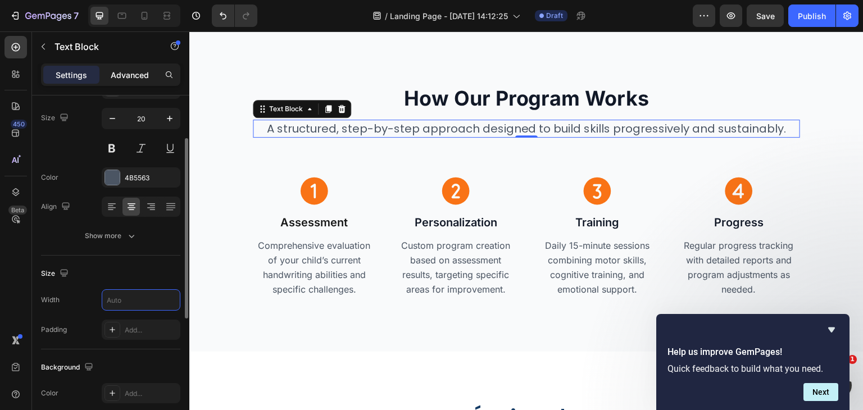
click at [135, 70] on p "Advanced" at bounding box center [130, 75] width 38 height 12
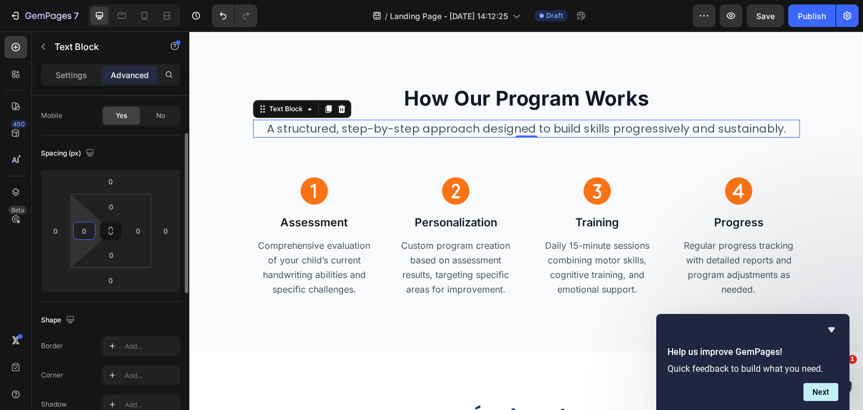
click at [81, 230] on input "0" at bounding box center [84, 231] width 17 height 17
type input "20"
click at [133, 229] on input "0" at bounding box center [138, 231] width 17 height 17
type input "2"
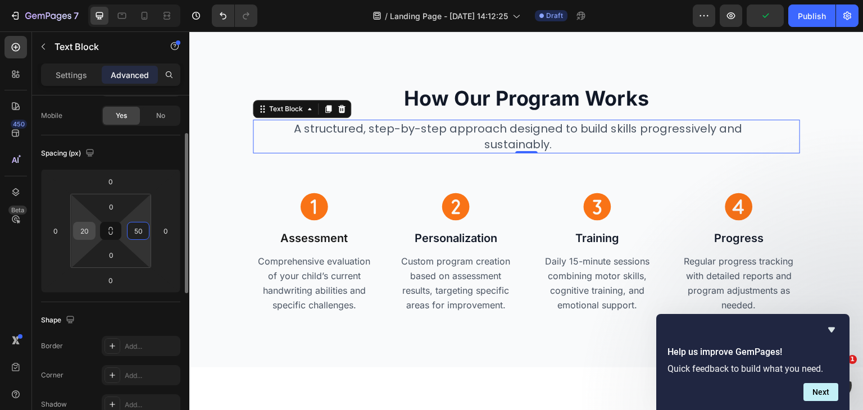
type input "50"
click at [90, 226] on input "20" at bounding box center [84, 231] width 17 height 17
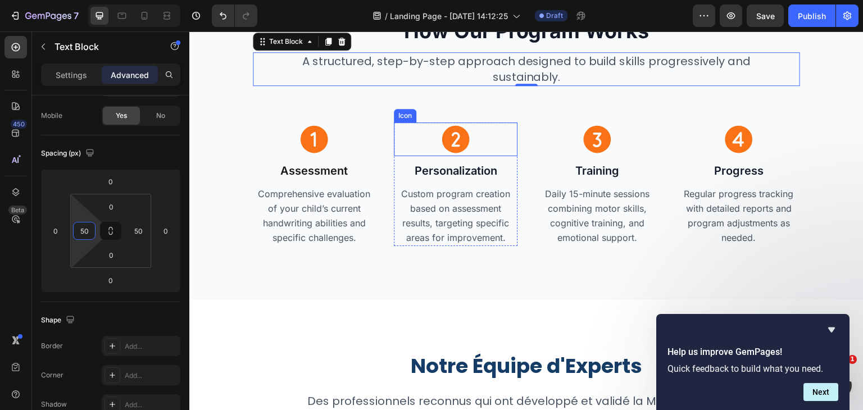
scroll to position [2914, 0]
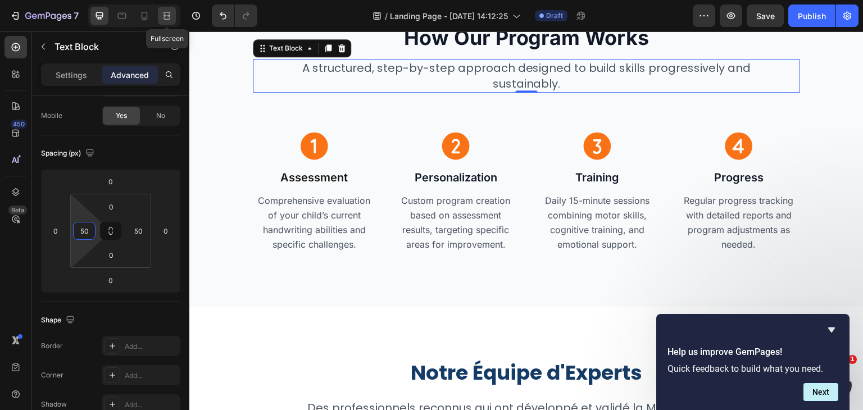
type input "50"
click at [166, 20] on icon at bounding box center [166, 15] width 11 height 11
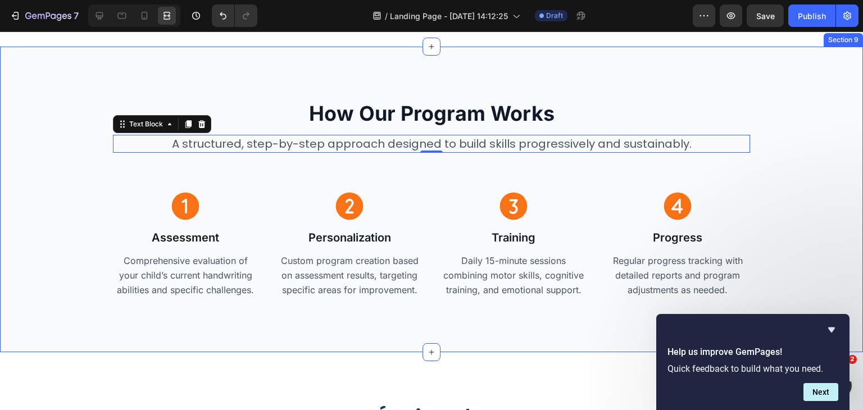
scroll to position [2839, 0]
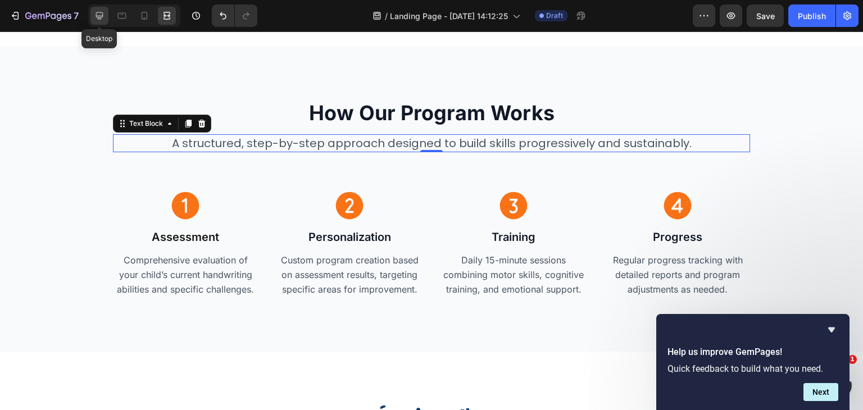
click at [96, 16] on icon at bounding box center [99, 15] width 7 height 7
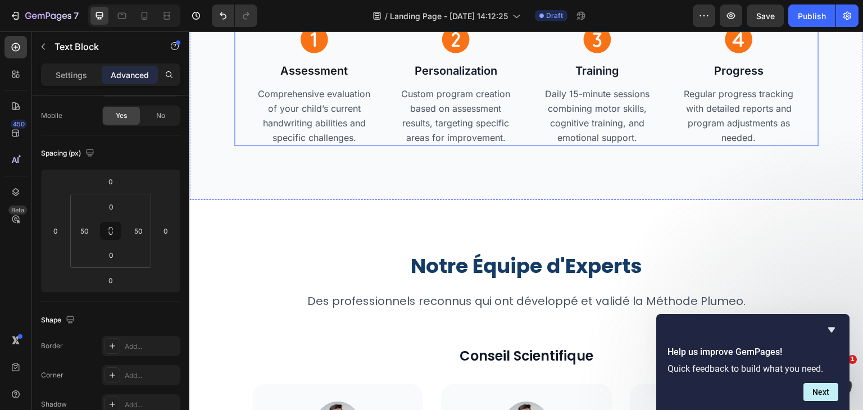
scroll to position [3029, 0]
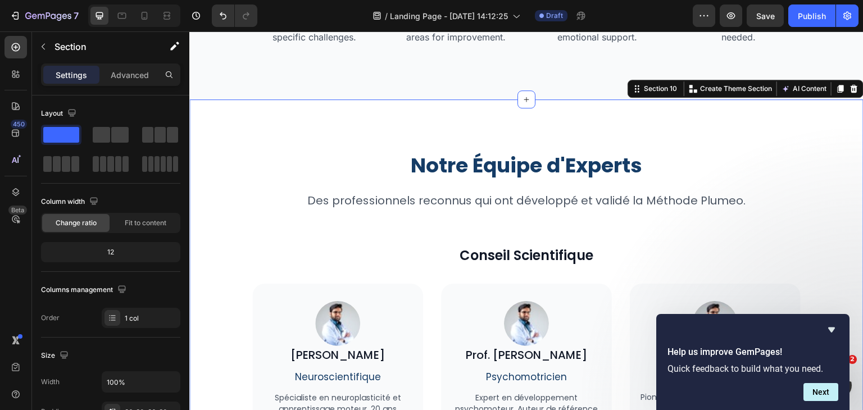
scroll to position [3094, 0]
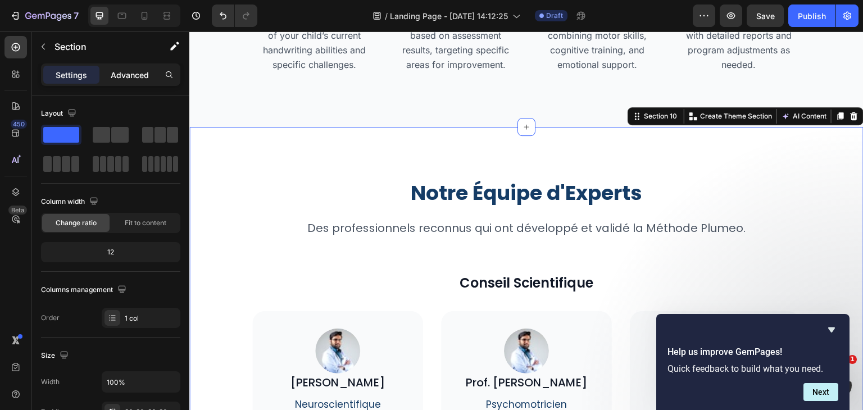
click at [146, 75] on p "Advanced" at bounding box center [130, 75] width 38 height 12
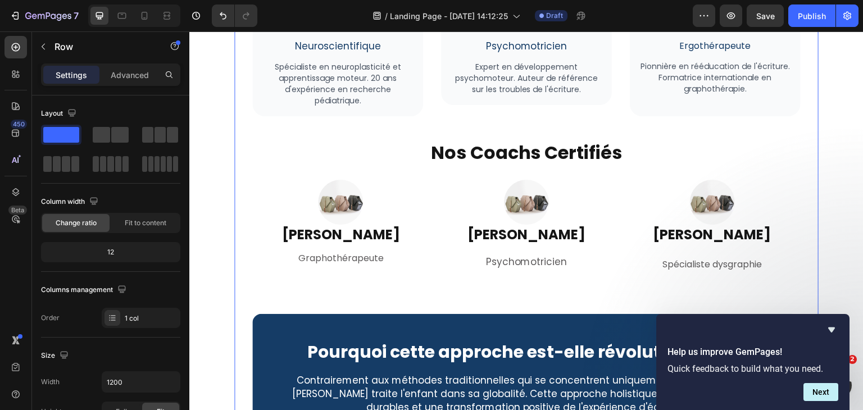
scroll to position [3452, 0]
click at [133, 77] on p "Advanced" at bounding box center [130, 75] width 38 height 12
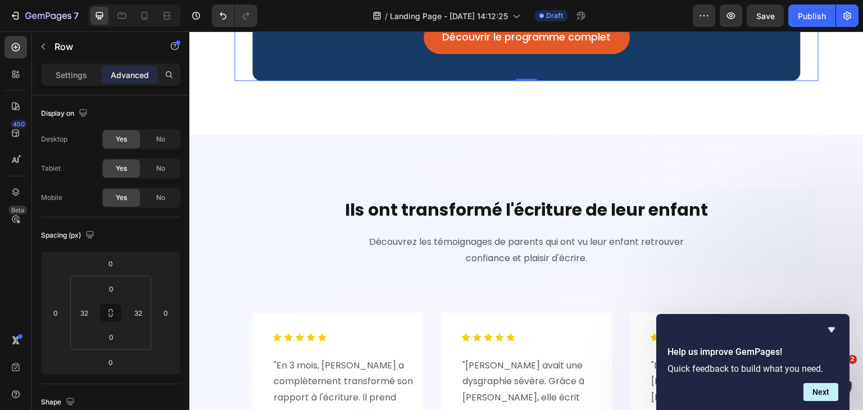
scroll to position [3862, 0]
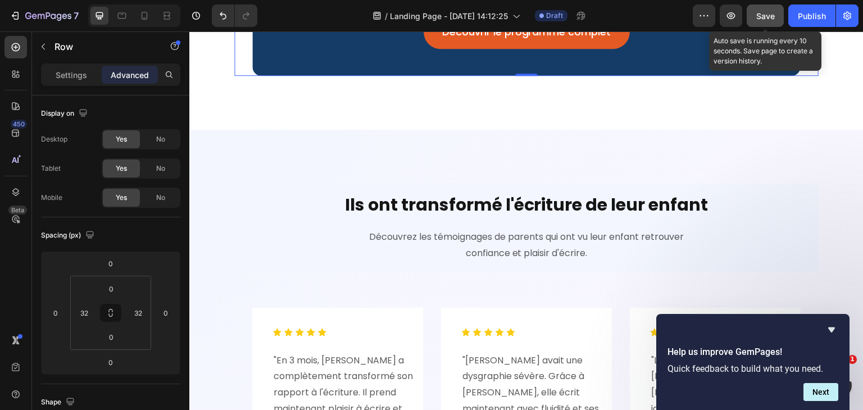
click at [758, 15] on span "Save" at bounding box center [765, 16] width 19 height 10
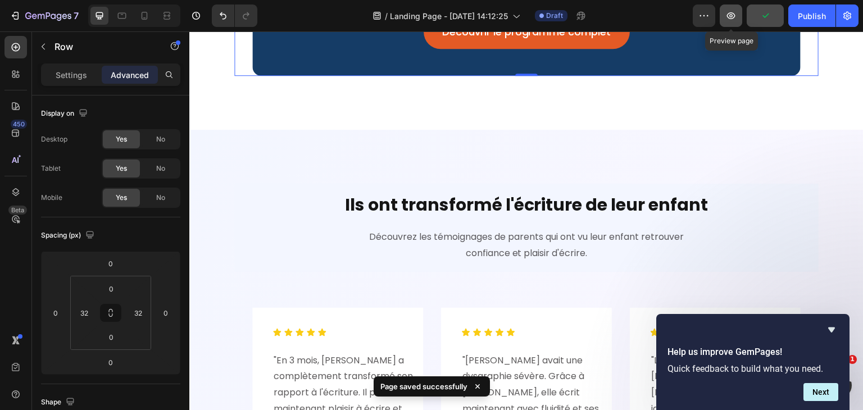
click at [738, 14] on button "button" at bounding box center [731, 15] width 22 height 22
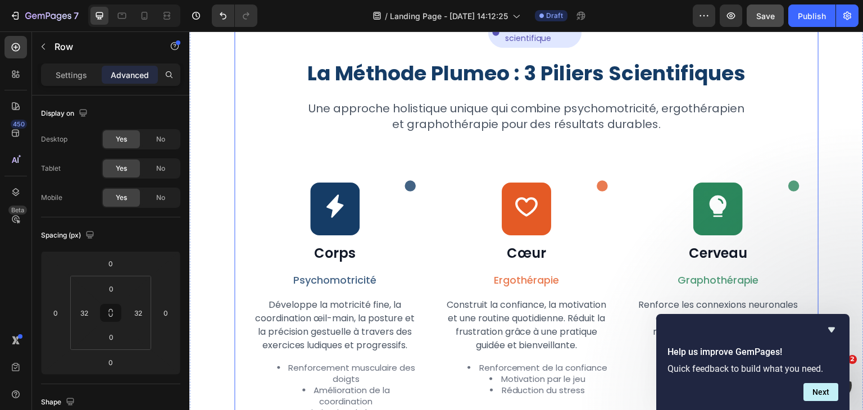
scroll to position [960, 0]
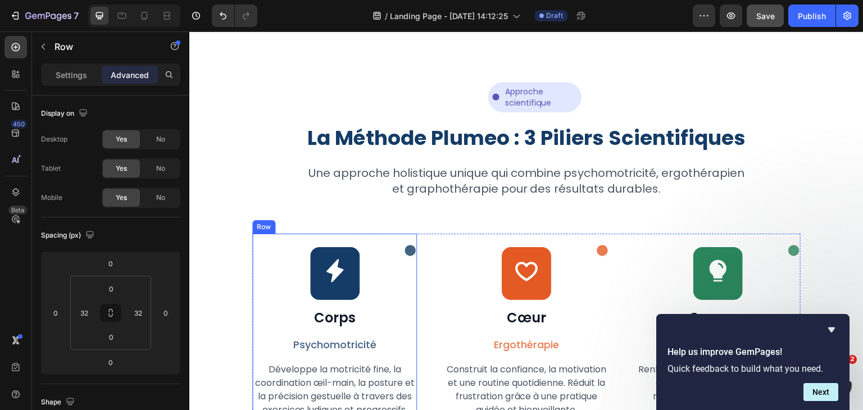
click at [392, 299] on div "Icon Icon Row Corps Heading Psychomotricité Text Block Développe la motricité f…" at bounding box center [334, 363] width 165 height 258
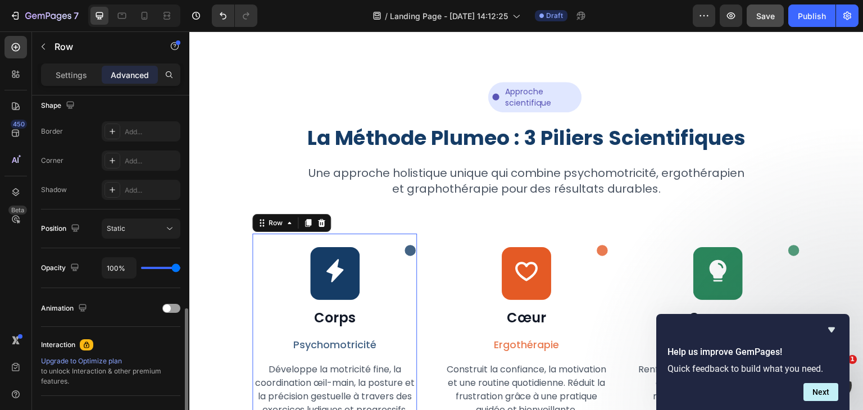
scroll to position [348, 0]
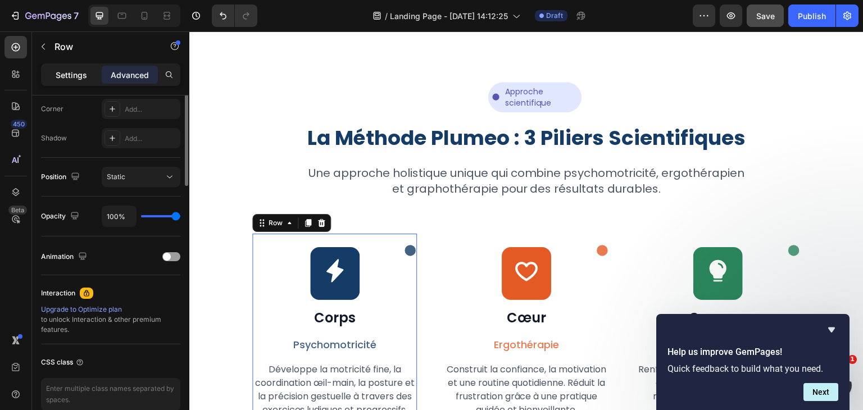
click at [69, 77] on p "Settings" at bounding box center [71, 75] width 31 height 12
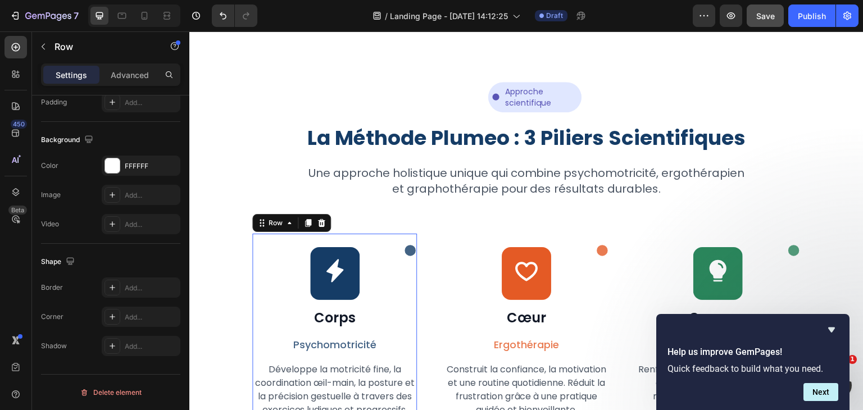
scroll to position [61, 0]
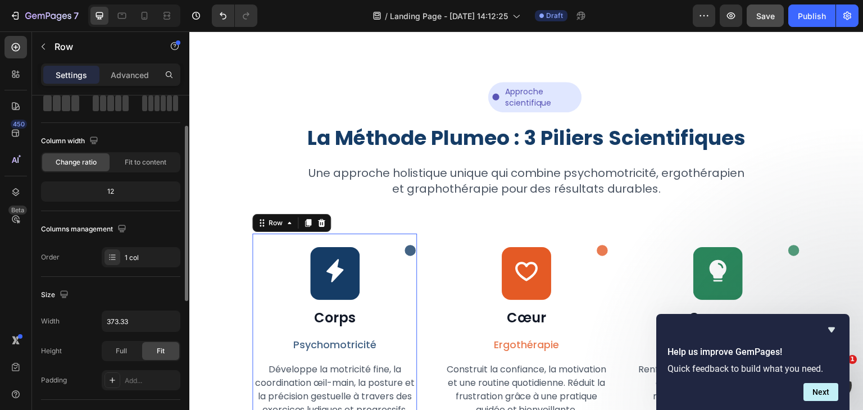
click at [71, 69] on p "Settings" at bounding box center [71, 75] width 31 height 12
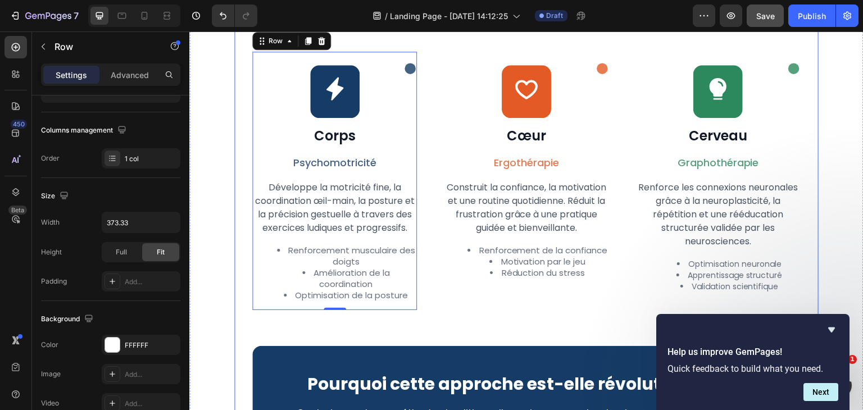
scroll to position [1197, 0]
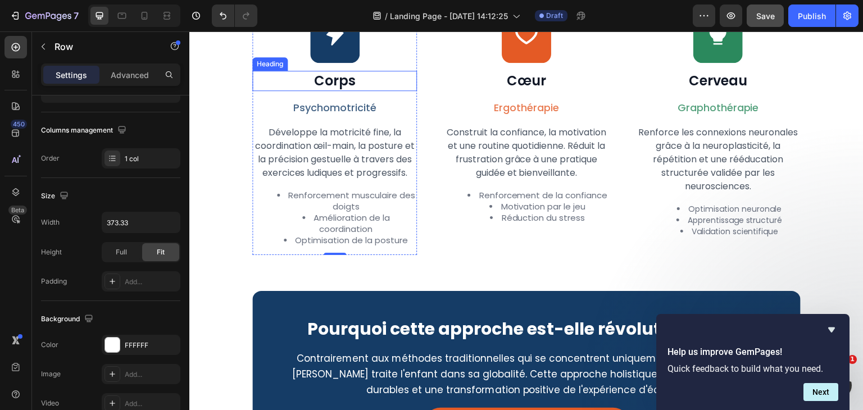
click at [338, 80] on h2 "Corps" at bounding box center [334, 81] width 165 height 20
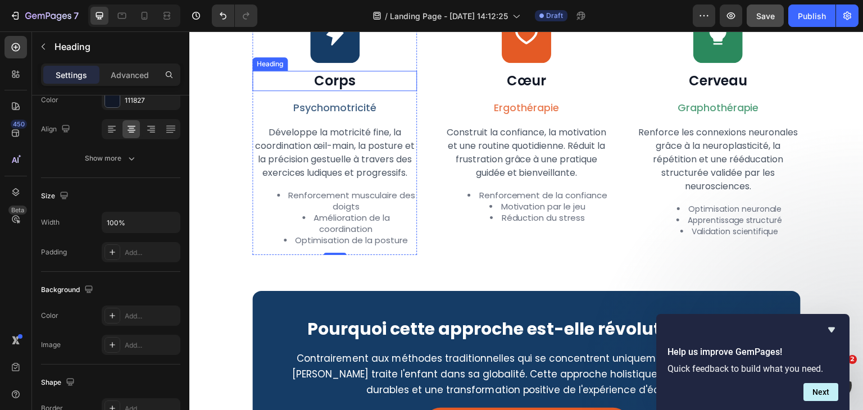
click at [338, 80] on h2 "Corps" at bounding box center [334, 81] width 165 height 20
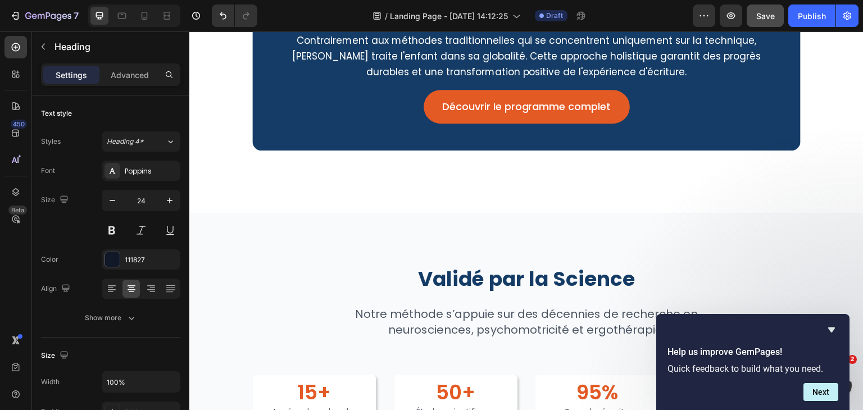
scroll to position [1517, 0]
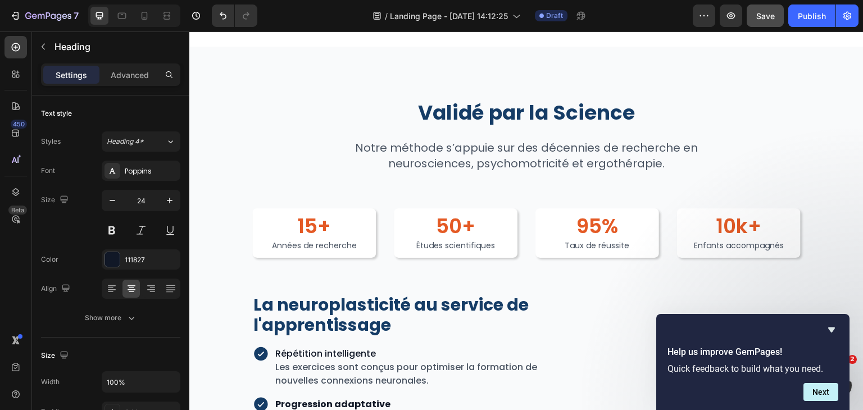
type input "16"
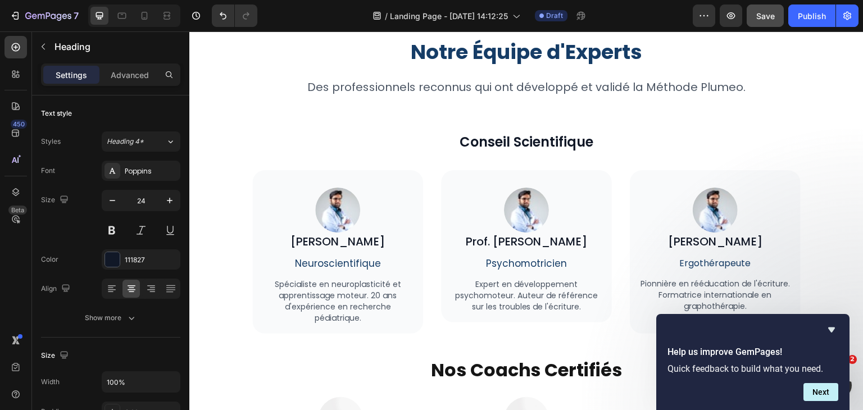
scroll to position [3239, 0]
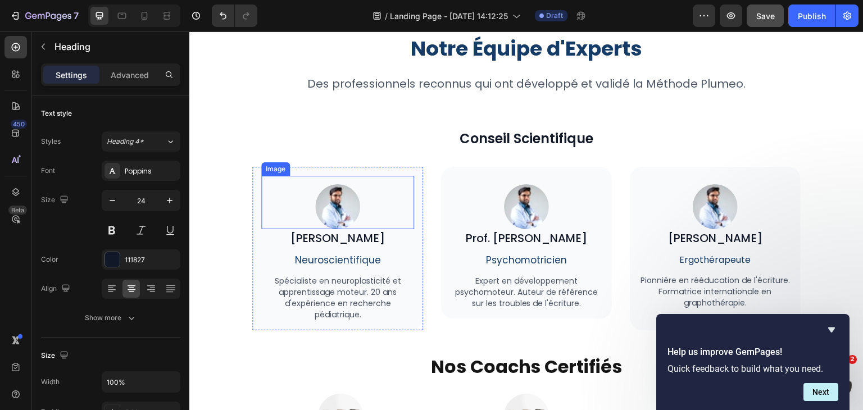
click at [358, 200] on img at bounding box center [337, 206] width 45 height 45
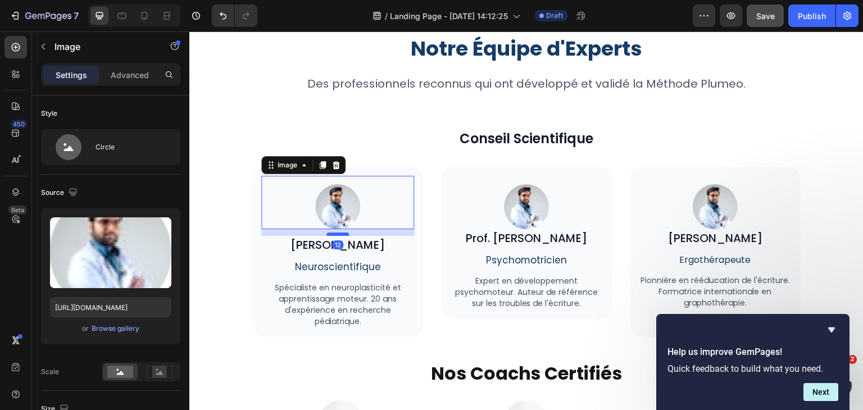
drag, startPoint x: 335, startPoint y: 226, endPoint x: 337, endPoint y: 233, distance: 6.8
click at [337, 233] on div at bounding box center [337, 234] width 22 height 3
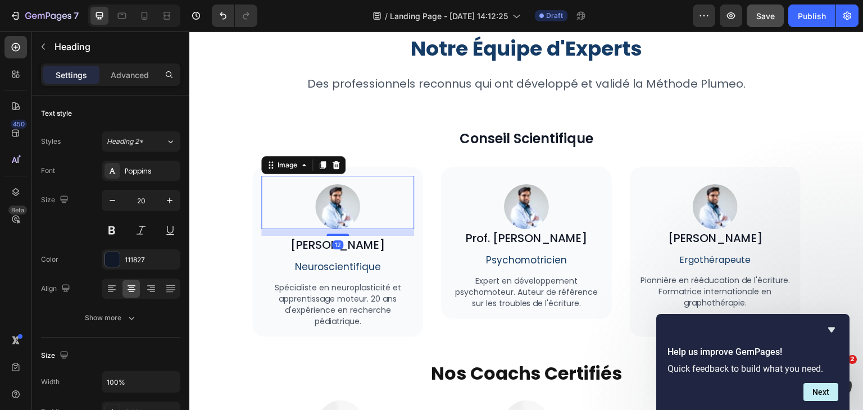
click at [376, 245] on h2 "Dr. Marie Dubois" at bounding box center [337, 245] width 153 height 18
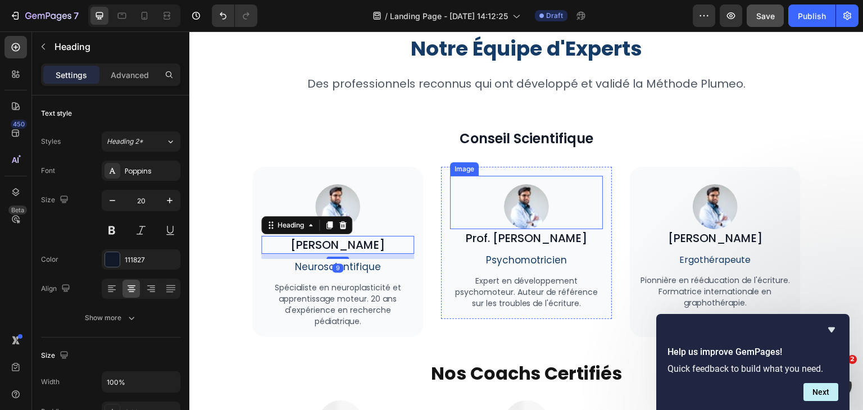
click at [532, 185] on div at bounding box center [526, 206] width 153 height 45
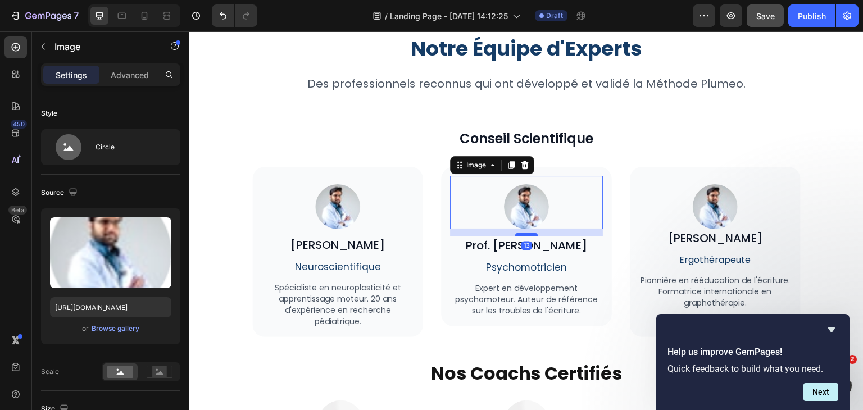
drag, startPoint x: 520, startPoint y: 226, endPoint x: 520, endPoint y: 233, distance: 6.7
click at [520, 233] on div at bounding box center [526, 234] width 22 height 3
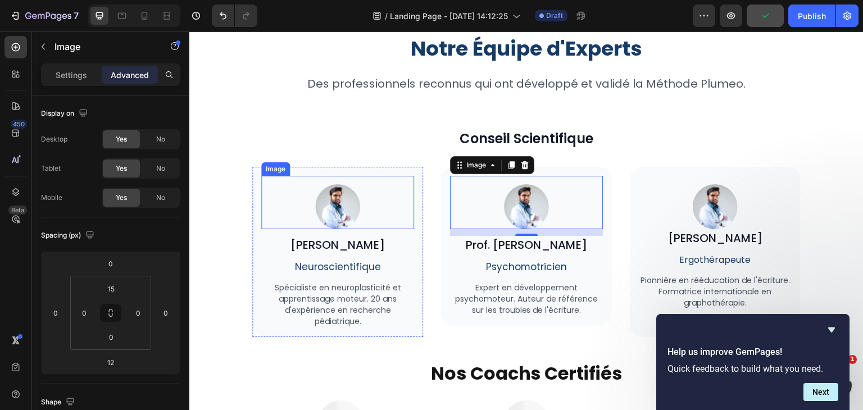
click at [356, 189] on div at bounding box center [337, 206] width 153 height 45
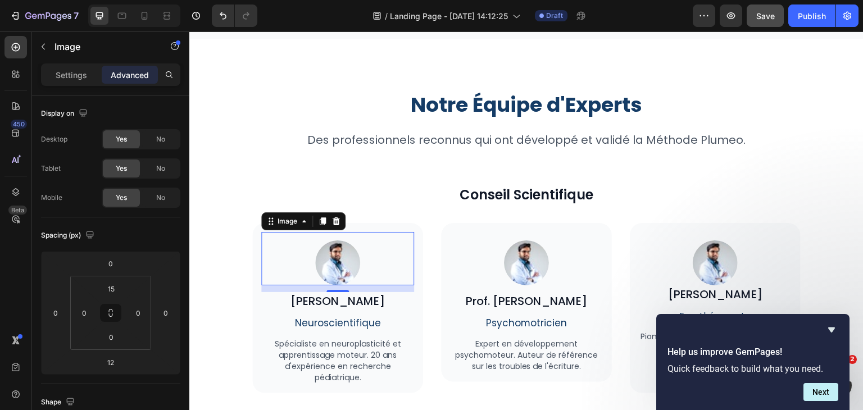
scroll to position [3138, 0]
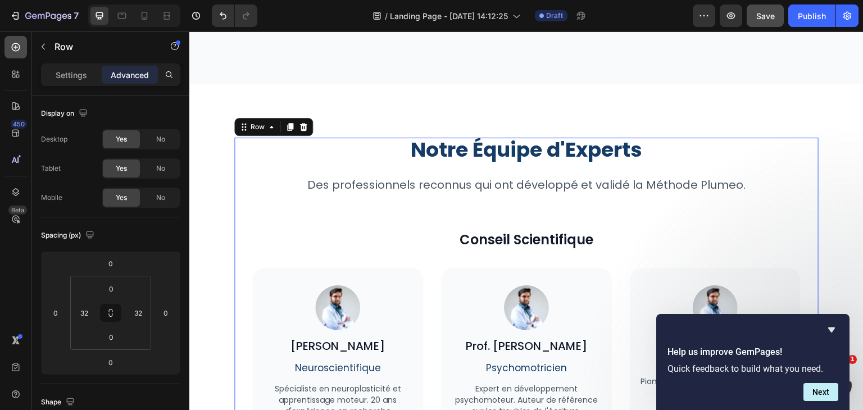
click at [22, 46] on div at bounding box center [15, 47] width 22 height 22
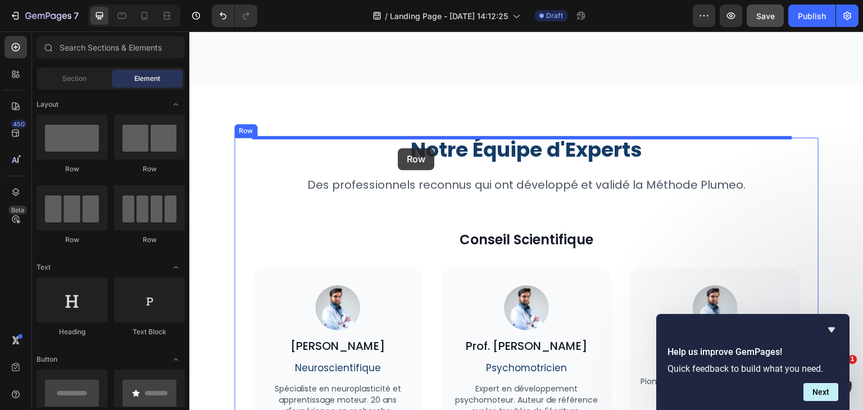
drag, startPoint x: 276, startPoint y: 169, endPoint x: 398, endPoint y: 148, distance: 123.1
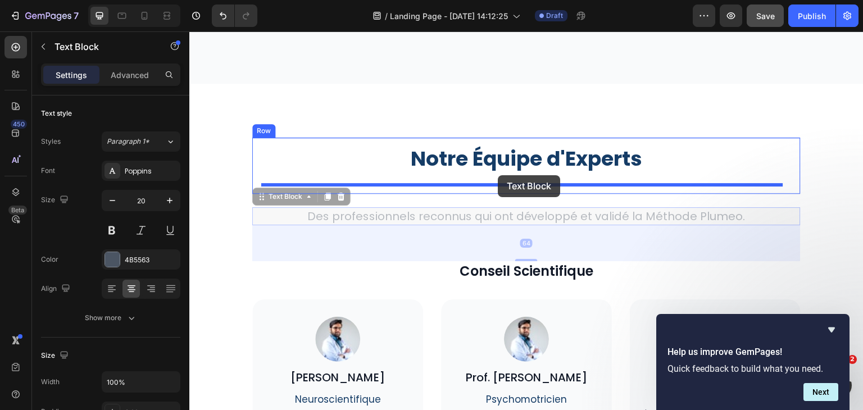
drag, startPoint x: 502, startPoint y: 212, endPoint x: 498, endPoint y: 175, distance: 37.3
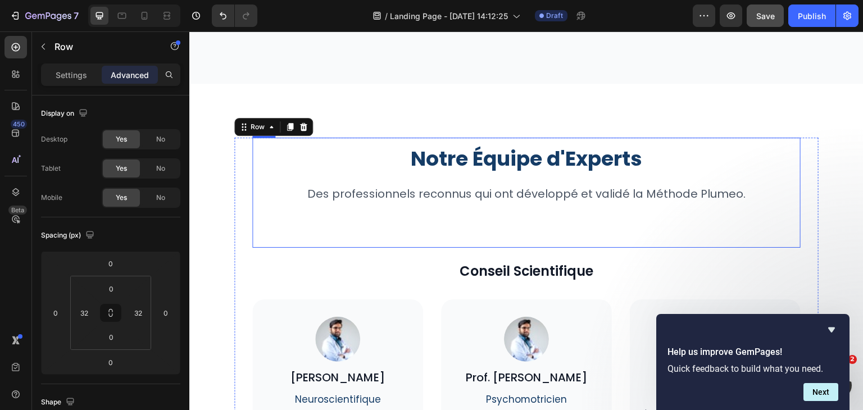
click at [271, 216] on div "Notre Équipe d'Experts Heading Des professionnels reconnus qui ont développé et…" at bounding box center [526, 193] width 530 height 92
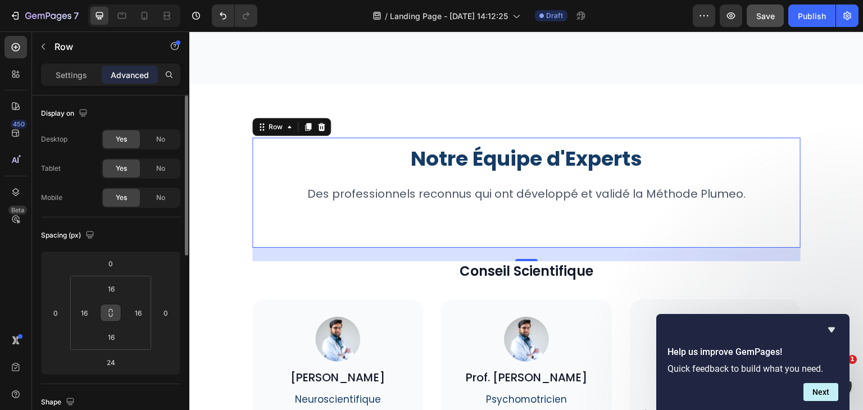
click at [105, 311] on button at bounding box center [110, 313] width 21 height 18
click at [89, 315] on input "16" at bounding box center [84, 313] width 17 height 17
click at [118, 286] on input "16" at bounding box center [111, 288] width 22 height 17
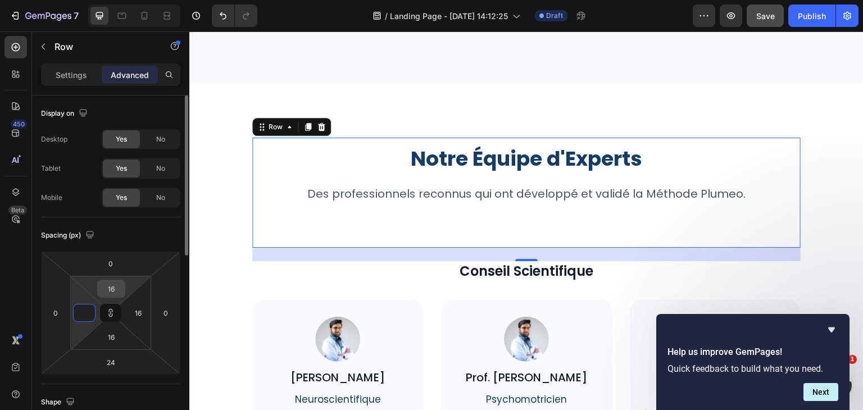
click at [118, 286] on input "16" at bounding box center [111, 288] width 22 height 17
type input "0"
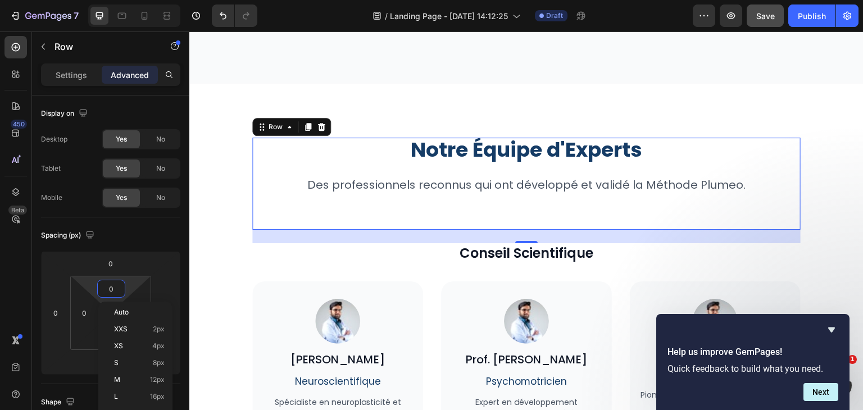
click at [285, 233] on div "24" at bounding box center [526, 236] width 548 height 13
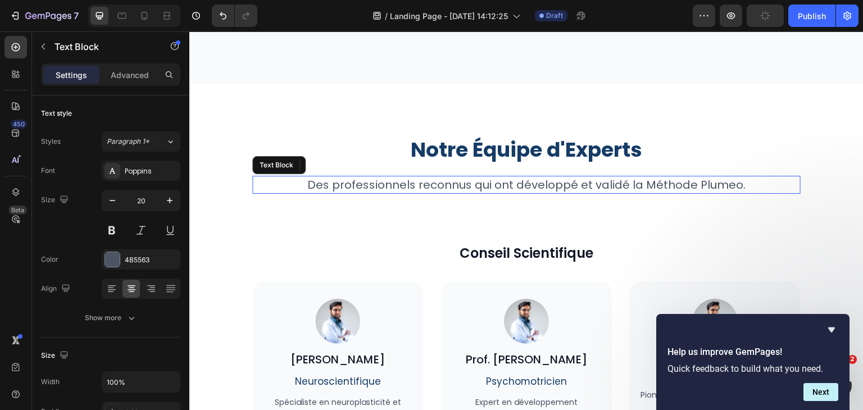
click at [362, 190] on p "Des professionnels reconnus qui ont développé et validé la Méthode Plumeo." at bounding box center [526, 185] width 546 height 16
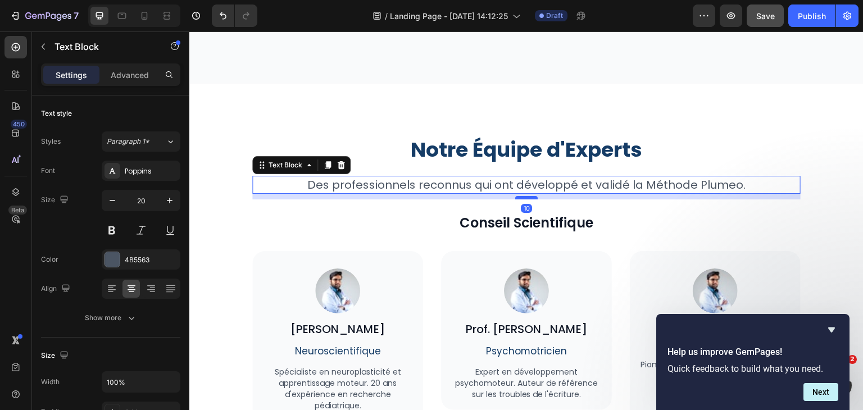
drag, startPoint x: 520, startPoint y: 226, endPoint x: 828, endPoint y: 32, distance: 363.7
click at [515, 196] on div at bounding box center [526, 197] width 22 height 3
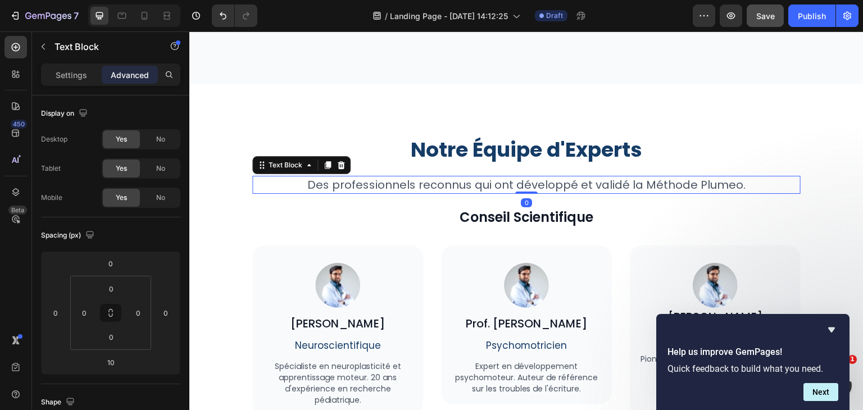
drag, startPoint x: 524, startPoint y: 197, endPoint x: 524, endPoint y: 189, distance: 7.3
click at [524, 189] on div "Des professionnels reconnus qui ont développé et validé la Méthode Plumeo. Text…" at bounding box center [526, 185] width 548 height 18
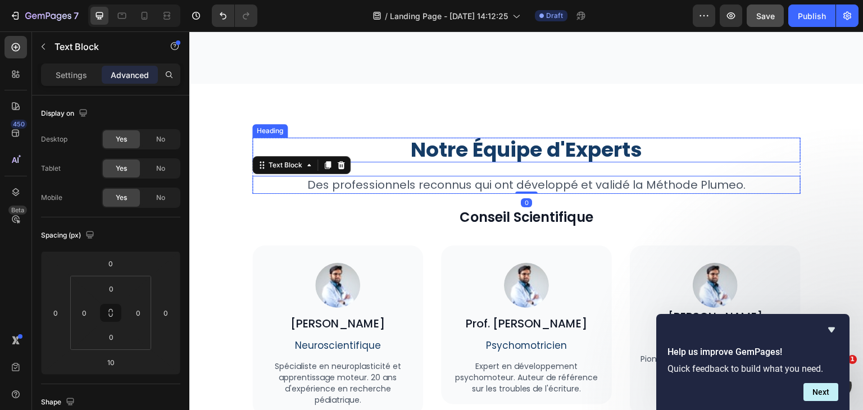
type input "0"
click at [705, 164] on div "Notre Équipe d'Experts Heading Des professionnels reconnus qui ont développé et…" at bounding box center [526, 166] width 548 height 56
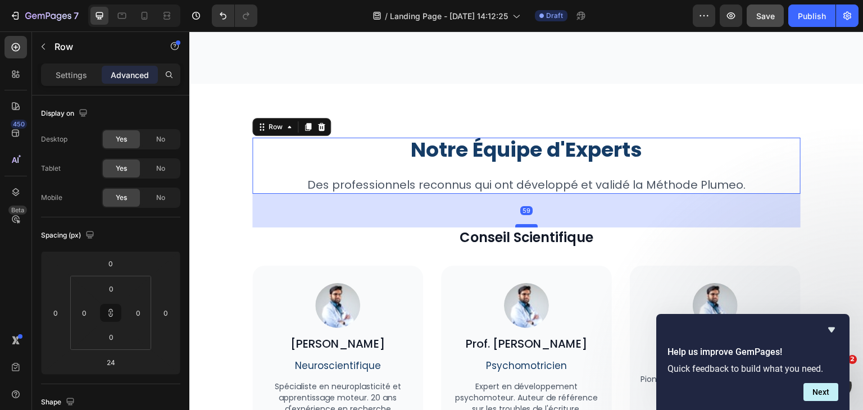
drag, startPoint x: 523, startPoint y: 206, endPoint x: 521, endPoint y: 223, distance: 16.9
click at [521, 224] on div at bounding box center [526, 225] width 22 height 3
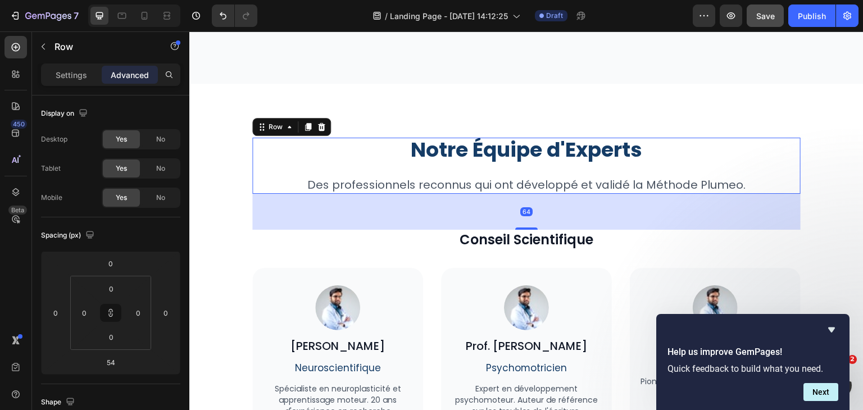
click at [520, 228] on div at bounding box center [526, 229] width 22 height 2
type input "57"
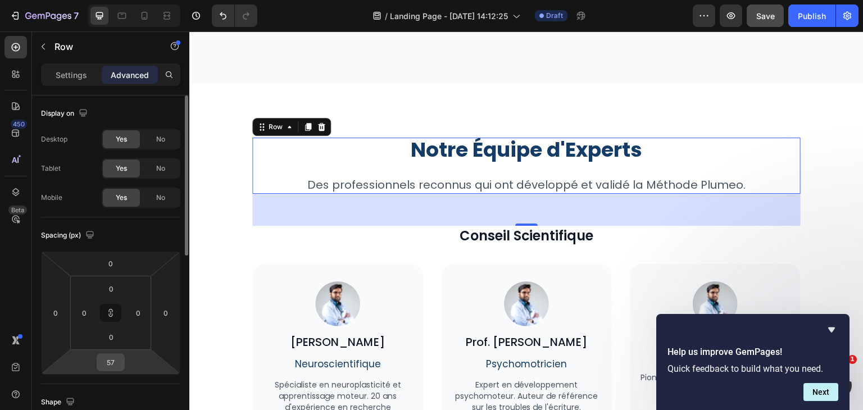
click at [124, 358] on div "57" at bounding box center [111, 362] width 28 height 18
click at [120, 359] on input "57" at bounding box center [110, 362] width 22 height 17
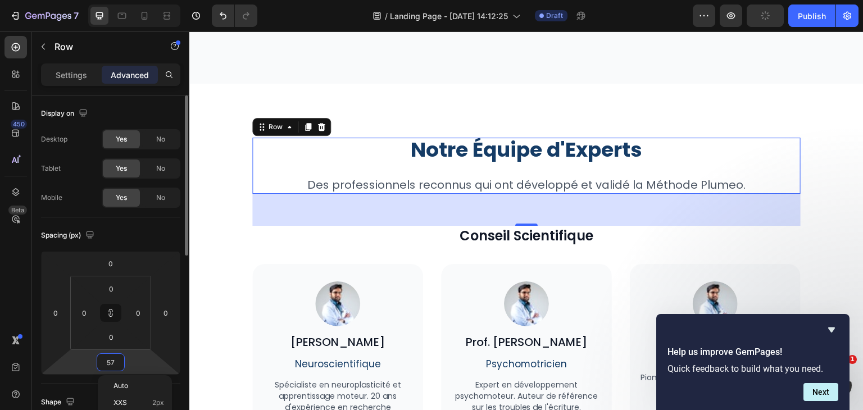
click at [120, 359] on input "57" at bounding box center [110, 362] width 22 height 17
type input "6"
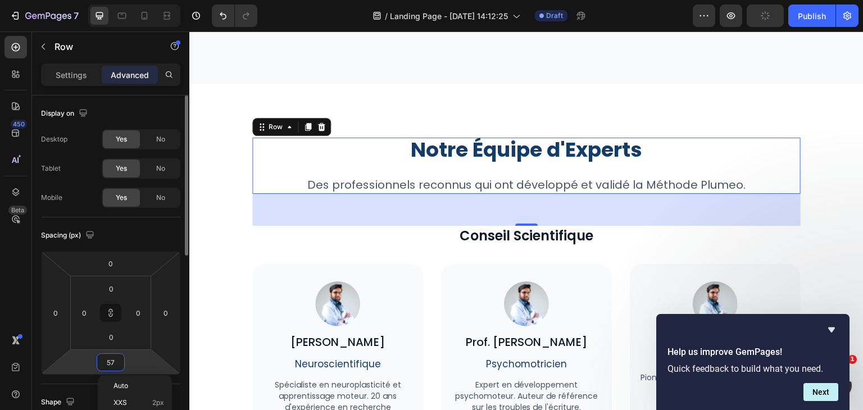
type input "6"
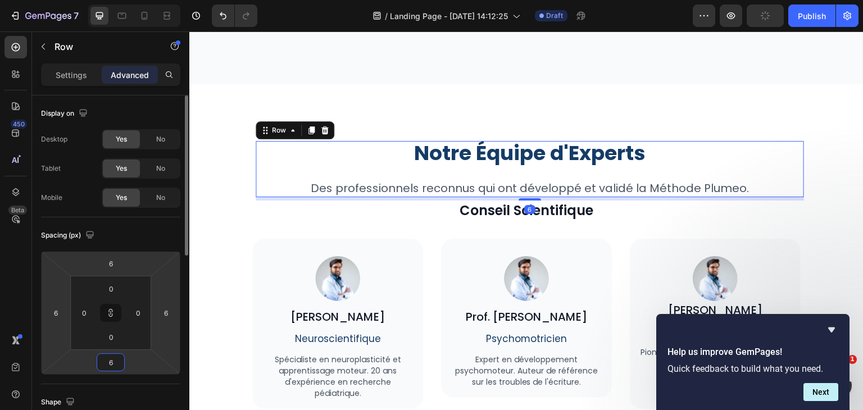
type input "64"
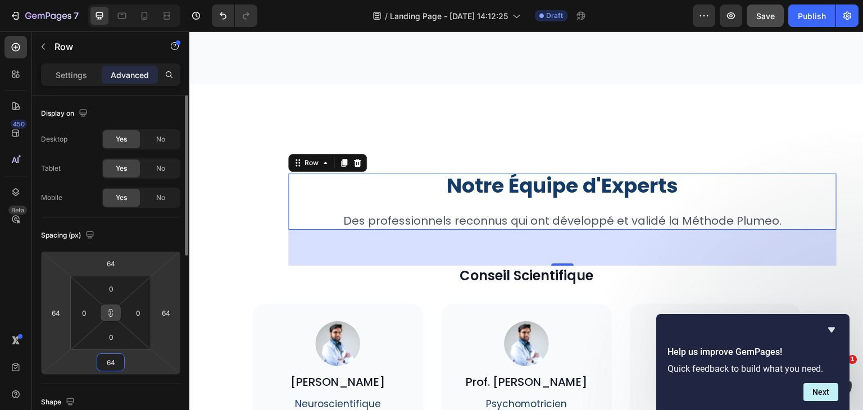
type input "64"
click at [112, 315] on icon at bounding box center [110, 312] width 9 height 9
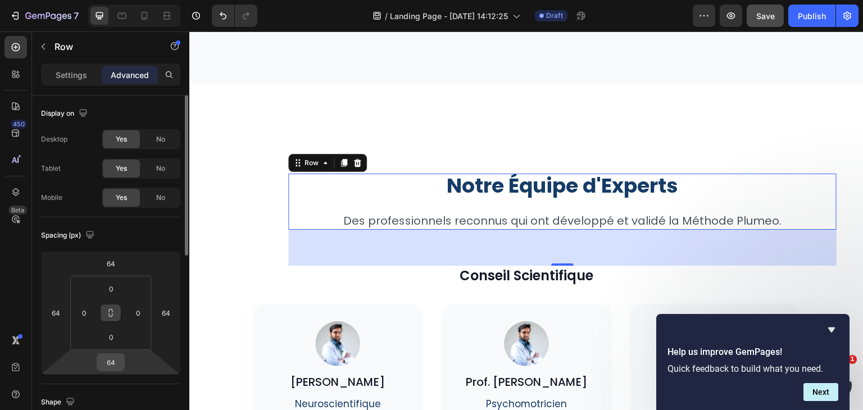
click at [114, 362] on input "64" at bounding box center [110, 362] width 22 height 17
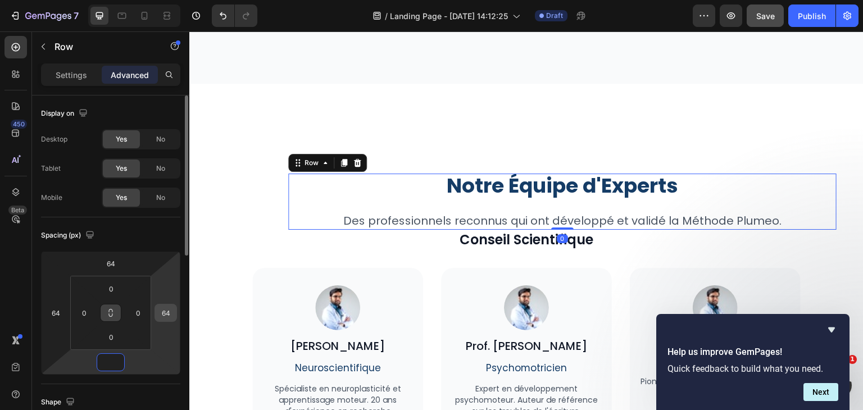
type input "0"
click at [166, 311] on input "64" at bounding box center [165, 313] width 17 height 17
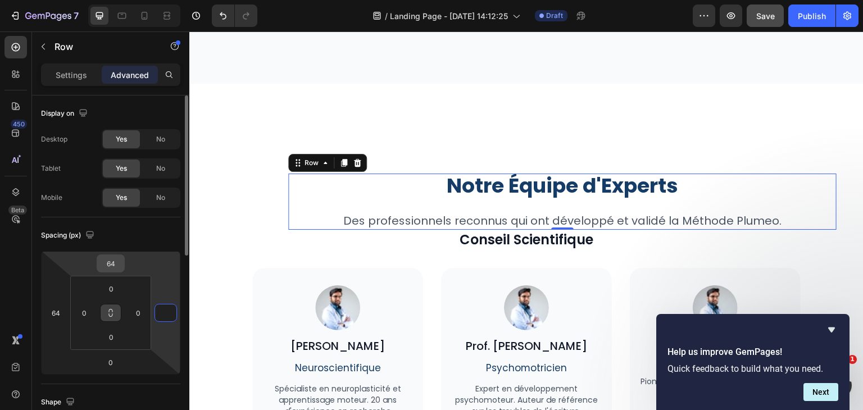
type input "0"
click at [115, 260] on input "64" at bounding box center [110, 263] width 22 height 17
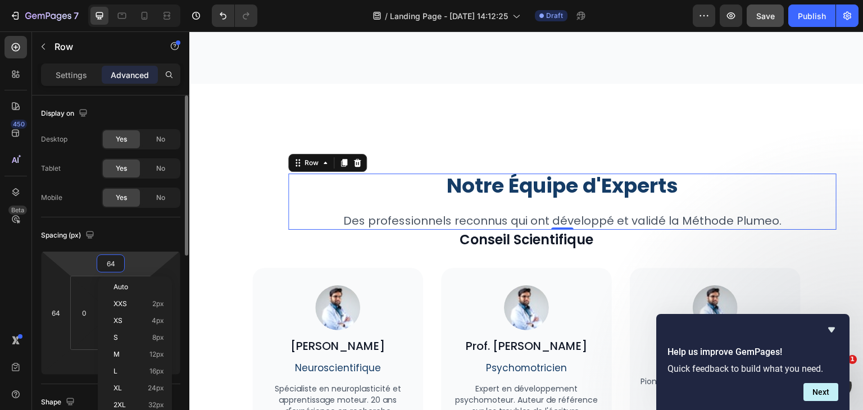
click at [115, 260] on input "64" at bounding box center [110, 263] width 22 height 17
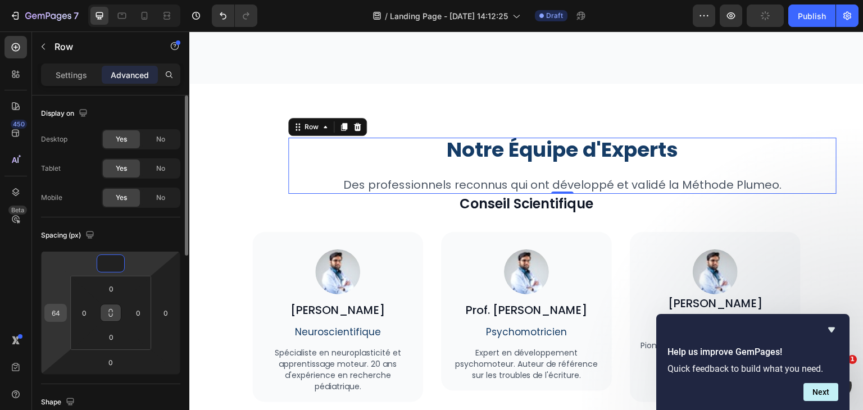
type input "0"
click at [58, 312] on input "64" at bounding box center [55, 313] width 17 height 17
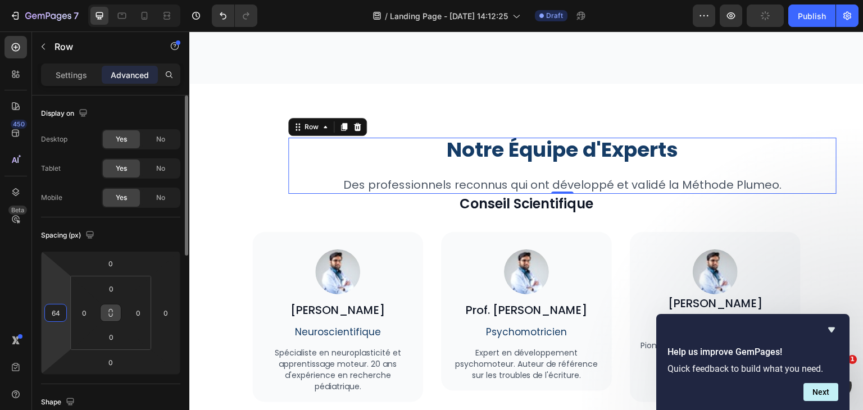
click at [58, 312] on input "64" at bounding box center [55, 313] width 17 height 17
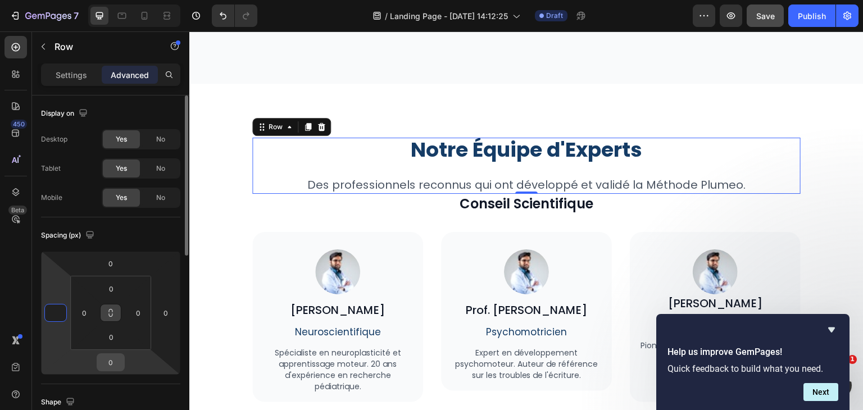
type input "0"
click at [111, 358] on input "0" at bounding box center [110, 362] width 22 height 17
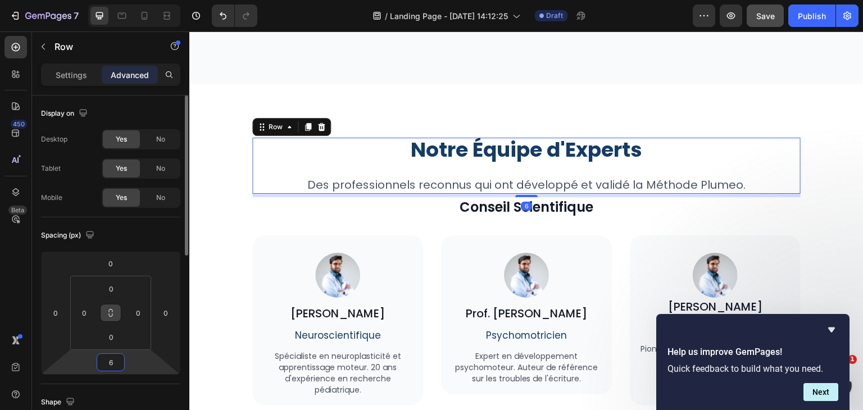
type input "64"
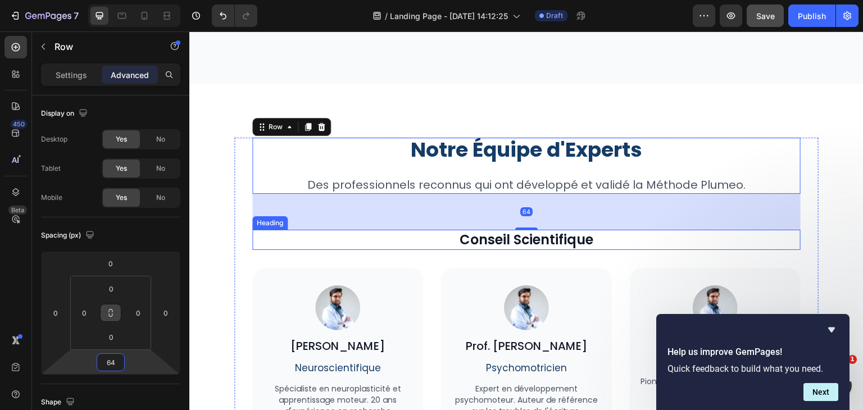
click at [407, 247] on h2 "Conseil Scientifique" at bounding box center [526, 240] width 548 height 20
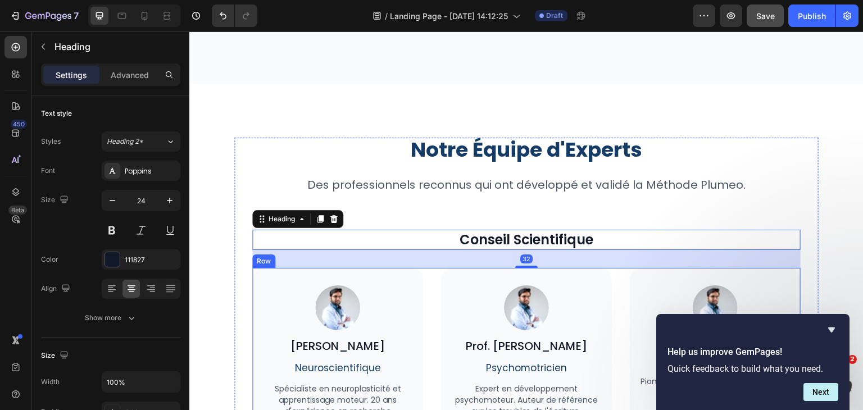
click at [426, 277] on div "Image Dr. Marie Dubois Heading Neuroscientifique Text Block Spécialiste en neur…" at bounding box center [526, 353] width 548 height 170
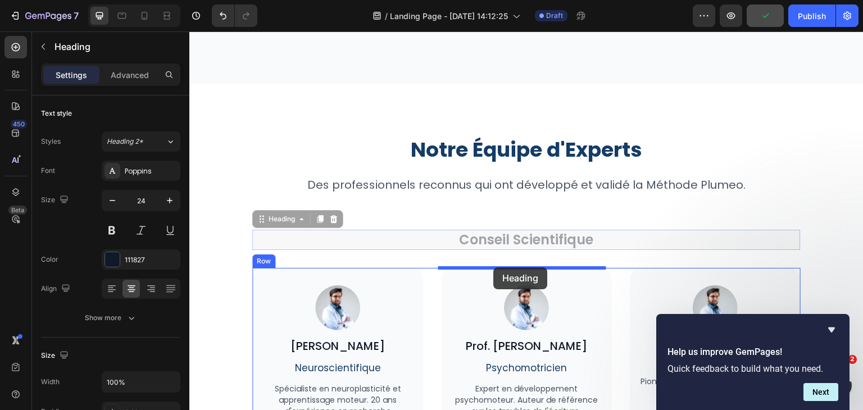
drag, startPoint x: 501, startPoint y: 237, endPoint x: 493, endPoint y: 267, distance: 31.2
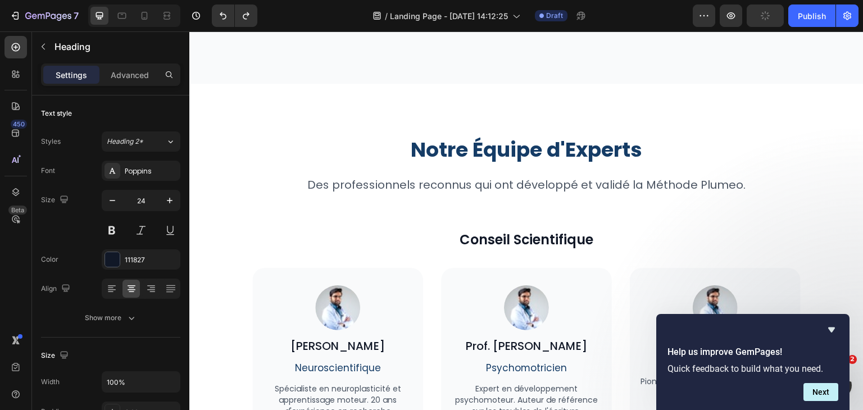
scroll to position [3197, 0]
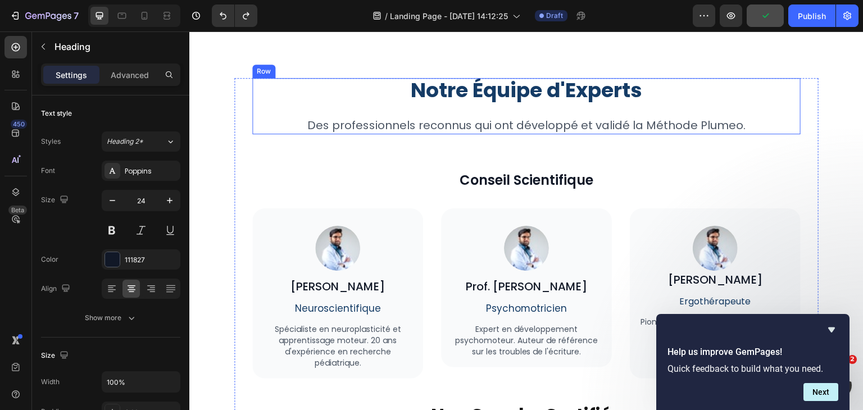
click at [779, 115] on div "Notre Équipe d'Experts Heading Des professionnels reconnus qui ont développé et…" at bounding box center [526, 106] width 548 height 56
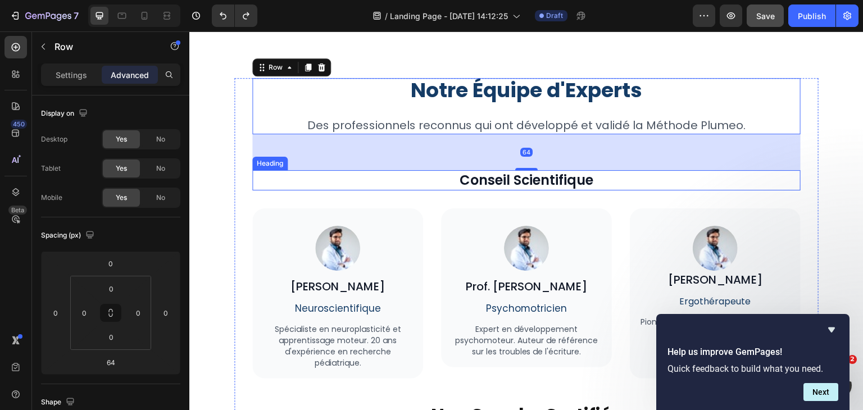
click at [591, 178] on h2 "Conseil Scientifique" at bounding box center [526, 180] width 548 height 20
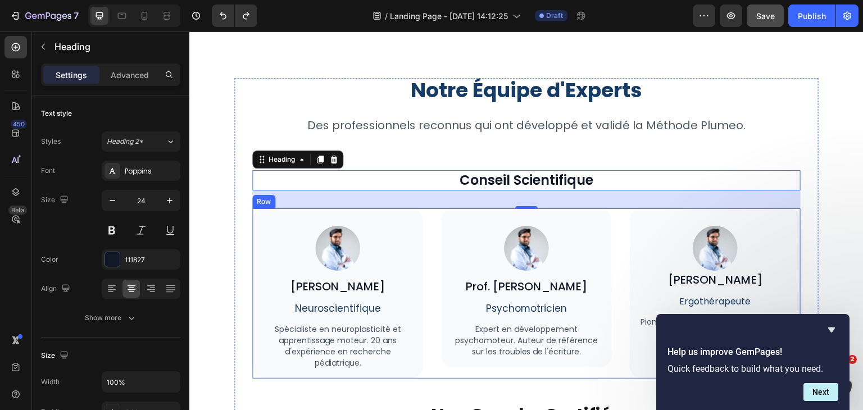
click at [613, 214] on div "Image Dr. Marie Dubois Heading Neuroscientifique Text Block Spécialiste en neur…" at bounding box center [526, 293] width 548 height 170
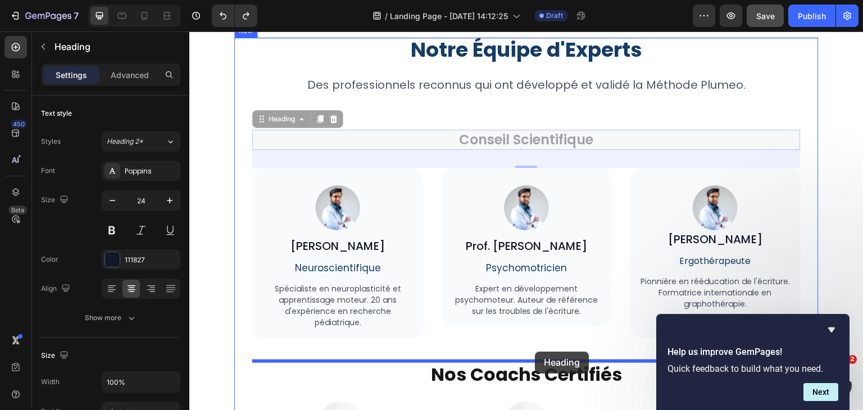
scroll to position [3245, 0]
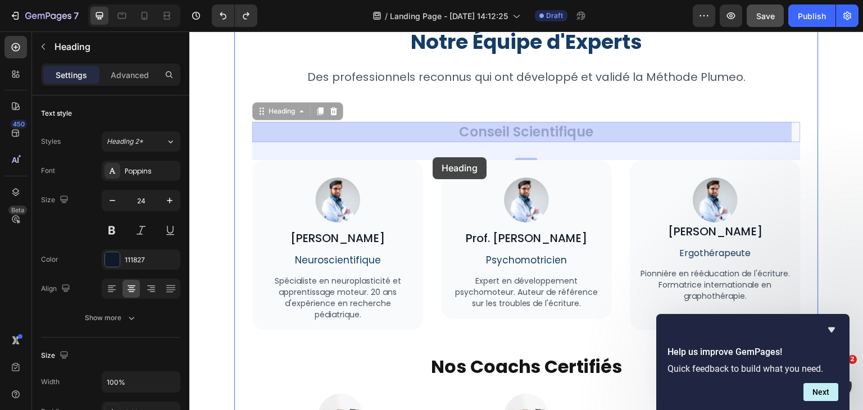
drag, startPoint x: 562, startPoint y: 180, endPoint x: 432, endPoint y: 157, distance: 132.4
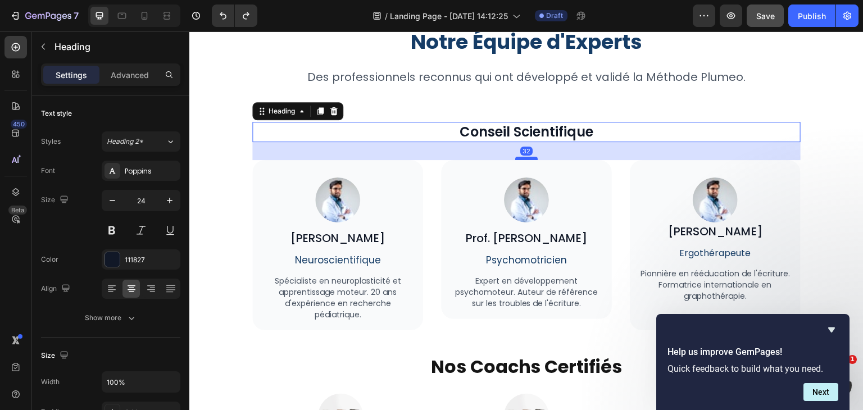
click at [522, 158] on div at bounding box center [526, 158] width 22 height 3
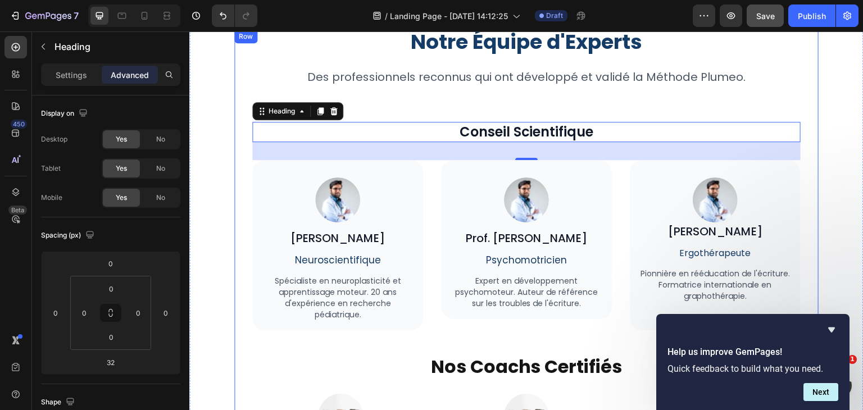
click at [554, 87] on div "Notre Équipe d'Experts Heading Des professionnels reconnus qui ont développé et…" at bounding box center [526, 364] width 548 height 669
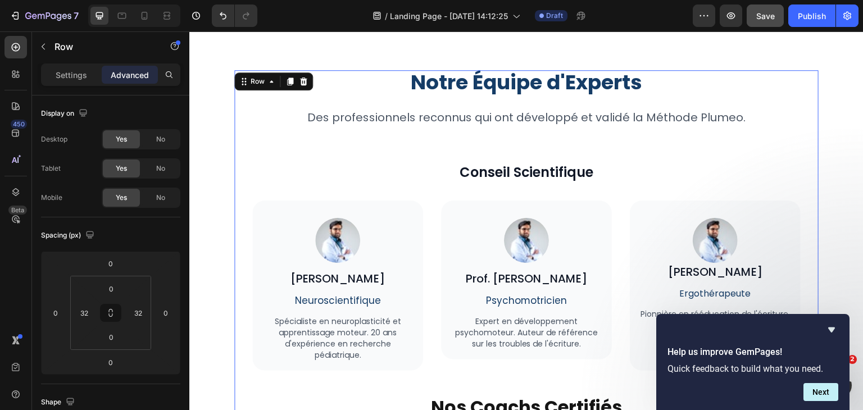
scroll to position [3242, 0]
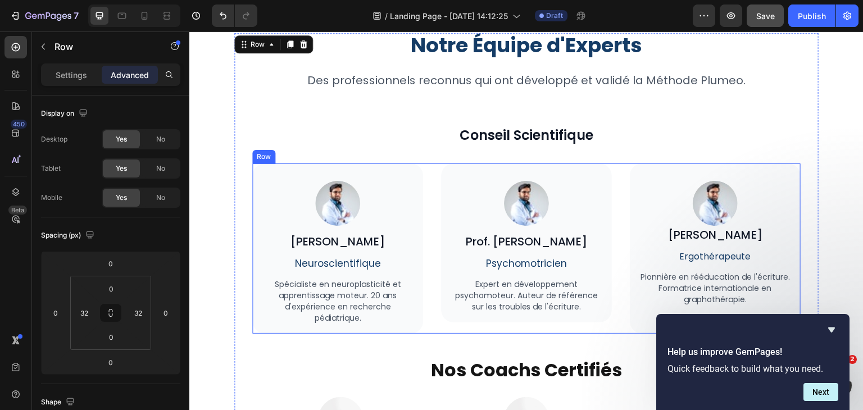
click at [606, 172] on div "Image Dr. Marie Dubois Heading Neuroscientifique Text Block Spécialiste en neur…" at bounding box center [526, 249] width 548 height 170
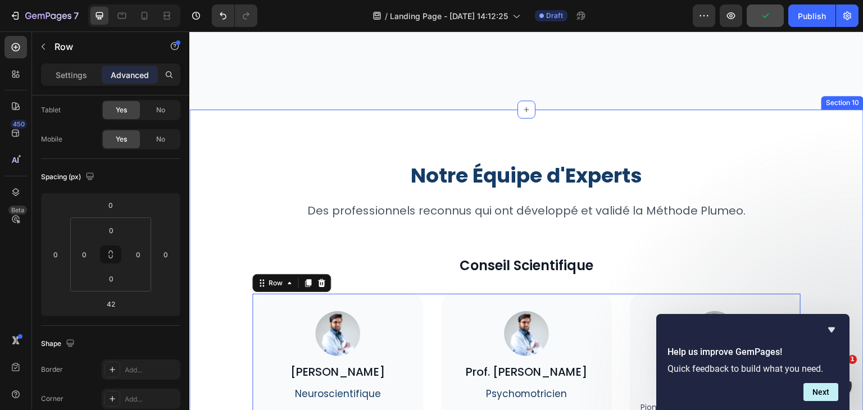
scroll to position [0, 0]
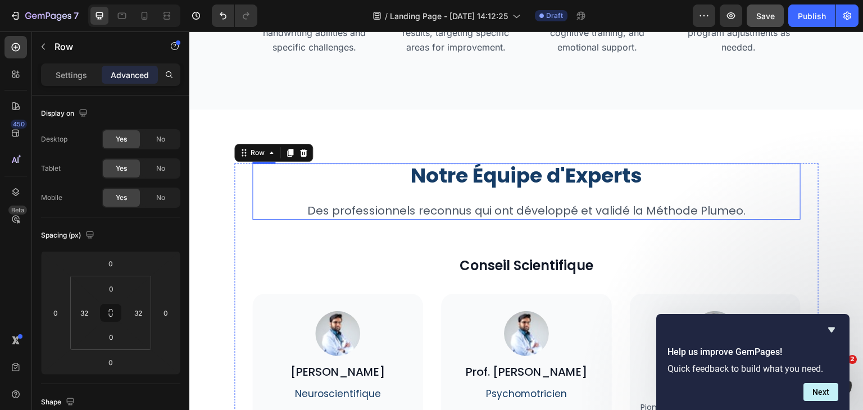
click at [786, 188] on div "Notre Équipe d'Experts Heading Des professionnels reconnus qui ont développé et…" at bounding box center [526, 192] width 548 height 56
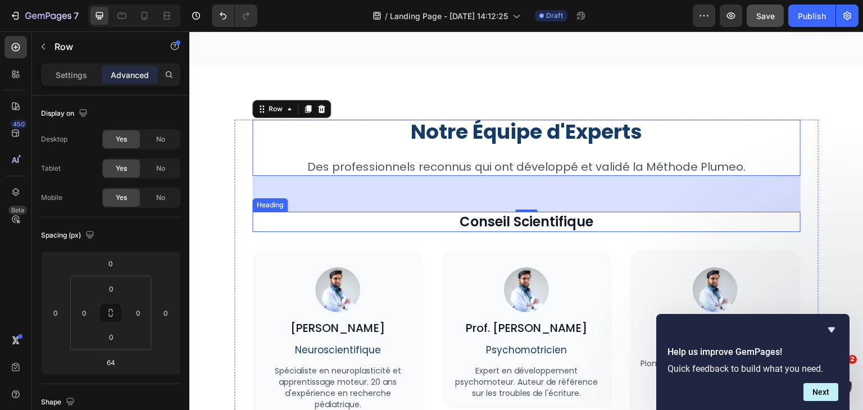
scroll to position [3159, 0]
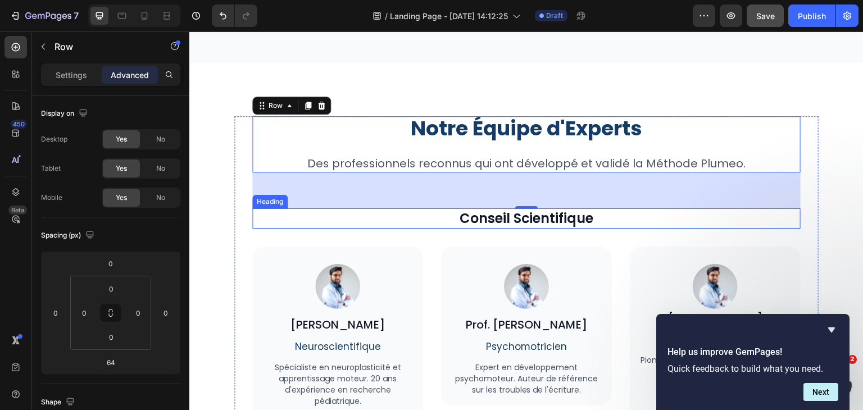
click at [618, 218] on h2 "Conseil Scientifique" at bounding box center [526, 218] width 548 height 20
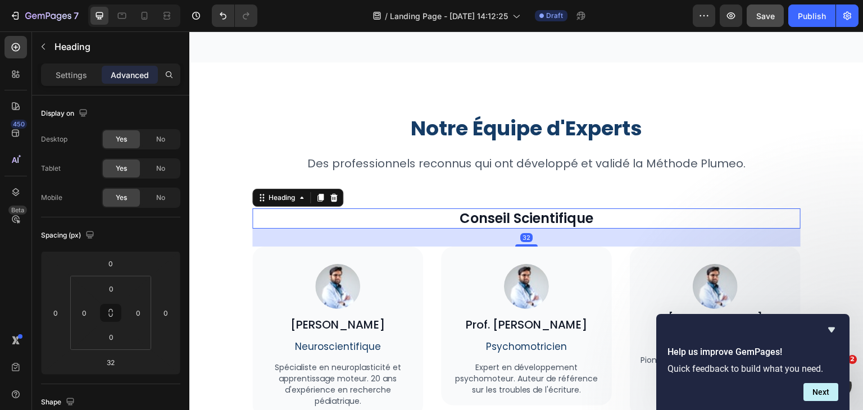
scroll to position [3203, 0]
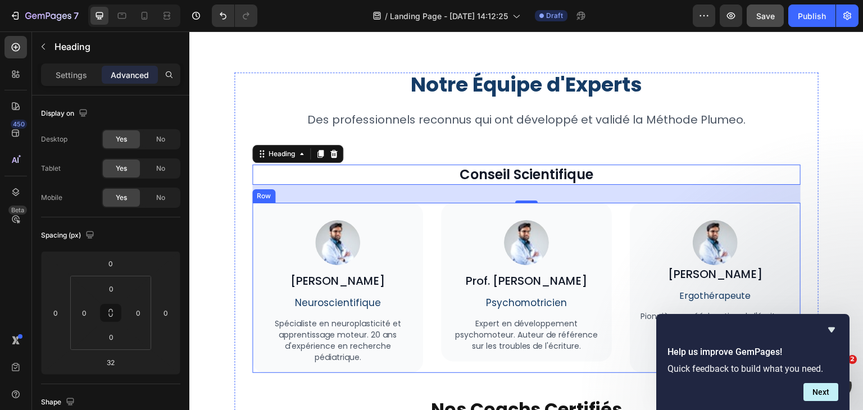
click at [615, 224] on div "Image Dr. Marie Dubois Heading Neuroscientifique Text Block Spécialiste en neur…" at bounding box center [526, 288] width 548 height 170
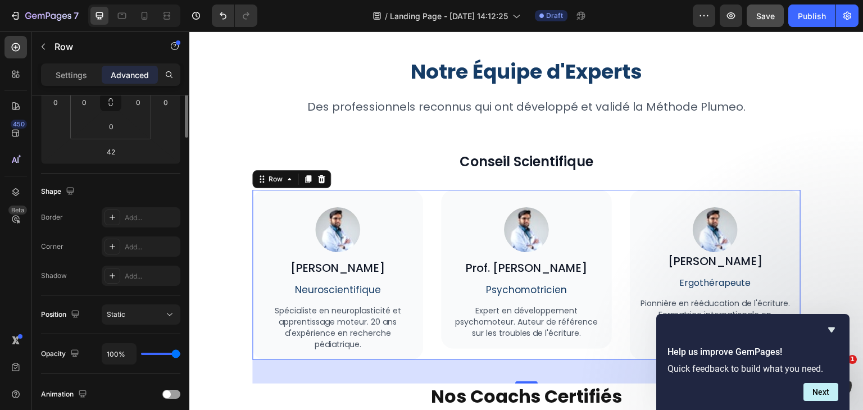
scroll to position [63, 0]
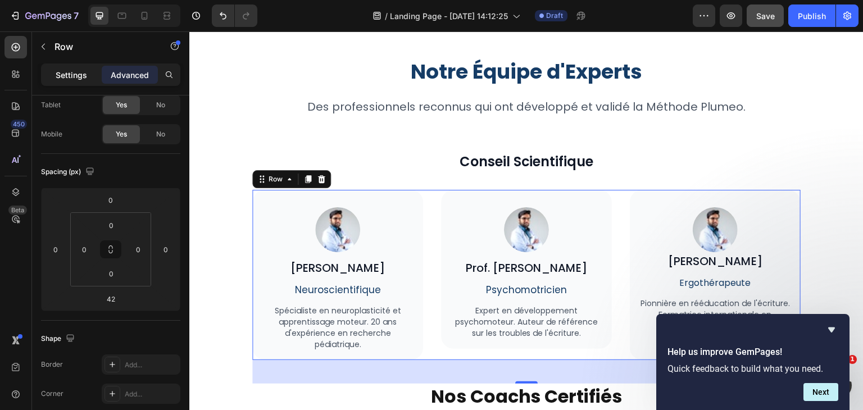
click at [60, 79] on p "Settings" at bounding box center [71, 75] width 31 height 12
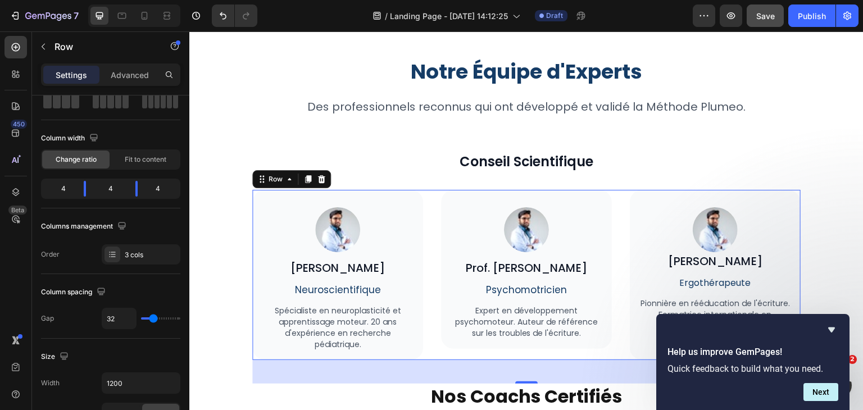
scroll to position [3272, 0]
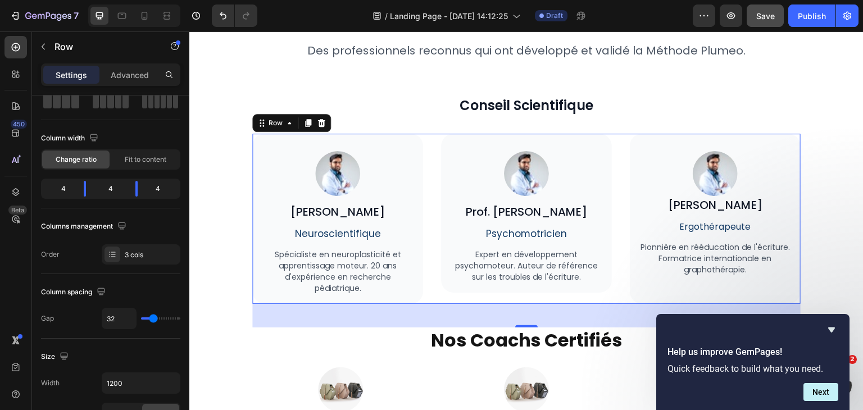
click at [507, 314] on div "42" at bounding box center [526, 316] width 548 height 24
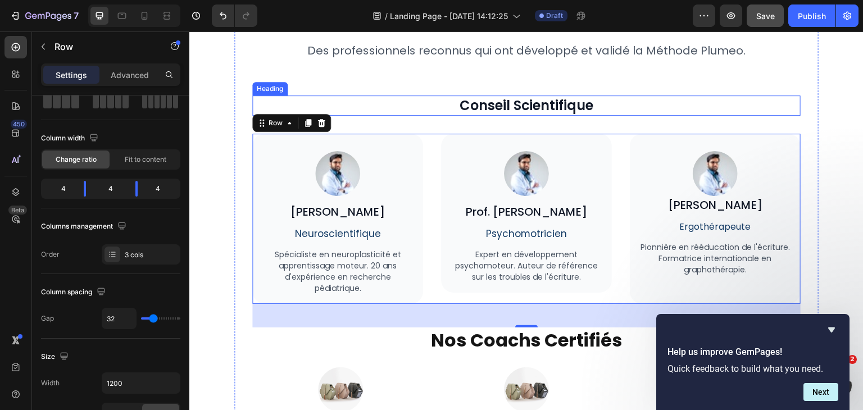
click at [480, 114] on h2 "Conseil Scientifique" at bounding box center [526, 106] width 548 height 20
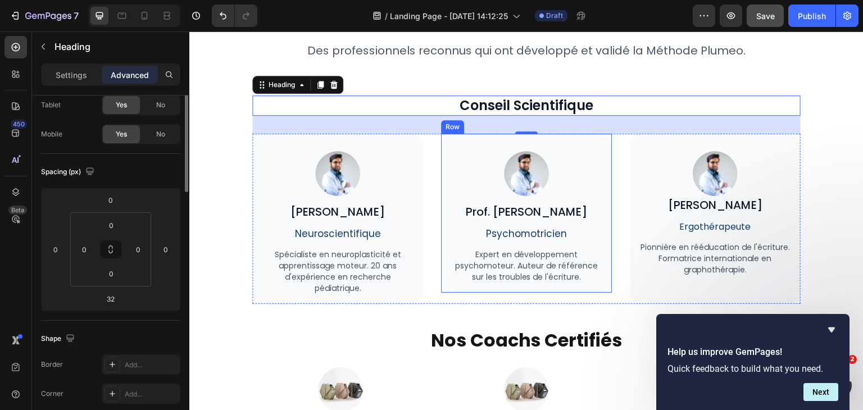
scroll to position [0, 0]
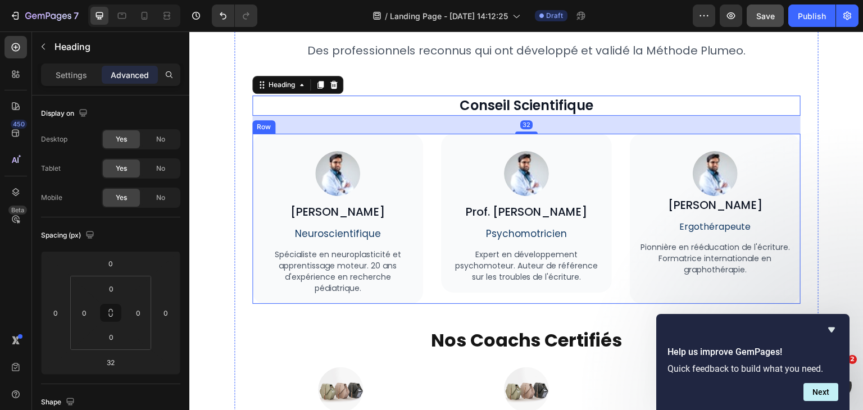
click at [524, 296] on div "Image Prof. Jean Martin Heading Psychomotricien Text Block Expert en développem…" at bounding box center [526, 219] width 171 height 170
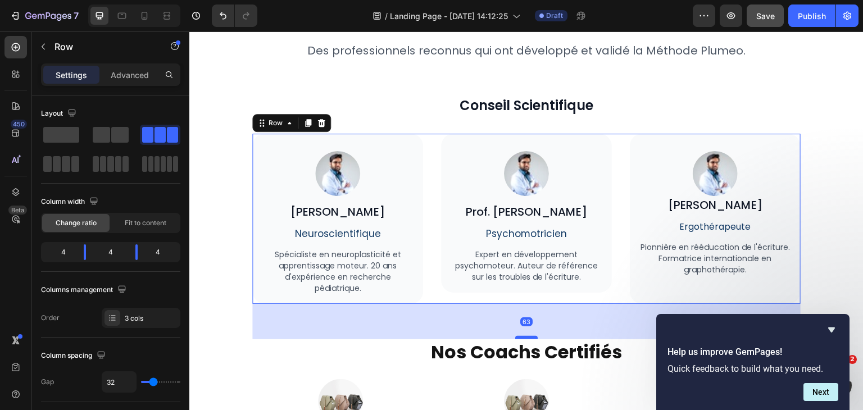
drag, startPoint x: 524, startPoint y: 325, endPoint x: 524, endPoint y: 338, distance: 12.4
click at [524, 338] on div at bounding box center [526, 337] width 22 height 3
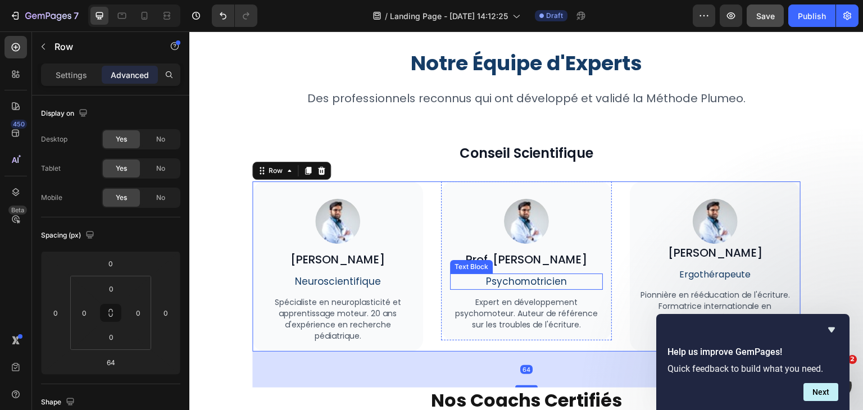
scroll to position [3225, 0]
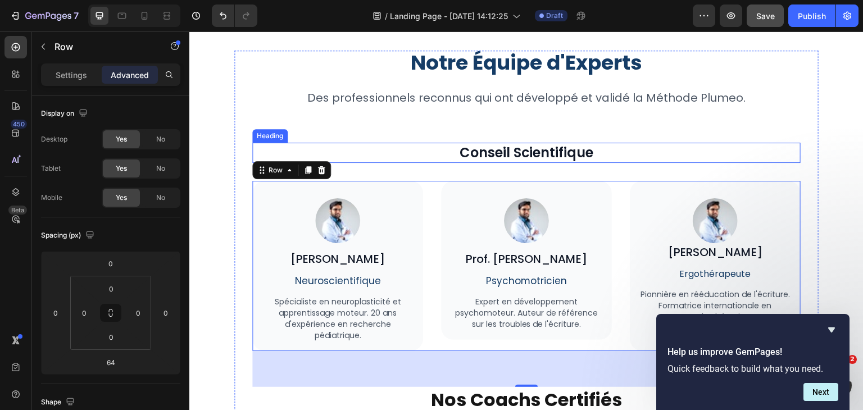
click at [532, 148] on h2 "Conseil Scientifique" at bounding box center [526, 153] width 548 height 20
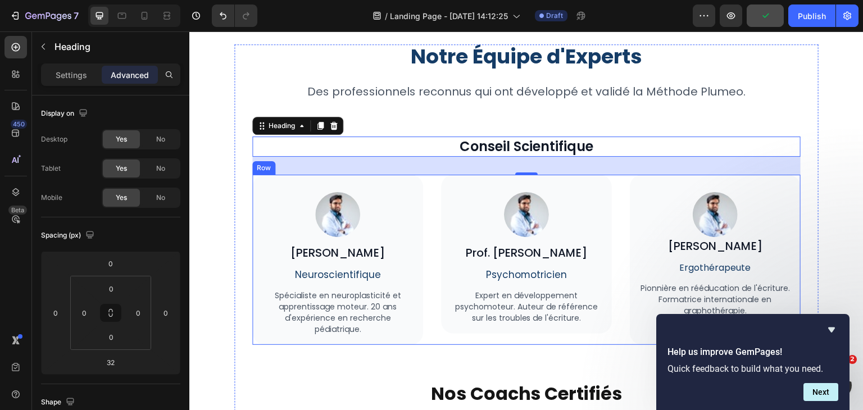
scroll to position [3231, 0]
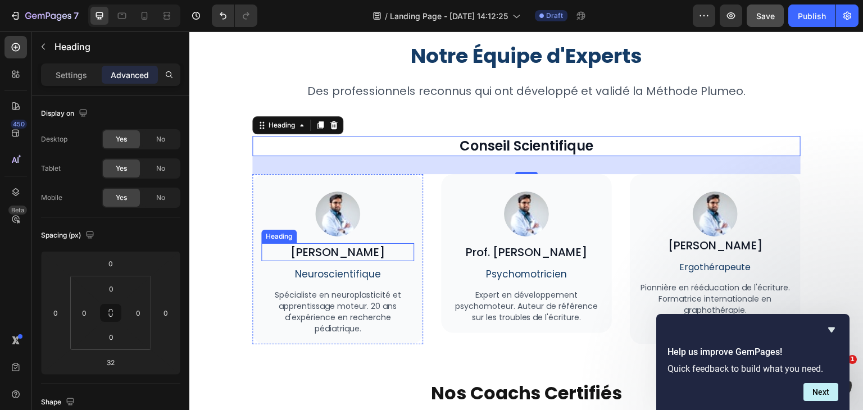
click at [358, 249] on h2 "Dr. Marie Dubois" at bounding box center [337, 252] width 153 height 18
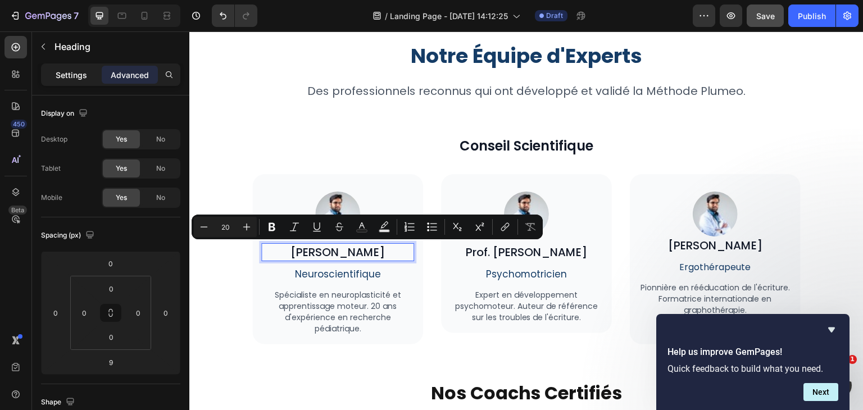
click at [75, 73] on p "Settings" at bounding box center [71, 75] width 31 height 12
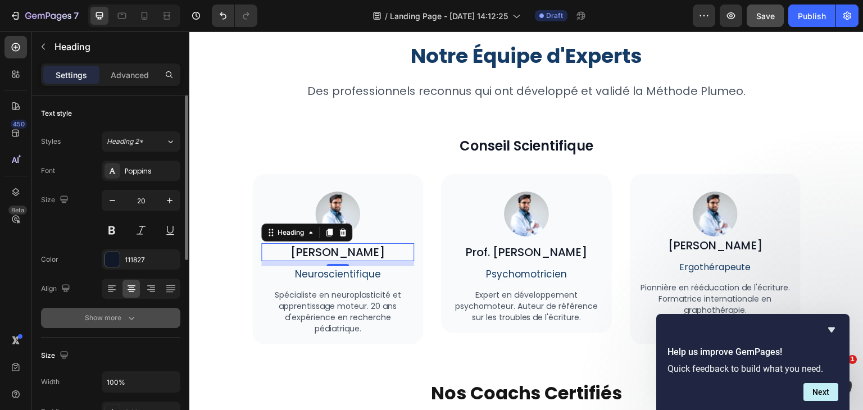
click at [133, 314] on icon "button" at bounding box center [131, 317] width 11 height 11
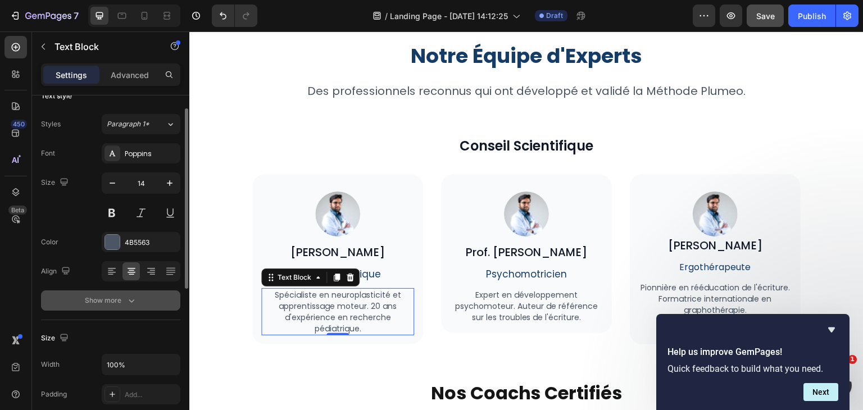
scroll to position [16, 0]
click at [131, 301] on icon "button" at bounding box center [131, 301] width 11 height 11
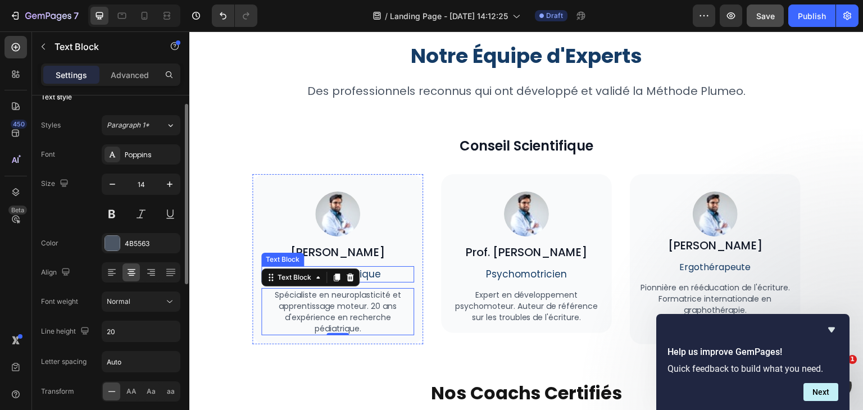
click at [380, 273] on p "Neuroscientifique" at bounding box center [337, 274] width 151 height 14
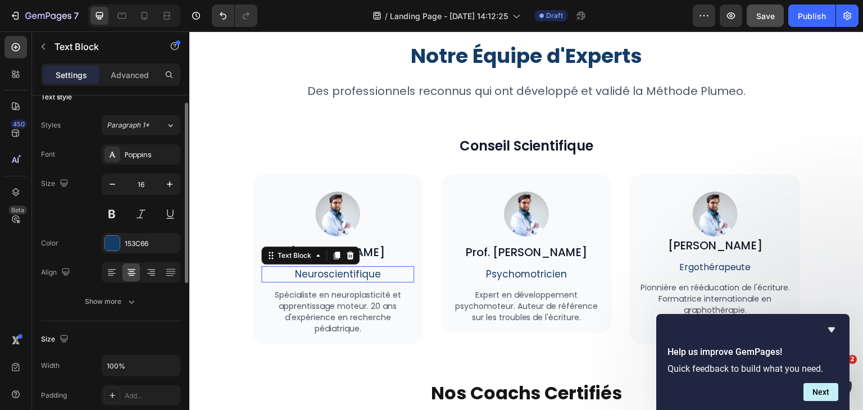
scroll to position [16, 0]
click at [119, 183] on button "button" at bounding box center [112, 185] width 20 height 20
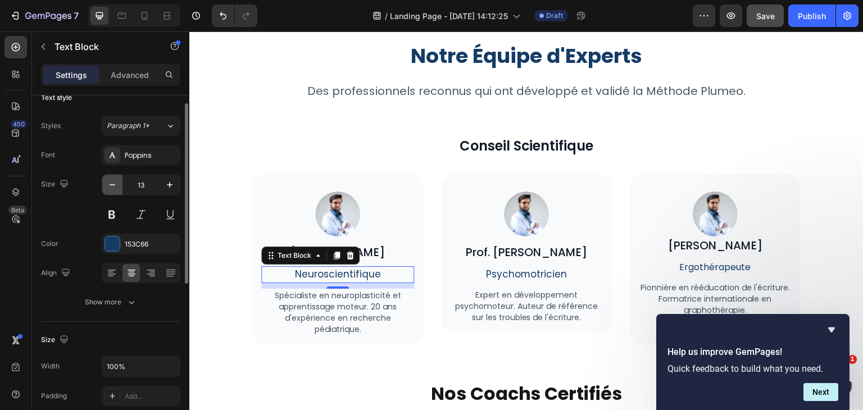
click at [119, 183] on button "button" at bounding box center [112, 185] width 20 height 20
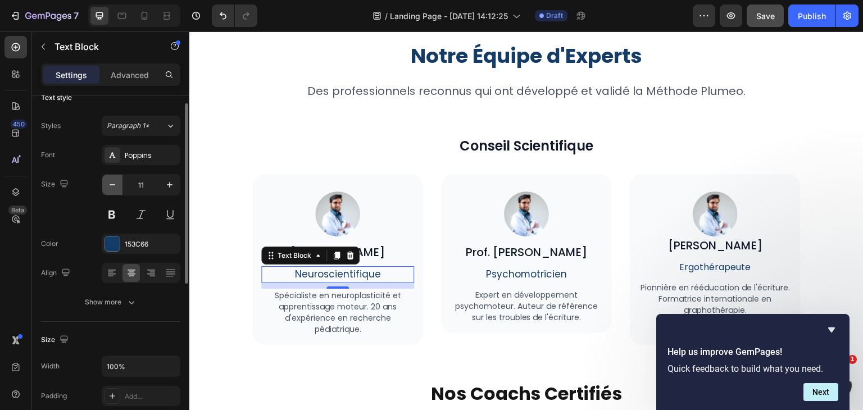
click at [119, 183] on button "button" at bounding box center [112, 185] width 20 height 20
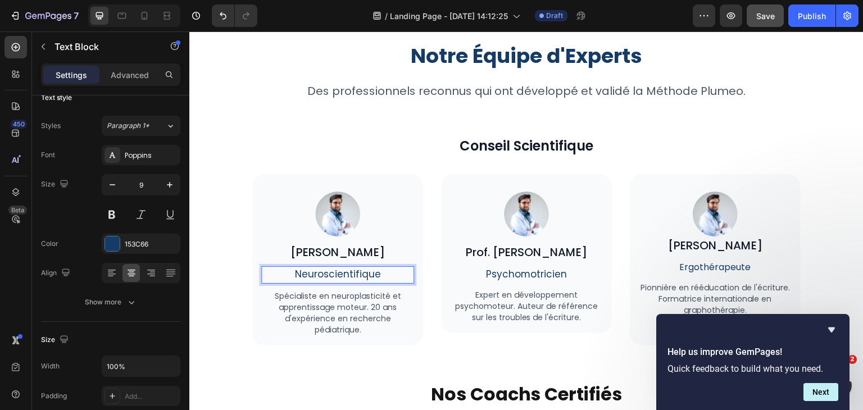
click at [347, 273] on span "Neuroscientifique" at bounding box center [338, 273] width 86 height 13
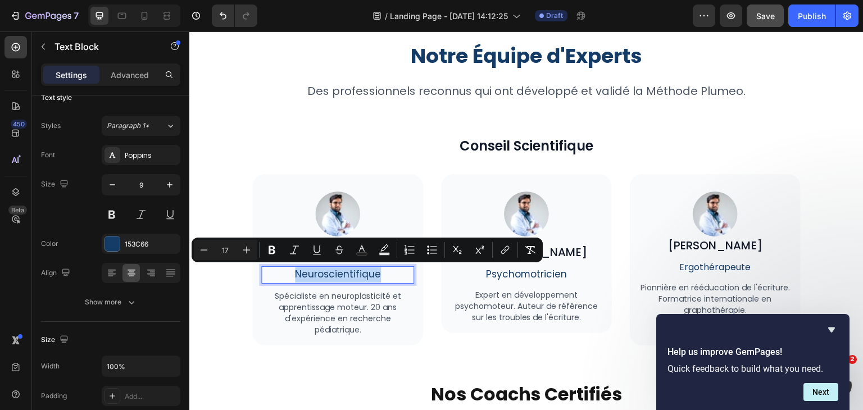
click at [347, 273] on span "Neuroscientifique" at bounding box center [338, 273] width 86 height 13
copy span "Neuroscientifique"
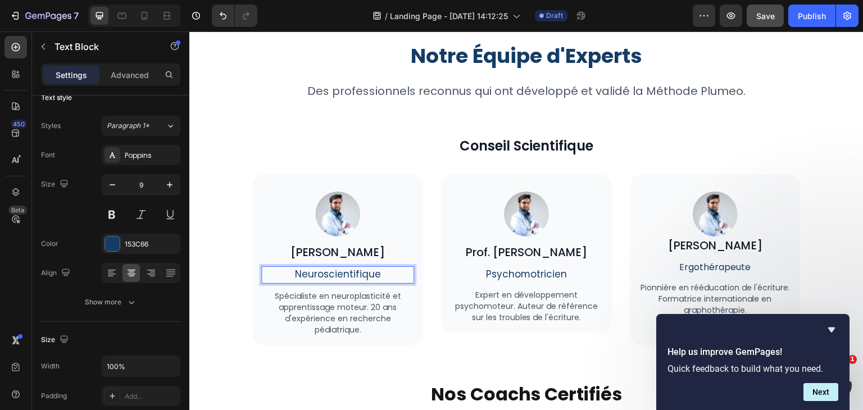
click at [318, 271] on span "Neuroscientifique" at bounding box center [338, 273] width 86 height 13
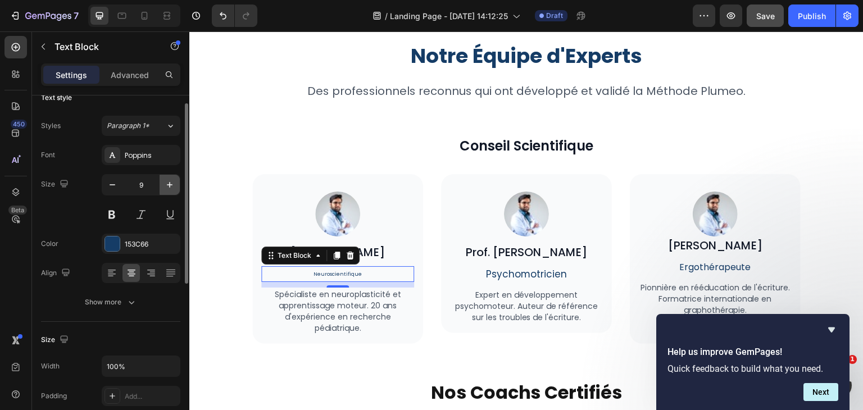
click at [174, 183] on icon "button" at bounding box center [169, 184] width 11 height 11
click at [173, 178] on button "button" at bounding box center [170, 185] width 20 height 20
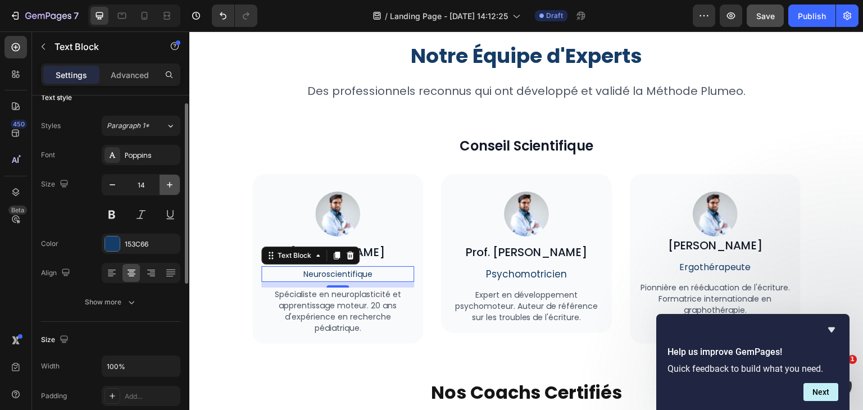
click at [161, 181] on button "button" at bounding box center [170, 185] width 20 height 20
type input "16"
click at [147, 239] on div "153C66" at bounding box center [141, 244] width 33 height 10
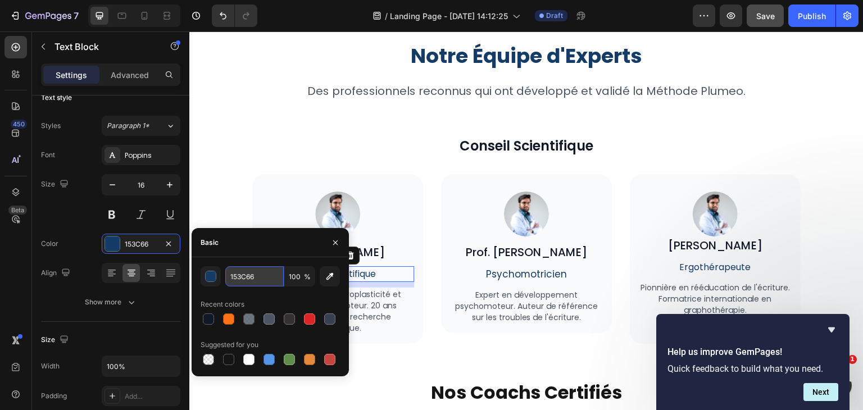
click at [251, 274] on input "153C66" at bounding box center [254, 276] width 58 height 20
paste input "Neuroscientifique"
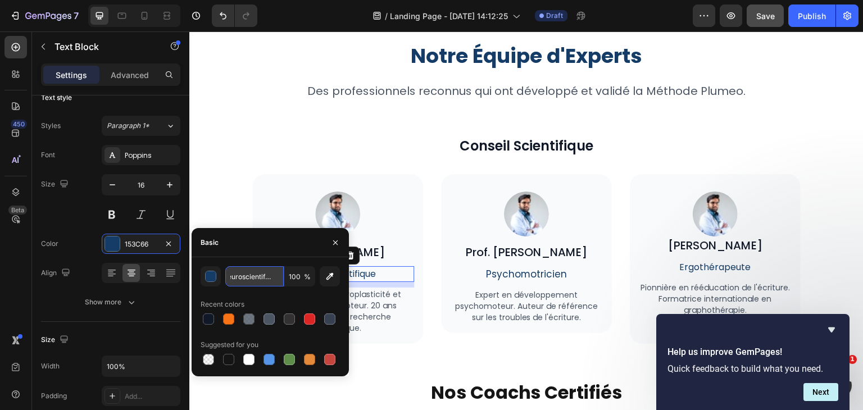
type input "153C66"
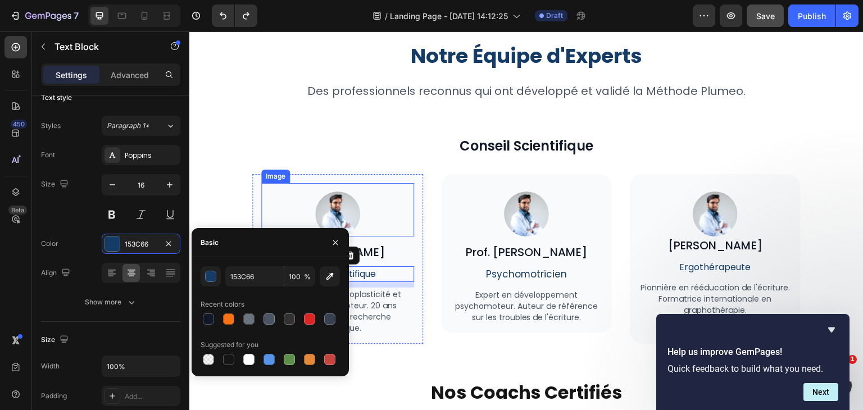
click at [276, 203] on div at bounding box center [337, 214] width 153 height 45
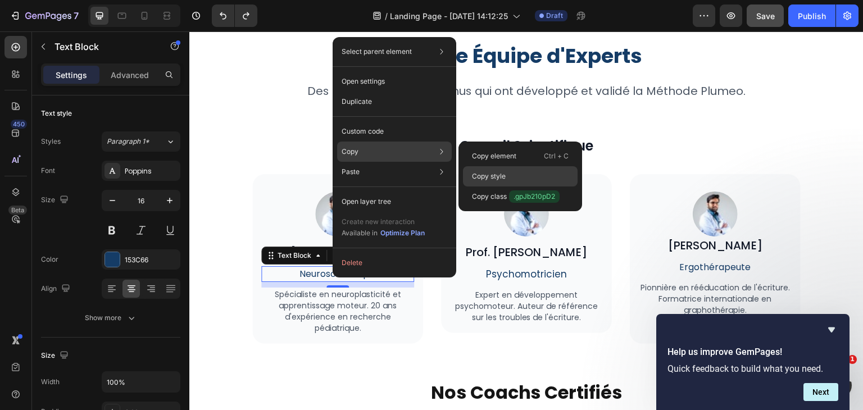
click at [493, 172] on p "Copy style" at bounding box center [489, 176] width 34 height 10
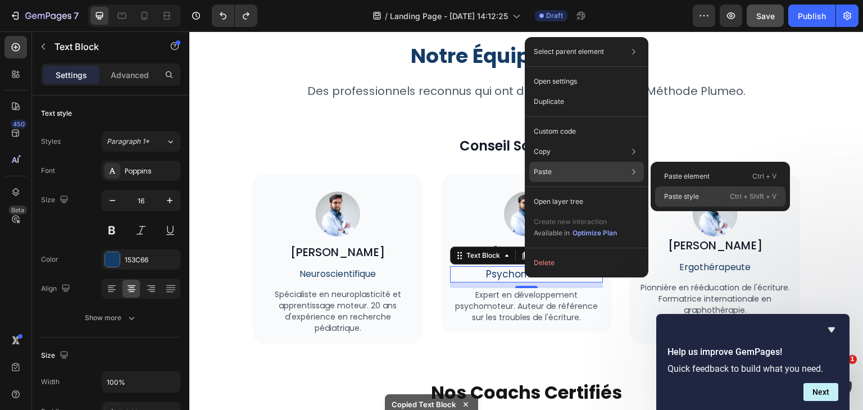
click at [668, 194] on p "Paste style" at bounding box center [681, 197] width 35 height 10
